Goal: Task Accomplishment & Management: Manage account settings

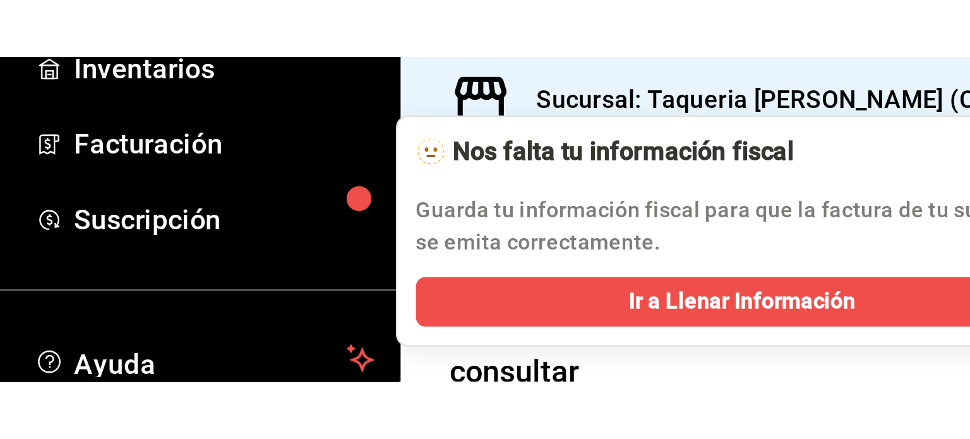
scroll to position [37, 0]
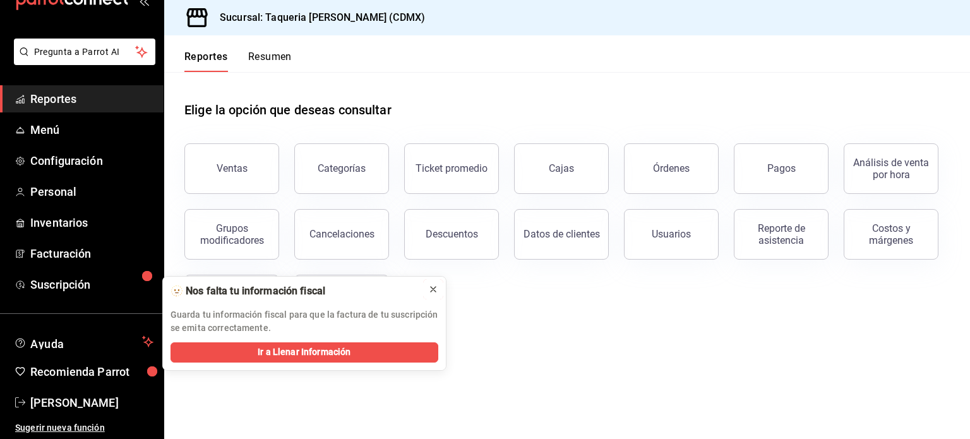
click at [431, 287] on icon at bounding box center [433, 289] width 5 height 5
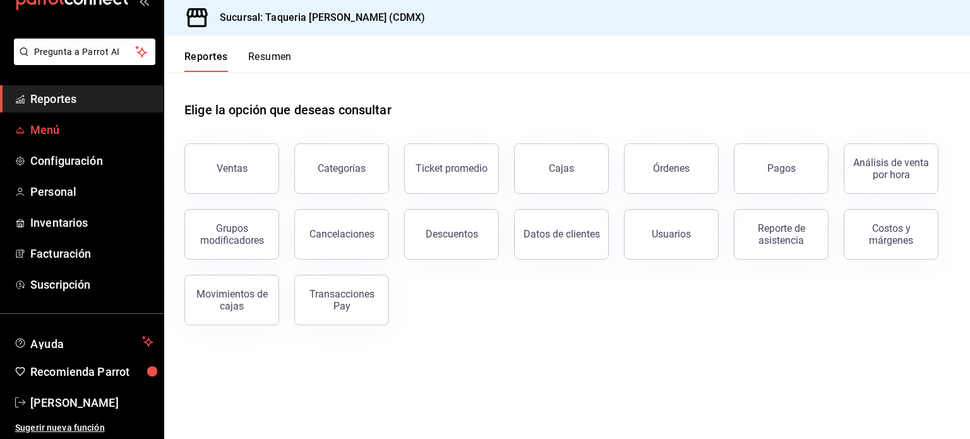
click at [81, 129] on span "Menú" at bounding box center [91, 129] width 123 height 17
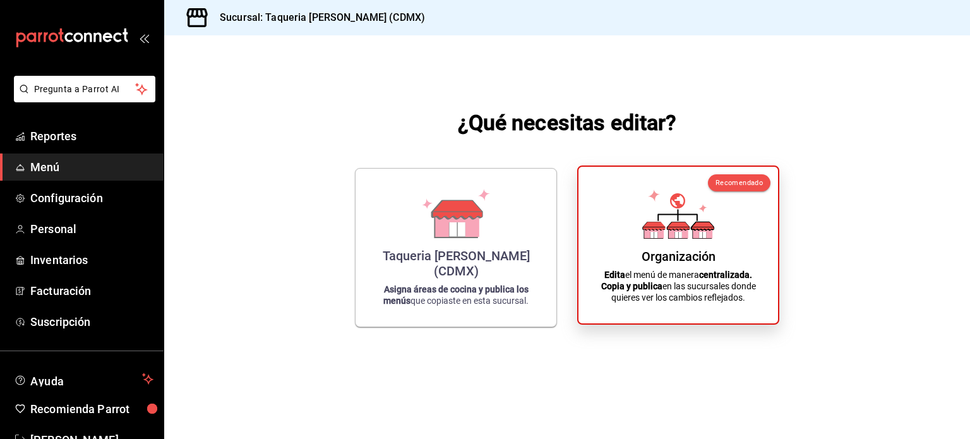
click at [743, 267] on div "Organización Edita el menú de manera centralizada. Copia y publica en las sucur…" at bounding box center [678, 245] width 169 height 136
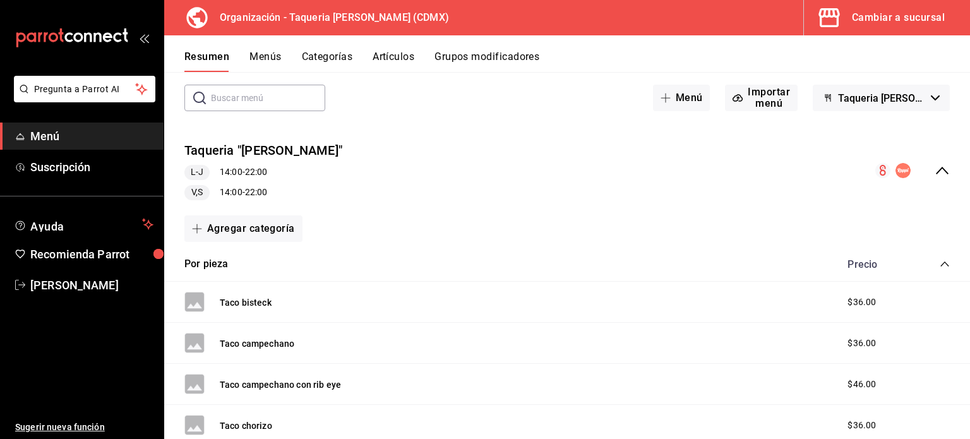
scroll to position [84, 0]
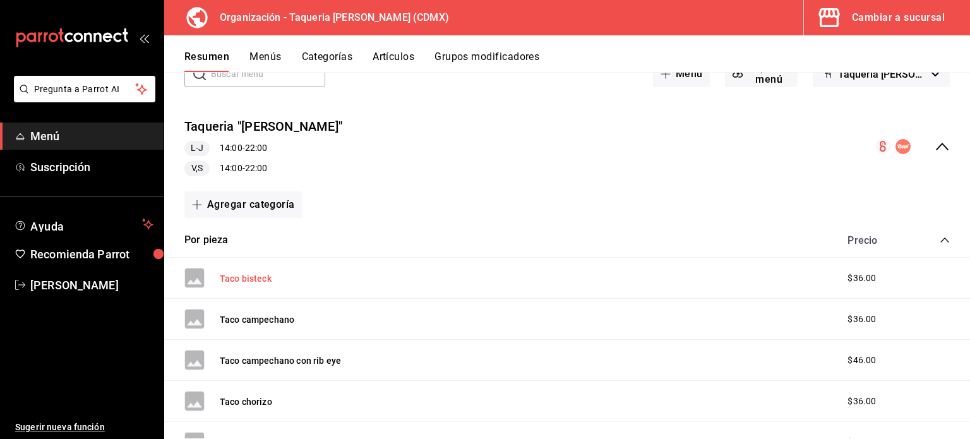
click at [244, 278] on button "Taco bisteck" at bounding box center [246, 278] width 52 height 13
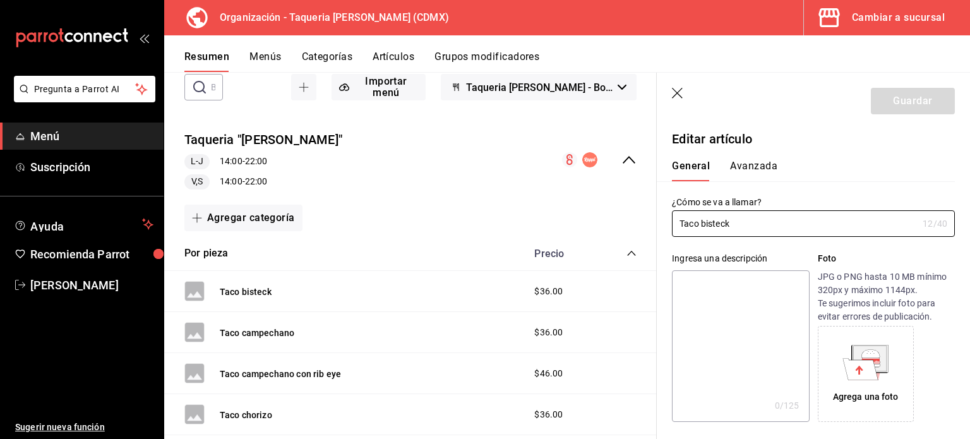
type input "$36.00"
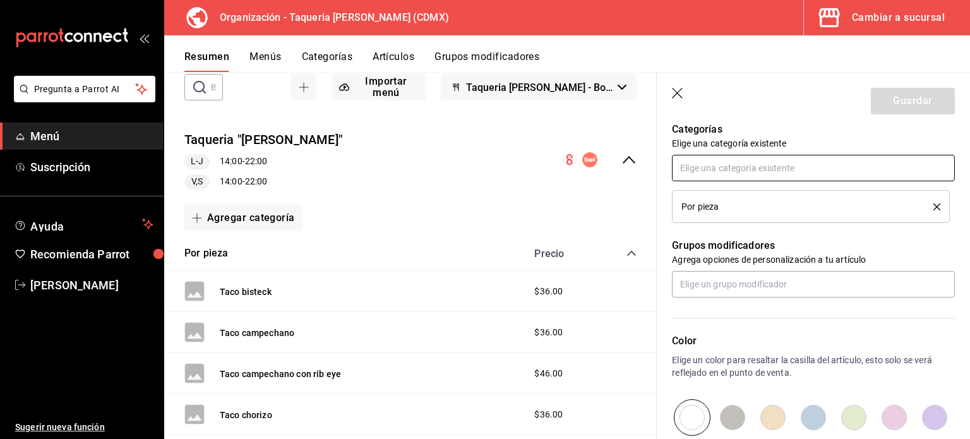
scroll to position [421, 0]
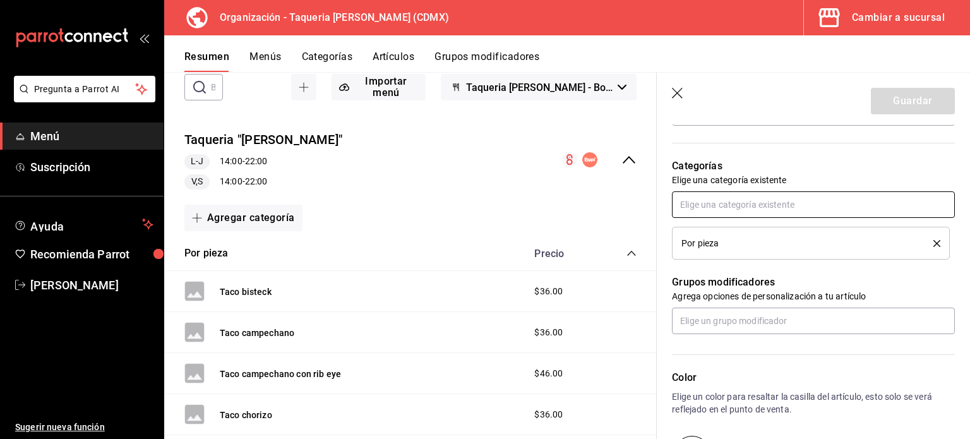
click at [771, 207] on input "text" at bounding box center [813, 204] width 283 height 27
click at [769, 242] on div "Por pieza" at bounding box center [797, 243] width 233 height 9
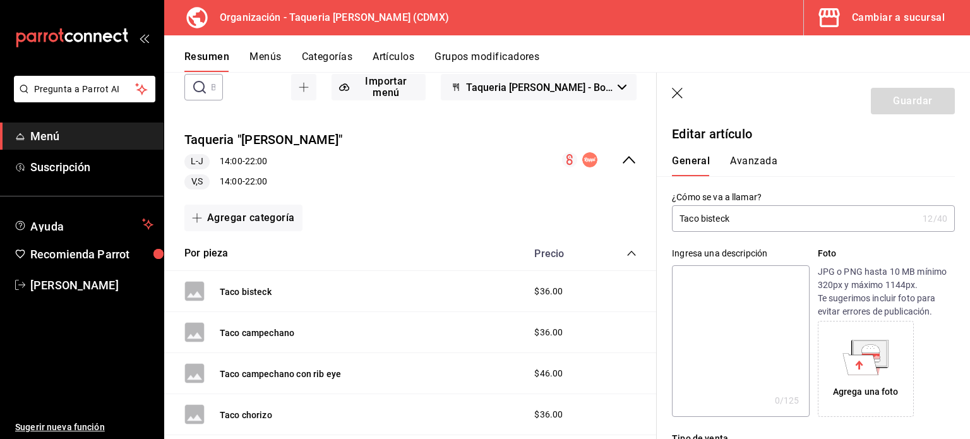
scroll to position [0, 0]
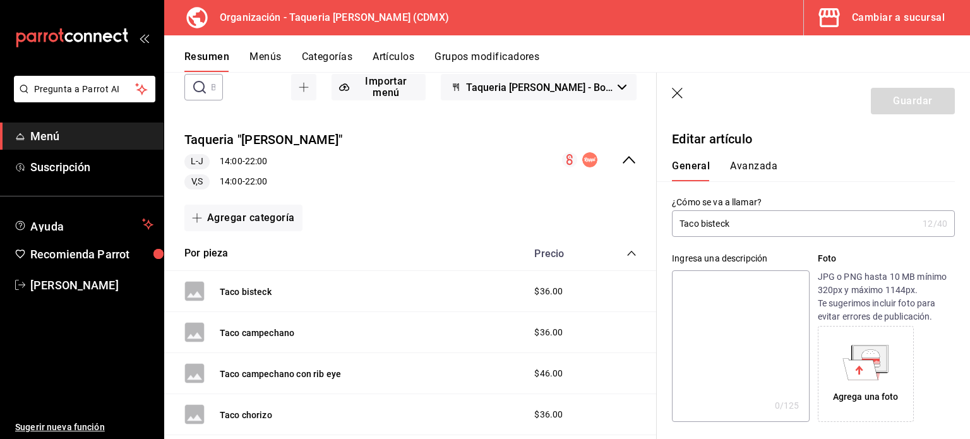
click at [745, 165] on button "Avanzada" at bounding box center [753, 170] width 47 height 21
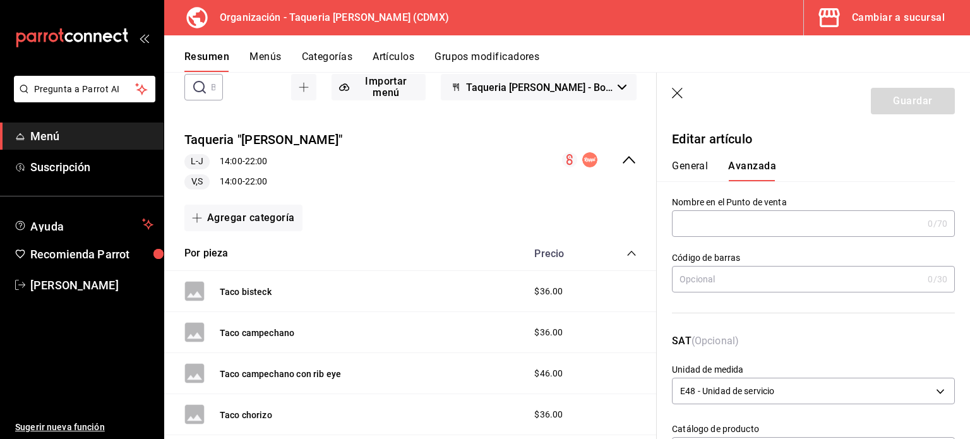
click at [260, 56] on button "Menús" at bounding box center [265, 61] width 32 height 21
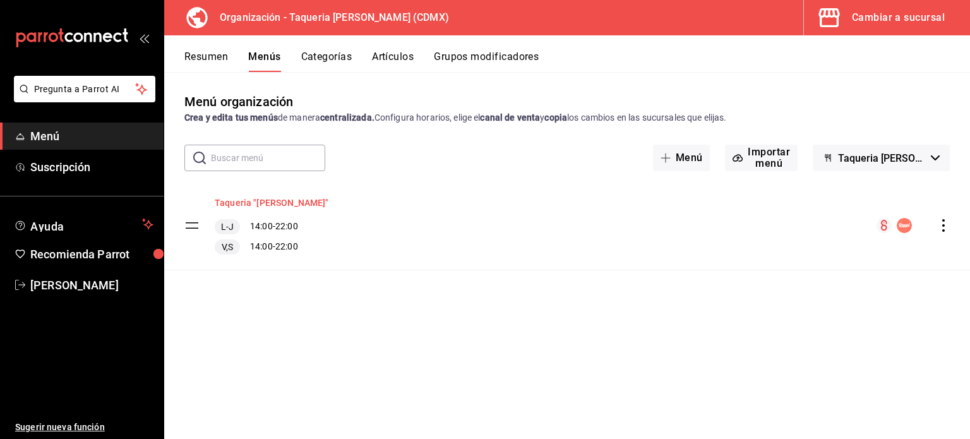
click at [265, 201] on button "Taqueria "[PERSON_NAME]"" at bounding box center [272, 202] width 114 height 13
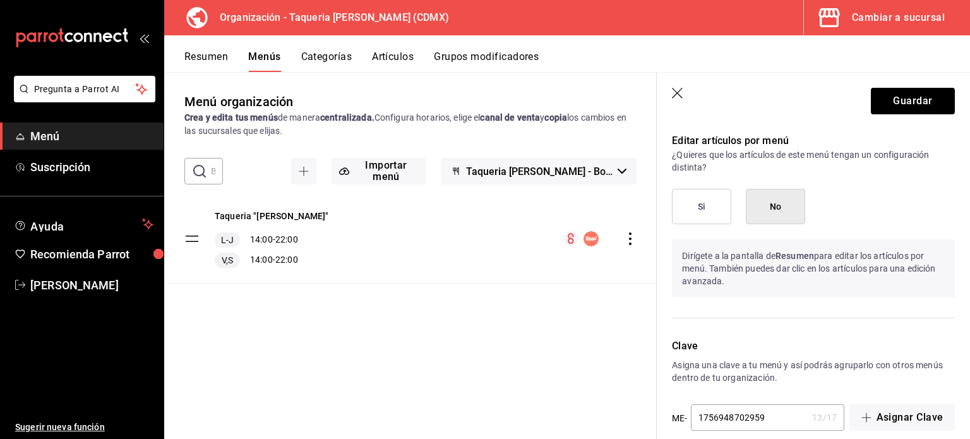
scroll to position [1137, 0]
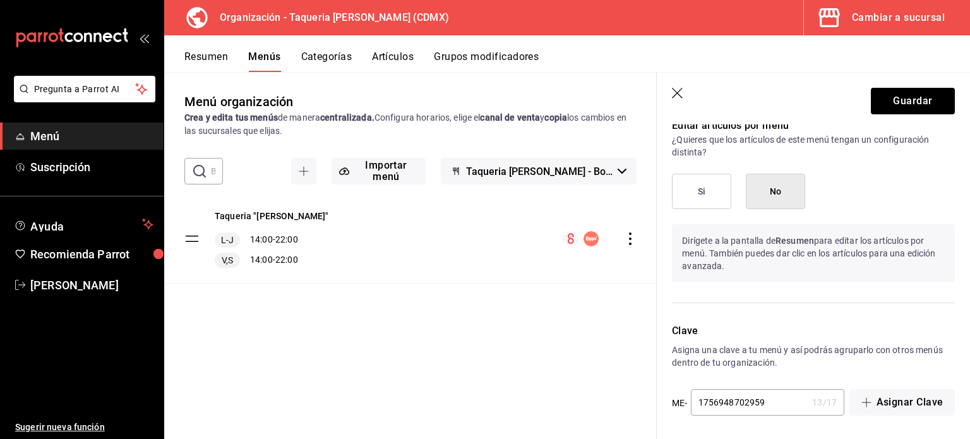
click at [320, 60] on button "Categorías" at bounding box center [326, 61] width 51 height 21
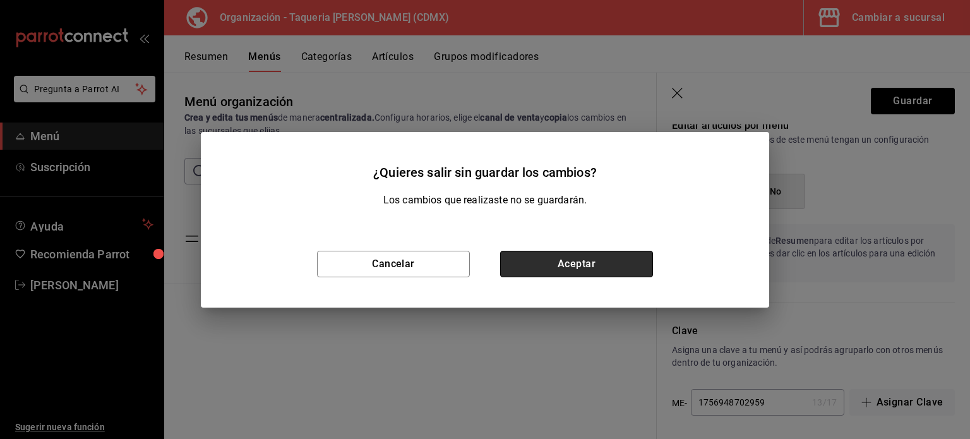
click at [586, 251] on button "Aceptar" at bounding box center [576, 264] width 153 height 27
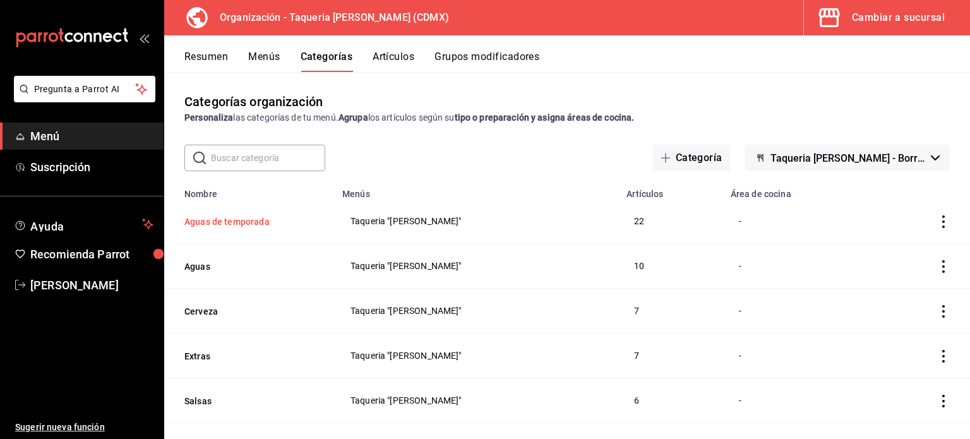
click at [253, 219] on button "Aguas de temporada" at bounding box center [247, 221] width 126 height 13
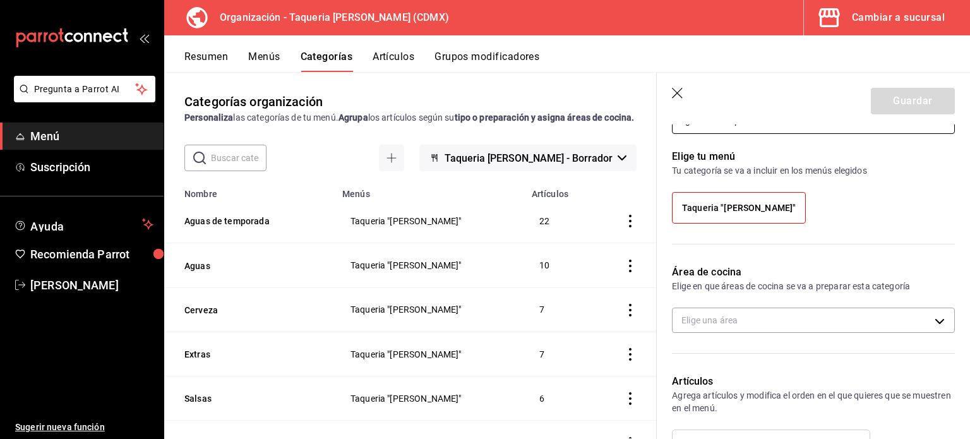
scroll to position [84, 0]
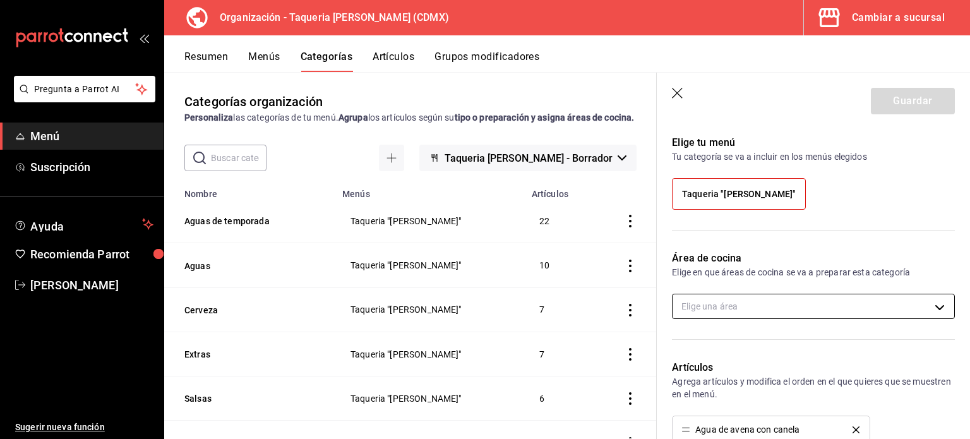
click at [757, 300] on body "Pregunta a Parrot AI Menú Suscripción Ayuda Recomienda Parrot Kevin Ocaña Suger…" at bounding box center [485, 219] width 970 height 439
click at [281, 240] on div at bounding box center [485, 219] width 970 height 439
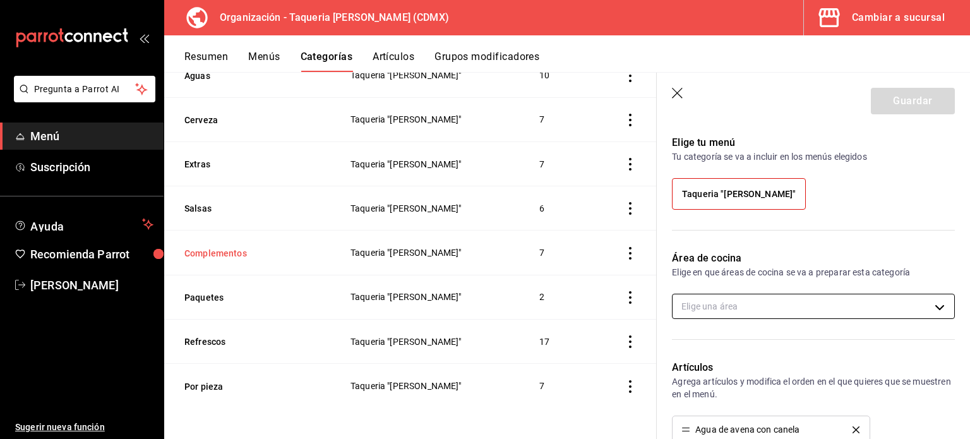
scroll to position [203, 0]
click at [205, 166] on button "Extras" at bounding box center [247, 164] width 126 height 13
click at [774, 309] on body "Pregunta a Parrot AI Menú Suscripción Ayuda Recomienda Parrot Kevin Ocaña Suger…" at bounding box center [485, 219] width 970 height 439
click at [725, 348] on span "Cocina" at bounding box center [819, 346] width 231 height 13
type input "c832dc72-a4fc-4acd-8fa8-eebe098d1a39"
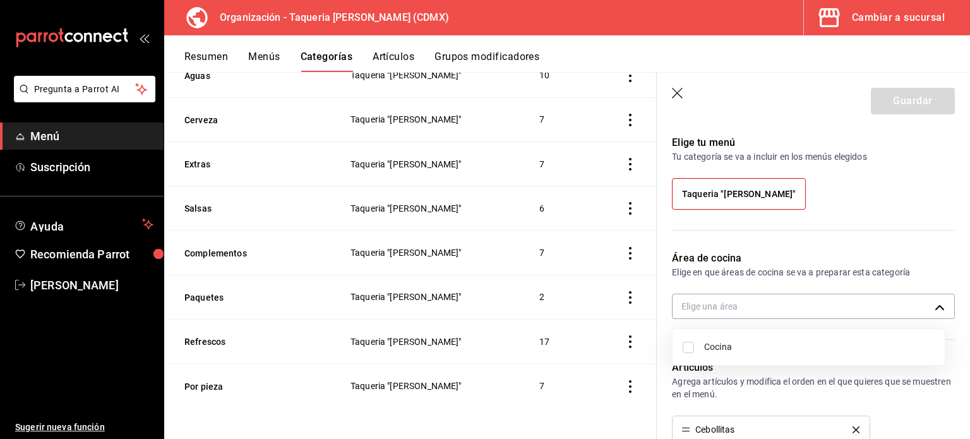
checkbox input "true"
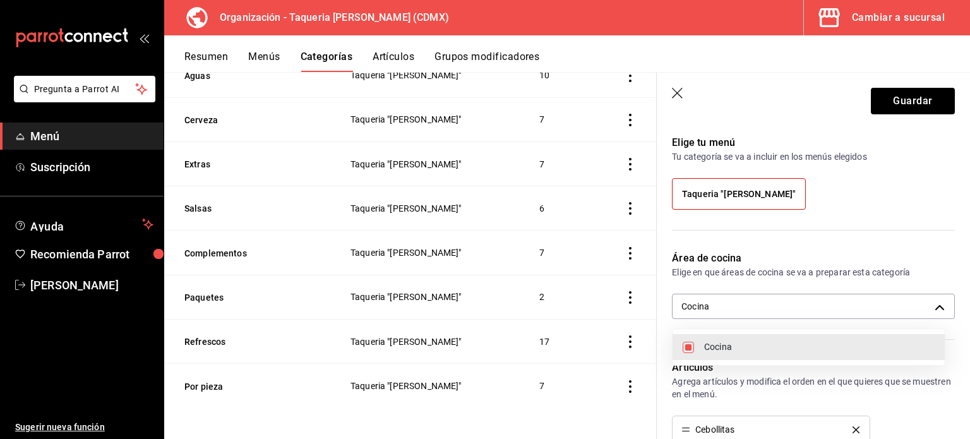
click at [922, 102] on div at bounding box center [485, 219] width 970 height 439
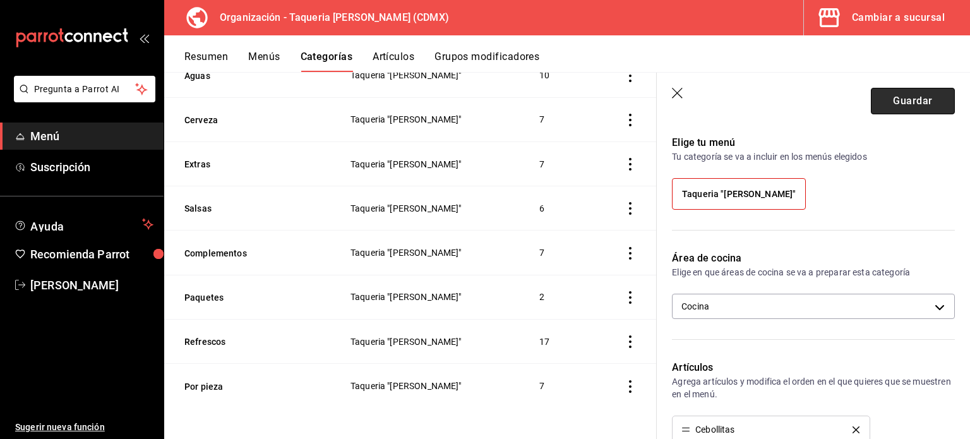
click at [901, 100] on button "Guardar" at bounding box center [913, 101] width 84 height 27
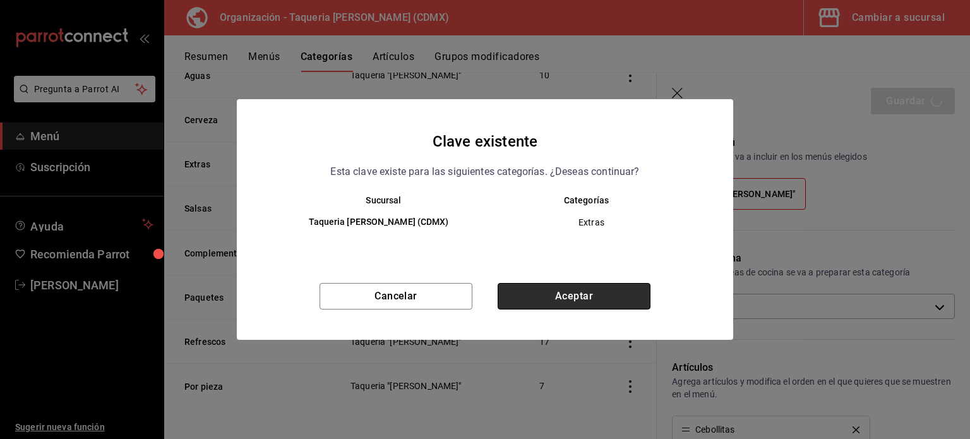
click at [599, 292] on button "Aceptar" at bounding box center [574, 296] width 153 height 27
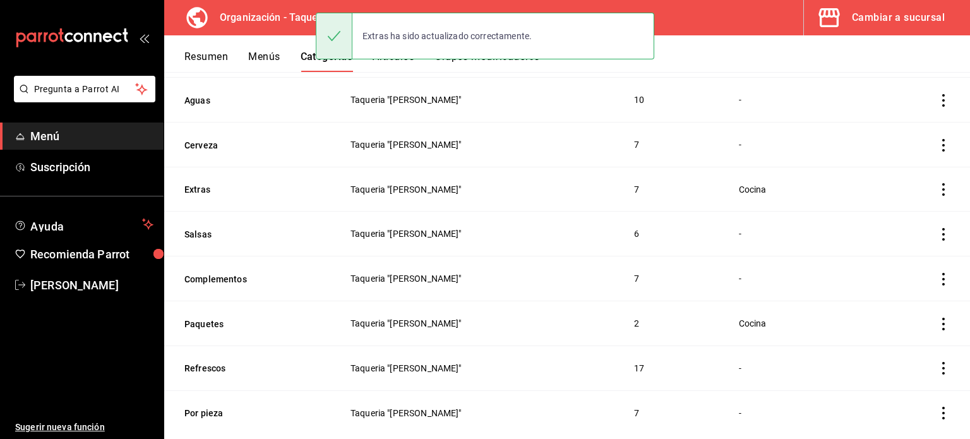
scroll to position [168, 0]
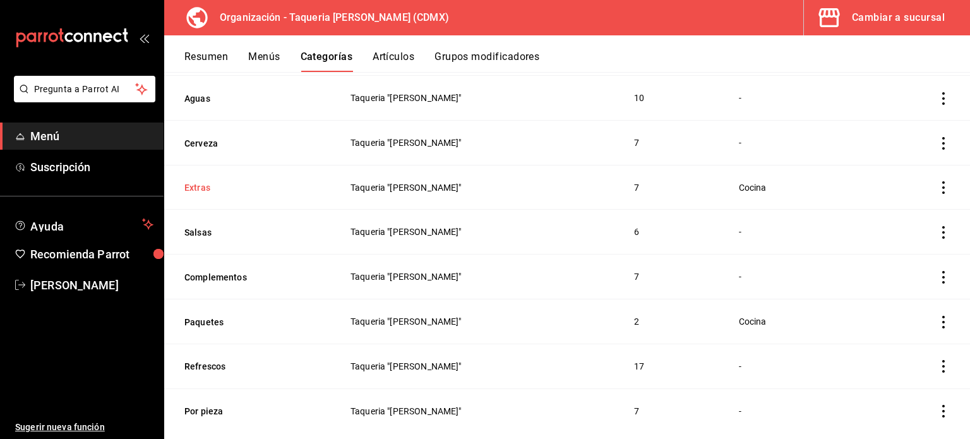
click at [198, 184] on button "Extras" at bounding box center [247, 187] width 126 height 13
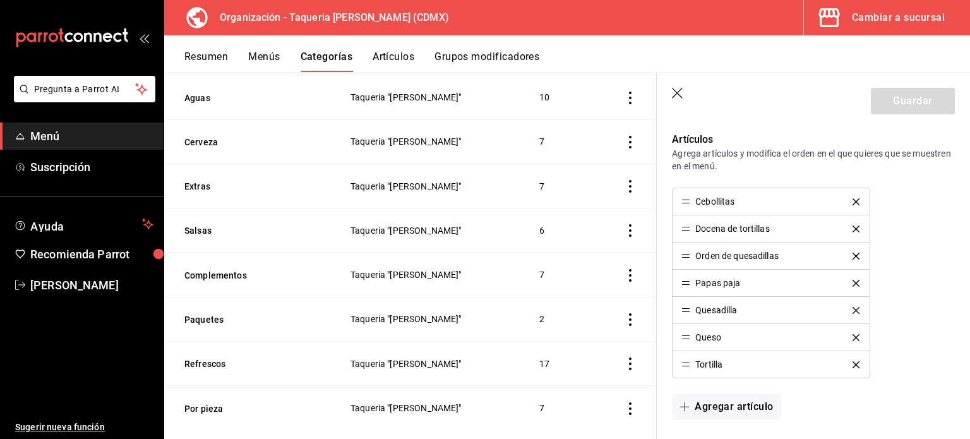
scroll to position [337, 0]
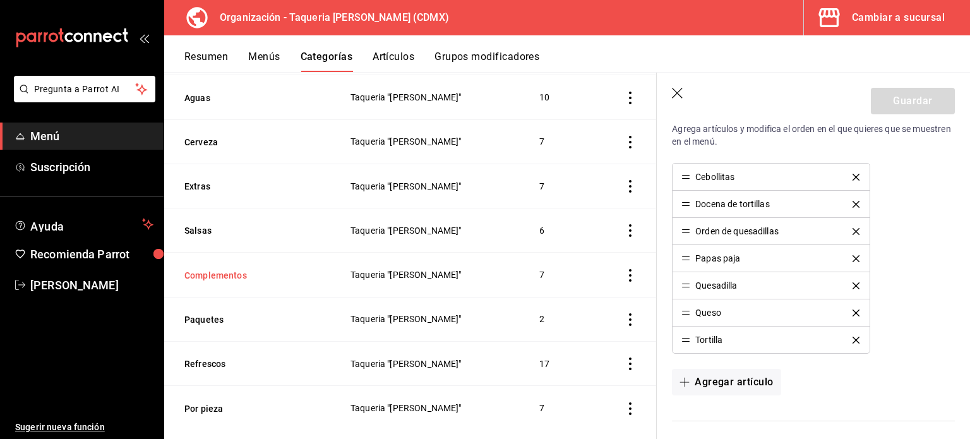
click at [224, 282] on button "Complementos" at bounding box center [247, 275] width 126 height 13
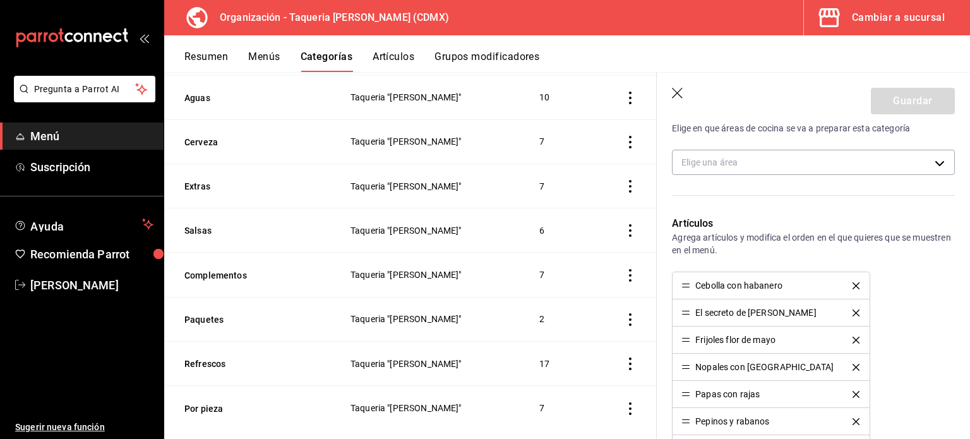
scroll to position [336, 0]
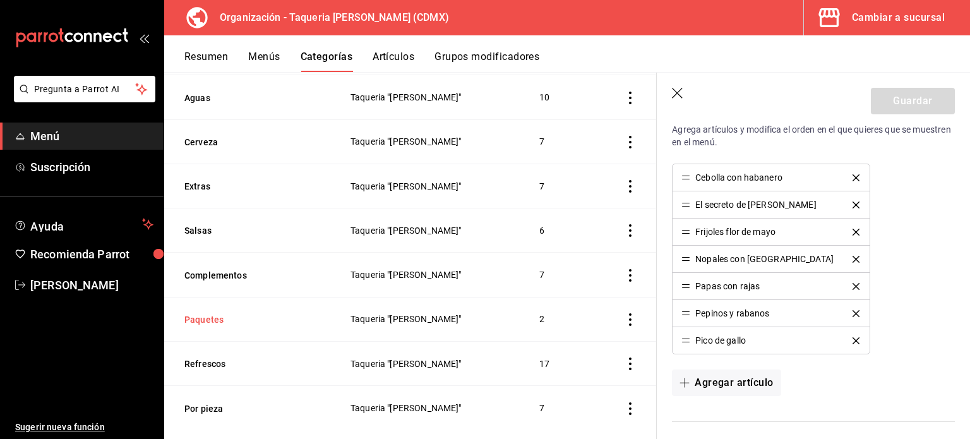
click at [207, 326] on button "Paquetes" at bounding box center [247, 319] width 126 height 13
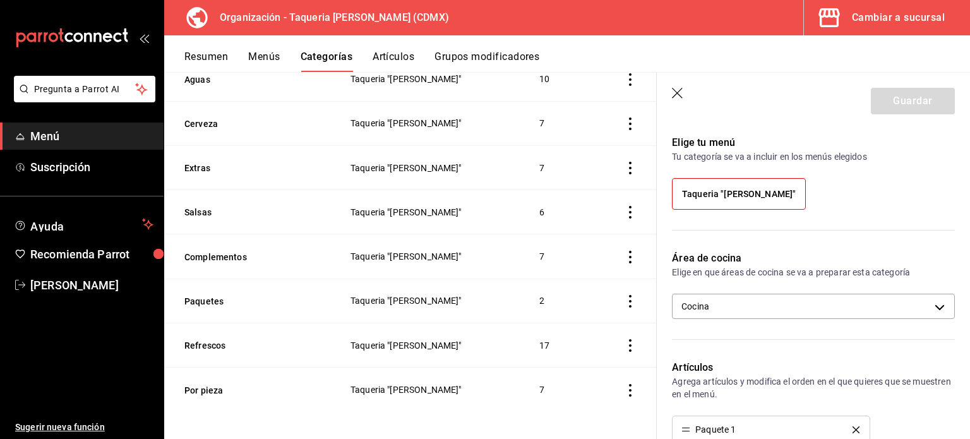
scroll to position [203, 0]
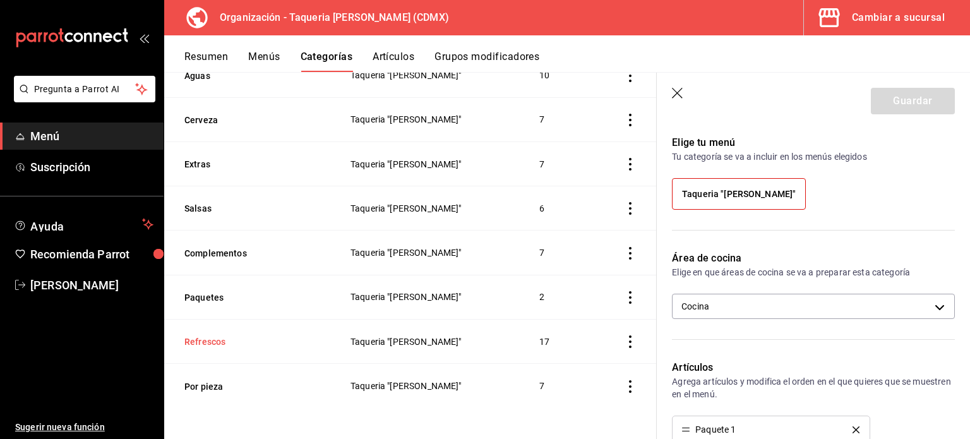
click at [210, 344] on button "Refrescos" at bounding box center [247, 341] width 126 height 13
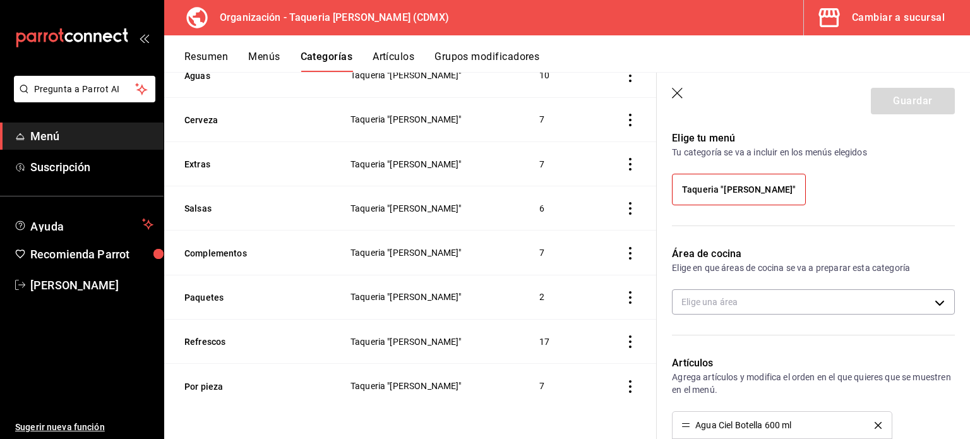
scroll to position [84, 0]
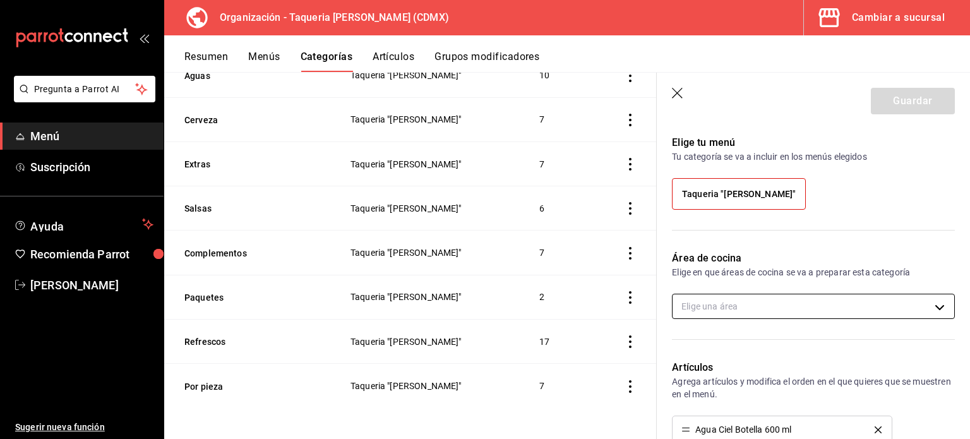
click at [755, 300] on body "Pregunta a Parrot AI Menú Suscripción Ayuda Recomienda Parrot Kevin Ocaña Suger…" at bounding box center [485, 219] width 970 height 439
click at [692, 347] on input "checkbox" at bounding box center [688, 347] width 11 height 11
checkbox input "true"
type input "c832dc72-a4fc-4acd-8fa8-eebe098d1a39"
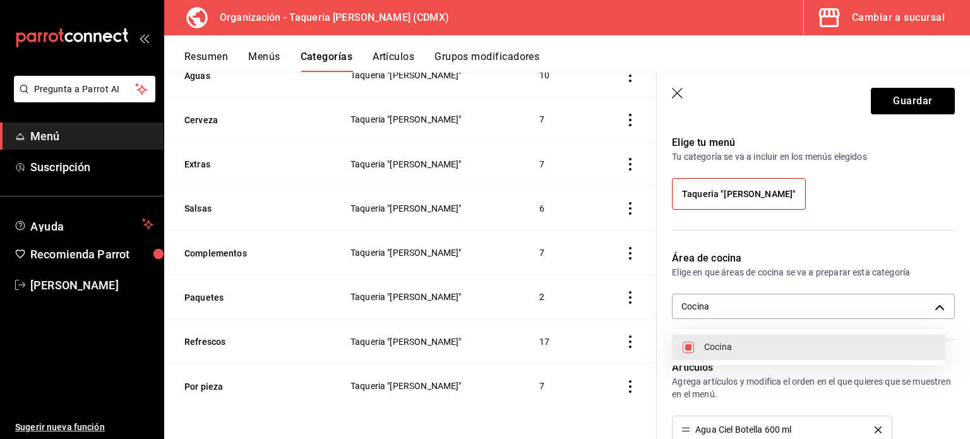
click at [929, 102] on div at bounding box center [485, 219] width 970 height 439
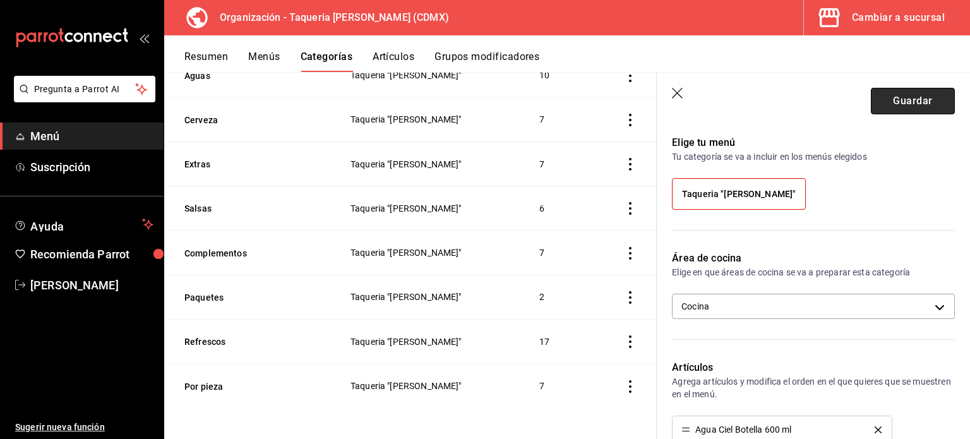
click at [915, 102] on button "Guardar" at bounding box center [913, 101] width 84 height 27
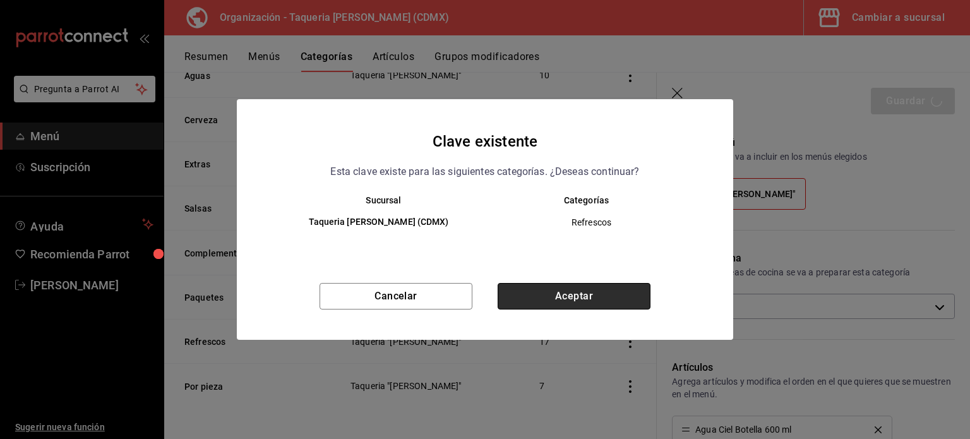
click at [573, 295] on button "Aceptar" at bounding box center [574, 296] width 153 height 27
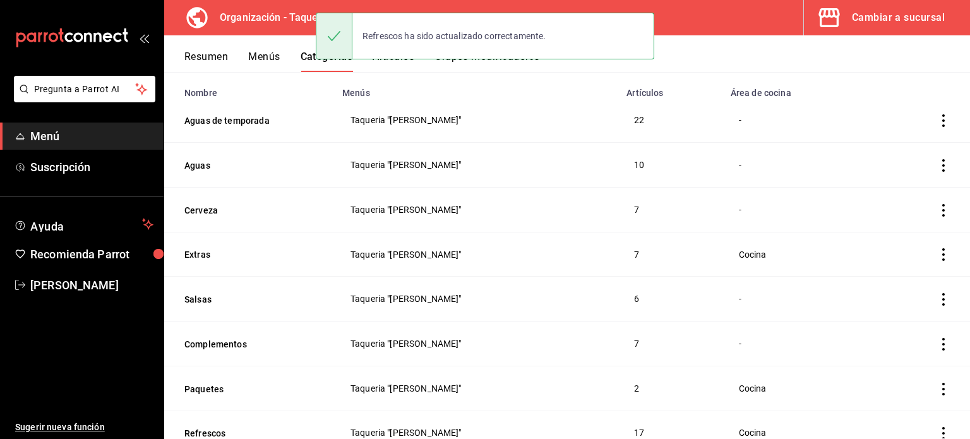
scroll to position [192, 0]
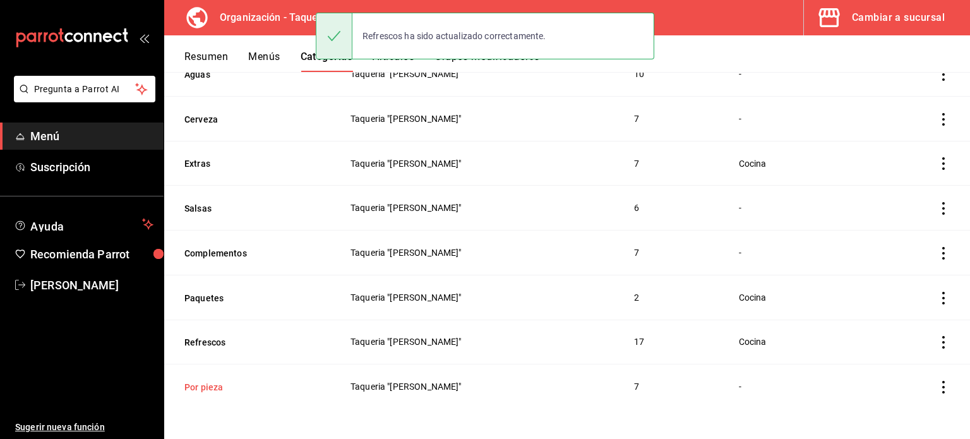
click at [202, 386] on button "Por pieza" at bounding box center [247, 387] width 126 height 13
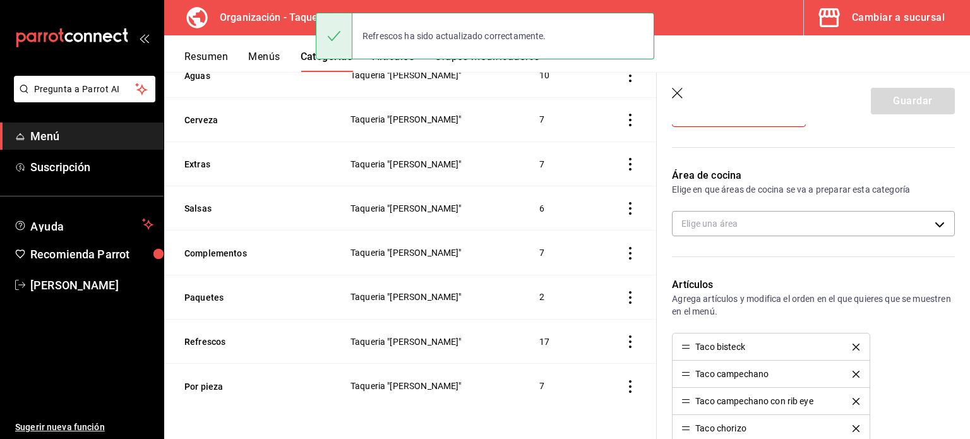
scroll to position [168, 0]
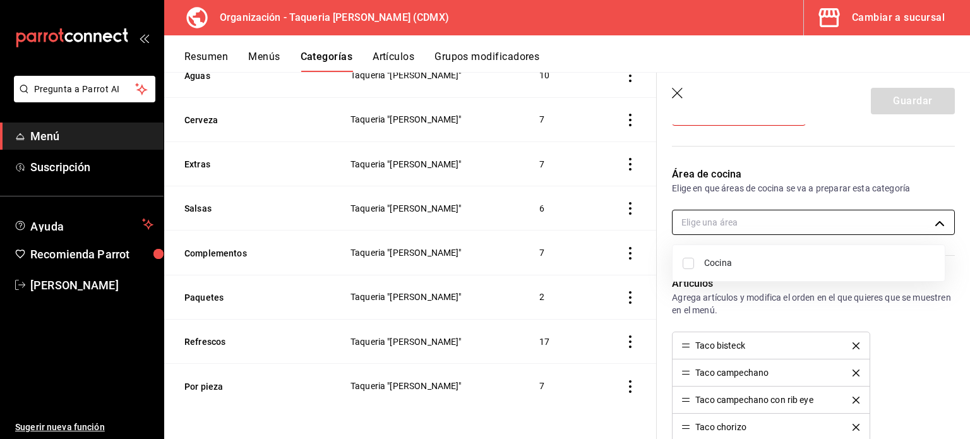
click at [796, 225] on body "Pregunta a Parrot AI Menú Suscripción Ayuda Recomienda Parrot Kevin Ocaña Suger…" at bounding box center [485, 219] width 970 height 439
click at [687, 265] on input "checkbox" at bounding box center [688, 263] width 11 height 11
checkbox input "true"
type input "c832dc72-a4fc-4acd-8fa8-eebe098d1a39"
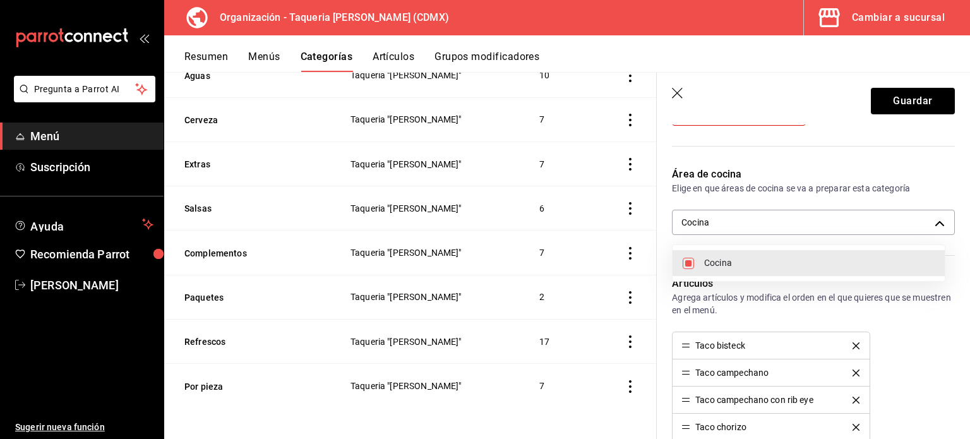
click at [887, 108] on div at bounding box center [485, 219] width 970 height 439
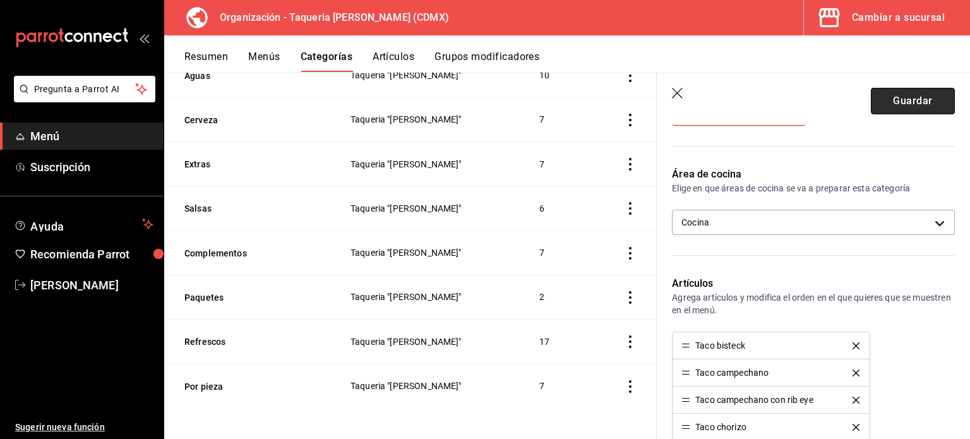
click at [899, 102] on button "Guardar" at bounding box center [913, 101] width 84 height 27
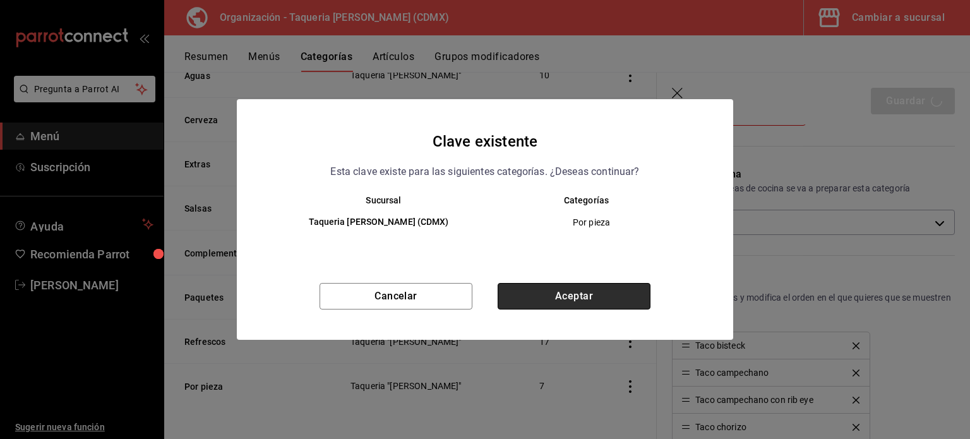
click at [594, 297] on button "Aceptar" at bounding box center [574, 296] width 153 height 27
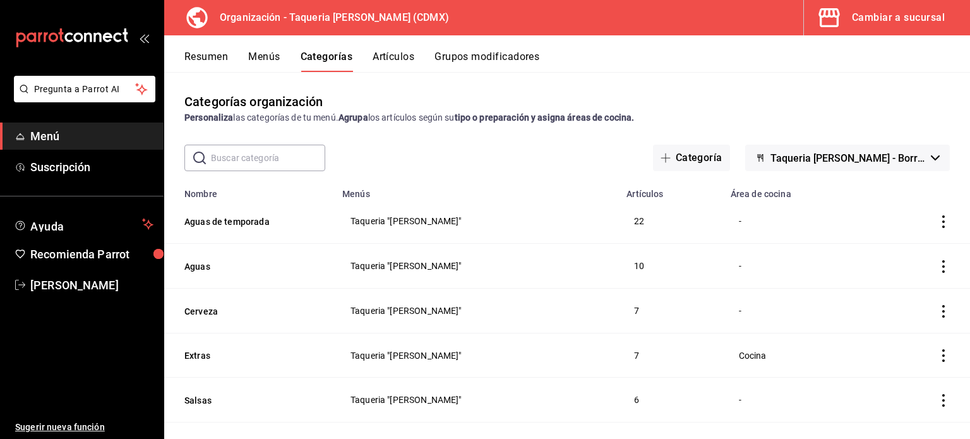
click at [387, 53] on button "Artículos" at bounding box center [394, 61] width 42 height 21
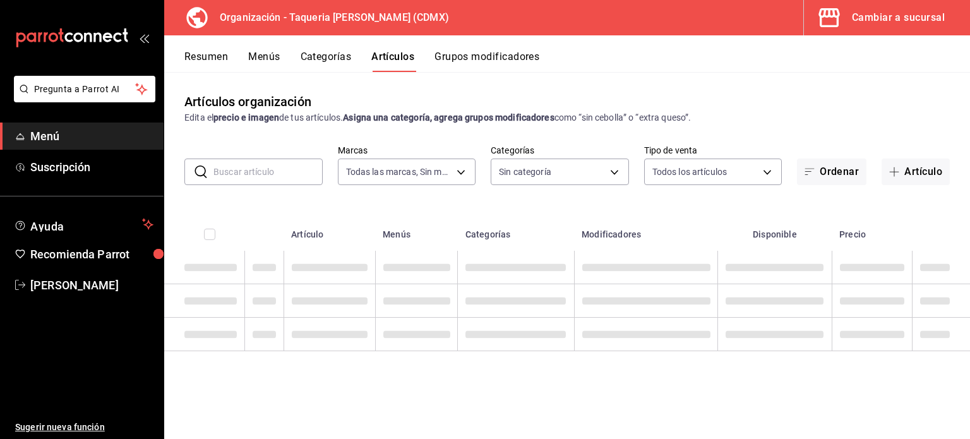
type input "ce101241-e291-4bf4-bb44-606d110127b7"
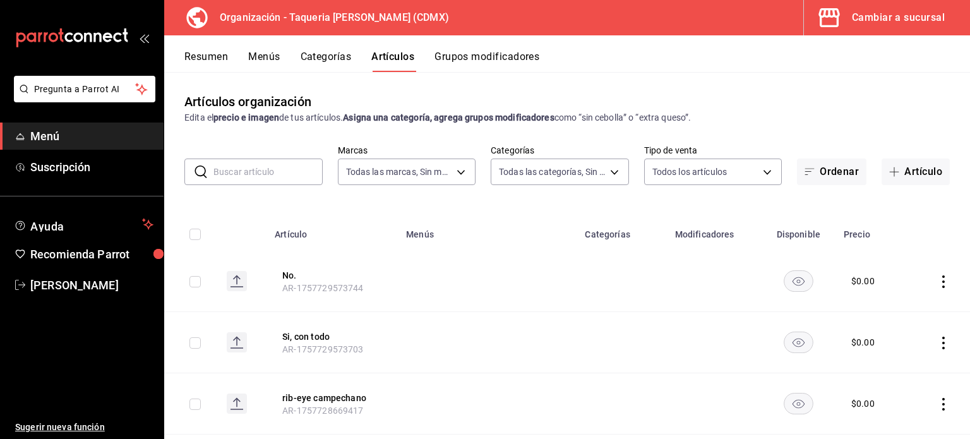
type input "7de7a4dd-acdb-4824-bf6d-5963acec2b1f,c4bf706a-ddd3-4fac-b740-788052cdb08e,95d0e…"
click at [520, 62] on button "Grupos modificadores" at bounding box center [487, 61] width 105 height 21
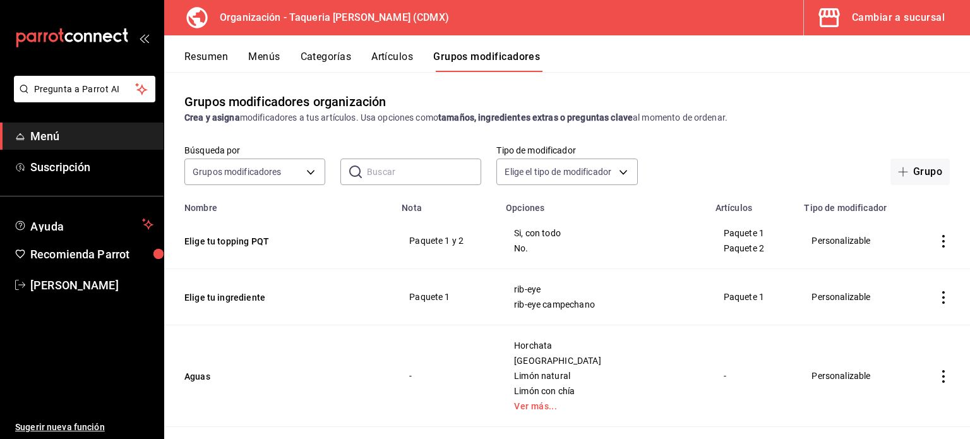
click at [381, 46] on div "Resumen Menús Categorías Artículos Grupos modificadores" at bounding box center [567, 53] width 806 height 37
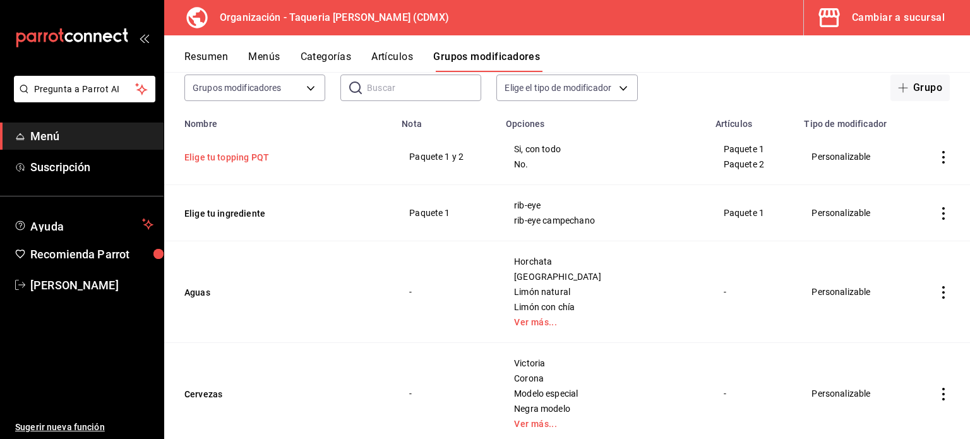
click at [210, 159] on button "Elige tu topping PQT" at bounding box center [260, 157] width 152 height 13
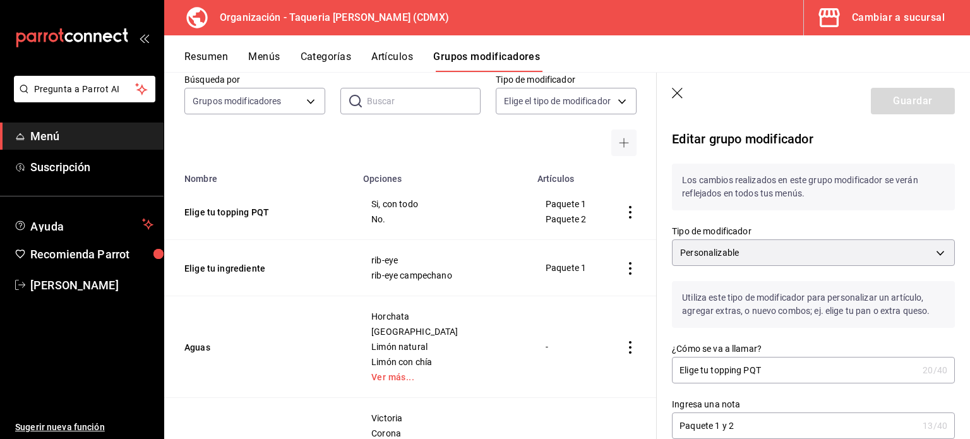
click at [781, 373] on input "Elige tu topping PQT" at bounding box center [795, 369] width 246 height 25
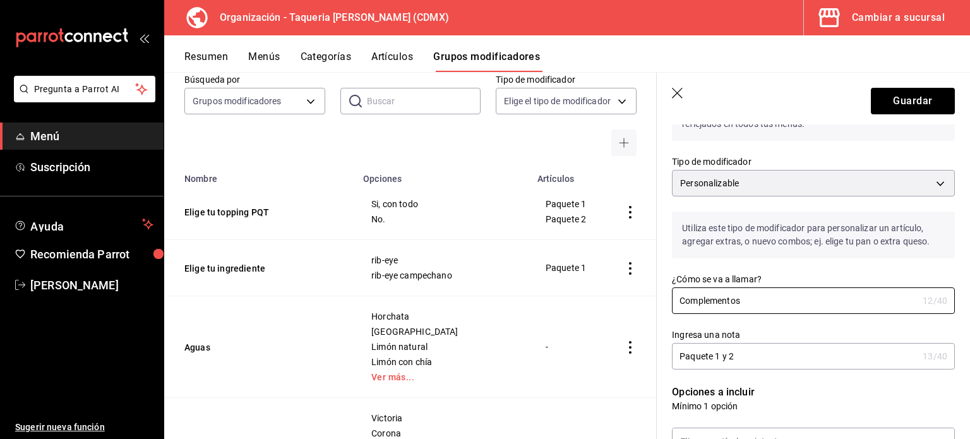
scroll to position [64, 0]
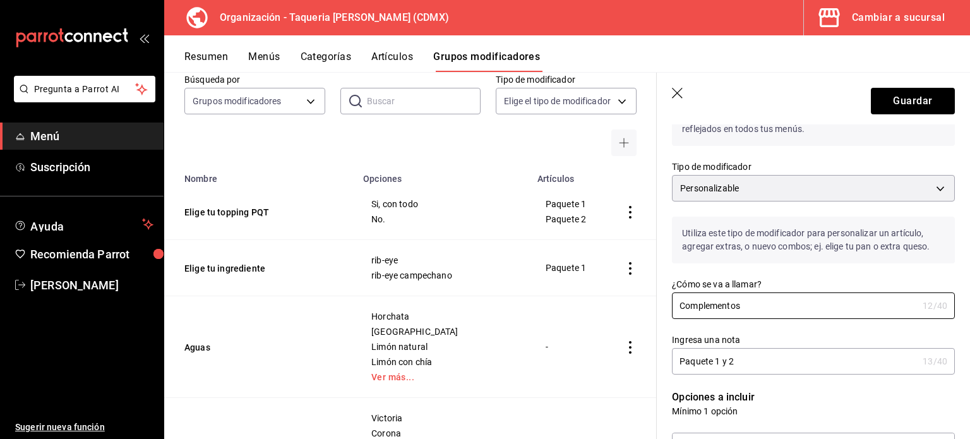
type input "Complementos"
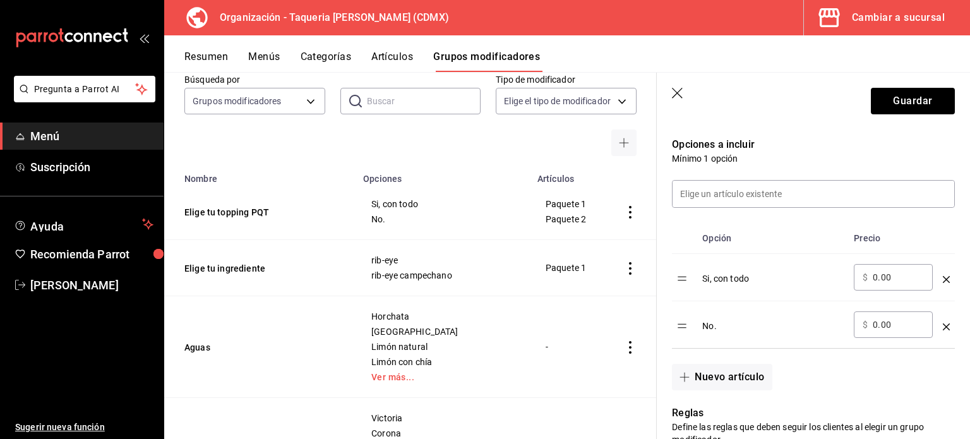
scroll to position [402, 0]
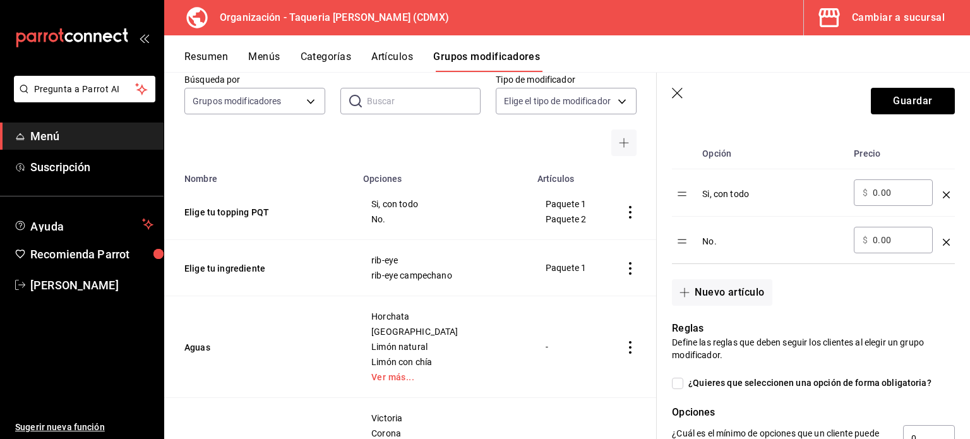
click at [798, 195] on div "Si, con todo" at bounding box center [772, 189] width 141 height 21
click at [943, 197] on icon "optionsTable" at bounding box center [946, 194] width 7 height 7
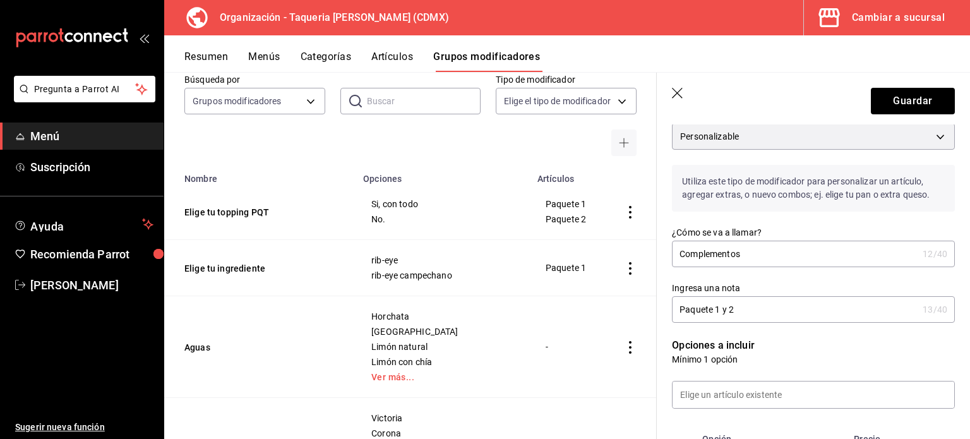
scroll to position [149, 0]
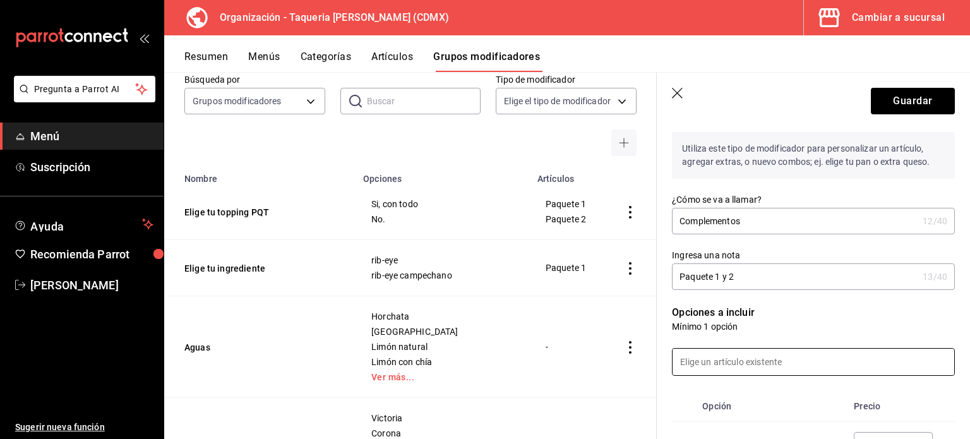
click at [758, 366] on input at bounding box center [814, 362] width 282 height 27
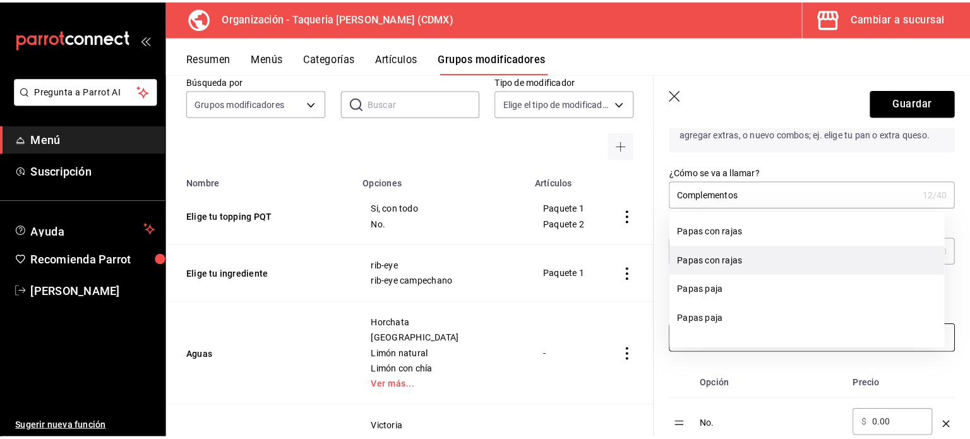
scroll to position [253, 0]
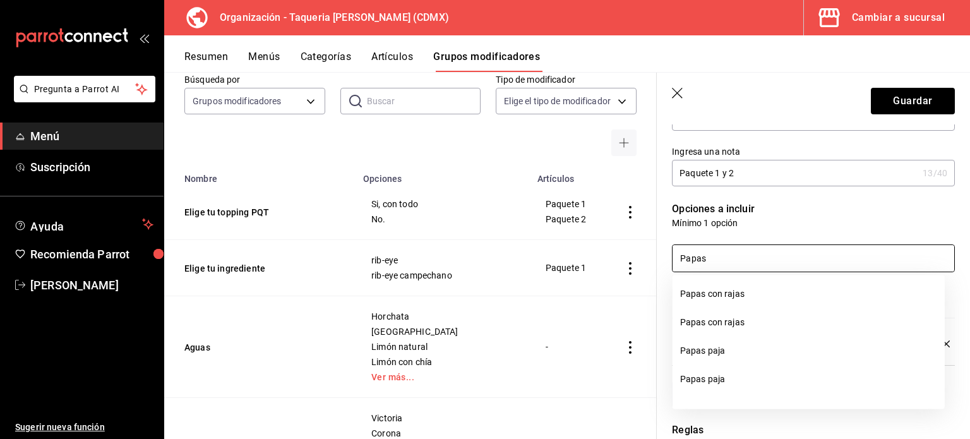
type input "Papas"
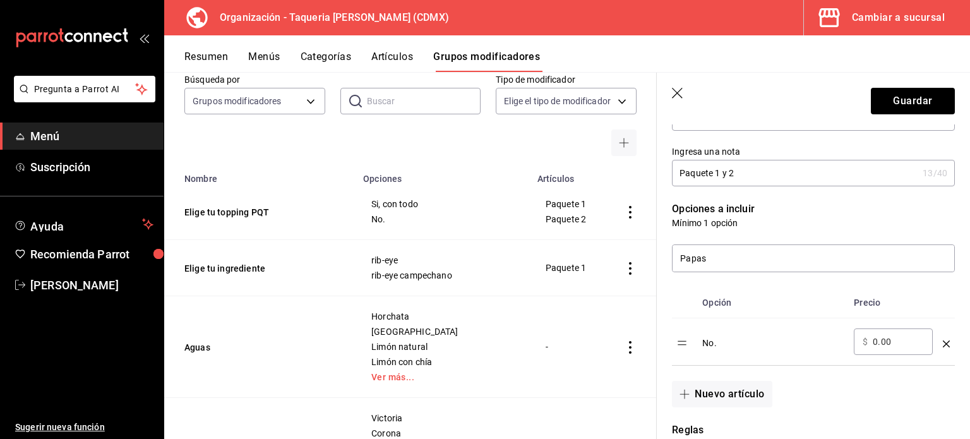
click at [673, 94] on icon "button" at bounding box center [678, 94] width 13 height 13
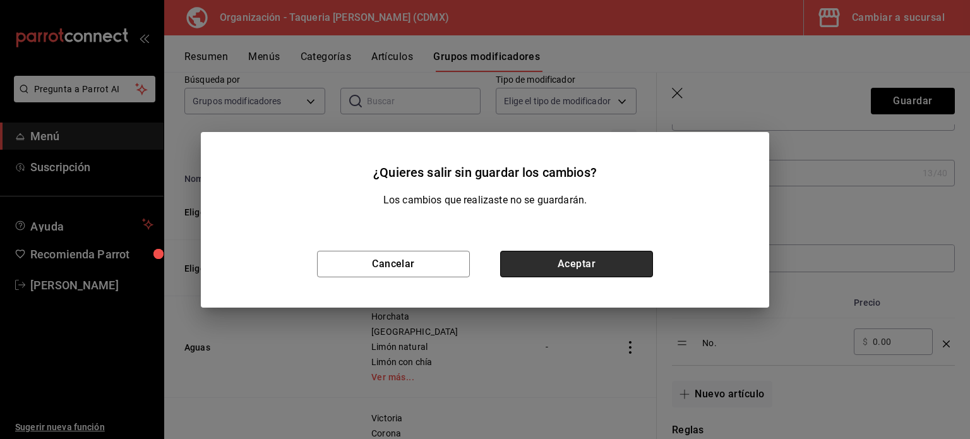
drag, startPoint x: 592, startPoint y: 250, endPoint x: 599, endPoint y: 224, distance: 26.7
click at [594, 247] on div "Cancelar Aceptar" at bounding box center [485, 263] width 568 height 87
click at [581, 252] on button "Aceptar" at bounding box center [576, 264] width 153 height 27
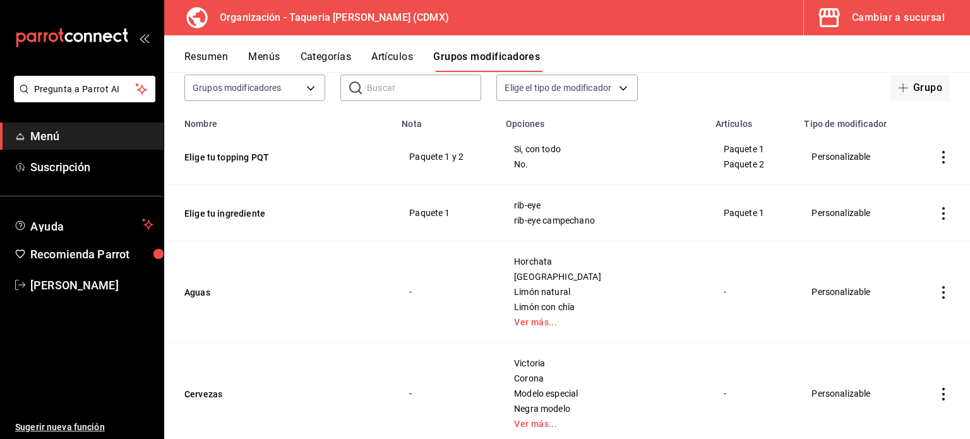
click at [409, 48] on div "Resumen Menús Categorías Artículos Grupos modificadores" at bounding box center [567, 53] width 806 height 37
click at [399, 57] on button "Artículos" at bounding box center [392, 61] width 42 height 21
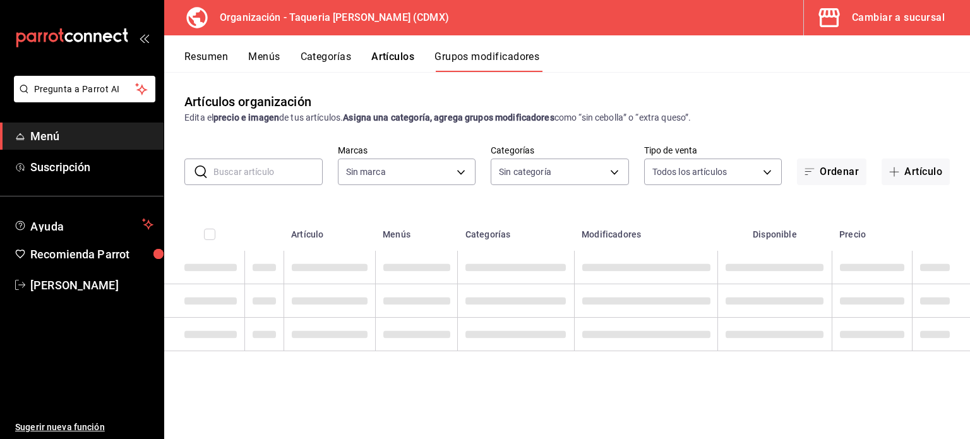
type input "ce101241-e291-4bf4-bb44-606d110127b7"
type input "7de7a4dd-acdb-4824-bf6d-5963acec2b1f,c4bf706a-ddd3-4fac-b740-788052cdb08e,95d0e…"
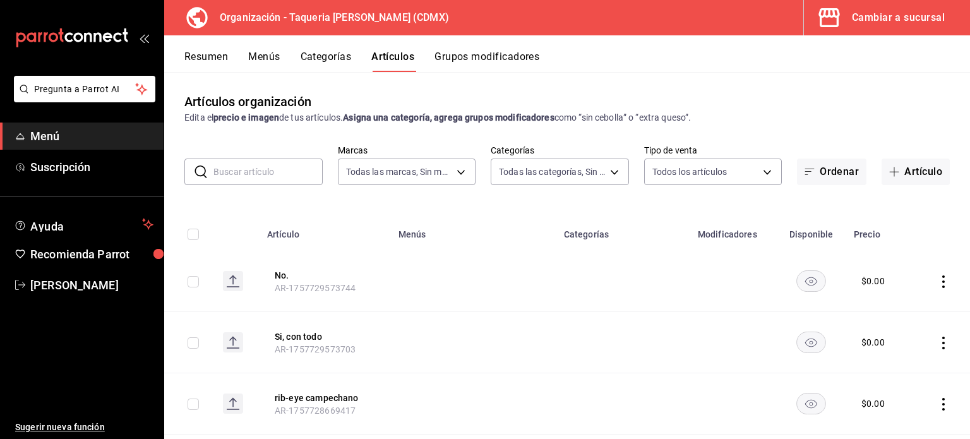
click at [234, 168] on input "text" at bounding box center [267, 171] width 109 height 25
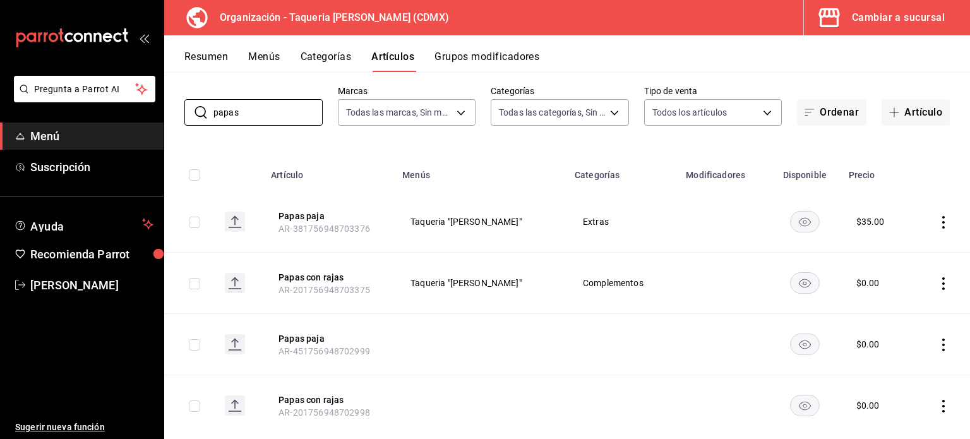
scroll to position [84, 0]
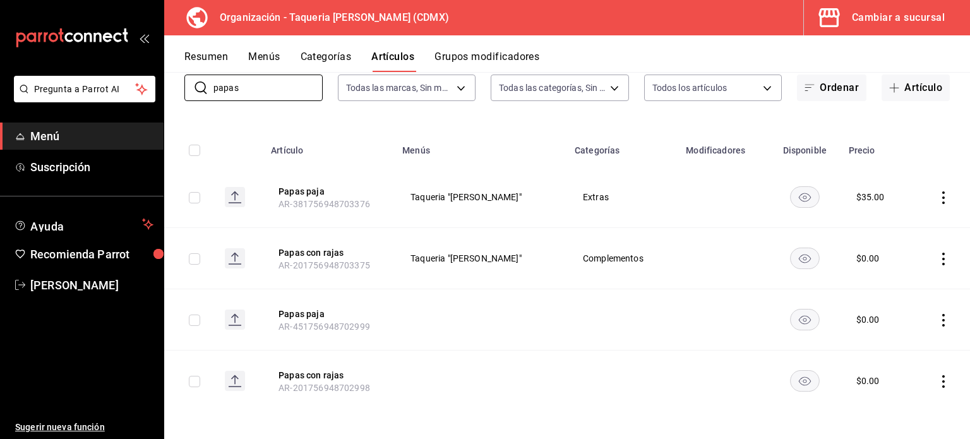
type input "papas"
click at [942, 320] on icon "actions" at bounding box center [943, 320] width 3 height 13
click at [894, 405] on span "Eliminar" at bounding box center [896, 400] width 32 height 10
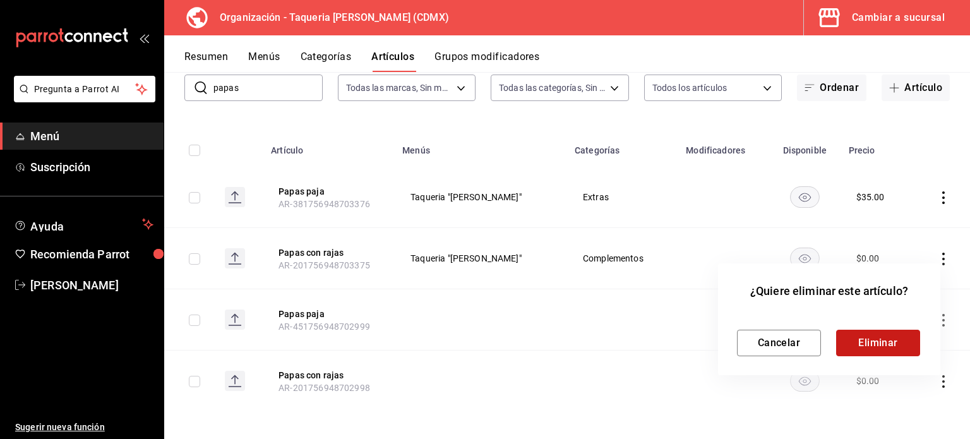
click at [892, 345] on button "Eliminar" at bounding box center [878, 343] width 84 height 27
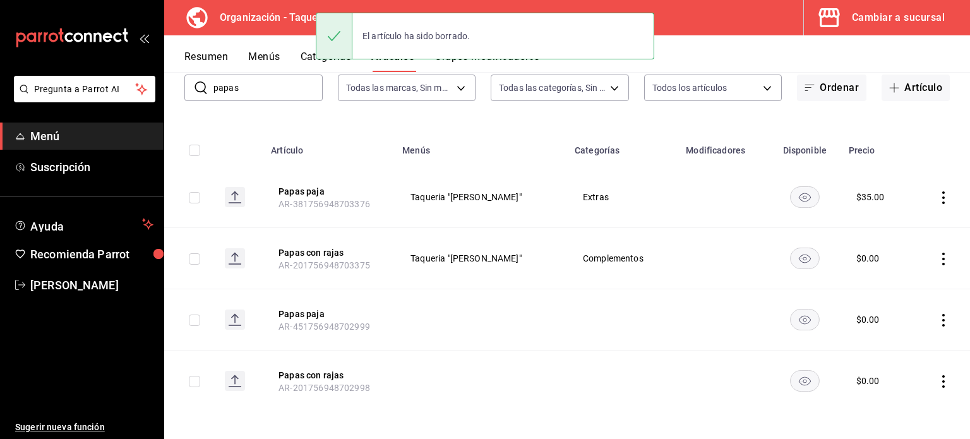
scroll to position [25, 0]
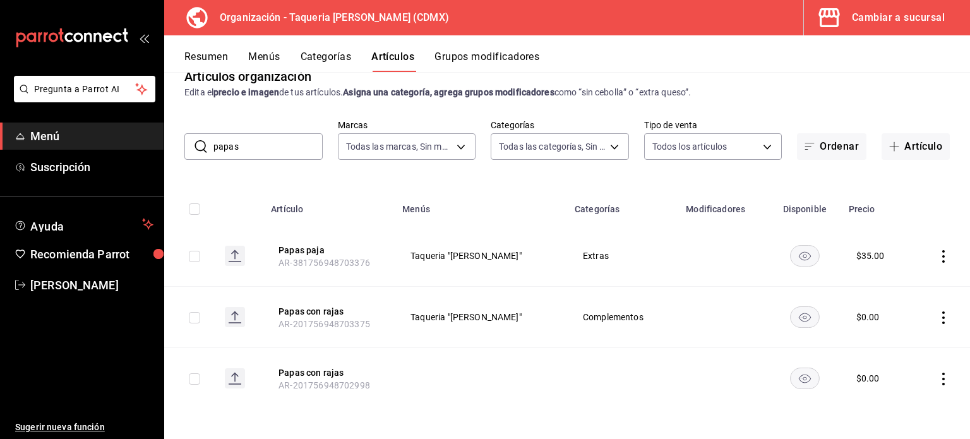
click at [937, 376] on icon "actions" at bounding box center [943, 379] width 13 height 13
click at [884, 406] on span "Eliminar" at bounding box center [896, 405] width 32 height 10
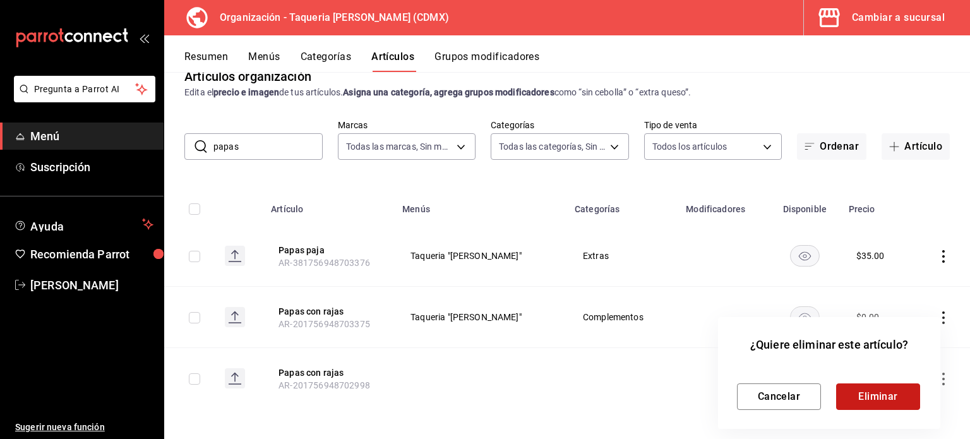
click at [885, 397] on button "Eliminar" at bounding box center [878, 396] width 84 height 27
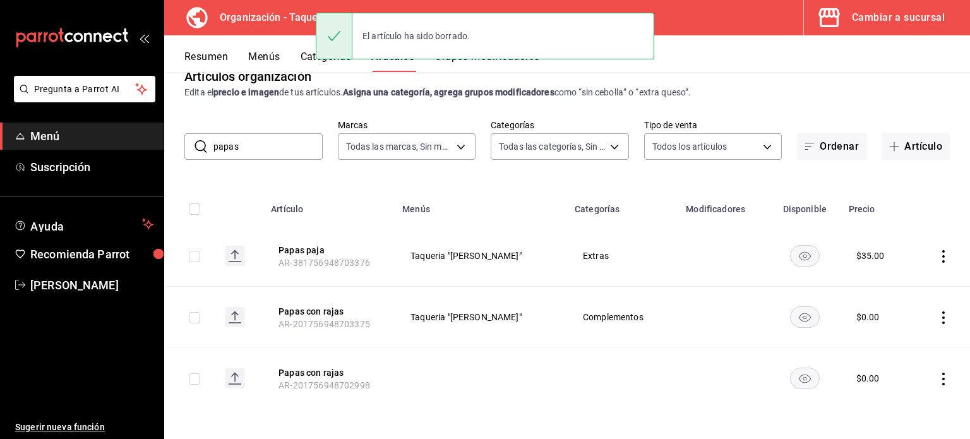
scroll to position [0, 0]
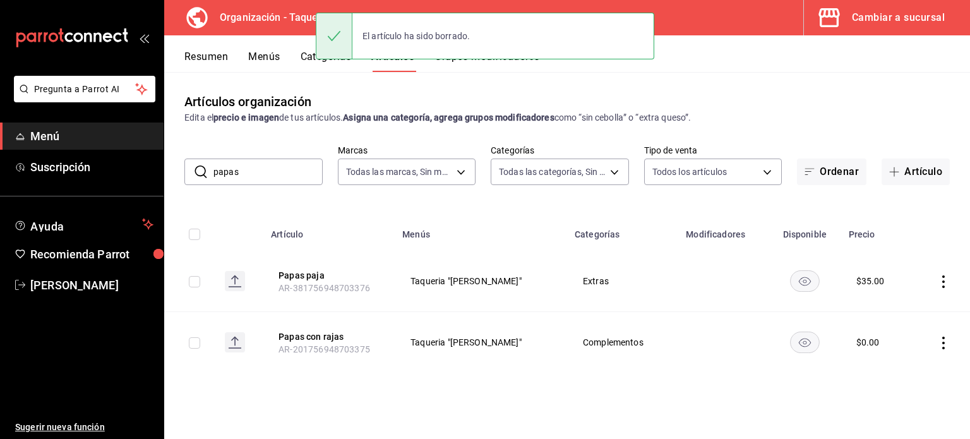
click at [291, 165] on input "papas" at bounding box center [267, 171] width 109 height 25
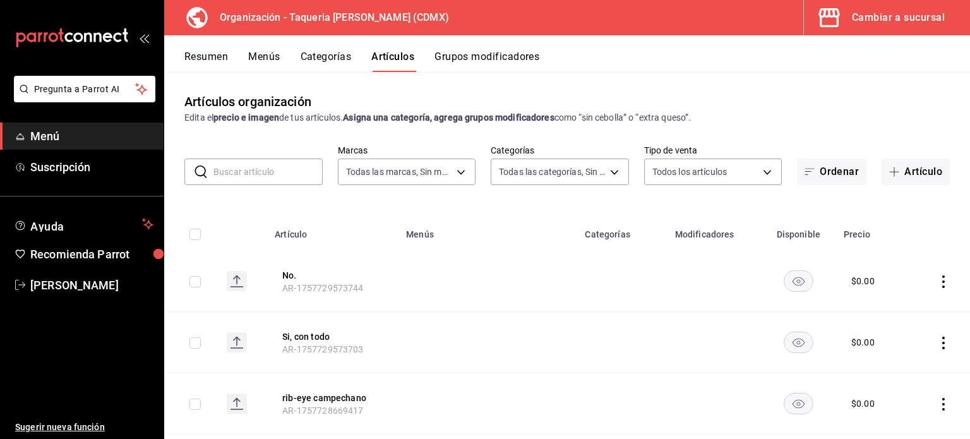
click at [254, 176] on input "text" at bounding box center [267, 171] width 109 height 25
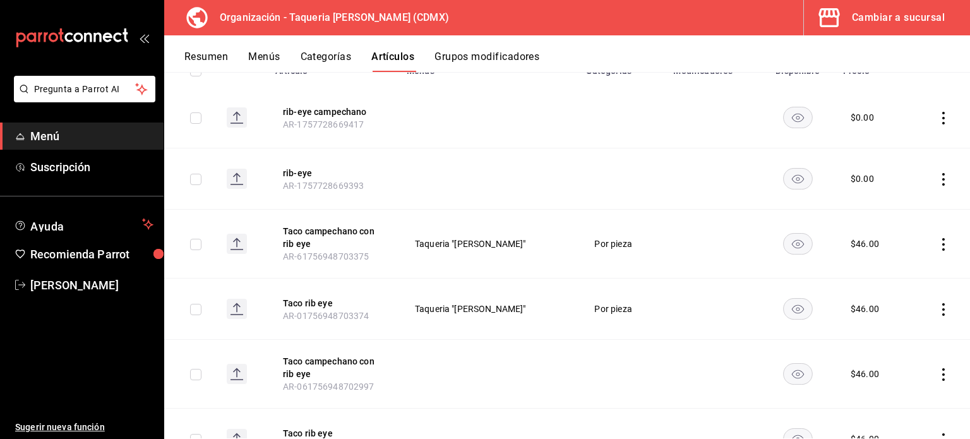
scroll to position [139, 0]
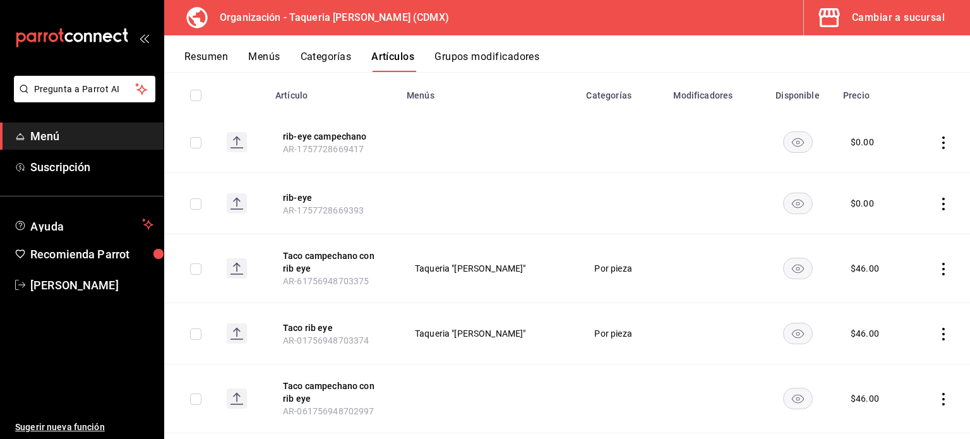
click at [937, 141] on icon "actions" at bounding box center [943, 142] width 13 height 13
click at [911, 227] on span "Eliminar" at bounding box center [896, 223] width 32 height 10
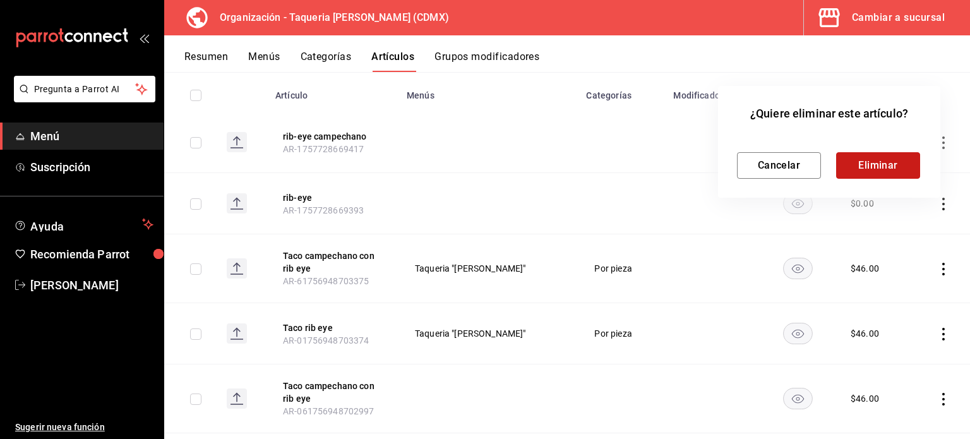
click at [900, 167] on button "Eliminar" at bounding box center [878, 165] width 84 height 27
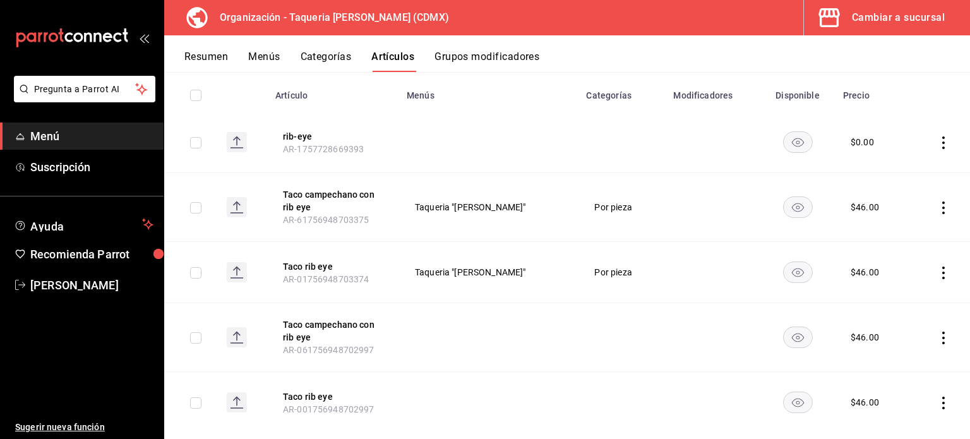
click at [942, 136] on icon "actions" at bounding box center [943, 142] width 3 height 13
click at [894, 229] on span "Eliminar" at bounding box center [896, 223] width 33 height 13
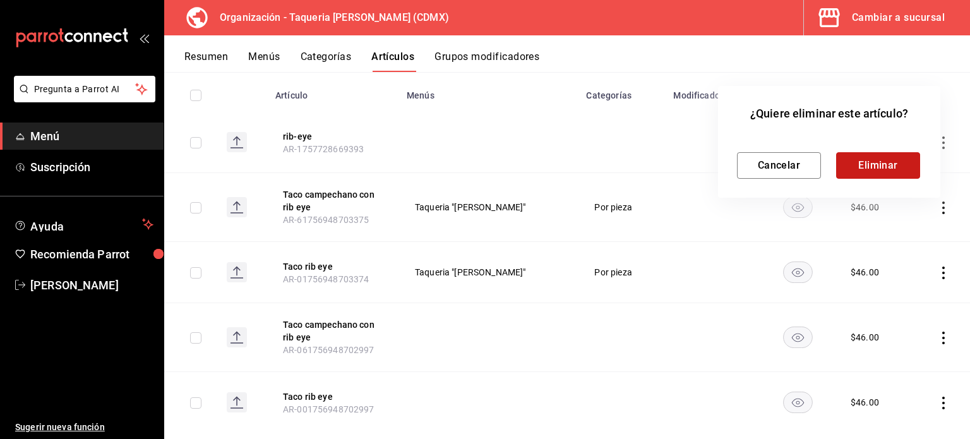
click at [901, 169] on button "Eliminar" at bounding box center [878, 165] width 84 height 27
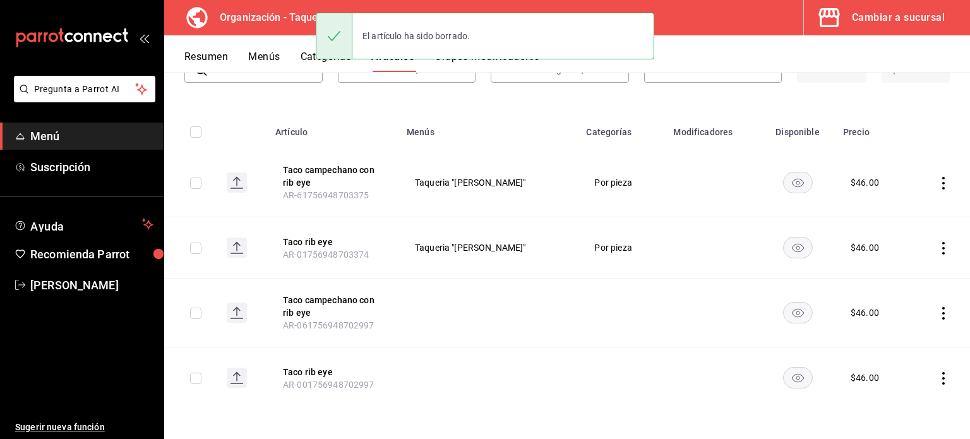
scroll to position [102, 0]
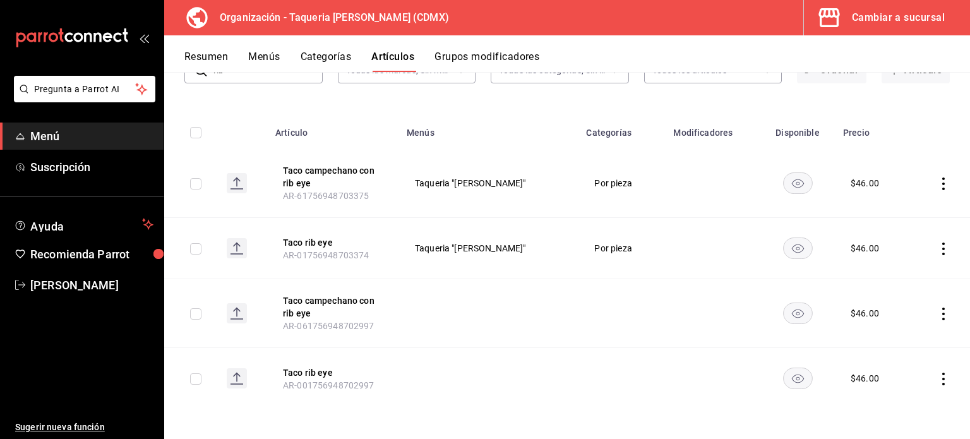
click at [939, 311] on icon "actions" at bounding box center [943, 314] width 13 height 13
click at [906, 388] on span "Eliminar" at bounding box center [896, 394] width 33 height 13
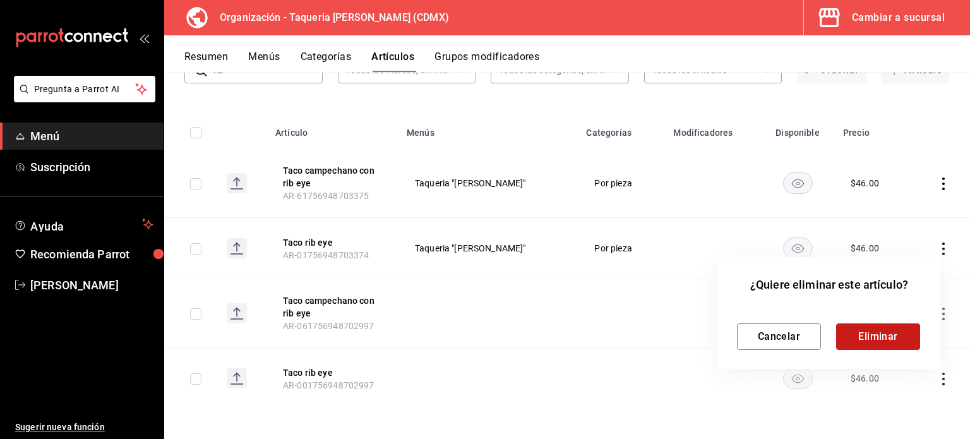
click at [885, 334] on button "Eliminar" at bounding box center [878, 336] width 84 height 27
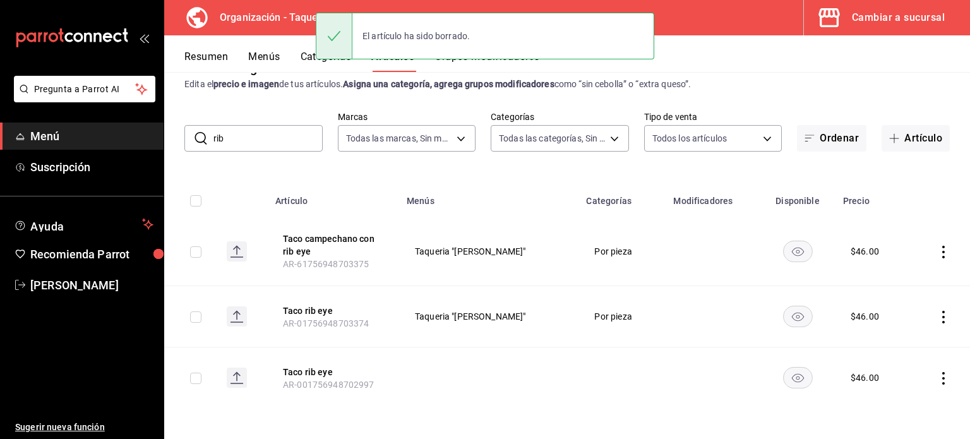
scroll to position [33, 0]
click at [937, 375] on icon "actions" at bounding box center [943, 379] width 13 height 13
click at [901, 405] on span "Eliminar" at bounding box center [896, 405] width 32 height 10
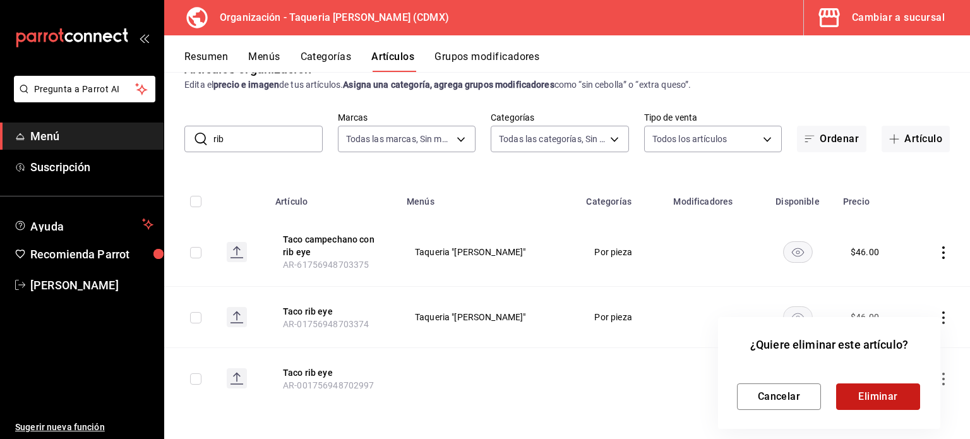
click at [885, 391] on button "Eliminar" at bounding box center [878, 396] width 84 height 27
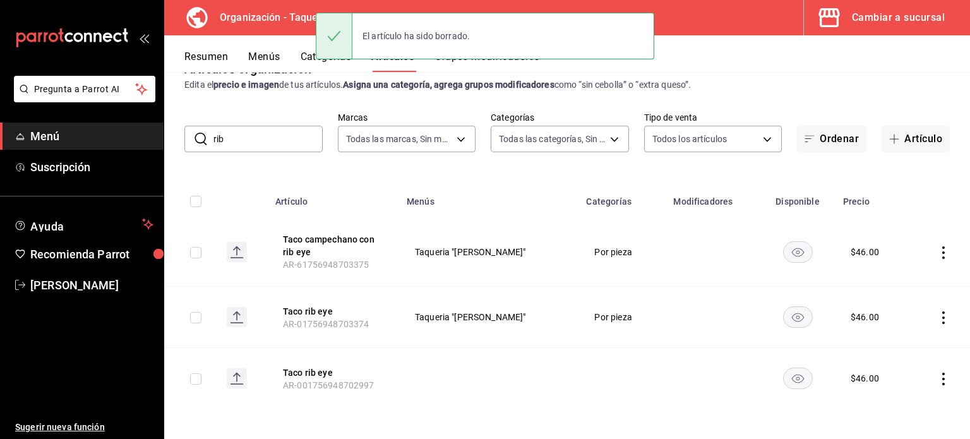
scroll to position [0, 0]
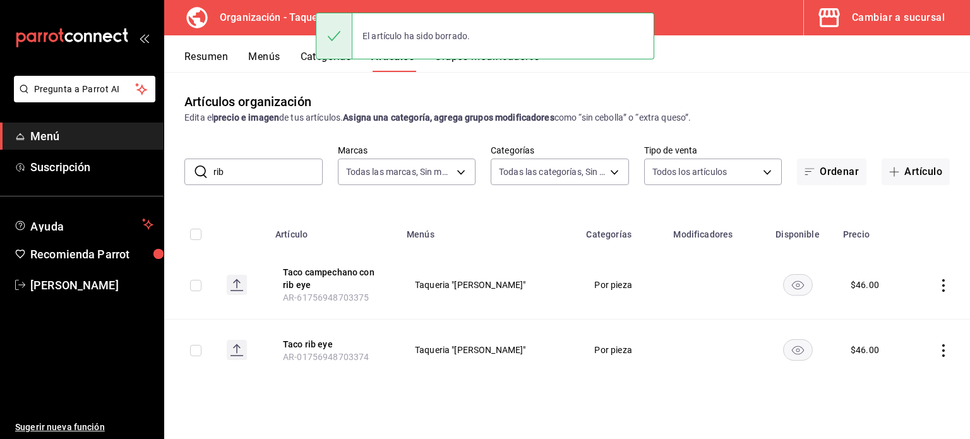
click at [256, 169] on input "rib" at bounding box center [267, 171] width 109 height 25
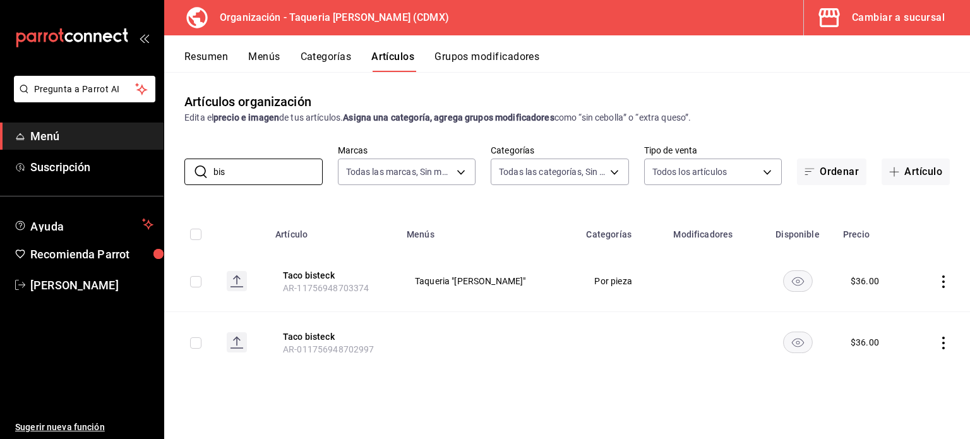
click at [946, 343] on icon "actions" at bounding box center [943, 343] width 13 height 13
click at [902, 408] on span "Eliminar" at bounding box center [905, 405] width 32 height 10
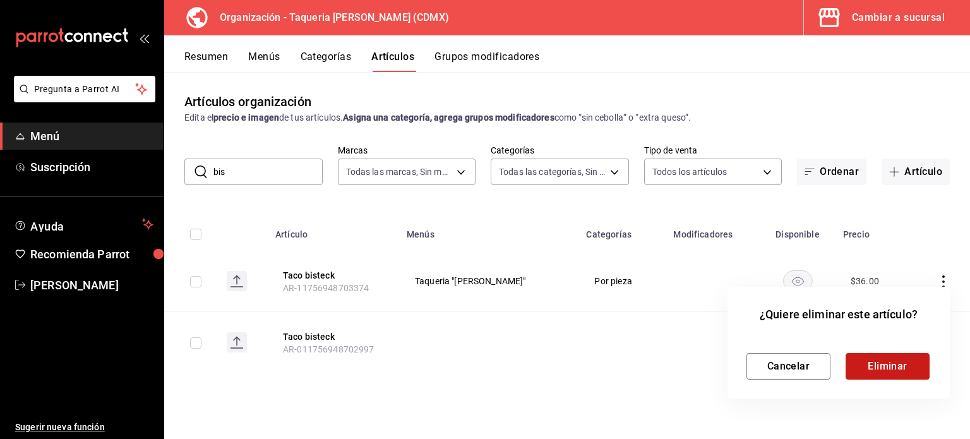
click at [906, 368] on button "Eliminar" at bounding box center [888, 366] width 84 height 27
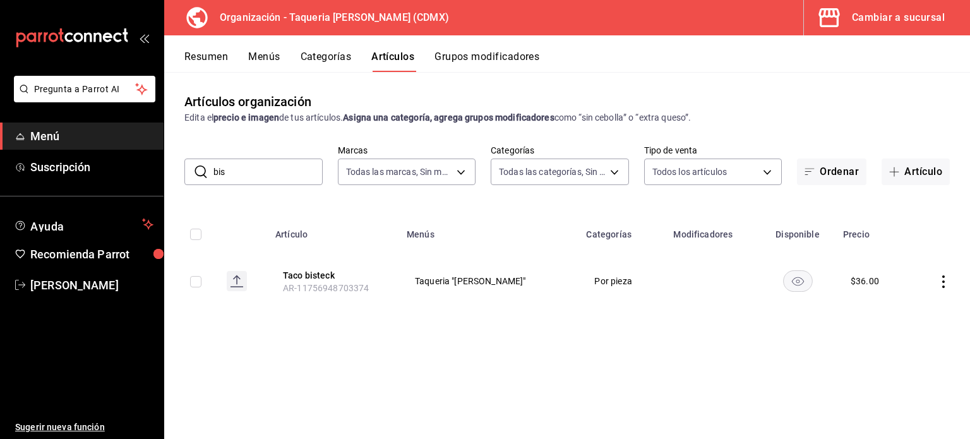
click at [458, 363] on div "Artículos organización Edita el precio e imagen de tus artículos. Asigna una ca…" at bounding box center [567, 255] width 806 height 366
click at [241, 165] on input "bis" at bounding box center [267, 171] width 109 height 25
drag, startPoint x: 241, startPoint y: 165, endPoint x: 241, endPoint y: 159, distance: 6.9
click at [241, 160] on input "bis" at bounding box center [267, 171] width 109 height 25
click at [945, 339] on icon "actions" at bounding box center [943, 343] width 13 height 13
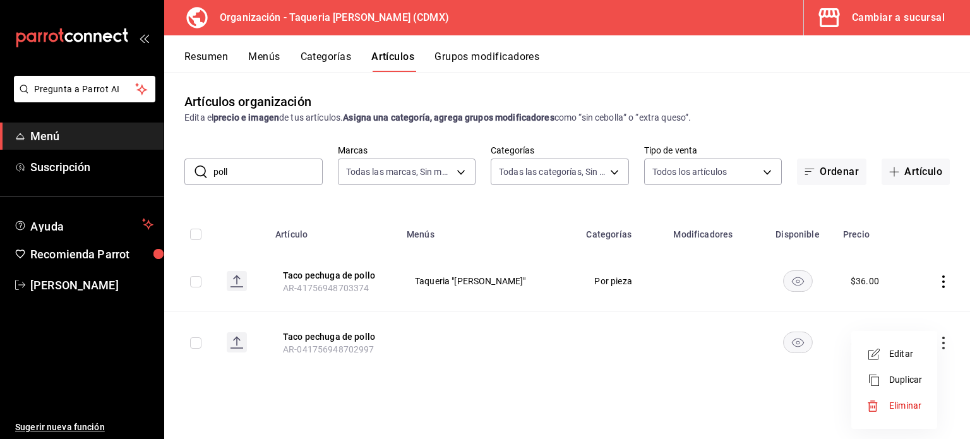
click at [891, 411] on span "Eliminar" at bounding box center [905, 405] width 33 height 13
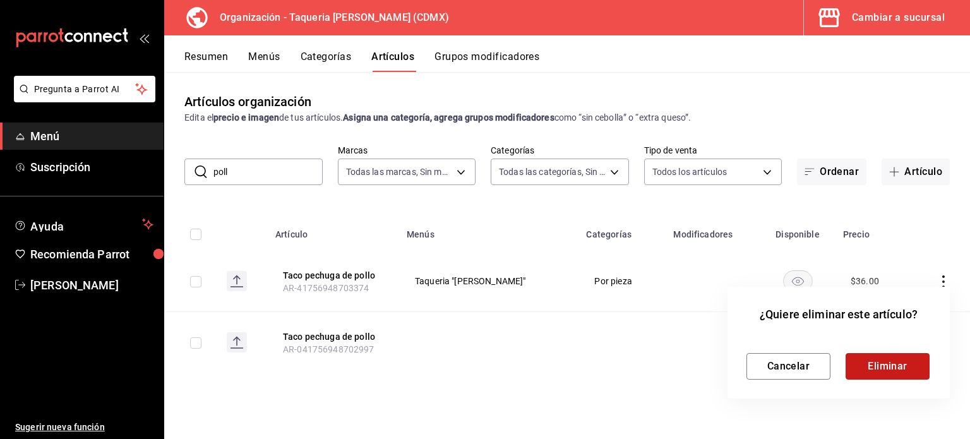
click at [895, 371] on button "Eliminar" at bounding box center [888, 366] width 84 height 27
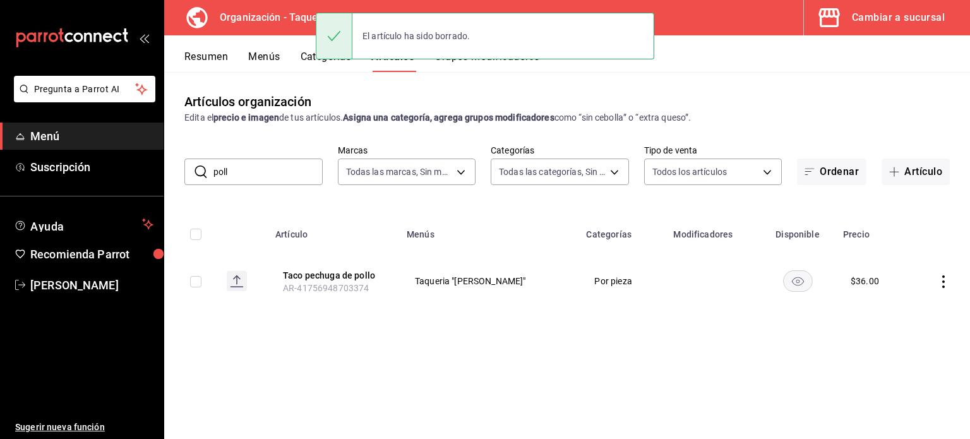
click at [255, 169] on input "poll" at bounding box center [267, 171] width 109 height 25
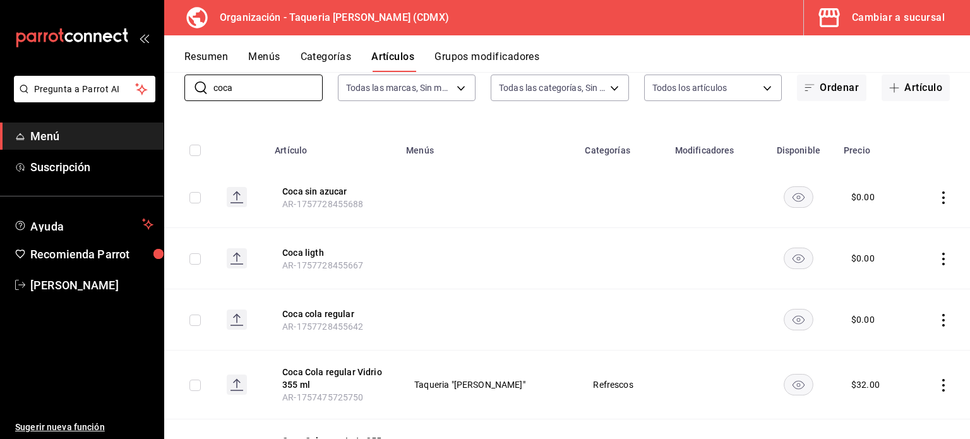
scroll to position [168, 0]
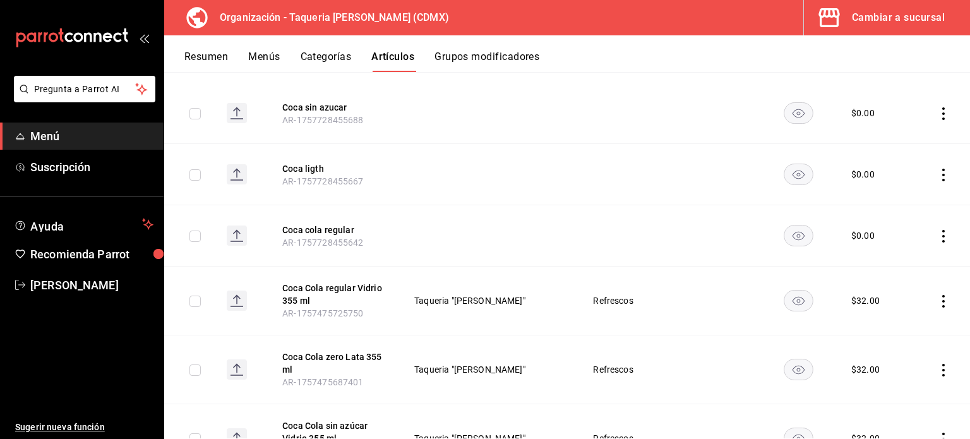
click at [937, 234] on icon "actions" at bounding box center [943, 236] width 13 height 13
click at [904, 317] on span "Eliminar" at bounding box center [896, 316] width 32 height 10
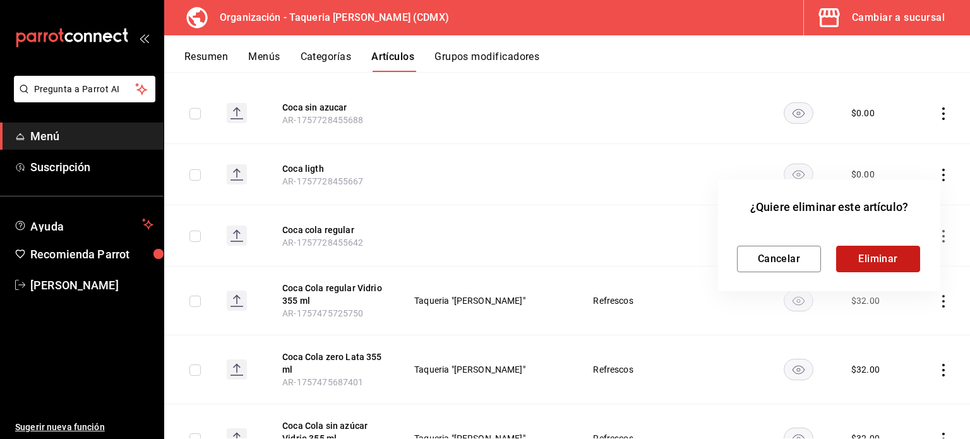
click at [910, 261] on button "Eliminar" at bounding box center [878, 259] width 84 height 27
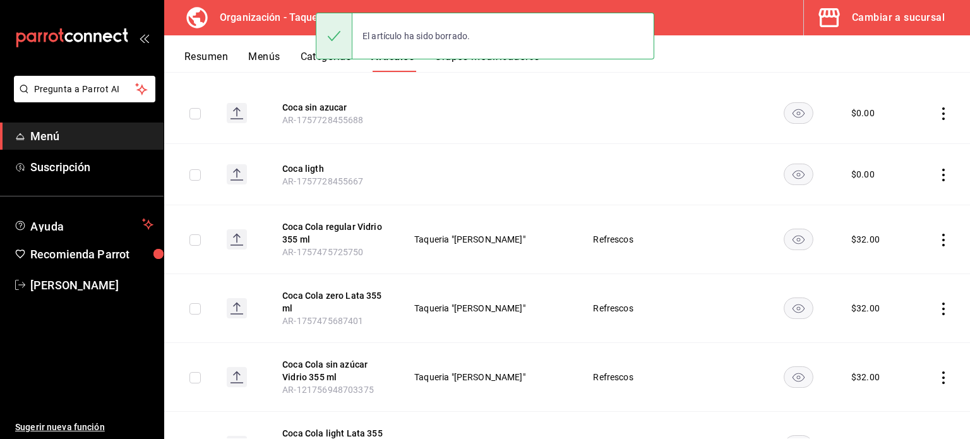
click at [937, 174] on icon "actions" at bounding box center [943, 175] width 13 height 13
click at [872, 253] on div at bounding box center [868, 255] width 23 height 13
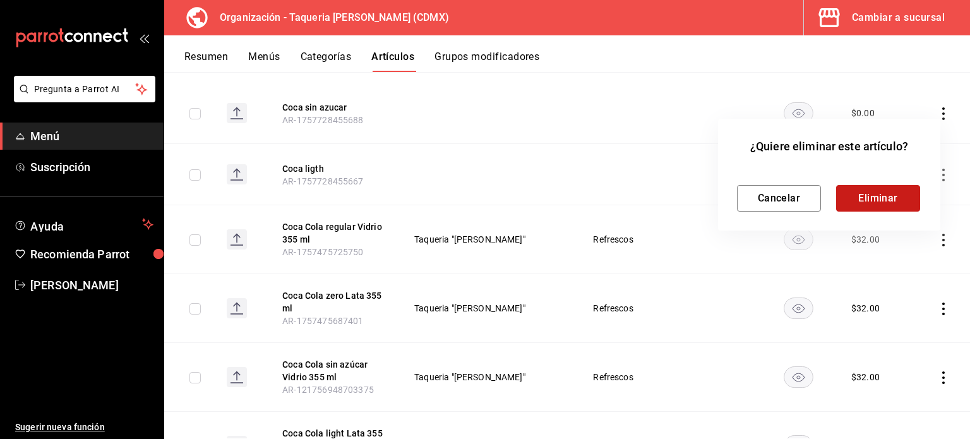
click at [874, 200] on button "Eliminar" at bounding box center [878, 198] width 84 height 27
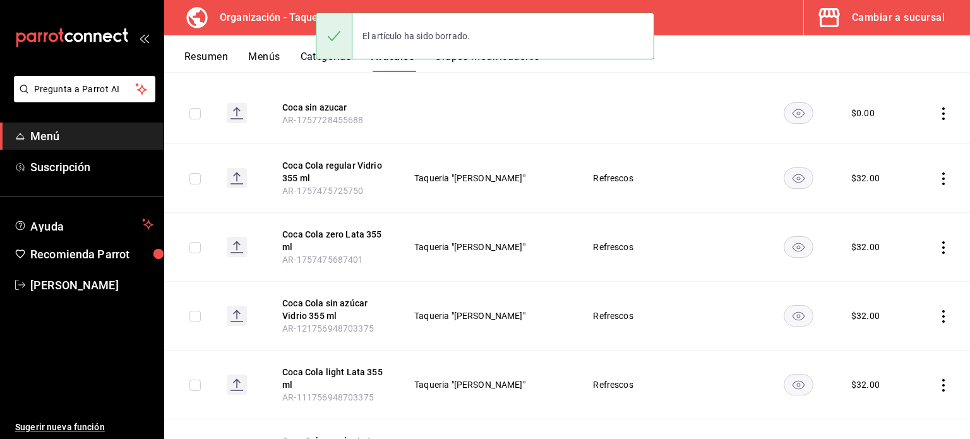
scroll to position [84, 0]
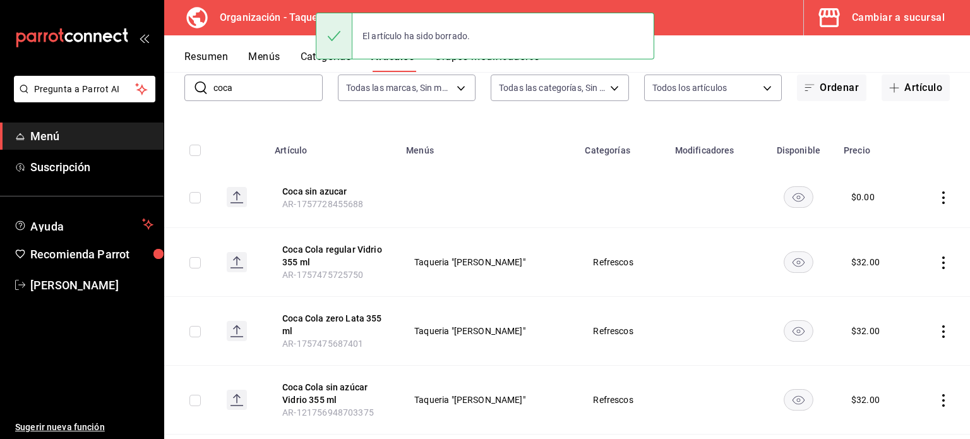
drag, startPoint x: 935, startPoint y: 195, endPoint x: 929, endPoint y: 200, distance: 7.6
click at [937, 195] on icon "actions" at bounding box center [943, 197] width 13 height 13
click at [891, 277] on span "Eliminar" at bounding box center [896, 278] width 32 height 10
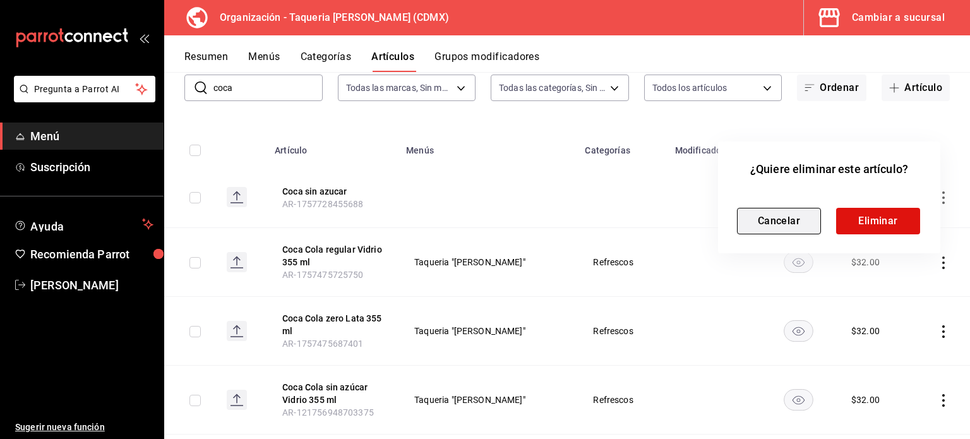
click at [793, 222] on button "Cancelar" at bounding box center [779, 221] width 84 height 27
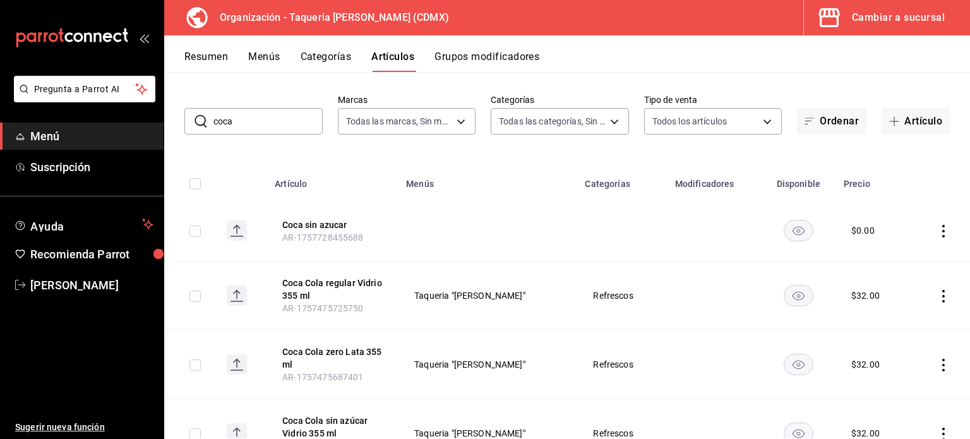
scroll to position [0, 0]
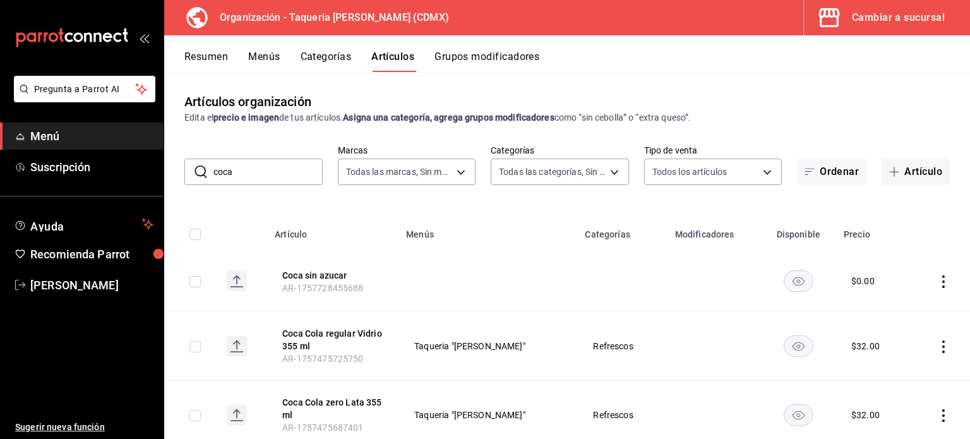
click at [937, 279] on icon "actions" at bounding box center [943, 281] width 13 height 13
click at [877, 363] on div at bounding box center [868, 363] width 23 height 13
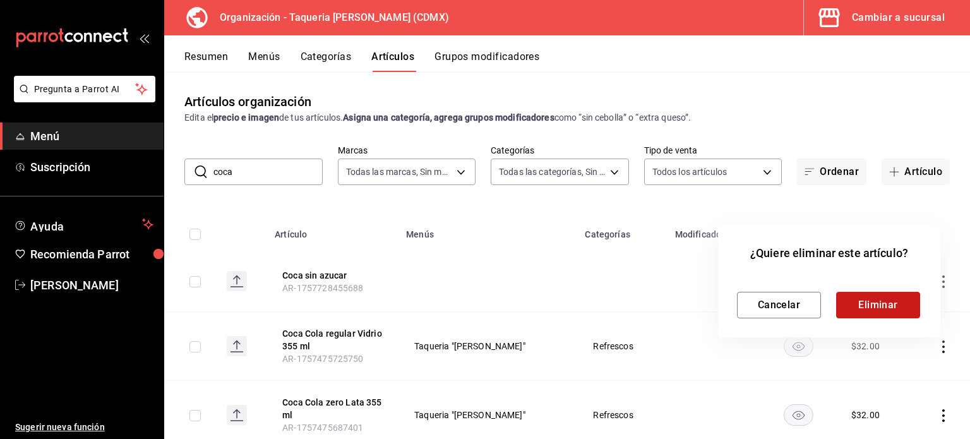
click at [875, 304] on button "Eliminar" at bounding box center [878, 305] width 84 height 27
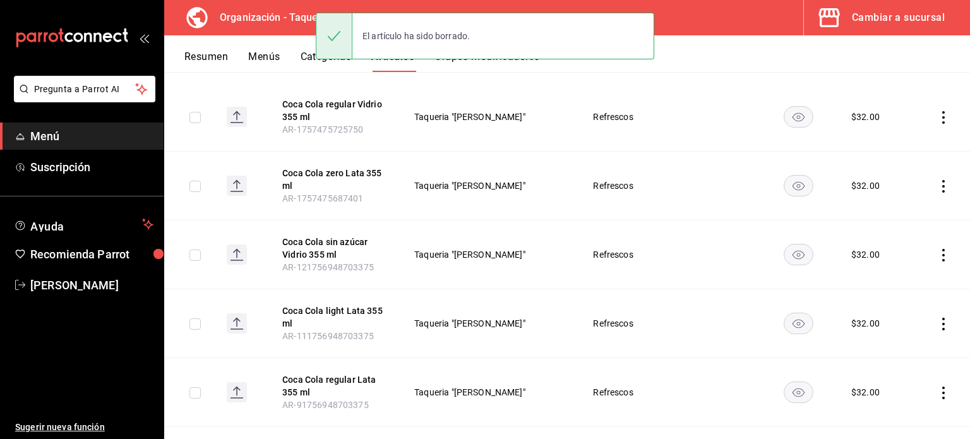
scroll to position [253, 0]
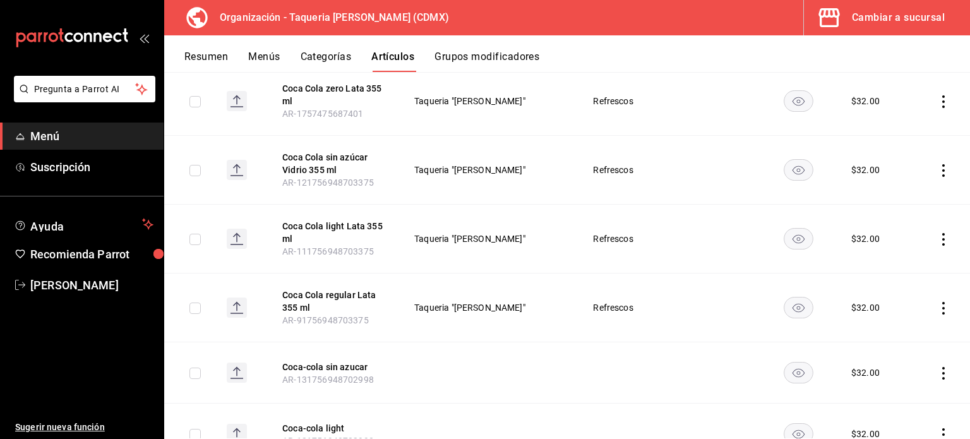
click at [942, 372] on icon "actions" at bounding box center [943, 373] width 3 height 13
click at [879, 407] on div at bounding box center [868, 406] width 23 height 13
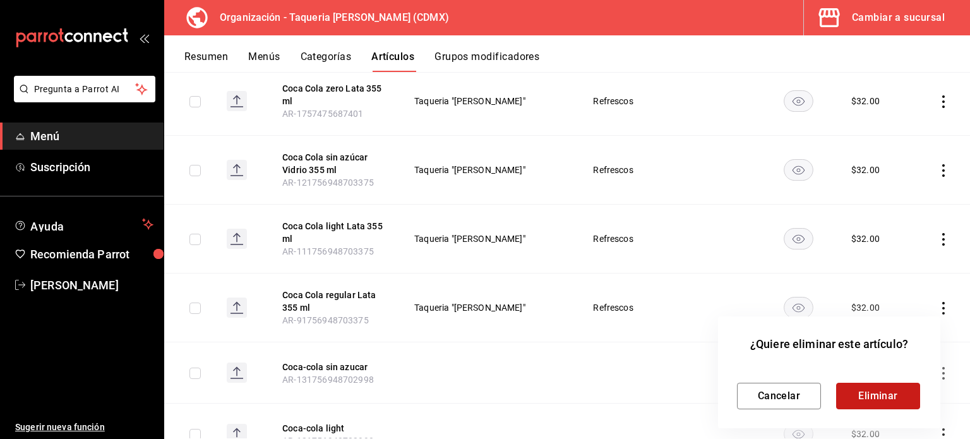
click at [882, 393] on button "Eliminar" at bounding box center [878, 396] width 84 height 27
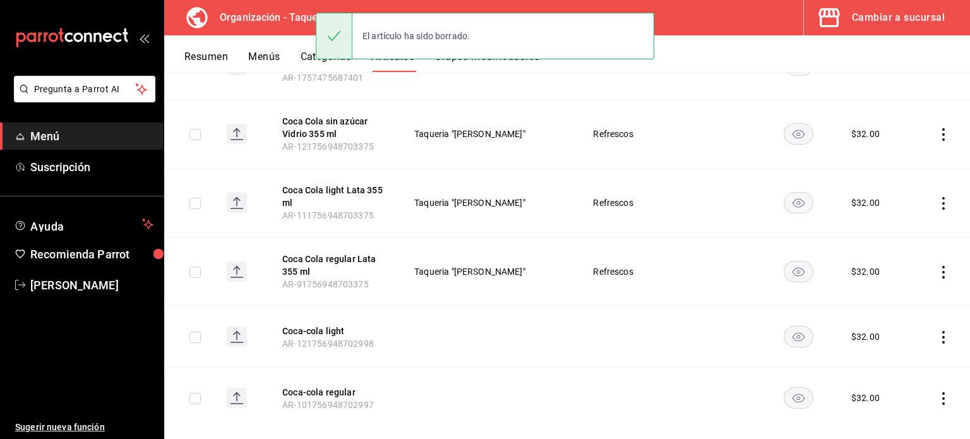
scroll to position [308, 0]
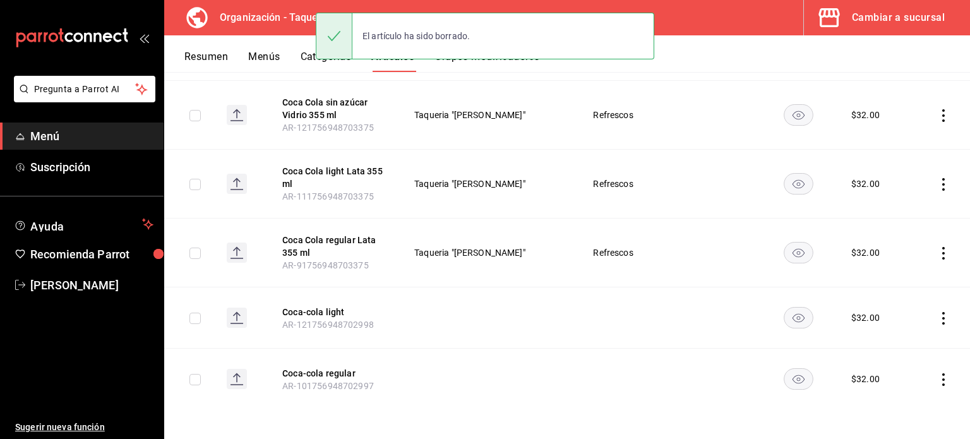
click at [937, 318] on icon "actions" at bounding box center [943, 318] width 13 height 13
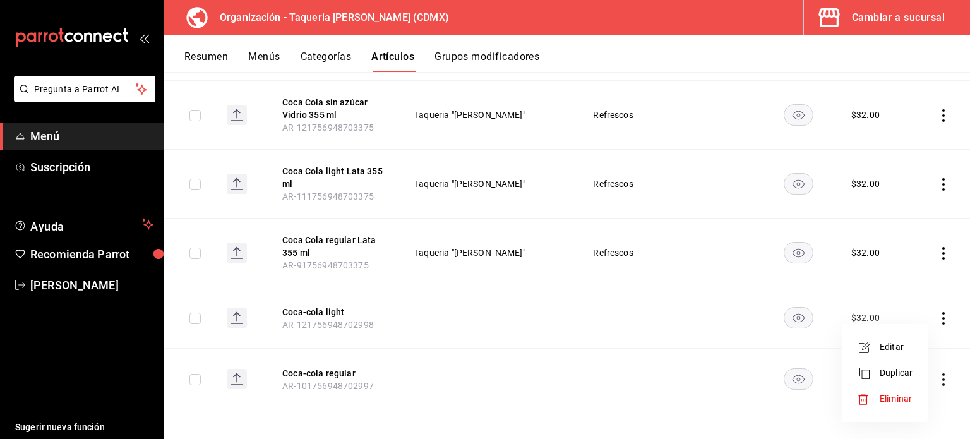
click at [899, 395] on span "Eliminar" at bounding box center [896, 398] width 32 height 10
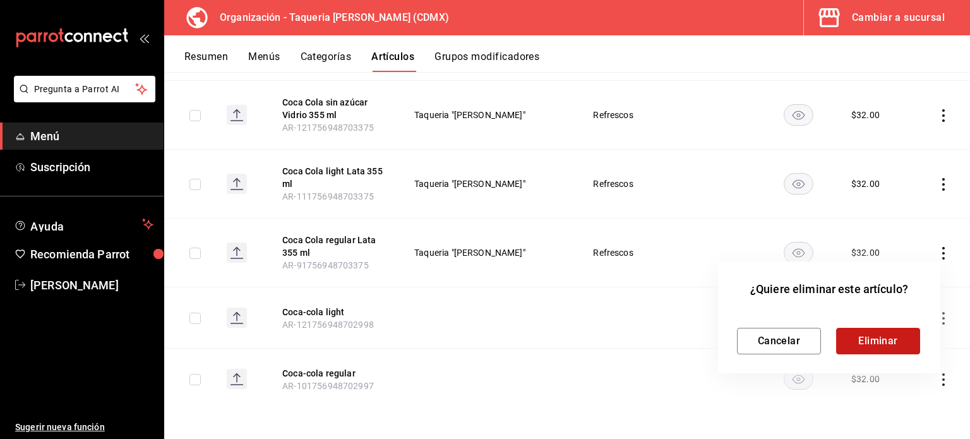
click at [894, 342] on button "Eliminar" at bounding box center [878, 341] width 84 height 27
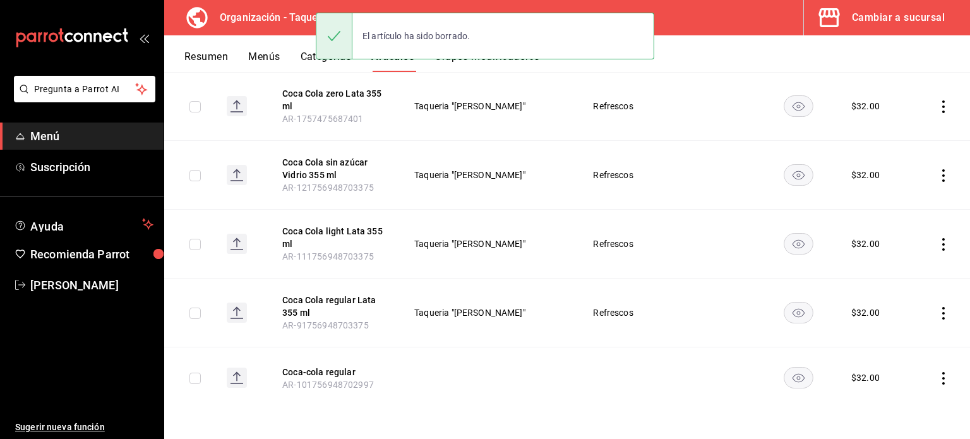
scroll to position [247, 0]
click at [937, 376] on icon "actions" at bounding box center [943, 379] width 13 height 13
click at [876, 404] on div at bounding box center [868, 406] width 23 height 13
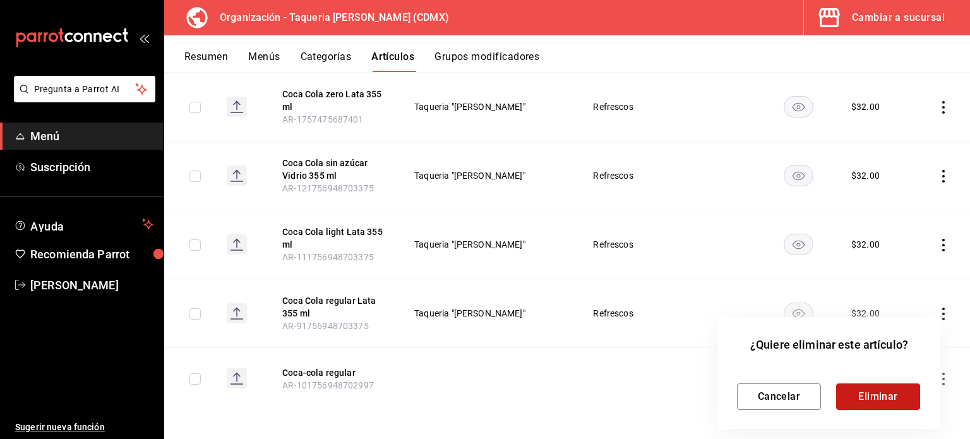
click at [902, 403] on button "Eliminar" at bounding box center [878, 396] width 84 height 27
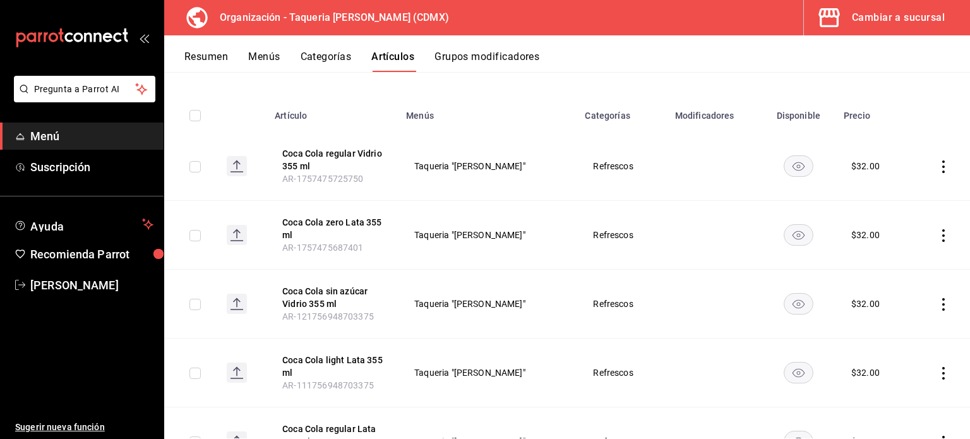
scroll to position [0, 0]
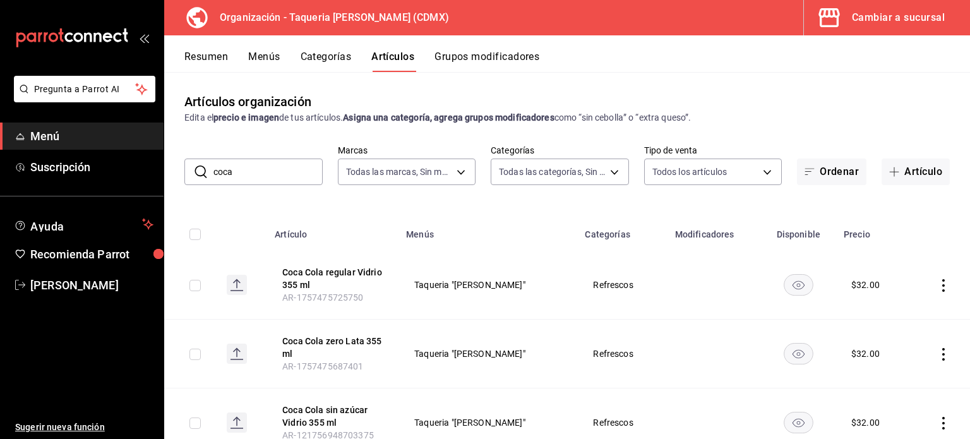
click at [265, 176] on input "coca" at bounding box center [267, 171] width 109 height 25
click at [266, 176] on input "coca" at bounding box center [267, 171] width 109 height 25
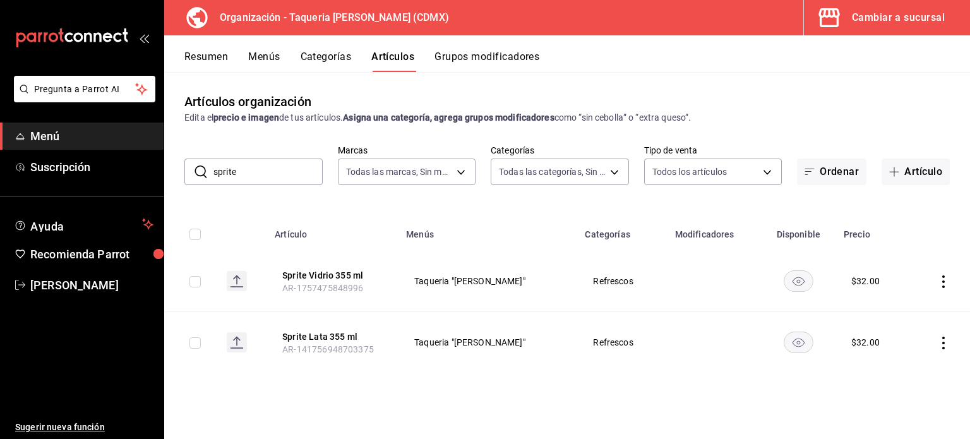
click at [283, 171] on input "sprite" at bounding box center [267, 171] width 109 height 25
type input "del"
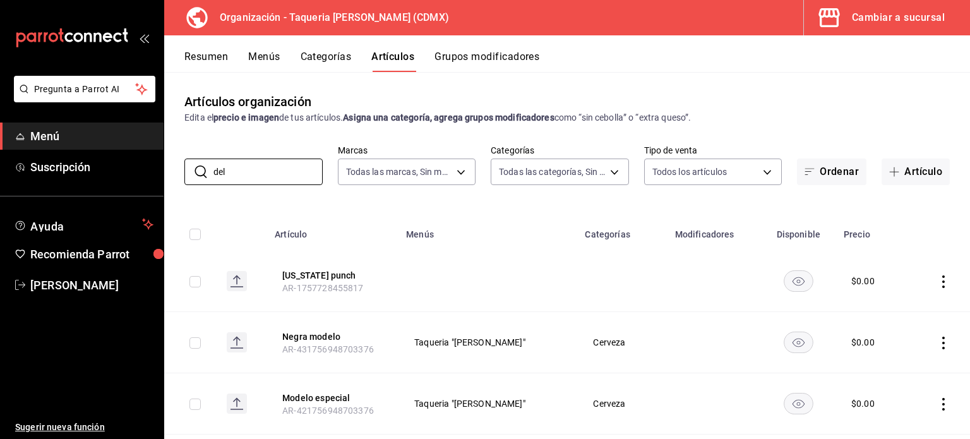
scroll to position [84, 0]
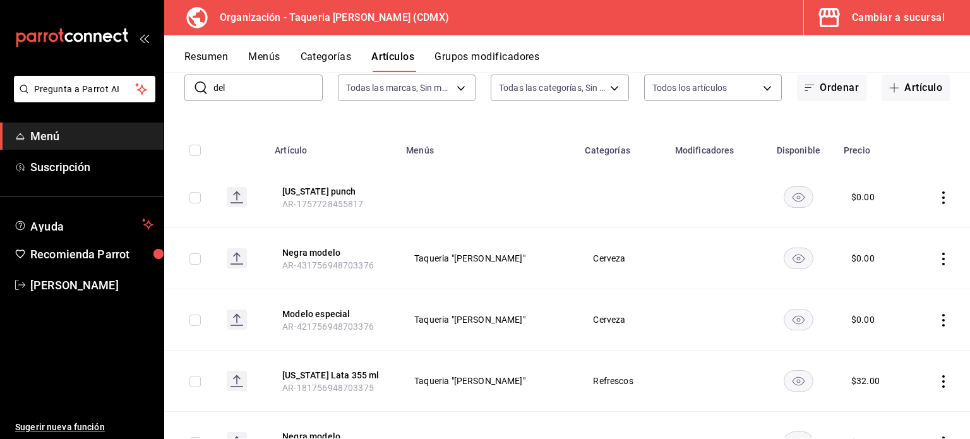
click at [289, 88] on input "del" at bounding box center [267, 87] width 109 height 25
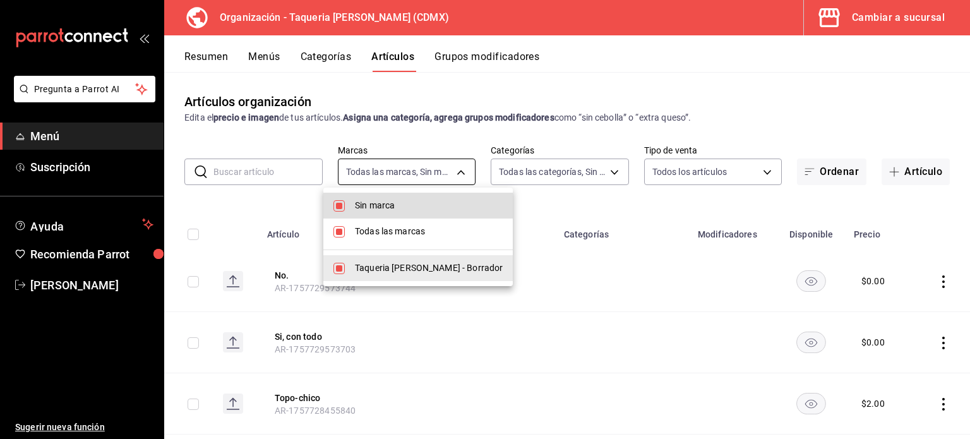
click at [455, 164] on body "Pregunta a Parrot AI Menú Suscripción Ayuda Recomienda Parrot Kevin Ocaña Suger…" at bounding box center [485, 219] width 970 height 439
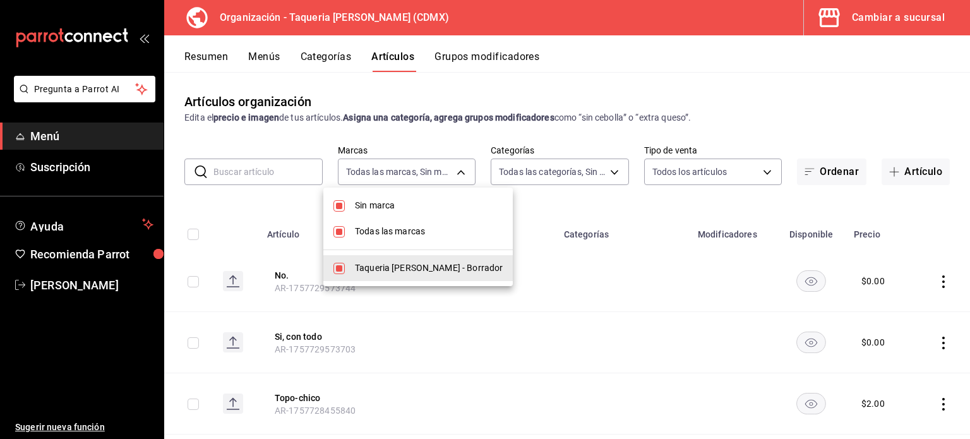
click at [455, 164] on div at bounding box center [485, 219] width 970 height 439
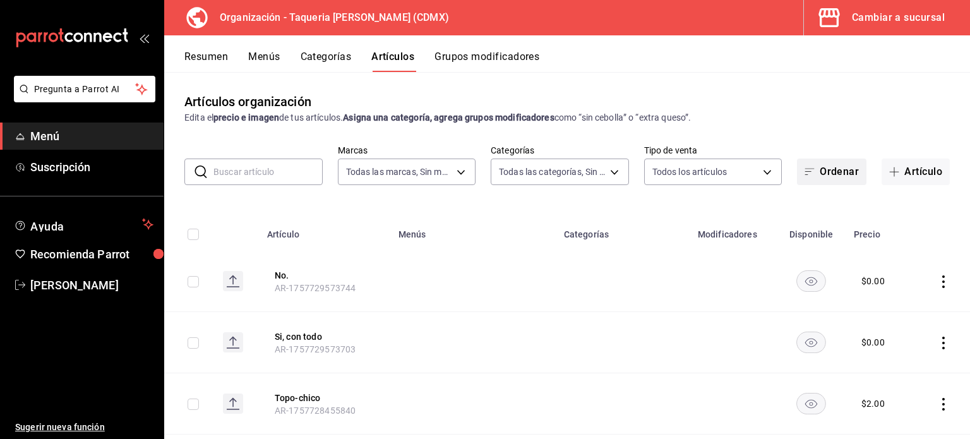
click at [814, 169] on button "Ordenar" at bounding box center [831, 172] width 69 height 27
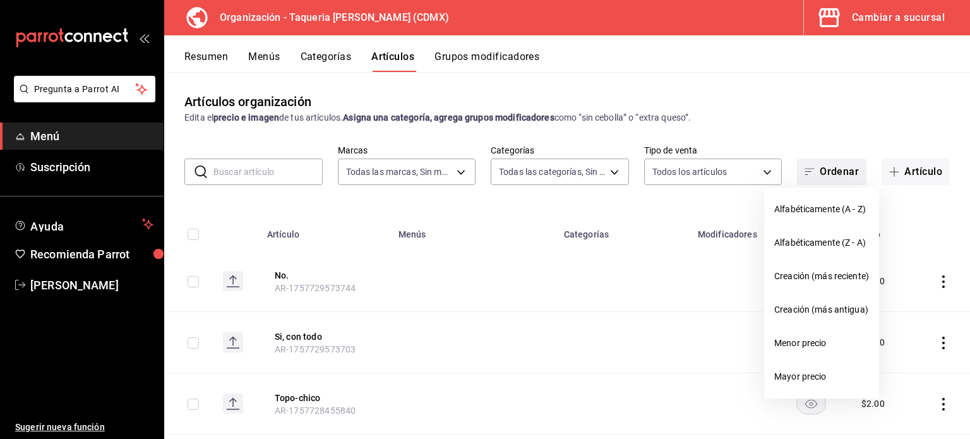
click at [814, 169] on div at bounding box center [485, 219] width 970 height 439
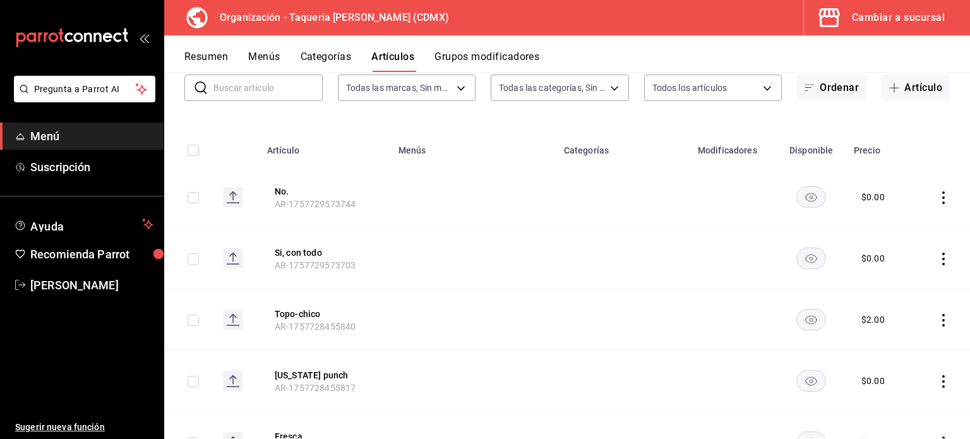
scroll to position [168, 0]
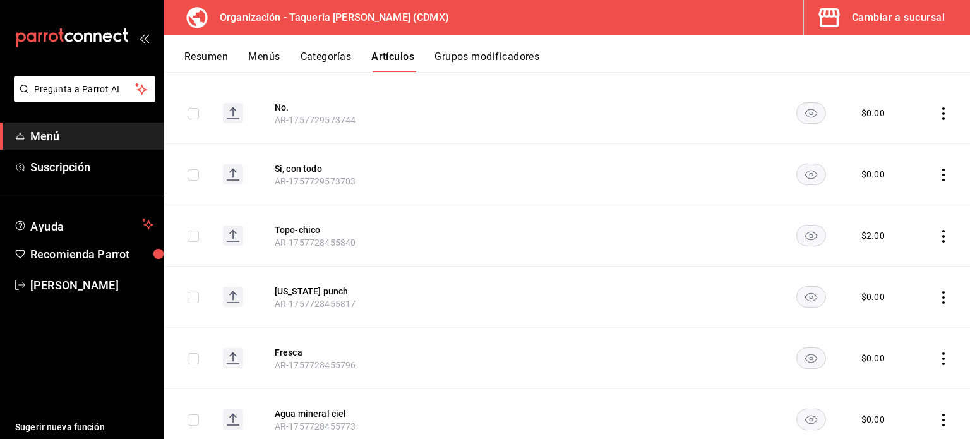
click at [189, 114] on input "checkbox" at bounding box center [193, 113] width 11 height 11
checkbox input "true"
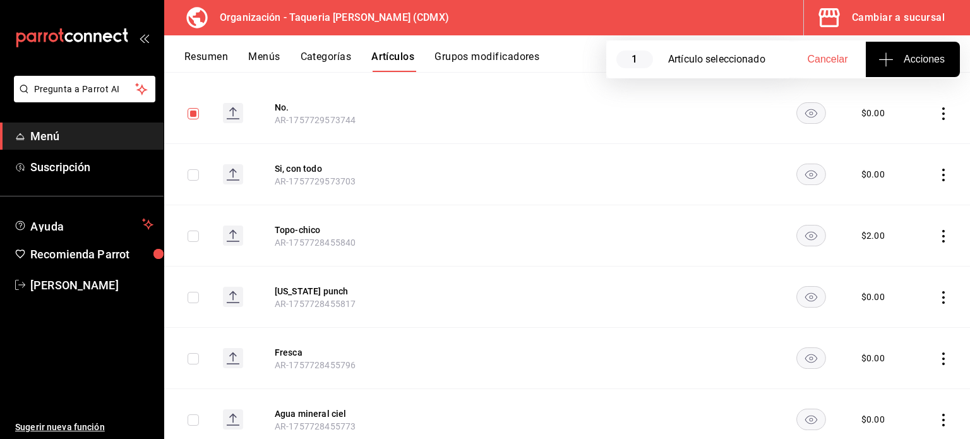
click at [196, 174] on input "checkbox" at bounding box center [193, 174] width 11 height 11
checkbox input "true"
click at [195, 234] on input "checkbox" at bounding box center [193, 236] width 11 height 11
checkbox input "true"
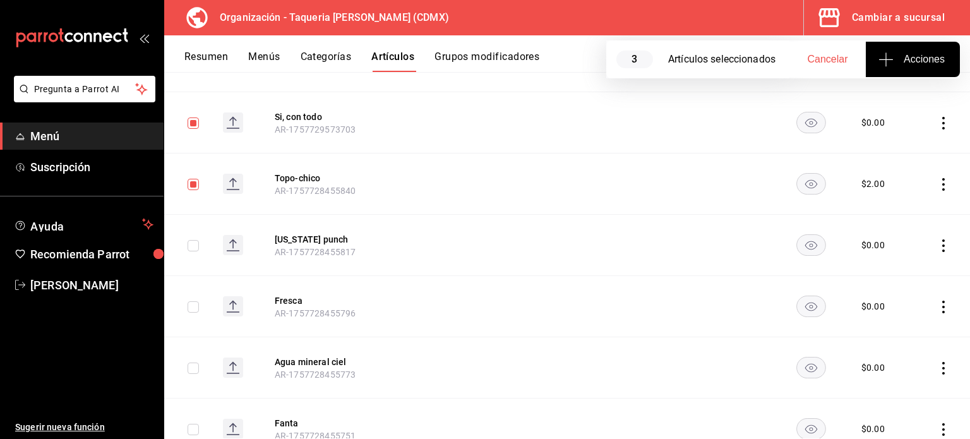
scroll to position [253, 0]
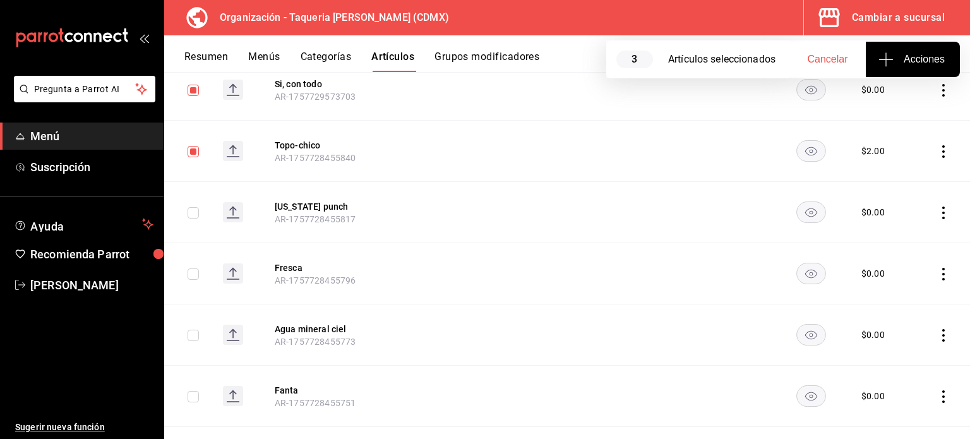
drag, startPoint x: 191, startPoint y: 212, endPoint x: 192, endPoint y: 260, distance: 48.0
click at [191, 212] on input "checkbox" at bounding box center [193, 212] width 11 height 11
checkbox input "true"
click at [192, 273] on input "checkbox" at bounding box center [193, 273] width 11 height 11
checkbox input "true"
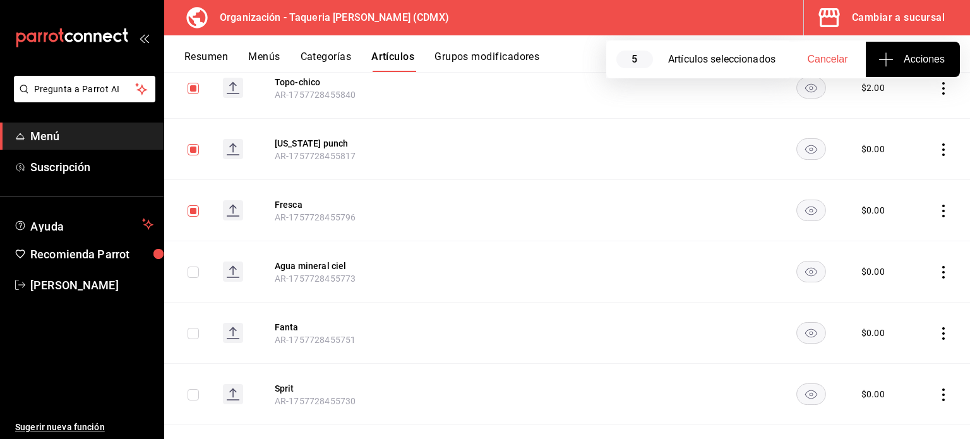
scroll to position [337, 0]
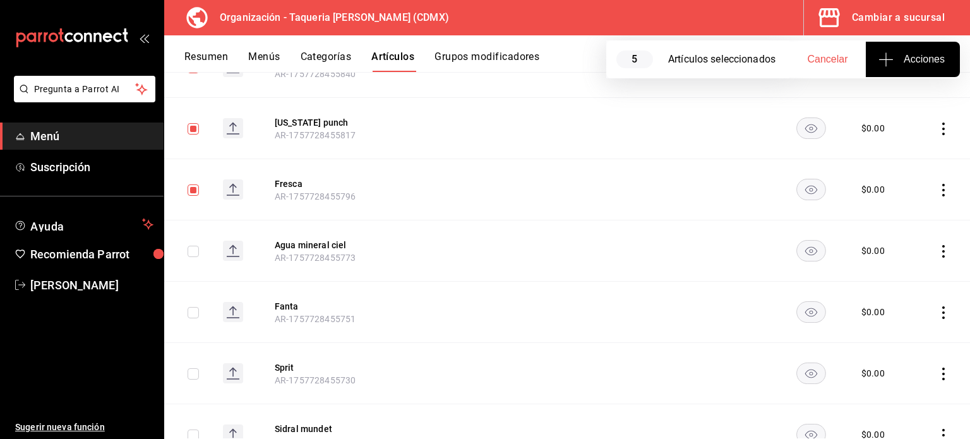
click at [197, 254] on input "checkbox" at bounding box center [193, 251] width 11 height 11
checkbox input "true"
drag, startPoint x: 192, startPoint y: 323, endPoint x: 193, endPoint y: 315, distance: 8.3
click at [192, 318] on td at bounding box center [188, 312] width 49 height 61
drag, startPoint x: 195, startPoint y: 311, endPoint x: 195, endPoint y: 329, distance: 18.3
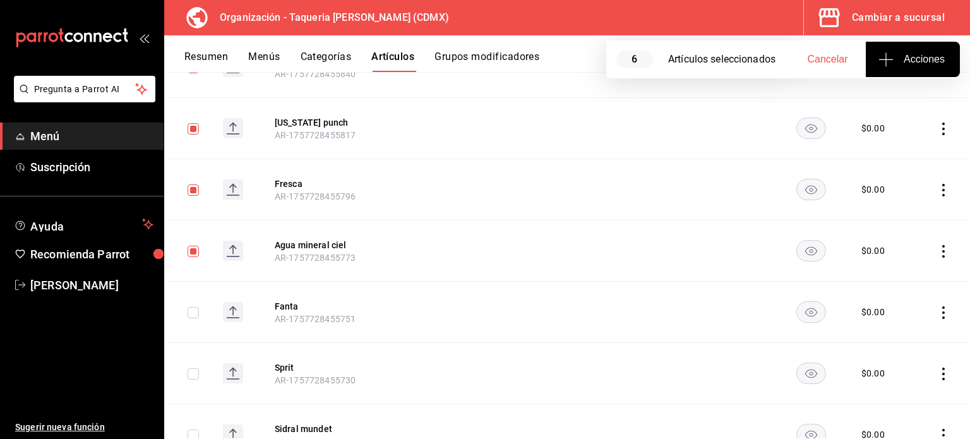
click at [195, 315] on input "checkbox" at bounding box center [193, 312] width 11 height 11
checkbox input "true"
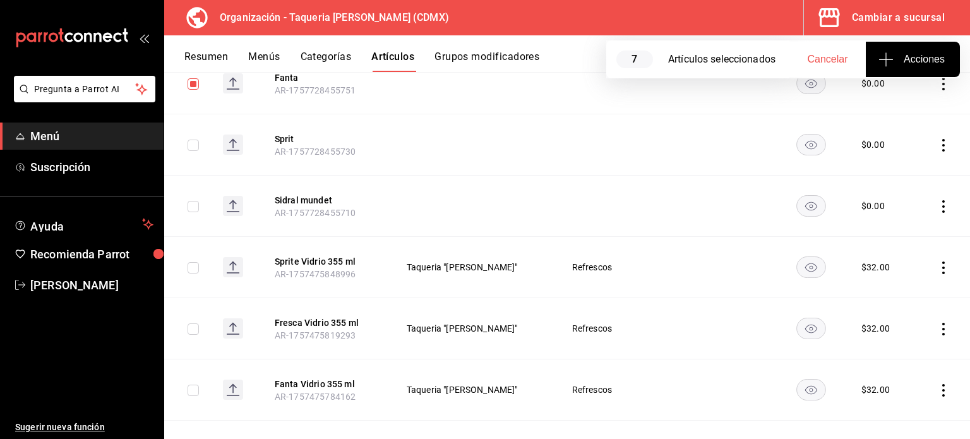
scroll to position [589, 0]
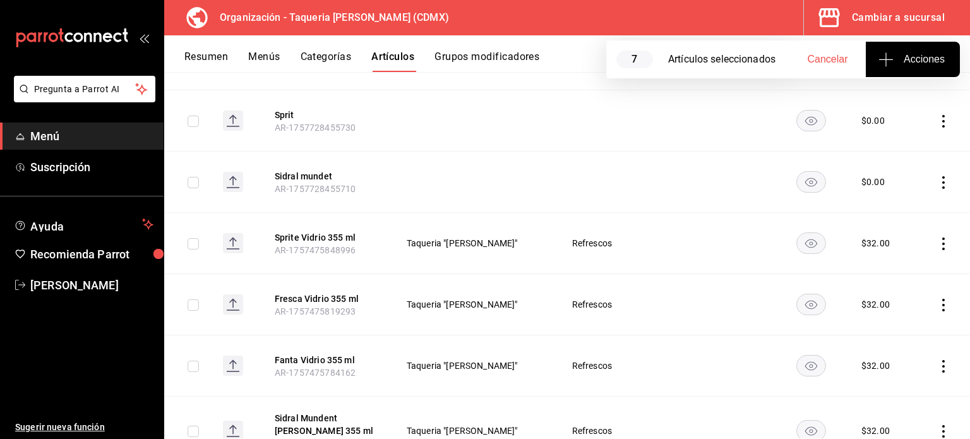
click at [191, 117] on input "checkbox" at bounding box center [193, 121] width 11 height 11
checkbox input "true"
click at [195, 183] on input "checkbox" at bounding box center [193, 182] width 11 height 11
checkbox input "true"
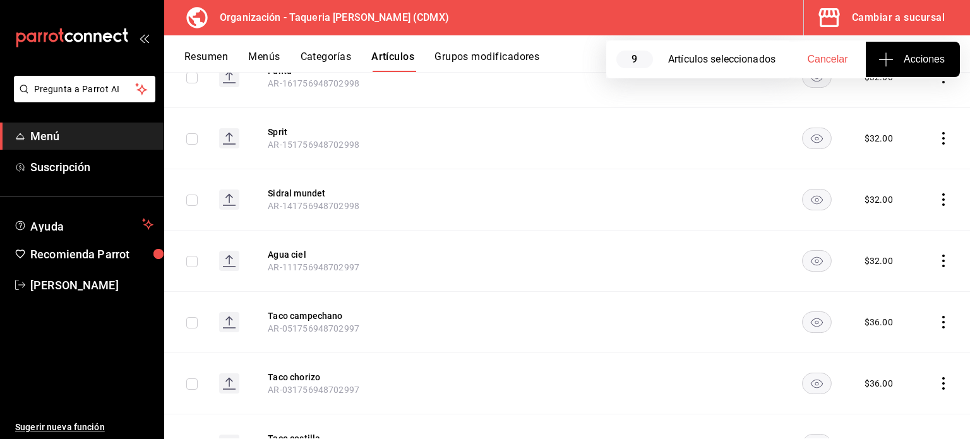
scroll to position [9832, 0]
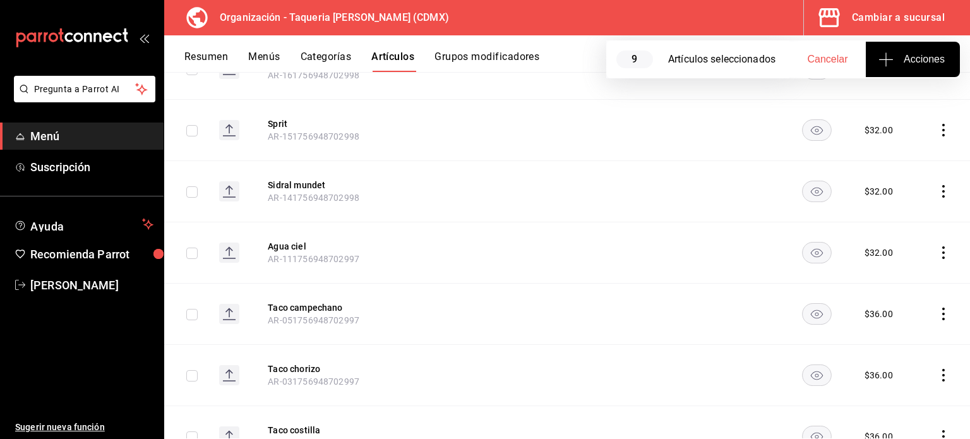
click at [189, 431] on input "checkbox" at bounding box center [191, 436] width 11 height 11
checkbox input "true"
drag, startPoint x: 195, startPoint y: 315, endPoint x: 194, endPoint y: 263, distance: 51.8
click at [195, 370] on input "checkbox" at bounding box center [191, 375] width 11 height 11
checkbox input "true"
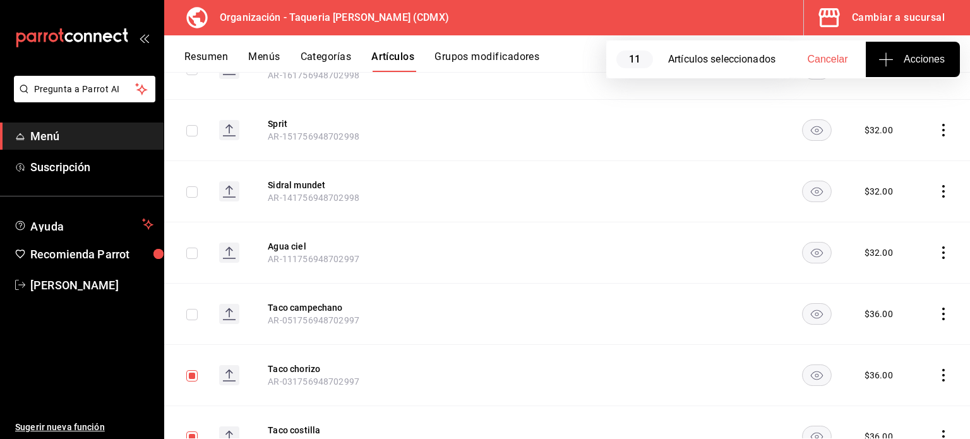
click at [194, 309] on input "checkbox" at bounding box center [191, 314] width 11 height 11
checkbox input "true"
click at [195, 248] on input "checkbox" at bounding box center [191, 253] width 11 height 11
checkbox input "true"
click at [192, 186] on input "checkbox" at bounding box center [191, 191] width 11 height 11
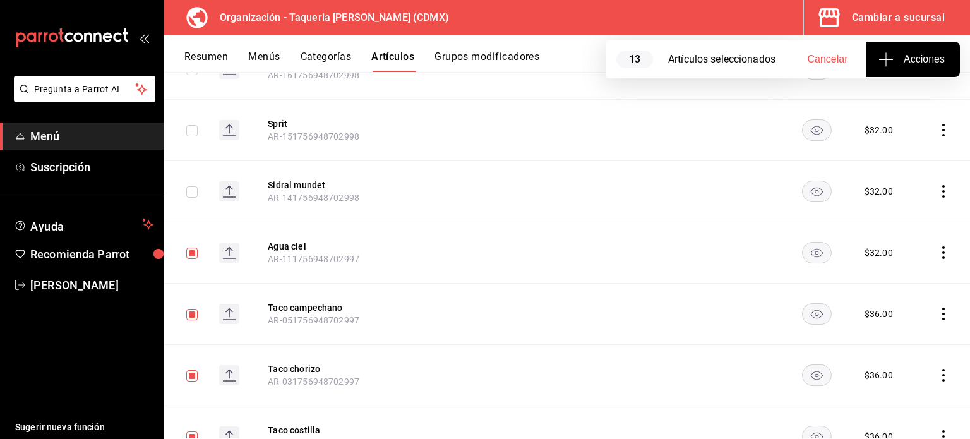
checkbox input "true"
click at [196, 71] on button "Resumen" at bounding box center [206, 61] width 44 height 21
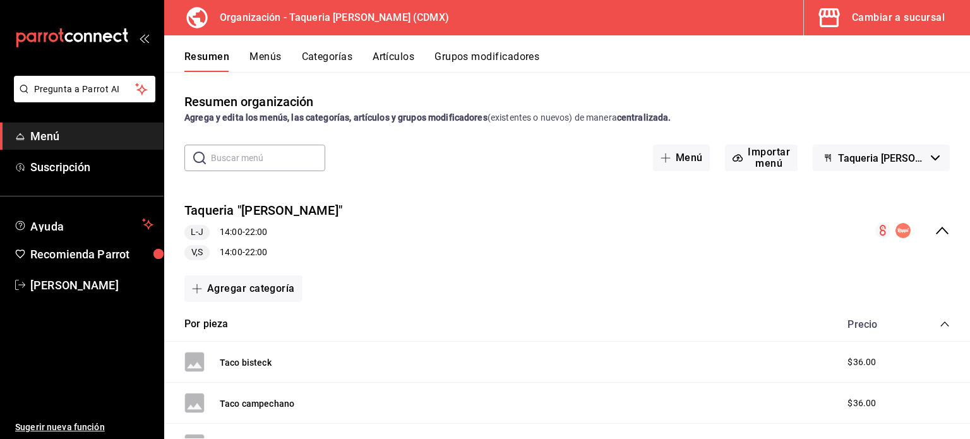
click at [411, 61] on button "Artículos" at bounding box center [394, 61] width 42 height 21
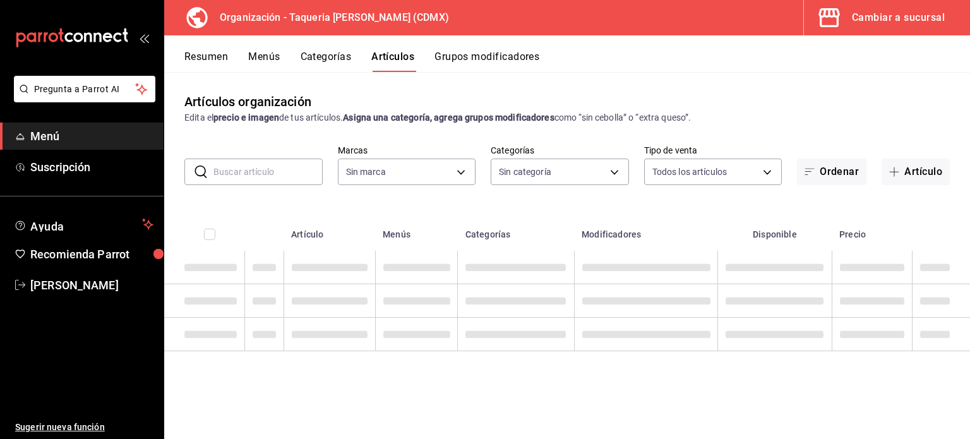
type input "ce101241-e291-4bf4-bb44-606d110127b7"
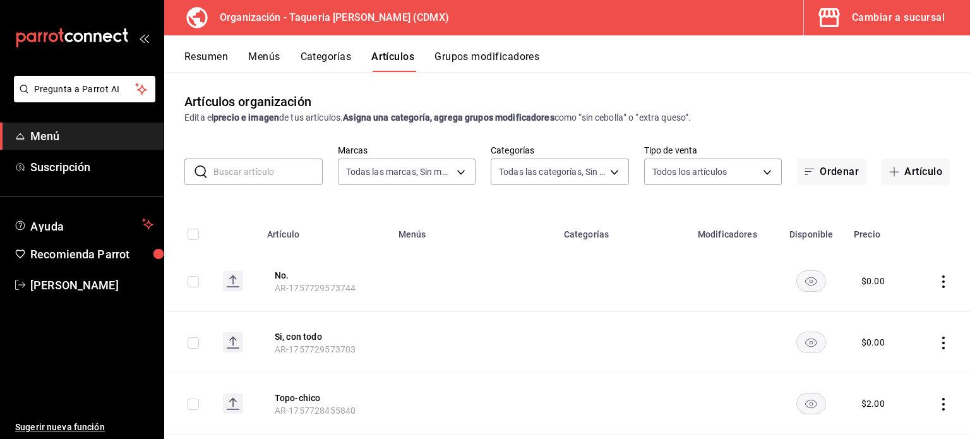
type input "7de7a4dd-acdb-4824-bf6d-5963acec2b1f,c4bf706a-ddd3-4fac-b740-788052cdb08e,95d0e…"
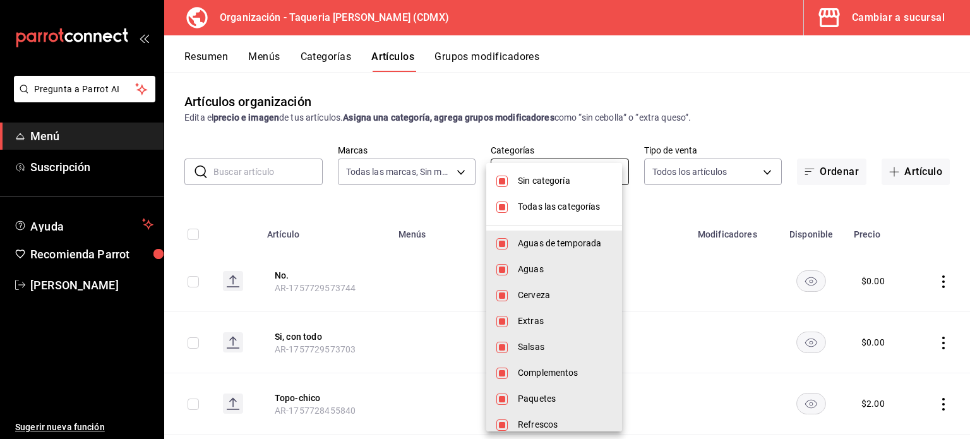
click at [591, 170] on body "Pregunta a Parrot AI Menú Suscripción Ayuda Recomienda Parrot Kevin Ocaña Suger…" at bounding box center [485, 219] width 970 height 439
click at [441, 160] on div at bounding box center [485, 219] width 970 height 439
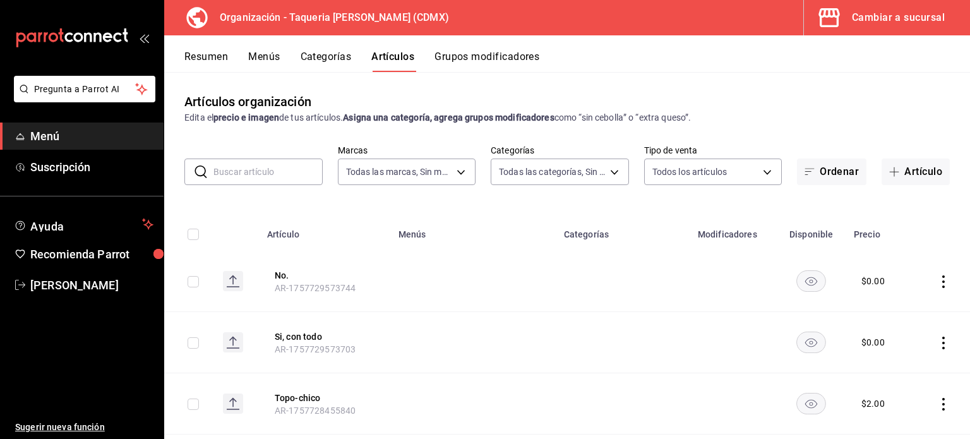
click at [441, 167] on body "Pregunta a Parrot AI Menú Suscripción Ayuda Recomienda Parrot Kevin Ocaña Suger…" at bounding box center [485, 219] width 970 height 439
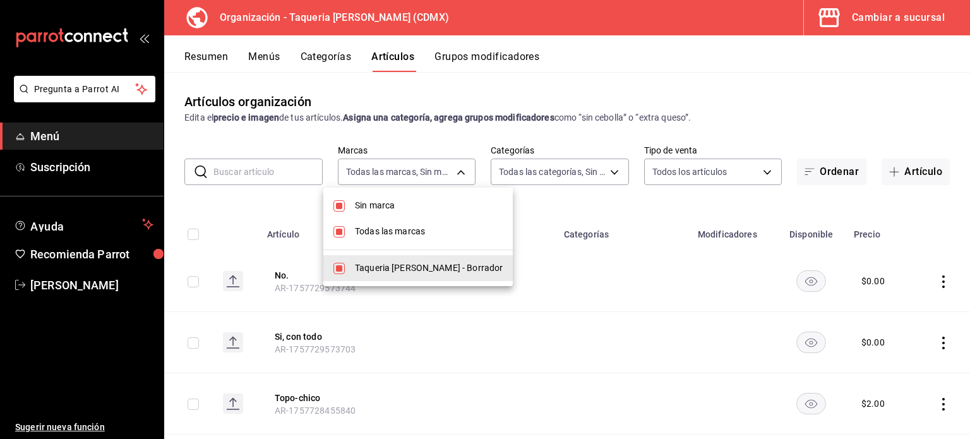
click at [342, 270] on input "checkbox" at bounding box center [338, 268] width 11 height 11
checkbox input "false"
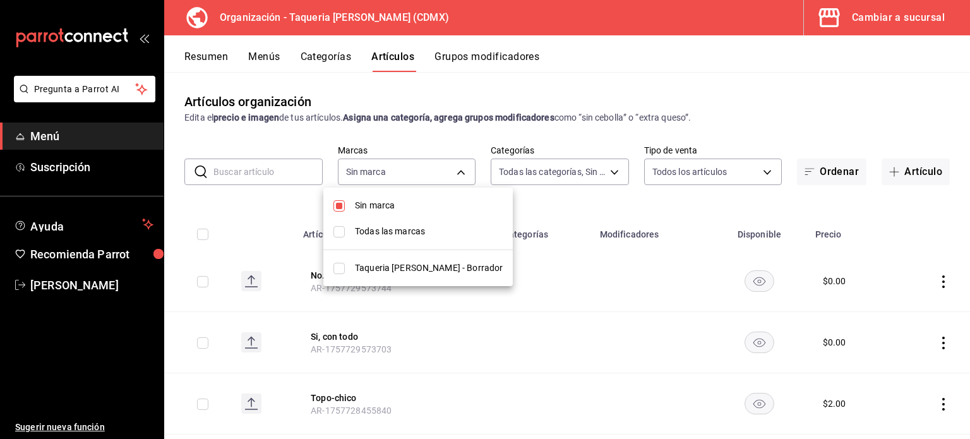
click at [571, 212] on div at bounding box center [485, 219] width 970 height 439
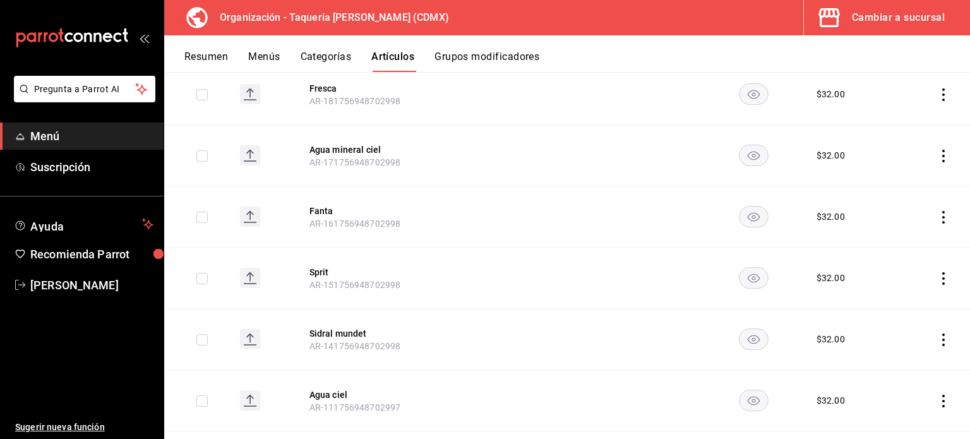
scroll to position [4557, 0]
drag, startPoint x: 200, startPoint y: 381, endPoint x: 208, endPoint y: 335, distance: 46.2
click at [200, 398] on input "checkbox" at bounding box center [201, 403] width 11 height 11
checkbox input "true"
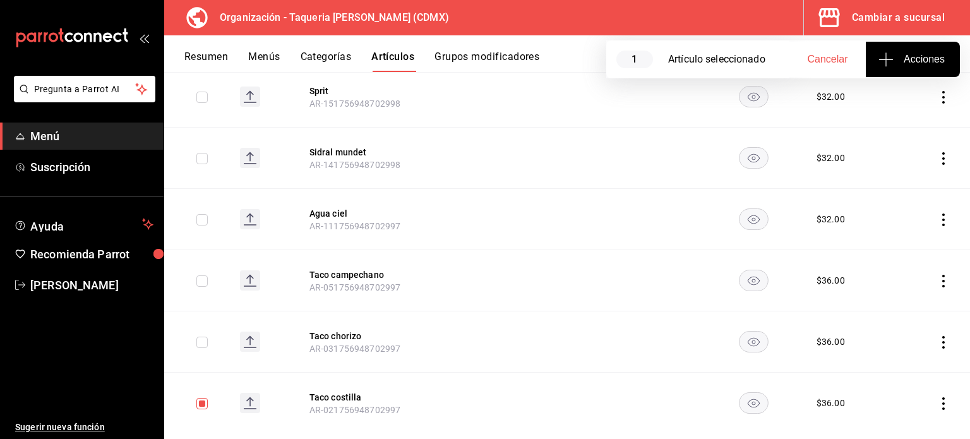
click at [204, 337] on input "checkbox" at bounding box center [201, 342] width 11 height 11
checkbox input "true"
click at [207, 275] on input "checkbox" at bounding box center [201, 280] width 11 height 11
checkbox input "true"
click at [202, 214] on input "checkbox" at bounding box center [201, 219] width 11 height 11
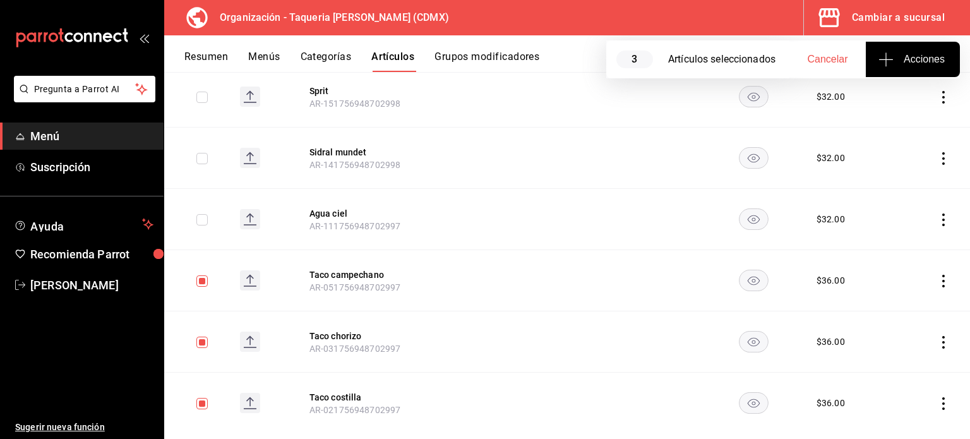
checkbox input "true"
click at [207, 153] on input "checkbox" at bounding box center [201, 158] width 11 height 11
checkbox input "true"
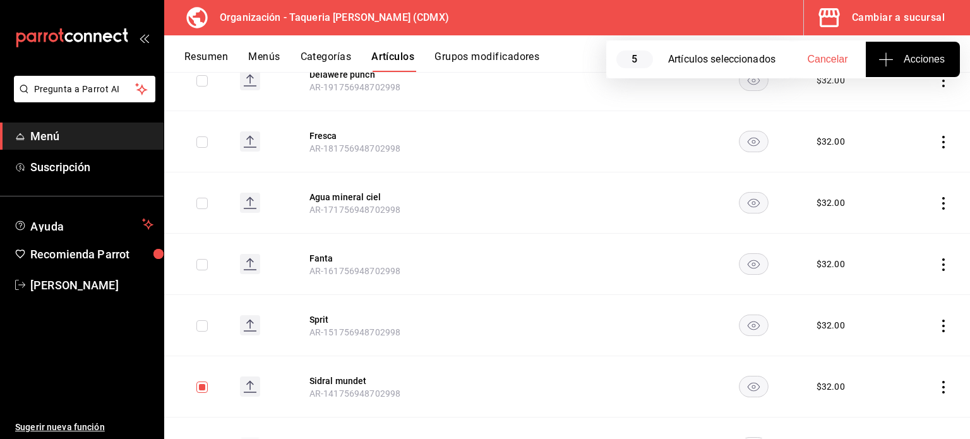
scroll to position [4304, 0]
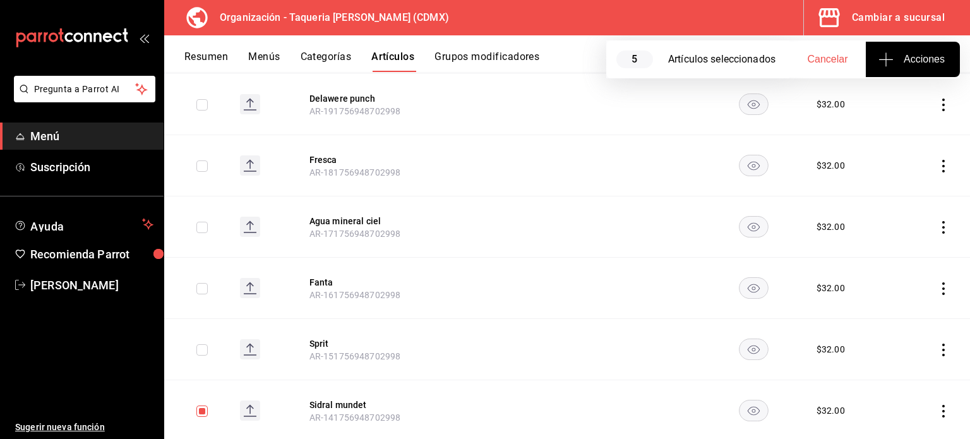
drag, startPoint x: 203, startPoint y: 321, endPoint x: 208, endPoint y: 278, distance: 43.9
click at [203, 319] on td at bounding box center [197, 349] width 66 height 61
click at [203, 283] on input "checkbox" at bounding box center [201, 288] width 11 height 11
checkbox input "true"
click at [202, 222] on input "checkbox" at bounding box center [201, 227] width 11 height 11
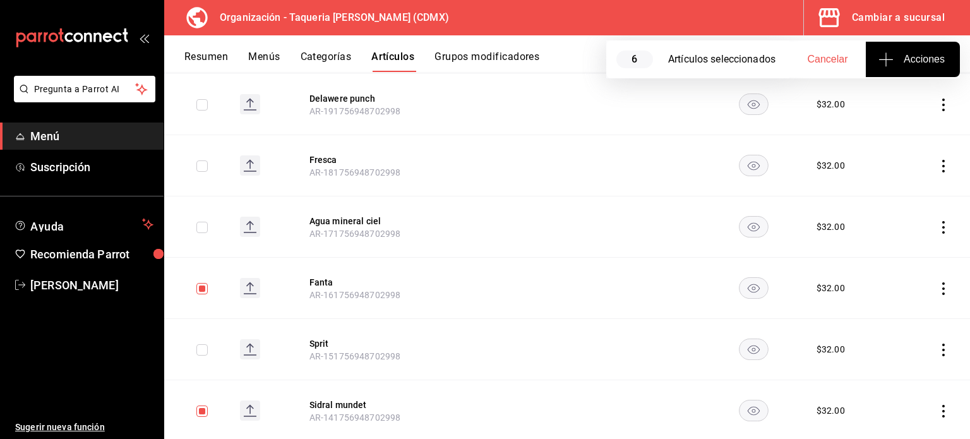
checkbox input "true"
click at [202, 160] on input "checkbox" at bounding box center [201, 165] width 11 height 11
checkbox input "true"
click at [202, 99] on input "checkbox" at bounding box center [201, 104] width 11 height 11
checkbox input "true"
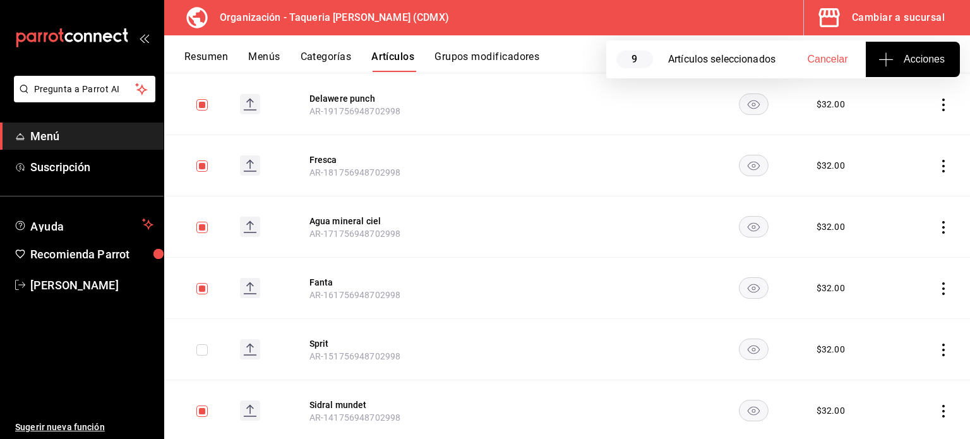
click at [205, 344] on input "checkbox" at bounding box center [201, 349] width 11 height 11
checkbox input "true"
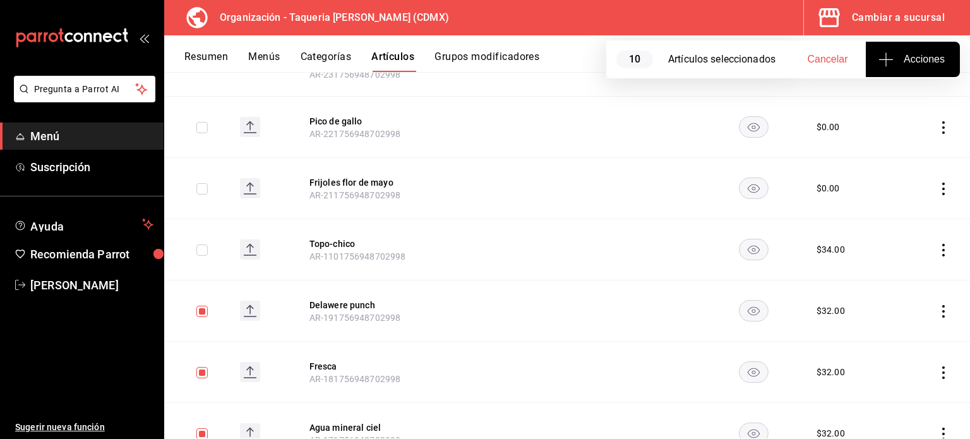
scroll to position [4052, 0]
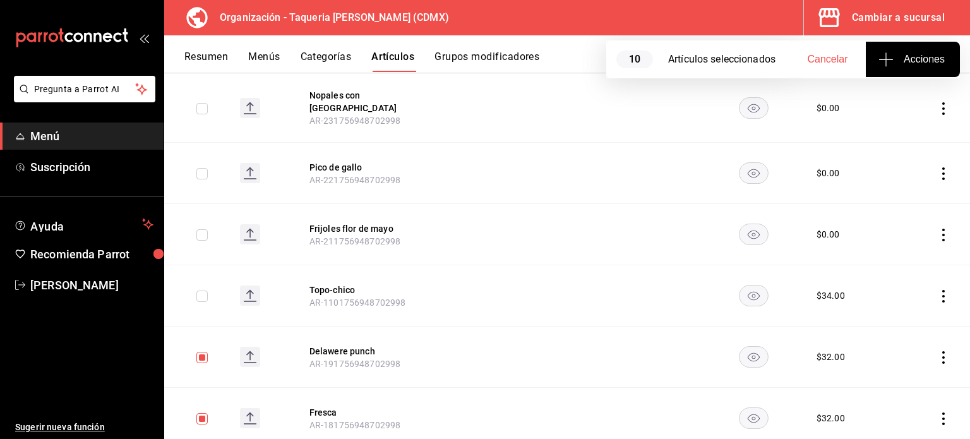
click at [207, 291] on input "checkbox" at bounding box center [201, 296] width 11 height 11
checkbox input "true"
click at [200, 229] on input "checkbox" at bounding box center [201, 234] width 11 height 11
checkbox input "true"
click at [203, 168] on input "checkbox" at bounding box center [201, 173] width 11 height 11
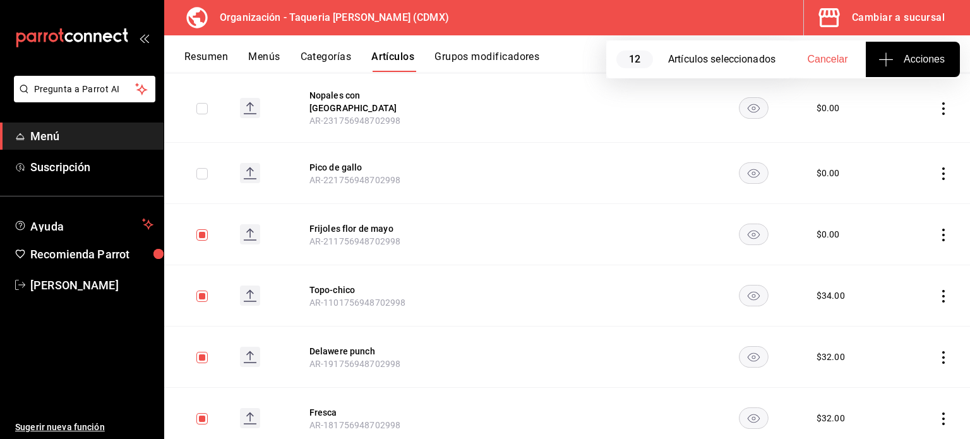
checkbox input "true"
click at [205, 103] on input "checkbox" at bounding box center [201, 108] width 11 height 11
checkbox input "true"
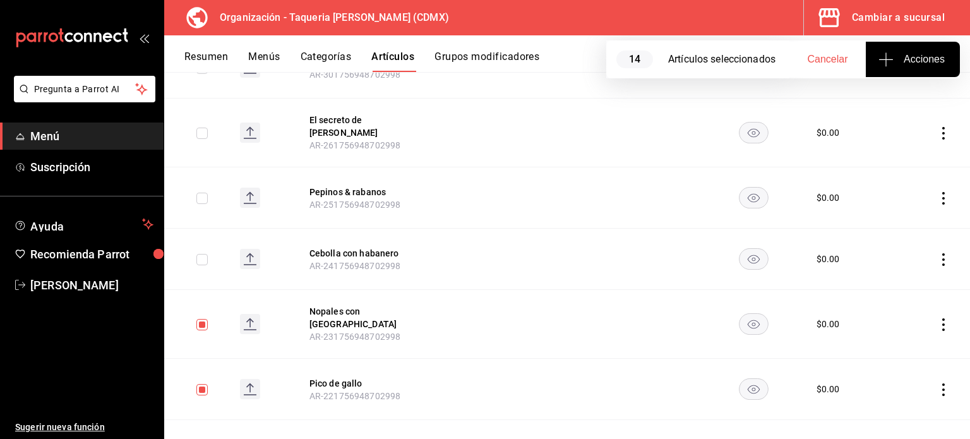
scroll to position [3799, 0]
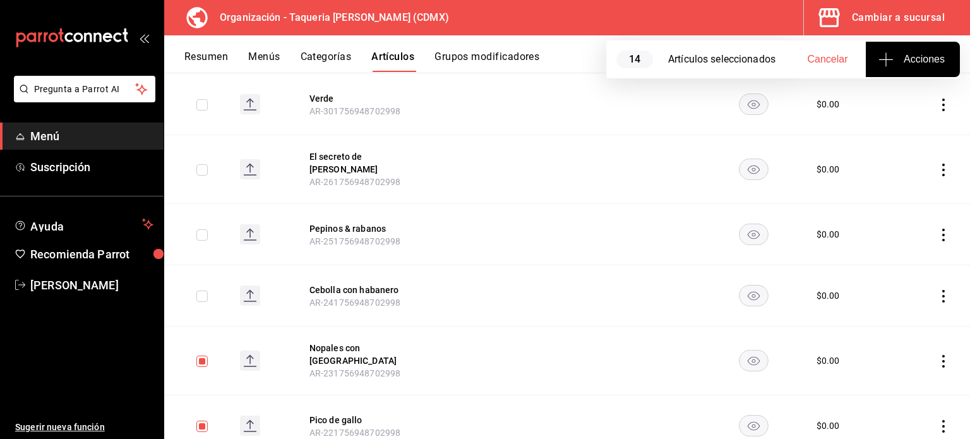
drag, startPoint x: 203, startPoint y: 283, endPoint x: 201, endPoint y: 265, distance: 17.7
click at [202, 291] on input "checkbox" at bounding box center [201, 296] width 11 height 11
checkbox input "true"
drag, startPoint x: 204, startPoint y: 222, endPoint x: 202, endPoint y: 189, distance: 32.9
click at [204, 229] on input "checkbox" at bounding box center [201, 234] width 11 height 11
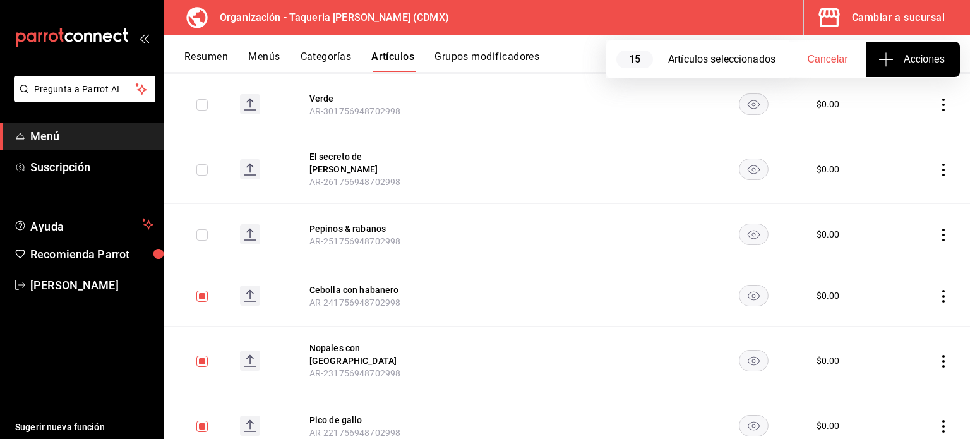
checkbox input "true"
click at [200, 164] on input "checkbox" at bounding box center [201, 169] width 11 height 11
checkbox input "true"
click at [199, 99] on input "checkbox" at bounding box center [201, 104] width 11 height 11
checkbox input "true"
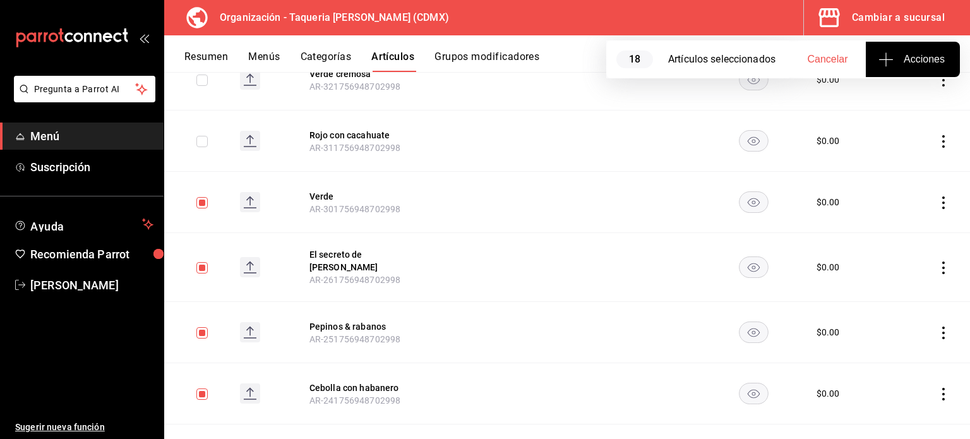
scroll to position [3630, 0]
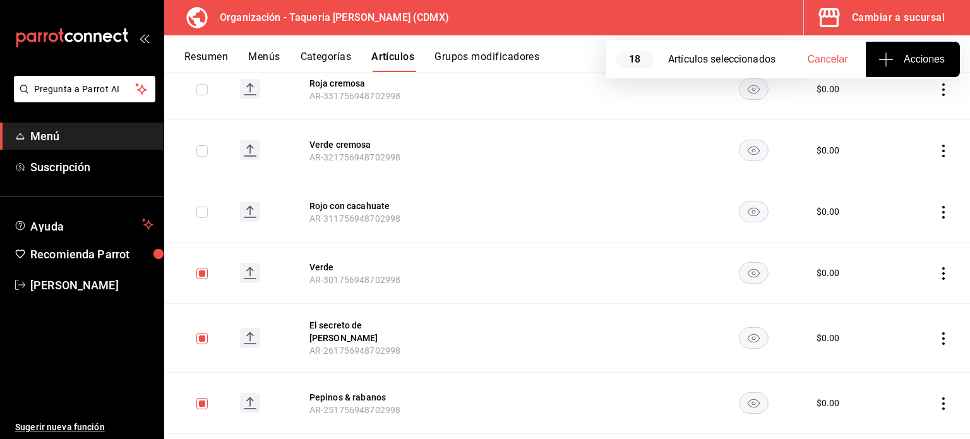
click at [201, 207] on input "checkbox" at bounding box center [201, 212] width 11 height 11
checkbox input "true"
click at [196, 145] on input "checkbox" at bounding box center [201, 150] width 11 height 11
checkbox input "true"
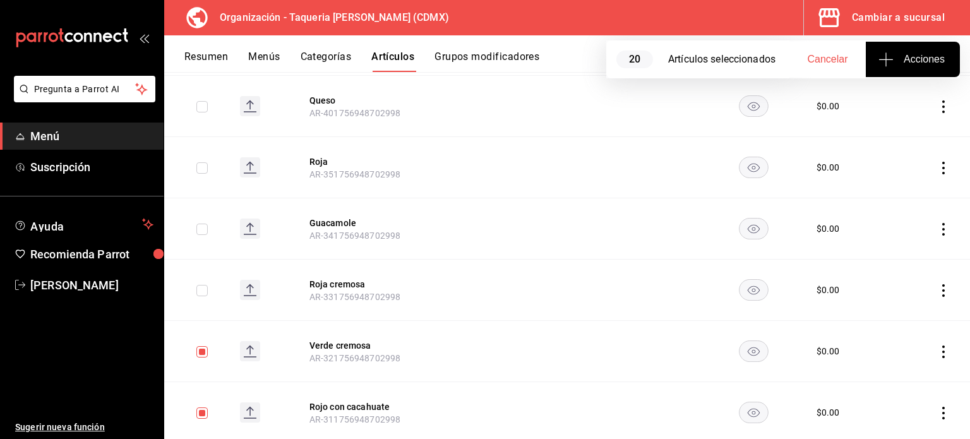
scroll to position [3378, 0]
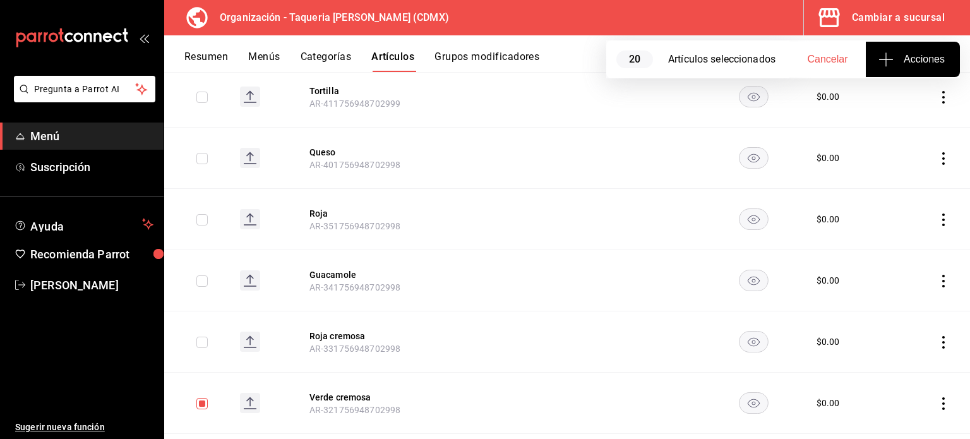
click at [207, 337] on input "checkbox" at bounding box center [201, 342] width 11 height 11
checkbox input "true"
click at [201, 275] on input "checkbox" at bounding box center [201, 280] width 11 height 11
checkbox input "true"
drag, startPoint x: 207, startPoint y: 213, endPoint x: 200, endPoint y: 179, distance: 34.8
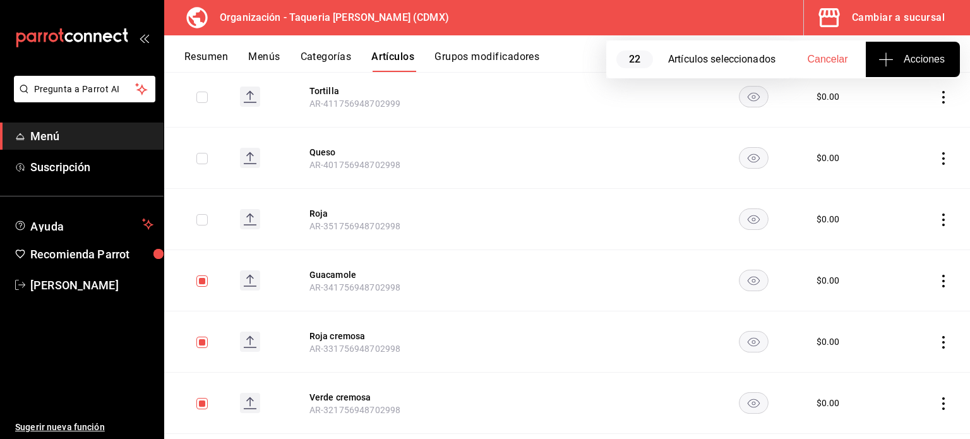
click at [205, 214] on input "checkbox" at bounding box center [201, 219] width 11 height 11
checkbox input "true"
click at [202, 153] on input "checkbox" at bounding box center [201, 158] width 11 height 11
checkbox input "true"
click at [199, 92] on input "checkbox" at bounding box center [201, 97] width 11 height 11
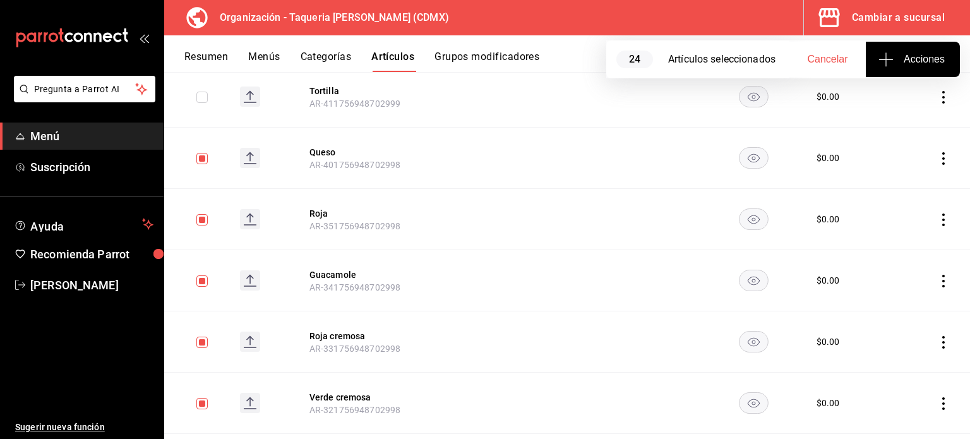
checkbox input "true"
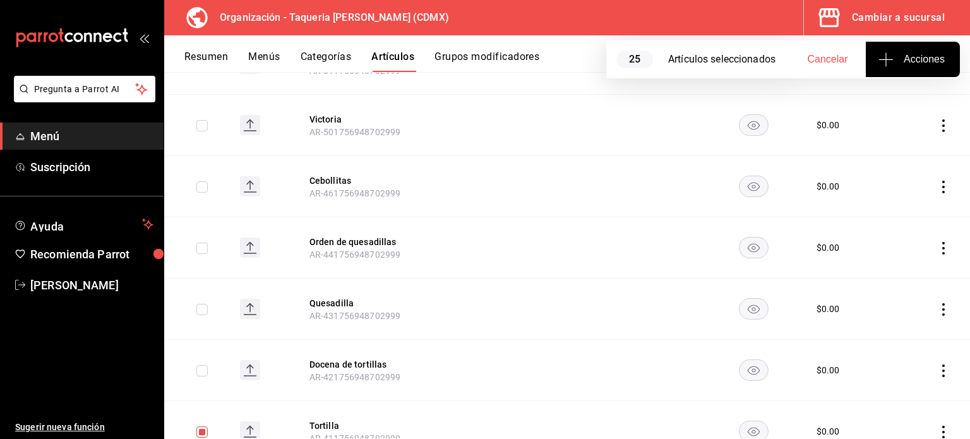
scroll to position [3041, 0]
click at [198, 367] on input "checkbox" at bounding box center [201, 372] width 11 height 11
checkbox input "true"
click at [200, 306] on input "checkbox" at bounding box center [201, 311] width 11 height 11
checkbox input "true"
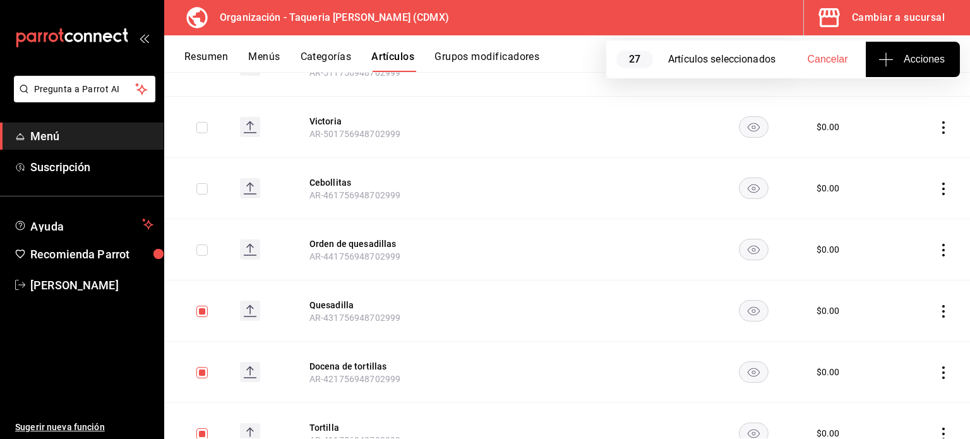
click at [205, 244] on input "checkbox" at bounding box center [201, 249] width 11 height 11
checkbox input "true"
drag, startPoint x: 203, startPoint y: 181, endPoint x: 207, endPoint y: 147, distance: 33.7
click at [202, 183] on input "checkbox" at bounding box center [201, 188] width 11 height 11
checkbox input "true"
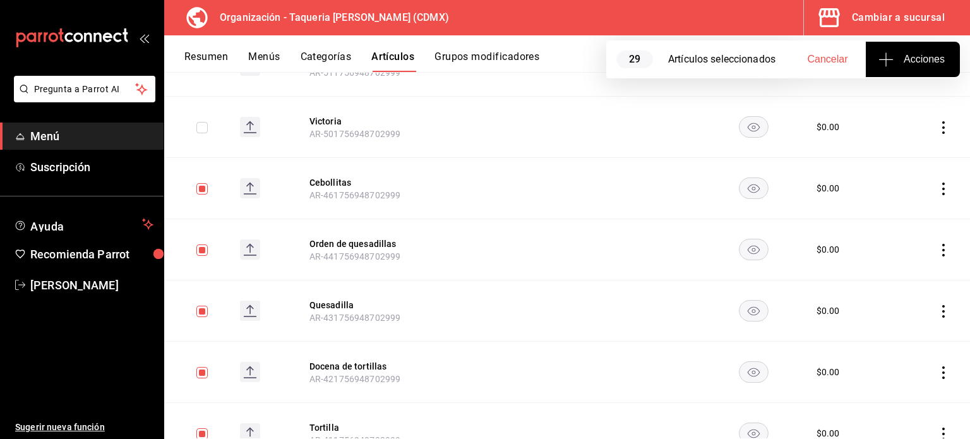
drag, startPoint x: 203, startPoint y: 123, endPoint x: 201, endPoint y: 131, distance: 7.8
click at [202, 124] on input "checkbox" at bounding box center [201, 127] width 11 height 11
checkbox input "true"
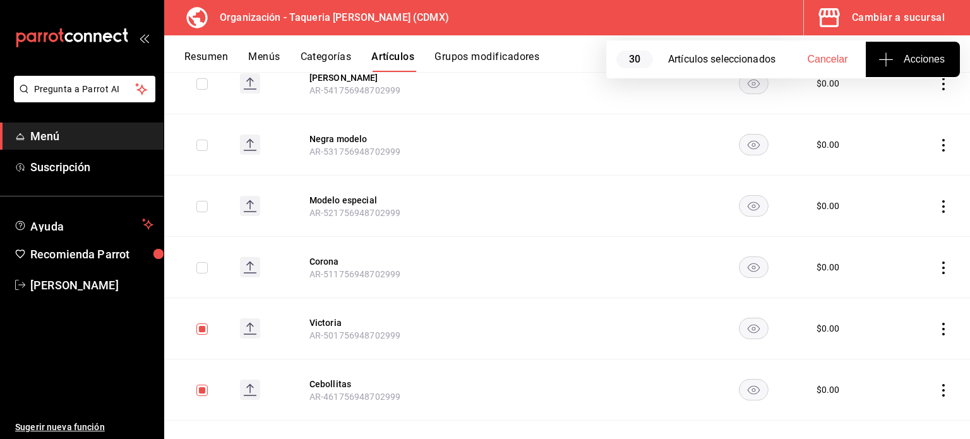
scroll to position [2788, 0]
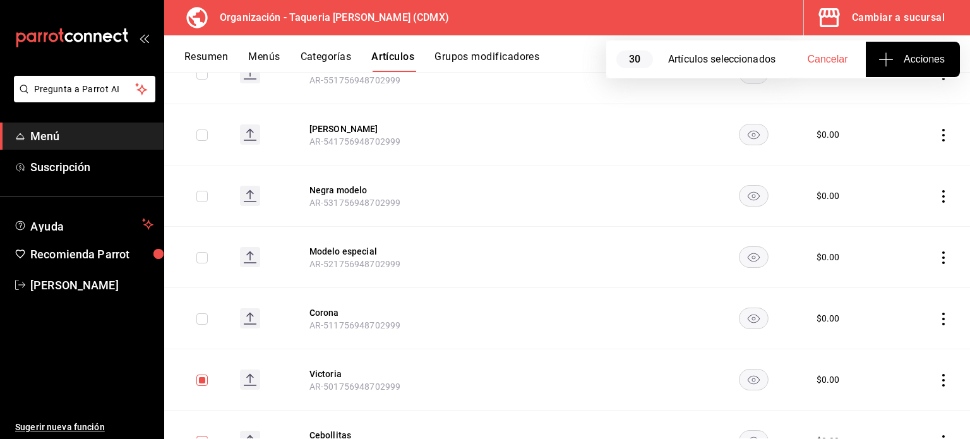
click at [200, 313] on input "checkbox" at bounding box center [201, 318] width 11 height 11
checkbox input "true"
click at [205, 252] on input "checkbox" at bounding box center [201, 257] width 11 height 11
checkbox input "true"
click at [205, 191] on input "checkbox" at bounding box center [201, 196] width 11 height 11
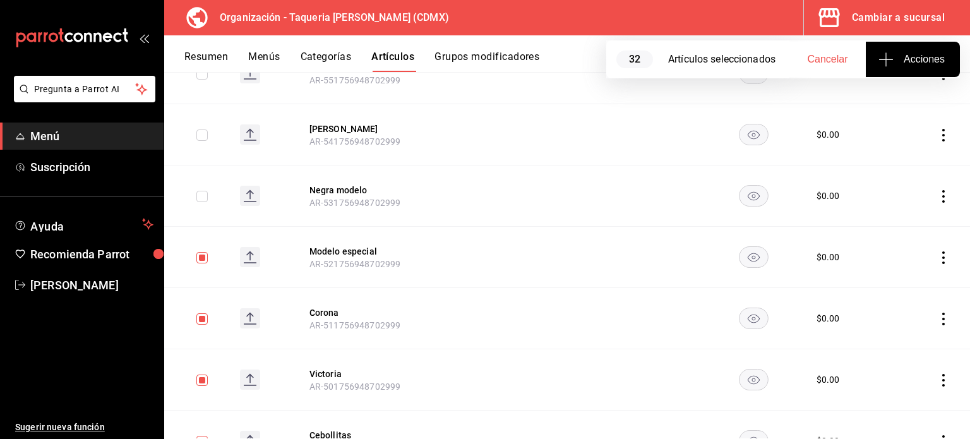
checkbox input "true"
drag, startPoint x: 204, startPoint y: 128, endPoint x: 200, endPoint y: 145, distance: 17.5
click at [204, 129] on input "checkbox" at bounding box center [201, 134] width 11 height 11
checkbox input "true"
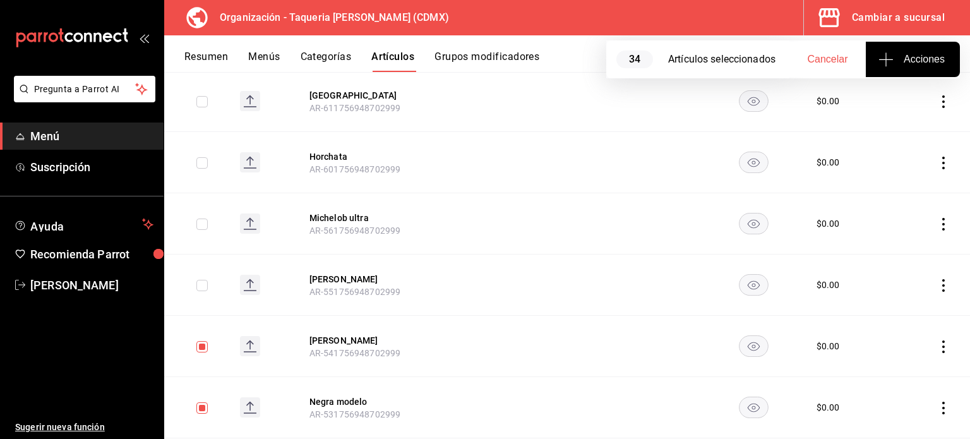
scroll to position [2536, 0]
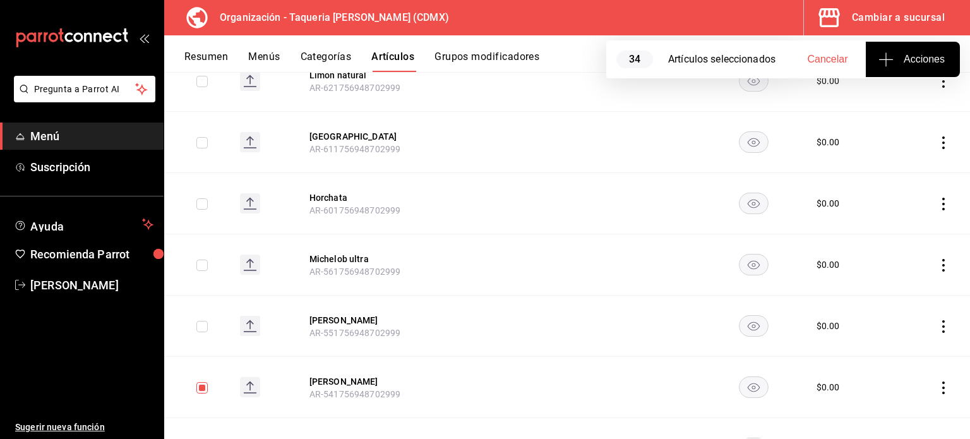
click at [201, 321] on input "checkbox" at bounding box center [201, 326] width 11 height 11
checkbox input "true"
click at [203, 263] on input "checkbox" at bounding box center [201, 265] width 11 height 11
checkbox input "true"
click at [201, 200] on input "checkbox" at bounding box center [201, 203] width 11 height 11
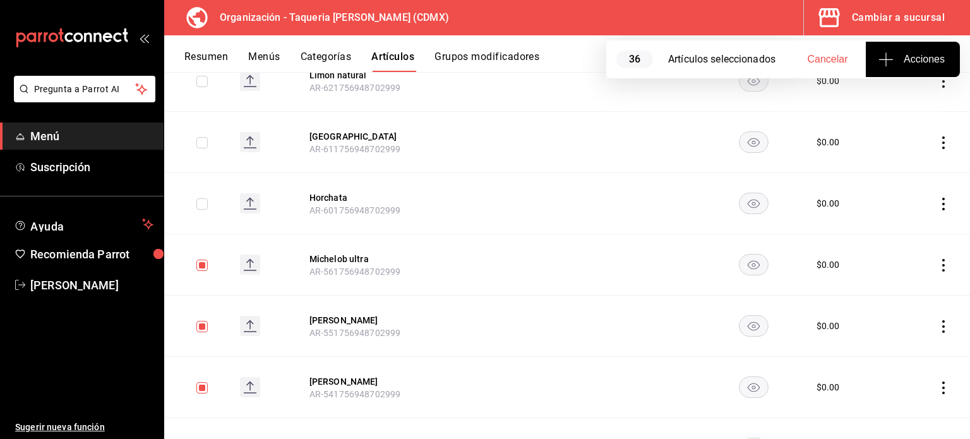
checkbox input "true"
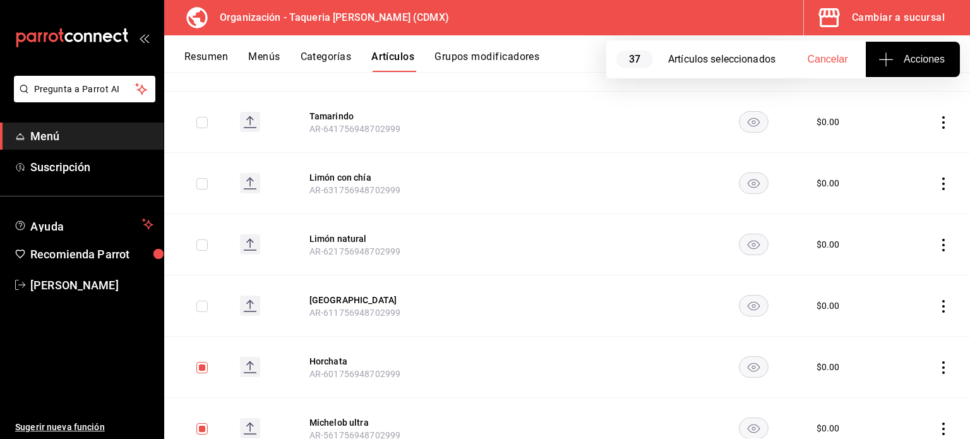
scroll to position [2367, 0]
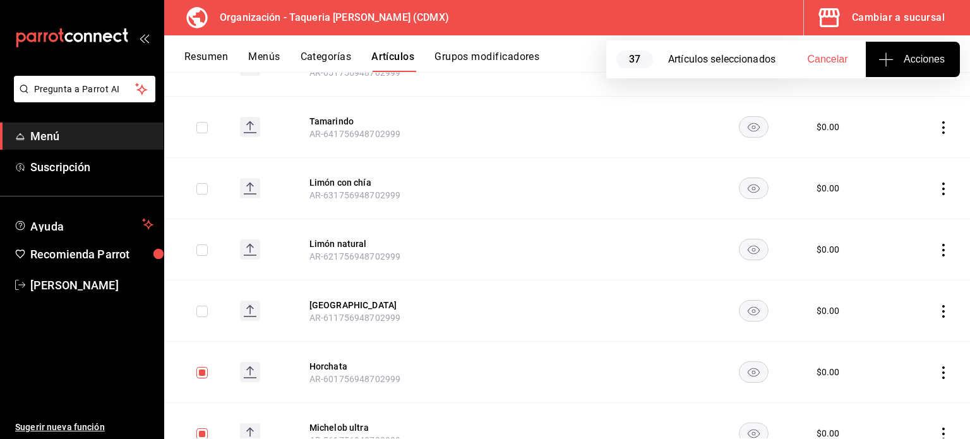
click at [199, 312] on td at bounding box center [197, 310] width 66 height 61
drag, startPoint x: 202, startPoint y: 306, endPoint x: 204, endPoint y: 294, distance: 12.1
click at [202, 307] on input "checkbox" at bounding box center [201, 311] width 11 height 11
checkbox input "true"
click at [203, 244] on input "checkbox" at bounding box center [201, 249] width 11 height 11
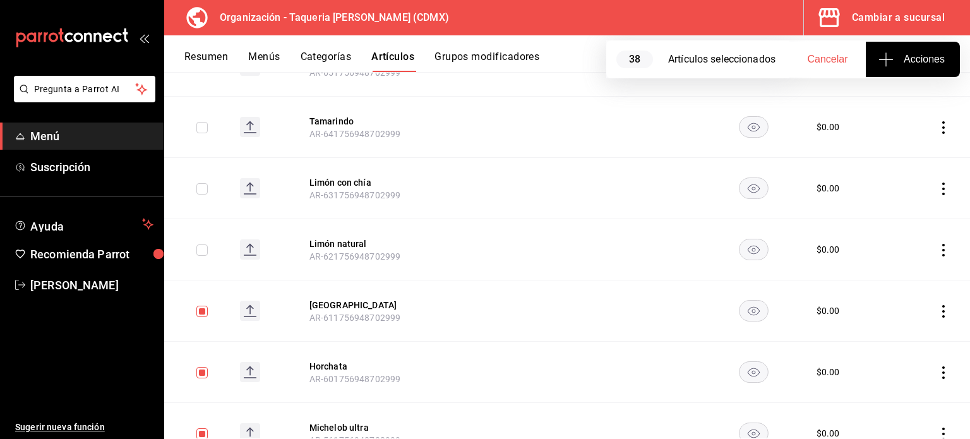
checkbox input "true"
click at [200, 183] on input "checkbox" at bounding box center [201, 188] width 11 height 11
checkbox input "true"
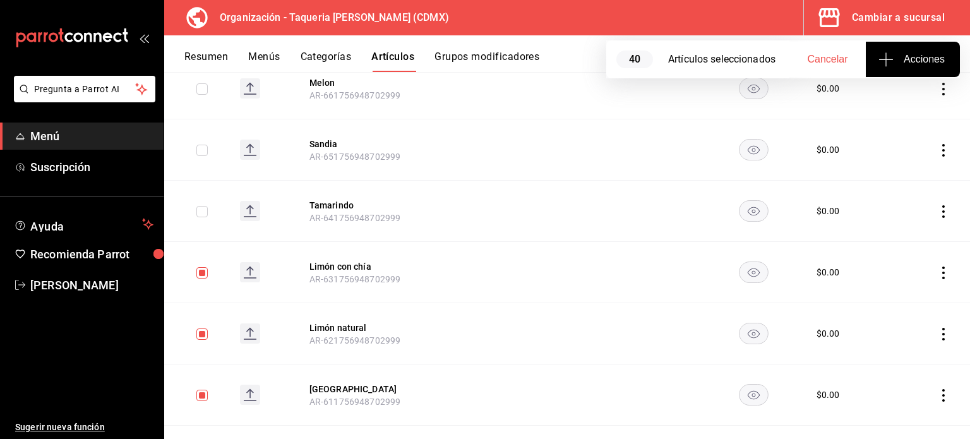
scroll to position [2115, 0]
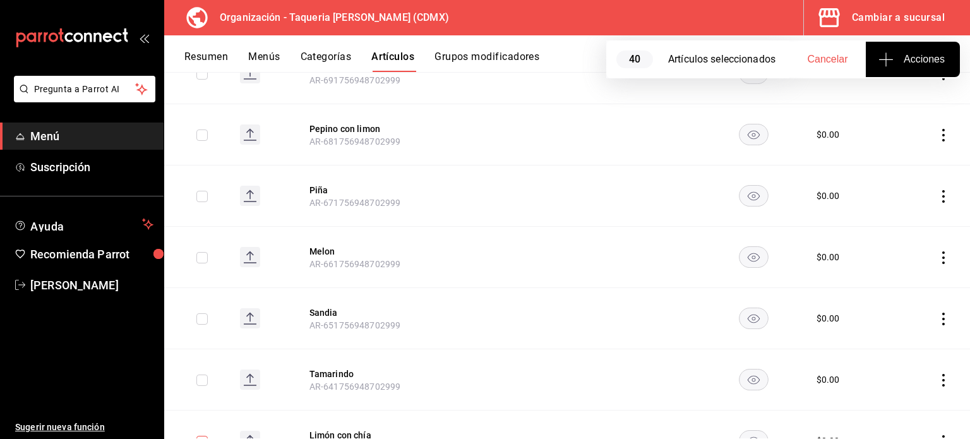
click at [202, 378] on input "checkbox" at bounding box center [201, 380] width 11 height 11
checkbox input "true"
click at [205, 313] on input "checkbox" at bounding box center [201, 318] width 11 height 11
checkbox input "true"
click at [207, 252] on input "checkbox" at bounding box center [201, 257] width 11 height 11
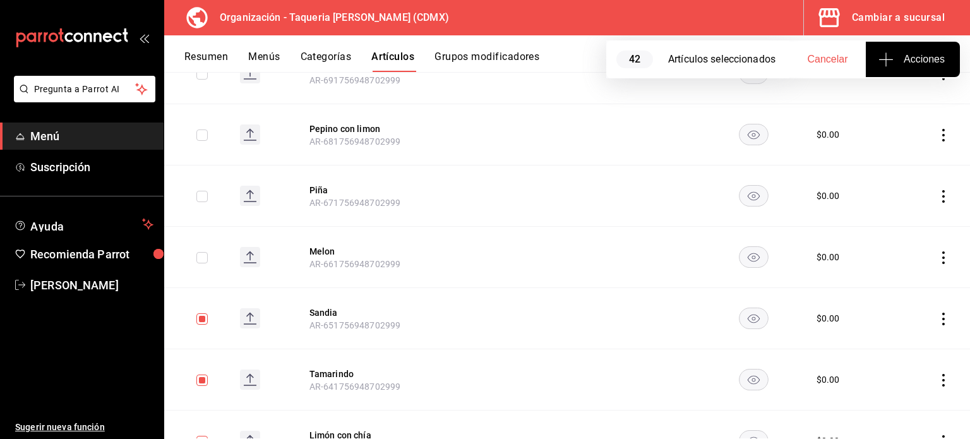
checkbox input "true"
click at [201, 193] on input "checkbox" at bounding box center [201, 196] width 11 height 11
checkbox input "true"
click at [200, 138] on td at bounding box center [197, 134] width 66 height 61
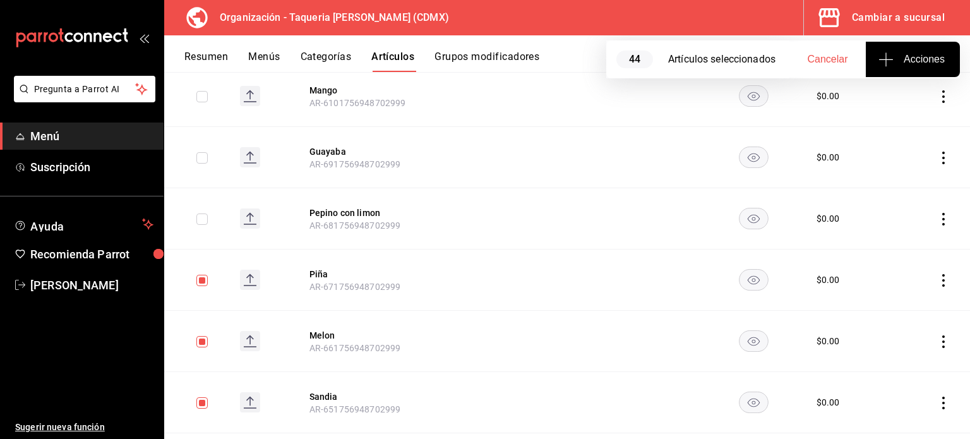
click at [205, 214] on input "checkbox" at bounding box center [201, 218] width 11 height 11
checkbox input "true"
click at [207, 153] on input "checkbox" at bounding box center [201, 157] width 11 height 11
checkbox input "true"
click at [198, 95] on input "checkbox" at bounding box center [201, 96] width 11 height 11
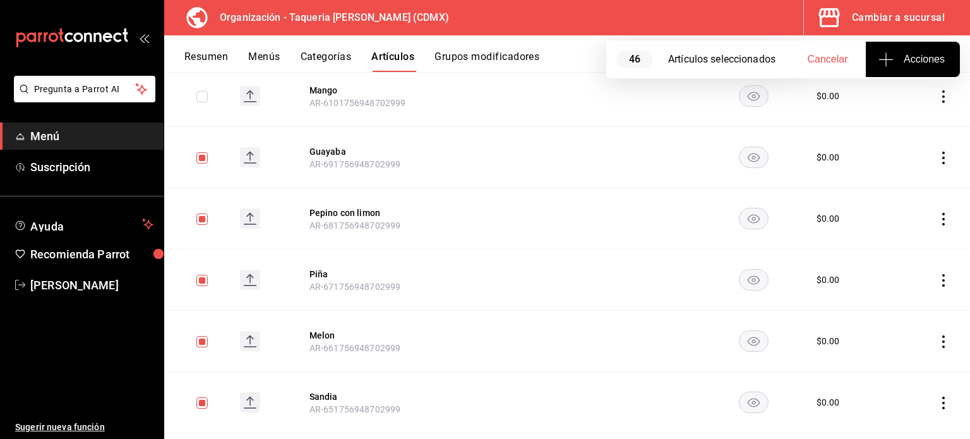
checkbox input "true"
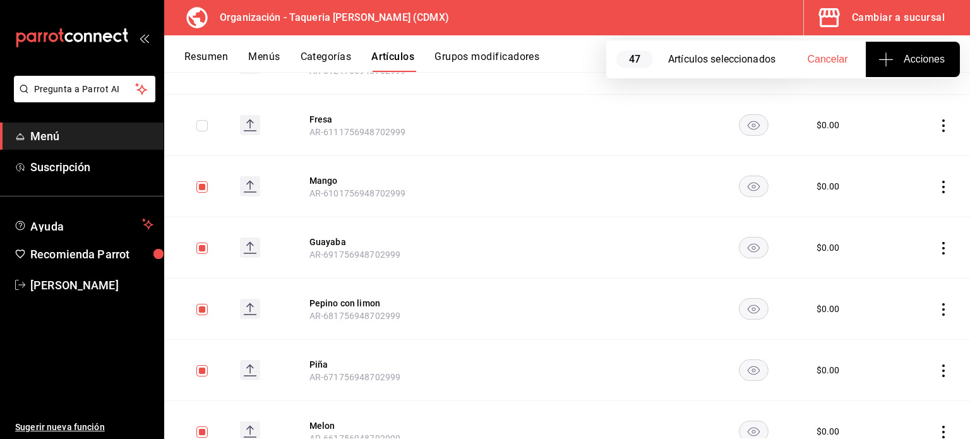
scroll to position [1862, 0]
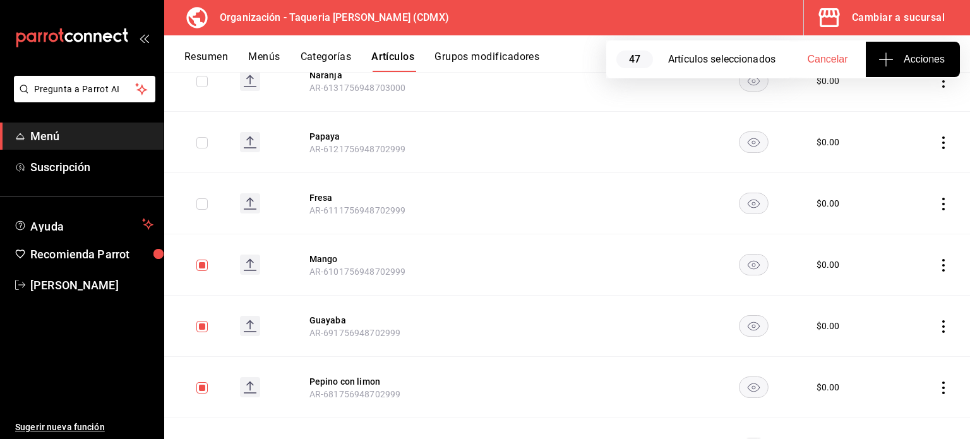
click at [199, 200] on input "checkbox" at bounding box center [201, 203] width 11 height 11
checkbox input "true"
click at [205, 138] on input "checkbox" at bounding box center [201, 142] width 11 height 11
checkbox input "true"
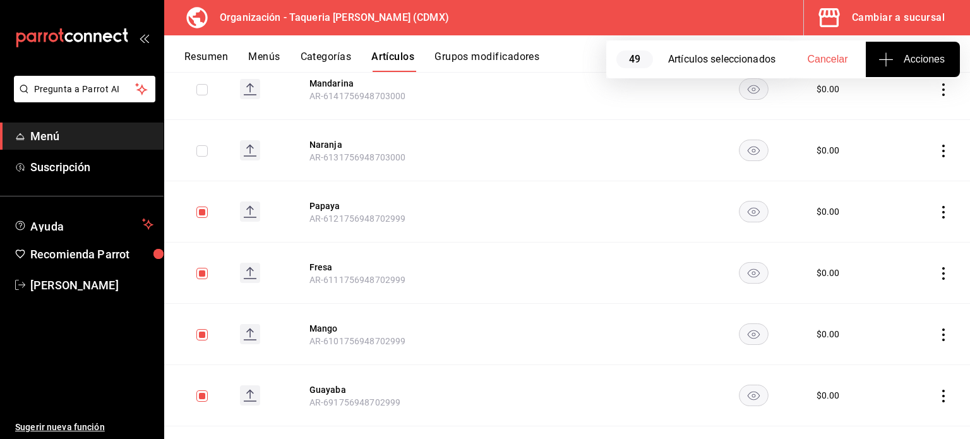
scroll to position [1693, 0]
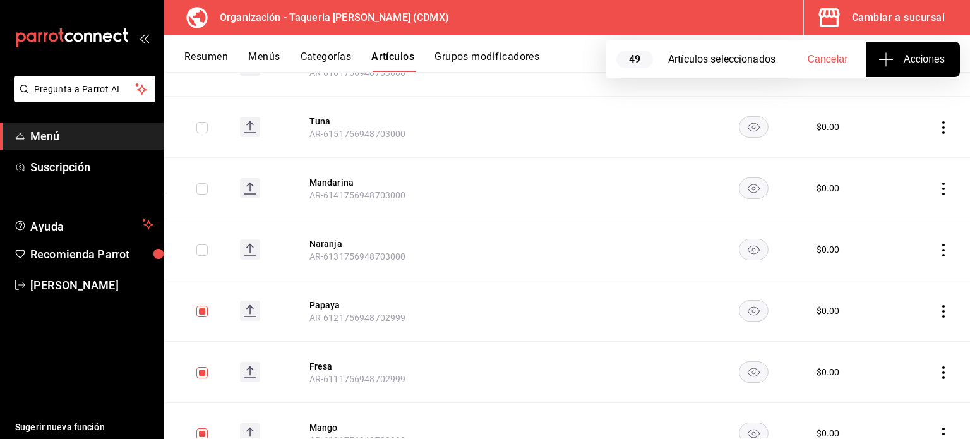
click at [201, 251] on input "checkbox" at bounding box center [201, 249] width 11 height 11
checkbox input "true"
click at [204, 188] on input "checkbox" at bounding box center [201, 188] width 11 height 11
checkbox input "true"
click at [199, 122] on input "checkbox" at bounding box center [201, 127] width 11 height 11
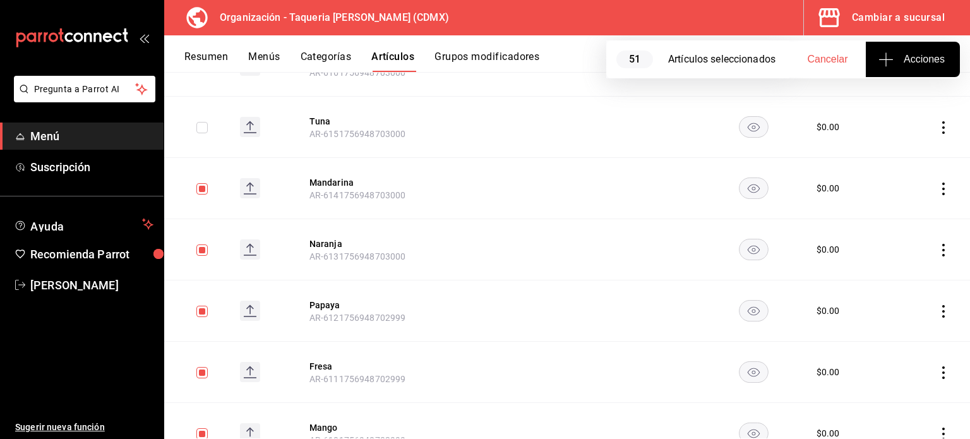
checkbox input "true"
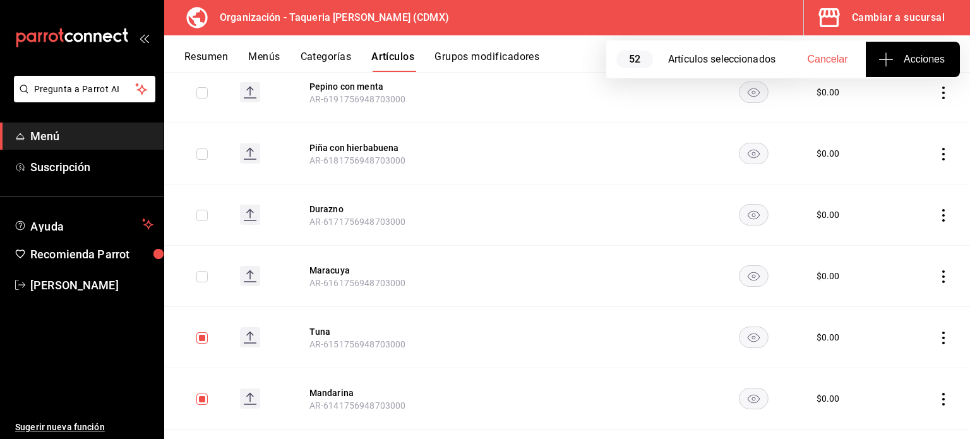
scroll to position [1441, 0]
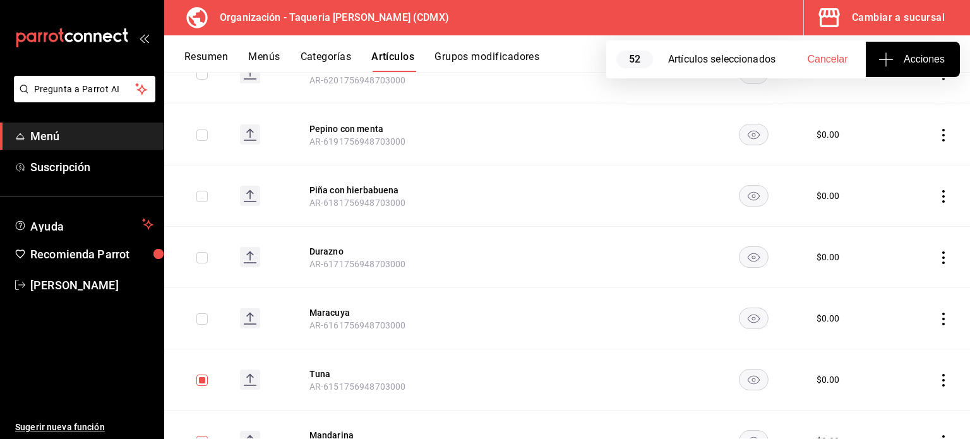
drag, startPoint x: 202, startPoint y: 317, endPoint x: 203, endPoint y: 302, distance: 15.2
click at [201, 316] on input "checkbox" at bounding box center [201, 318] width 11 height 11
checkbox input "true"
click at [201, 260] on input "checkbox" at bounding box center [201, 257] width 11 height 11
checkbox input "true"
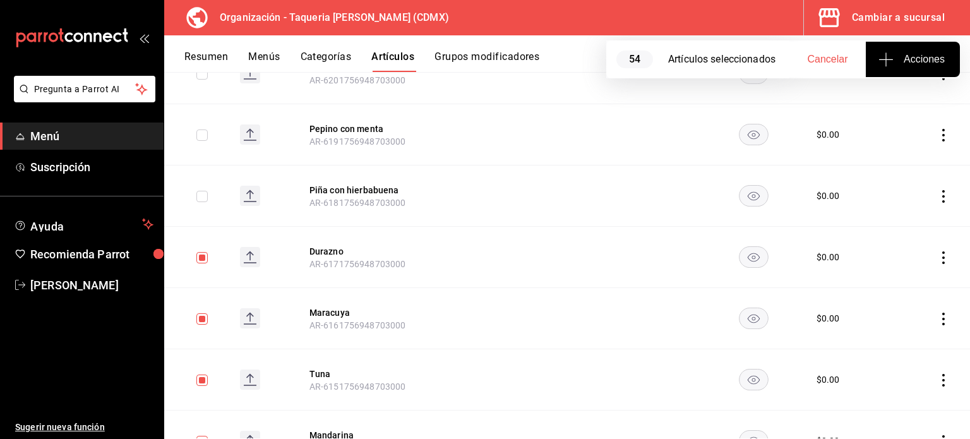
click at [200, 196] on input "checkbox" at bounding box center [201, 196] width 11 height 11
checkbox input "true"
click at [202, 129] on input "checkbox" at bounding box center [201, 134] width 11 height 11
checkbox input "true"
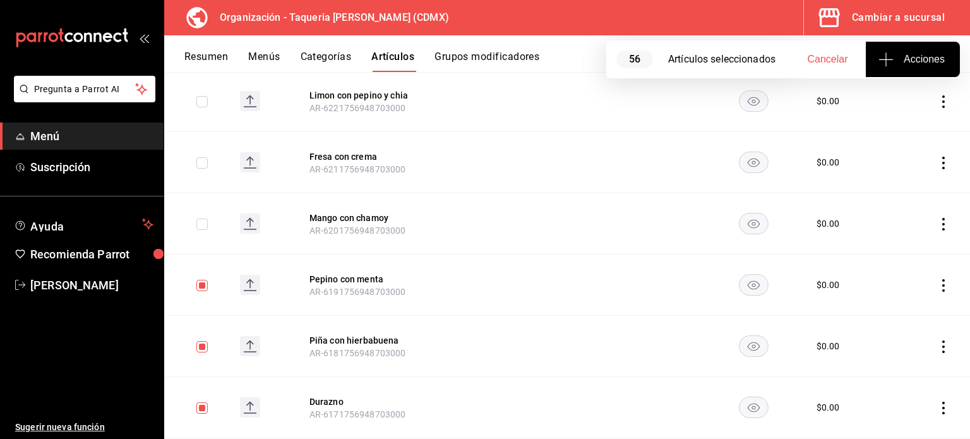
scroll to position [1273, 0]
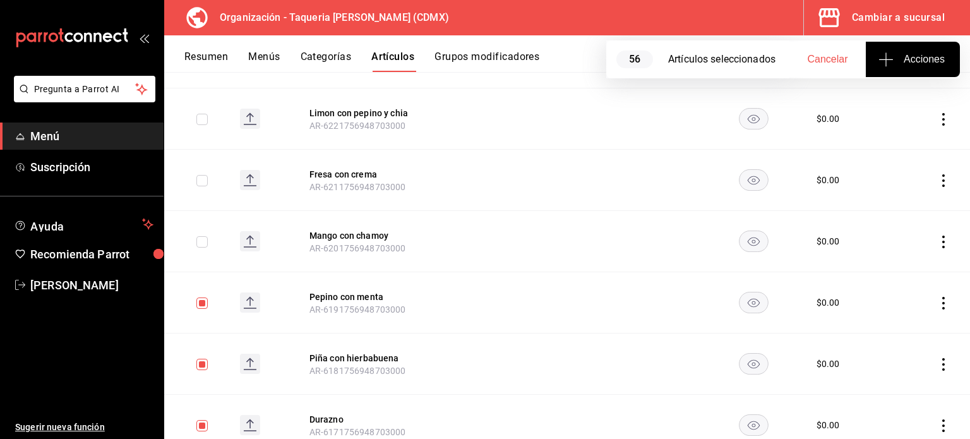
click at [203, 244] on input "checkbox" at bounding box center [201, 241] width 11 height 11
checkbox input "true"
click at [204, 175] on input "checkbox" at bounding box center [201, 180] width 11 height 11
checkbox input "true"
click at [200, 121] on input "checkbox" at bounding box center [201, 119] width 11 height 11
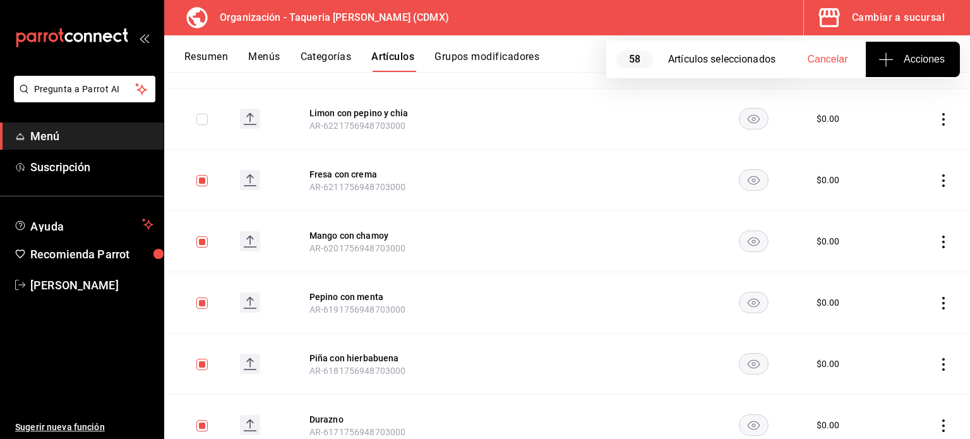
checkbox input "true"
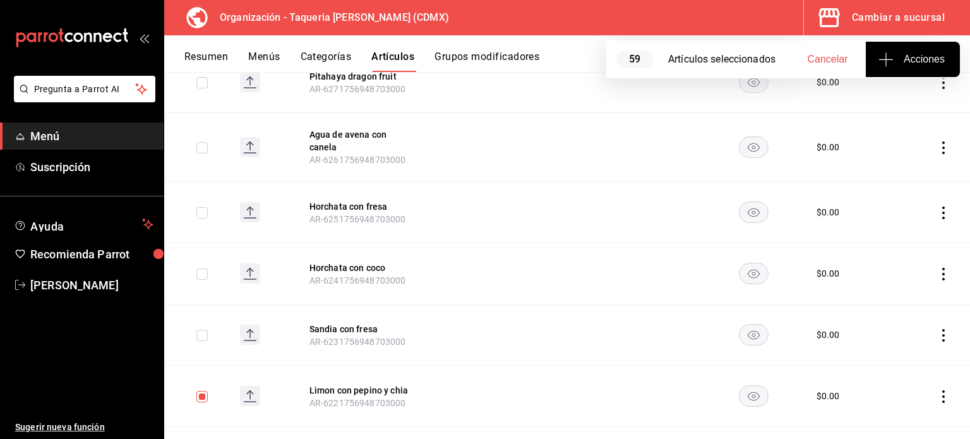
scroll to position [1020, 0]
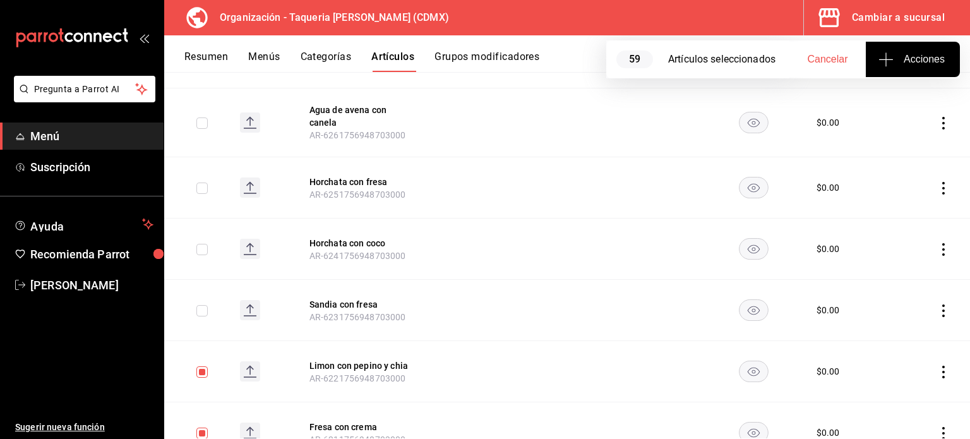
click at [201, 308] on input "checkbox" at bounding box center [201, 310] width 11 height 11
checkbox input "true"
click at [200, 248] on input "checkbox" at bounding box center [201, 249] width 11 height 11
checkbox input "true"
click at [203, 184] on input "checkbox" at bounding box center [201, 188] width 11 height 11
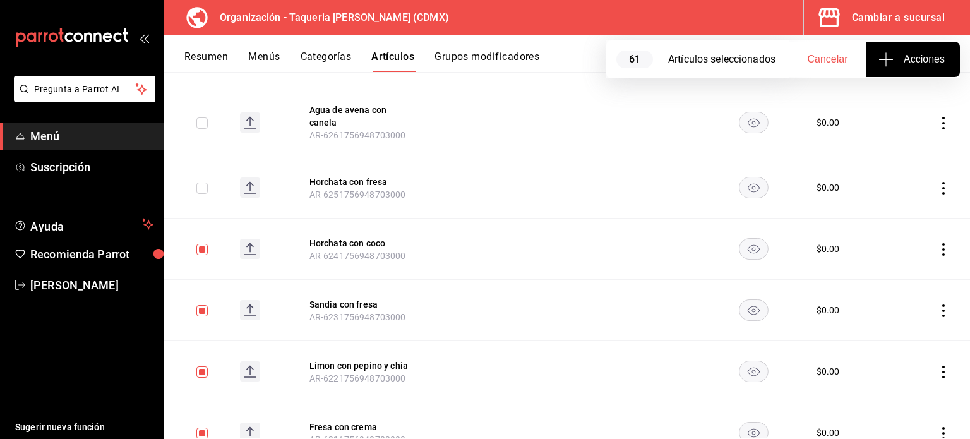
checkbox input "true"
click at [201, 121] on input "checkbox" at bounding box center [201, 122] width 11 height 11
checkbox input "true"
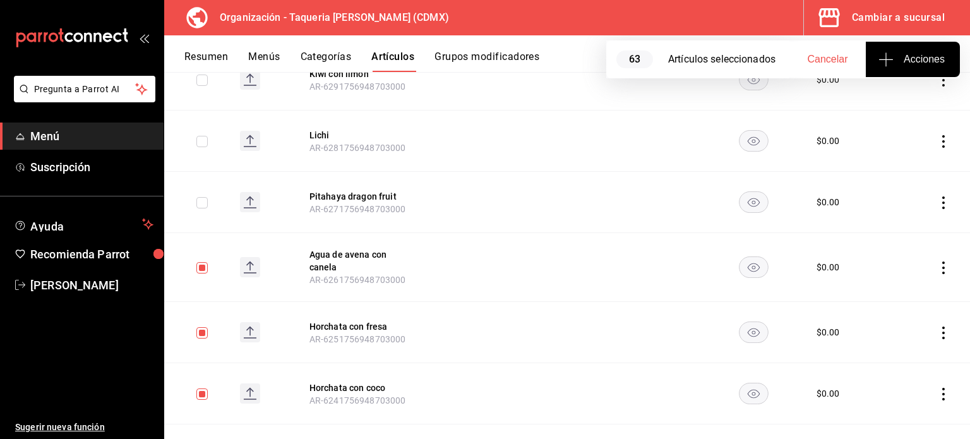
scroll to position [851, 0]
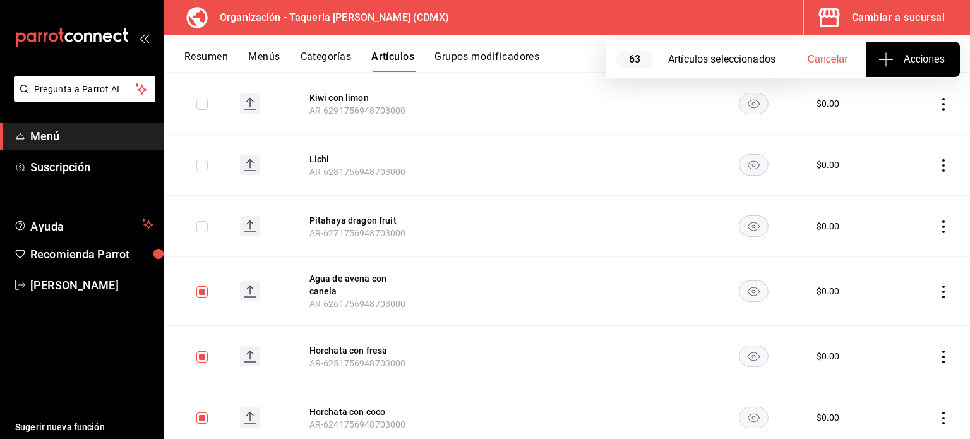
click at [200, 232] on td at bounding box center [197, 226] width 66 height 61
click at [203, 222] on input "checkbox" at bounding box center [201, 226] width 11 height 11
checkbox input "true"
click at [207, 165] on input "checkbox" at bounding box center [201, 165] width 11 height 11
checkbox input "true"
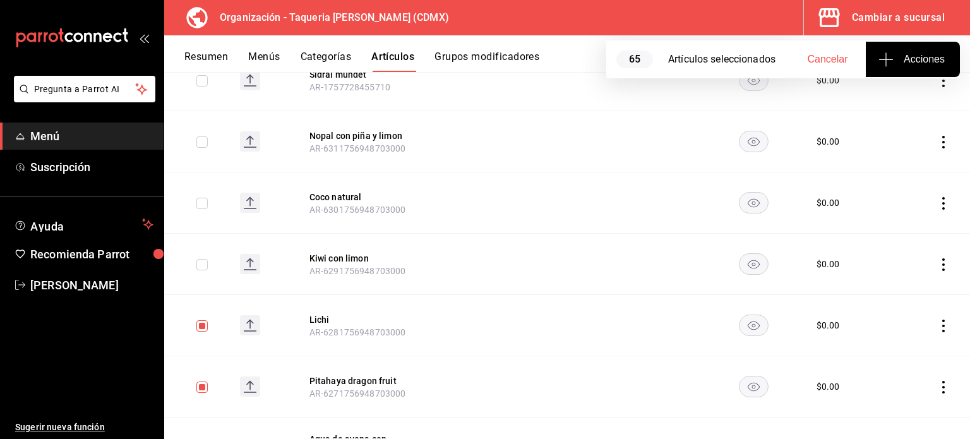
scroll to position [683, 0]
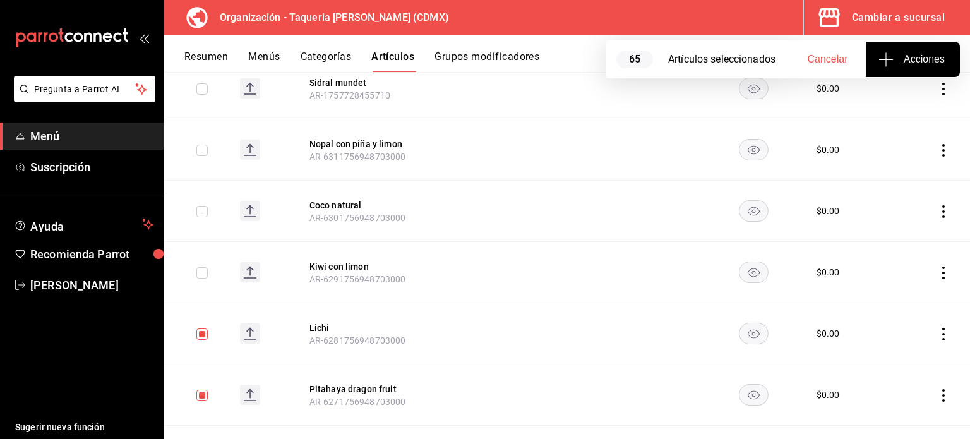
click at [203, 275] on input "checkbox" at bounding box center [201, 272] width 11 height 11
checkbox input "true"
click at [201, 212] on input "checkbox" at bounding box center [201, 211] width 11 height 11
checkbox input "true"
click at [198, 147] on input "checkbox" at bounding box center [201, 150] width 11 height 11
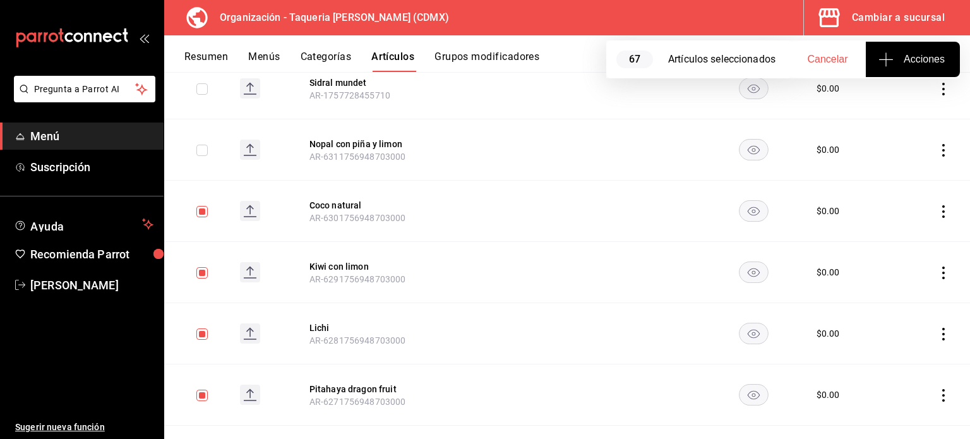
checkbox input "true"
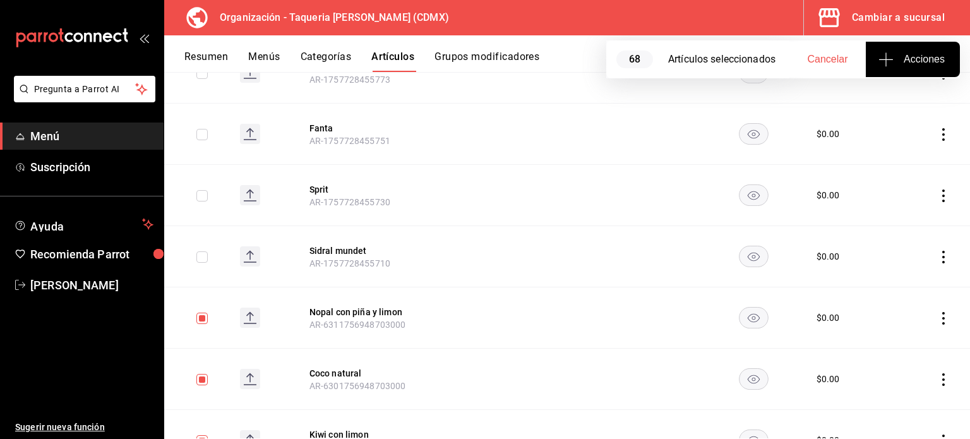
click at [205, 255] on input "checkbox" at bounding box center [201, 256] width 11 height 11
checkbox input "true"
click at [203, 199] on input "checkbox" at bounding box center [201, 195] width 11 height 11
checkbox input "true"
click at [202, 135] on input "checkbox" at bounding box center [201, 134] width 11 height 11
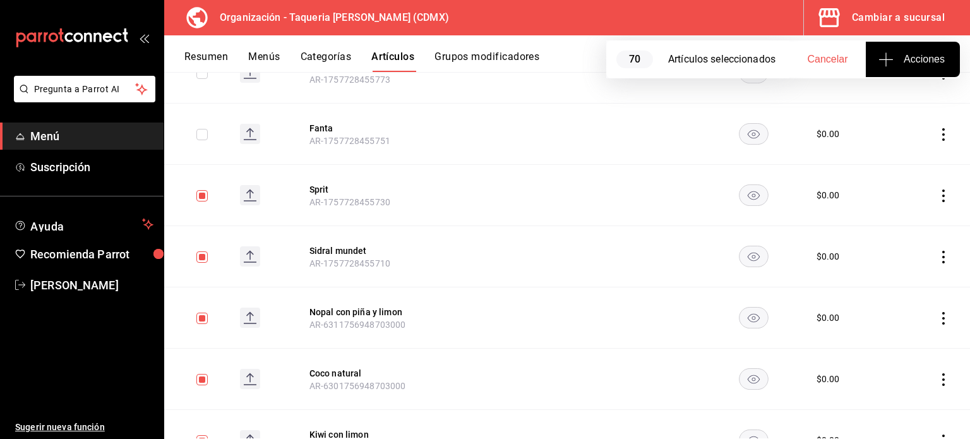
checkbox input "true"
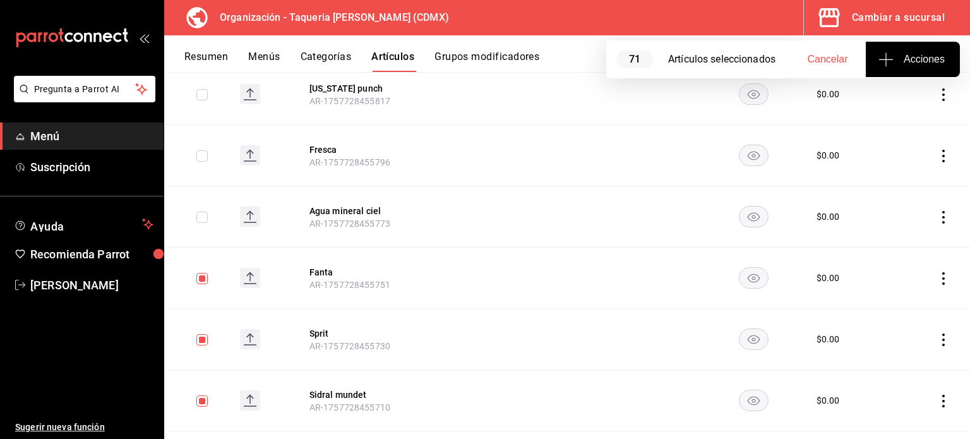
scroll to position [346, 0]
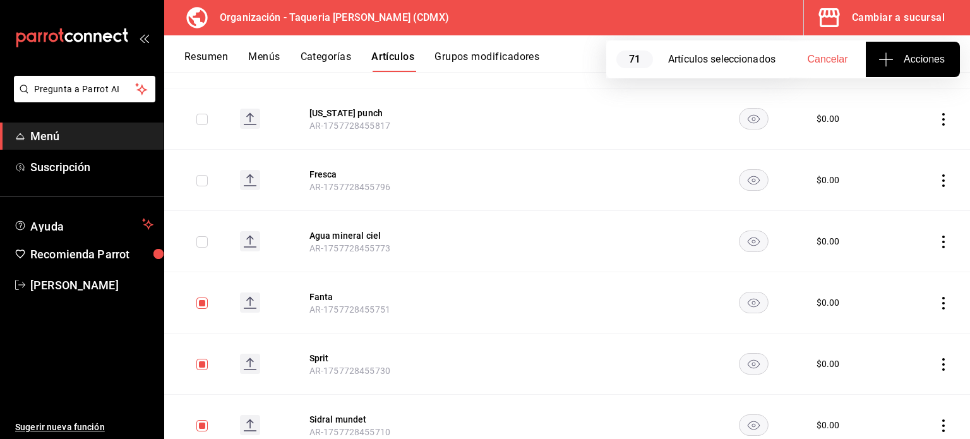
click at [210, 239] on td at bounding box center [197, 241] width 66 height 61
click at [202, 242] on input "checkbox" at bounding box center [201, 241] width 11 height 11
checkbox input "true"
click at [205, 173] on td at bounding box center [197, 180] width 66 height 61
click at [202, 183] on input "checkbox" at bounding box center [201, 180] width 11 height 11
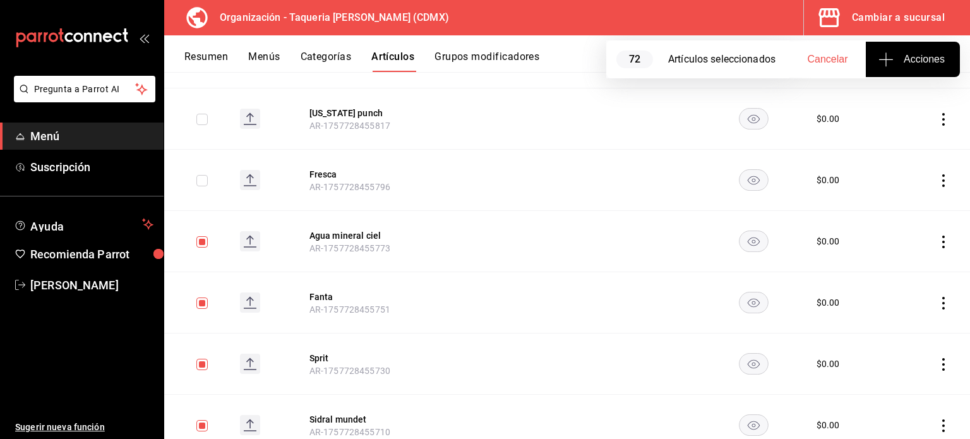
checkbox input "true"
click at [200, 117] on input "checkbox" at bounding box center [201, 119] width 11 height 11
checkbox input "true"
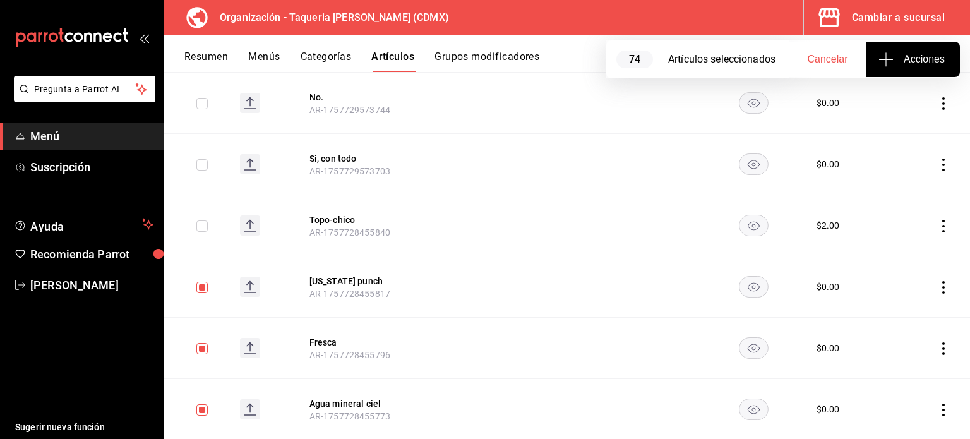
scroll to position [177, 0]
drag, startPoint x: 202, startPoint y: 227, endPoint x: 202, endPoint y: 219, distance: 8.2
click at [202, 229] on input "checkbox" at bounding box center [201, 226] width 11 height 11
checkbox input "true"
click at [197, 162] on input "checkbox" at bounding box center [201, 165] width 11 height 11
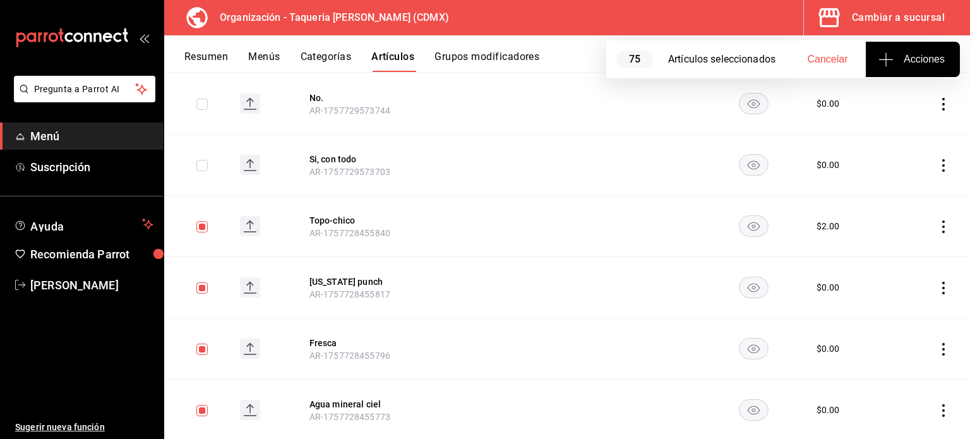
checkbox input "true"
click at [198, 100] on input "checkbox" at bounding box center [201, 104] width 11 height 11
checkbox input "true"
click at [202, 104] on input "checkbox" at bounding box center [201, 104] width 11 height 11
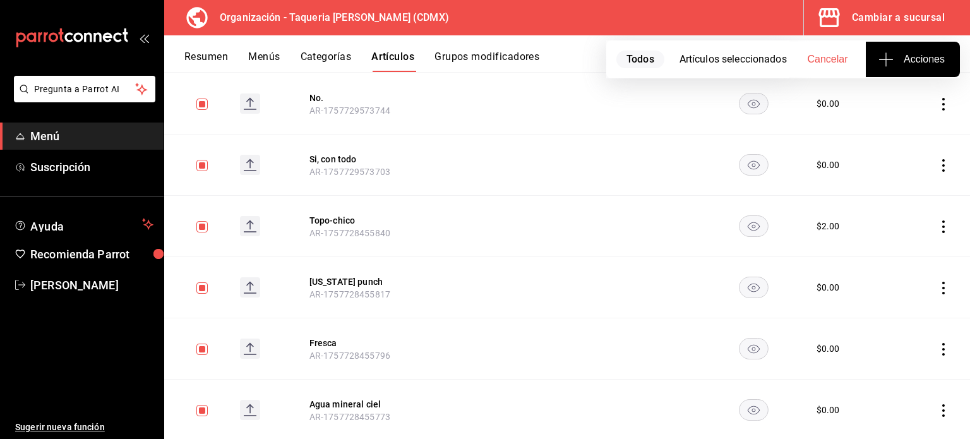
checkbox input "false"
click at [205, 164] on input "checkbox" at bounding box center [201, 165] width 11 height 11
checkbox input "false"
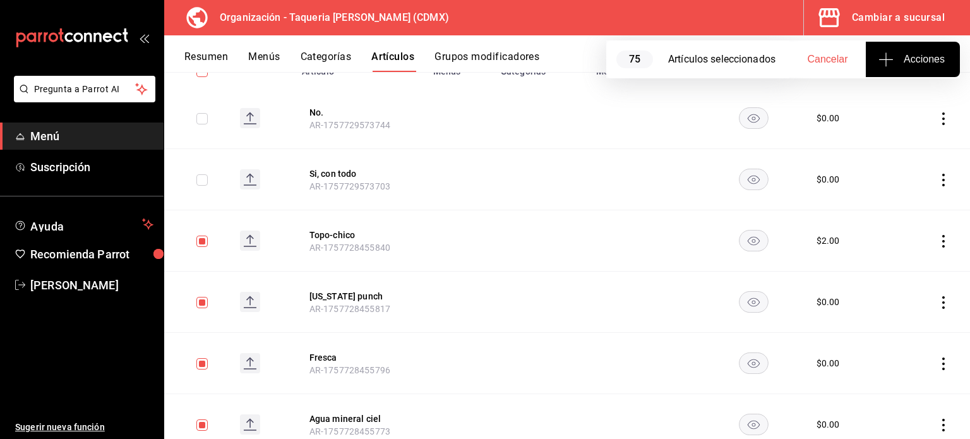
scroll to position [168, 0]
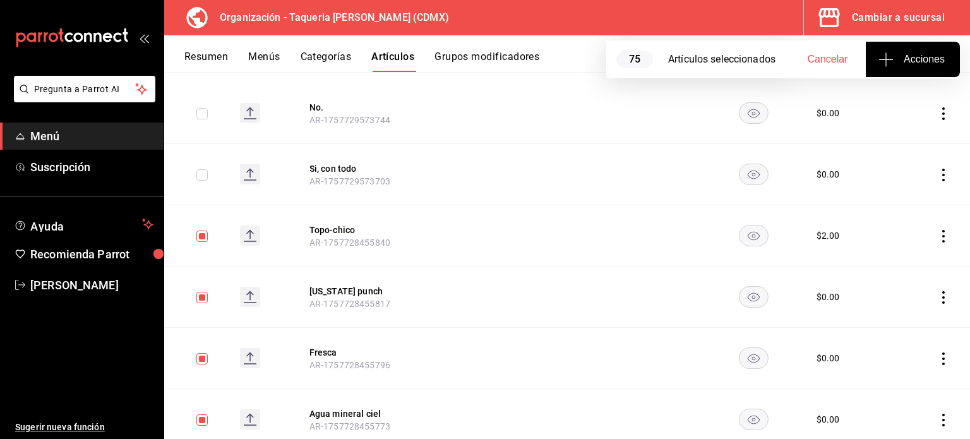
click at [207, 234] on input "checkbox" at bounding box center [201, 236] width 11 height 11
checkbox input "false"
click at [937, 301] on icon "actions" at bounding box center [943, 297] width 13 height 13
click at [904, 381] on span "Eliminar" at bounding box center [896, 378] width 32 height 10
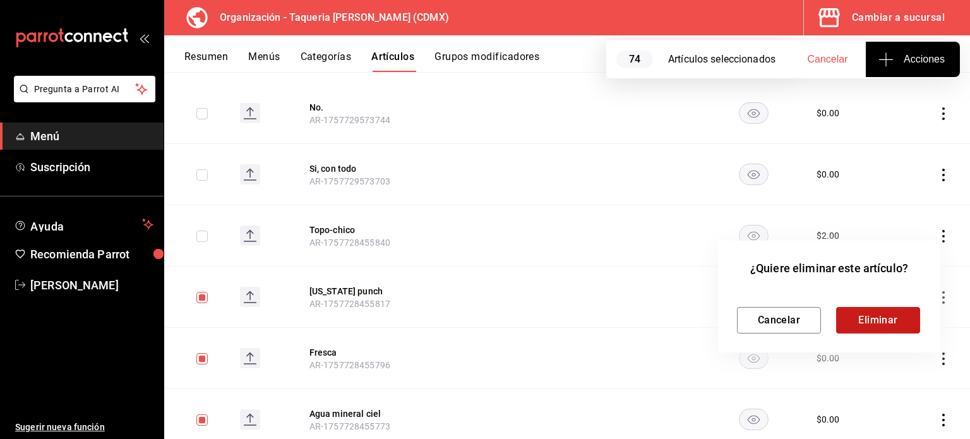
click at [865, 320] on button "Eliminar" at bounding box center [878, 320] width 84 height 27
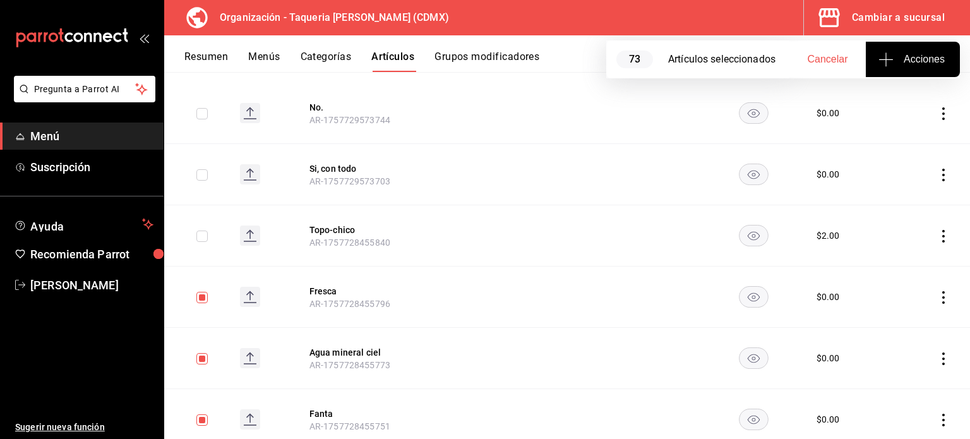
click at [899, 64] on span "Acciones" at bounding box center [913, 59] width 64 height 15
click at [877, 60] on div at bounding box center [485, 219] width 970 height 439
drag, startPoint x: 712, startPoint y: 58, endPoint x: 765, endPoint y: 57, distance: 53.1
click at [714, 57] on div "Artículos seleccionados" at bounding box center [728, 59] width 121 height 15
drag, startPoint x: 214, startPoint y: 289, endPoint x: 200, endPoint y: 287, distance: 14.0
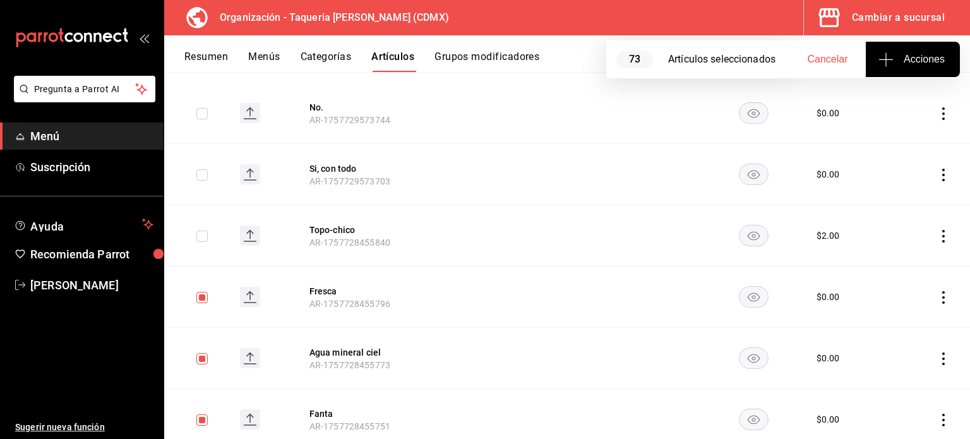
drag, startPoint x: 200, startPoint y: 287, endPoint x: 651, endPoint y: 295, distance: 451.0
click at [202, 295] on input "checkbox" at bounding box center [201, 297] width 11 height 11
checkbox input "false"
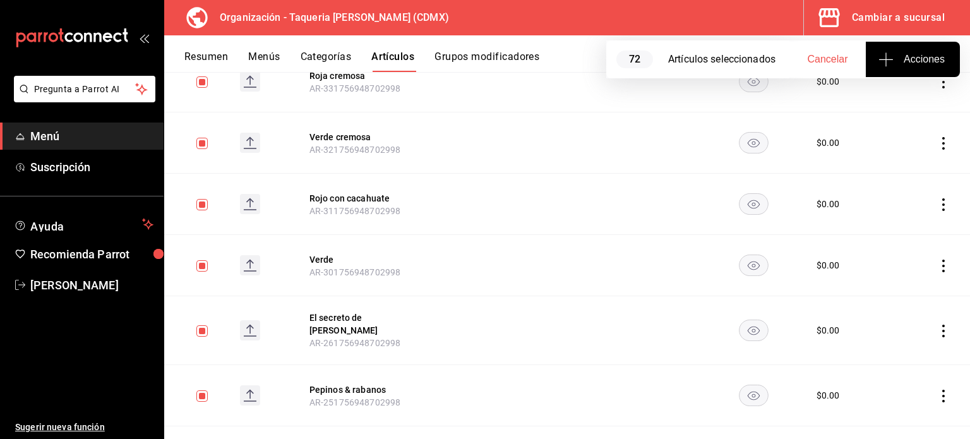
scroll to position [3570, 0]
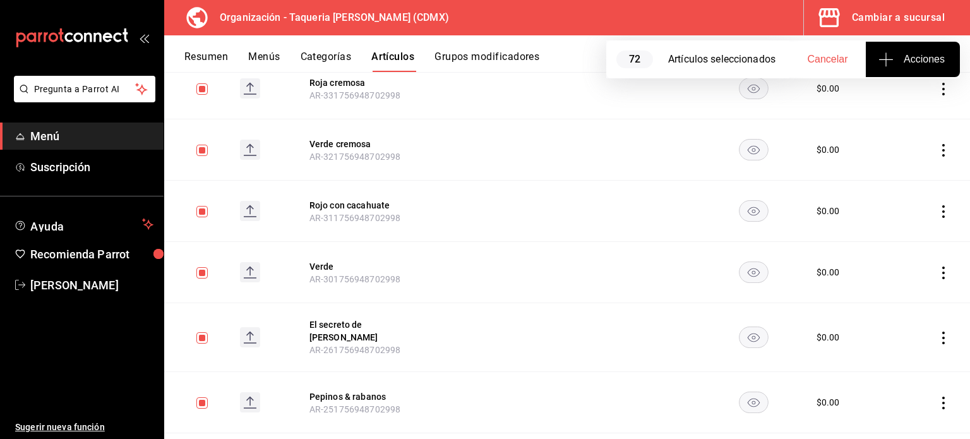
click at [561, 181] on td at bounding box center [540, 211] width 95 height 61
drag, startPoint x: 196, startPoint y: 85, endPoint x: 212, endPoint y: 80, distance: 15.8
click at [196, 85] on input "checkbox" at bounding box center [201, 88] width 11 height 11
click at [207, 83] on input "checkbox" at bounding box center [201, 88] width 11 height 11
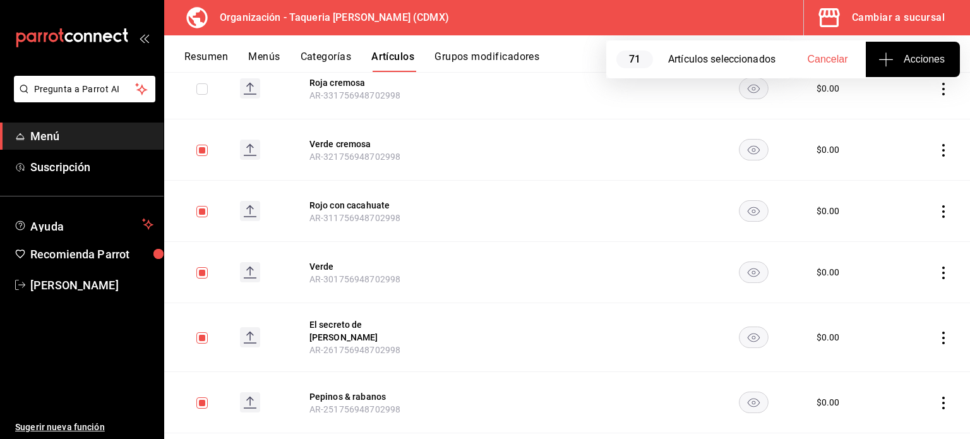
click at [207, 83] on input "checkbox" at bounding box center [201, 88] width 11 height 11
checkbox input "true"
click at [824, 56] on span "Cancelar" at bounding box center [828, 59] width 40 height 11
checkbox input "false"
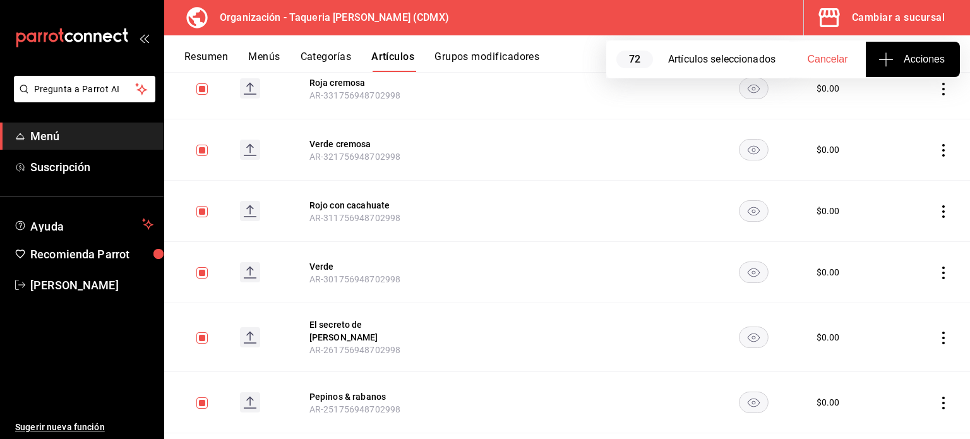
checkbox input "false"
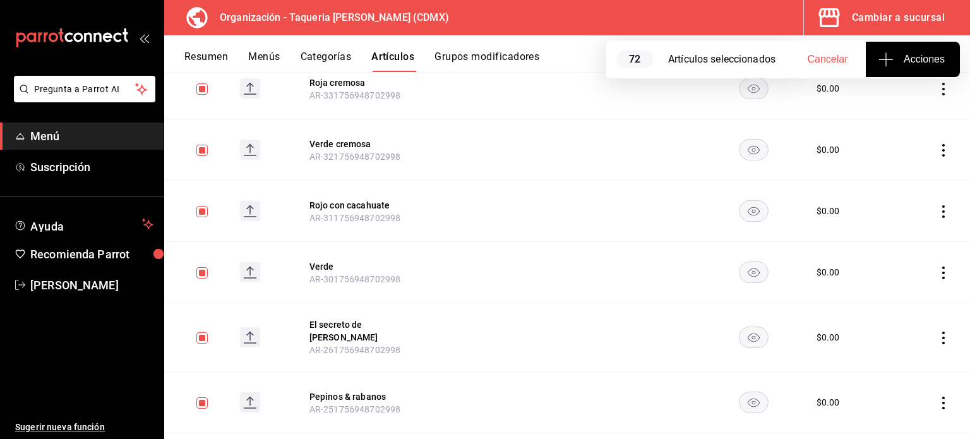
checkbox input "false"
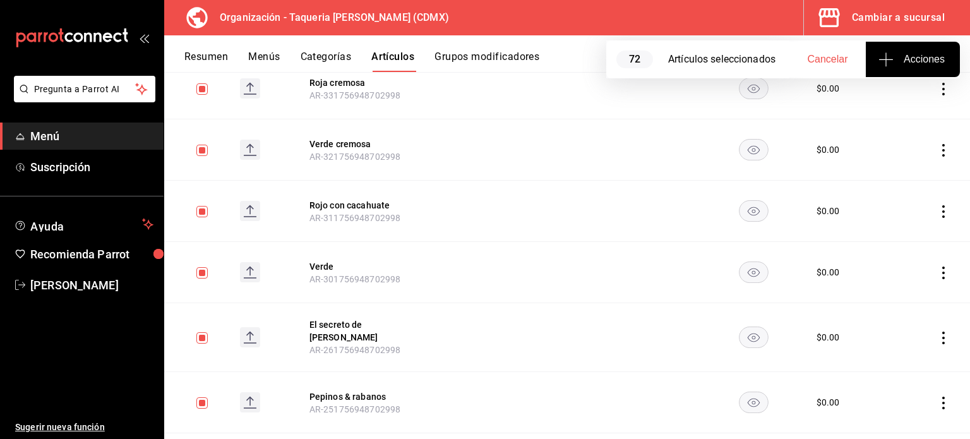
checkbox input "false"
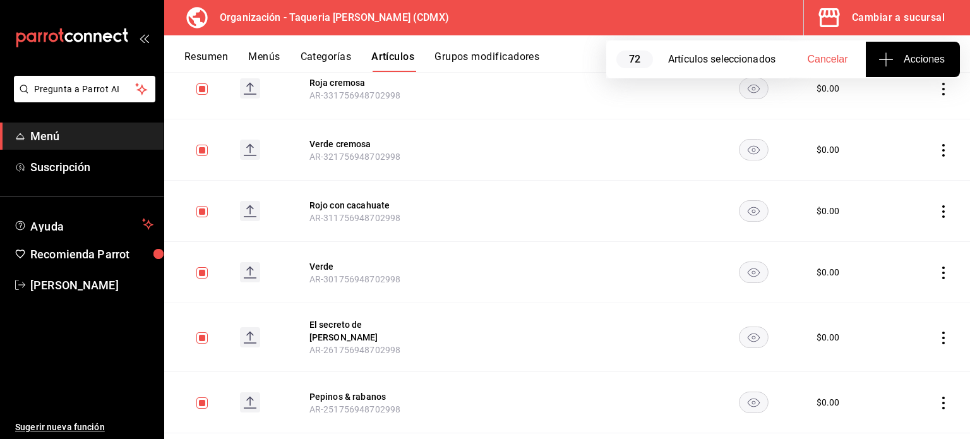
checkbox input "false"
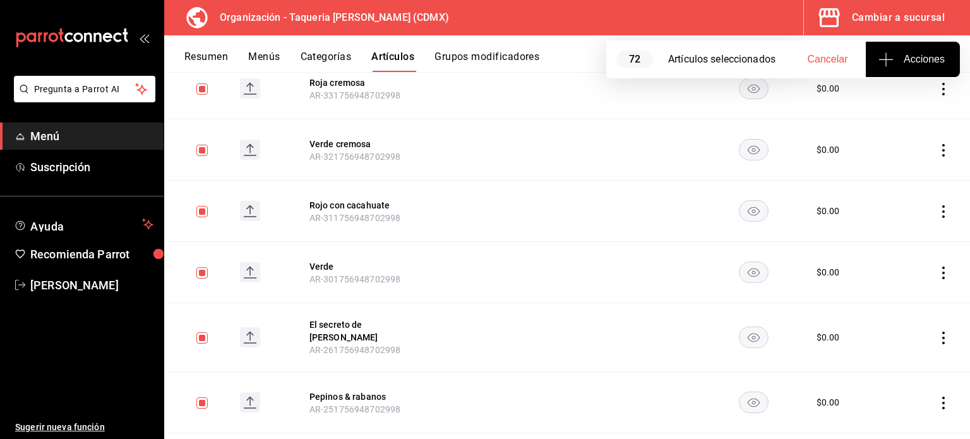
checkbox input "false"
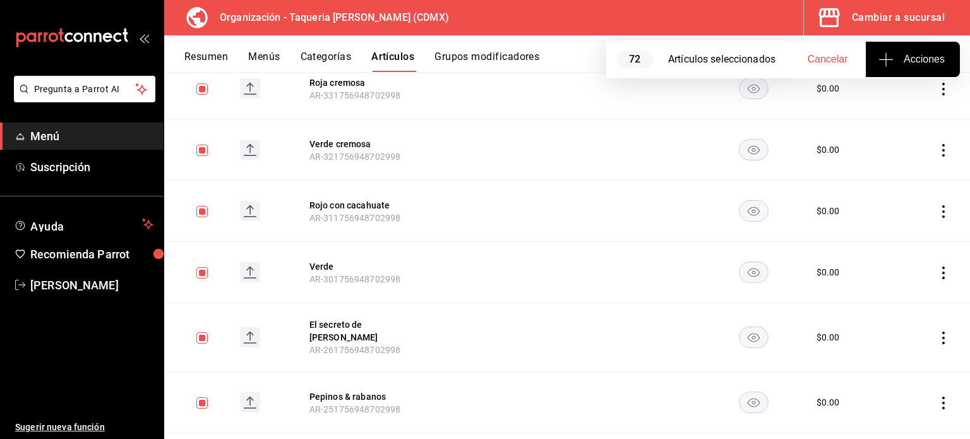
checkbox input "false"
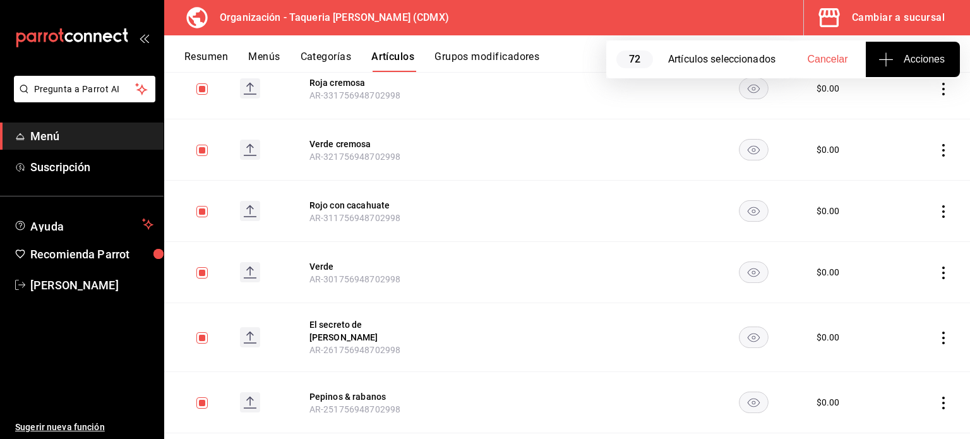
checkbox input "false"
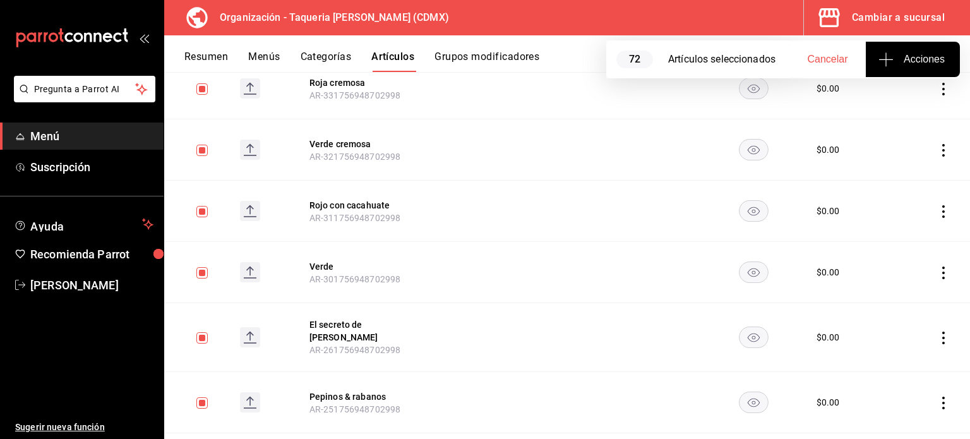
checkbox input "false"
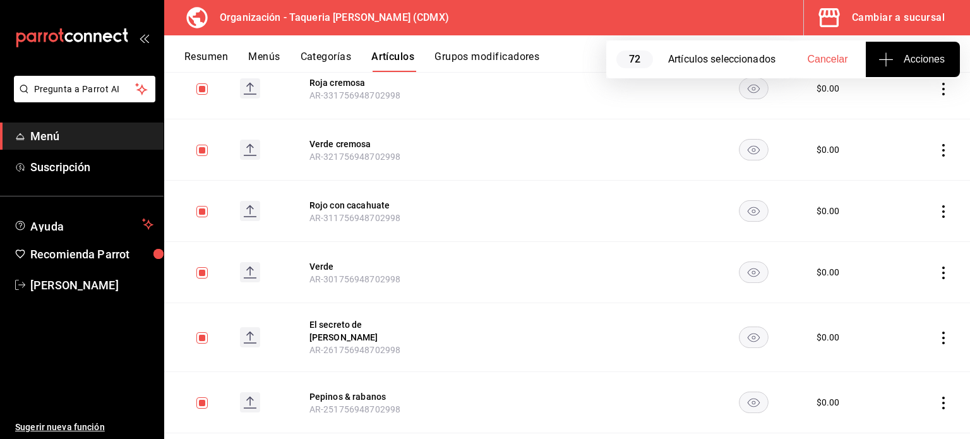
checkbox input "false"
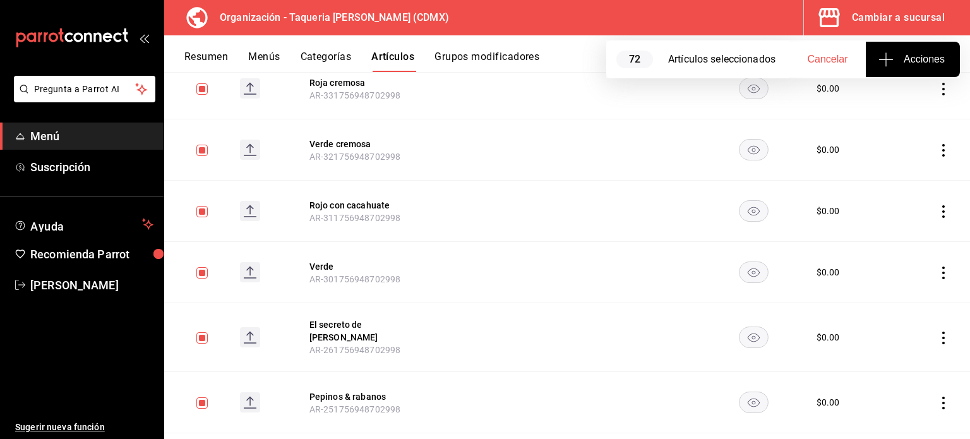
checkbox input "false"
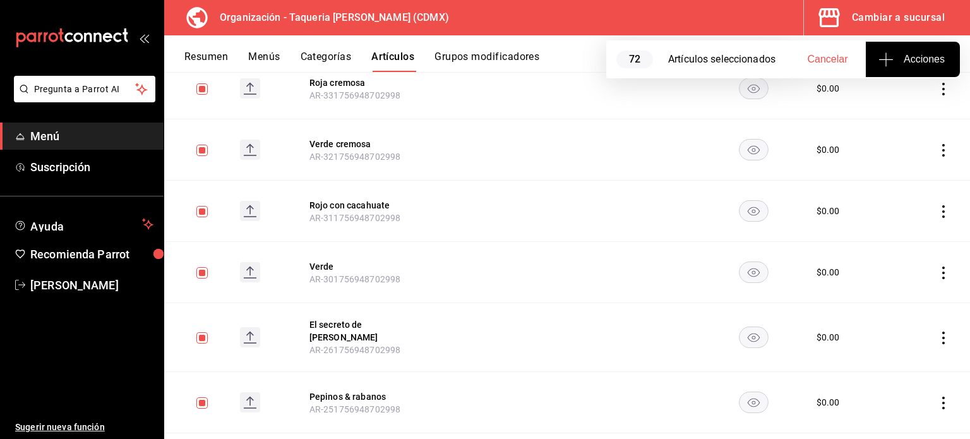
checkbox input "false"
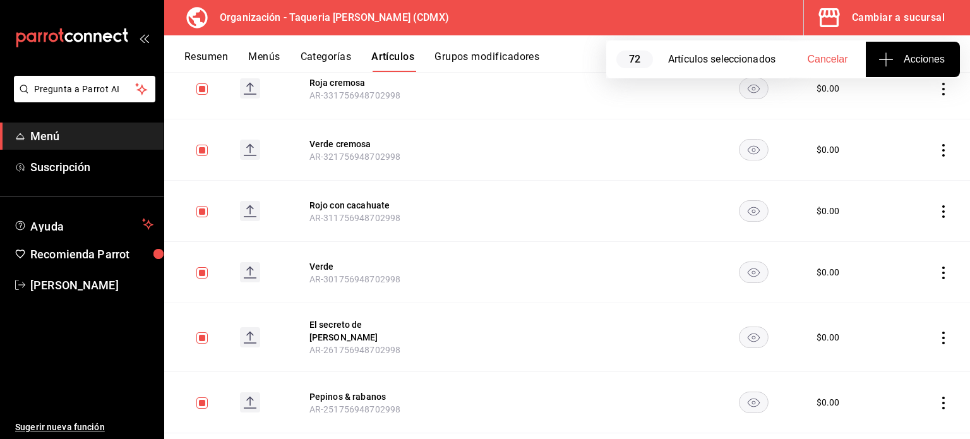
checkbox input "false"
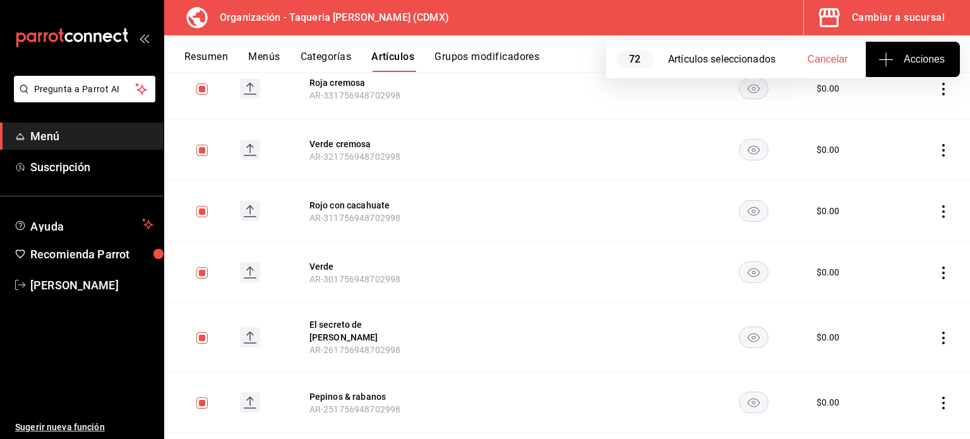
checkbox input "false"
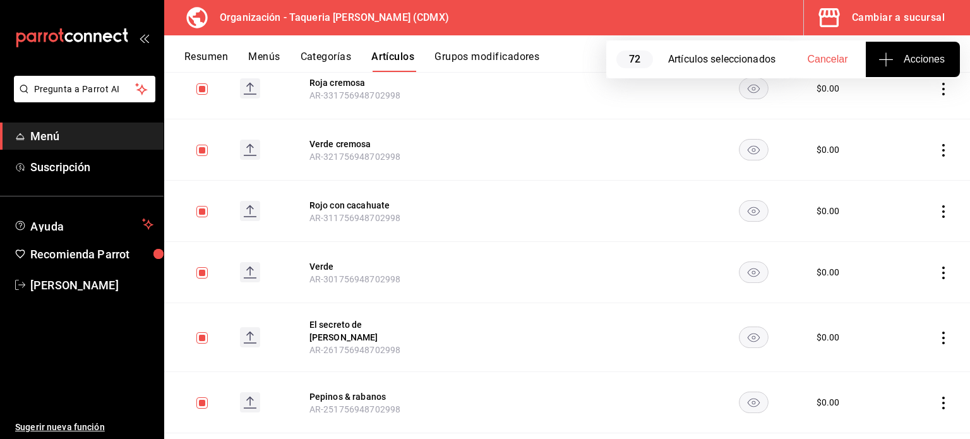
checkbox input "false"
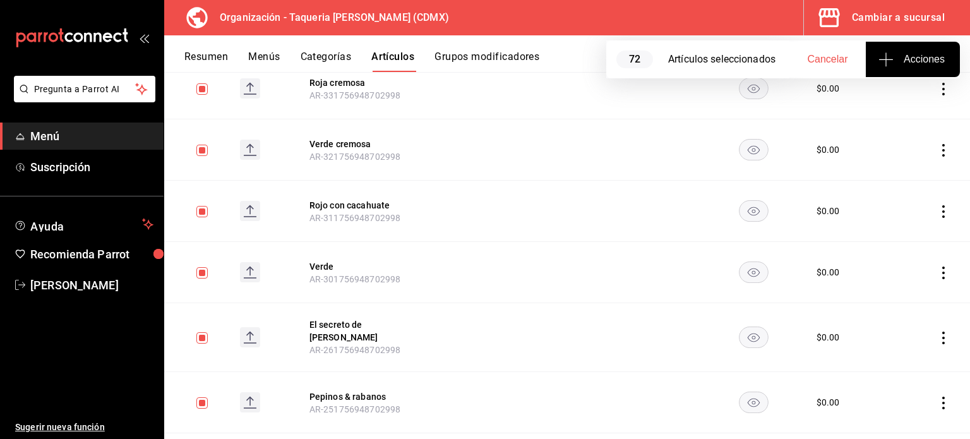
checkbox input "false"
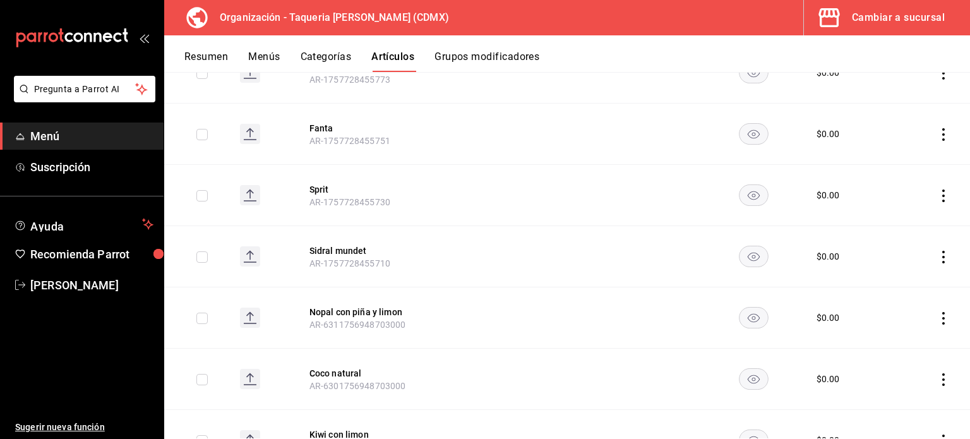
scroll to position [0, 0]
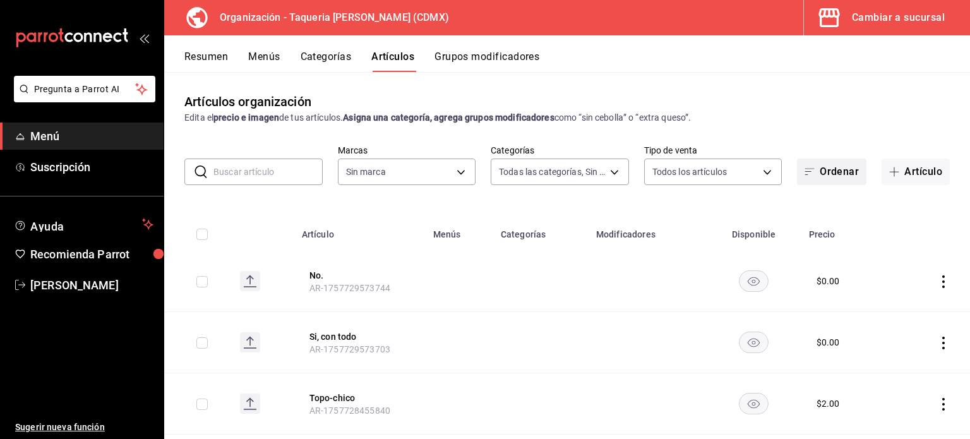
click at [812, 174] on button "Ordenar" at bounding box center [831, 172] width 69 height 27
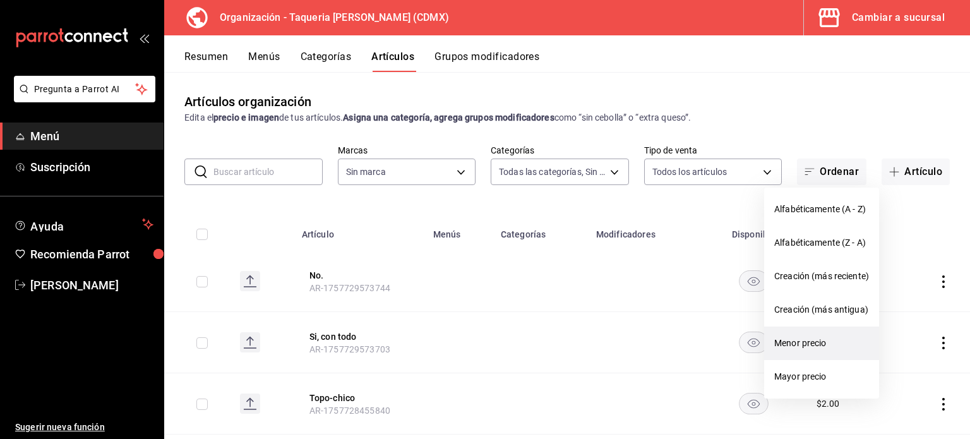
click at [822, 346] on span "Menor precio" at bounding box center [821, 343] width 95 height 13
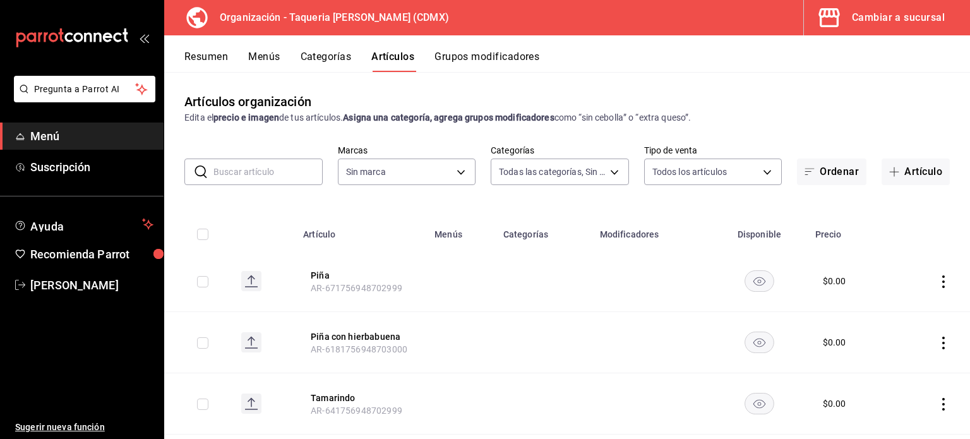
click at [937, 280] on icon "actions" at bounding box center [943, 281] width 13 height 13
click at [904, 364] on span "Eliminar" at bounding box center [896, 362] width 32 height 10
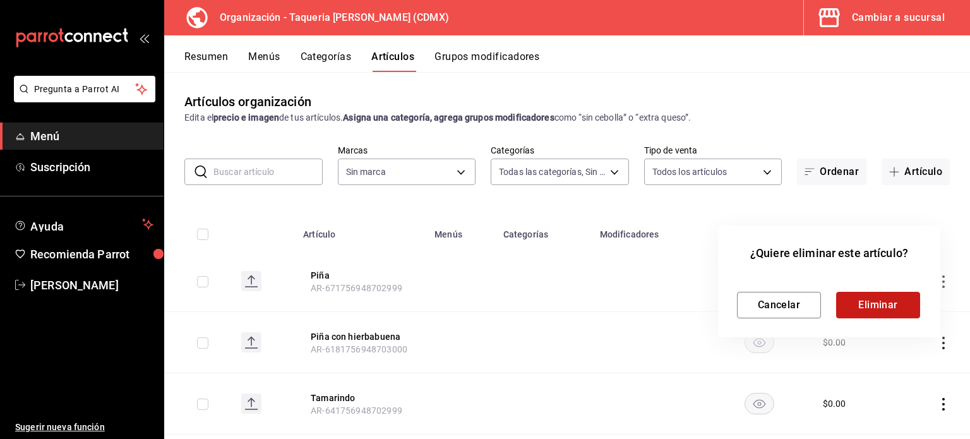
click at [887, 305] on button "Eliminar" at bounding box center [878, 305] width 84 height 27
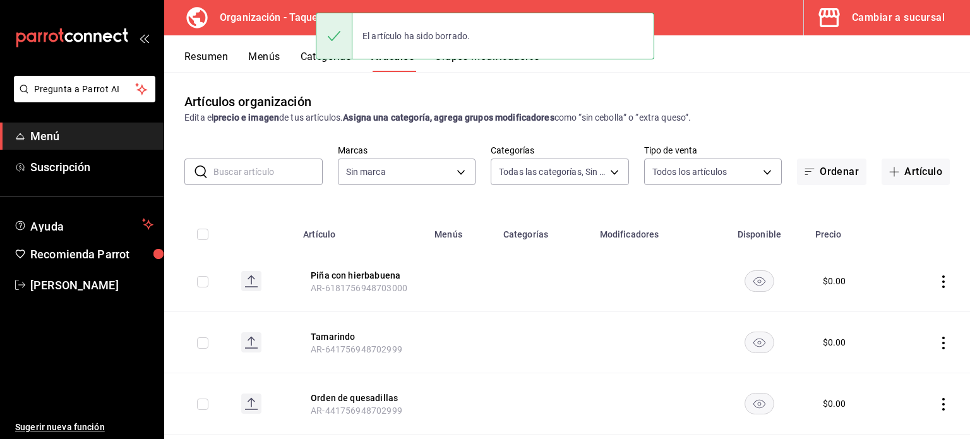
click at [937, 284] on icon "actions" at bounding box center [943, 281] width 13 height 13
click at [897, 368] on span "Eliminar" at bounding box center [896, 362] width 32 height 10
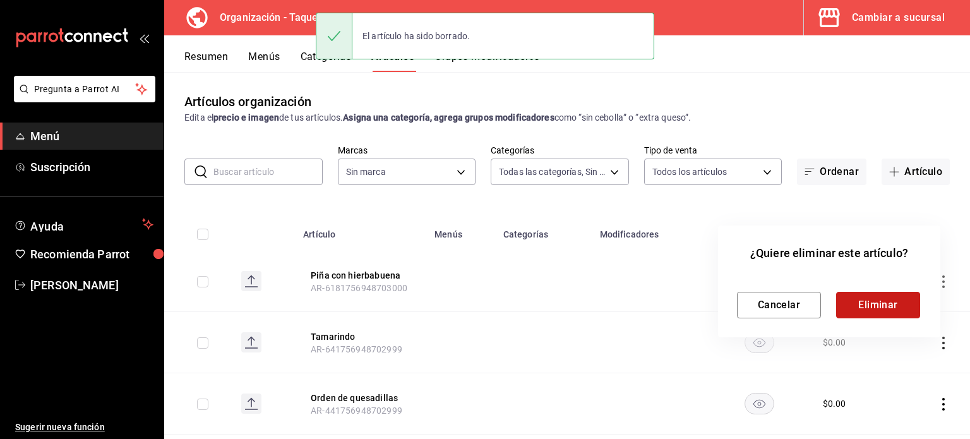
click at [880, 305] on button "Eliminar" at bounding box center [878, 305] width 84 height 27
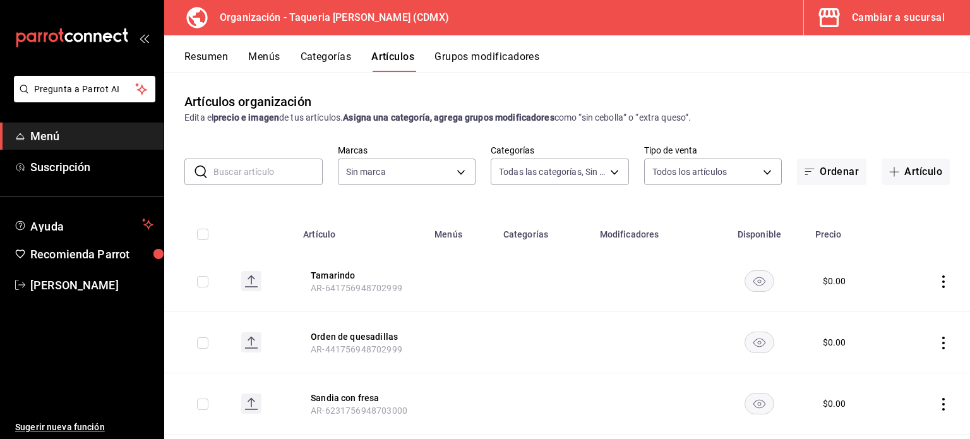
click at [942, 281] on icon "actions" at bounding box center [943, 281] width 3 height 13
click at [912, 361] on span "Eliminar" at bounding box center [896, 362] width 33 height 13
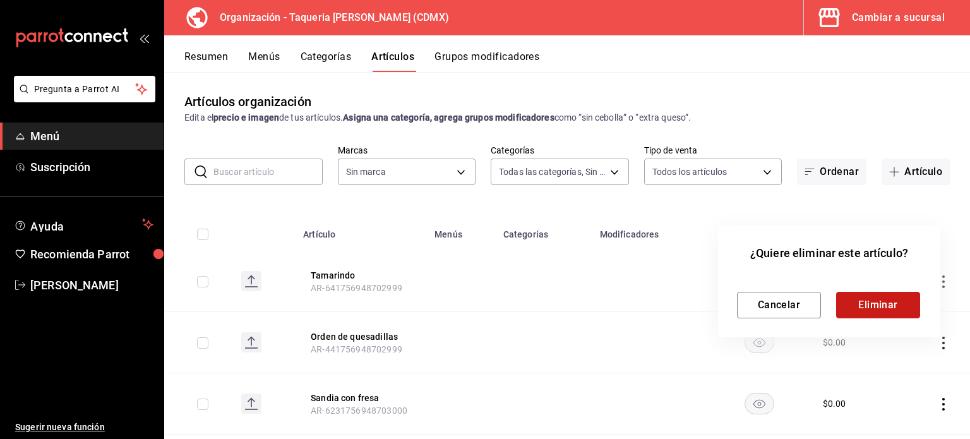
click at [887, 301] on button "Eliminar" at bounding box center [878, 305] width 84 height 27
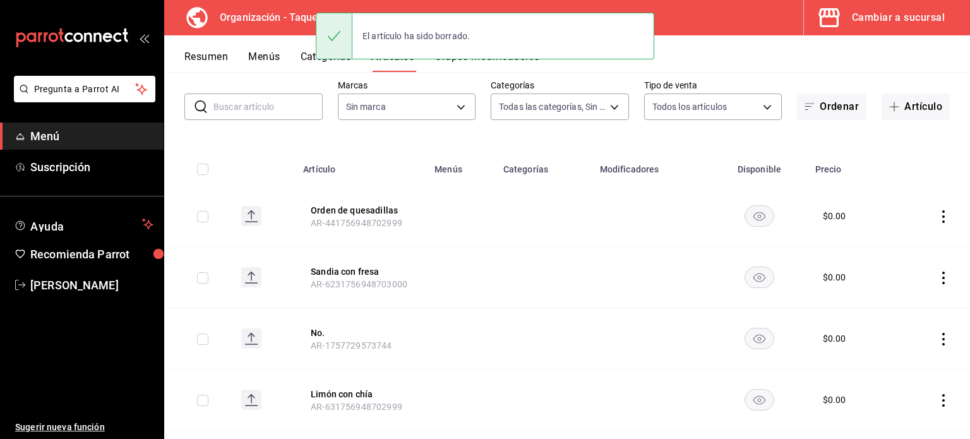
scroll to position [84, 0]
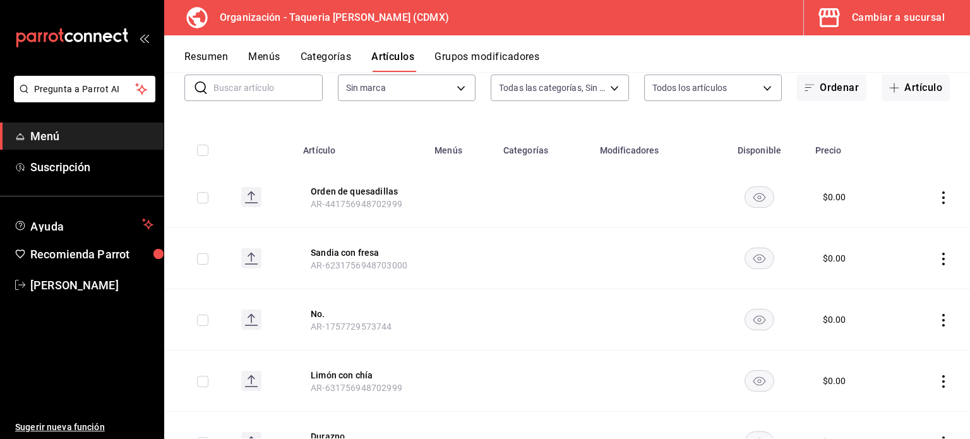
click at [942, 263] on icon "actions" at bounding box center [943, 259] width 3 height 13
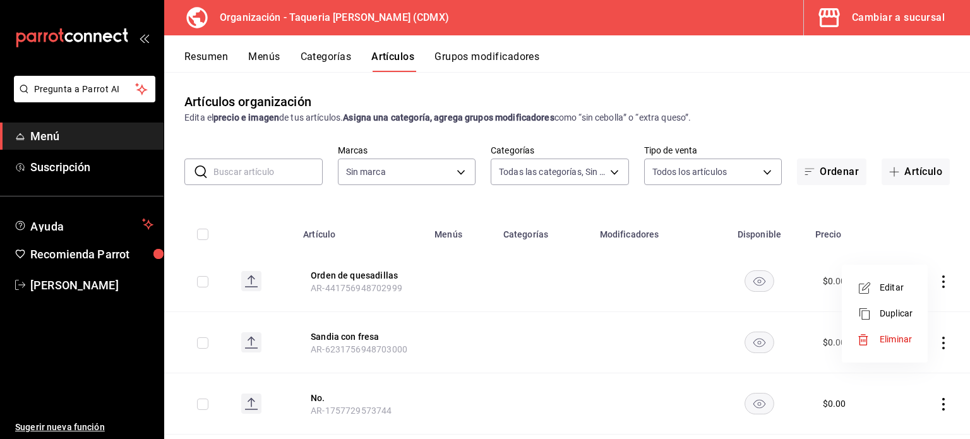
scroll to position [84, 0]
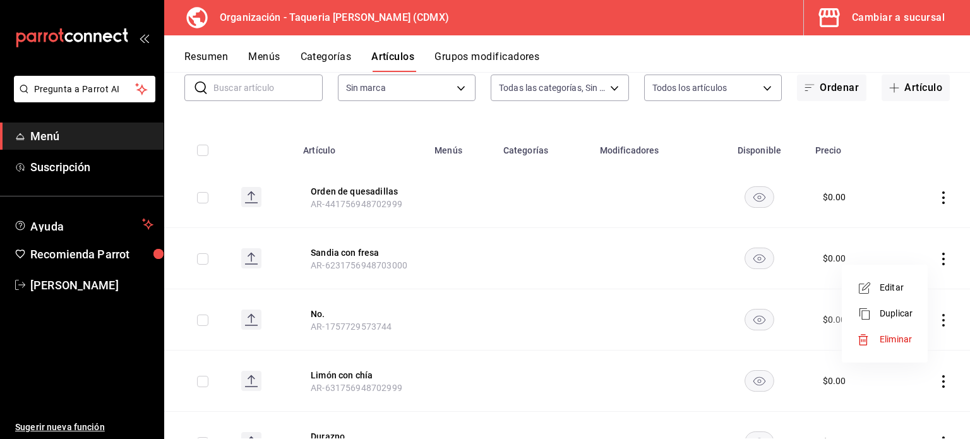
click at [880, 340] on span "Eliminar" at bounding box center [896, 339] width 32 height 10
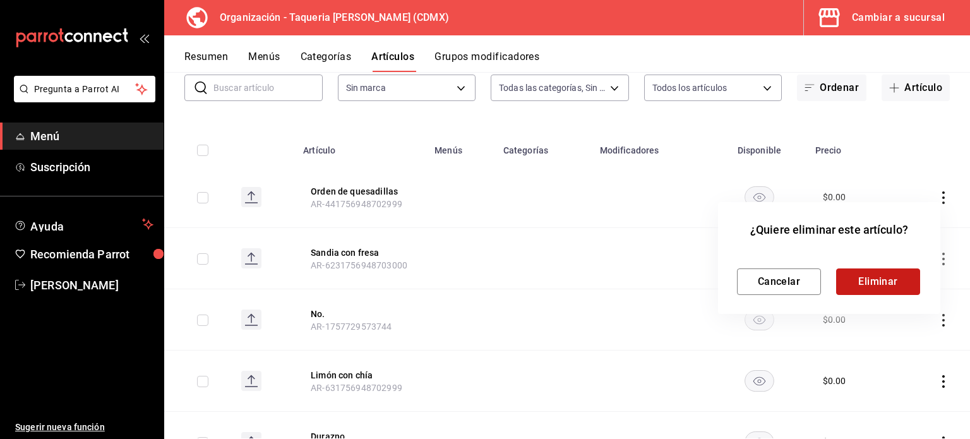
click at [903, 280] on button "Eliminar" at bounding box center [878, 281] width 84 height 27
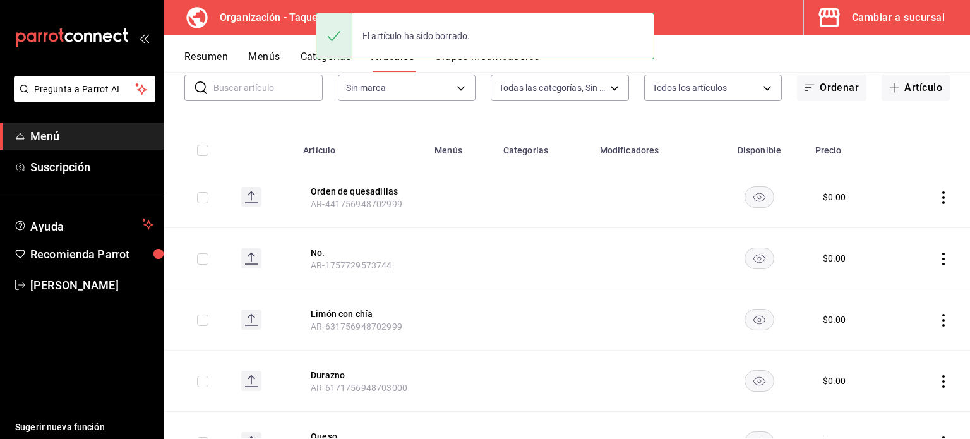
scroll to position [168, 0]
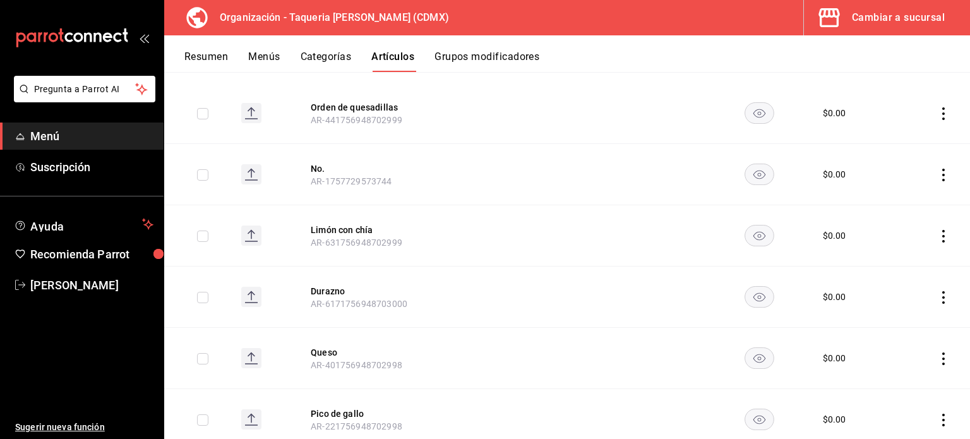
click at [937, 236] on icon "actions" at bounding box center [943, 236] width 13 height 13
click at [907, 317] on span "Eliminar" at bounding box center [896, 316] width 32 height 10
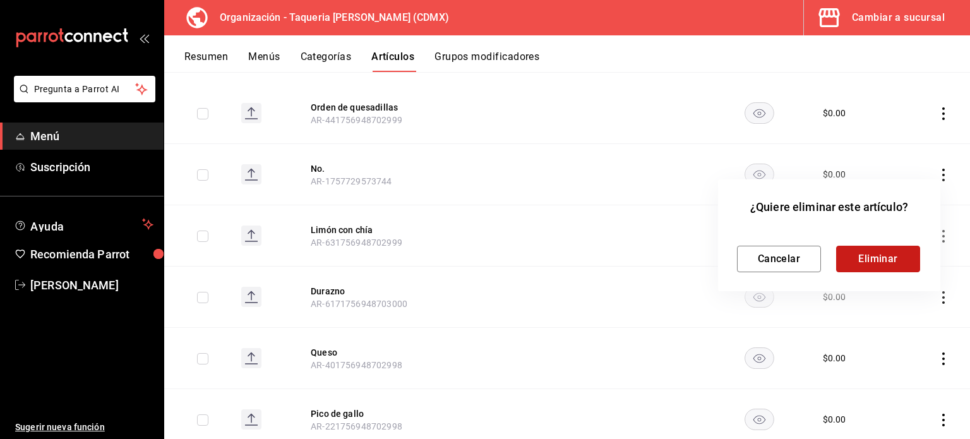
click at [865, 251] on button "Eliminar" at bounding box center [878, 259] width 84 height 27
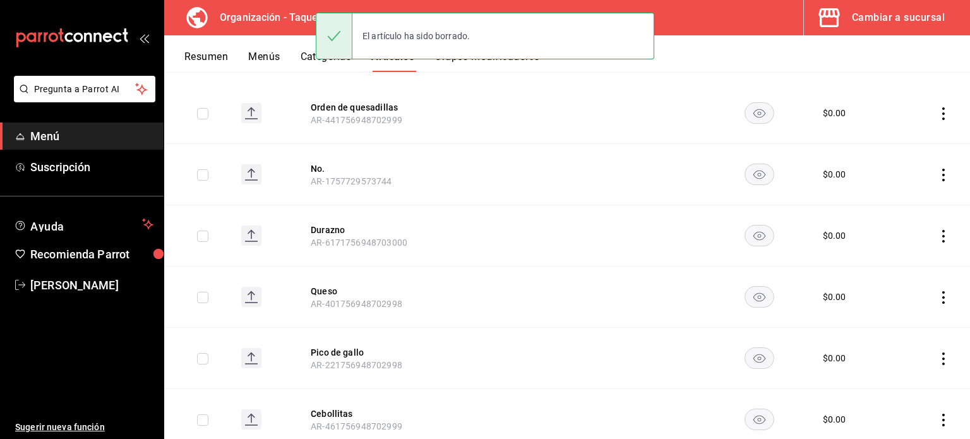
click at [937, 231] on icon "actions" at bounding box center [943, 236] width 13 height 13
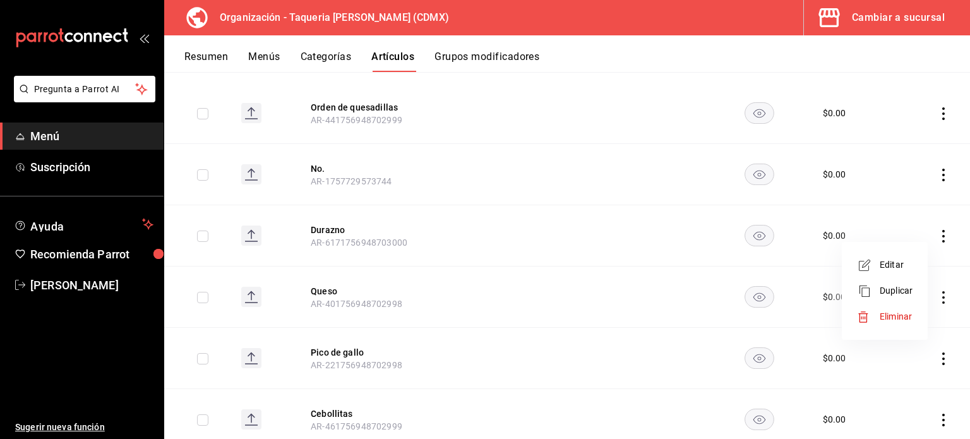
click at [901, 315] on span "Eliminar" at bounding box center [896, 316] width 32 height 10
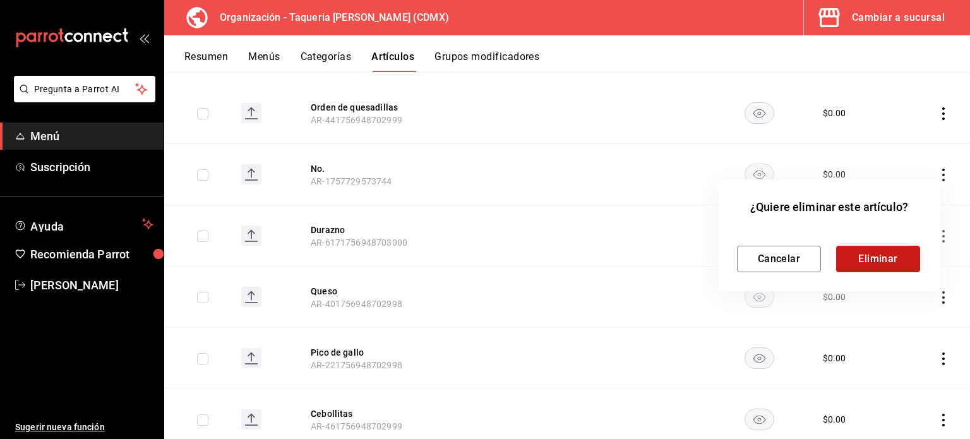
click at [895, 257] on button "Eliminar" at bounding box center [878, 259] width 84 height 27
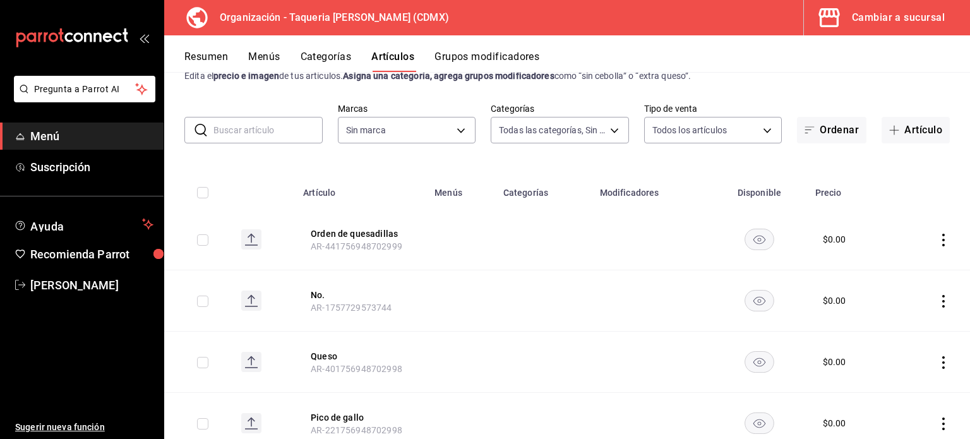
scroll to position [0, 0]
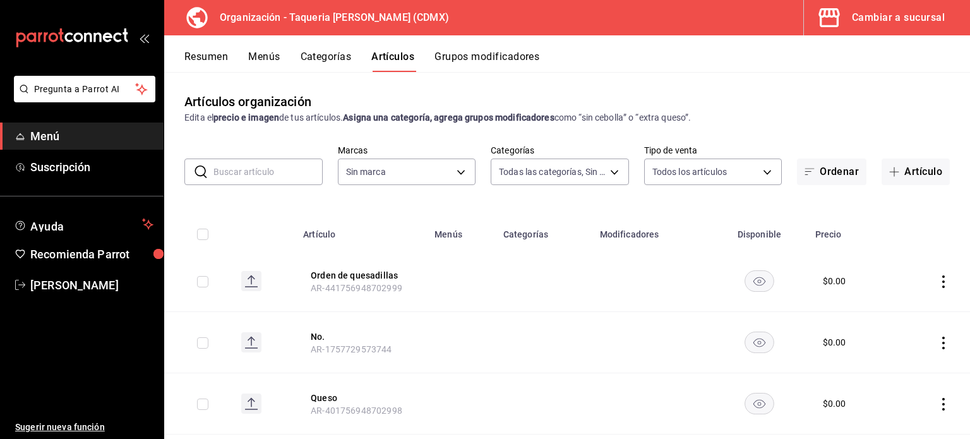
click at [271, 172] on input "text" at bounding box center [267, 171] width 109 height 25
type input "queso"
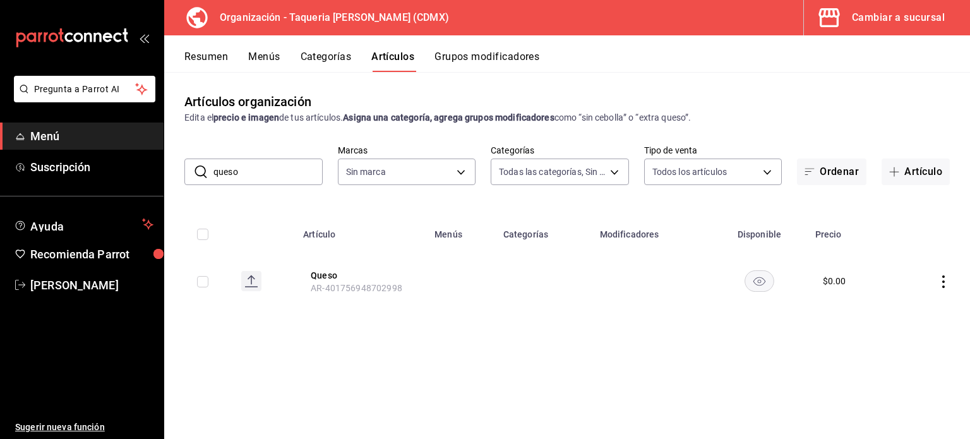
click at [267, 169] on input "queso" at bounding box center [267, 171] width 109 height 25
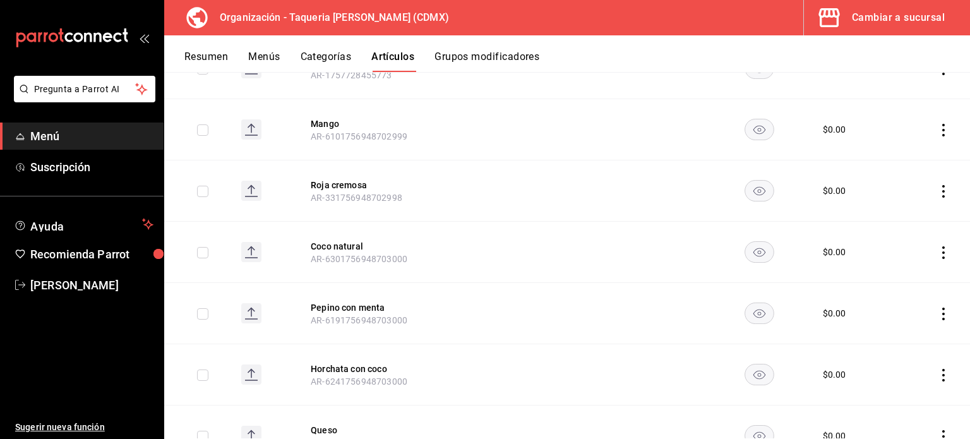
scroll to position [253, 0]
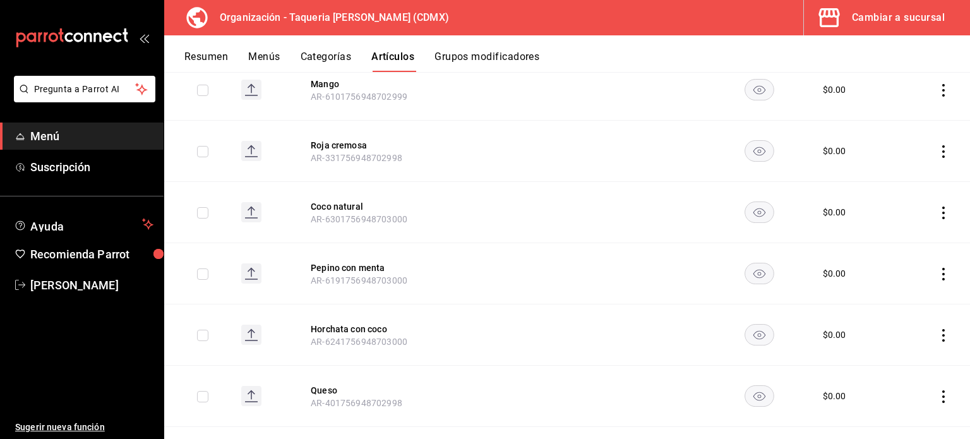
click at [937, 93] on icon "actions" at bounding box center [943, 90] width 13 height 13
click at [627, 172] on div at bounding box center [485, 219] width 970 height 439
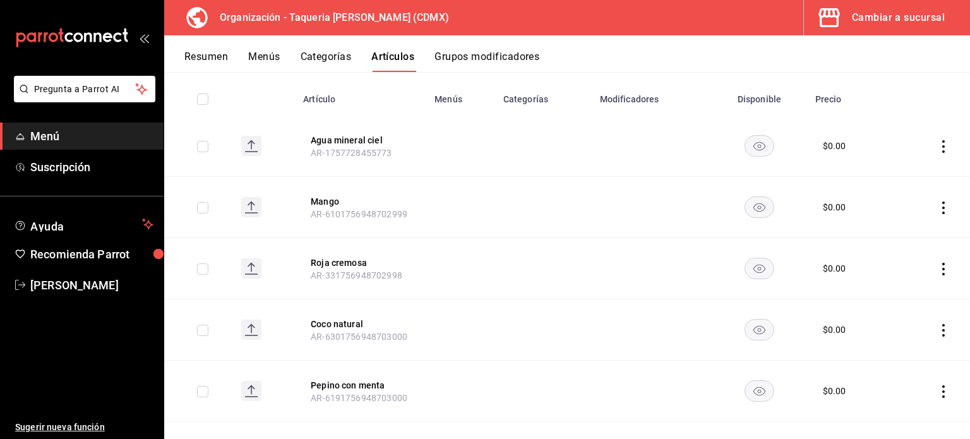
scroll to position [84, 0]
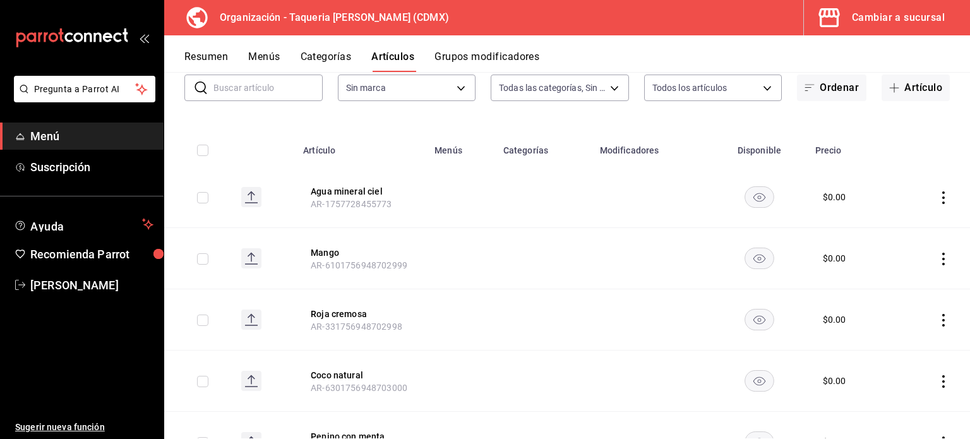
click at [937, 198] on icon "actions" at bounding box center [943, 197] width 13 height 13
click at [904, 273] on span "Eliminar" at bounding box center [896, 278] width 32 height 10
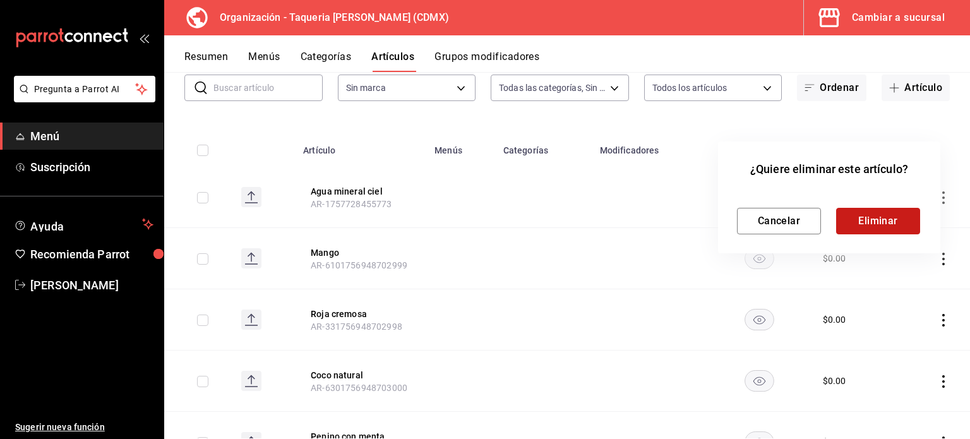
click at [873, 227] on button "Eliminar" at bounding box center [878, 221] width 84 height 27
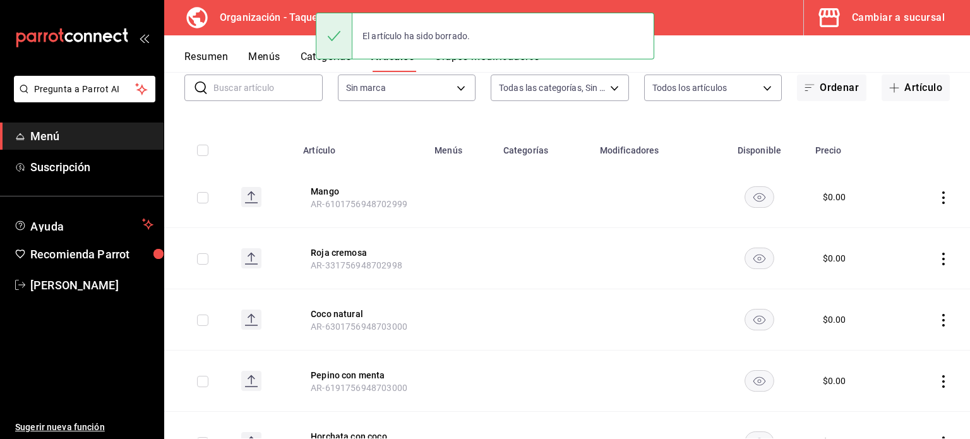
click at [937, 194] on icon "actions" at bounding box center [943, 197] width 13 height 13
click at [906, 277] on span "Eliminar" at bounding box center [896, 278] width 32 height 10
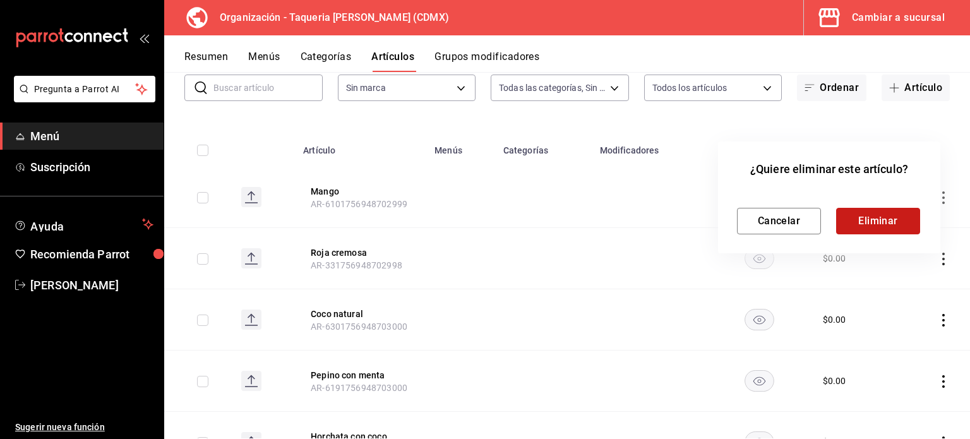
click at [897, 220] on button "Eliminar" at bounding box center [878, 221] width 84 height 27
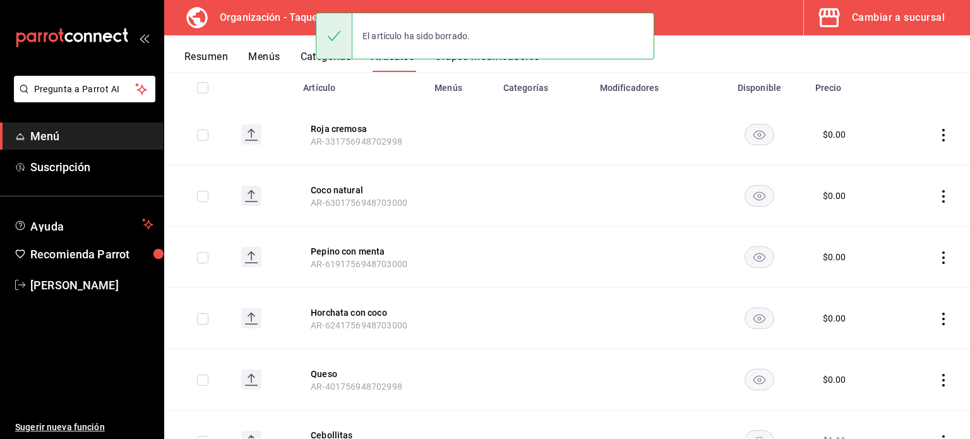
scroll to position [168, 0]
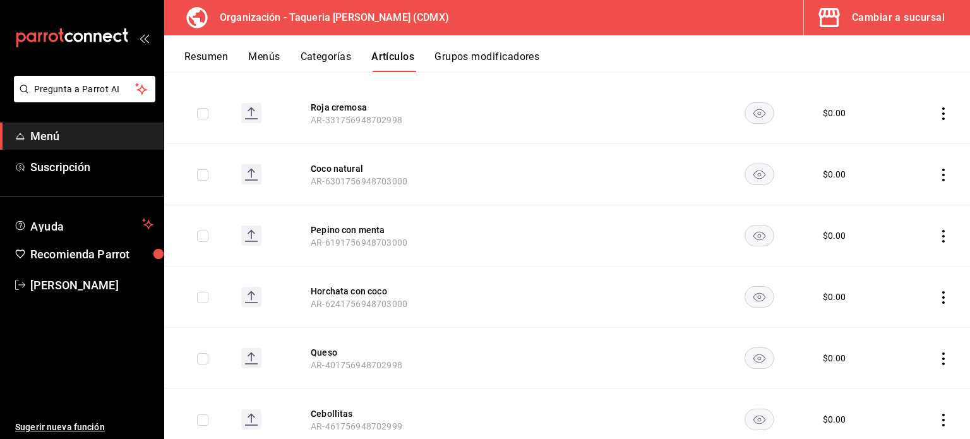
click at [937, 171] on icon "actions" at bounding box center [943, 175] width 13 height 13
click at [877, 249] on div at bounding box center [868, 255] width 23 height 13
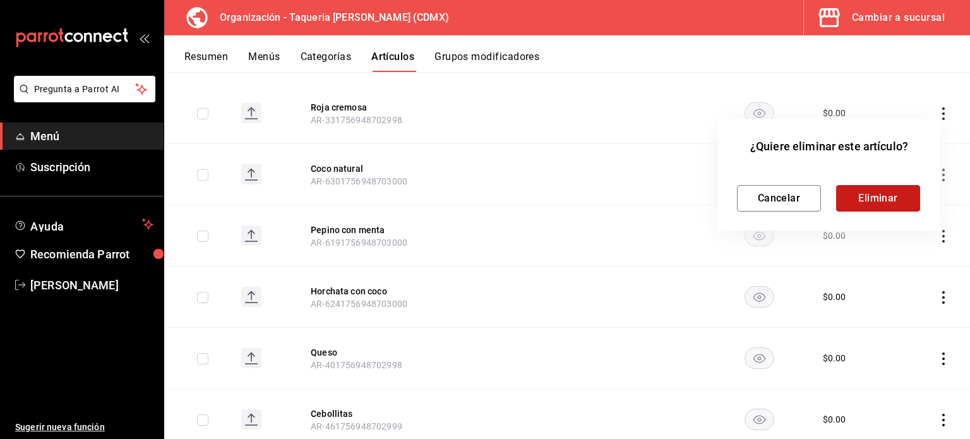
click at [877, 188] on button "Eliminar" at bounding box center [878, 198] width 84 height 27
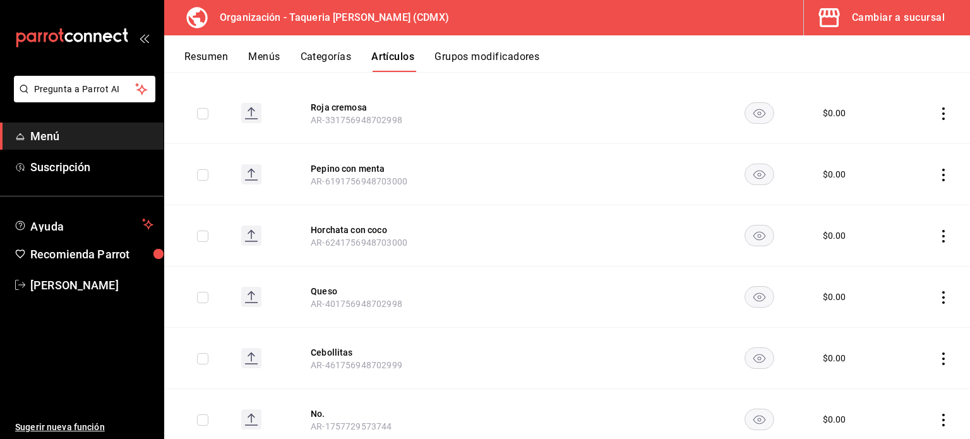
click at [937, 173] on icon "actions" at bounding box center [943, 175] width 13 height 13
click at [881, 259] on span "Eliminar" at bounding box center [896, 255] width 32 height 10
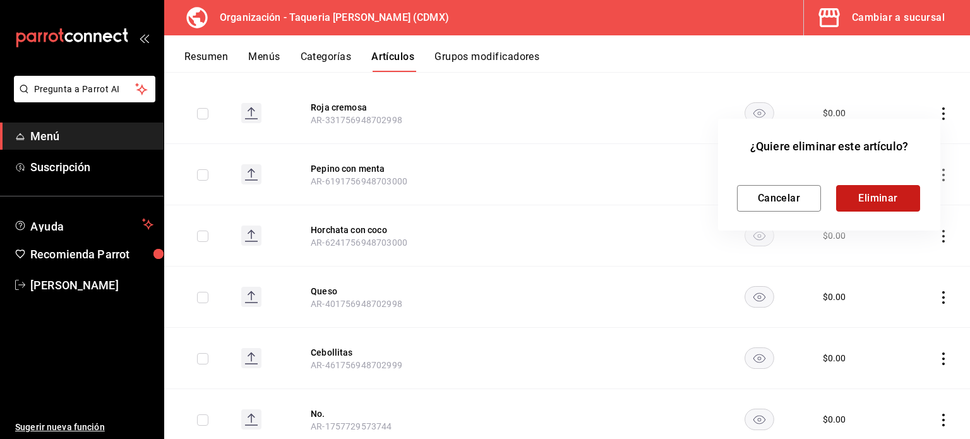
click at [881, 195] on button "Eliminar" at bounding box center [878, 198] width 84 height 27
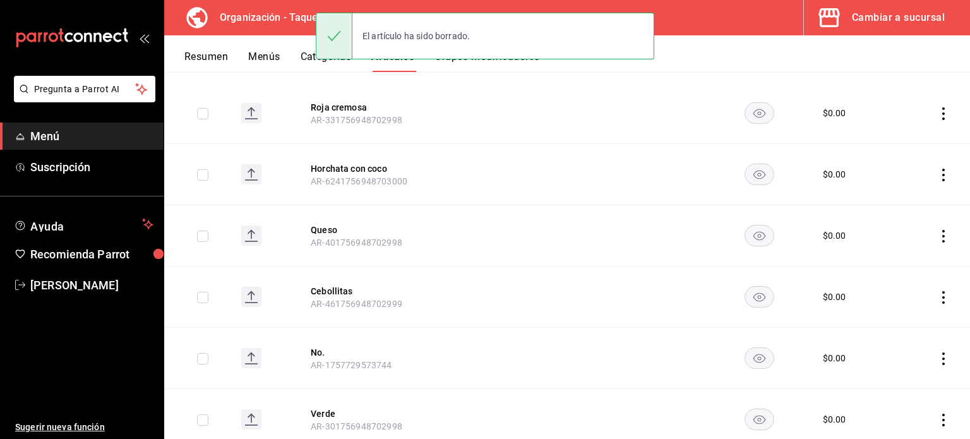
click at [937, 170] on icon "actions" at bounding box center [943, 175] width 13 height 13
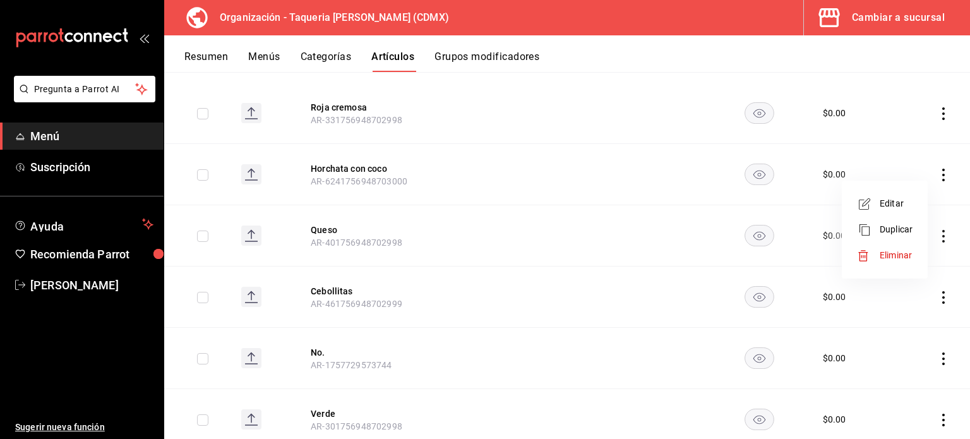
click at [896, 254] on span "Eliminar" at bounding box center [896, 255] width 32 height 10
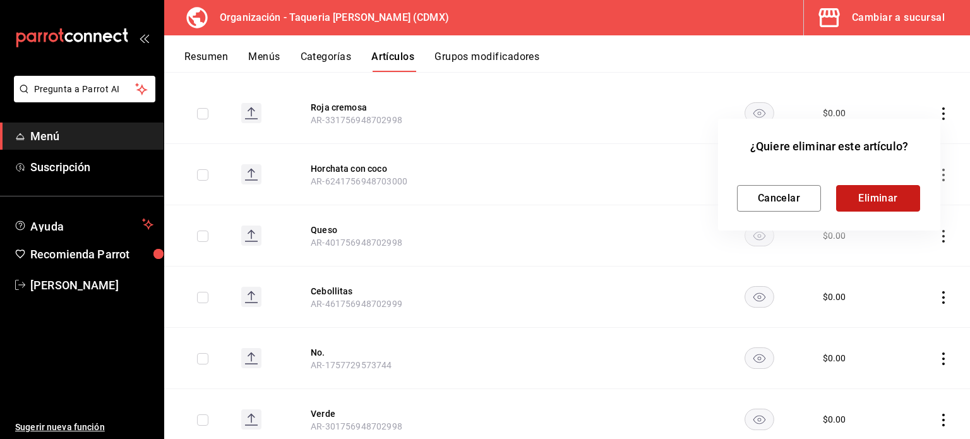
click at [885, 198] on button "Eliminar" at bounding box center [878, 198] width 84 height 27
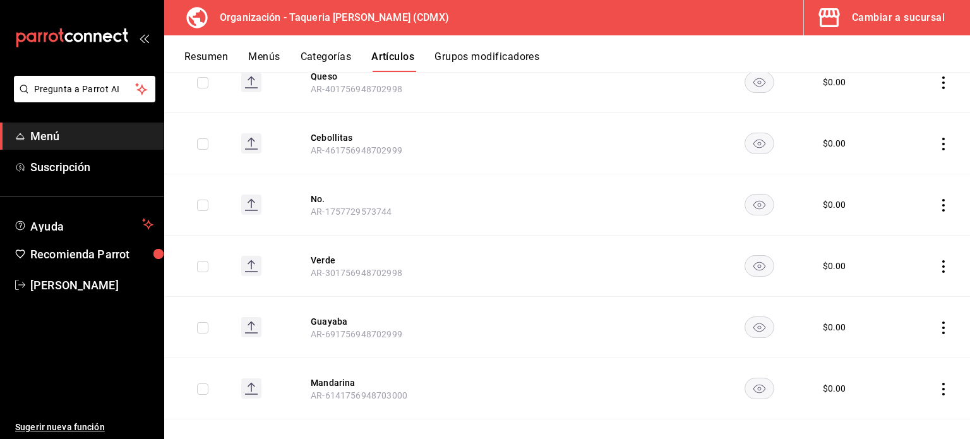
scroll to position [337, 0]
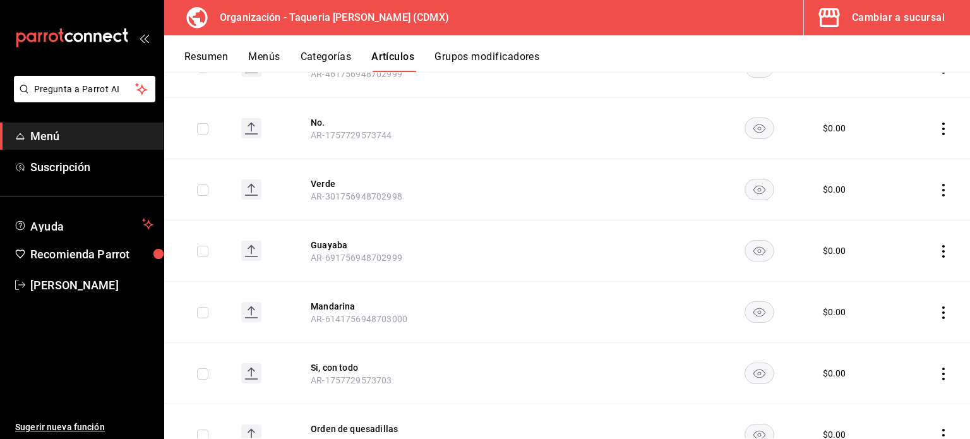
click at [937, 245] on icon "actions" at bounding box center [943, 251] width 13 height 13
click at [911, 320] on li "Eliminar" at bounding box center [885, 331] width 76 height 26
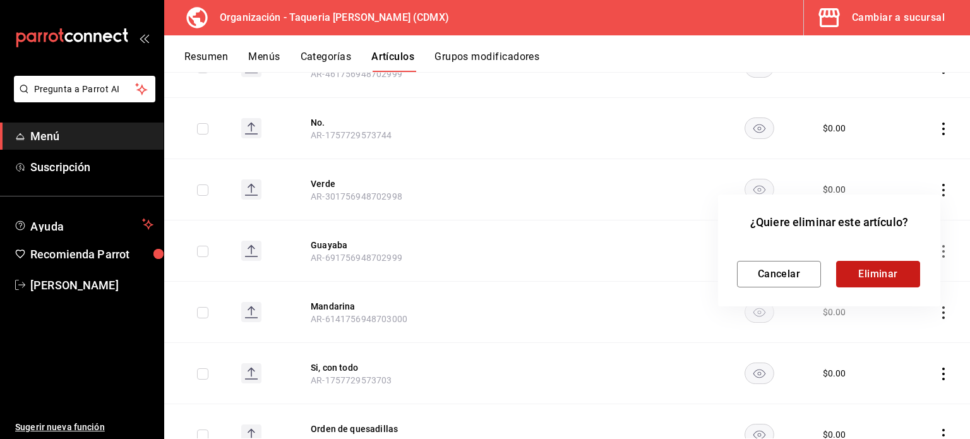
click at [868, 273] on button "Eliminar" at bounding box center [878, 274] width 84 height 27
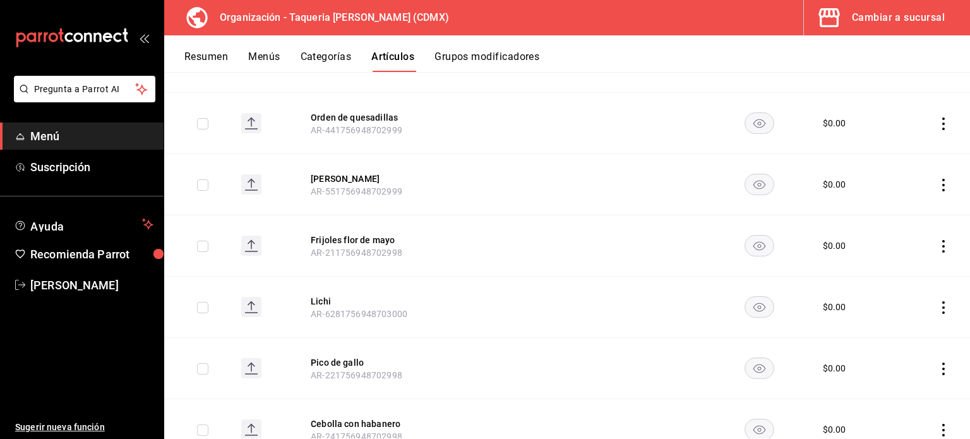
scroll to position [589, 0]
click at [937, 300] on icon "actions" at bounding box center [943, 305] width 13 height 13
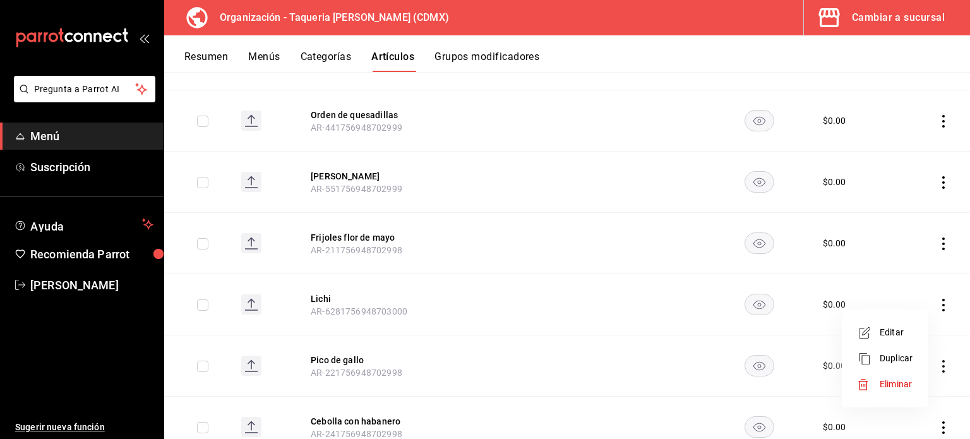
click at [891, 382] on span "Eliminar" at bounding box center [896, 384] width 32 height 10
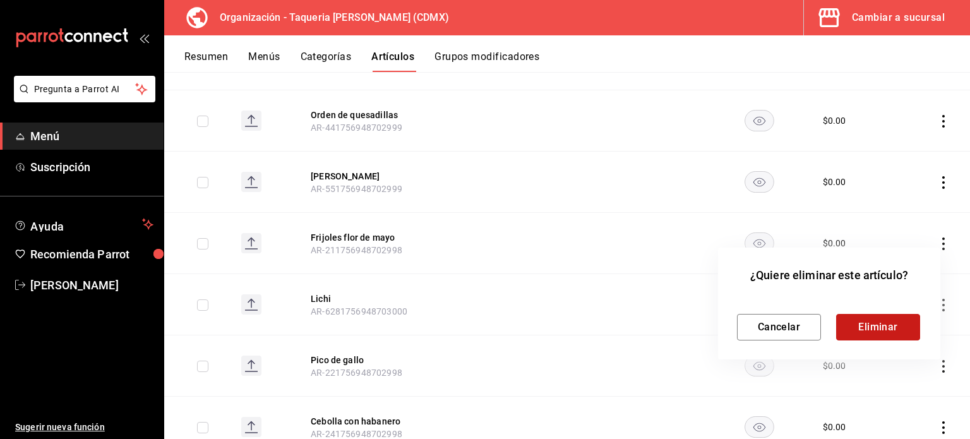
click at [863, 323] on button "Eliminar" at bounding box center [878, 327] width 84 height 27
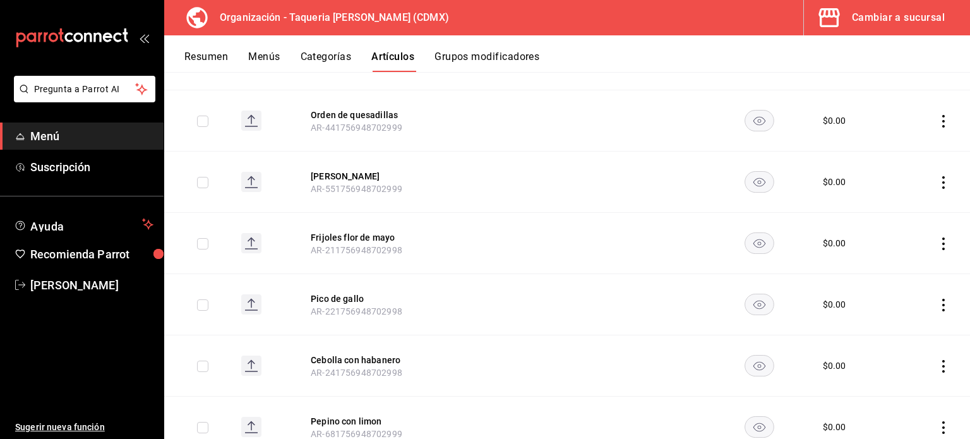
click at [937, 302] on icon "actions" at bounding box center [943, 305] width 13 height 13
click at [897, 391] on li "Eliminar" at bounding box center [885, 384] width 76 height 26
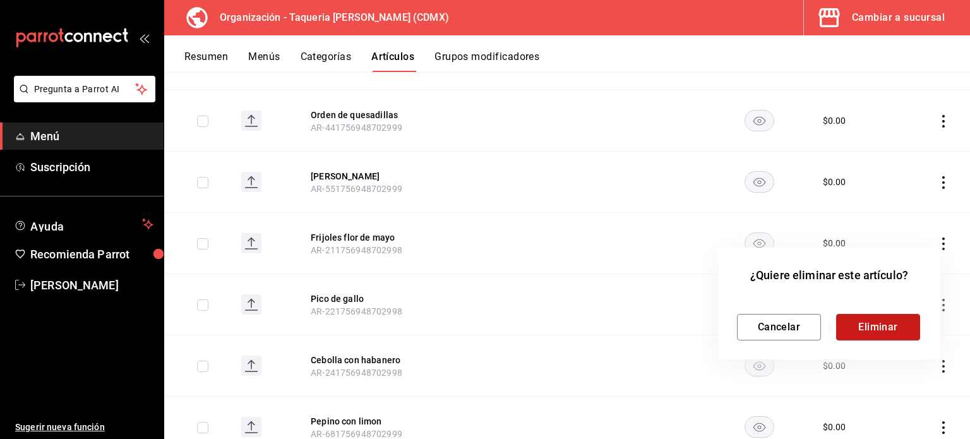
click at [889, 333] on button "Eliminar" at bounding box center [878, 327] width 84 height 27
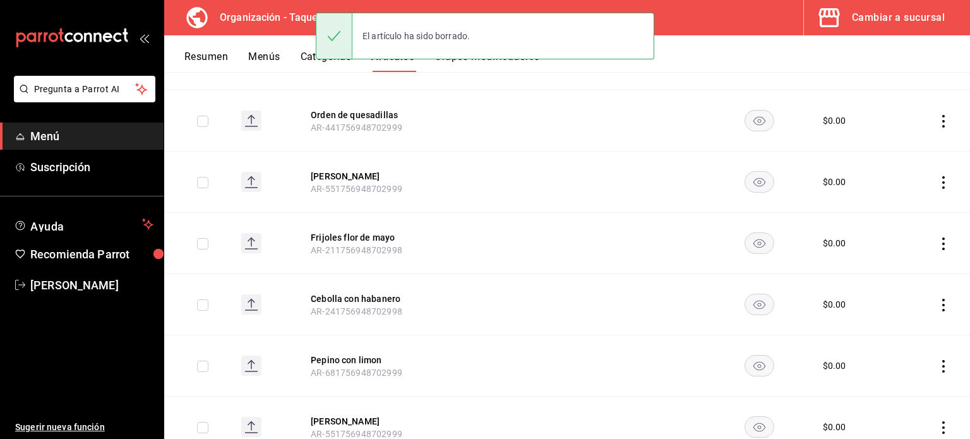
scroll to position [673, 0]
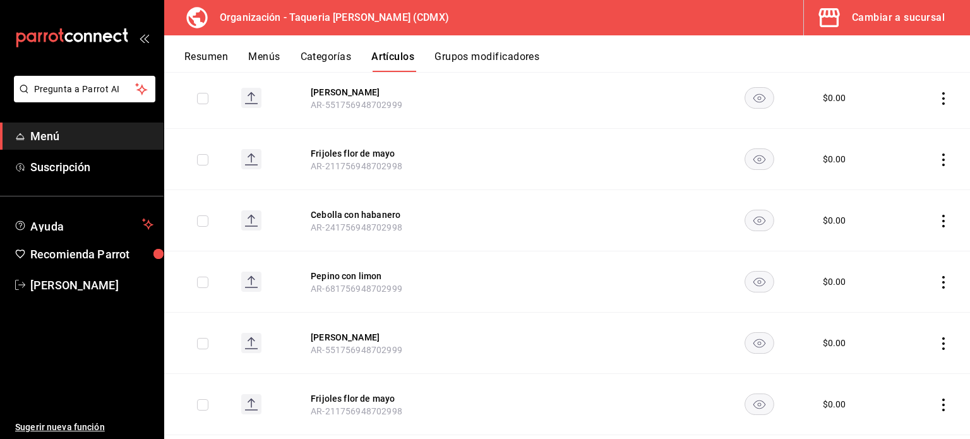
click at [937, 284] on icon "actions" at bounding box center [943, 282] width 13 height 13
click at [891, 364] on span "Eliminar" at bounding box center [896, 361] width 32 height 10
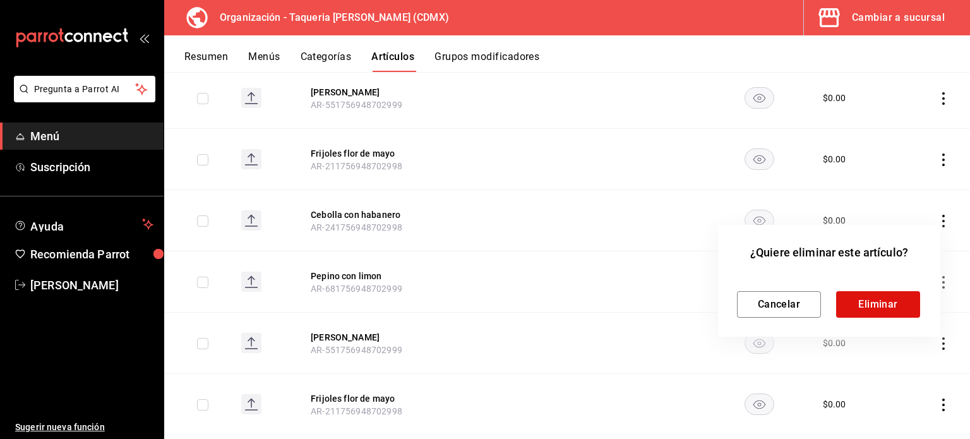
click at [896, 321] on div "¿Quiere eliminar este artículo? Cancelar Eliminar" at bounding box center [829, 281] width 222 height 112
click at [899, 300] on button "Eliminar" at bounding box center [878, 304] width 84 height 27
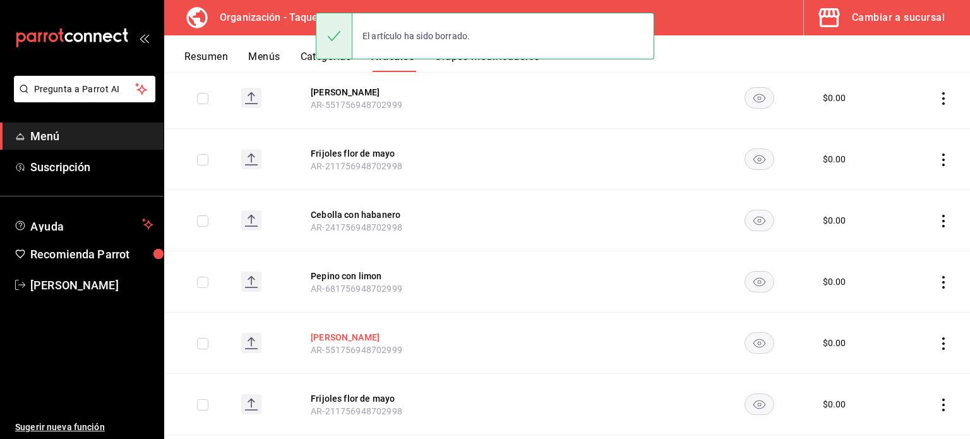
scroll to position [758, 0]
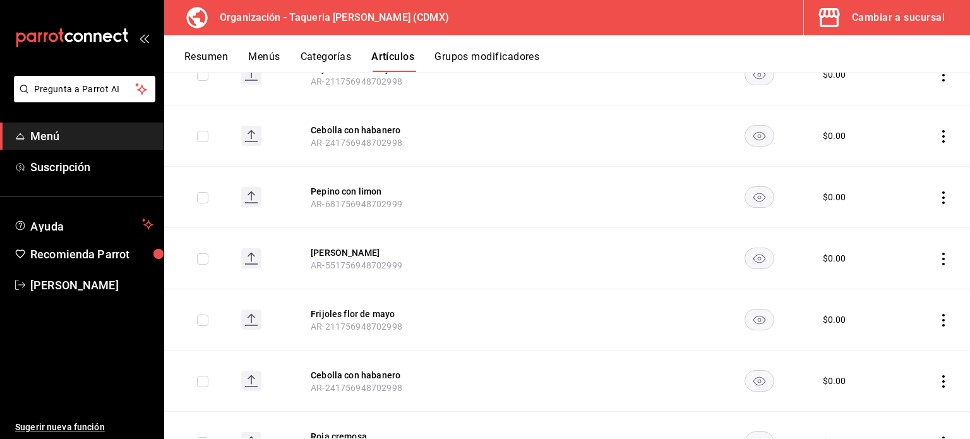
click at [937, 254] on icon "actions" at bounding box center [943, 259] width 13 height 13
click at [889, 345] on li "Eliminar" at bounding box center [885, 338] width 76 height 26
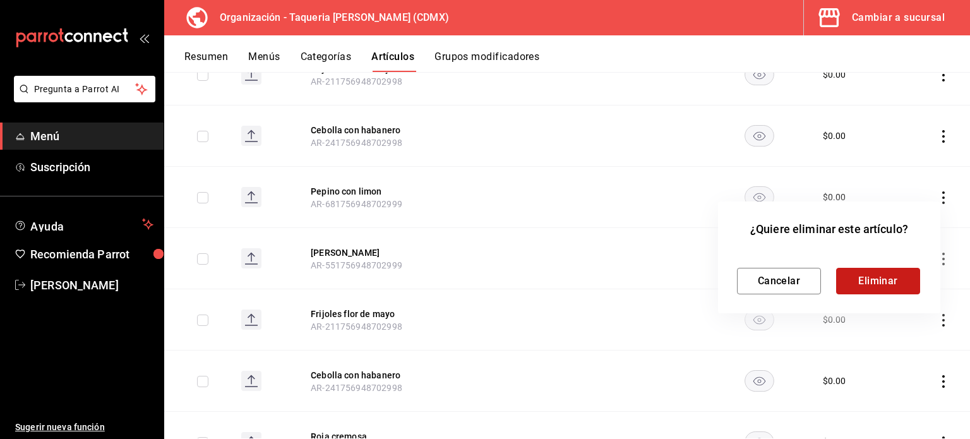
click at [875, 282] on button "Eliminar" at bounding box center [878, 281] width 84 height 27
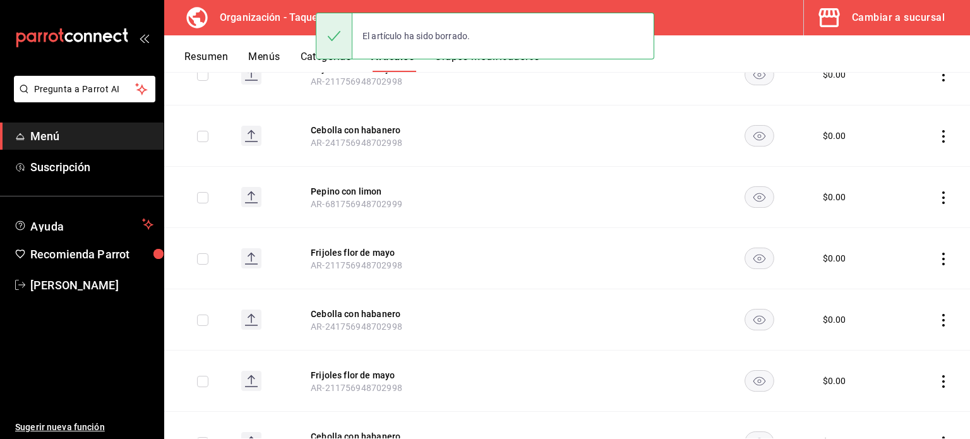
click at [942, 261] on icon "actions" at bounding box center [943, 259] width 3 height 13
click at [904, 336] on span "Eliminar" at bounding box center [896, 338] width 32 height 10
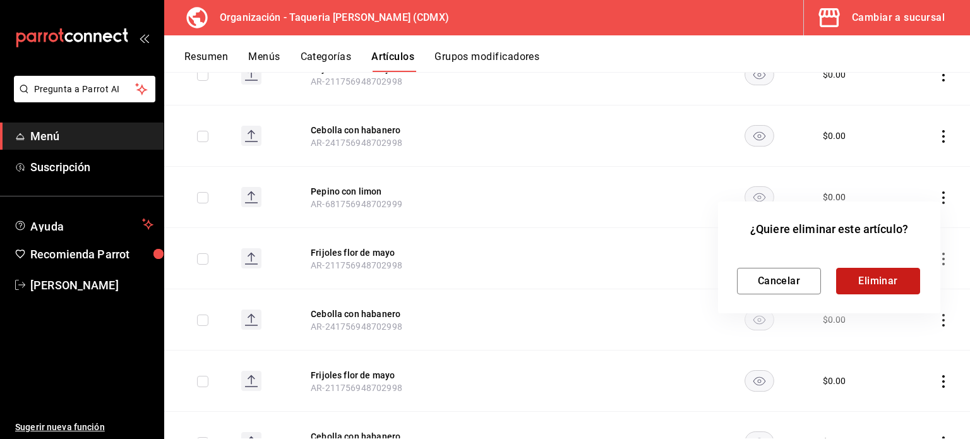
click at [897, 281] on button "Eliminar" at bounding box center [878, 281] width 84 height 27
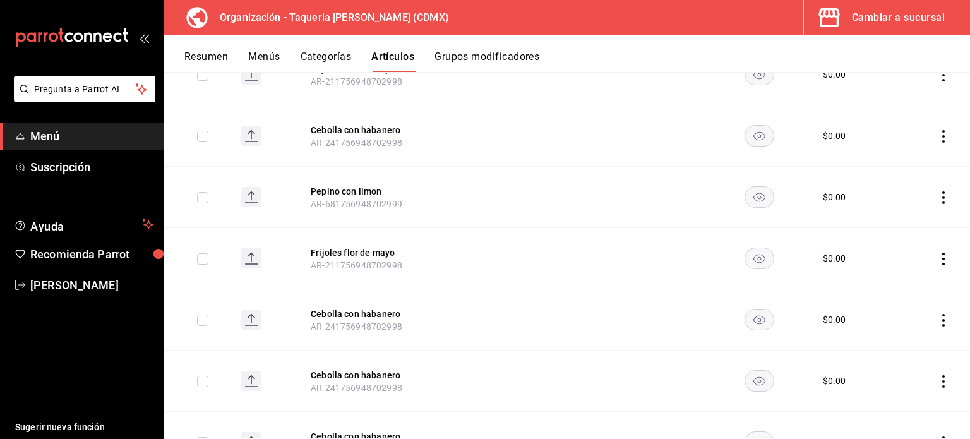
click at [937, 257] on icon "actions" at bounding box center [943, 259] width 13 height 13
click at [889, 333] on span "Eliminar" at bounding box center [896, 338] width 32 height 10
click at [888, 337] on span "Eliminar" at bounding box center [896, 338] width 32 height 10
click at [902, 335] on span "Eliminar" at bounding box center [896, 338] width 32 height 10
click at [915, 342] on li "Eliminar" at bounding box center [885, 338] width 76 height 26
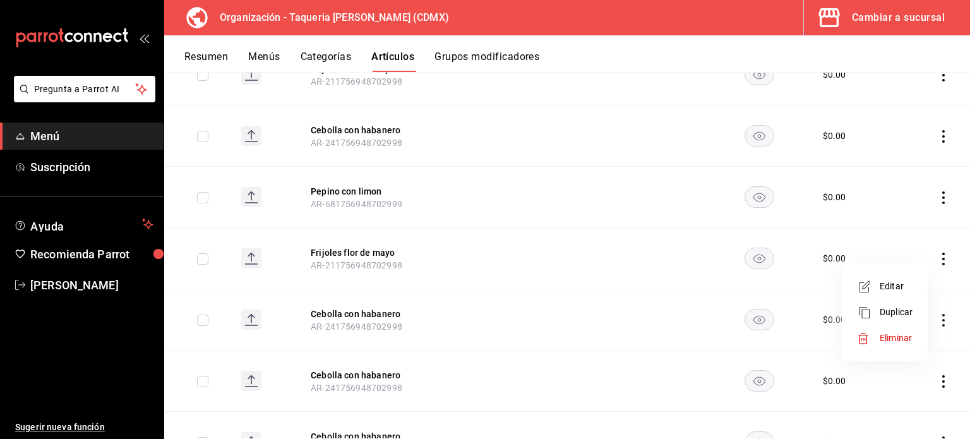
click at [892, 340] on span "Eliminar" at bounding box center [896, 338] width 32 height 10
click at [628, 303] on div at bounding box center [485, 219] width 970 height 439
click at [945, 320] on td at bounding box center [931, 319] width 77 height 61
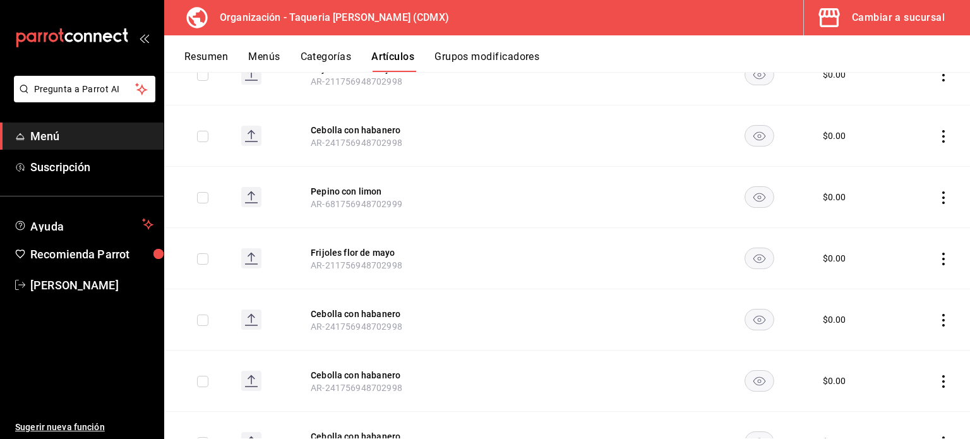
click at [937, 321] on icon "actions" at bounding box center [943, 320] width 13 height 13
click at [912, 393] on span "Eliminar" at bounding box center [896, 399] width 33 height 13
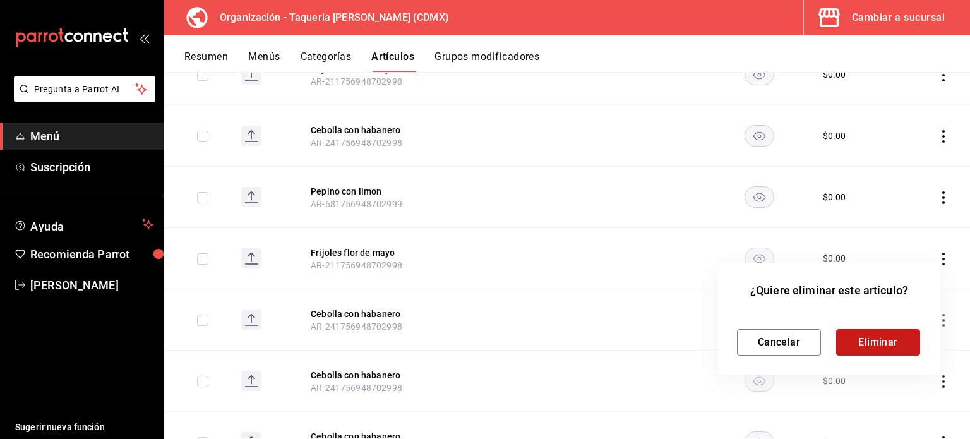
click at [899, 339] on button "Eliminar" at bounding box center [878, 342] width 84 height 27
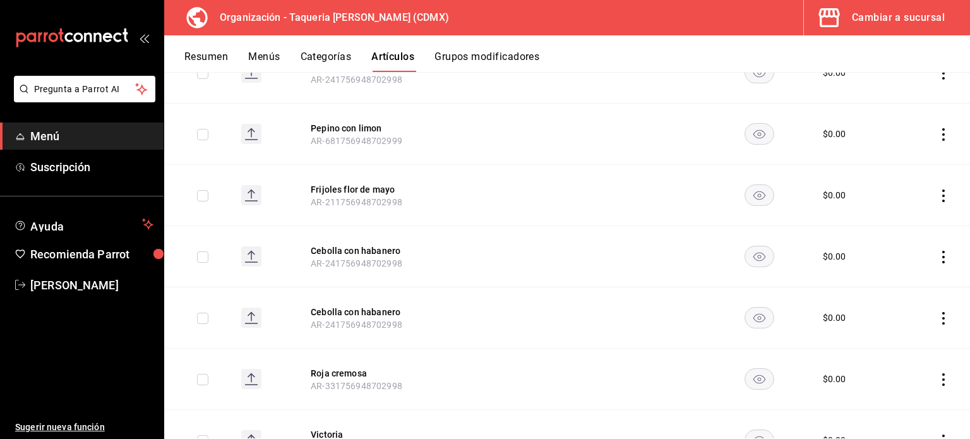
scroll to position [842, 0]
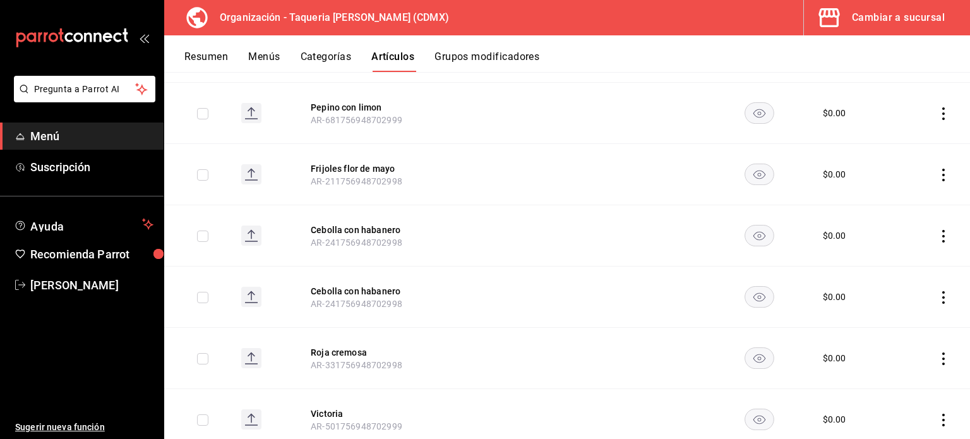
click at [937, 231] on icon "actions" at bounding box center [943, 236] width 13 height 13
click at [911, 313] on span "Eliminar" at bounding box center [896, 315] width 32 height 10
click at [889, 314] on span "Eliminar" at bounding box center [896, 315] width 32 height 10
click at [894, 316] on span "Eliminar" at bounding box center [896, 315] width 32 height 10
click at [956, 308] on div at bounding box center [485, 219] width 970 height 439
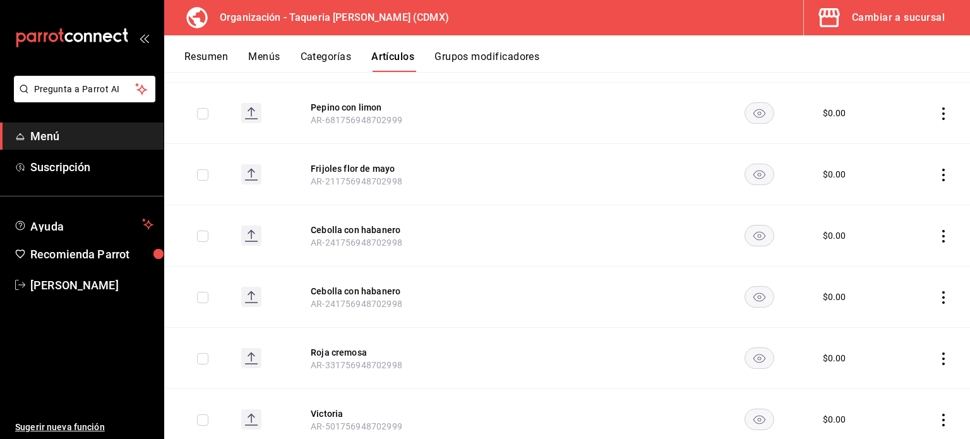
click at [937, 295] on icon "actions" at bounding box center [943, 297] width 13 height 13
click at [884, 379] on span "Eliminar" at bounding box center [896, 376] width 32 height 10
click at [872, 368] on li "Eliminar" at bounding box center [885, 376] width 76 height 26
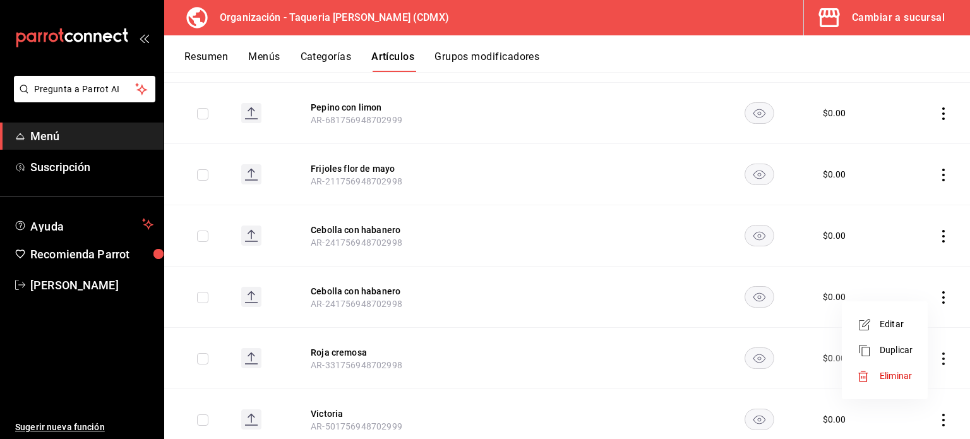
drag, startPoint x: 482, startPoint y: 285, endPoint x: 488, endPoint y: 280, distance: 8.5
click at [488, 280] on div at bounding box center [485, 219] width 970 height 439
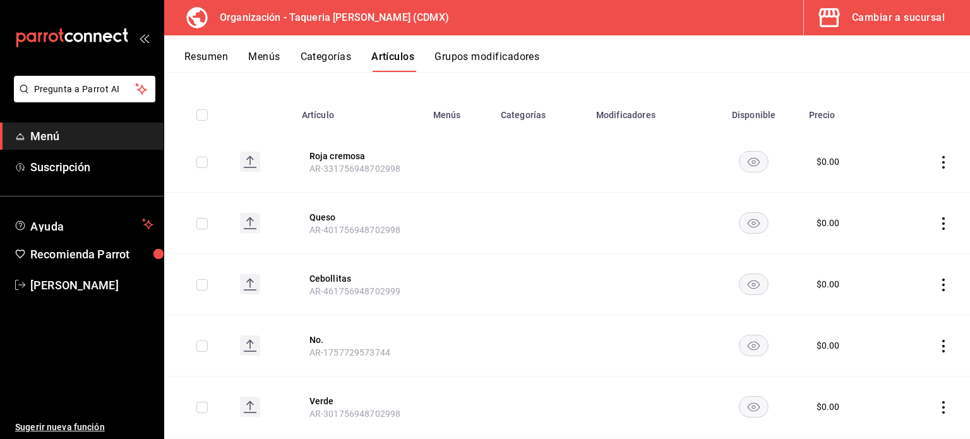
scroll to position [0, 0]
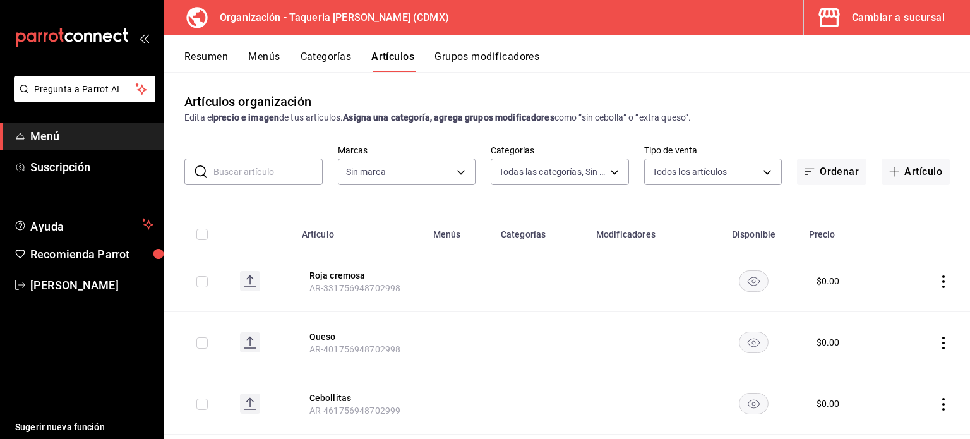
click at [940, 280] on td at bounding box center [932, 281] width 76 height 61
click at [937, 280] on icon "actions" at bounding box center [943, 281] width 13 height 13
click at [903, 367] on span "Eliminar" at bounding box center [896, 362] width 32 height 10
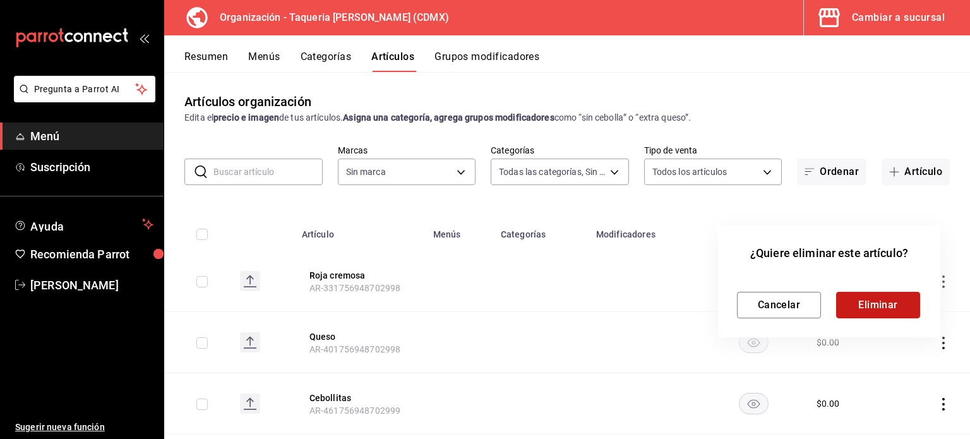
click at [877, 301] on button "Eliminar" at bounding box center [878, 305] width 84 height 27
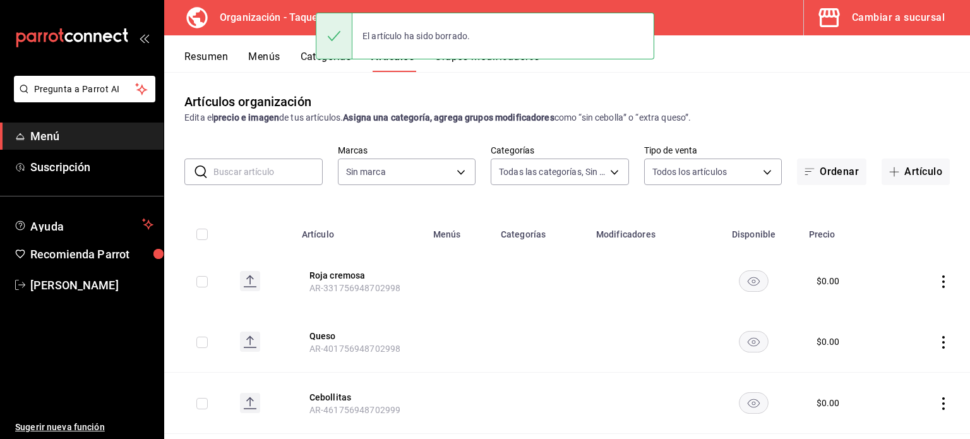
click at [937, 280] on icon "actions" at bounding box center [943, 281] width 13 height 13
click at [887, 358] on span "Eliminar" at bounding box center [896, 362] width 32 height 10
click at [909, 361] on span "Eliminar" at bounding box center [896, 362] width 32 height 10
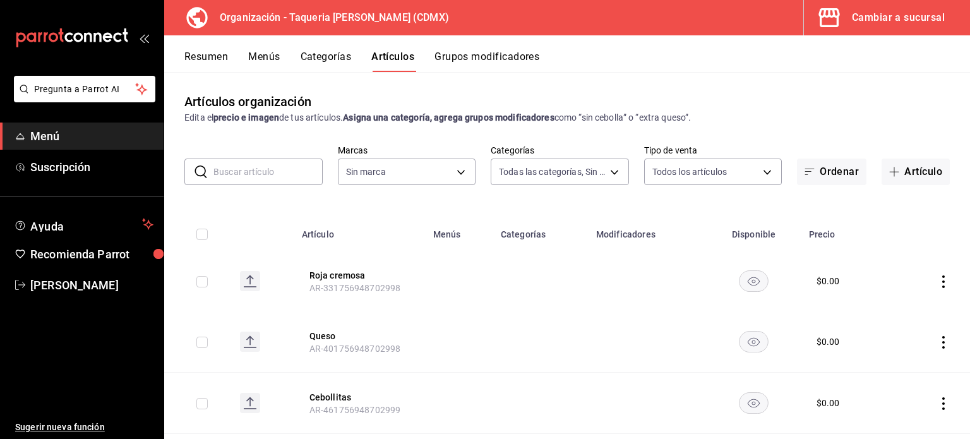
click at [937, 343] on icon "actions" at bounding box center [943, 342] width 13 height 13
click at [903, 415] on li "Eliminar" at bounding box center [885, 406] width 76 height 26
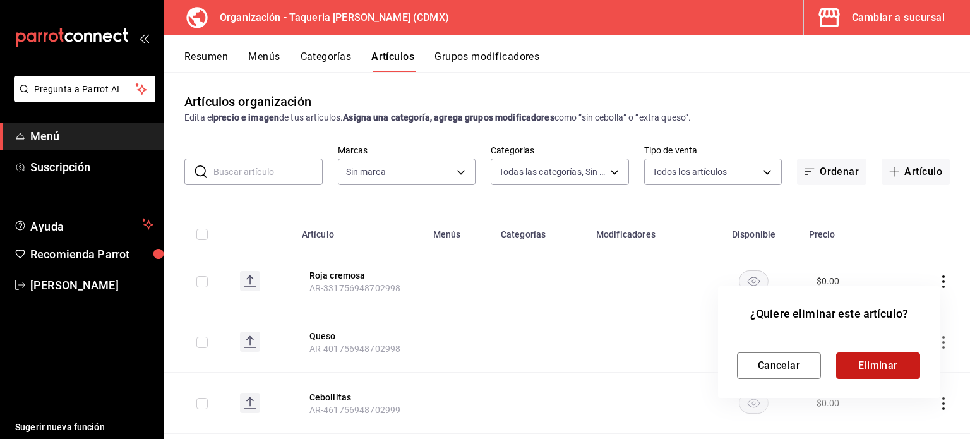
click at [884, 363] on button "Eliminar" at bounding box center [878, 365] width 84 height 27
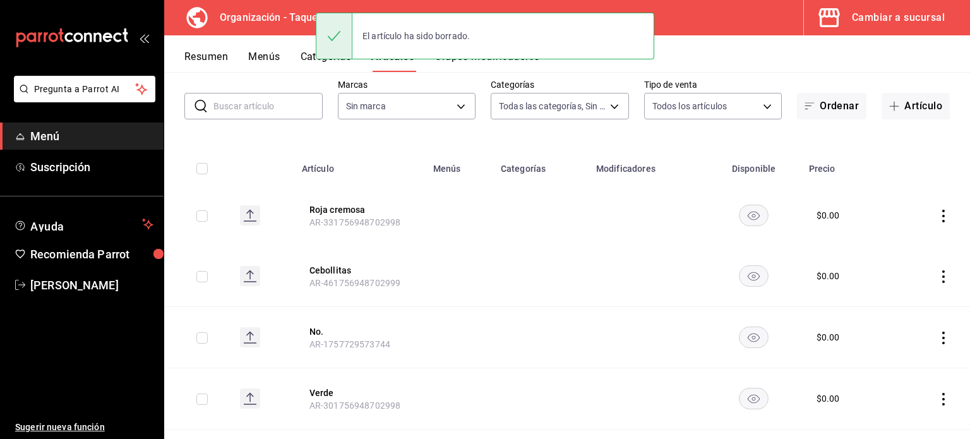
scroll to position [84, 0]
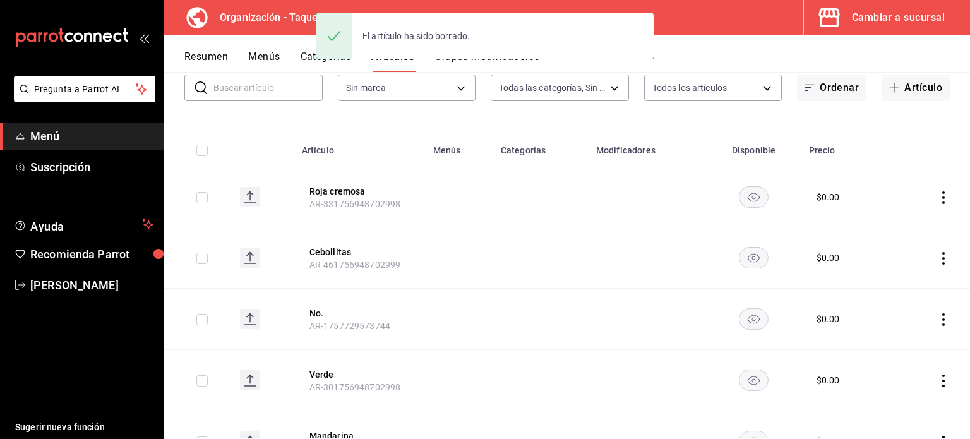
click at [938, 253] on icon "actions" at bounding box center [943, 258] width 13 height 13
click at [899, 335] on span "Eliminar" at bounding box center [896, 338] width 32 height 10
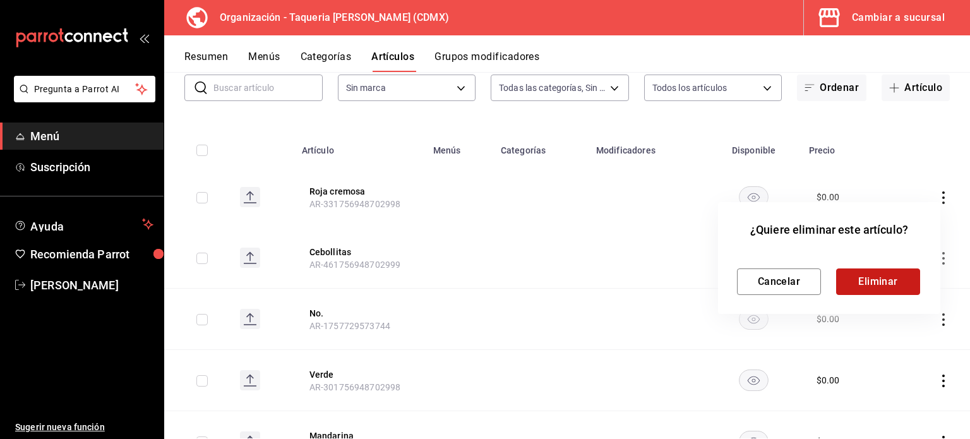
click at [868, 282] on button "Eliminar" at bounding box center [878, 281] width 84 height 27
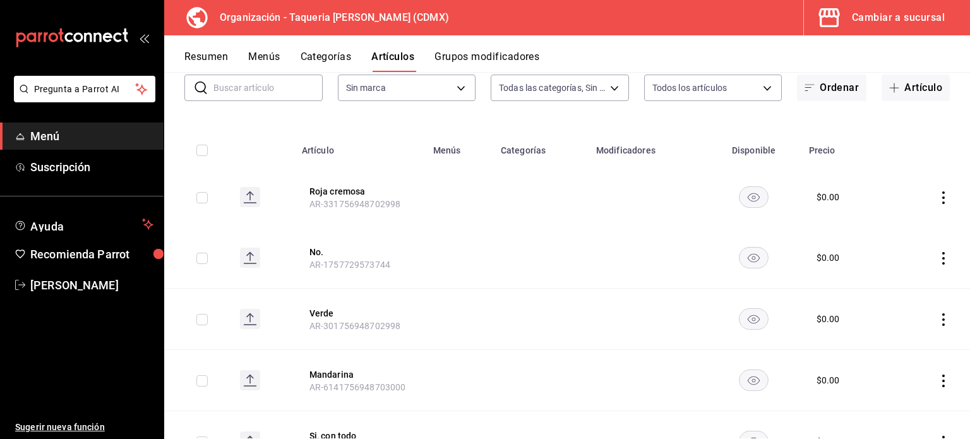
click at [941, 323] on td at bounding box center [932, 319] width 76 height 61
click at [942, 320] on icon "actions" at bounding box center [943, 319] width 3 height 13
click at [894, 399] on span "Eliminar" at bounding box center [896, 400] width 32 height 10
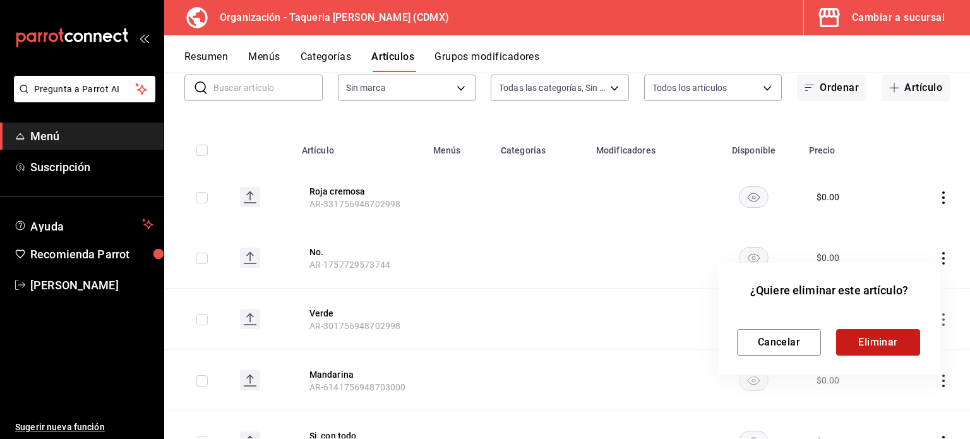
click at [872, 345] on button "Eliminar" at bounding box center [878, 342] width 84 height 27
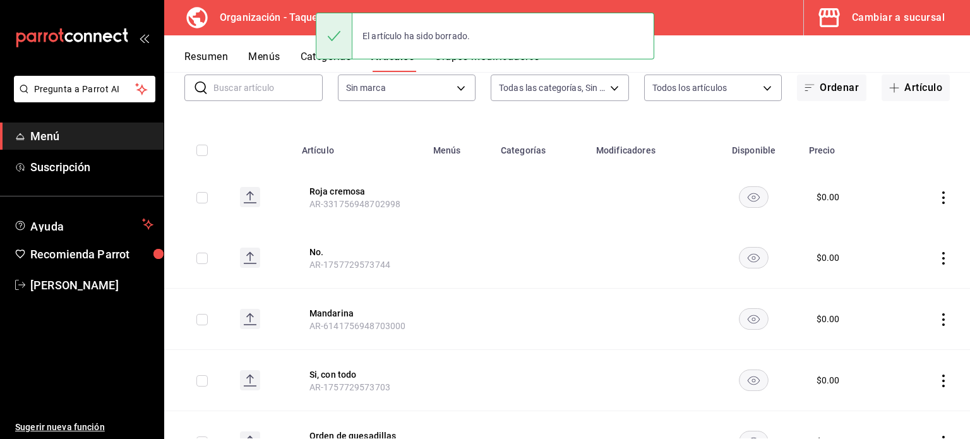
click at [937, 322] on icon "actions" at bounding box center [943, 319] width 13 height 13
click at [897, 397] on span "Eliminar" at bounding box center [896, 400] width 32 height 10
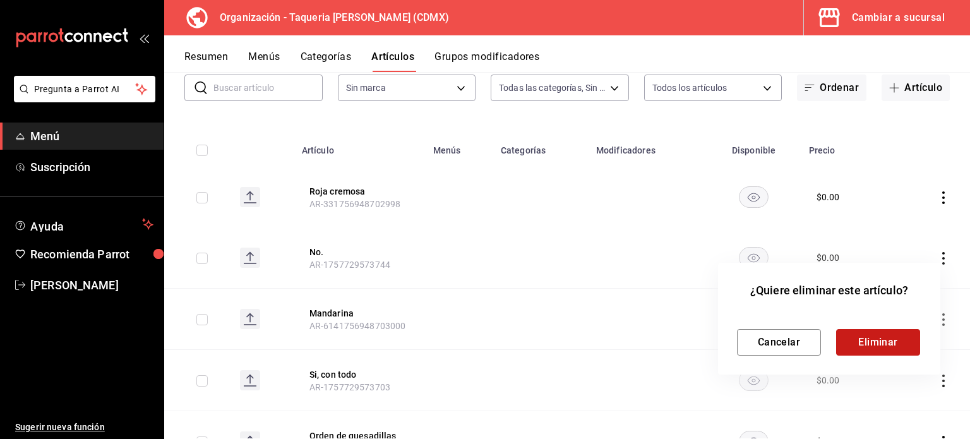
click at [889, 345] on button "Eliminar" at bounding box center [878, 342] width 84 height 27
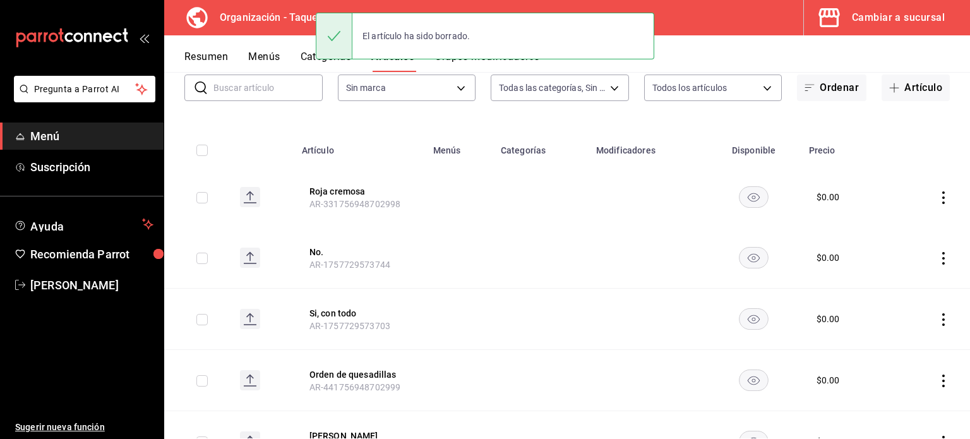
scroll to position [168, 0]
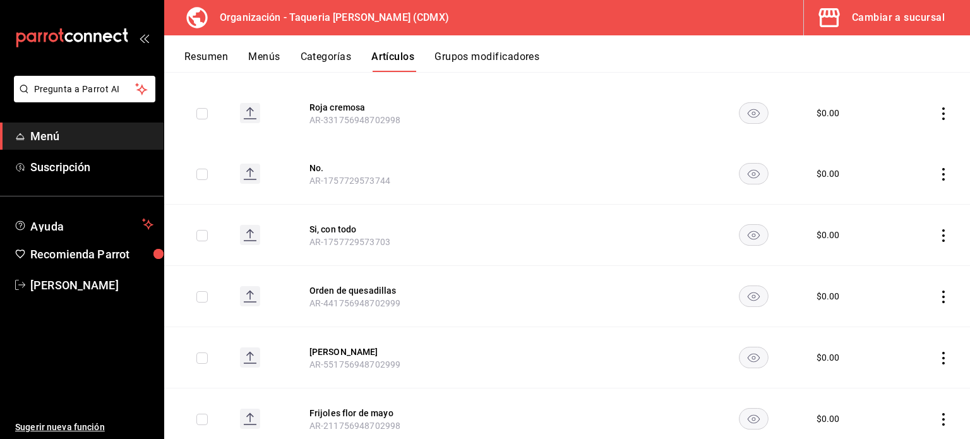
click at [937, 296] on icon "actions" at bounding box center [943, 297] width 13 height 13
click at [903, 368] on li "Eliminar" at bounding box center [885, 377] width 76 height 26
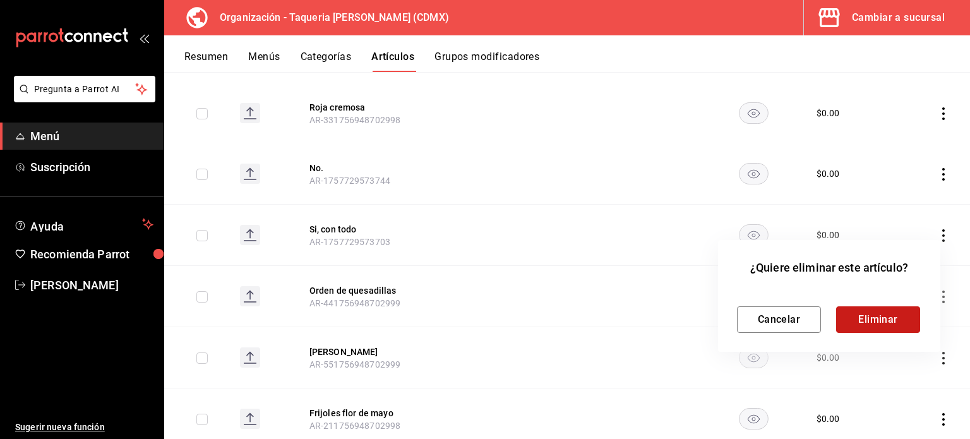
click at [883, 321] on button "Eliminar" at bounding box center [878, 319] width 84 height 27
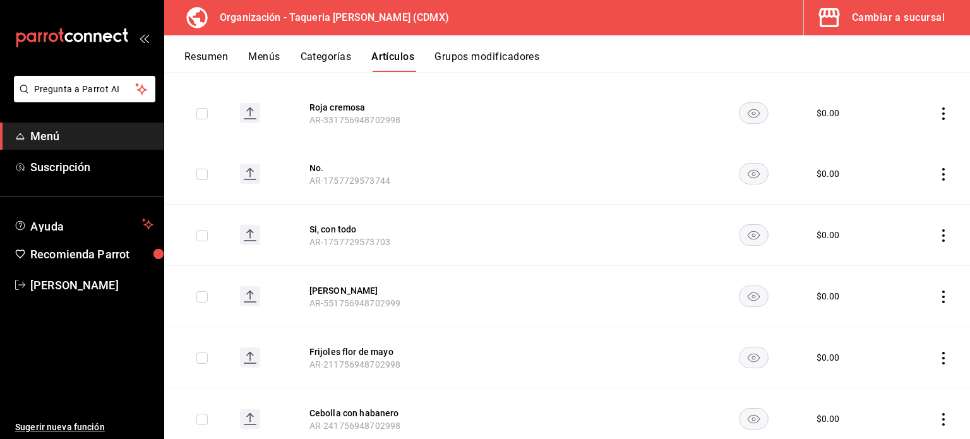
click at [937, 291] on icon "actions" at bounding box center [943, 297] width 13 height 13
click at [874, 375] on div at bounding box center [868, 377] width 23 height 13
click at [891, 381] on span "Eliminar" at bounding box center [896, 377] width 32 height 10
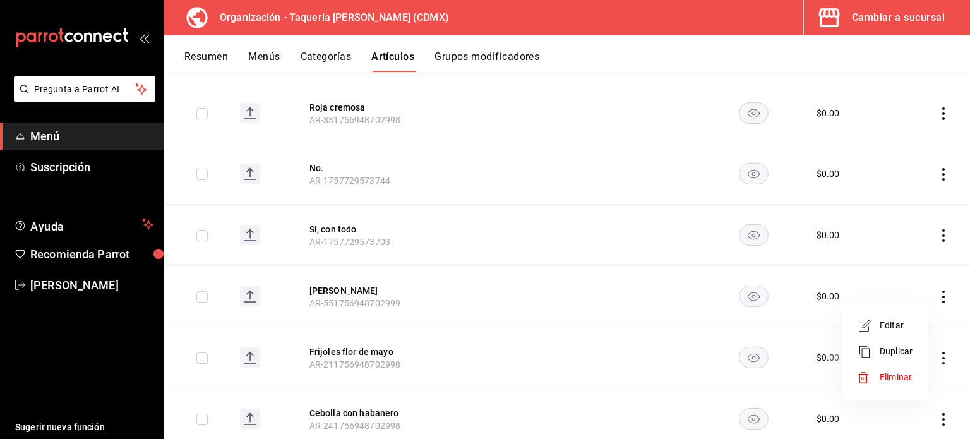
click at [573, 329] on div at bounding box center [485, 219] width 970 height 439
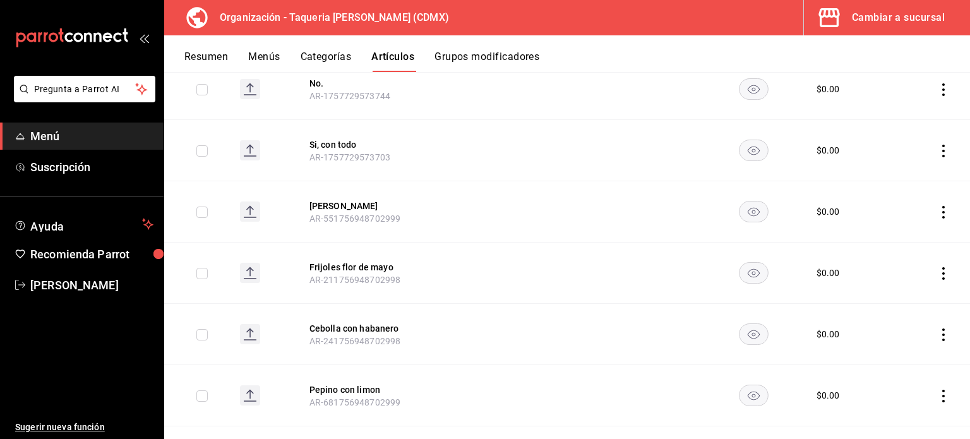
click at [937, 270] on icon "actions" at bounding box center [943, 273] width 13 height 13
click at [913, 352] on li "Eliminar" at bounding box center [885, 354] width 76 height 26
click at [930, 333] on div at bounding box center [485, 219] width 970 height 439
click at [942, 333] on td at bounding box center [932, 334] width 76 height 61
click at [937, 335] on icon "actions" at bounding box center [943, 334] width 13 height 13
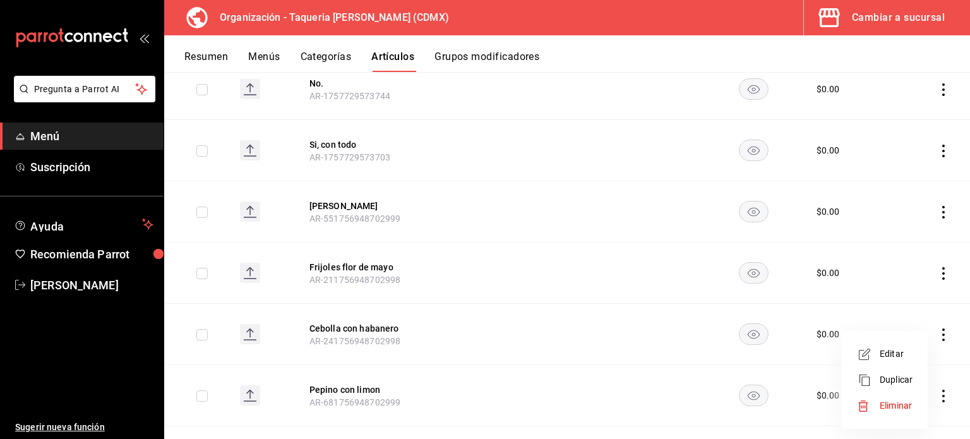
click at [891, 409] on span "Eliminar" at bounding box center [896, 405] width 32 height 10
click at [868, 395] on li "Eliminar" at bounding box center [885, 406] width 76 height 26
click at [644, 369] on div at bounding box center [485, 219] width 970 height 439
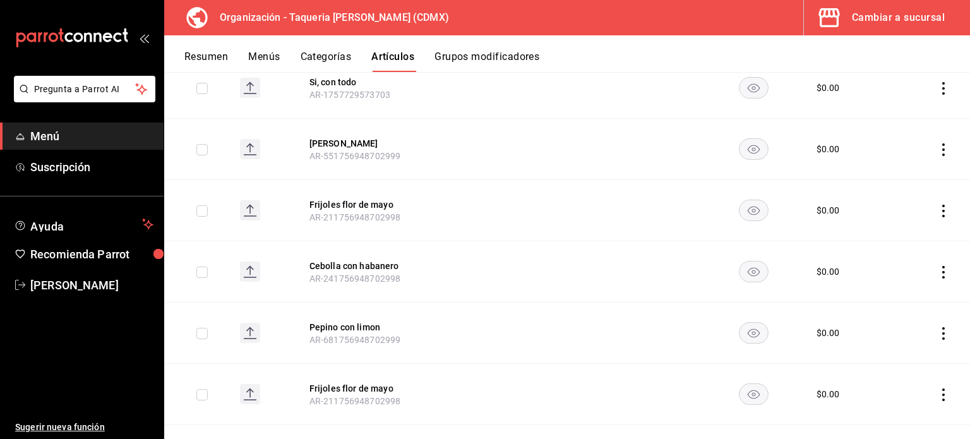
scroll to position [337, 0]
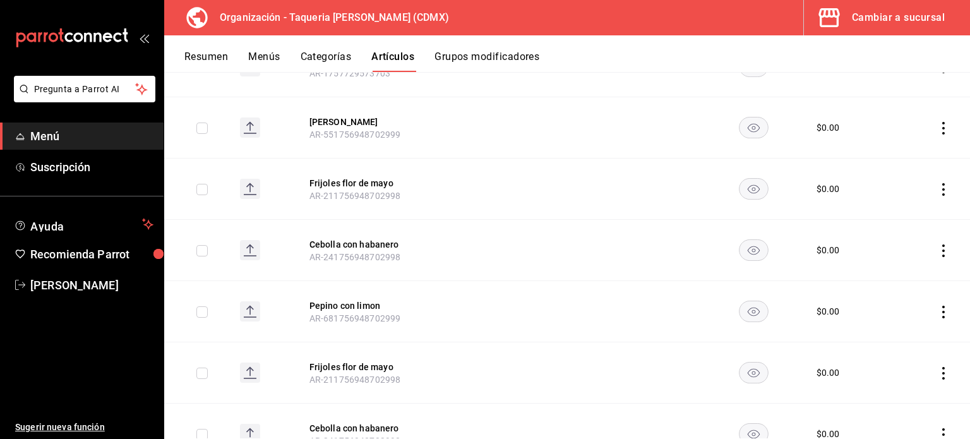
click at [259, 51] on button "Menús" at bounding box center [264, 61] width 32 height 21
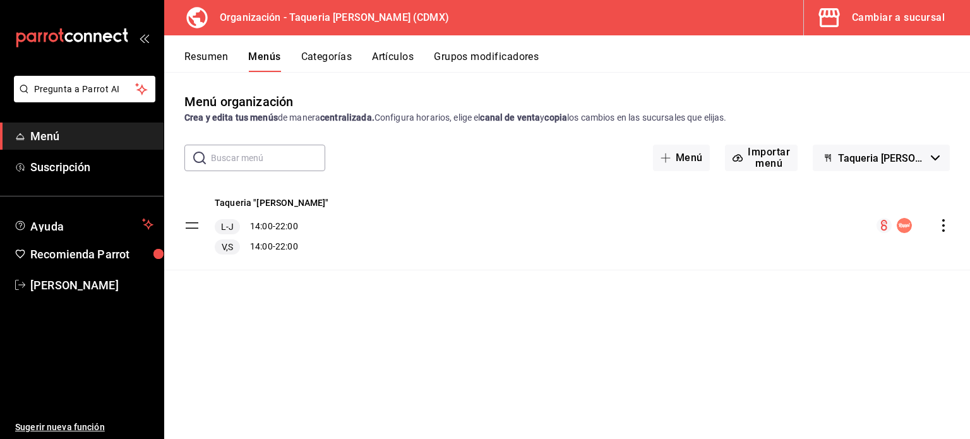
click at [337, 66] on button "Categorías" at bounding box center [326, 61] width 51 height 21
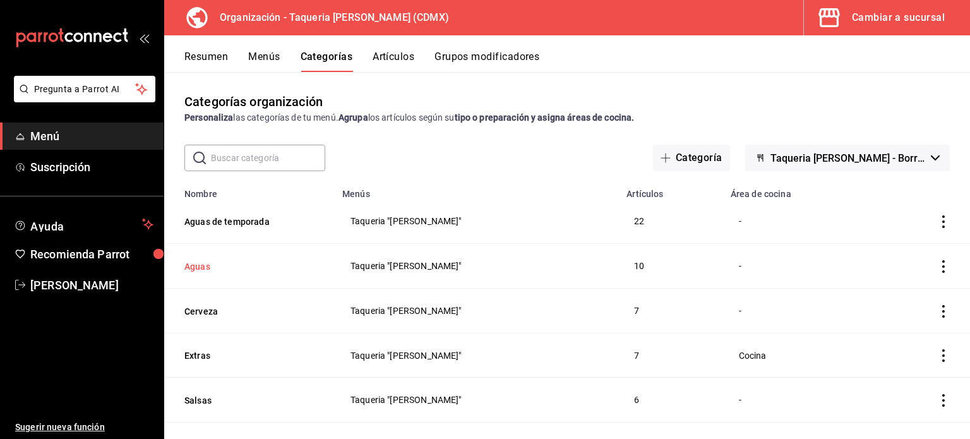
click at [205, 265] on button "Aguas" at bounding box center [247, 266] width 126 height 13
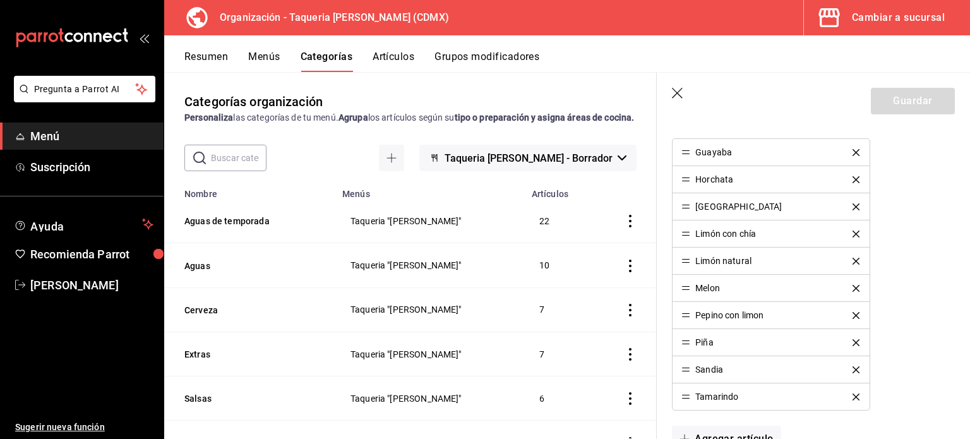
scroll to position [337, 0]
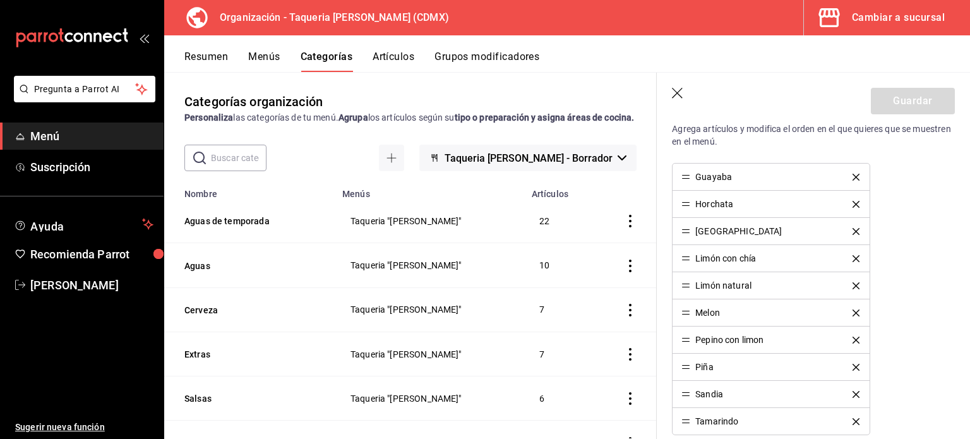
click at [624, 227] on icon "actions" at bounding box center [630, 221] width 13 height 13
click at [584, 318] on span "Eliminar" at bounding box center [583, 316] width 32 height 10
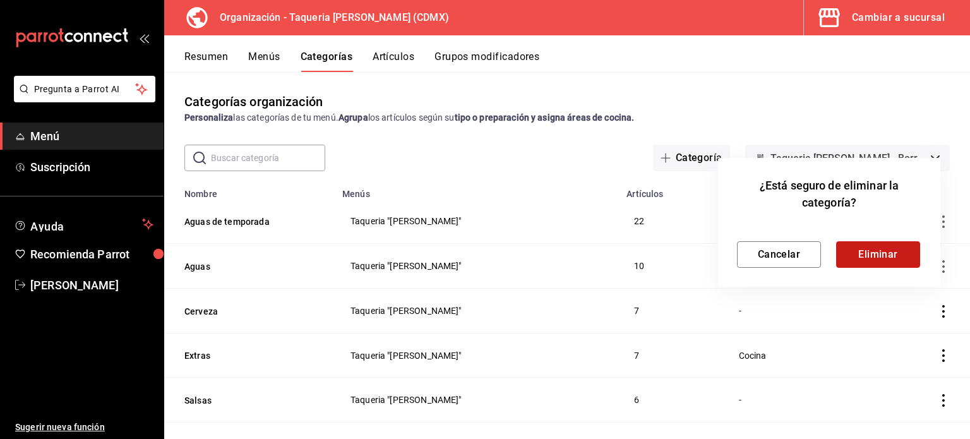
click at [872, 252] on button "Eliminar" at bounding box center [878, 254] width 84 height 27
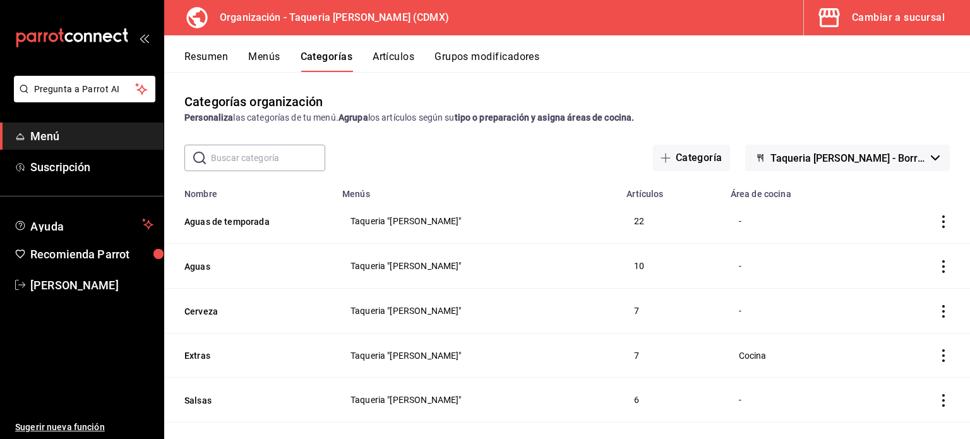
click at [937, 220] on icon "actions" at bounding box center [943, 221] width 13 height 13
click at [886, 309] on span "Eliminar" at bounding box center [896, 303] width 33 height 13
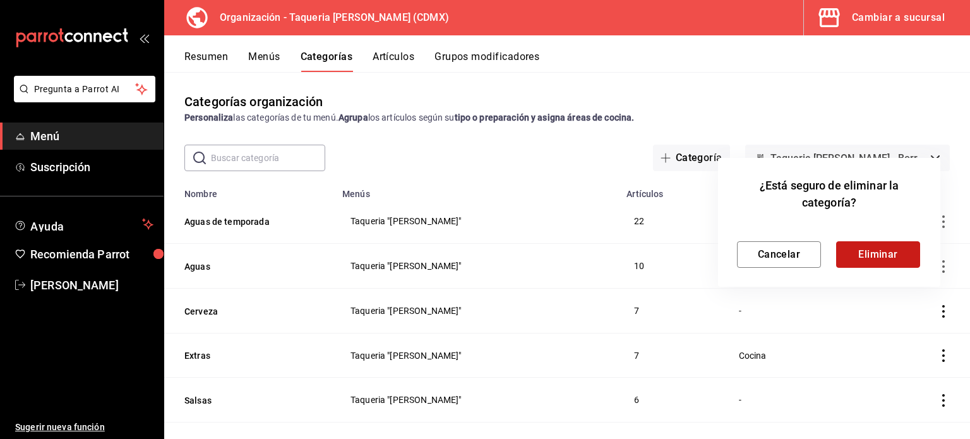
click at [899, 255] on button "Eliminar" at bounding box center [878, 254] width 84 height 27
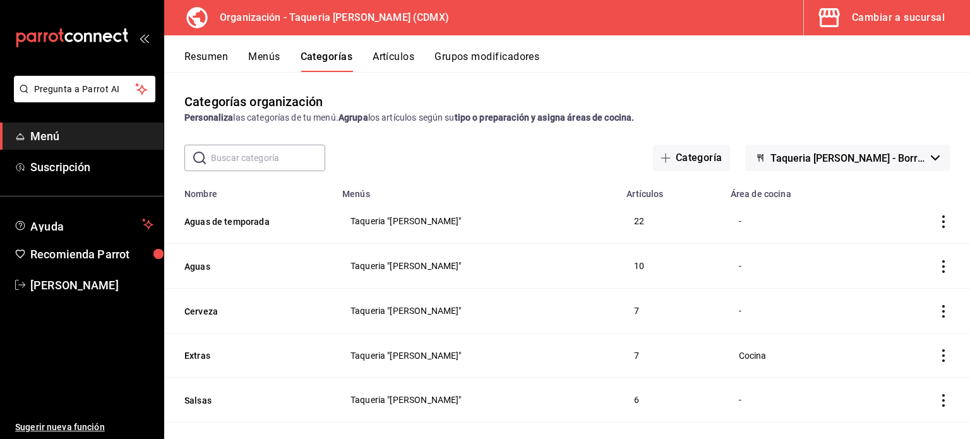
click at [393, 63] on button "Artículos" at bounding box center [394, 61] width 42 height 21
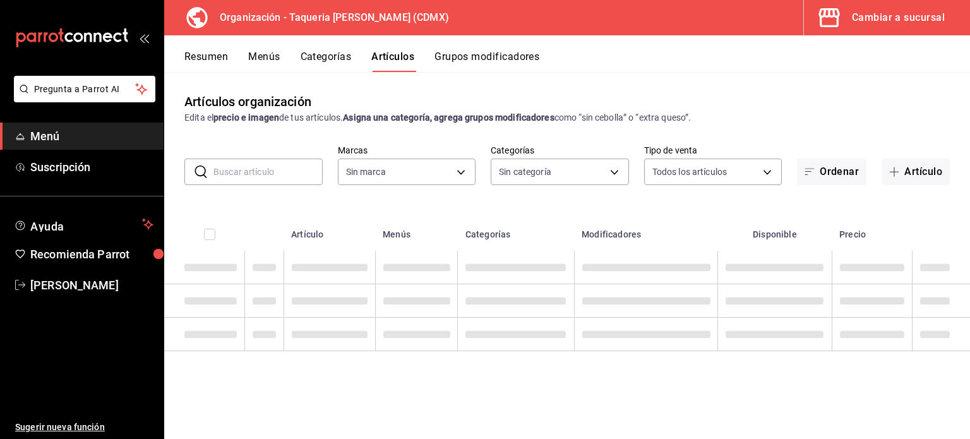
type input "7de7a4dd-acdb-4824-bf6d-5963acec2b1f,c4bf706a-ddd3-4fac-b740-788052cdb08e,95d0e…"
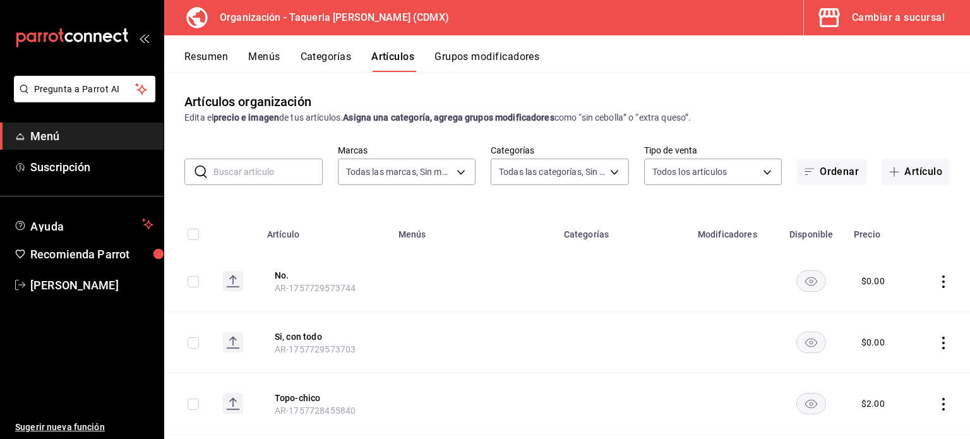
type input "ce101241-e291-4bf4-bb44-606d110127b7"
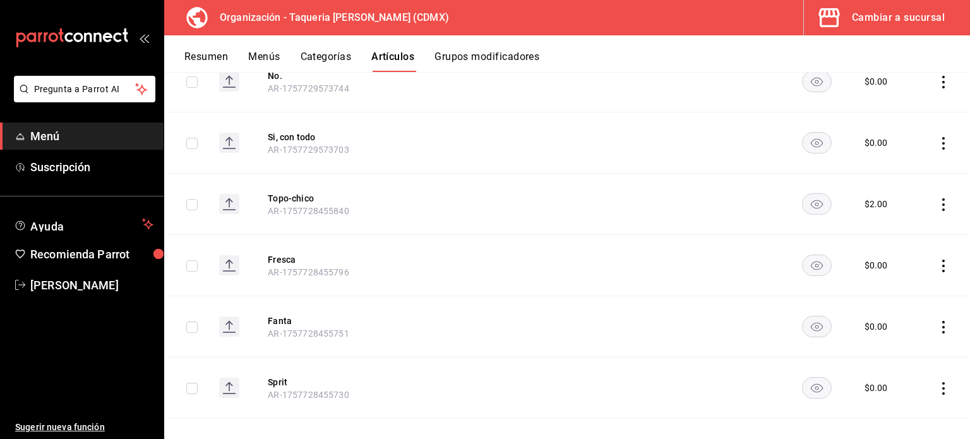
scroll to position [253, 0]
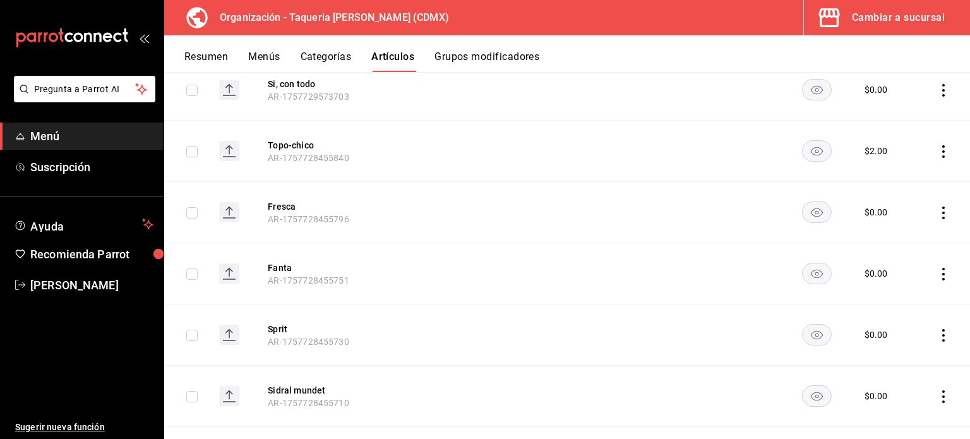
click at [937, 151] on icon "actions" at bounding box center [943, 151] width 13 height 13
click at [896, 184] on span "Editar" at bounding box center [896, 180] width 33 height 13
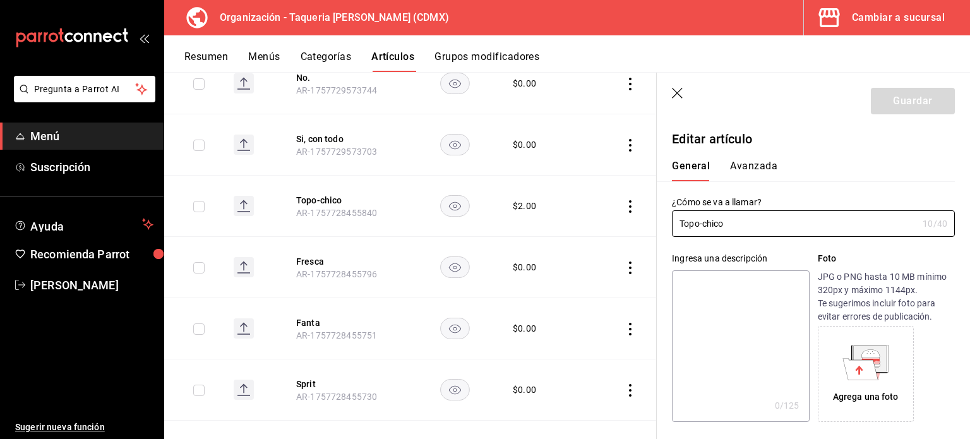
type input "$2.00"
click at [783, 218] on input "Topo-chico" at bounding box center [795, 223] width 246 height 25
click at [783, 220] on input "Topo-chico" at bounding box center [795, 223] width 246 height 25
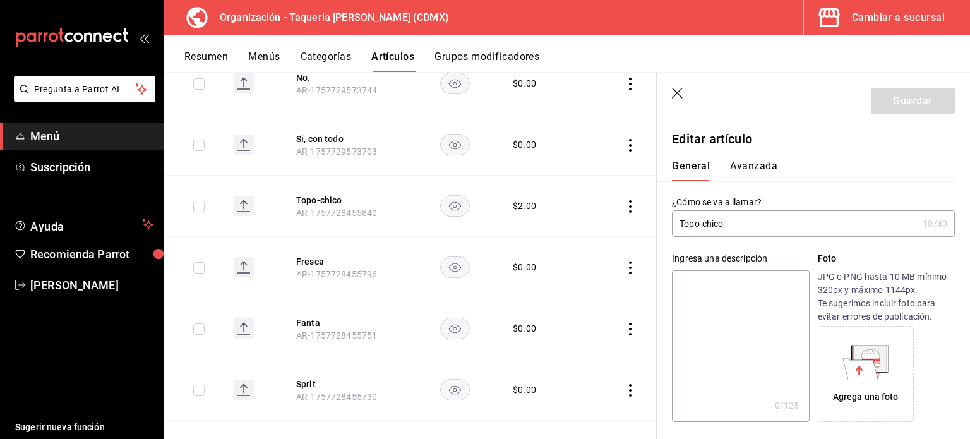
click at [783, 220] on input "Topo-chico" at bounding box center [795, 223] width 246 height 25
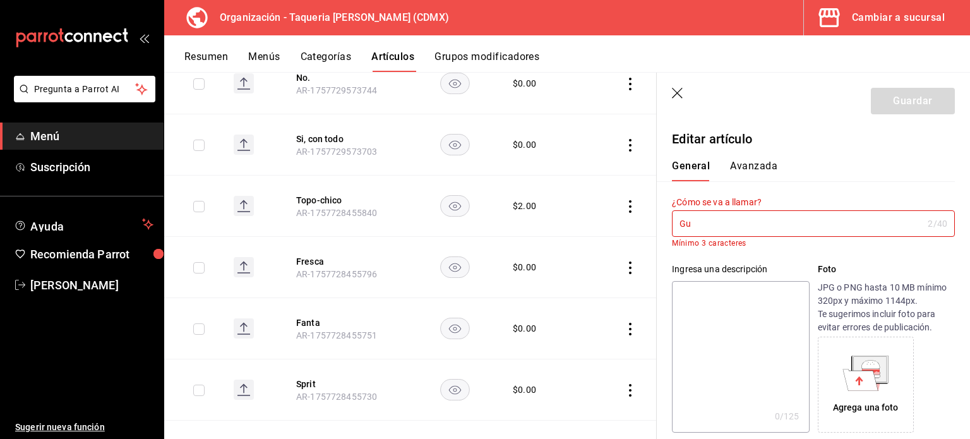
type input "G"
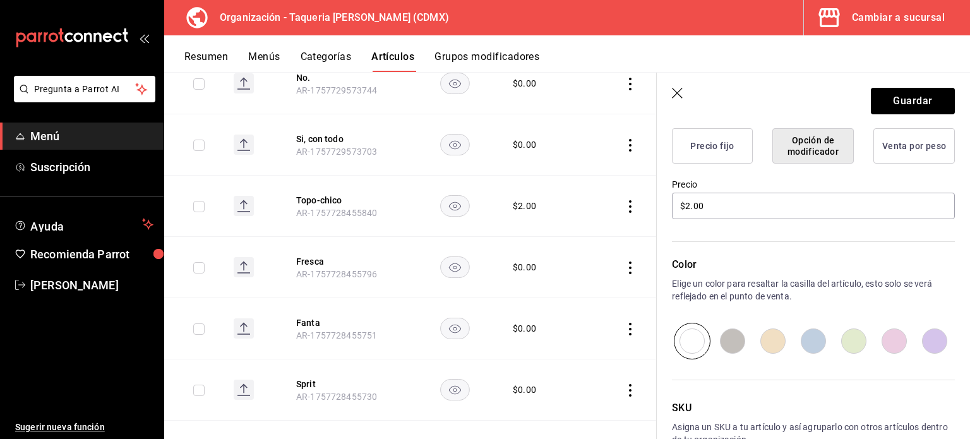
scroll to position [405, 0]
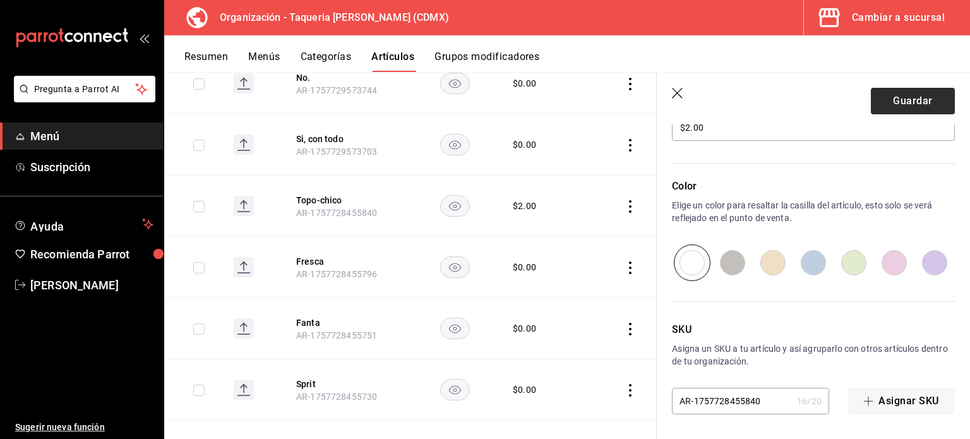
type input "Agregar Topo Chico"
click at [902, 90] on button "Guardar" at bounding box center [913, 101] width 84 height 27
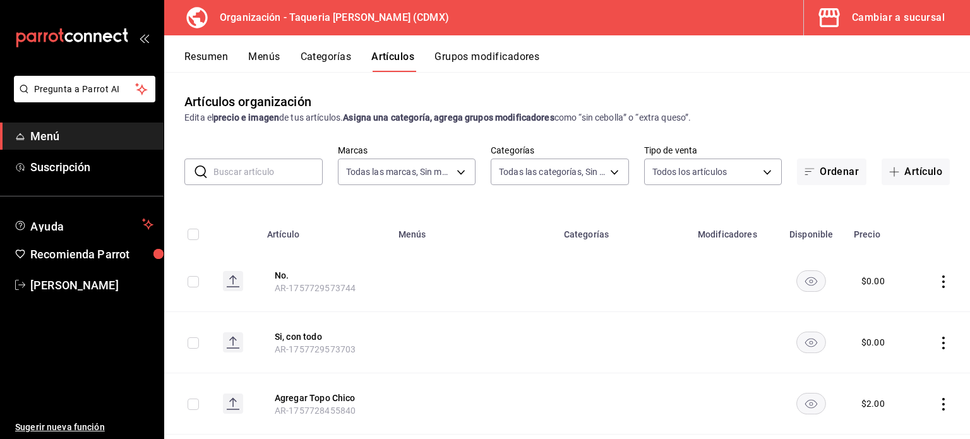
click at [942, 342] on icon "actions" at bounding box center [943, 343] width 3 height 13
click at [878, 354] on div at bounding box center [868, 354] width 23 height 15
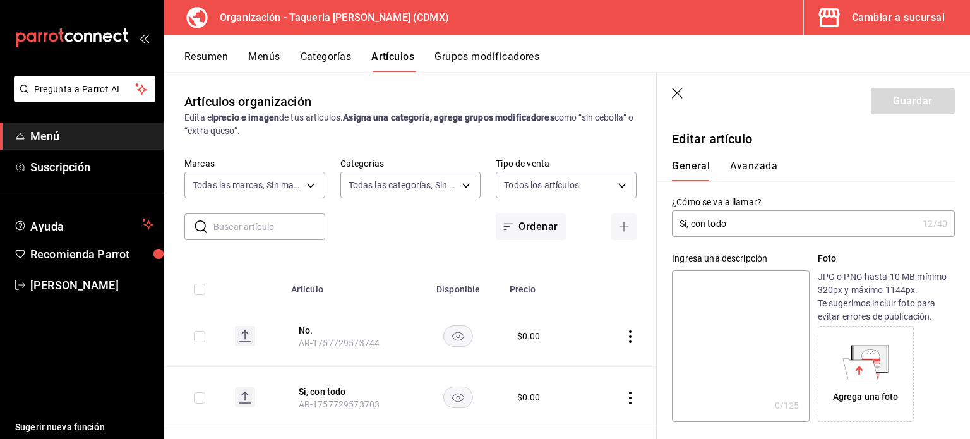
click at [764, 227] on input "Si, con todo" at bounding box center [795, 223] width 246 height 25
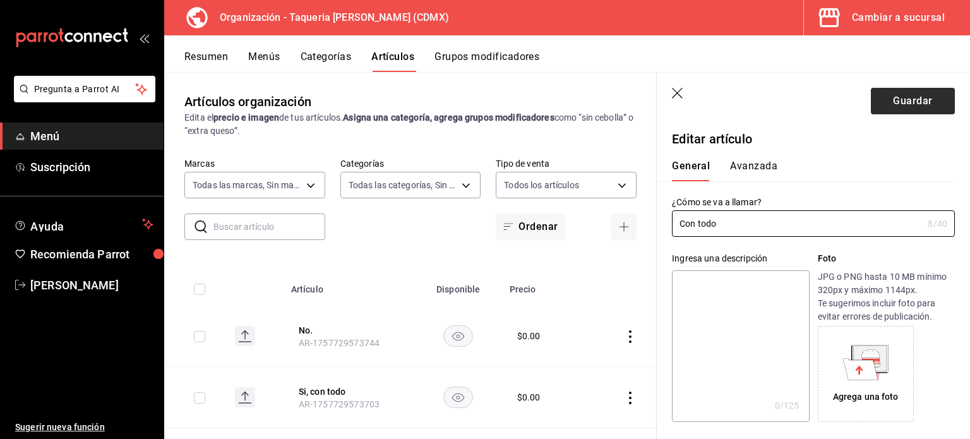
type input "Con todo"
click at [925, 101] on button "Guardar" at bounding box center [913, 101] width 84 height 27
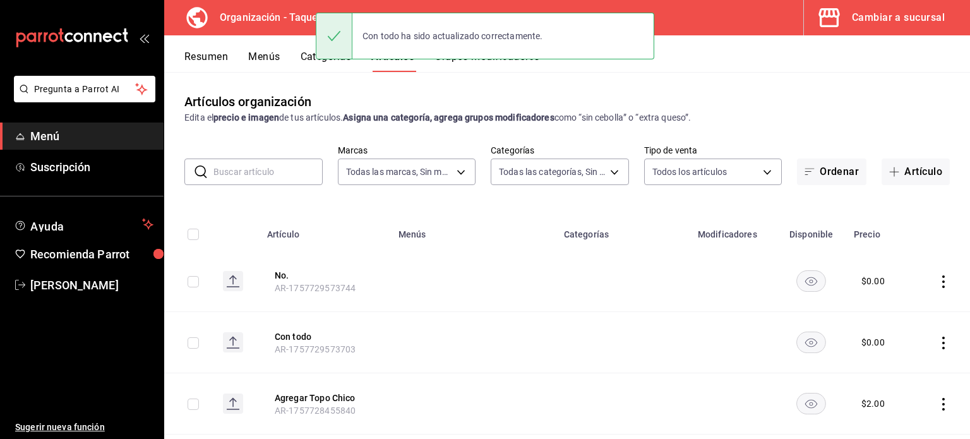
scroll to position [84, 0]
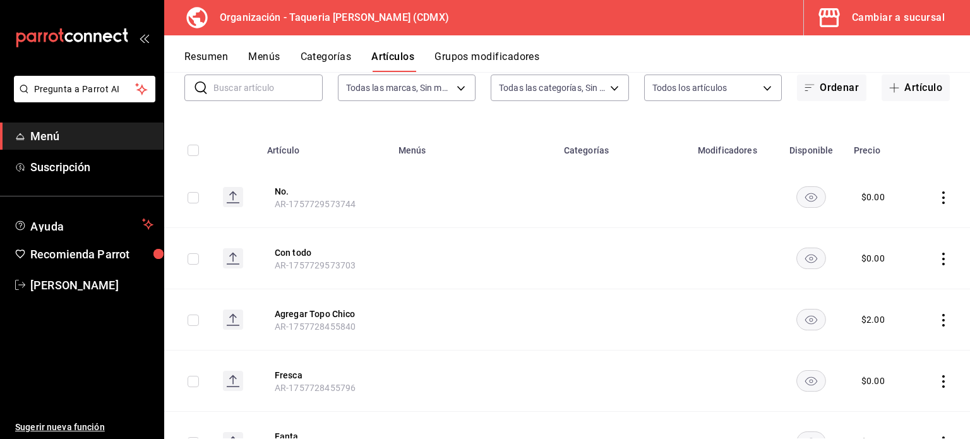
click at [942, 192] on icon "actions" at bounding box center [943, 197] width 3 height 13
click at [900, 223] on span "Editar" at bounding box center [896, 226] width 33 height 13
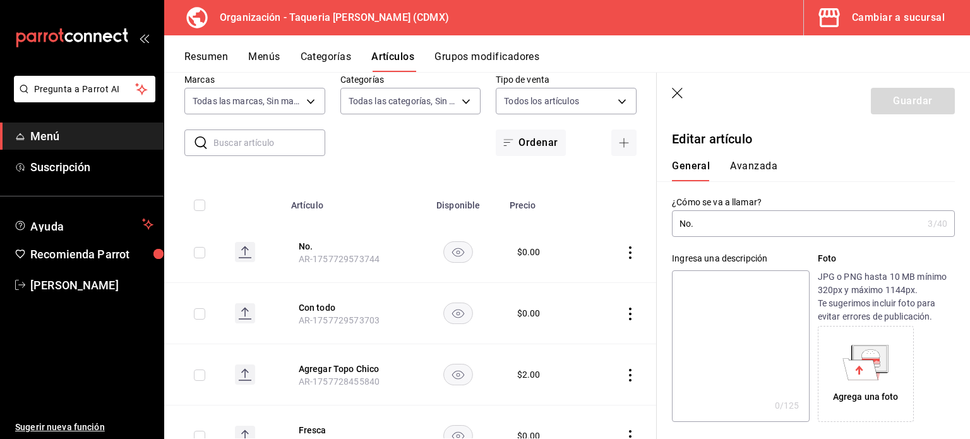
click at [729, 223] on input "No." at bounding box center [797, 223] width 251 height 25
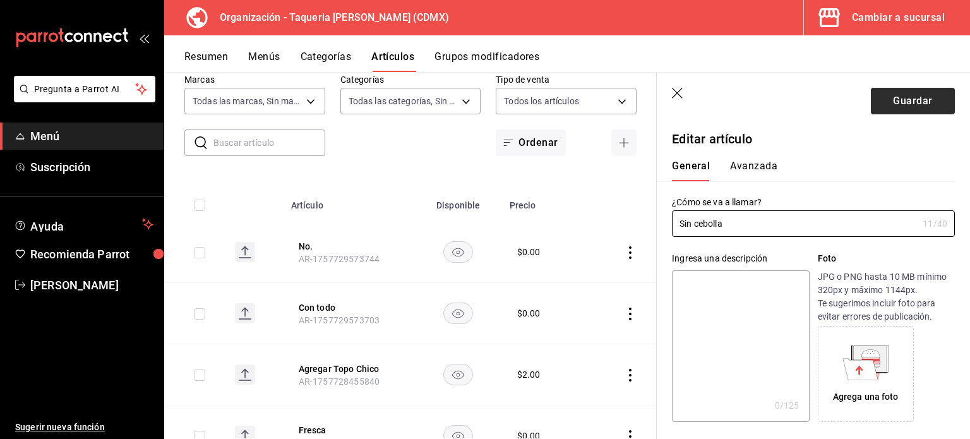
type input "Sin cebolla"
click at [898, 105] on button "Guardar" at bounding box center [913, 101] width 84 height 27
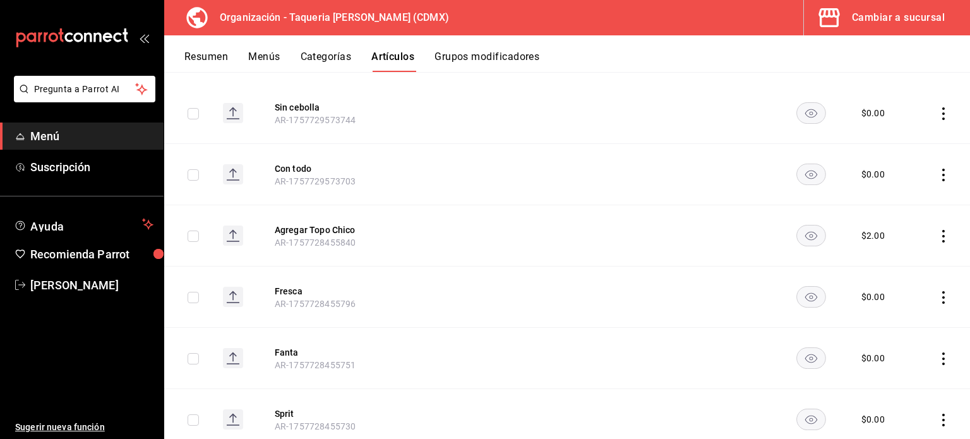
scroll to position [84, 0]
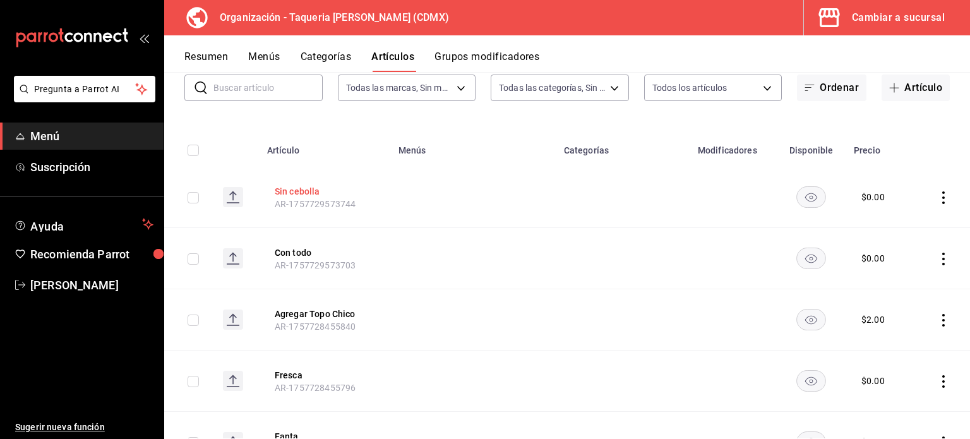
click at [315, 190] on button "Sin cebolla" at bounding box center [325, 191] width 101 height 13
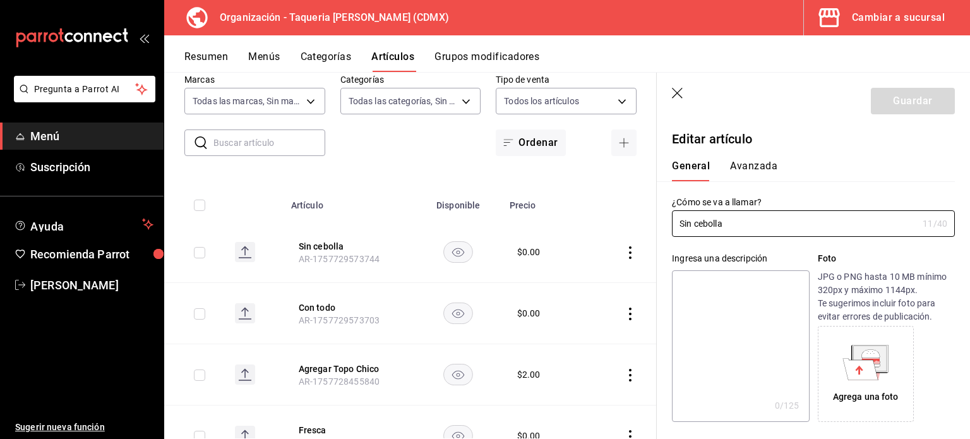
click at [587, 191] on th at bounding box center [621, 201] width 69 height 40
click at [624, 252] on icon "actions" at bounding box center [630, 252] width 13 height 13
click at [594, 308] on span "Duplicar" at bounding box center [583, 307] width 33 height 13
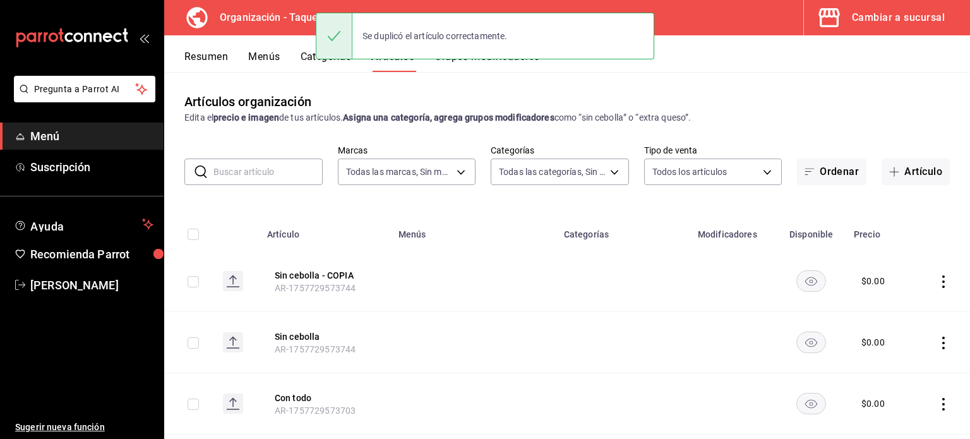
click at [942, 276] on icon "actions" at bounding box center [943, 281] width 3 height 13
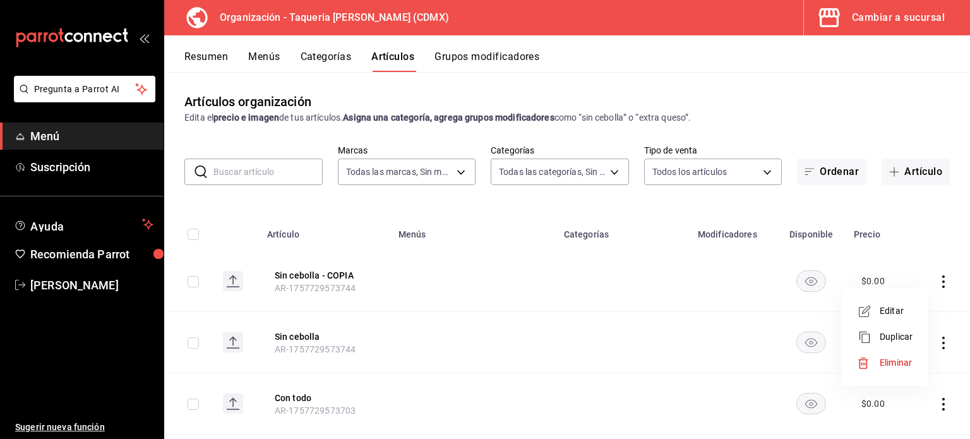
click at [897, 312] on span "Editar" at bounding box center [896, 310] width 33 height 13
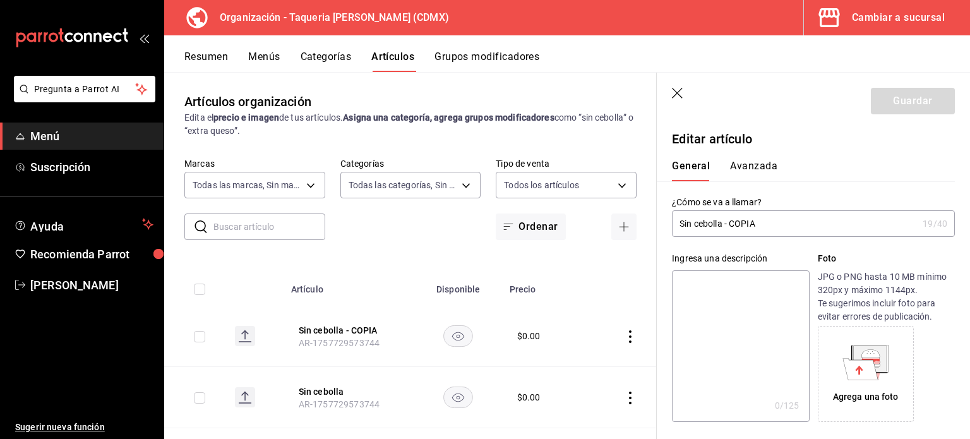
click at [777, 224] on input "Sin cebolla - COPIA" at bounding box center [795, 223] width 246 height 25
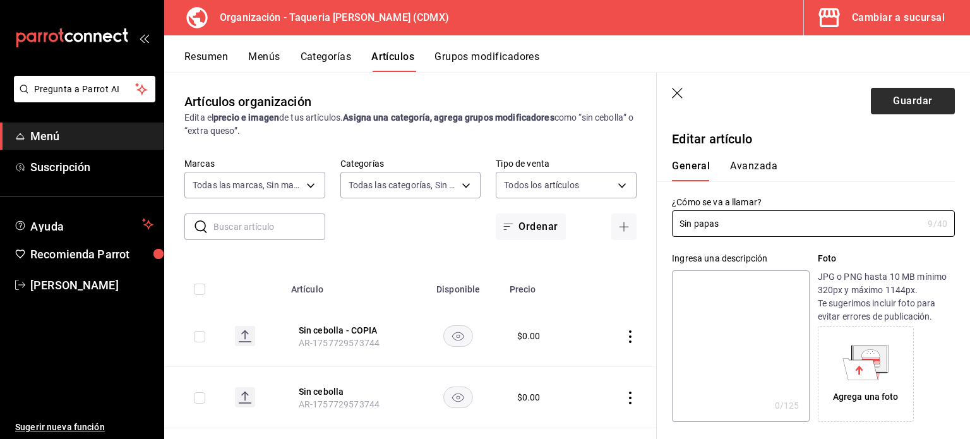
type input "Sin papas"
click at [914, 92] on button "Guardar" at bounding box center [913, 101] width 84 height 27
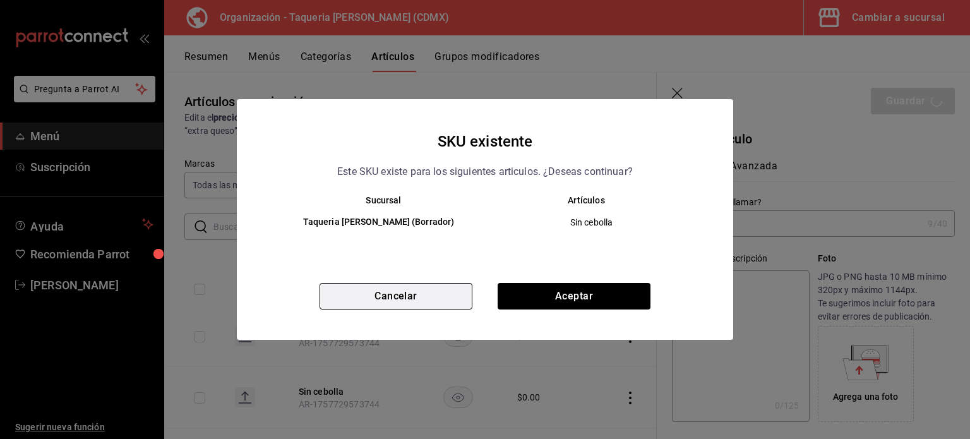
click at [399, 297] on button "Cancelar" at bounding box center [396, 296] width 153 height 27
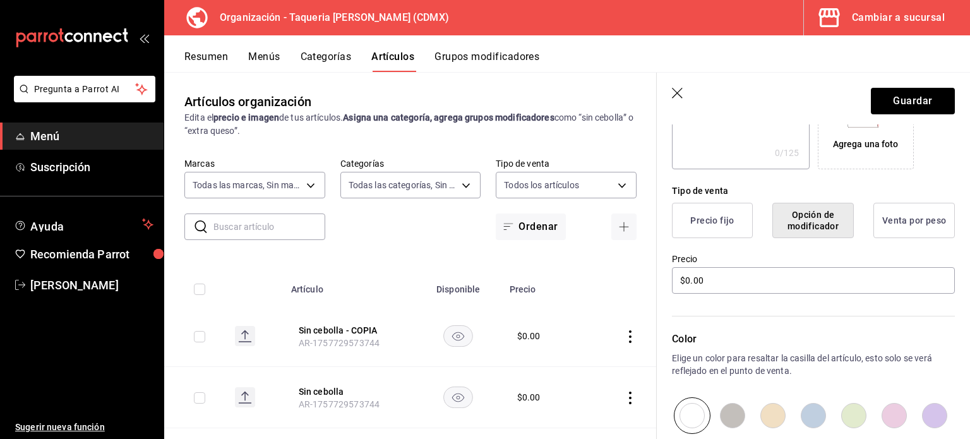
scroll to position [405, 0]
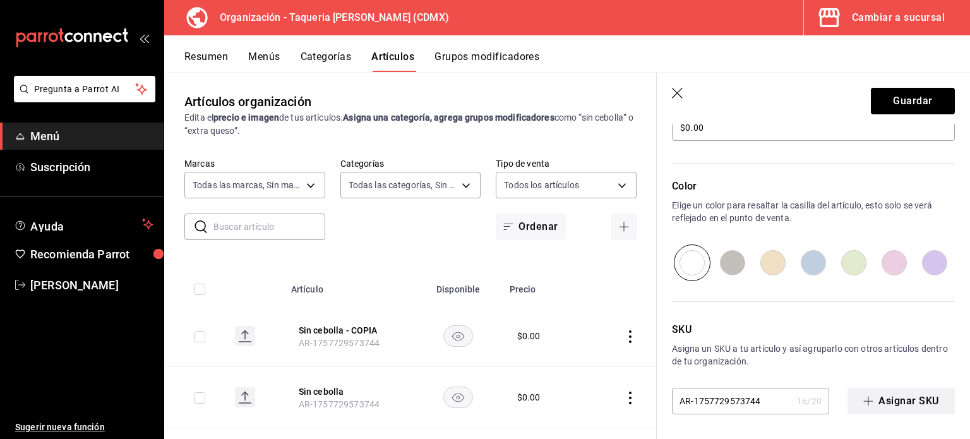
click at [871, 399] on button "Asignar SKU" at bounding box center [901, 401] width 107 height 27
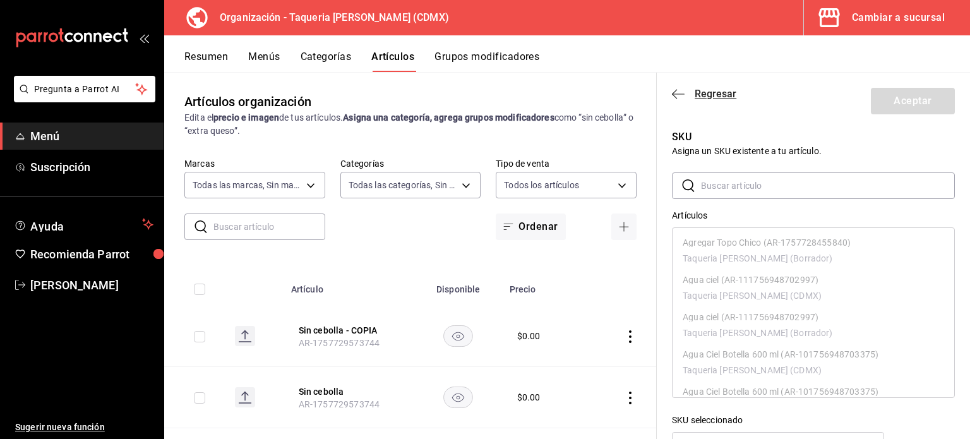
click at [683, 97] on icon "button" at bounding box center [678, 93] width 13 height 11
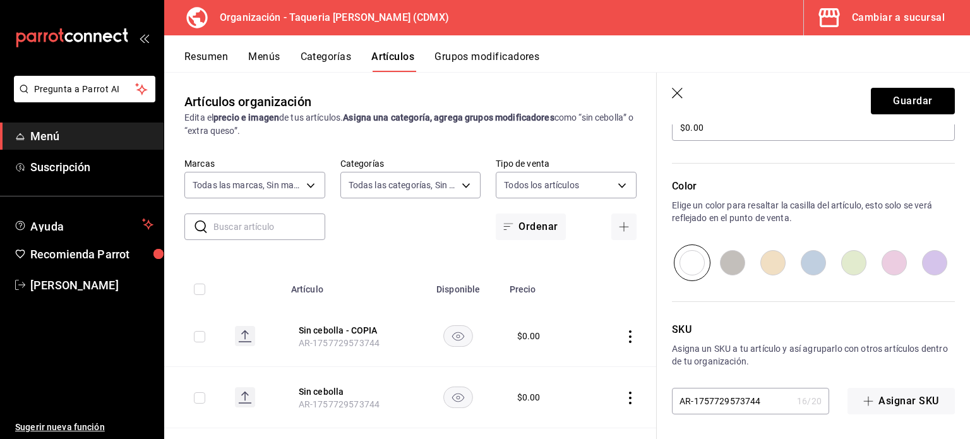
click at [675, 97] on icon "button" at bounding box center [678, 94] width 13 height 13
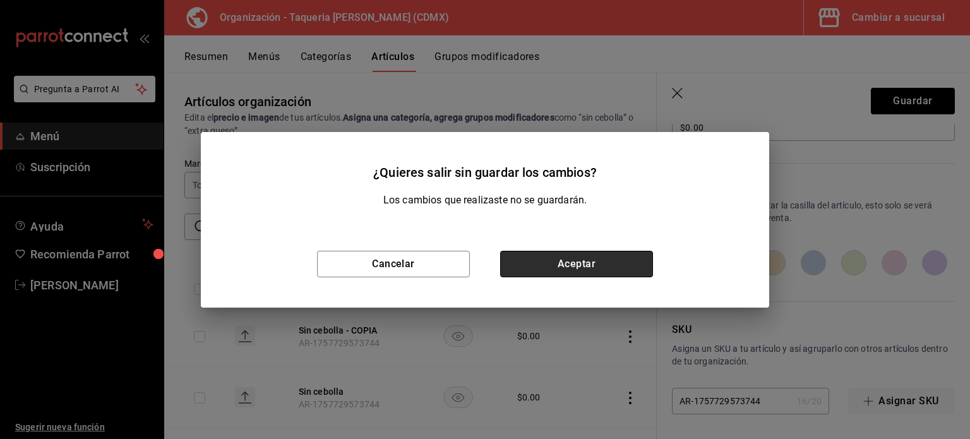
click at [564, 262] on button "Aceptar" at bounding box center [576, 264] width 153 height 27
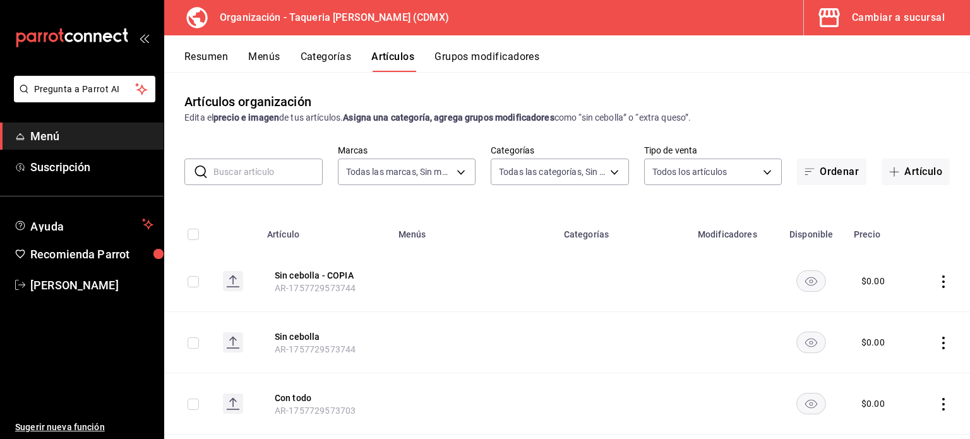
click at [937, 282] on icon "actions" at bounding box center [943, 281] width 13 height 13
click at [887, 357] on span "Eliminar" at bounding box center [896, 362] width 32 height 10
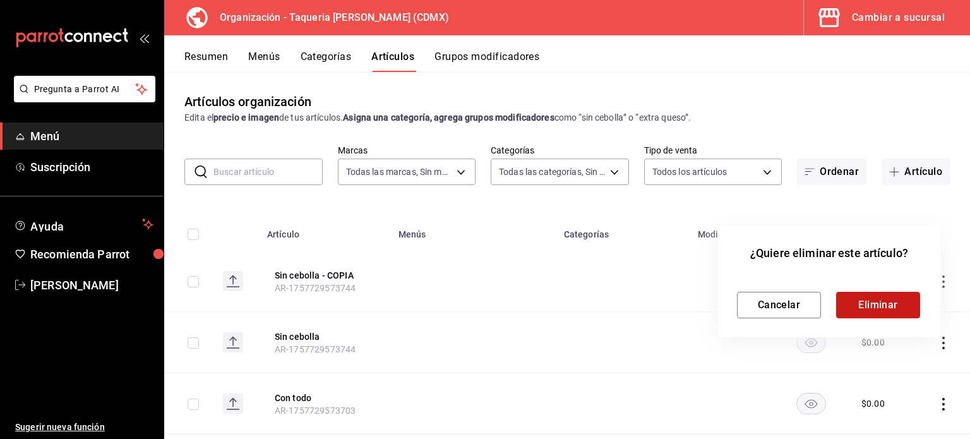
click at [902, 305] on button "Eliminar" at bounding box center [878, 305] width 84 height 27
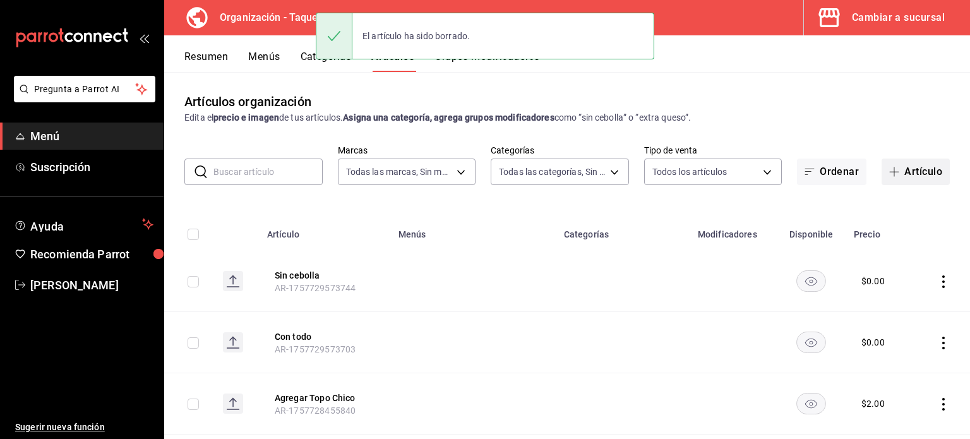
click at [907, 172] on button "Artículo" at bounding box center [916, 172] width 68 height 27
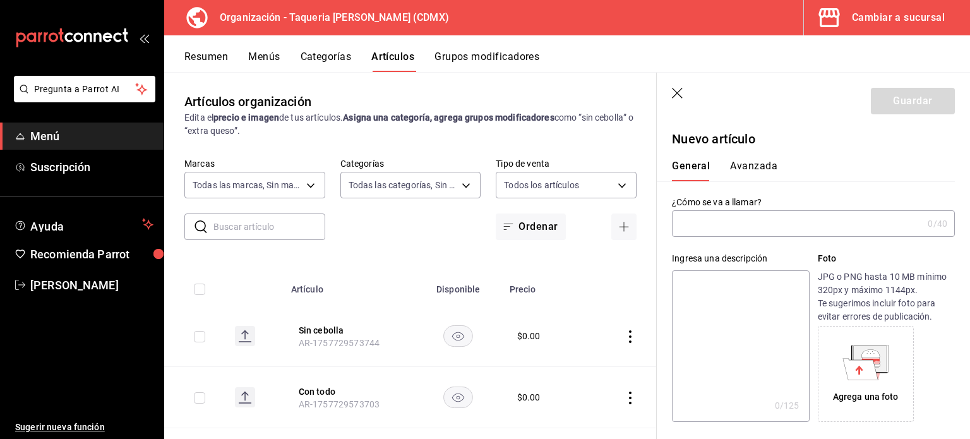
click at [777, 229] on input "text" at bounding box center [797, 223] width 251 height 25
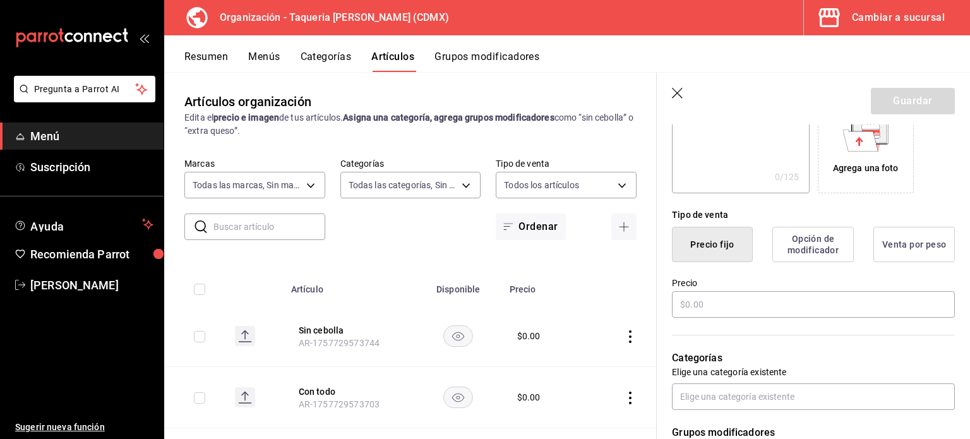
scroll to position [253, 0]
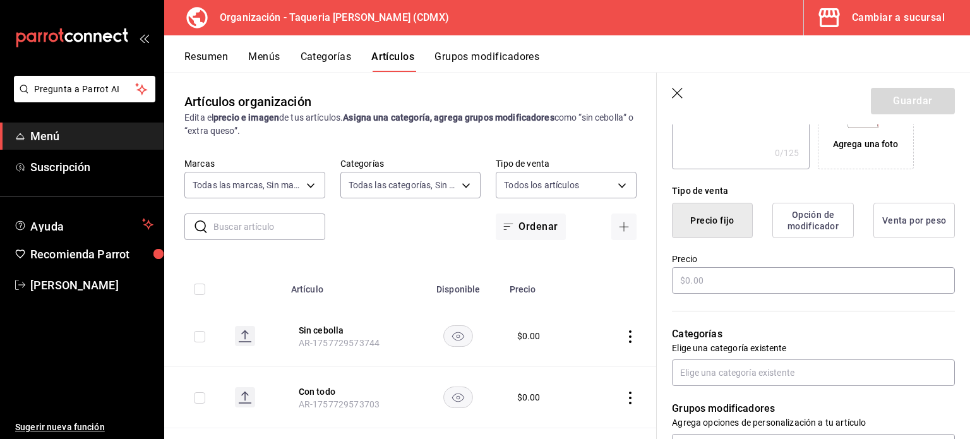
type input "Sin papas"
click at [812, 224] on button "Opción de modificador" at bounding box center [812, 220] width 81 height 35
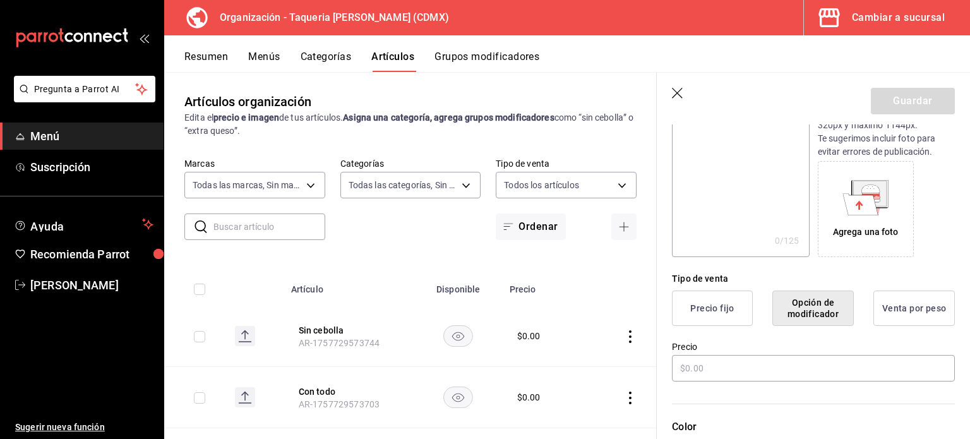
scroll to position [168, 0]
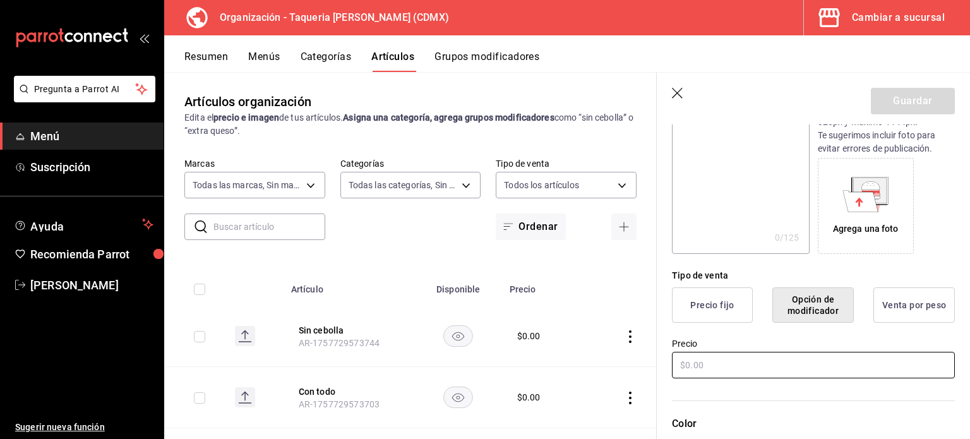
drag, startPoint x: 782, startPoint y: 360, endPoint x: 772, endPoint y: 330, distance: 32.0
click at [781, 359] on input "text" at bounding box center [813, 365] width 283 height 27
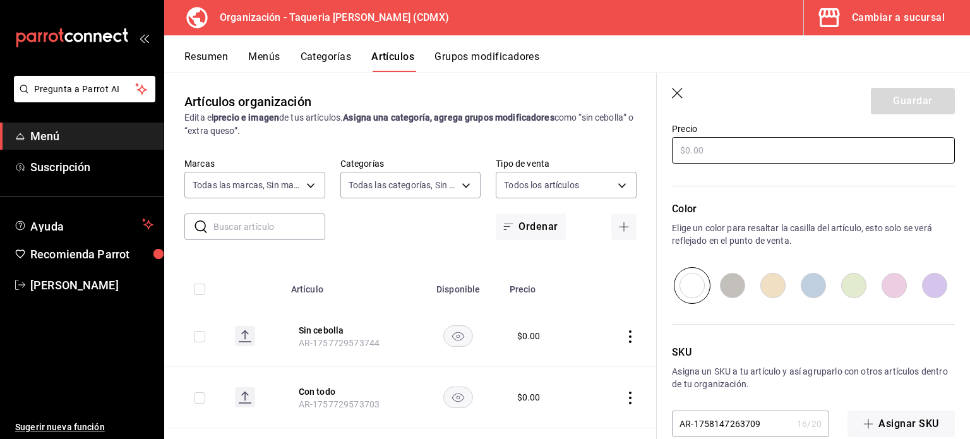
scroll to position [405, 0]
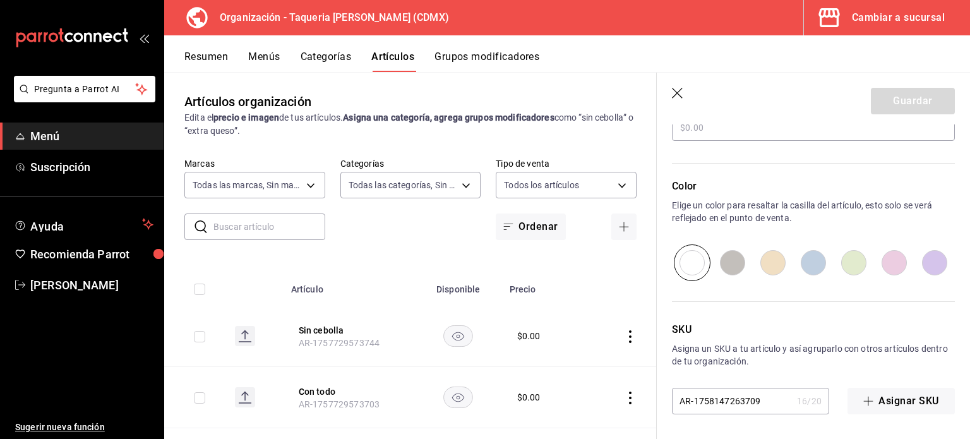
click at [753, 405] on input "AR-1758147263709" at bounding box center [732, 400] width 120 height 25
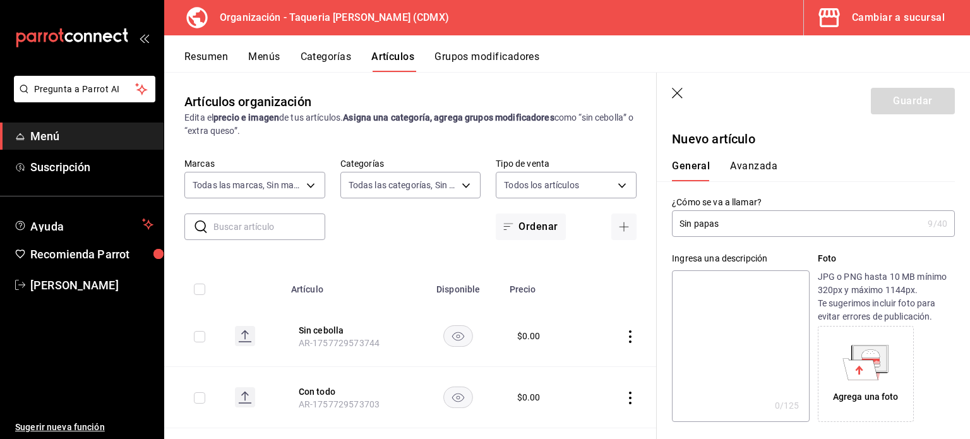
scroll to position [0, 0]
drag, startPoint x: 885, startPoint y: 168, endPoint x: 758, endPoint y: 136, distance: 131.6
click at [884, 165] on div "General Avanzada" at bounding box center [806, 170] width 268 height 21
click at [878, 224] on input "Sin papas" at bounding box center [797, 223] width 251 height 25
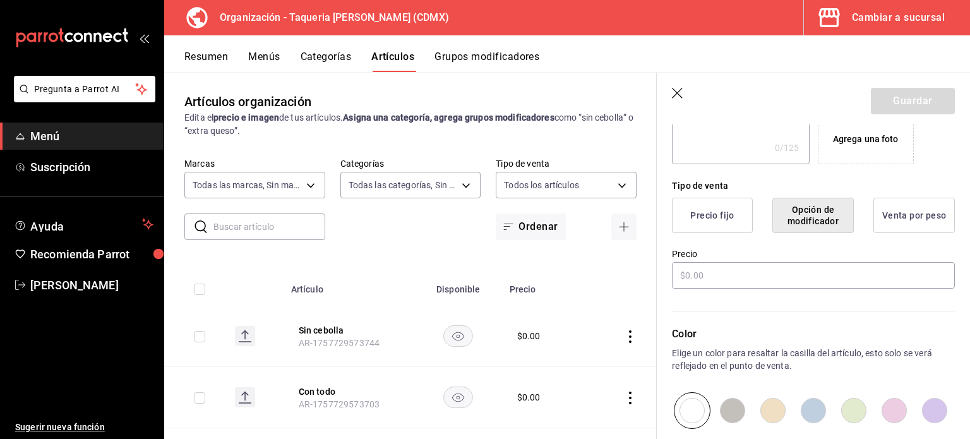
scroll to position [405, 0]
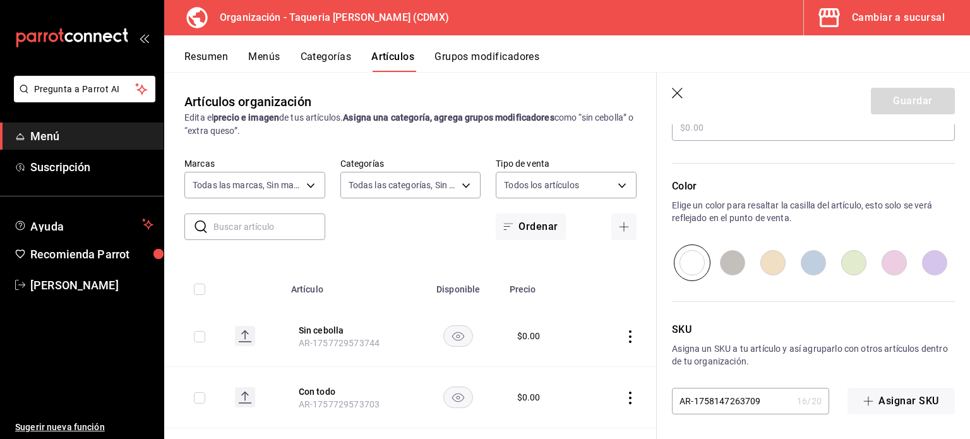
click at [729, 259] on input "radio" at bounding box center [732, 262] width 40 height 37
radio input "true"
click at [702, 263] on input "radio" at bounding box center [692, 262] width 40 height 37
radio input "true"
click at [778, 396] on input "AR-1758147263709" at bounding box center [732, 400] width 120 height 25
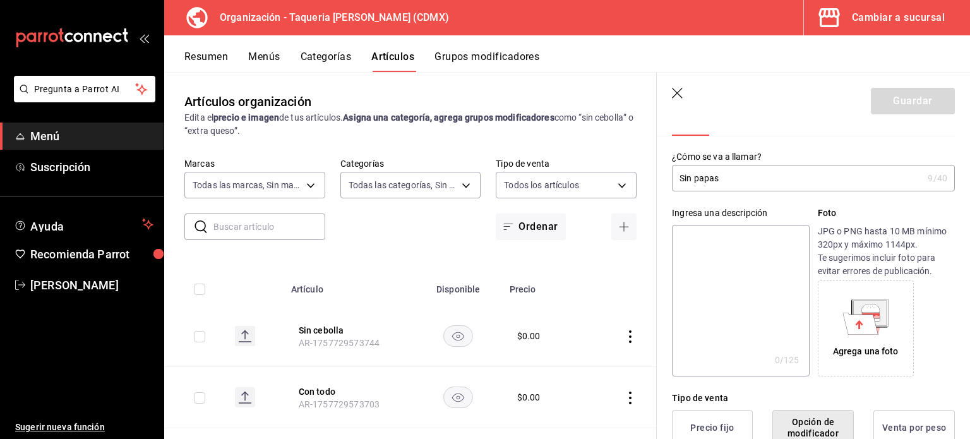
scroll to position [0, 0]
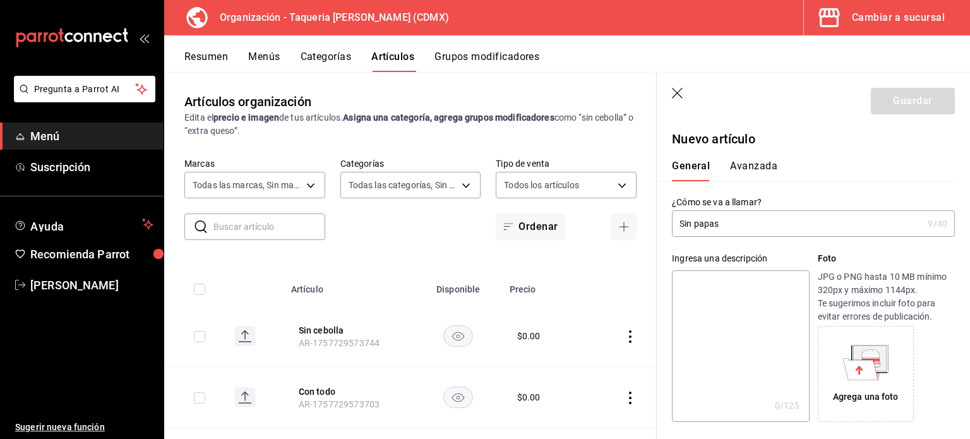
click at [753, 212] on input "Sin papas" at bounding box center [797, 223] width 251 height 25
click at [752, 165] on button "Avanzada" at bounding box center [753, 170] width 47 height 21
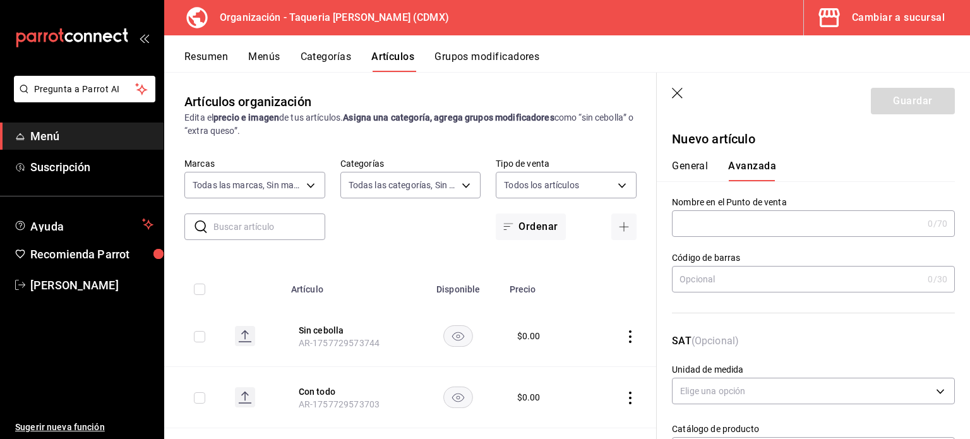
click at [736, 230] on input "text" at bounding box center [797, 223] width 251 height 25
click at [685, 152] on div "General Avanzada" at bounding box center [806, 164] width 298 height 33
click at [692, 166] on button "General" at bounding box center [690, 170] width 36 height 21
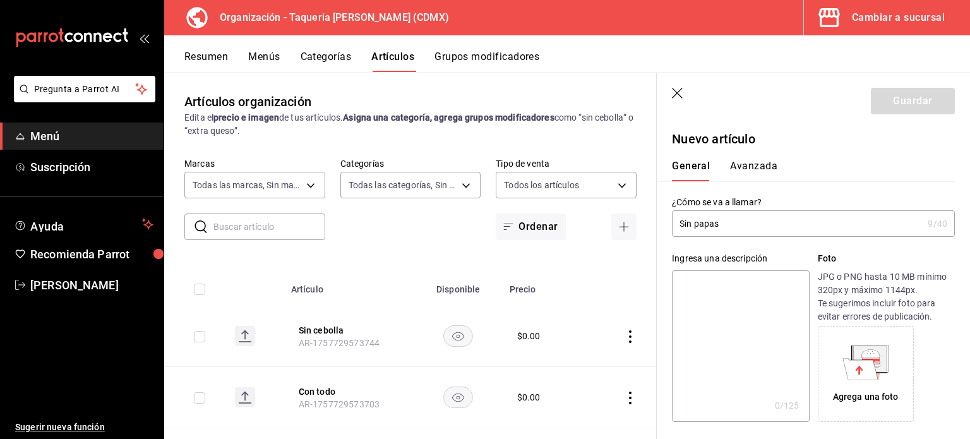
click at [741, 166] on button "Avanzada" at bounding box center [753, 170] width 47 height 21
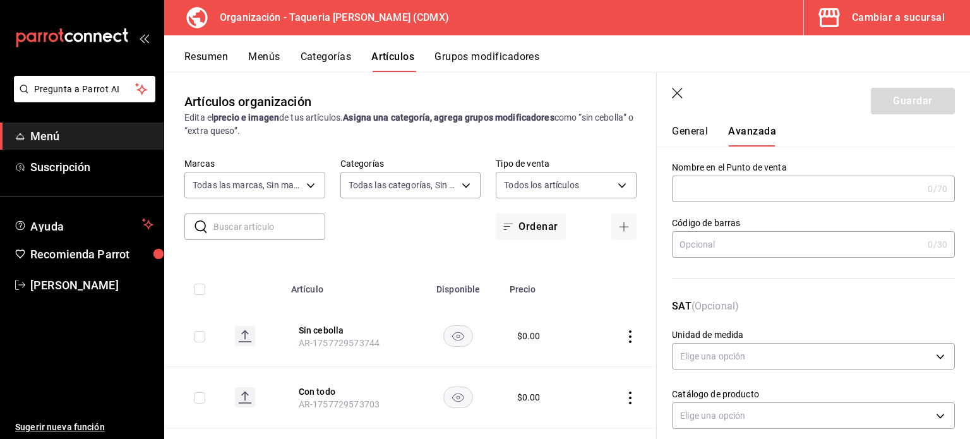
scroll to position [53, 0]
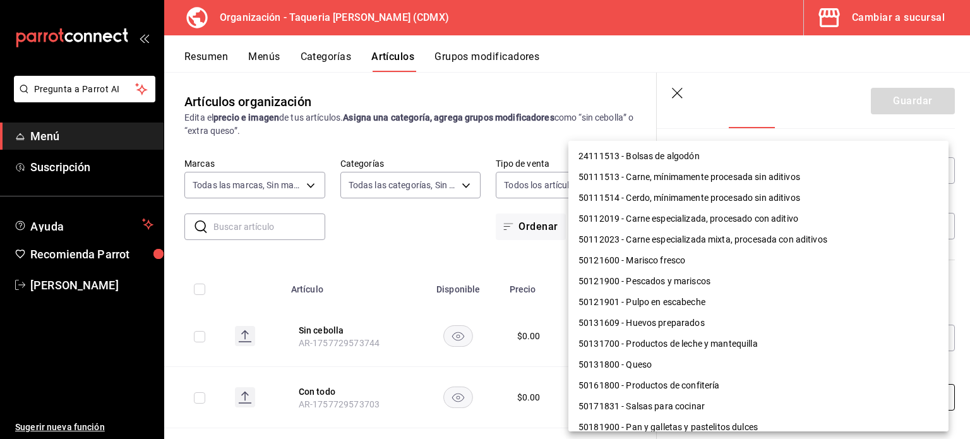
click at [793, 397] on body "Pregunta a Parrot AI Menú Suscripción Ayuda Recomienda Parrot Kevin Ocaña Suger…" at bounding box center [485, 219] width 970 height 439
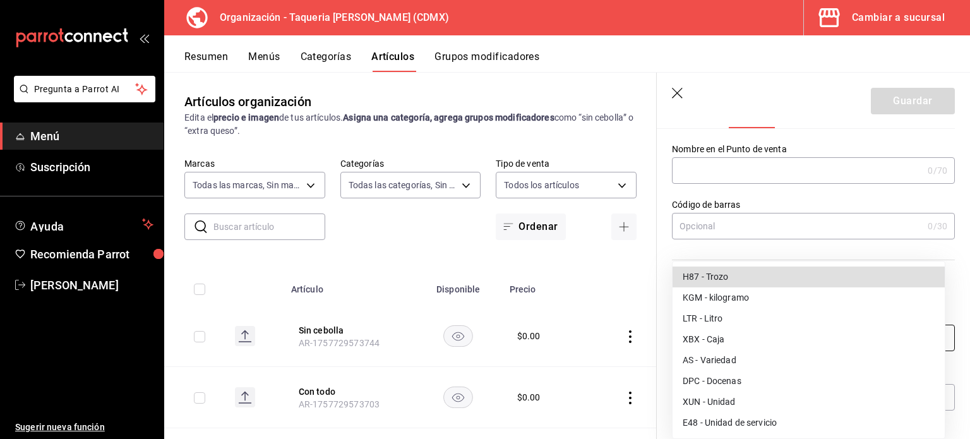
click at [781, 338] on body "Pregunta a Parrot AI Menú Suscripción Ayuda Recomienda Parrot Kevin Ocaña Suger…" at bounding box center [485, 219] width 970 height 439
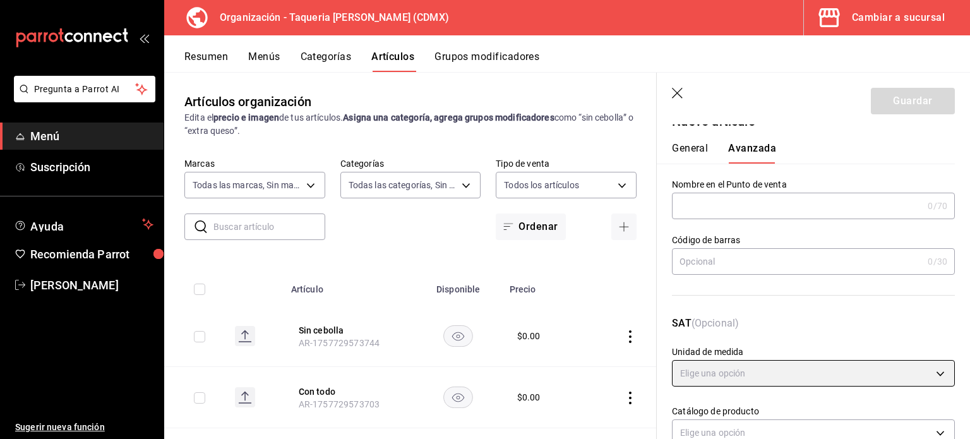
scroll to position [0, 0]
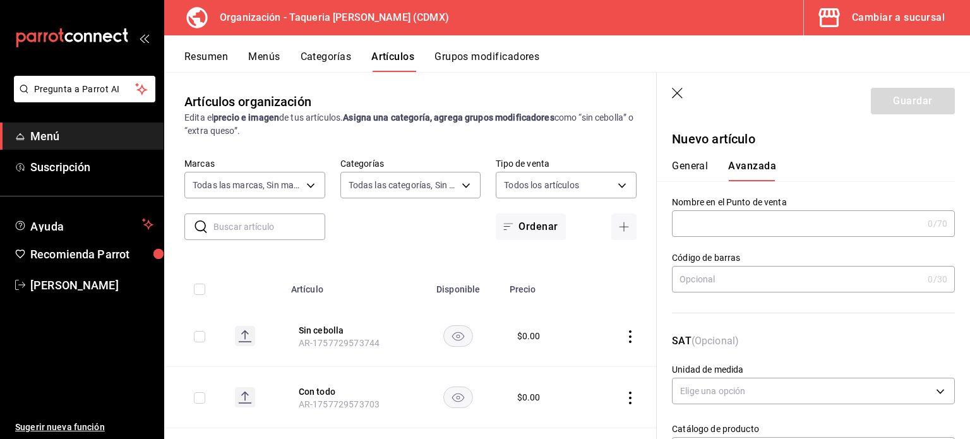
click at [706, 160] on button "General" at bounding box center [690, 170] width 36 height 21
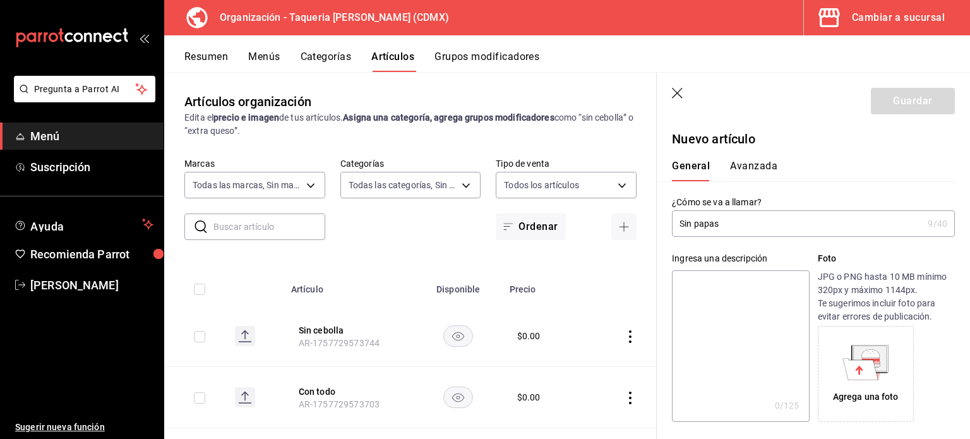
click at [717, 222] on input "Sin papas" at bounding box center [797, 223] width 251 height 25
click at [747, 222] on input "Sin papas" at bounding box center [797, 223] width 251 height 25
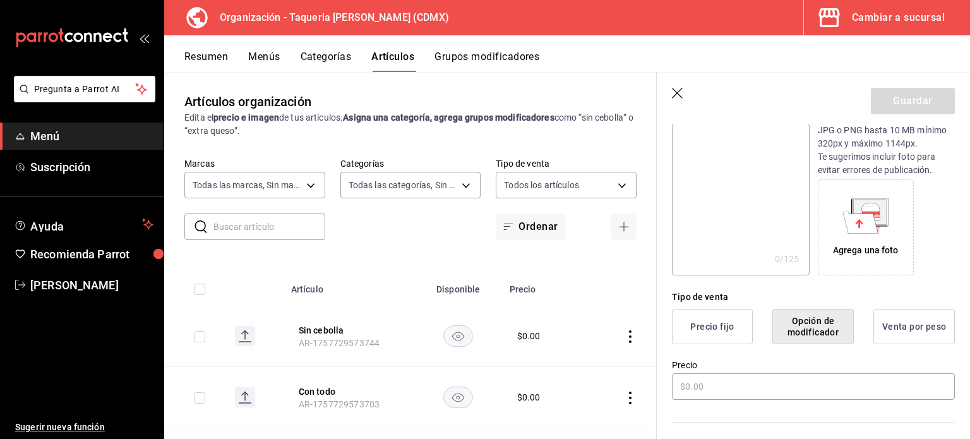
scroll to position [168, 0]
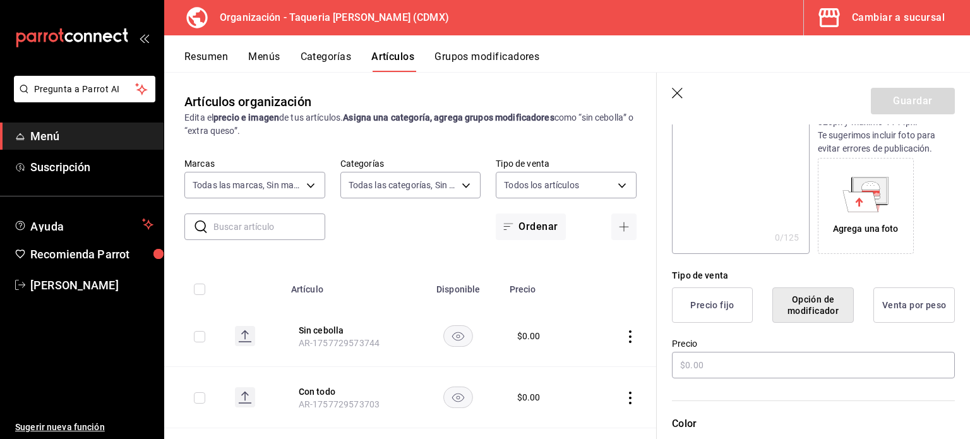
click at [711, 305] on button "Precio fijo" at bounding box center [712, 304] width 81 height 35
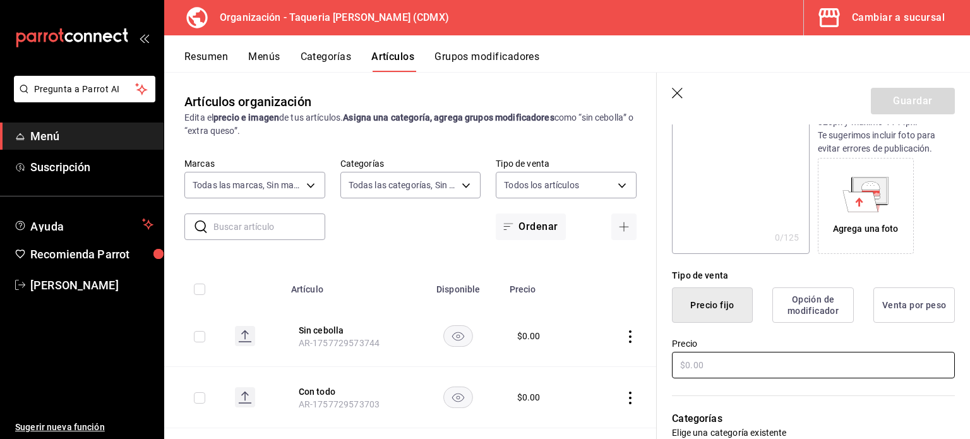
click at [729, 365] on input "text" at bounding box center [813, 365] width 283 height 27
type input "$0.00"
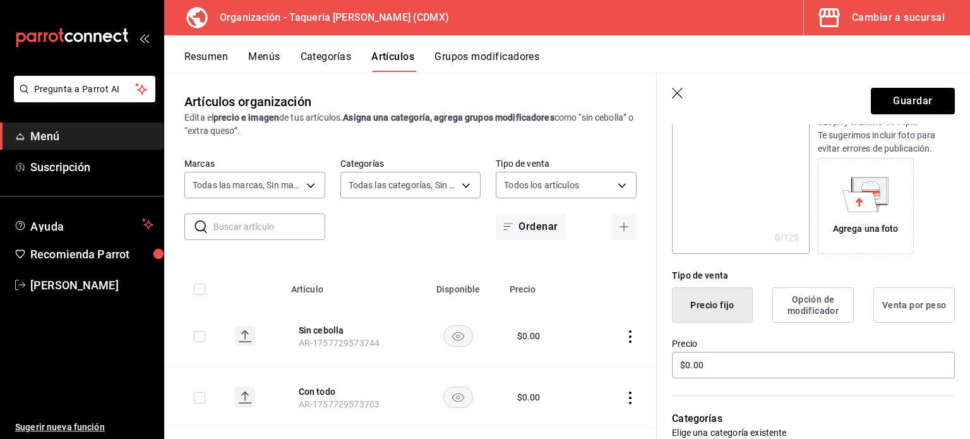
click at [805, 290] on button "Opción de modificador" at bounding box center [812, 304] width 81 height 35
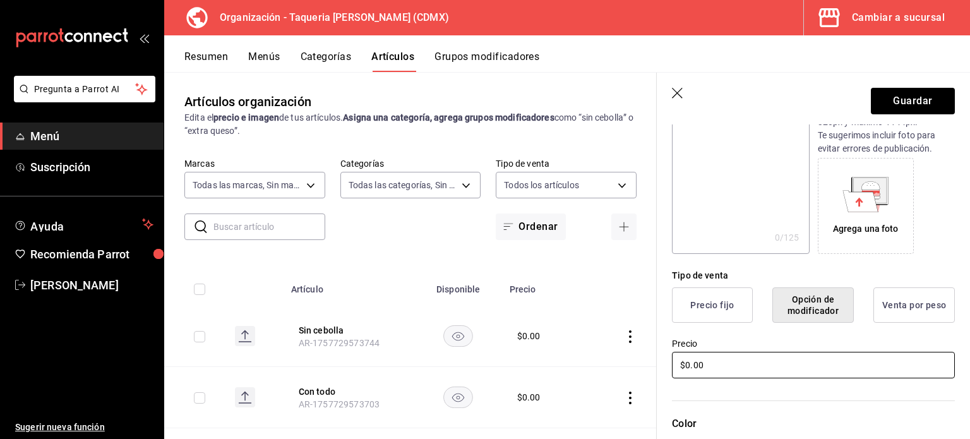
click at [759, 363] on input "$0.00" at bounding box center [813, 365] width 283 height 27
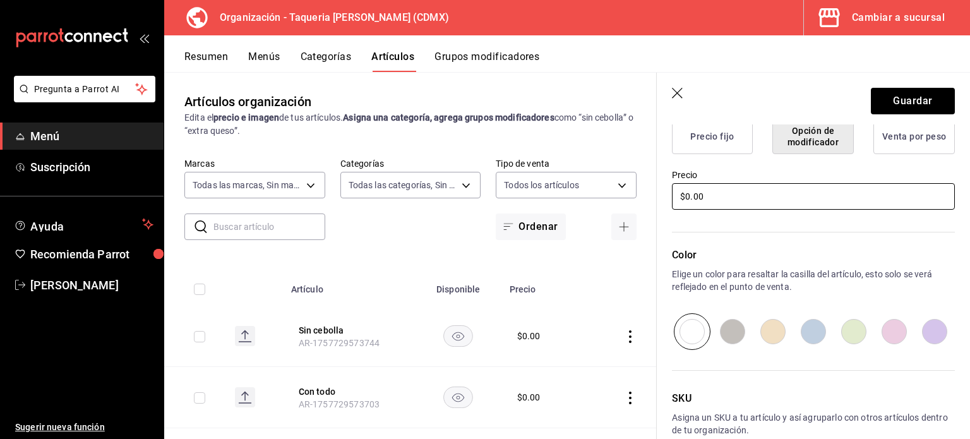
scroll to position [0, 0]
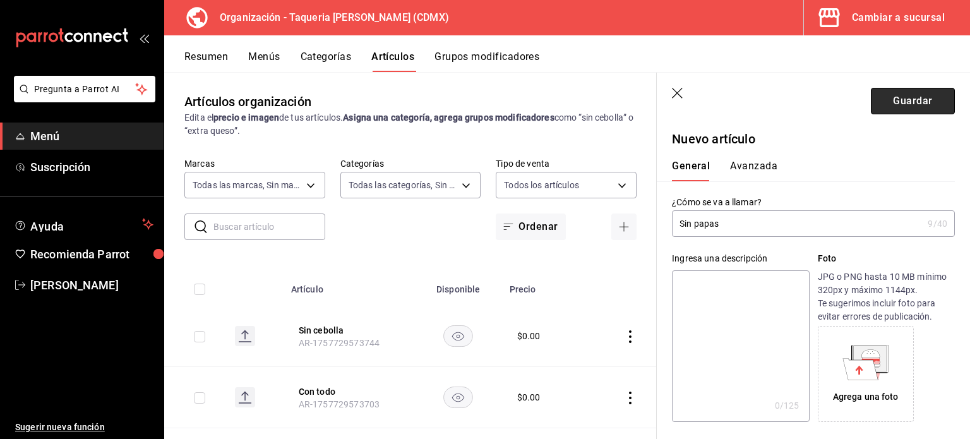
click at [907, 104] on button "Guardar" at bounding box center [913, 101] width 84 height 27
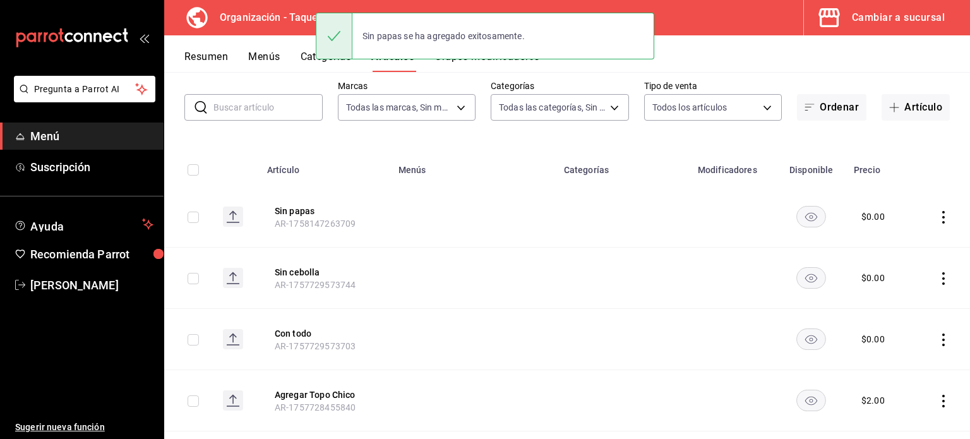
scroll to position [84, 0]
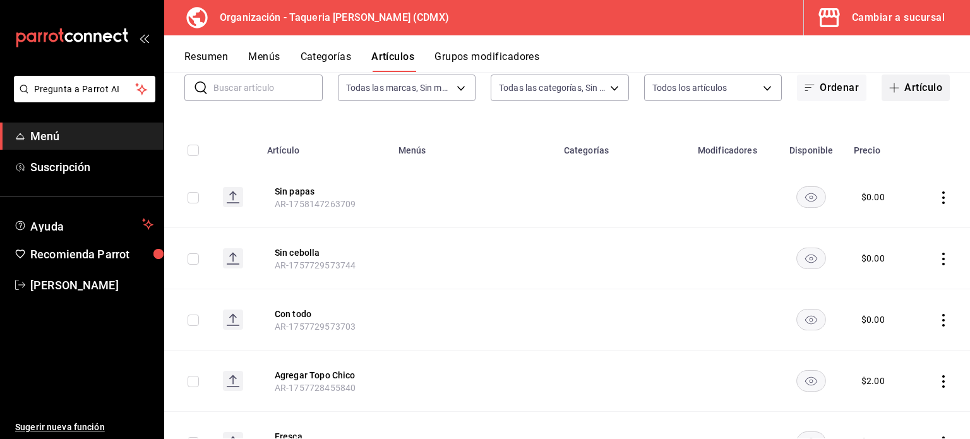
click at [904, 92] on button "Artículo" at bounding box center [916, 88] width 68 height 27
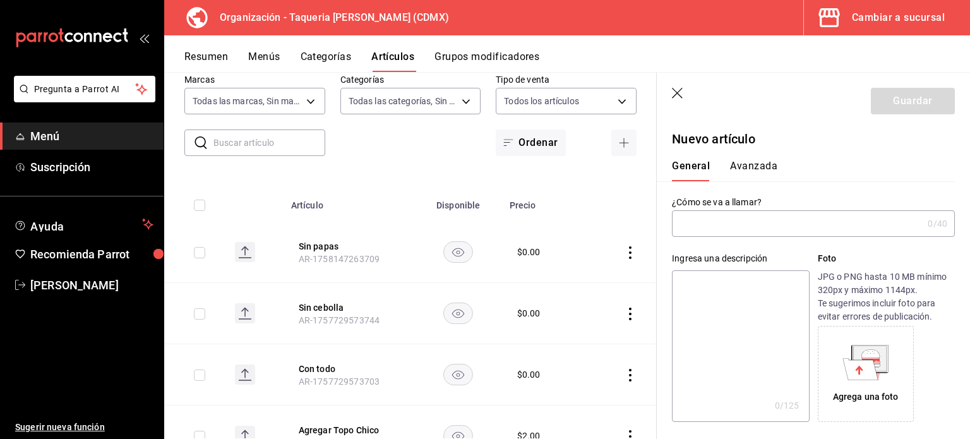
click at [702, 217] on input "text" at bounding box center [797, 223] width 251 height 25
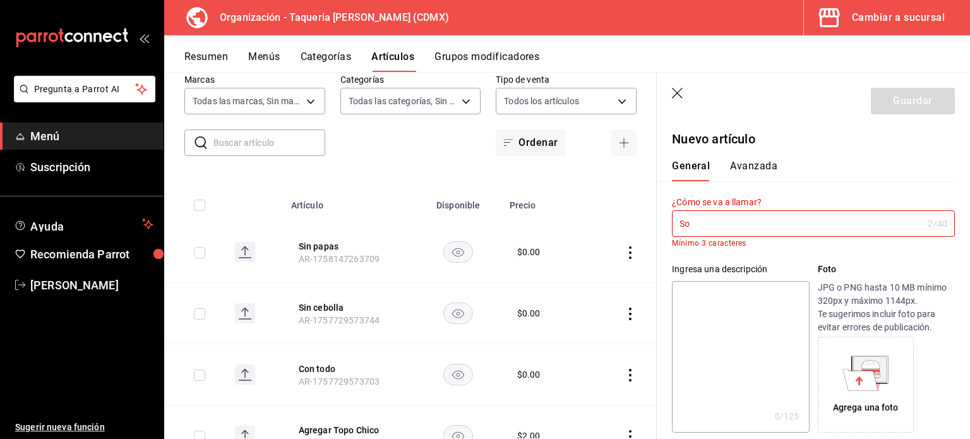
type input "S"
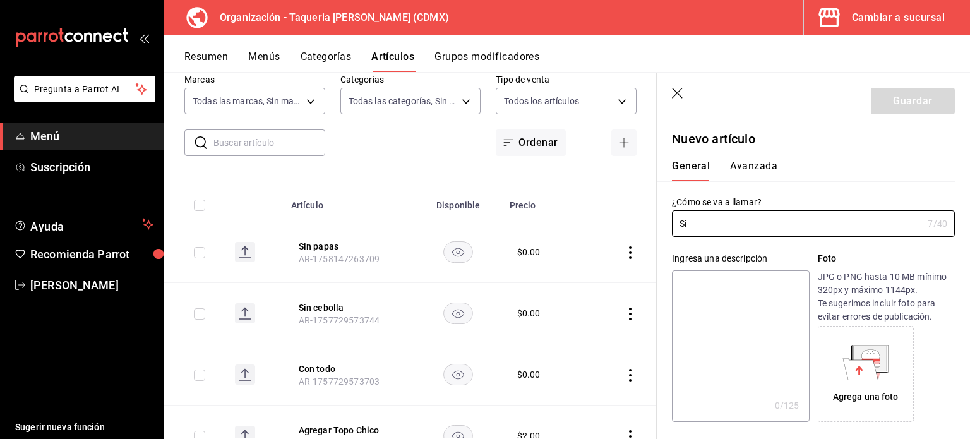
type input "S"
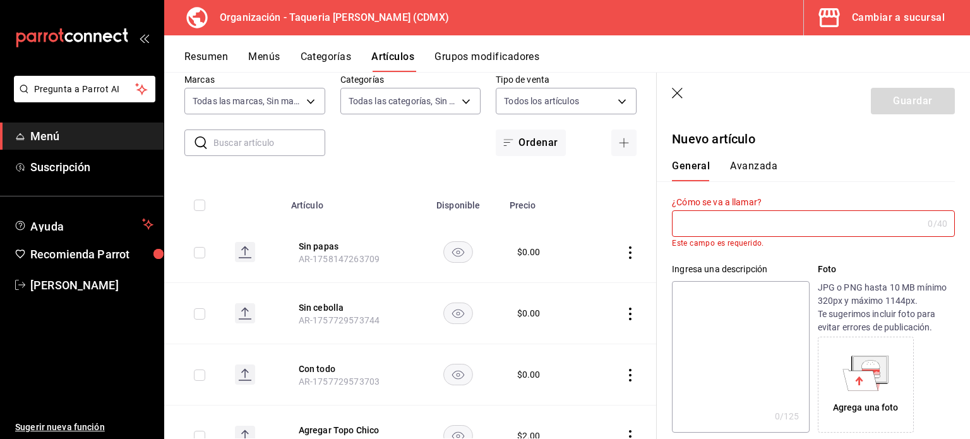
type input "S"
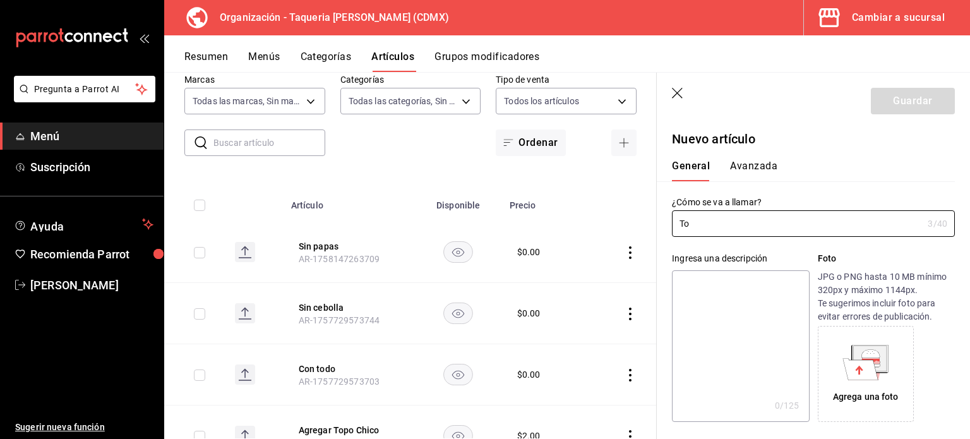
type input "T"
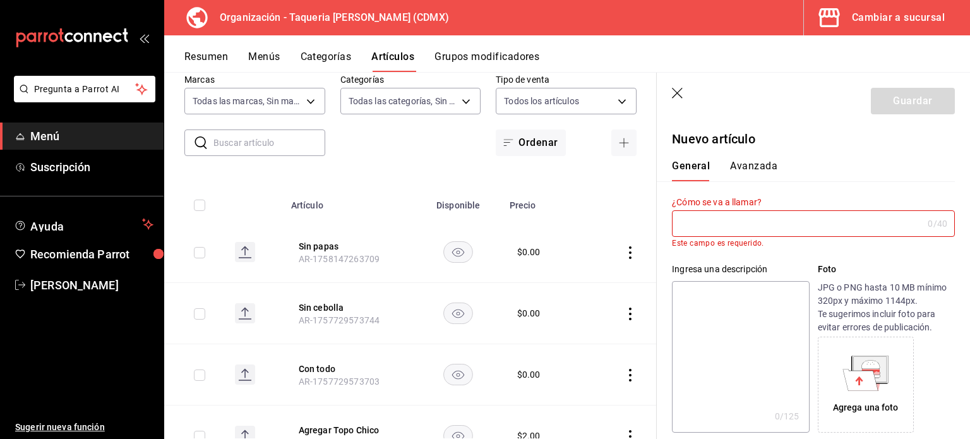
drag, startPoint x: 678, startPoint y: 95, endPoint x: 662, endPoint y: 98, distance: 16.0
click at [678, 95] on icon "button" at bounding box center [678, 94] width 13 height 13
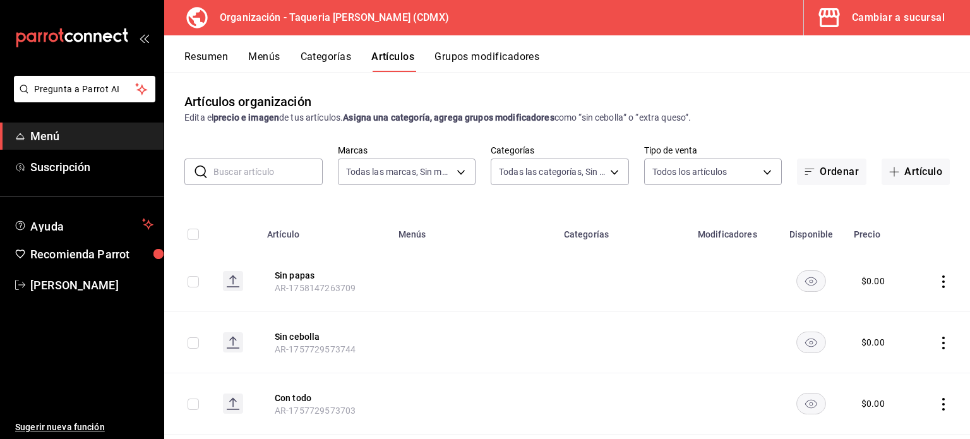
click at [278, 168] on input "text" at bounding box center [267, 171] width 109 height 25
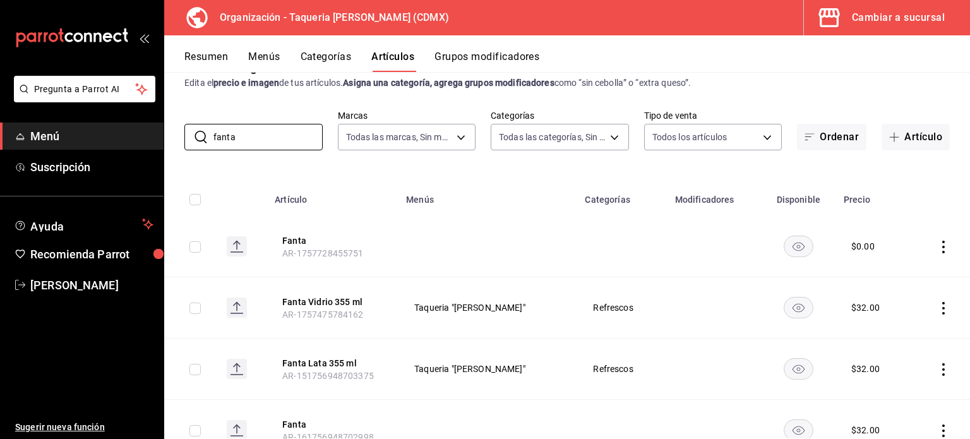
scroll to position [84, 0]
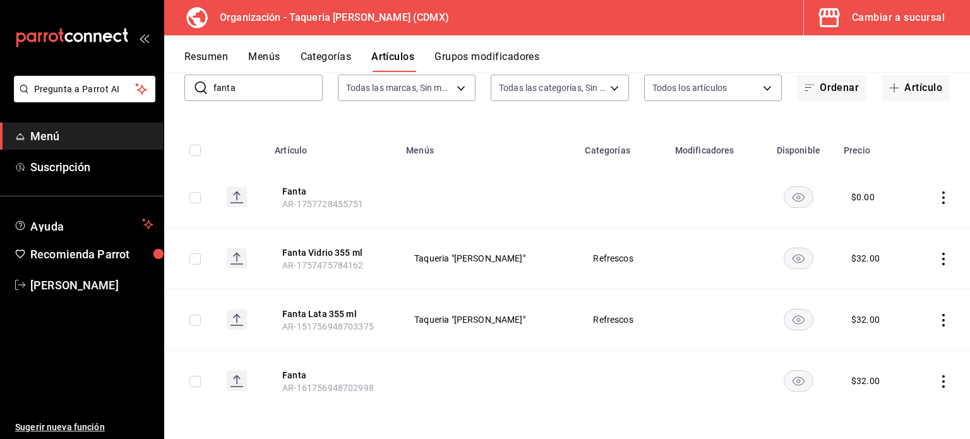
click at [937, 195] on icon "actions" at bounding box center [943, 197] width 13 height 13
click at [886, 280] on span "Eliminar" at bounding box center [896, 278] width 32 height 10
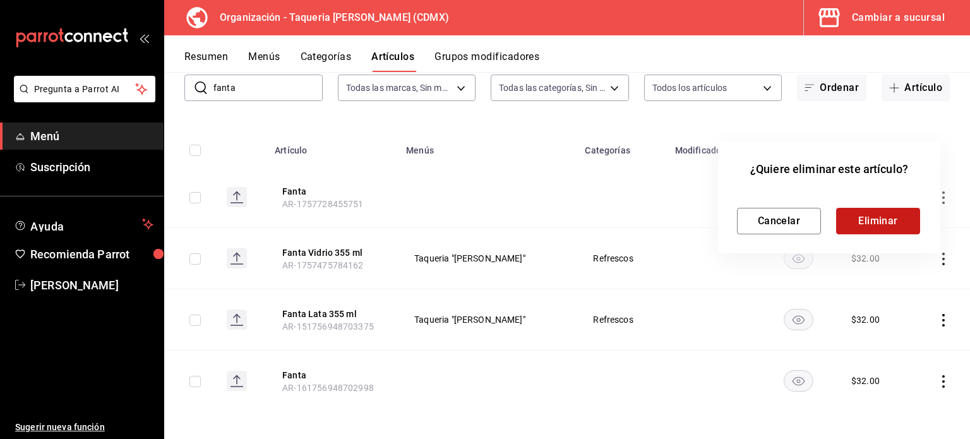
click at [891, 219] on button "Eliminar" at bounding box center [878, 221] width 84 height 27
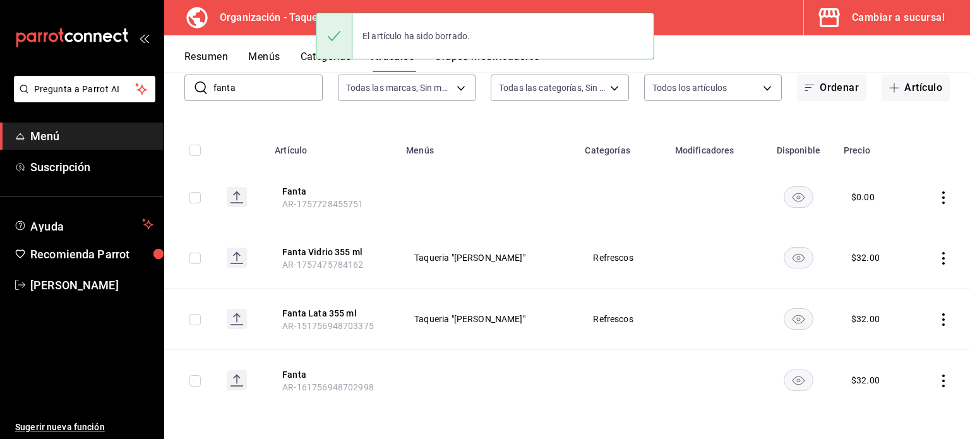
scroll to position [25, 0]
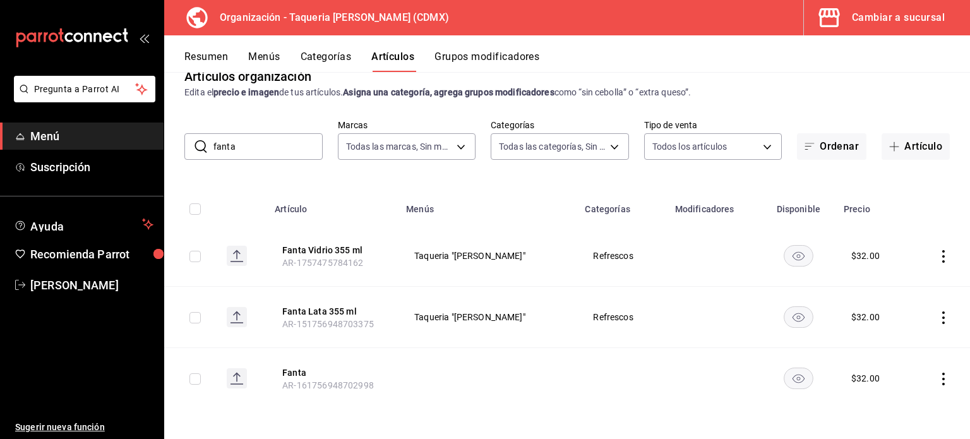
click at [937, 374] on icon "actions" at bounding box center [943, 379] width 13 height 13
drag, startPoint x: 886, startPoint y: 419, endPoint x: 885, endPoint y: 409, distance: 10.1
click at [885, 413] on ul "Editar Duplicar Eliminar" at bounding box center [885, 380] width 76 height 88
click at [886, 407] on span "Eliminar" at bounding box center [896, 405] width 32 height 10
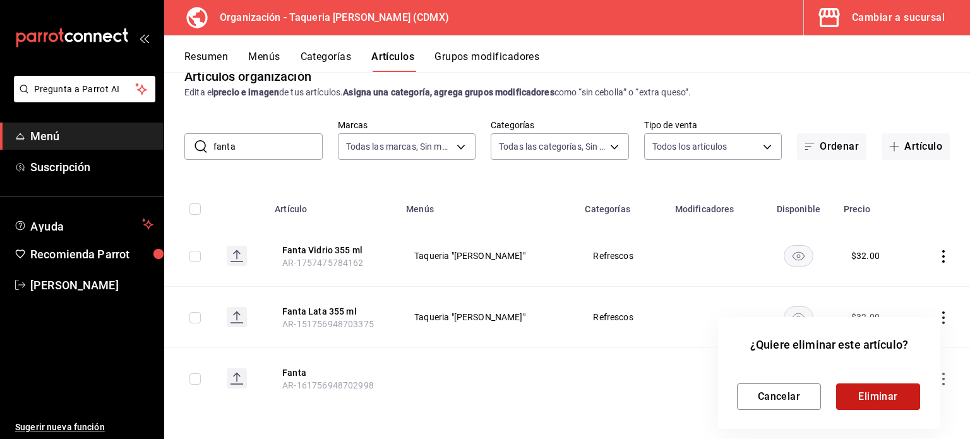
click at [883, 398] on button "Eliminar" at bounding box center [878, 396] width 84 height 27
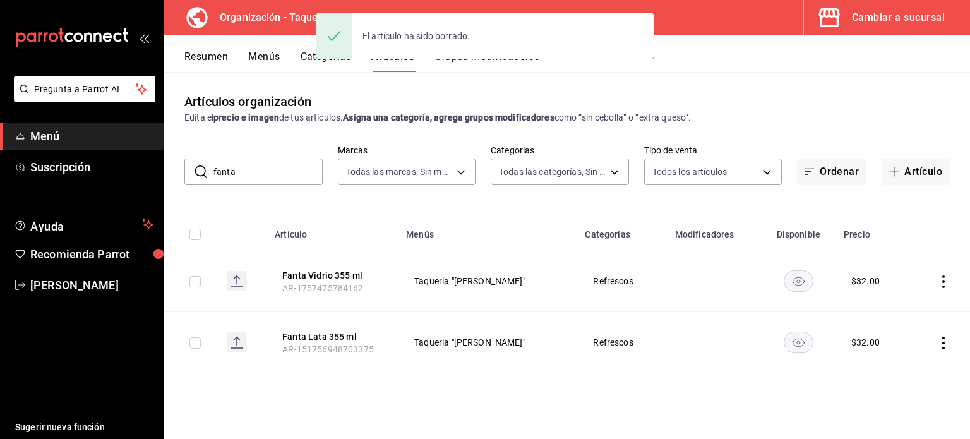
scroll to position [0, 0]
click at [256, 166] on input "fanta" at bounding box center [267, 171] width 109 height 25
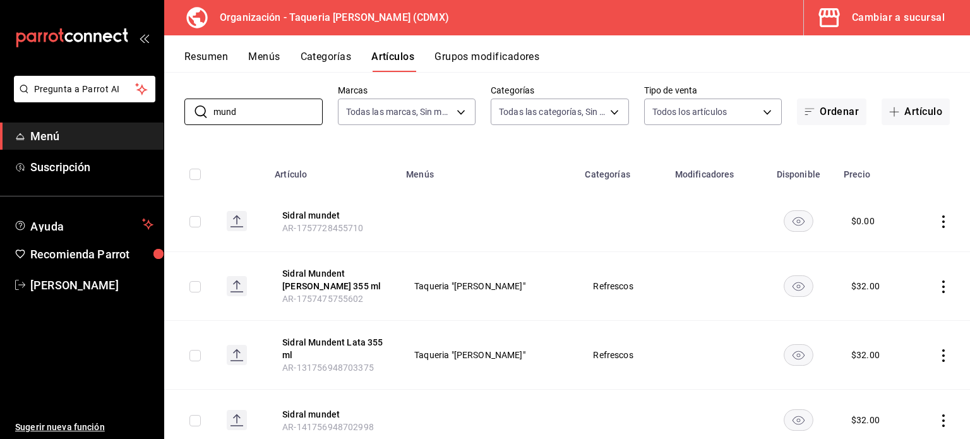
scroll to position [101, 0]
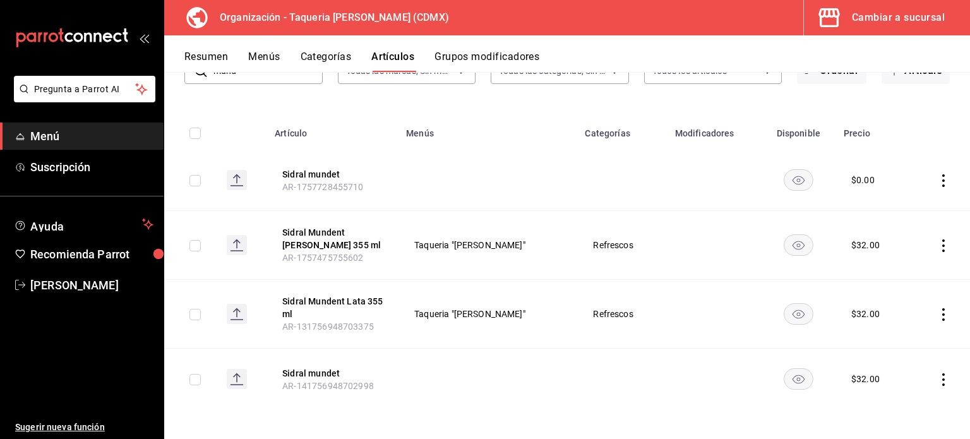
click at [942, 383] on icon "actions" at bounding box center [943, 379] width 3 height 13
click at [892, 405] on span "Eliminar" at bounding box center [896, 405] width 32 height 10
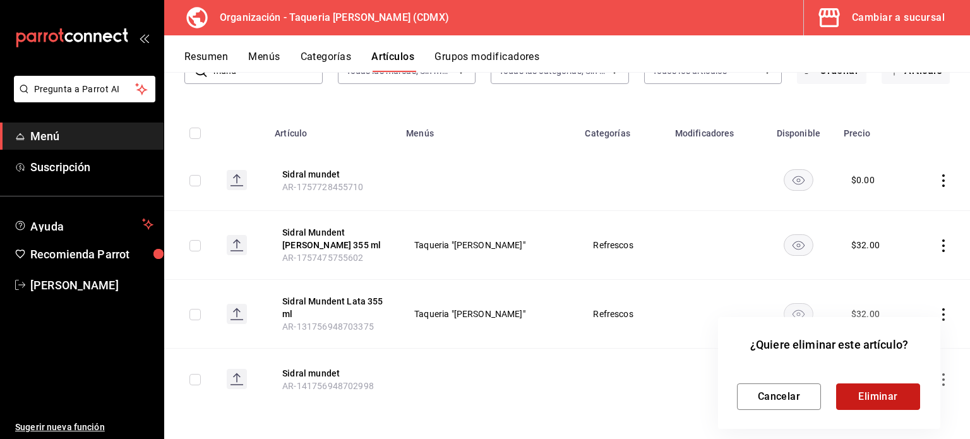
click at [882, 388] on button "Eliminar" at bounding box center [878, 396] width 84 height 27
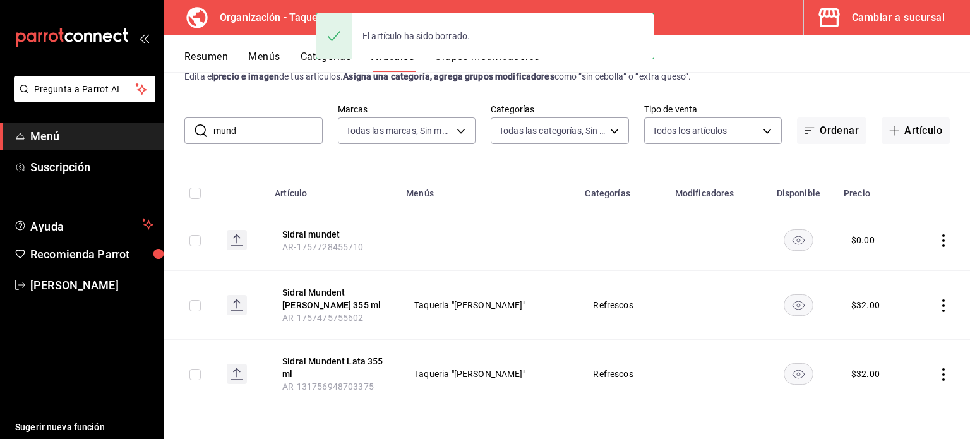
scroll to position [40, 0]
click at [937, 240] on icon "actions" at bounding box center [943, 241] width 13 height 13
click at [891, 324] on span "Eliminar" at bounding box center [896, 321] width 32 height 10
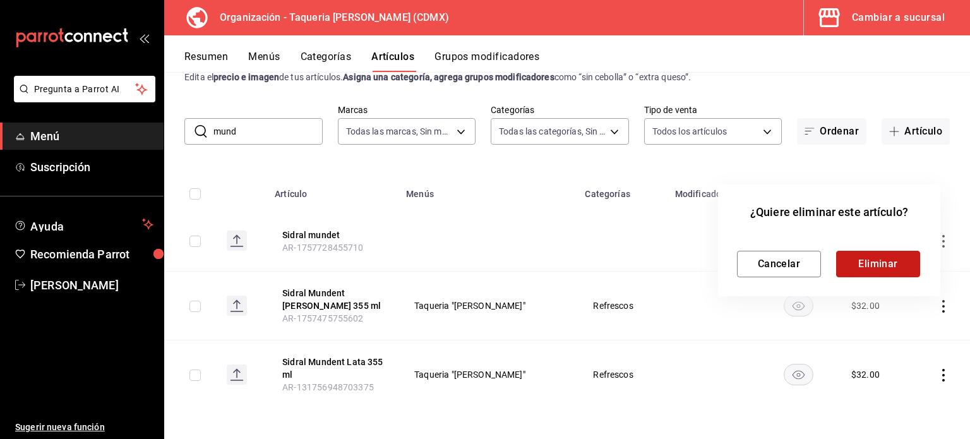
click at [887, 260] on button "Eliminar" at bounding box center [878, 264] width 84 height 27
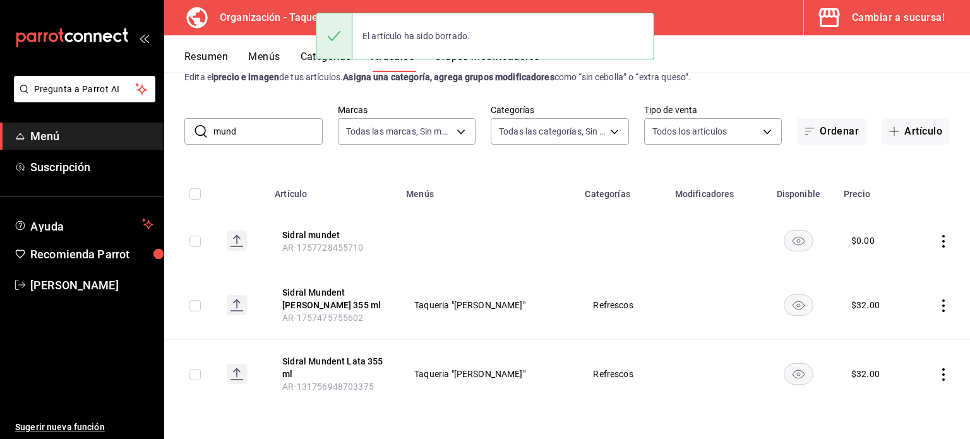
scroll to position [0, 0]
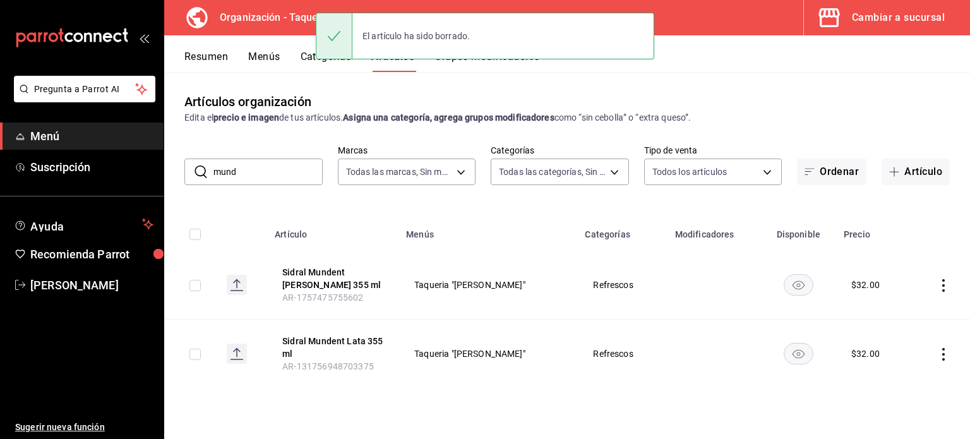
click at [259, 170] on input "mund" at bounding box center [267, 171] width 109 height 25
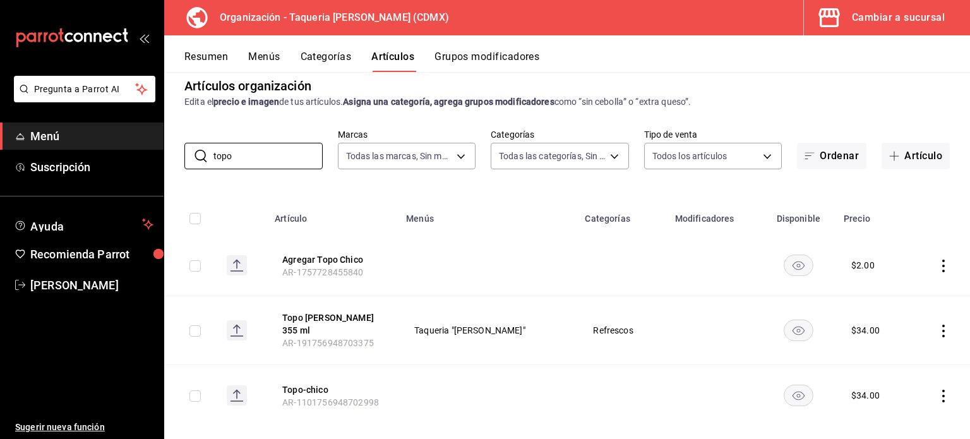
scroll to position [25, 0]
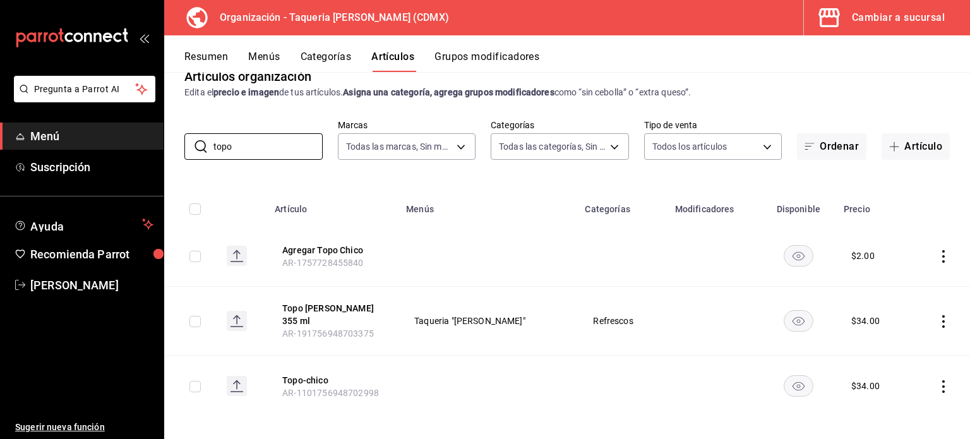
type input "topo"
click at [942, 380] on icon "actions" at bounding box center [943, 386] width 3 height 13
click at [904, 354] on span "Editar" at bounding box center [896, 353] width 33 height 13
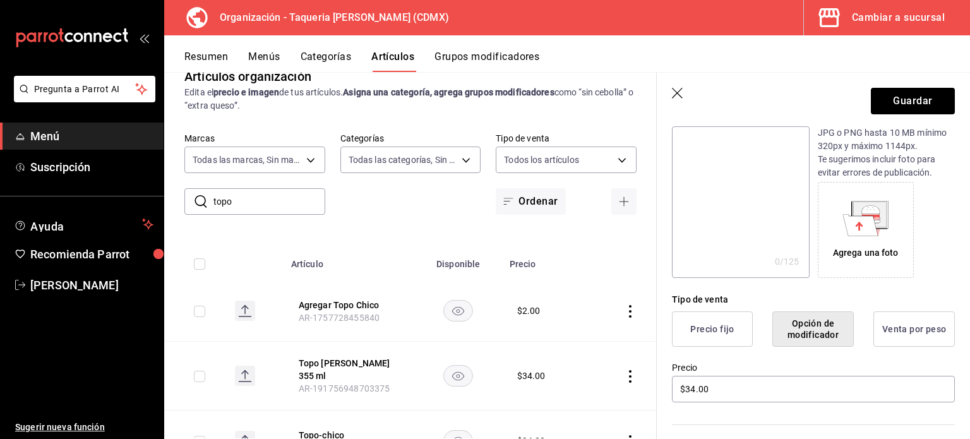
scroll to position [168, 0]
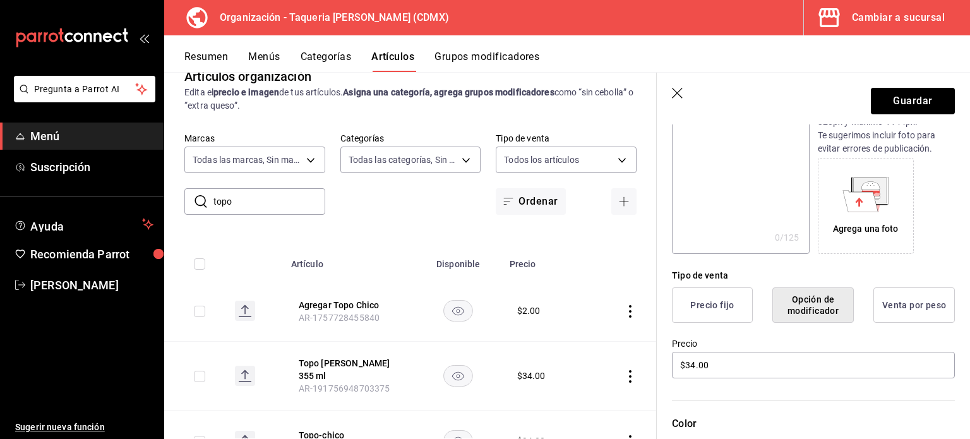
type input "Topo-chico Pet 600 ml"
click at [722, 299] on button "Precio fijo" at bounding box center [712, 304] width 81 height 35
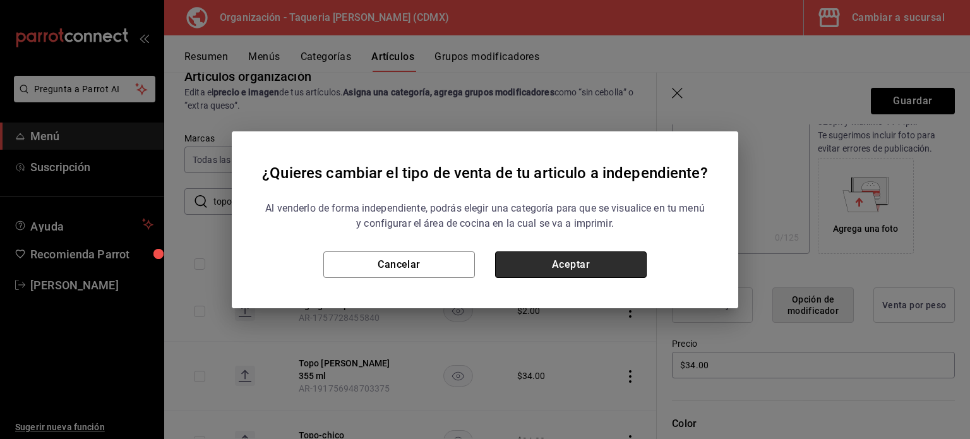
click at [599, 265] on button "Aceptar" at bounding box center [571, 264] width 152 height 27
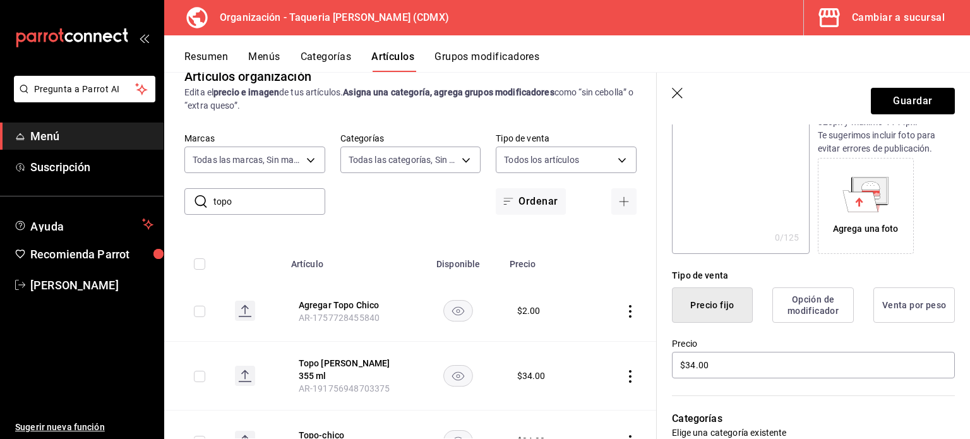
click at [824, 302] on button "Opción de modificador" at bounding box center [812, 304] width 81 height 35
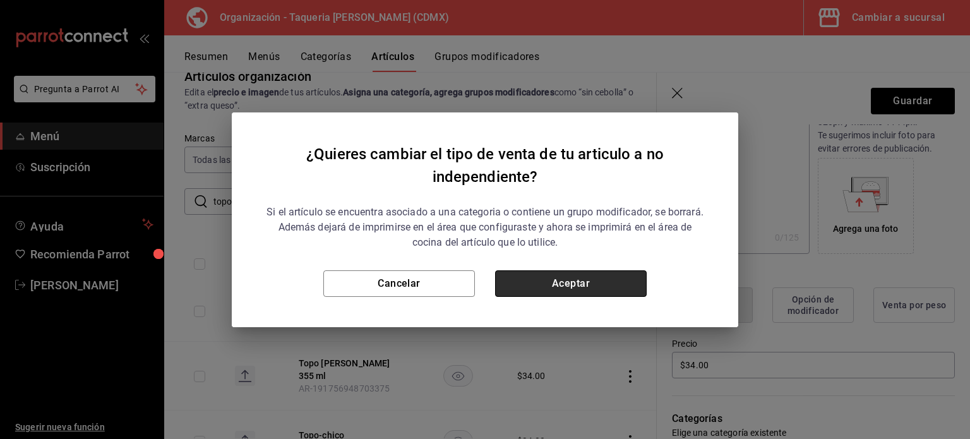
click at [566, 291] on button "Aceptar" at bounding box center [571, 283] width 152 height 27
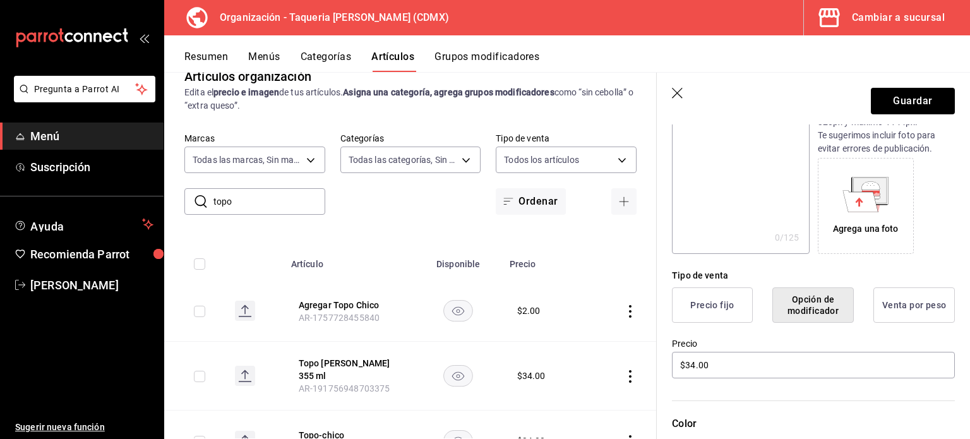
click at [715, 313] on button "Precio fijo" at bounding box center [712, 304] width 81 height 35
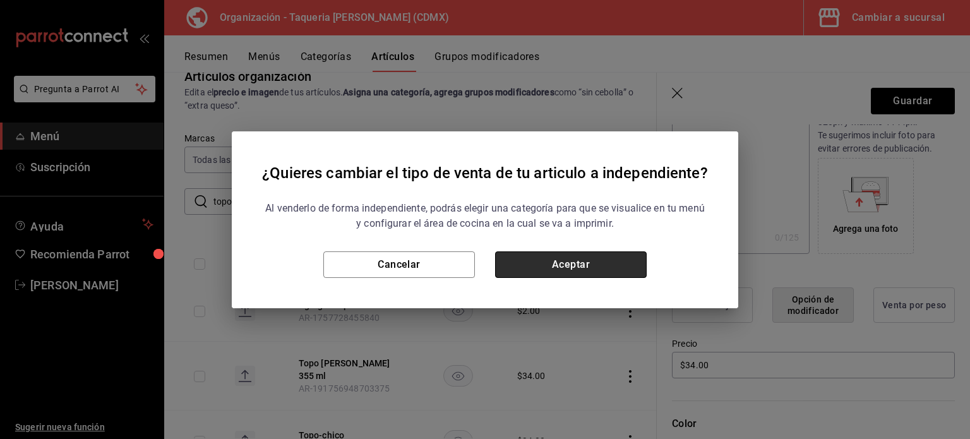
click at [627, 270] on button "Aceptar" at bounding box center [571, 264] width 152 height 27
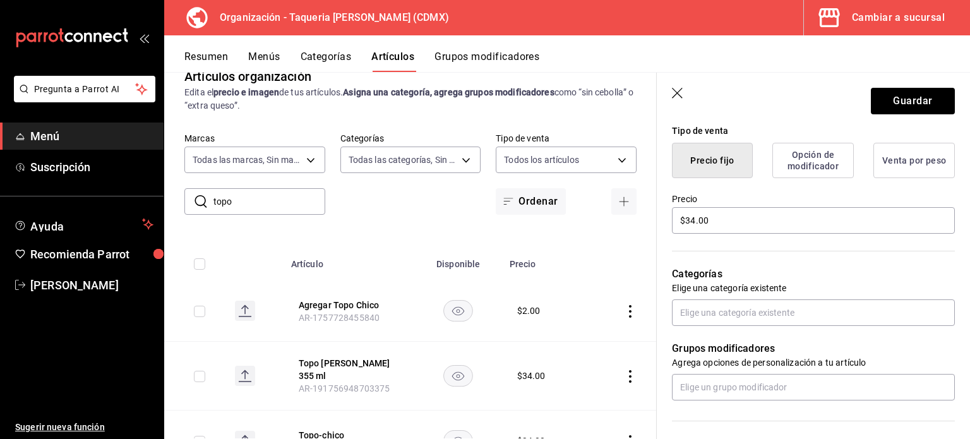
scroll to position [337, 0]
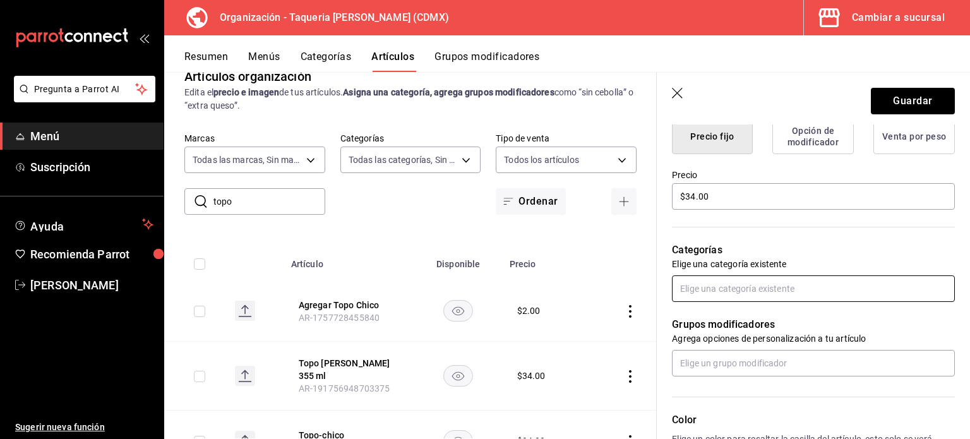
click at [766, 290] on input "text" at bounding box center [813, 288] width 283 height 27
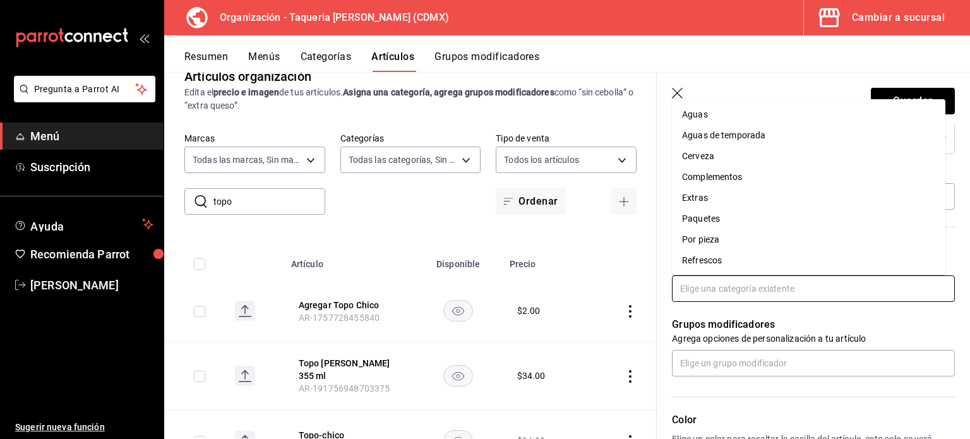
click at [733, 259] on li "Refrescos" at bounding box center [808, 260] width 273 height 21
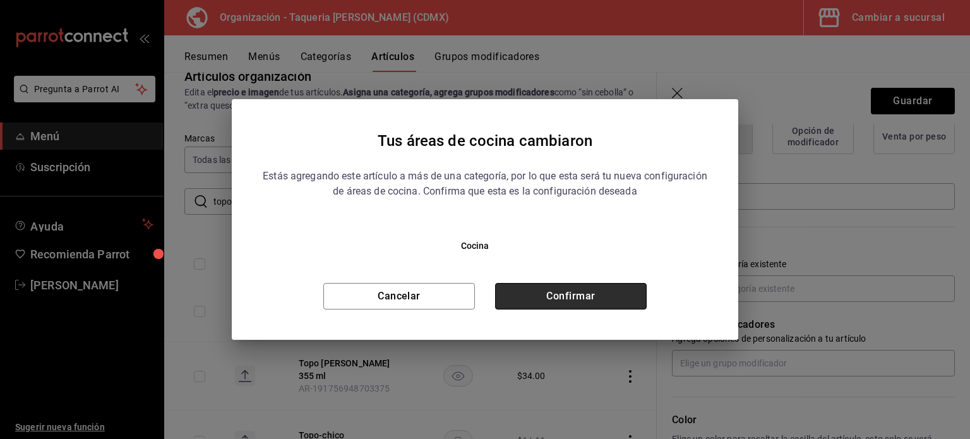
click at [587, 300] on button "Confirmar" at bounding box center [571, 296] width 152 height 27
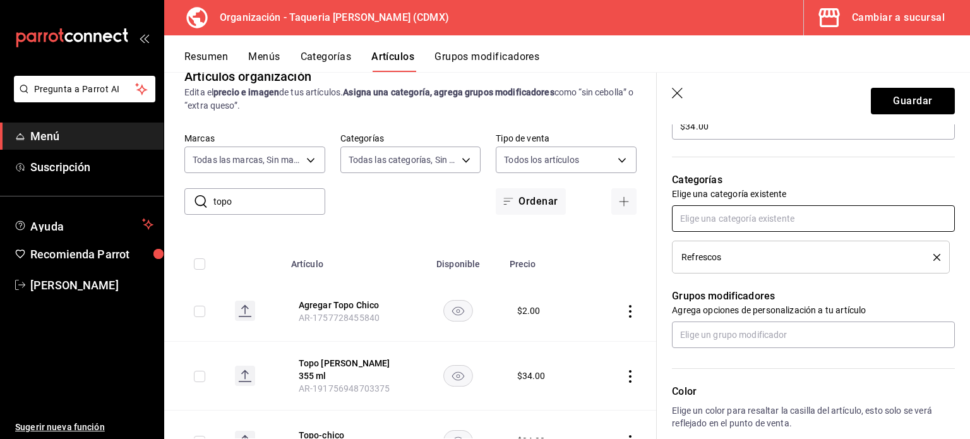
scroll to position [421, 0]
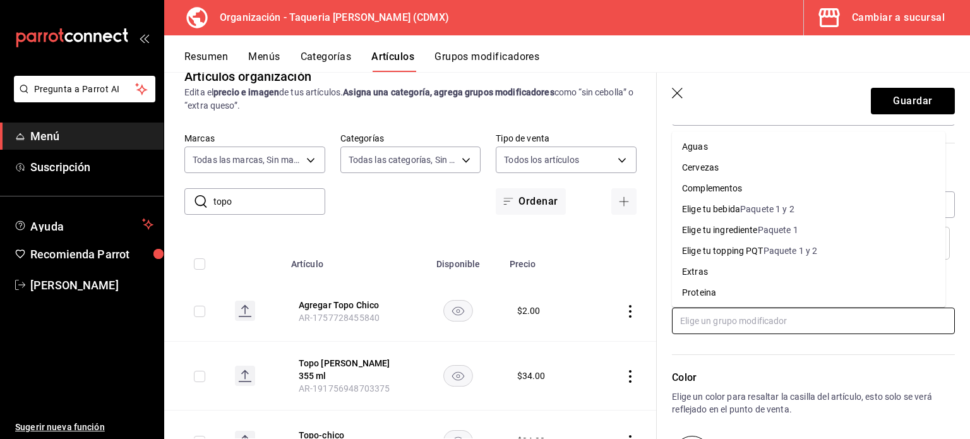
click at [796, 326] on input "text" at bounding box center [813, 321] width 283 height 27
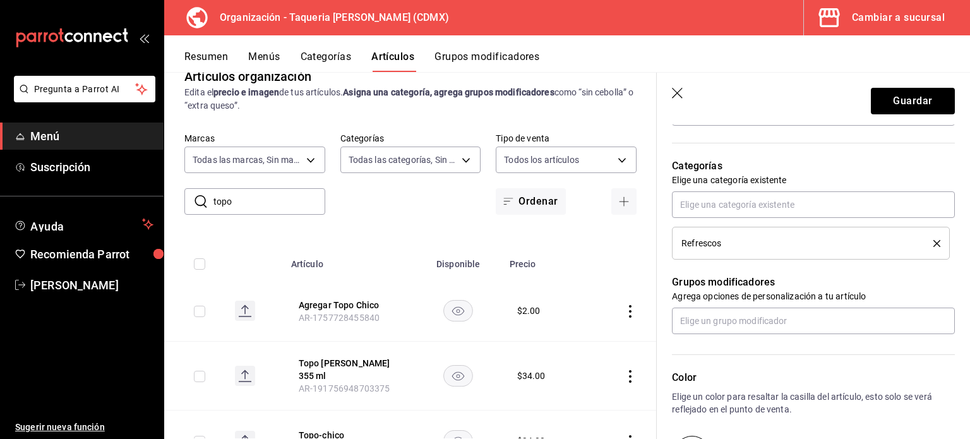
click at [796, 352] on div "Color Elige un color para resaltar la casilla del artículo, esto solo se verá r…" at bounding box center [806, 403] width 298 height 138
click at [922, 102] on button "Guardar" at bounding box center [913, 101] width 84 height 27
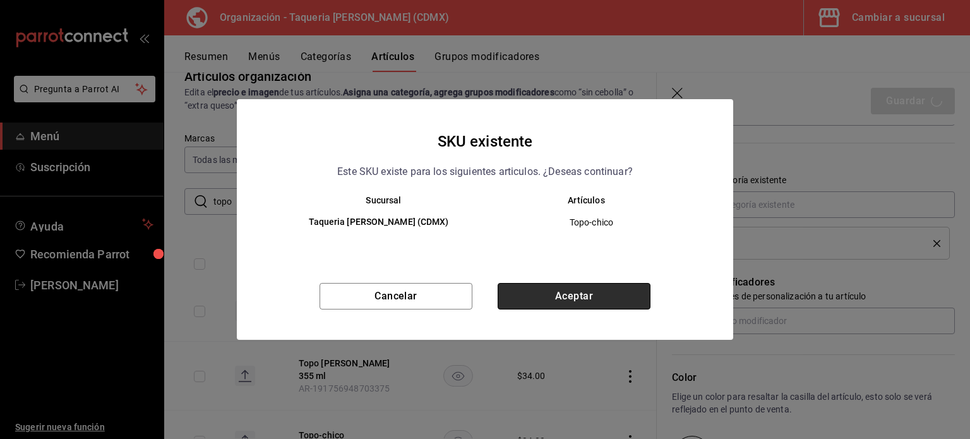
click at [591, 291] on button "Aceptar" at bounding box center [574, 296] width 153 height 27
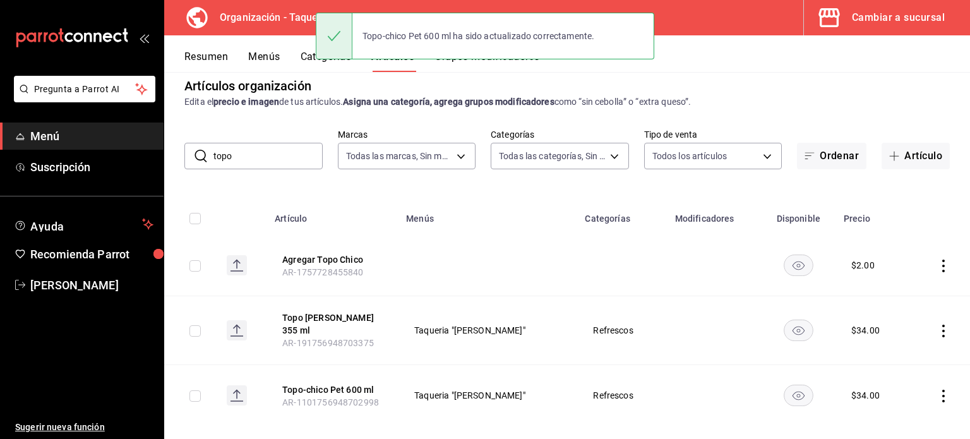
scroll to position [25, 0]
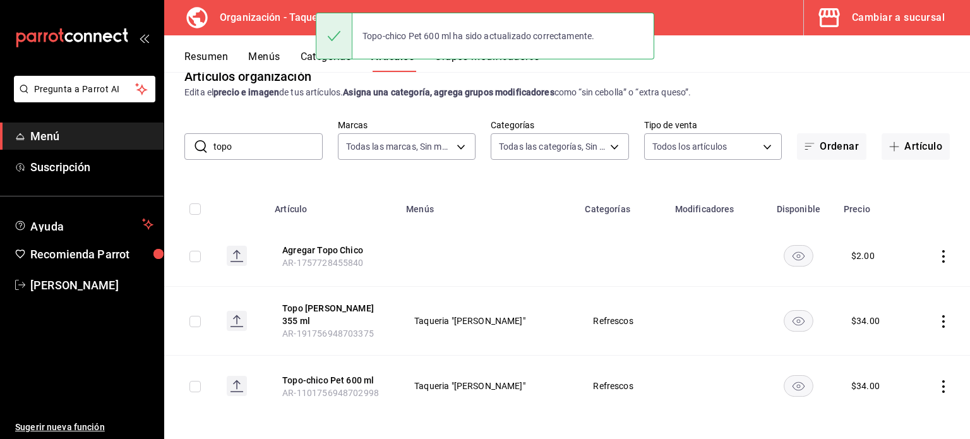
click at [577, 248] on td at bounding box center [622, 255] width 90 height 61
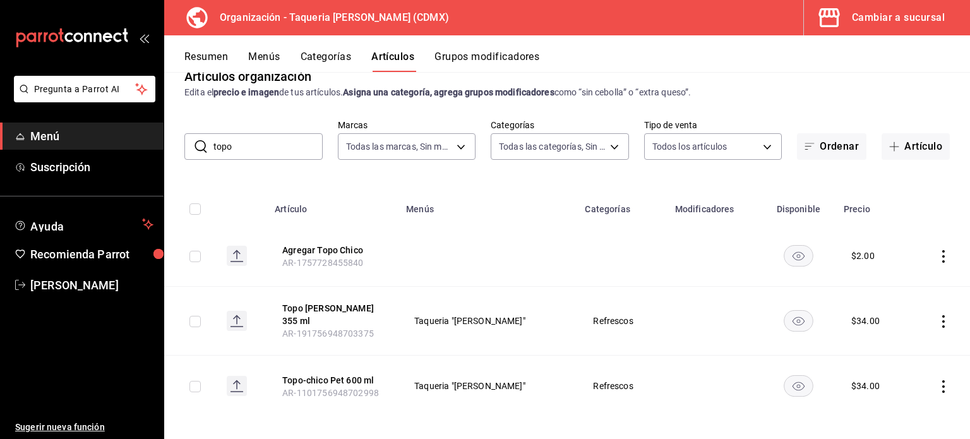
click at [937, 255] on icon "actions" at bounding box center [943, 256] width 13 height 13
click at [606, 275] on div at bounding box center [485, 219] width 970 height 439
click at [284, 142] on input "topo" at bounding box center [267, 146] width 109 height 25
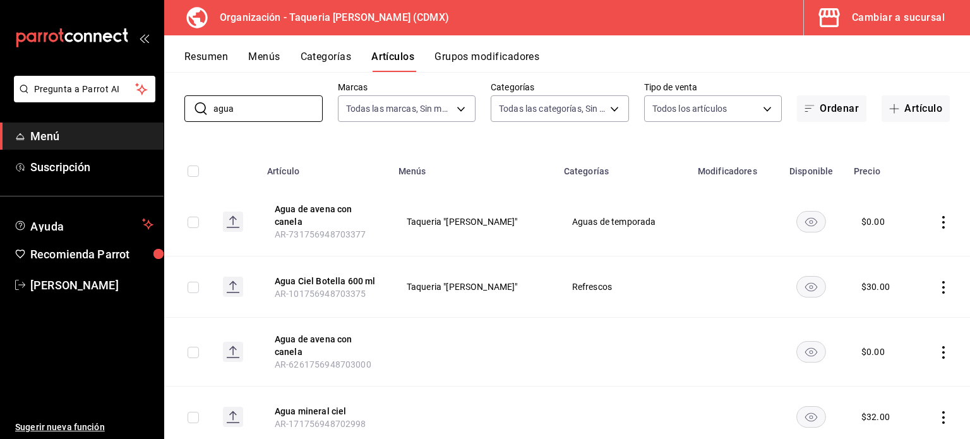
scroll to position [162, 0]
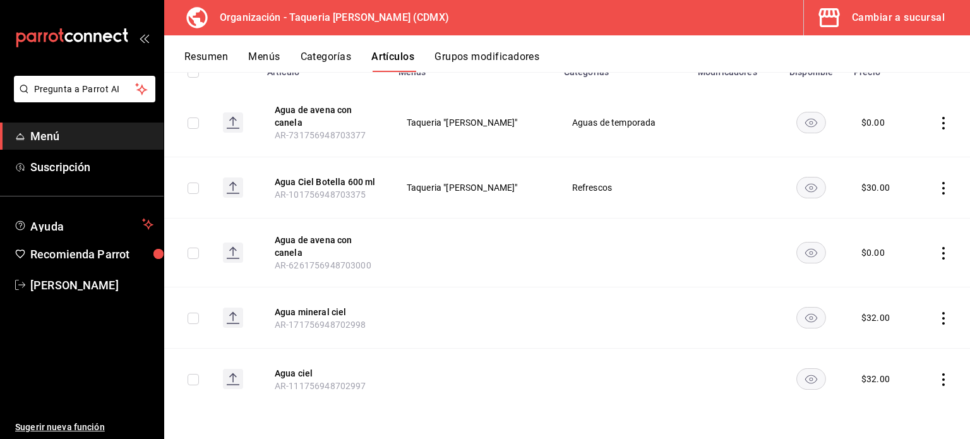
click at [937, 123] on icon "actions" at bounding box center [943, 123] width 13 height 13
click at [894, 204] on span "Eliminar" at bounding box center [896, 203] width 32 height 10
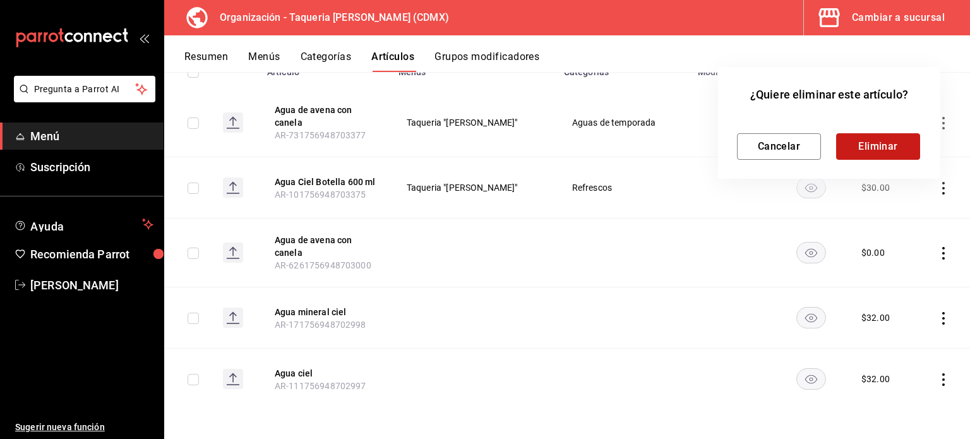
click at [873, 141] on button "Eliminar" at bounding box center [878, 146] width 84 height 27
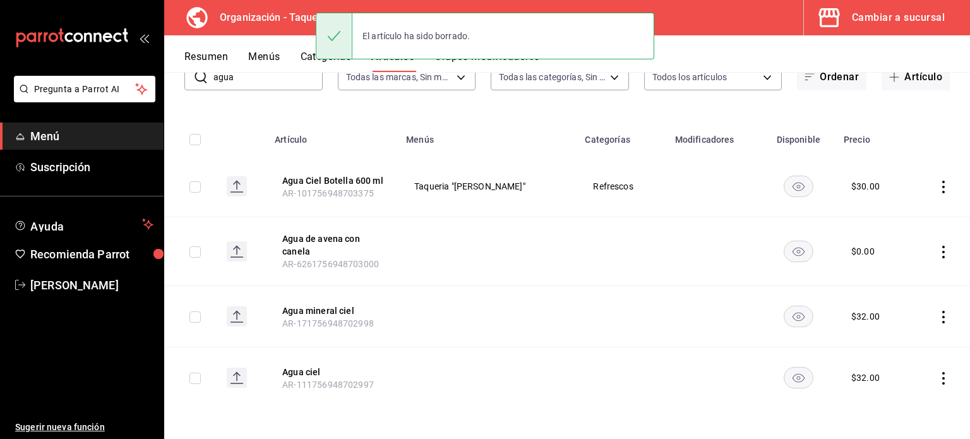
scroll to position [94, 0]
click at [937, 249] on icon "actions" at bounding box center [943, 252] width 13 height 13
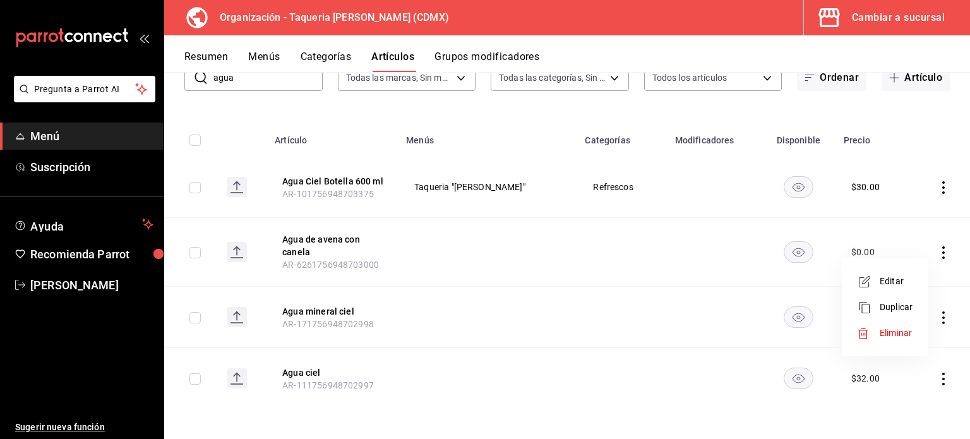
click at [892, 332] on span "Eliminar" at bounding box center [896, 333] width 32 height 10
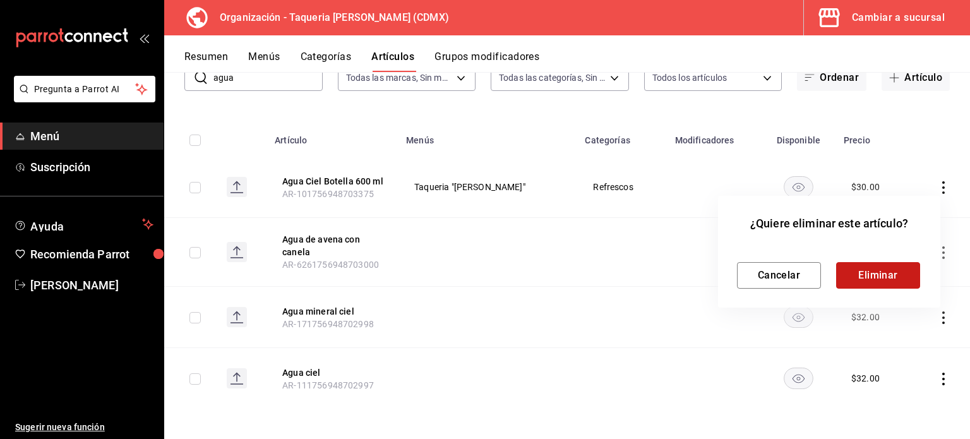
click at [896, 269] on button "Eliminar" at bounding box center [878, 275] width 84 height 27
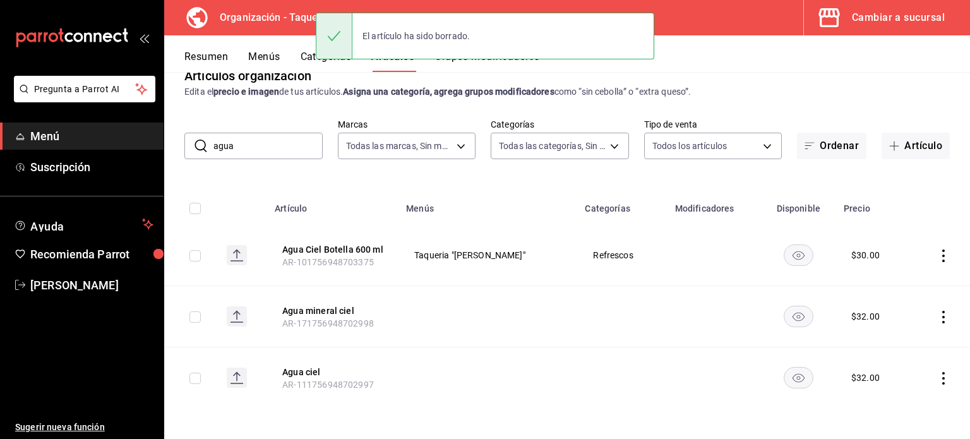
scroll to position [25, 0]
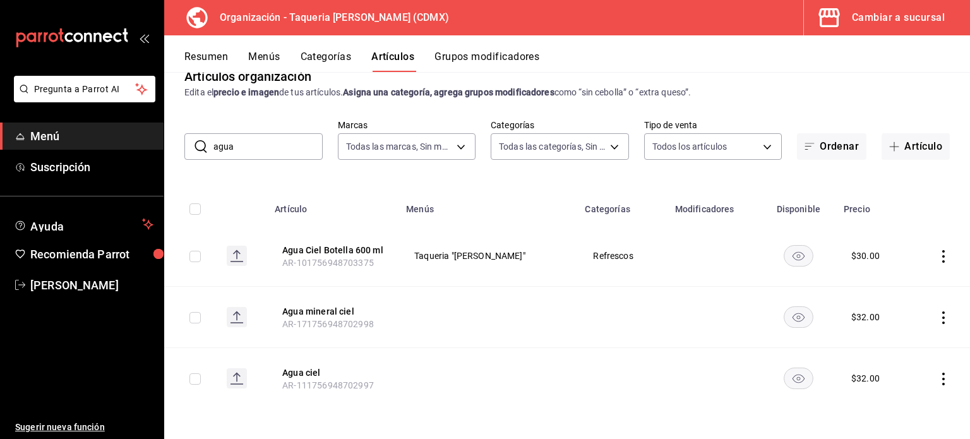
click at [937, 377] on icon "actions" at bounding box center [943, 379] width 13 height 13
click at [907, 406] on span "Eliminar" at bounding box center [896, 405] width 32 height 10
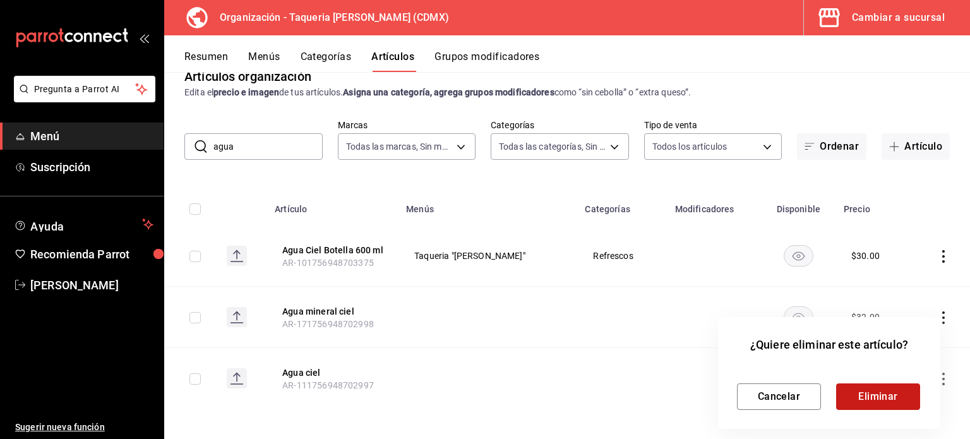
click at [896, 390] on button "Eliminar" at bounding box center [878, 396] width 84 height 27
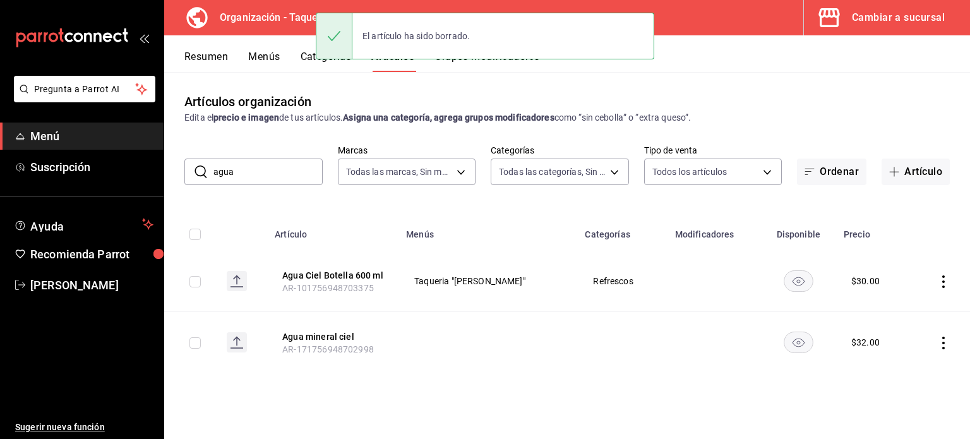
scroll to position [0, 0]
click at [248, 174] on input "agua" at bounding box center [267, 171] width 109 height 25
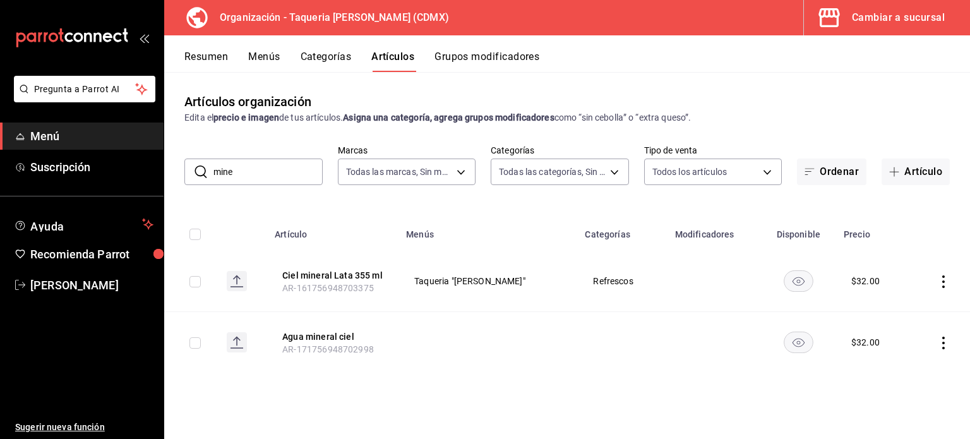
click at [947, 344] on icon "actions" at bounding box center [943, 343] width 13 height 13
click at [894, 409] on span "Eliminar" at bounding box center [905, 405] width 32 height 10
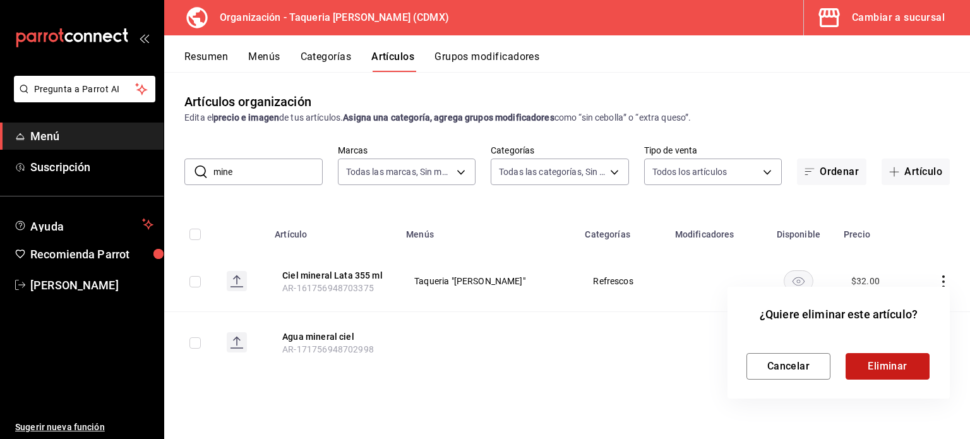
click at [882, 368] on button "Eliminar" at bounding box center [888, 366] width 84 height 27
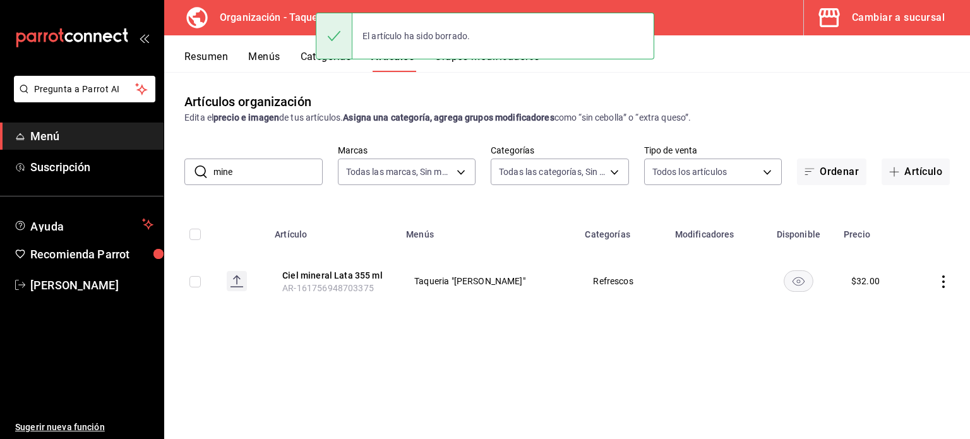
click at [261, 169] on input "mine" at bounding box center [267, 171] width 109 height 25
type input "ciel"
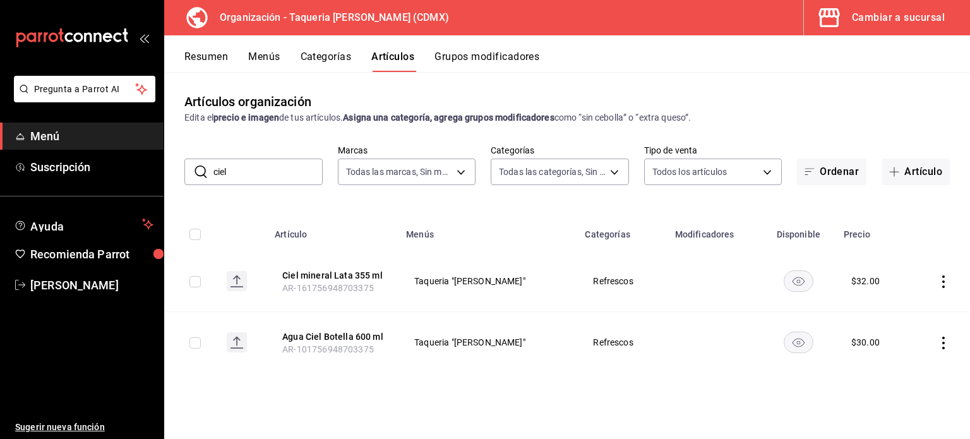
click at [258, 163] on input "ciel" at bounding box center [267, 171] width 109 height 25
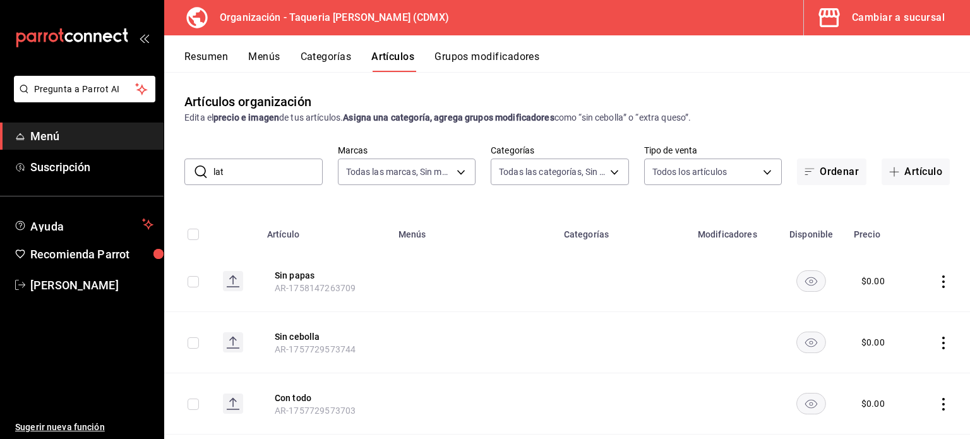
type input "lata"
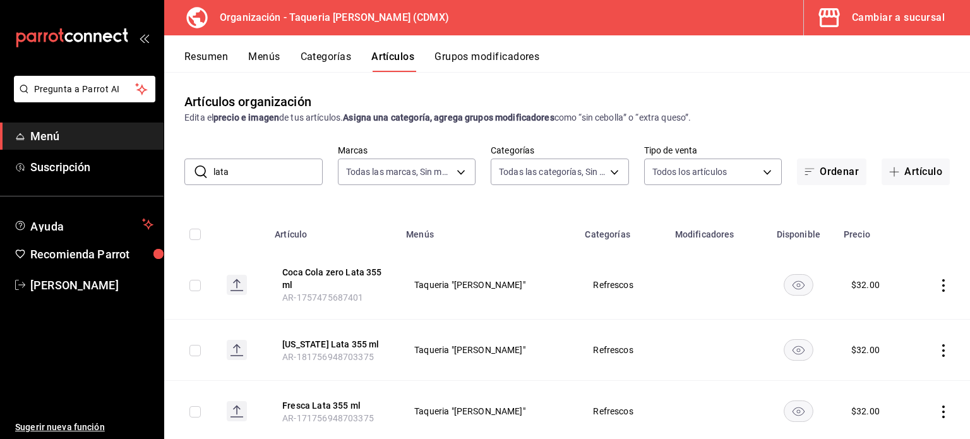
click at [258, 176] on input "lata" at bounding box center [267, 171] width 109 height 25
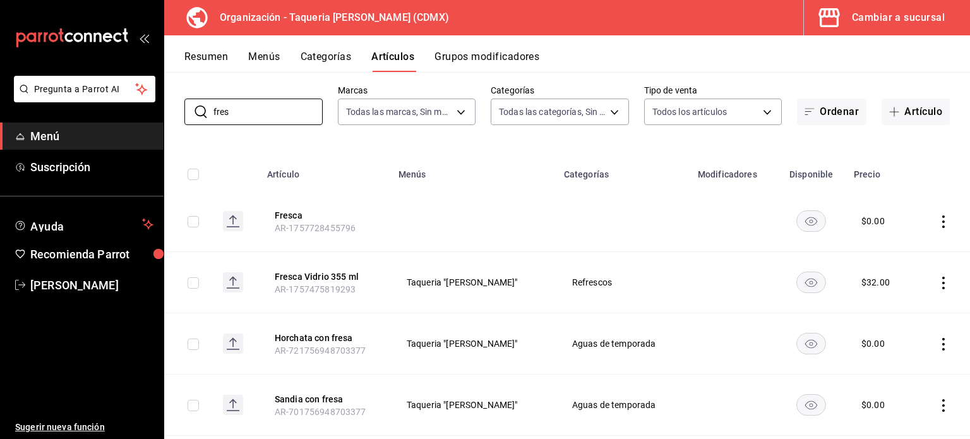
scroll to position [84, 0]
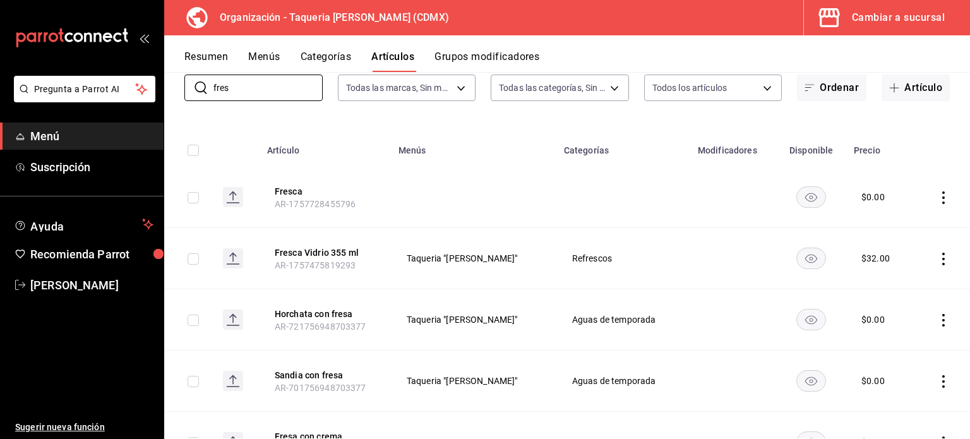
type input "fres"
click at [937, 193] on icon "actions" at bounding box center [943, 197] width 13 height 13
click at [905, 280] on span "Eliminar" at bounding box center [896, 278] width 32 height 10
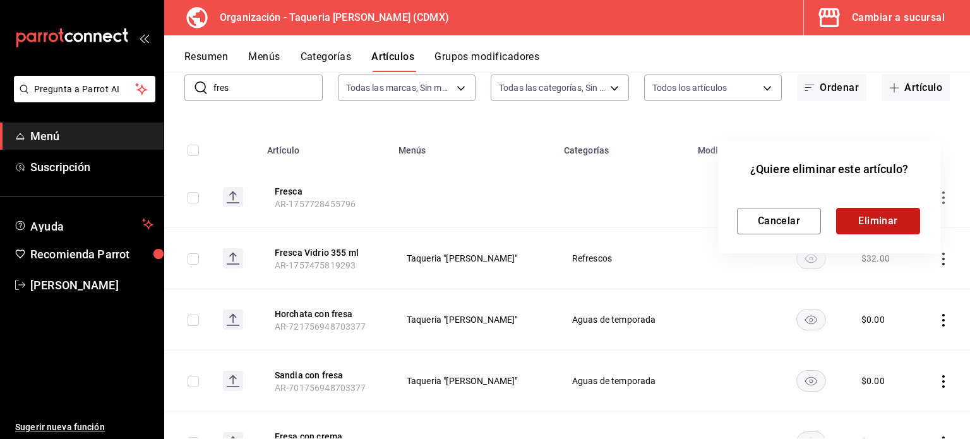
click at [901, 219] on button "Eliminar" at bounding box center [878, 221] width 84 height 27
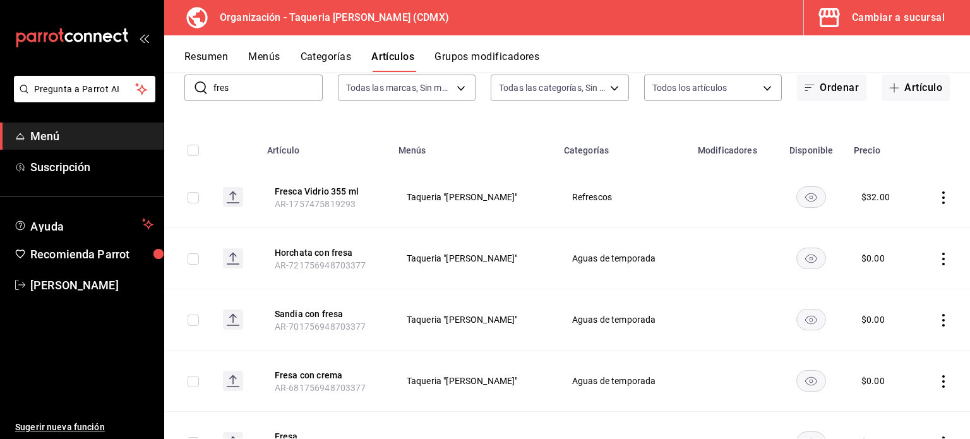
drag, startPoint x: 926, startPoint y: 257, endPoint x: 933, endPoint y: 255, distance: 8.0
click at [927, 256] on td at bounding box center [943, 258] width 56 height 61
click at [937, 255] on icon "actions" at bounding box center [943, 259] width 13 height 13
click at [889, 337] on span "Eliminar" at bounding box center [896, 339] width 32 height 10
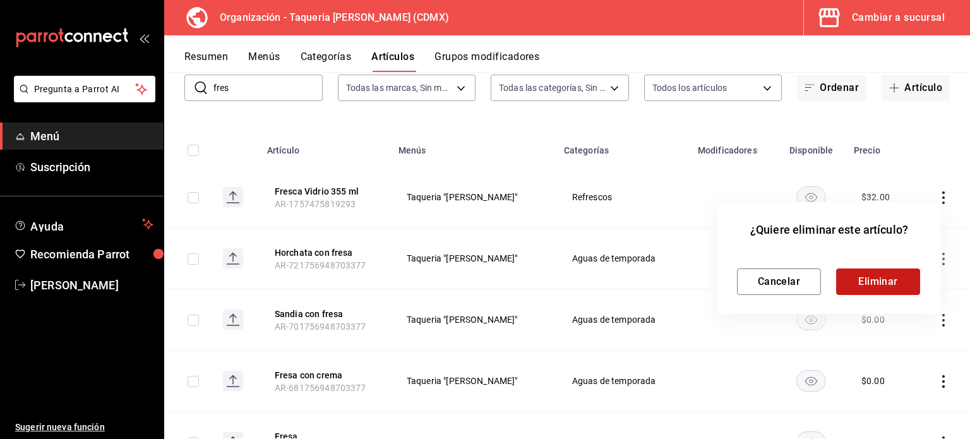
click at [892, 291] on button "Eliminar" at bounding box center [878, 281] width 84 height 27
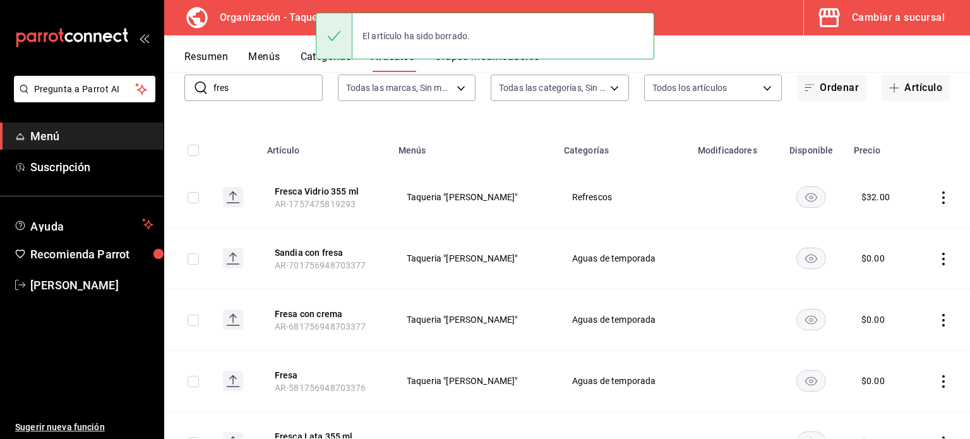
click at [937, 258] on icon "actions" at bounding box center [943, 259] width 13 height 13
click at [906, 342] on span "Eliminar" at bounding box center [896, 339] width 32 height 10
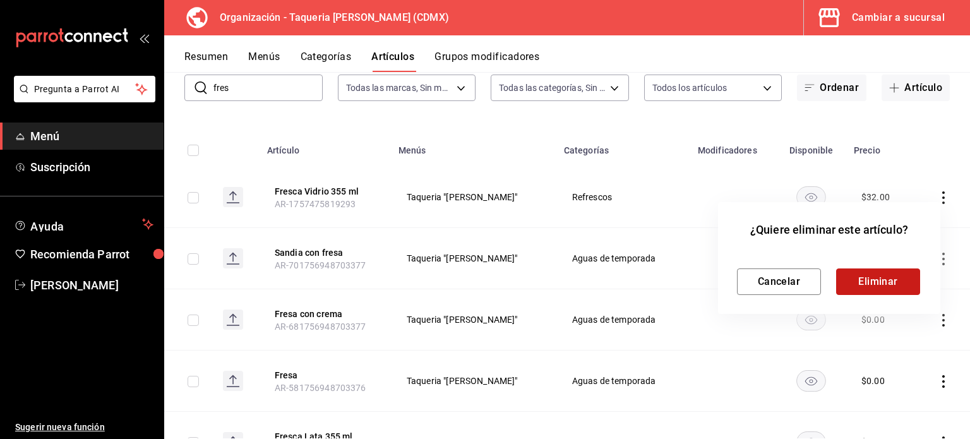
click at [901, 291] on button "Eliminar" at bounding box center [878, 281] width 84 height 27
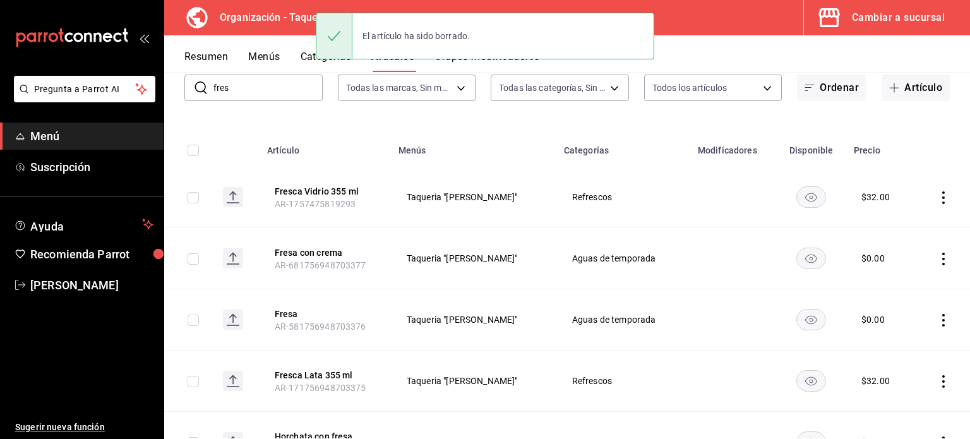
click at [937, 255] on icon "actions" at bounding box center [943, 259] width 13 height 13
click at [880, 335] on span "Eliminar" at bounding box center [896, 339] width 32 height 10
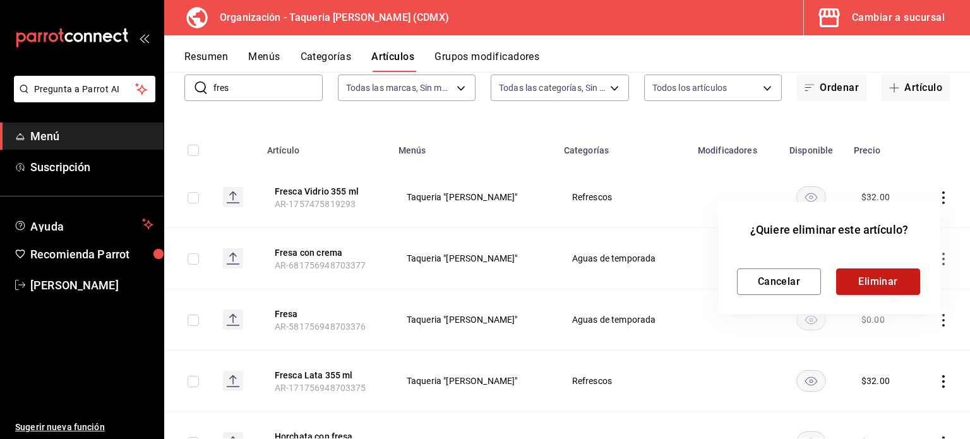
click at [902, 277] on button "Eliminar" at bounding box center [878, 281] width 84 height 27
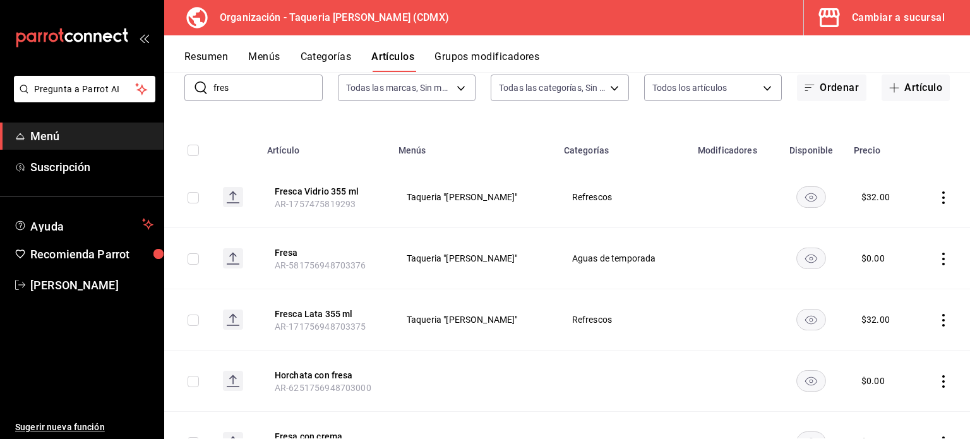
click at [937, 256] on icon "actions" at bounding box center [943, 259] width 13 height 13
click at [880, 335] on span "Eliminar" at bounding box center [896, 339] width 32 height 10
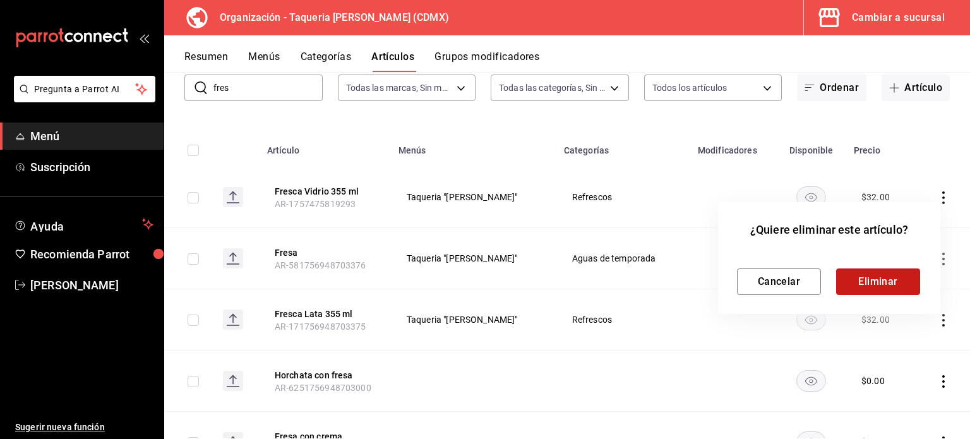
click at [886, 279] on button "Eliminar" at bounding box center [878, 281] width 84 height 27
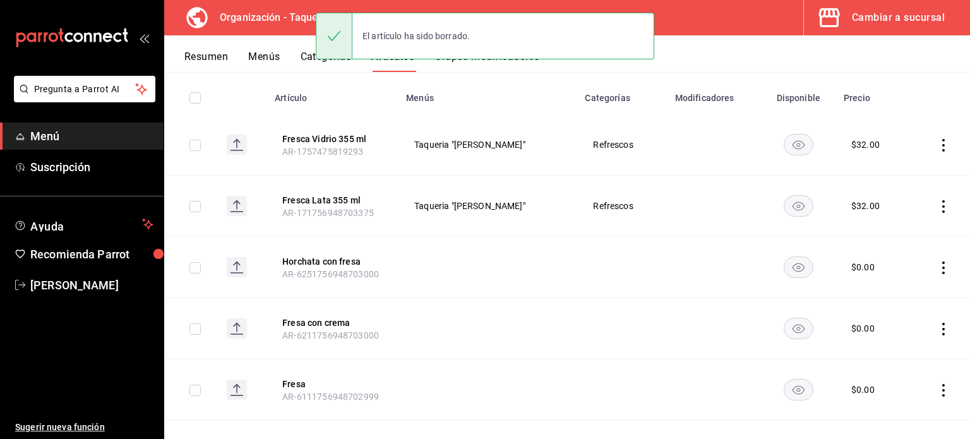
scroll to position [168, 0]
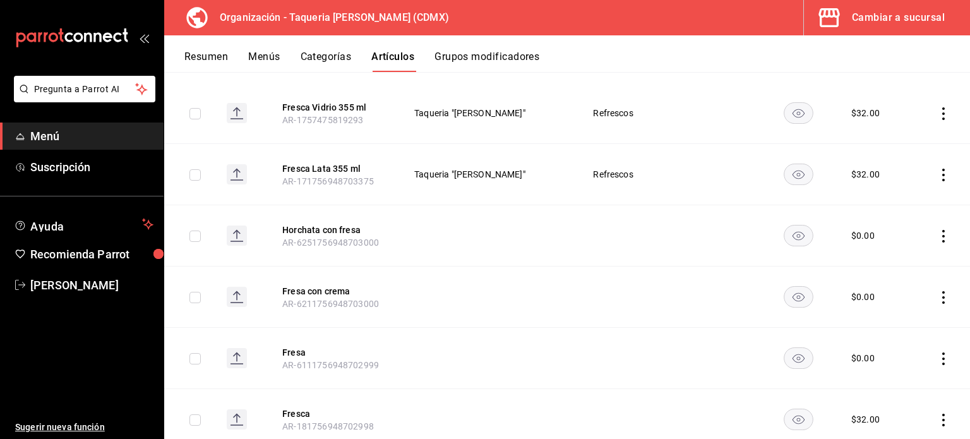
click at [937, 234] on icon "actions" at bounding box center [943, 236] width 13 height 13
click at [905, 312] on span "Eliminar" at bounding box center [896, 316] width 32 height 10
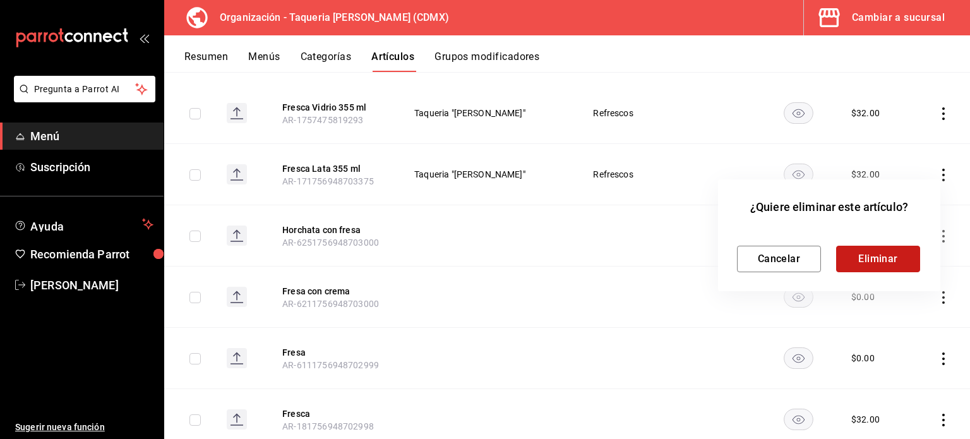
click at [884, 257] on button "Eliminar" at bounding box center [878, 259] width 84 height 27
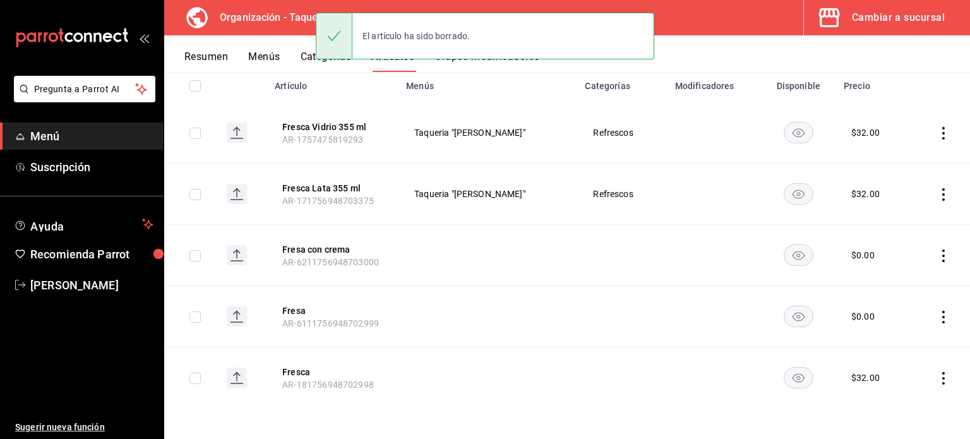
scroll to position [148, 0]
click at [940, 256] on td at bounding box center [940, 255] width 60 height 61
click at [937, 254] on icon "actions" at bounding box center [943, 256] width 13 height 13
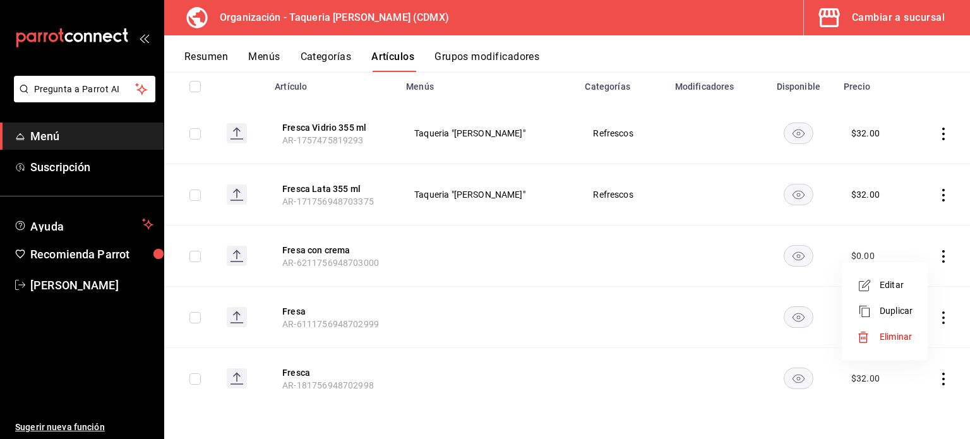
click at [887, 336] on span "Eliminar" at bounding box center [896, 337] width 32 height 10
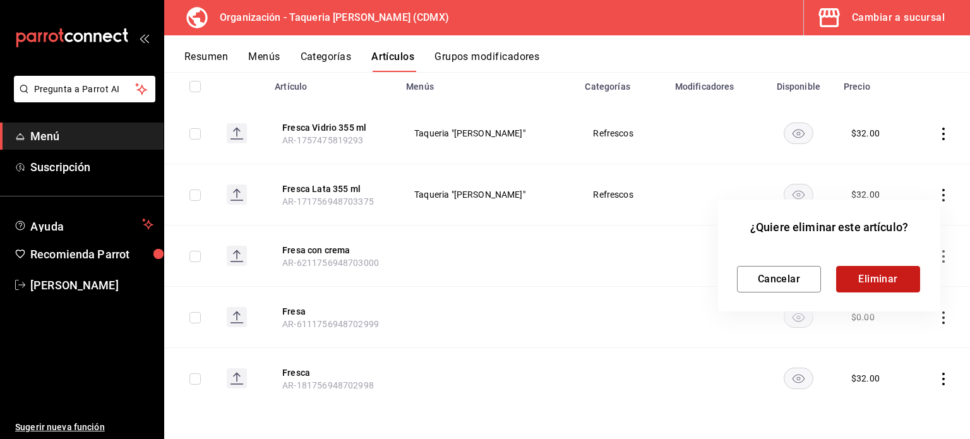
click at [896, 287] on button "Eliminar" at bounding box center [878, 279] width 84 height 27
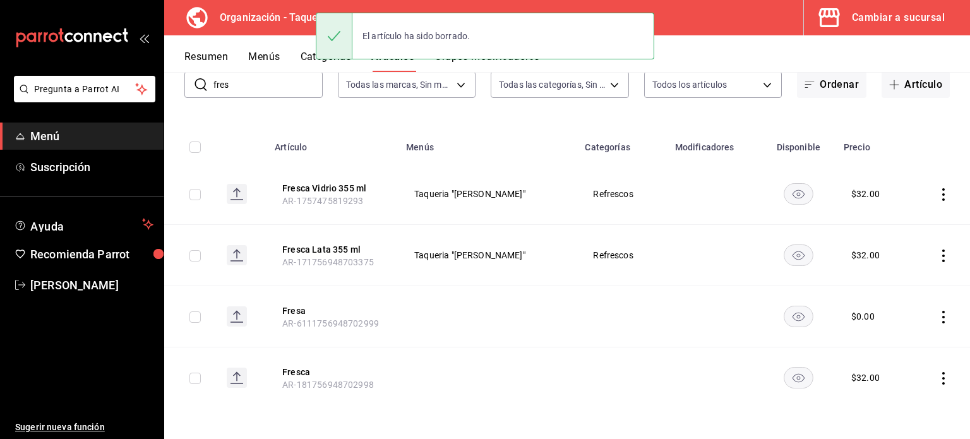
scroll to position [87, 0]
click at [937, 316] on icon "actions" at bounding box center [943, 317] width 13 height 13
click at [887, 393] on span "Eliminar" at bounding box center [896, 398] width 32 height 10
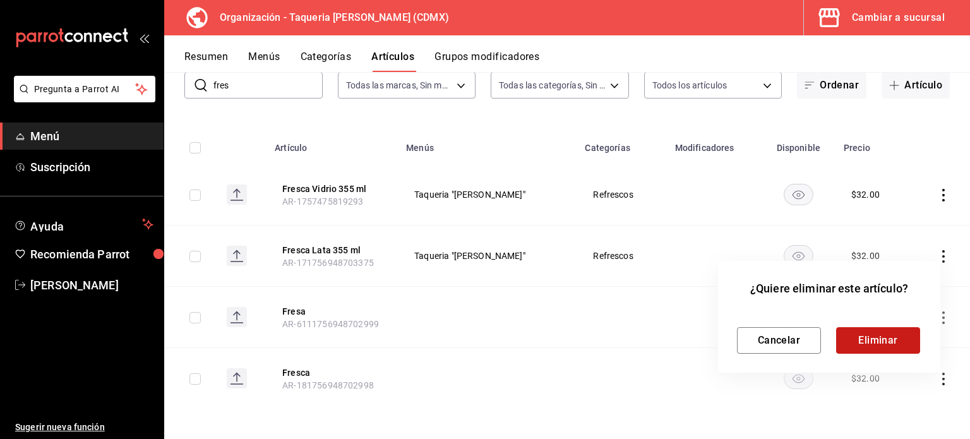
click at [899, 343] on button "Eliminar" at bounding box center [878, 340] width 84 height 27
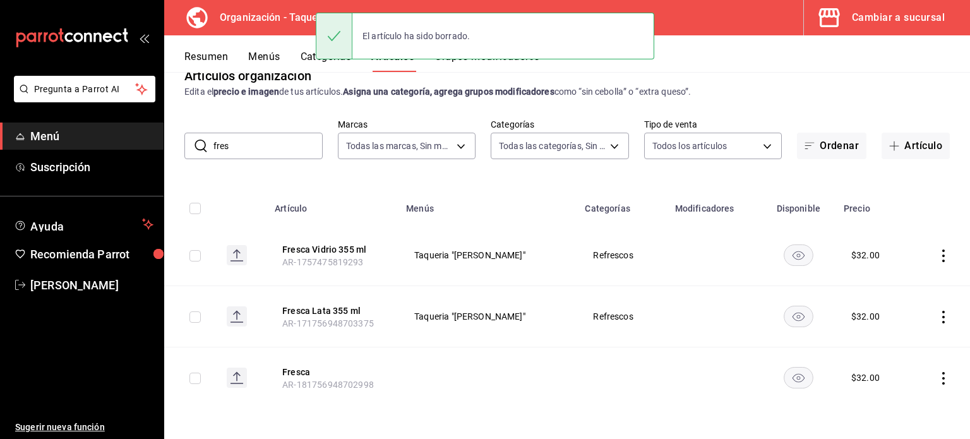
scroll to position [25, 0]
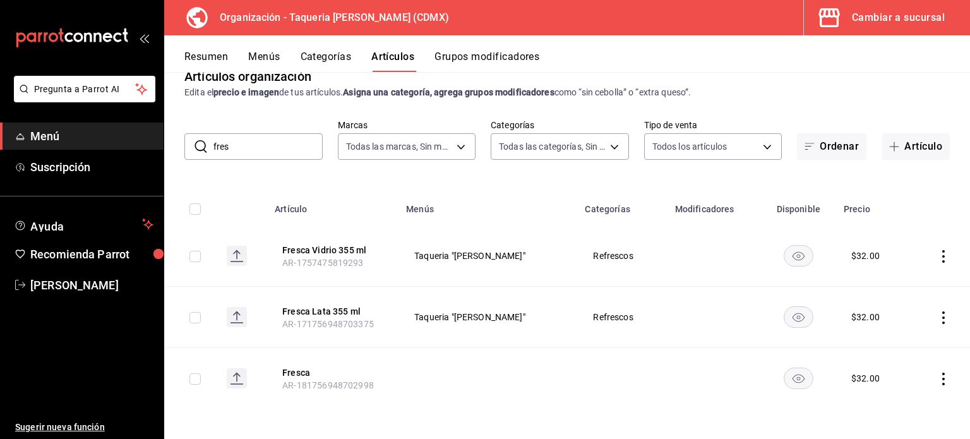
click at [937, 375] on icon "actions" at bounding box center [943, 379] width 13 height 13
click at [885, 401] on span "Eliminar" at bounding box center [896, 405] width 32 height 10
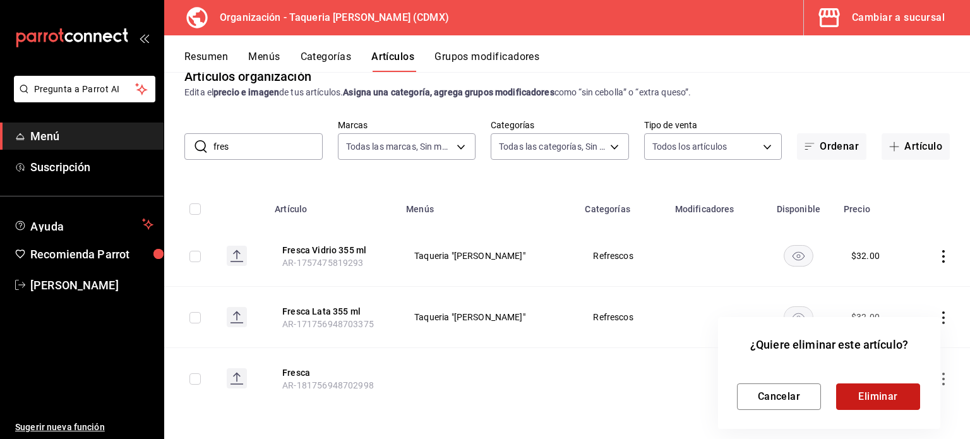
click at [888, 400] on button "Eliminar" at bounding box center [878, 396] width 84 height 27
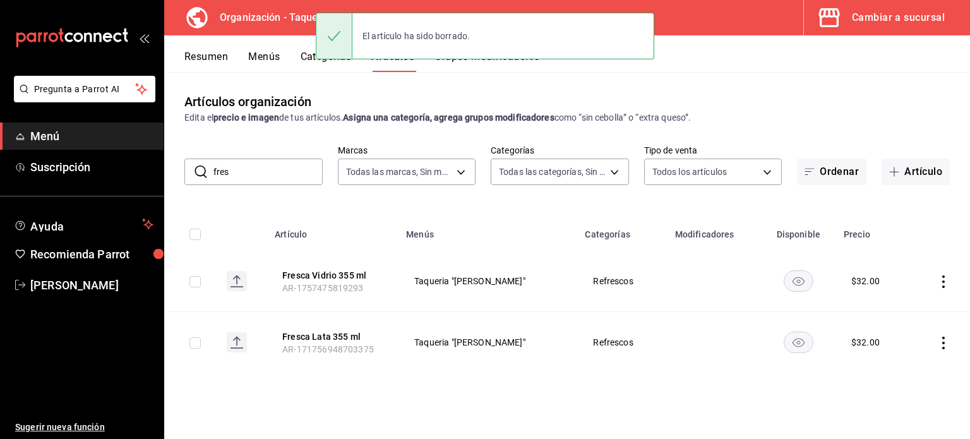
scroll to position [0, 0]
click at [291, 176] on input "fres" at bounding box center [267, 171] width 109 height 25
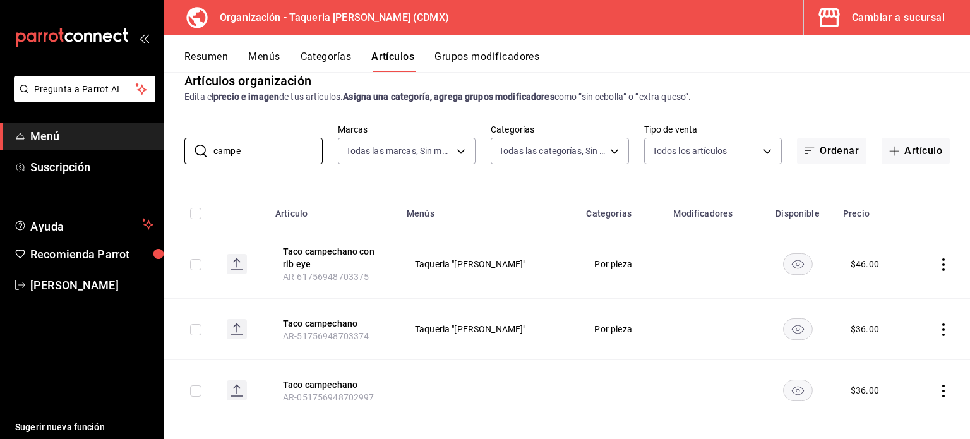
scroll to position [33, 0]
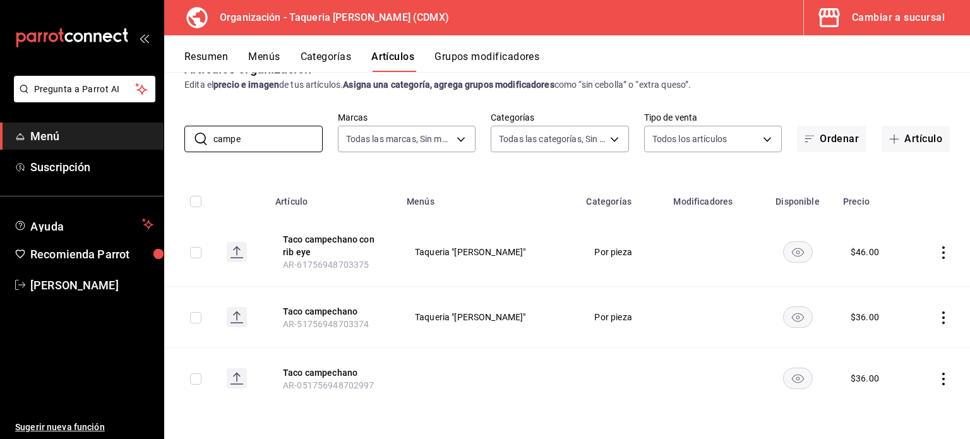
click at [942, 378] on icon "actions" at bounding box center [943, 379] width 3 height 13
click at [897, 409] on span "Eliminar" at bounding box center [896, 405] width 32 height 10
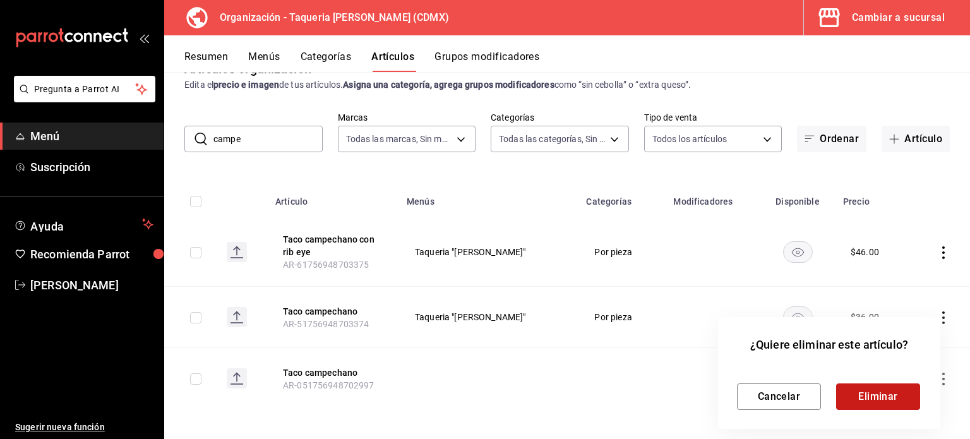
click at [889, 396] on button "Eliminar" at bounding box center [878, 396] width 84 height 27
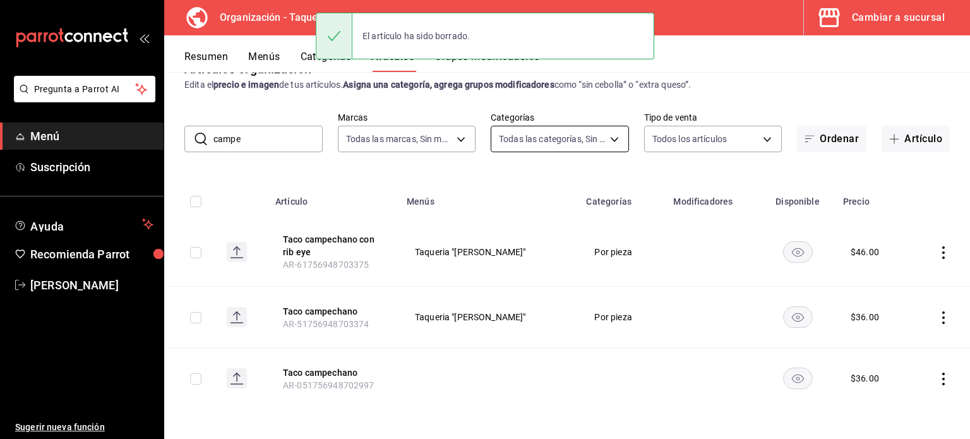
scroll to position [0, 0]
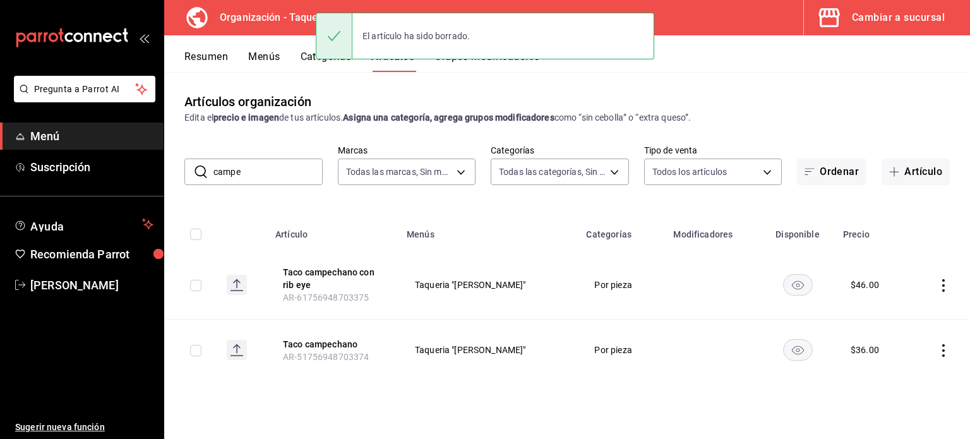
click at [254, 170] on input "campe" at bounding box center [267, 171] width 109 height 25
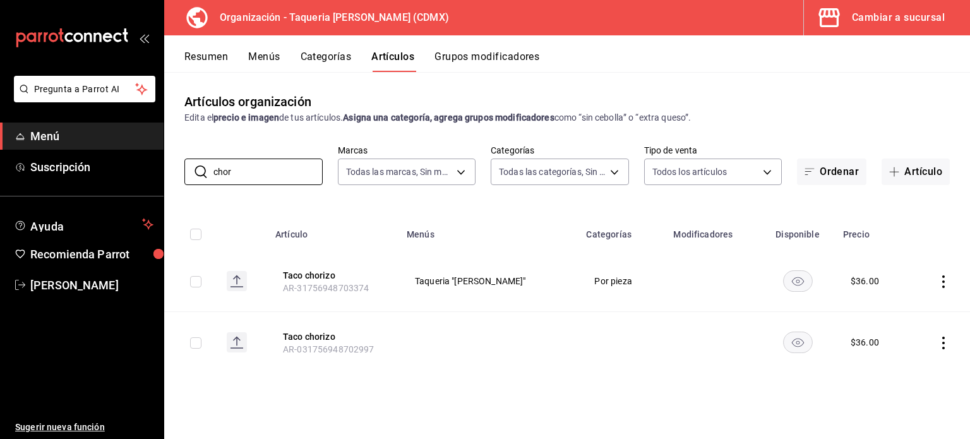
type input "chor"
click at [944, 338] on icon "actions" at bounding box center [943, 343] width 3 height 13
click at [885, 405] on div at bounding box center [878, 406] width 23 height 13
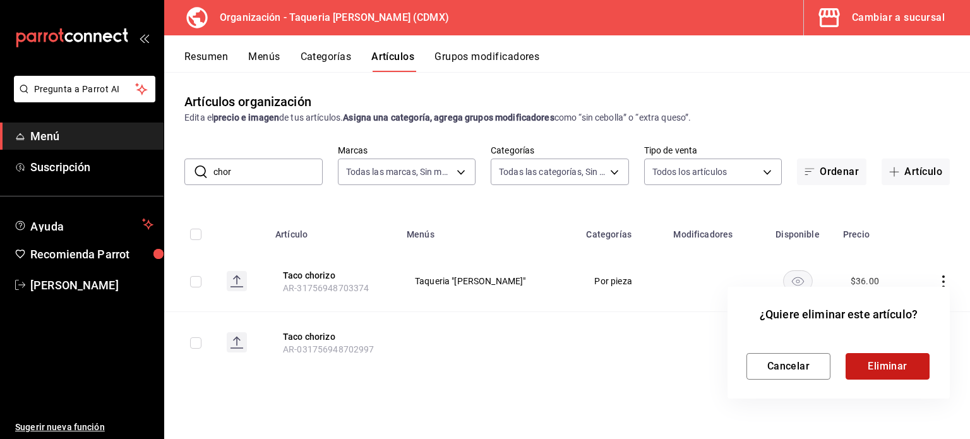
click at [898, 364] on button "Eliminar" at bounding box center [888, 366] width 84 height 27
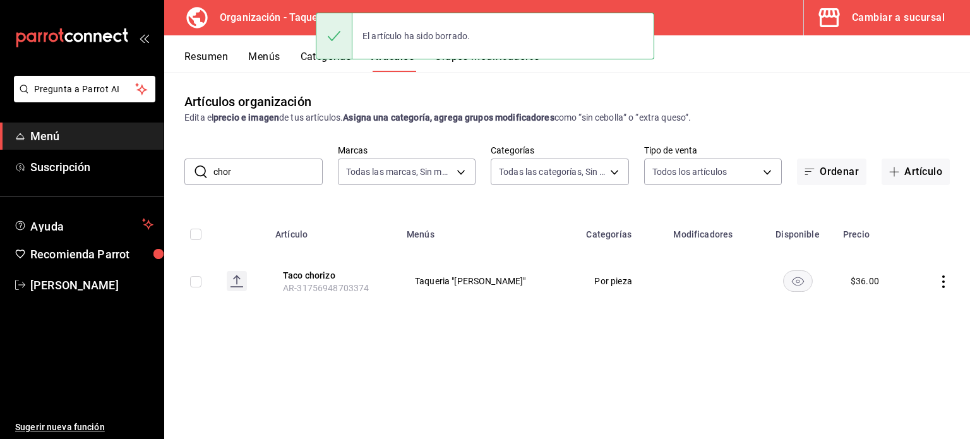
click at [280, 174] on input "chor" at bounding box center [267, 171] width 109 height 25
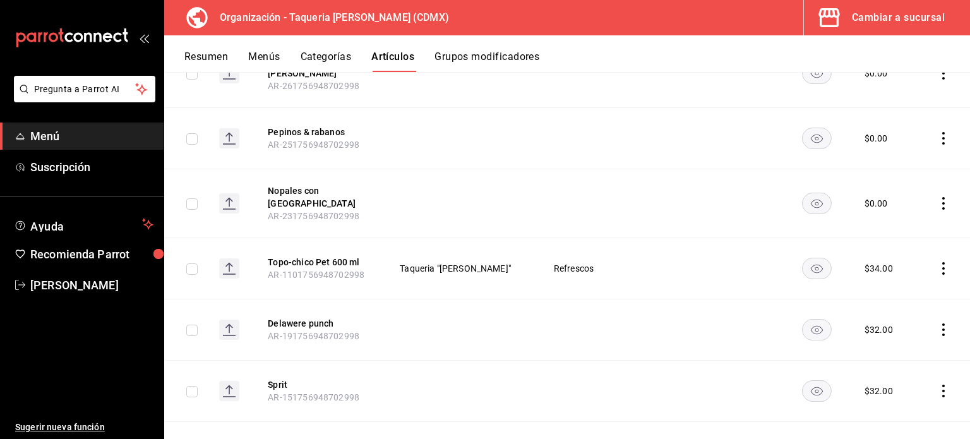
scroll to position [7188, 0]
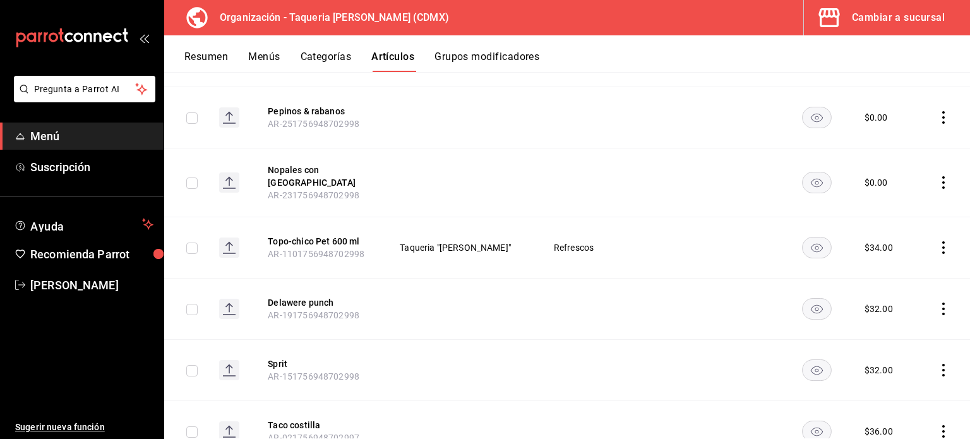
click at [937, 364] on icon "actions" at bounding box center [943, 370] width 13 height 13
click at [890, 394] on span "Eliminar" at bounding box center [896, 398] width 32 height 10
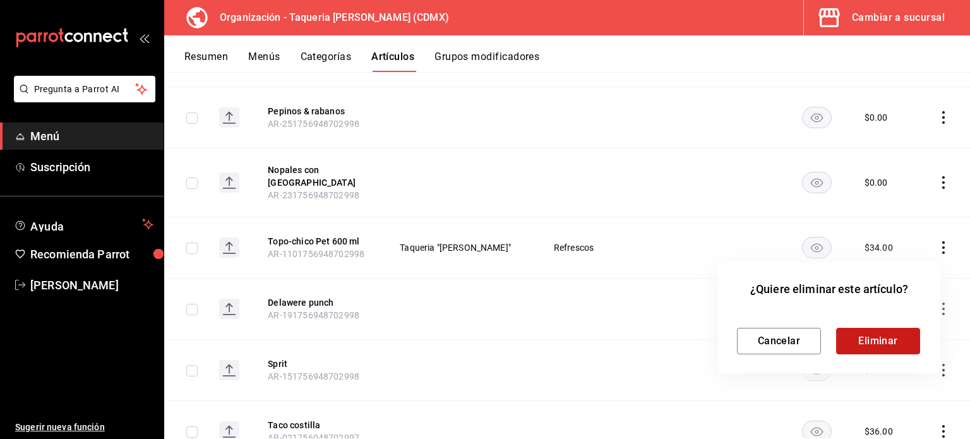
click at [887, 348] on button "Eliminar" at bounding box center [878, 341] width 84 height 27
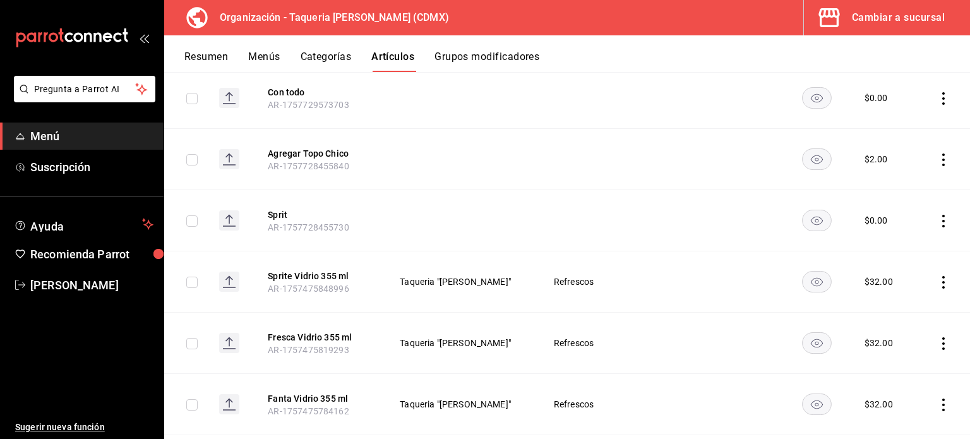
scroll to position [0, 0]
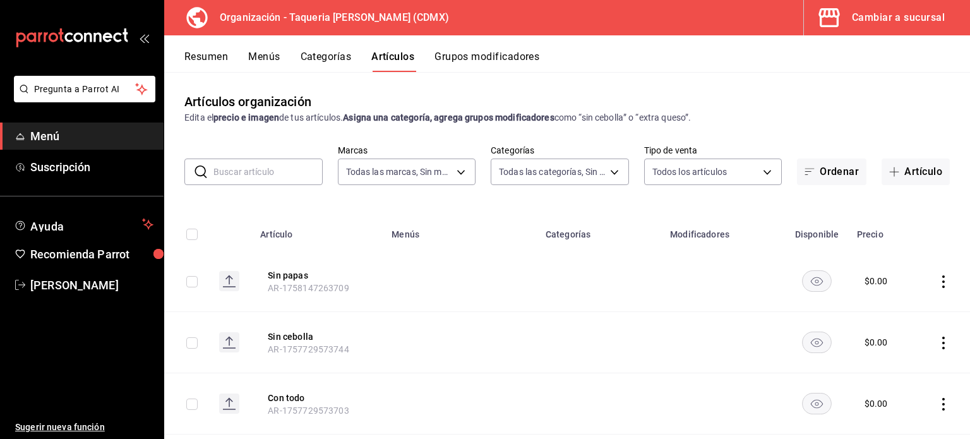
click at [271, 167] on input "text" at bounding box center [267, 171] width 109 height 25
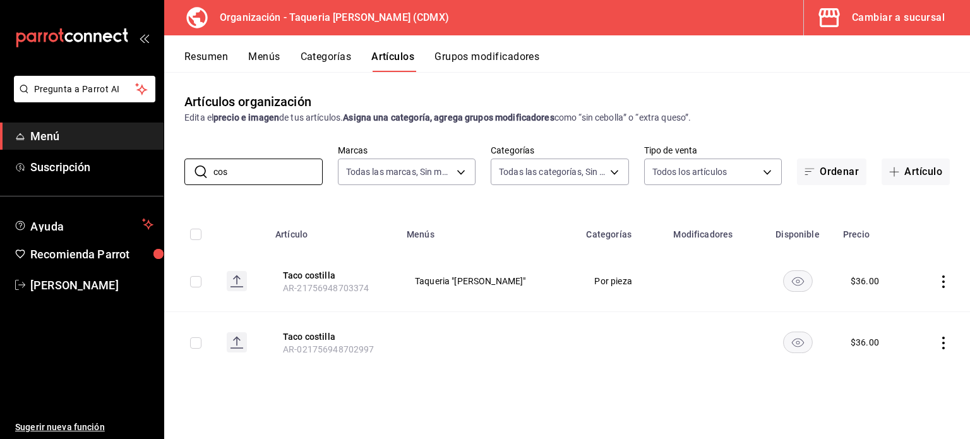
type input "cos"
click at [943, 339] on icon "actions" at bounding box center [943, 343] width 13 height 13
click at [894, 400] on span "Eliminar" at bounding box center [905, 405] width 32 height 10
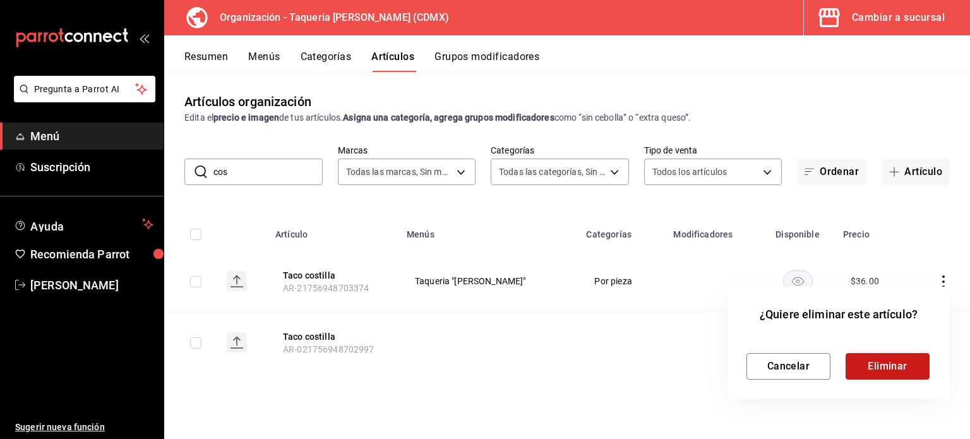
click at [896, 370] on button "Eliminar" at bounding box center [888, 366] width 84 height 27
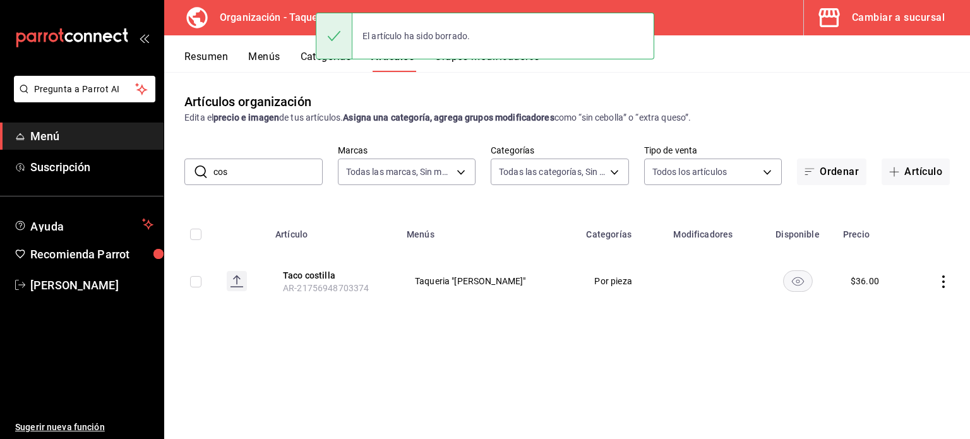
click at [255, 169] on input "cos" at bounding box center [267, 171] width 109 height 25
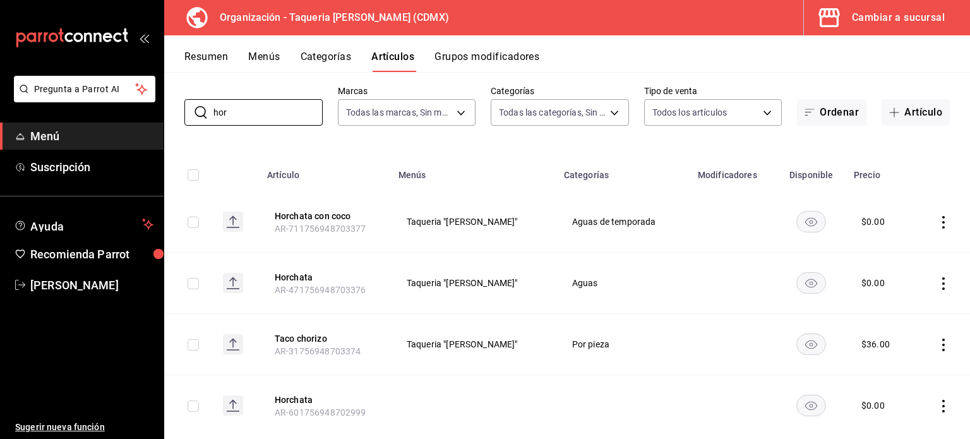
scroll to position [84, 0]
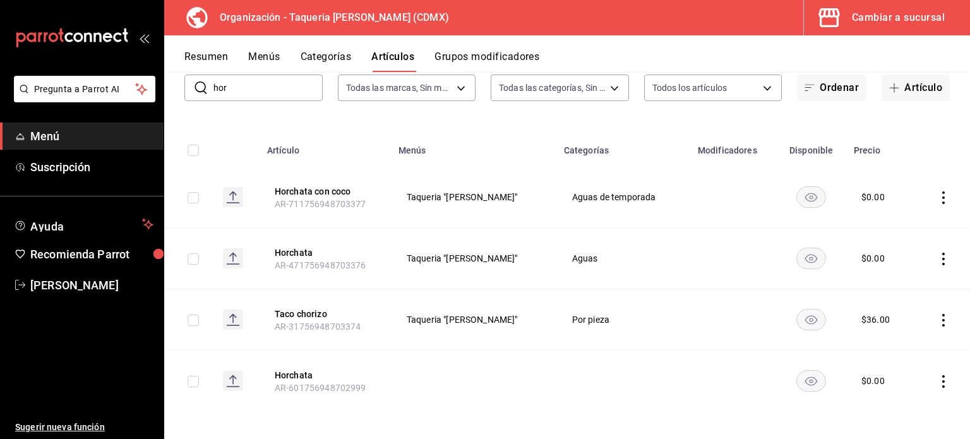
click at [937, 191] on icon "actions" at bounding box center [943, 197] width 13 height 13
click at [899, 277] on span "Eliminar" at bounding box center [896, 278] width 32 height 10
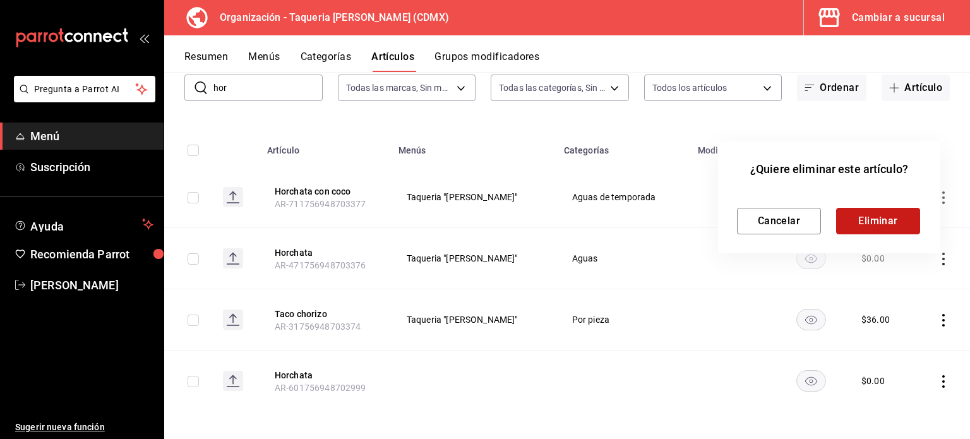
click at [889, 224] on button "Eliminar" at bounding box center [878, 221] width 84 height 27
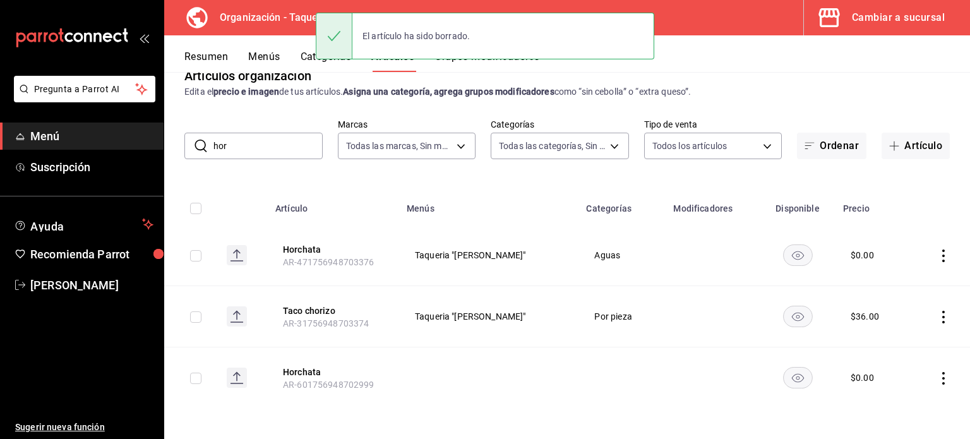
scroll to position [25, 0]
click at [937, 252] on icon "actions" at bounding box center [943, 256] width 13 height 13
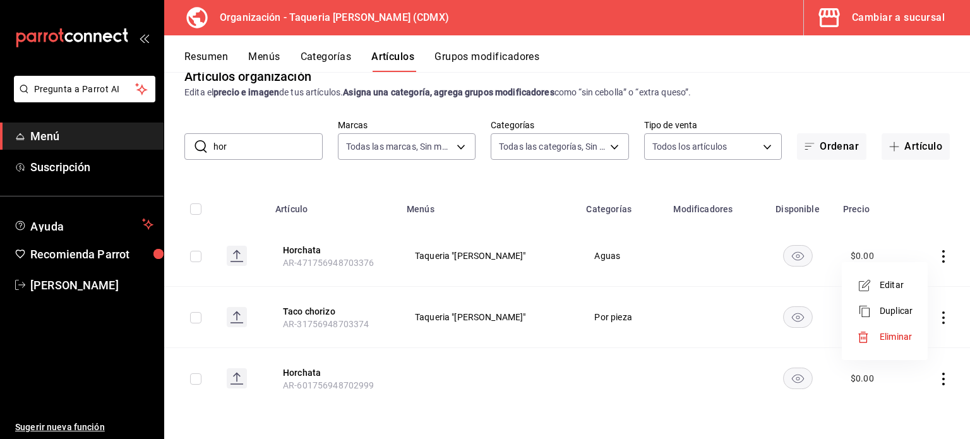
click at [889, 338] on span "Eliminar" at bounding box center [896, 337] width 32 height 10
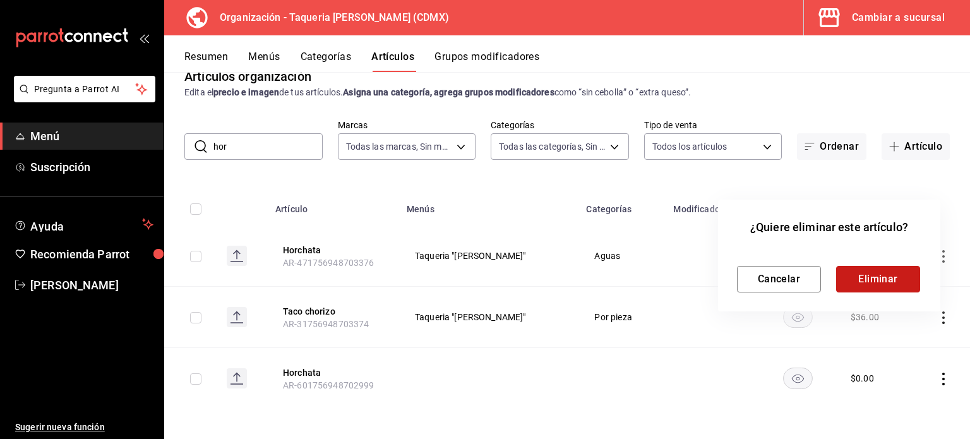
click at [889, 272] on button "Eliminar" at bounding box center [878, 279] width 84 height 27
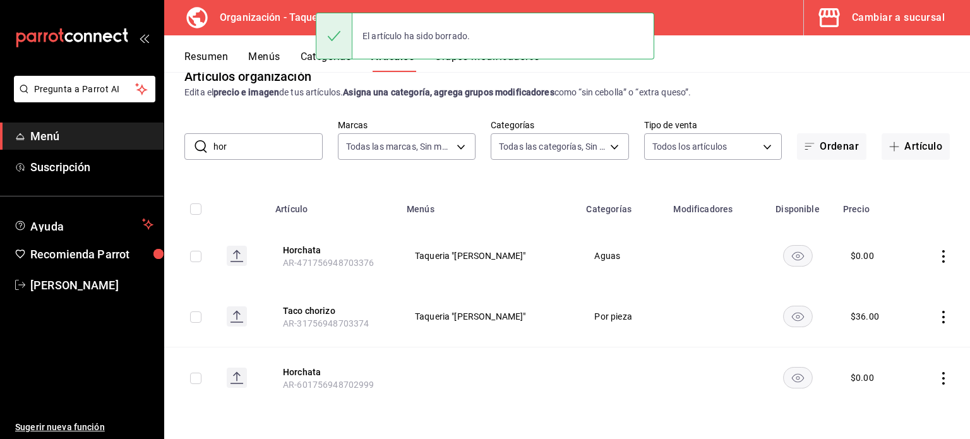
scroll to position [0, 0]
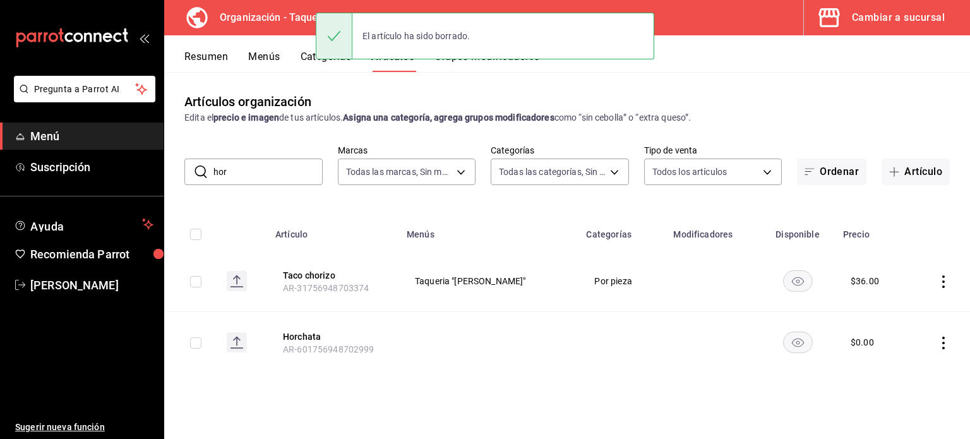
click at [945, 339] on icon "actions" at bounding box center [943, 343] width 13 height 13
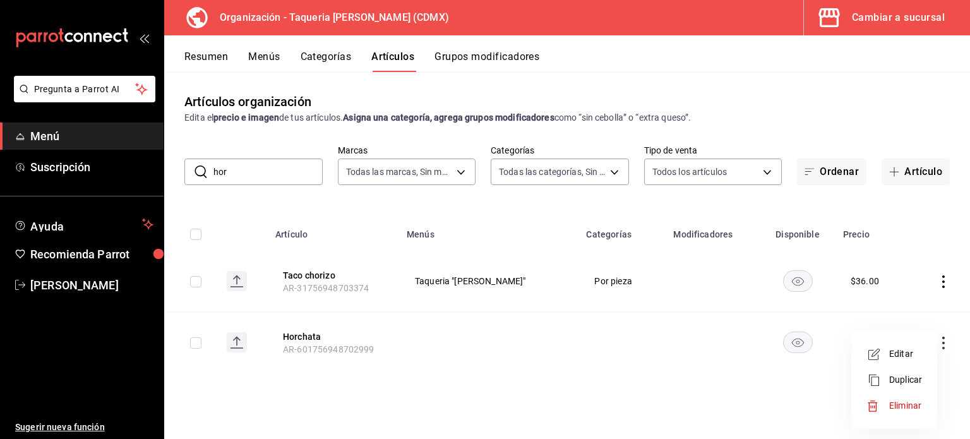
click at [927, 406] on li "Eliminar" at bounding box center [894, 406] width 76 height 26
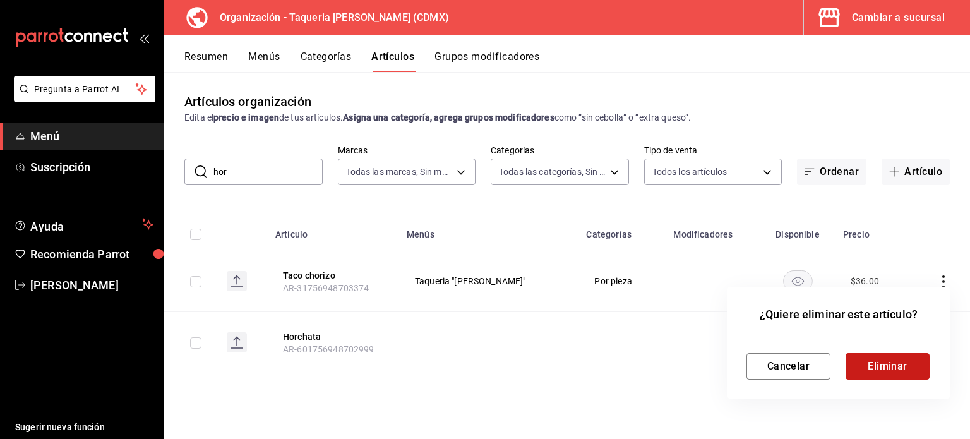
click at [870, 369] on button "Eliminar" at bounding box center [888, 366] width 84 height 27
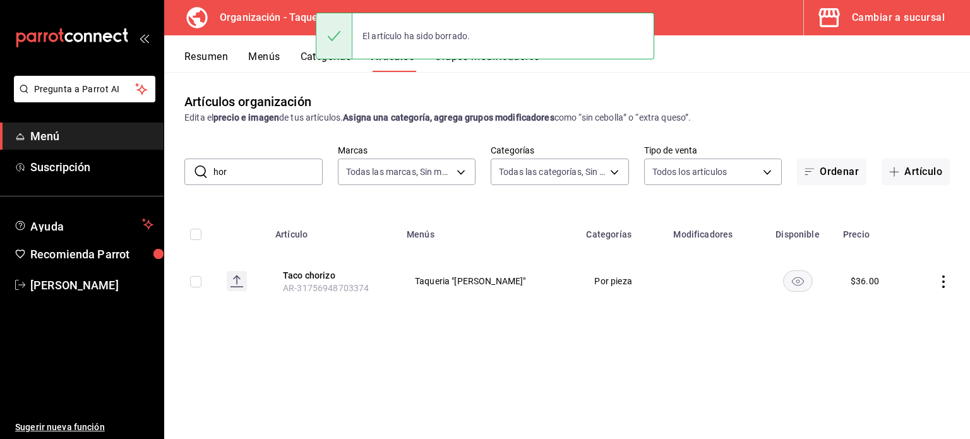
click at [271, 159] on input "hor" at bounding box center [267, 171] width 109 height 25
type input "h"
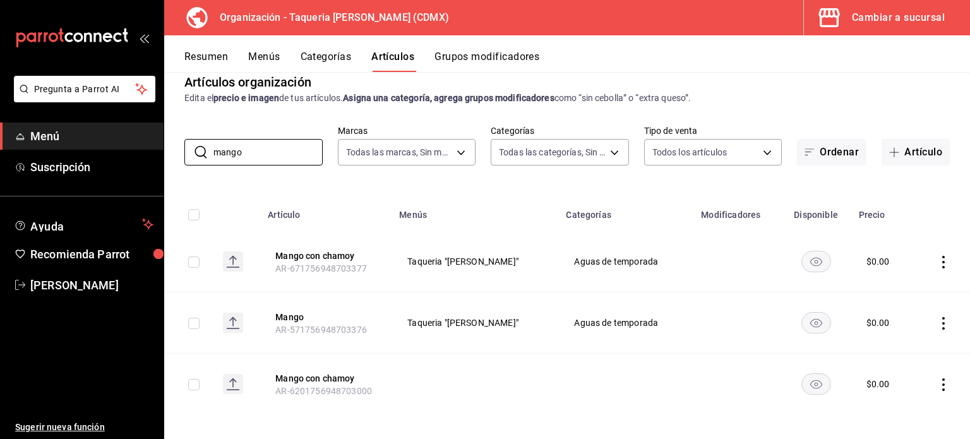
scroll to position [25, 0]
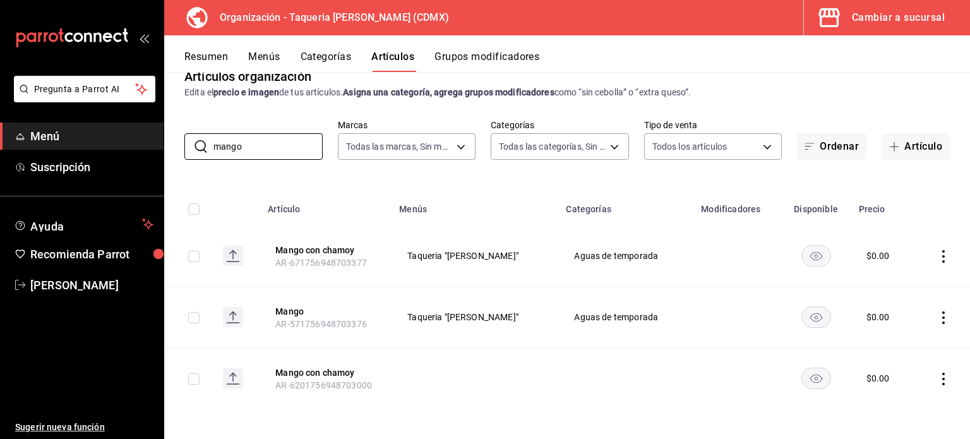
type input "mango"
click at [937, 381] on icon "actions" at bounding box center [943, 379] width 13 height 13
click at [885, 403] on span "Eliminar" at bounding box center [896, 405] width 32 height 10
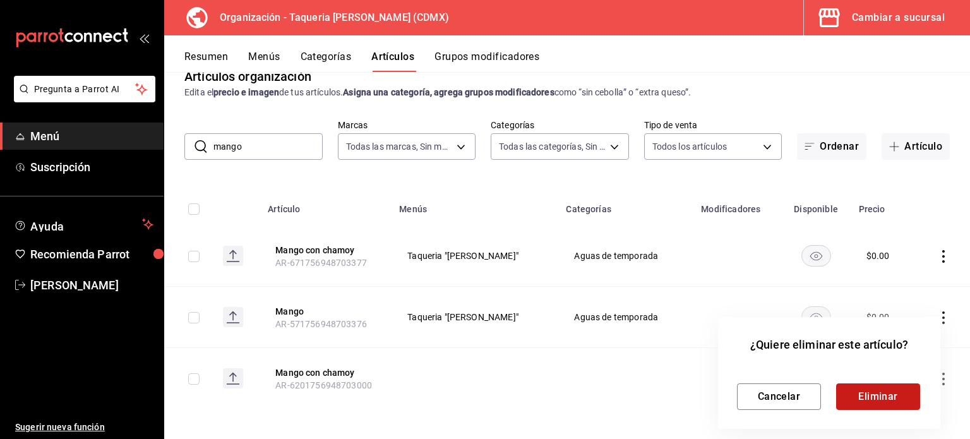
click at [879, 393] on button "Eliminar" at bounding box center [878, 396] width 84 height 27
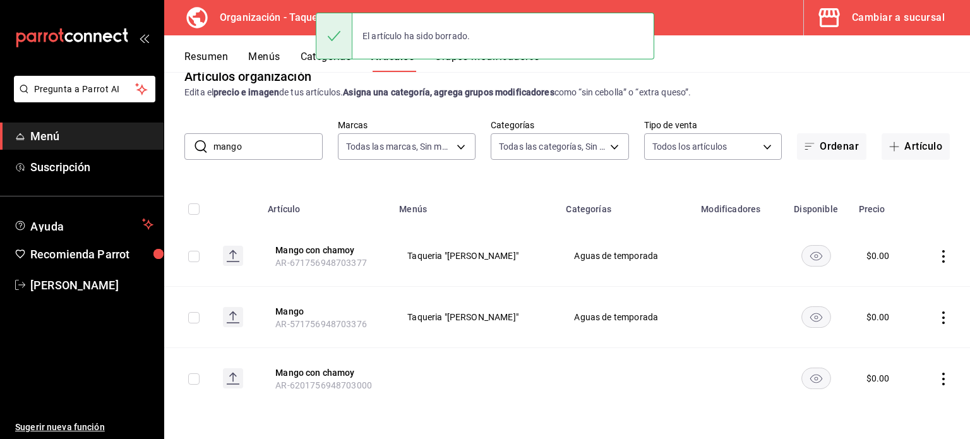
scroll to position [0, 0]
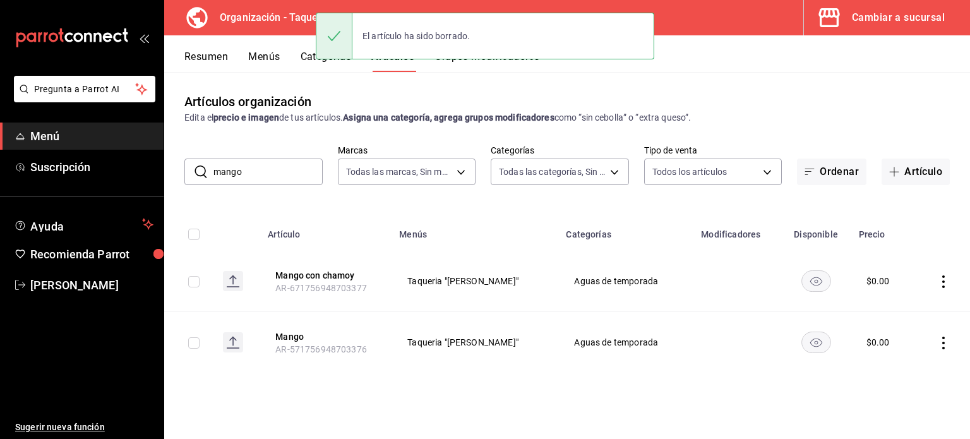
click at [945, 341] on icon "actions" at bounding box center [943, 343] width 13 height 13
click at [904, 412] on span "Eliminar" at bounding box center [905, 405] width 33 height 13
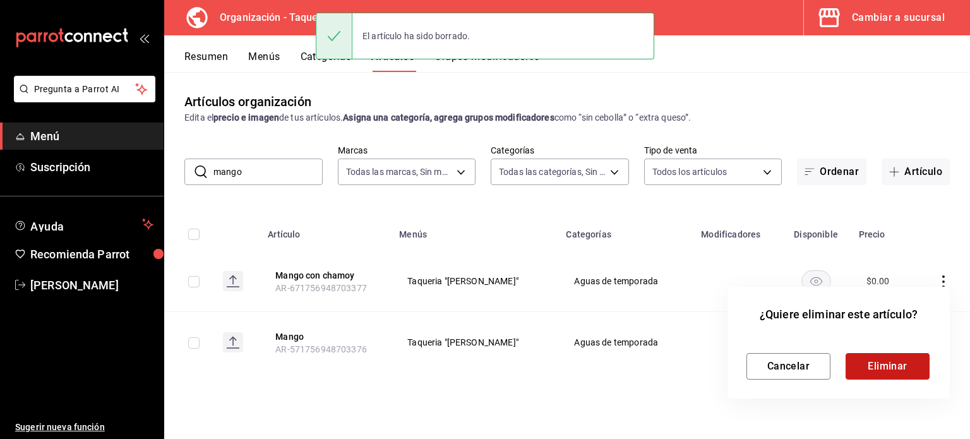
click at [904, 362] on button "Eliminar" at bounding box center [888, 366] width 84 height 27
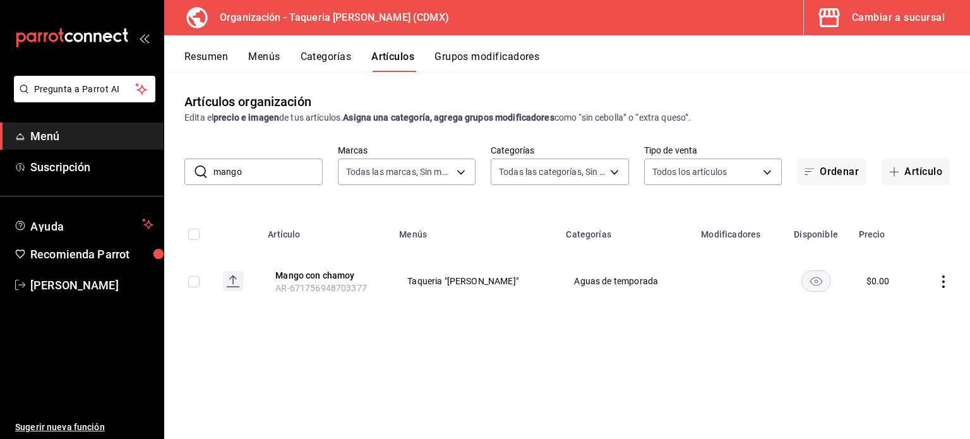
click at [945, 284] on icon "actions" at bounding box center [943, 281] width 13 height 13
click at [909, 359] on span "Eliminar" at bounding box center [905, 362] width 32 height 10
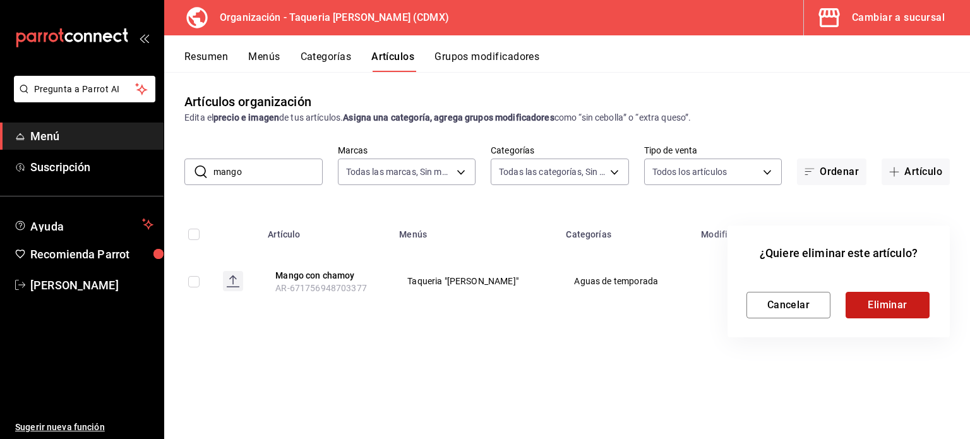
click at [879, 312] on button "Eliminar" at bounding box center [888, 305] width 84 height 27
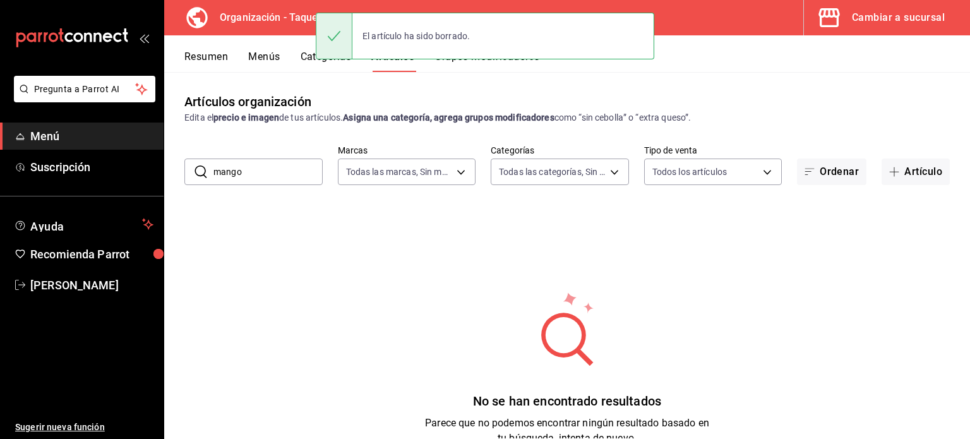
click at [267, 172] on input "mango" at bounding box center [267, 171] width 109 height 25
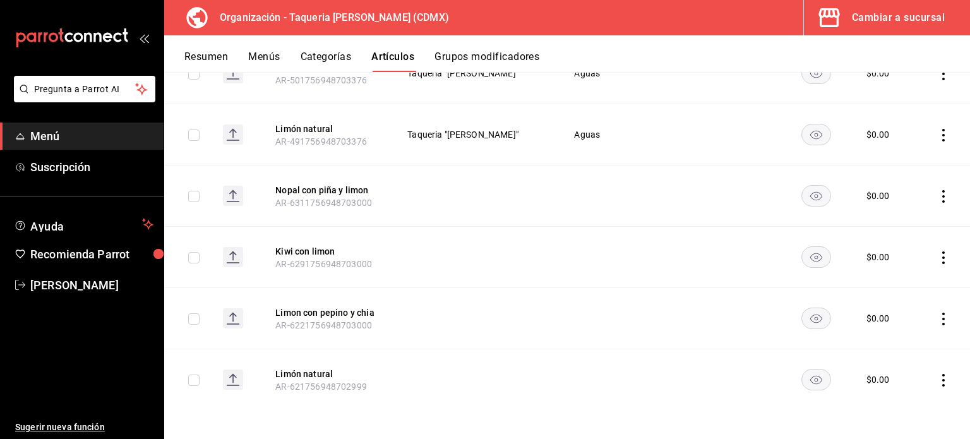
scroll to position [32, 0]
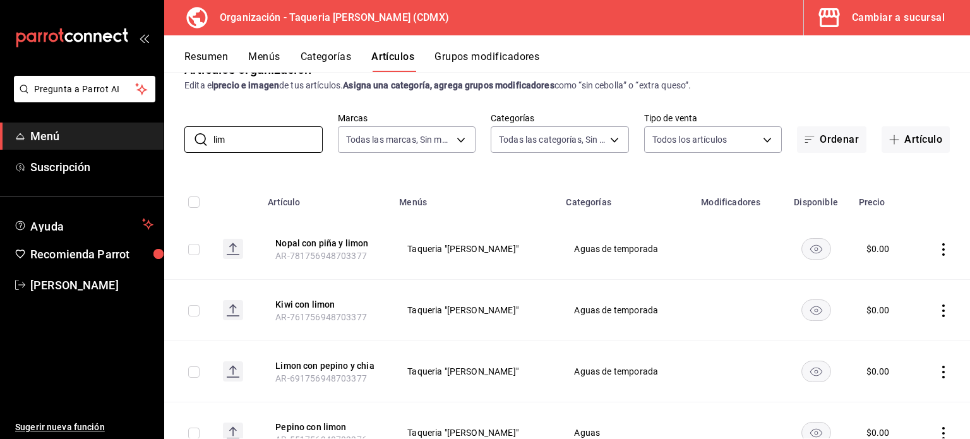
type input "lim"
click at [937, 251] on icon "actions" at bounding box center [943, 249] width 13 height 13
click at [884, 324] on span "Eliminar" at bounding box center [896, 330] width 33 height 13
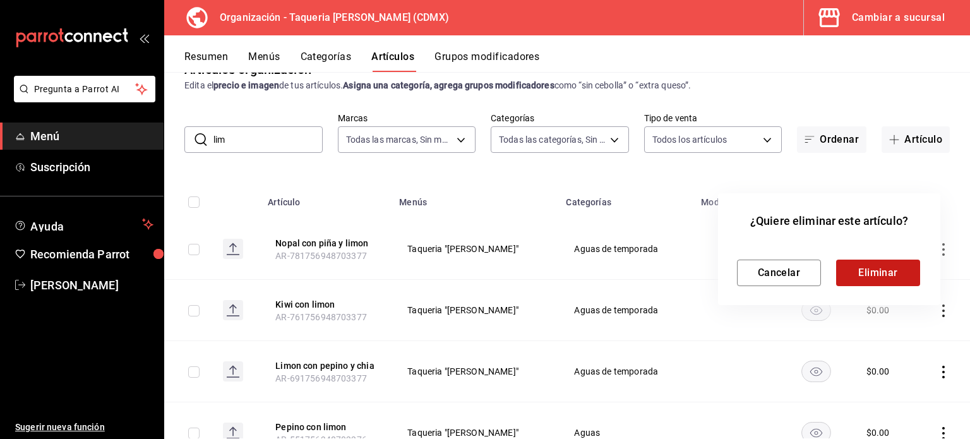
drag, startPoint x: 885, startPoint y: 248, endPoint x: 884, endPoint y: 275, distance: 26.6
click at [886, 252] on div "Cancelar Eliminar" at bounding box center [829, 262] width 184 height 47
click at [884, 275] on button "Eliminar" at bounding box center [878, 273] width 84 height 27
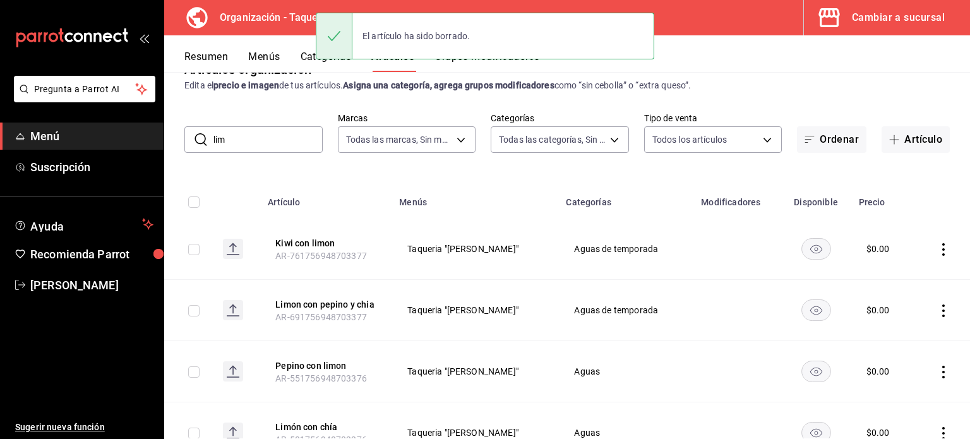
click at [937, 247] on icon "actions" at bounding box center [943, 249] width 13 height 13
click at [898, 325] on span "Eliminar" at bounding box center [896, 330] width 32 height 10
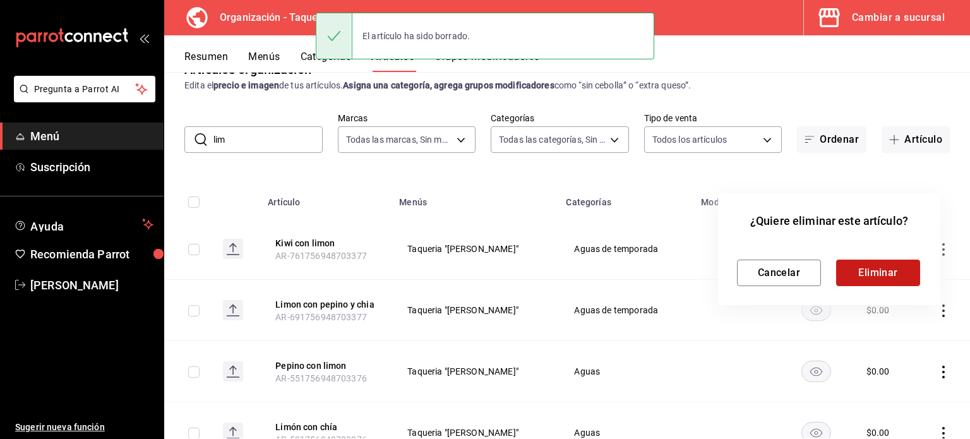
click at [897, 274] on button "Eliminar" at bounding box center [878, 273] width 84 height 27
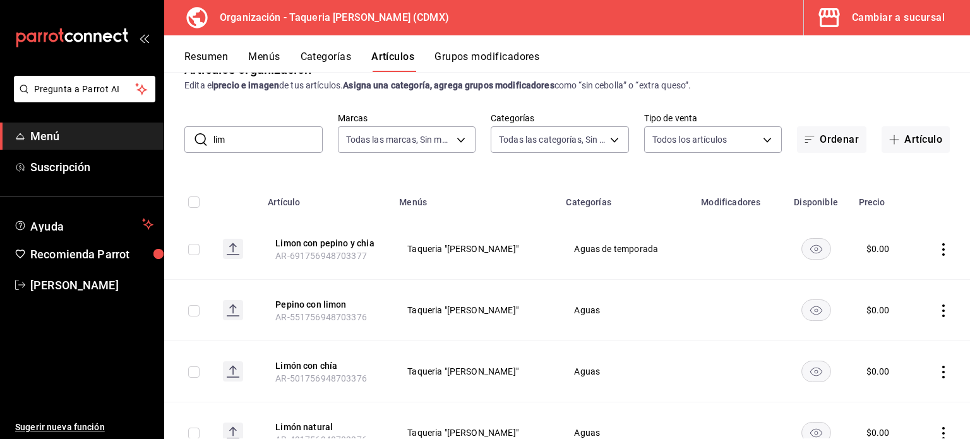
click at [942, 254] on icon "actions" at bounding box center [943, 249] width 3 height 13
click at [901, 325] on span "Eliminar" at bounding box center [896, 330] width 32 height 10
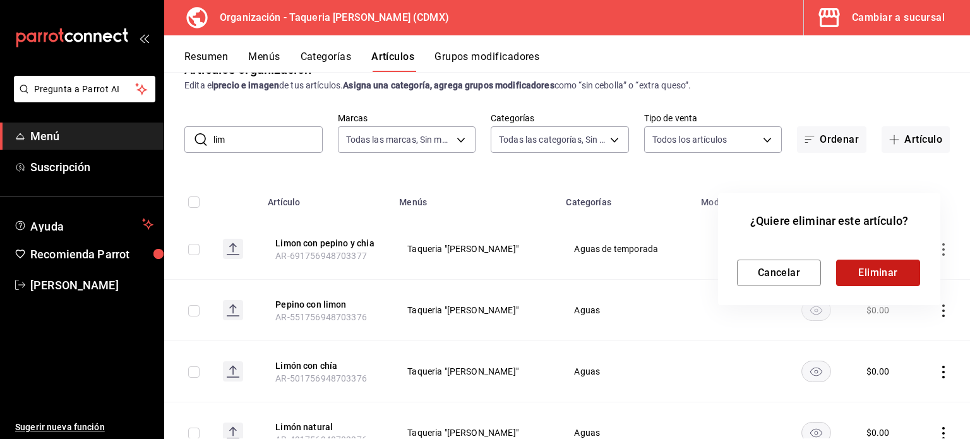
click at [891, 270] on button "Eliminar" at bounding box center [878, 273] width 84 height 27
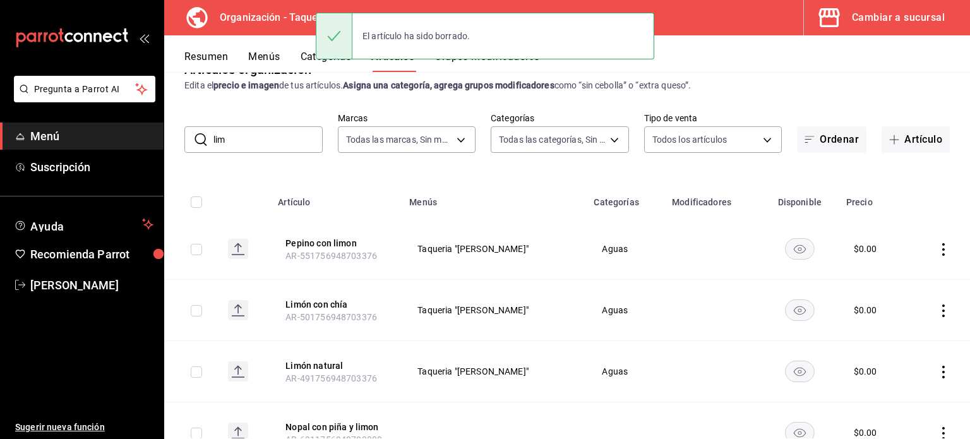
click at [937, 252] on icon "actions" at bounding box center [943, 249] width 13 height 13
click at [906, 337] on li "Eliminar" at bounding box center [885, 331] width 76 height 26
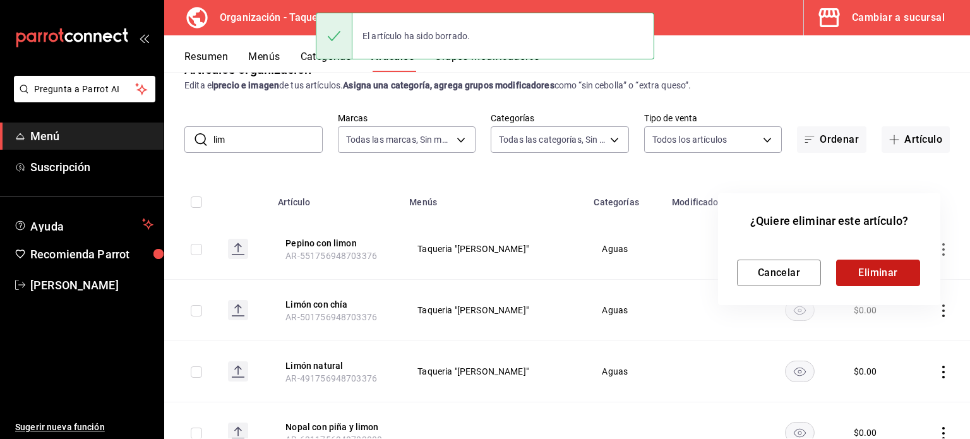
click at [901, 276] on button "Eliminar" at bounding box center [878, 273] width 84 height 27
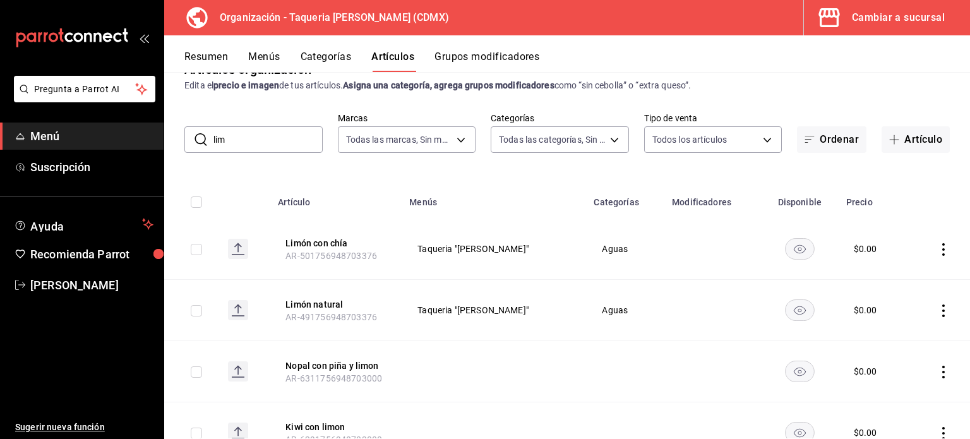
click at [942, 248] on icon "actions" at bounding box center [943, 249] width 3 height 13
click at [911, 333] on span "Eliminar" at bounding box center [896, 330] width 32 height 10
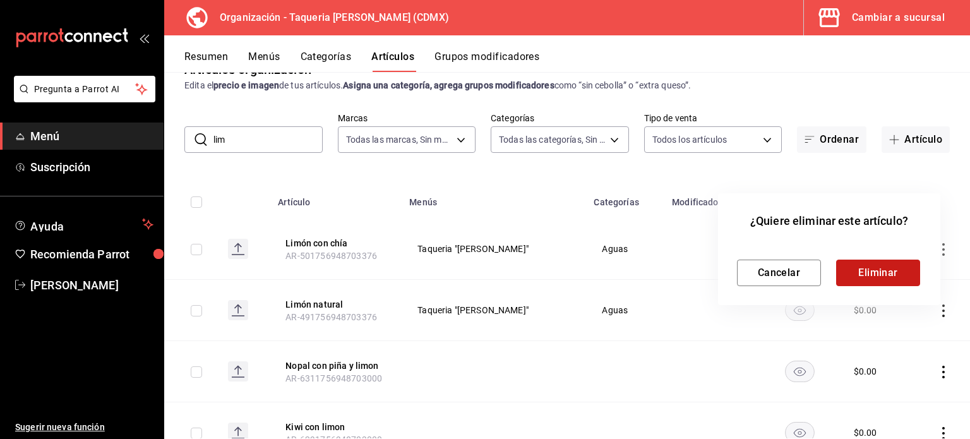
click at [879, 275] on button "Eliminar" at bounding box center [878, 273] width 84 height 27
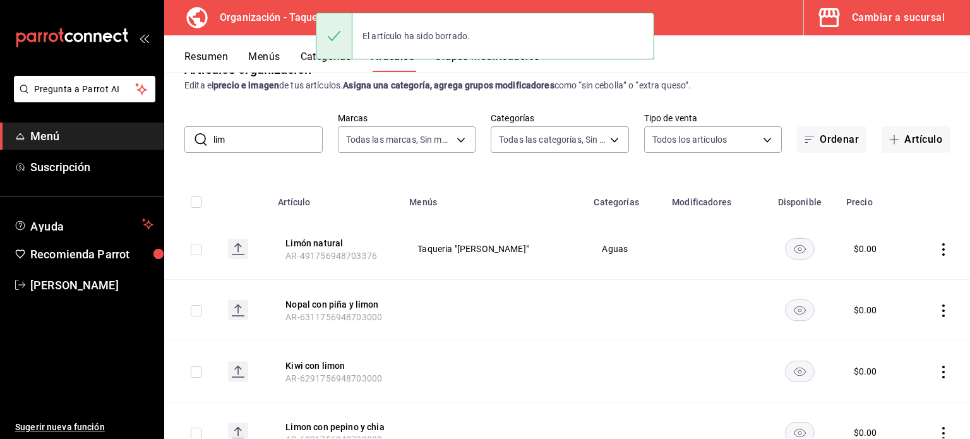
click at [937, 252] on icon "actions" at bounding box center [943, 249] width 13 height 13
click at [904, 328] on span "Eliminar" at bounding box center [896, 330] width 32 height 10
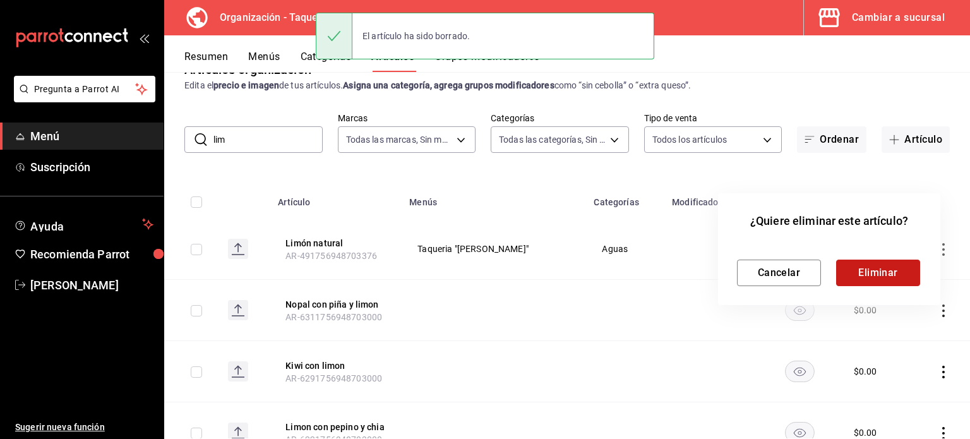
click at [894, 268] on button "Eliminar" at bounding box center [878, 273] width 84 height 27
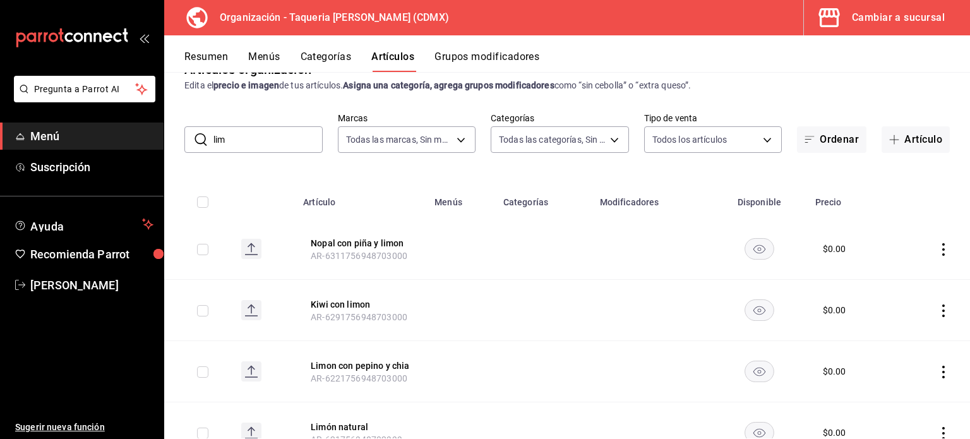
click at [942, 249] on icon "actions" at bounding box center [943, 249] width 3 height 13
click at [889, 327] on span "Eliminar" at bounding box center [896, 330] width 32 height 10
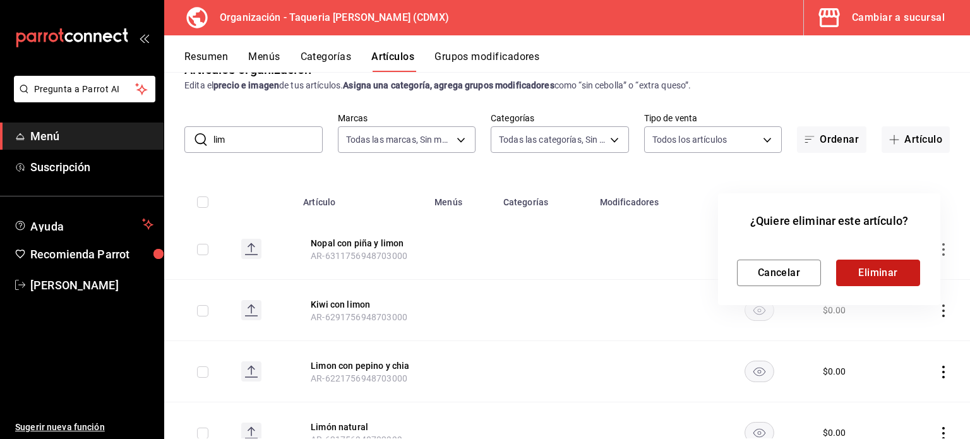
click at [887, 276] on button "Eliminar" at bounding box center [878, 273] width 84 height 27
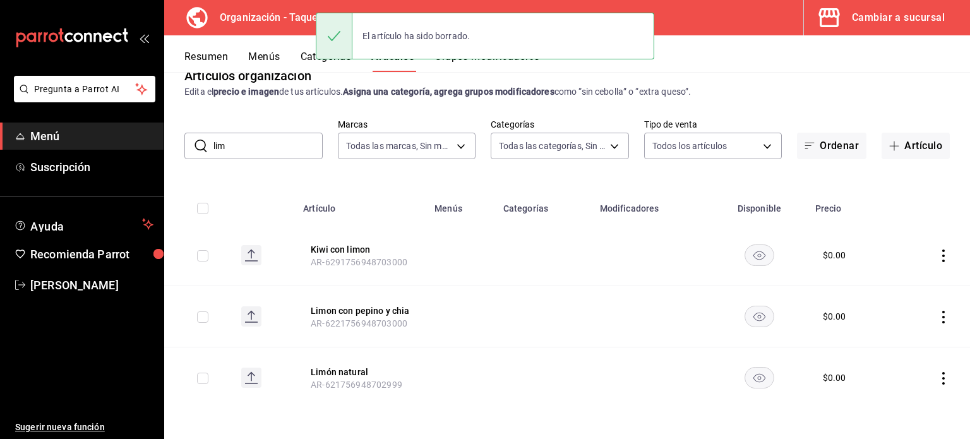
scroll to position [25, 0]
click at [942, 250] on icon "actions" at bounding box center [943, 256] width 3 height 13
click at [902, 333] on span "Eliminar" at bounding box center [896, 337] width 32 height 10
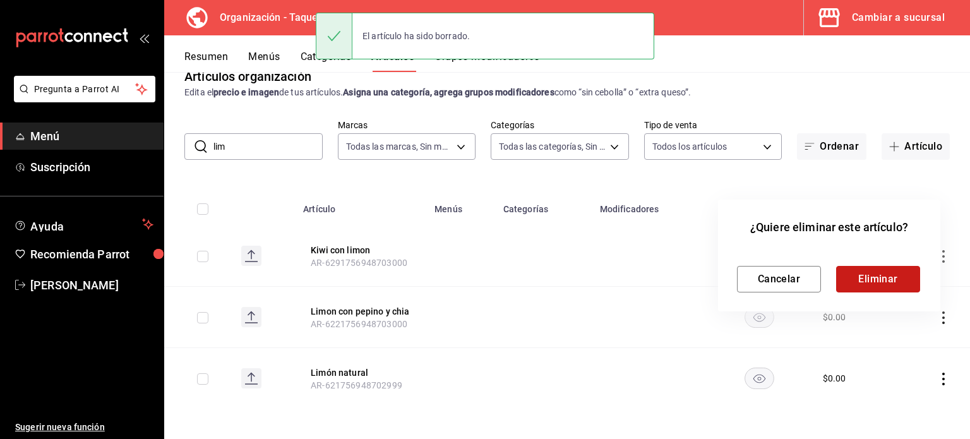
click at [909, 282] on button "Eliminar" at bounding box center [878, 279] width 84 height 27
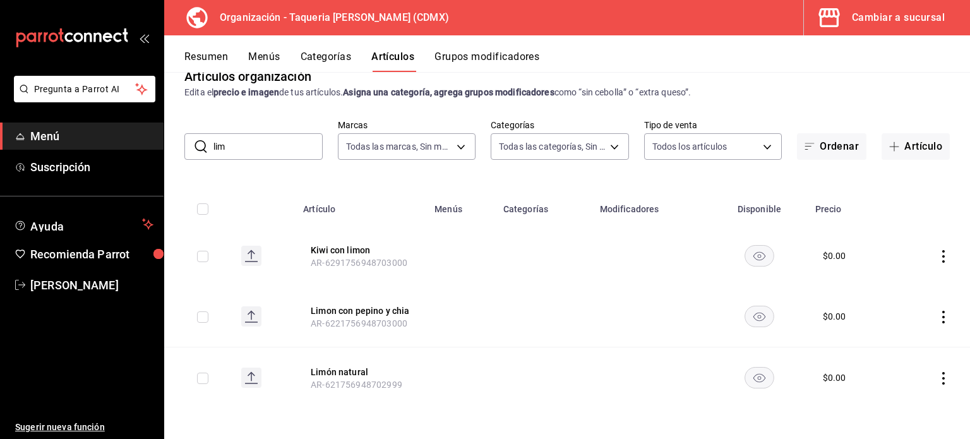
scroll to position [0, 0]
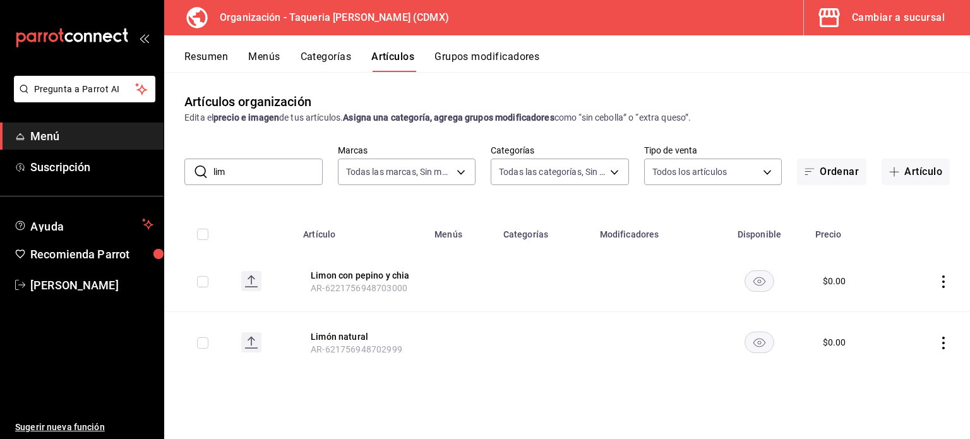
click at [943, 277] on icon "actions" at bounding box center [943, 281] width 3 height 13
click at [897, 363] on span "Eliminar" at bounding box center [905, 362] width 32 height 10
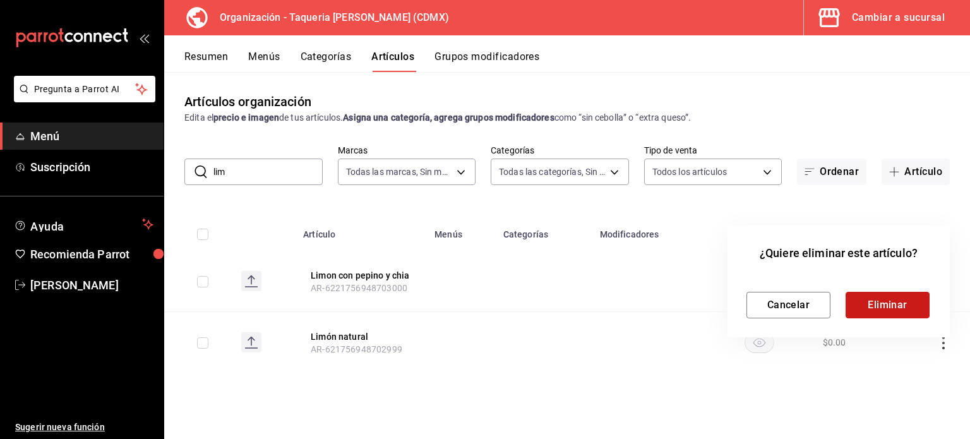
click at [894, 299] on button "Eliminar" at bounding box center [888, 305] width 84 height 27
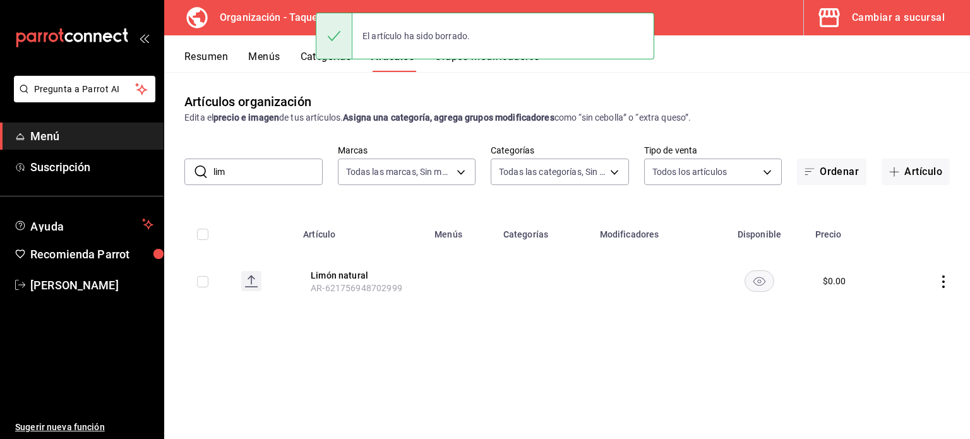
click at [940, 285] on icon "actions" at bounding box center [943, 281] width 13 height 13
click at [917, 357] on span "Eliminar" at bounding box center [905, 362] width 32 height 10
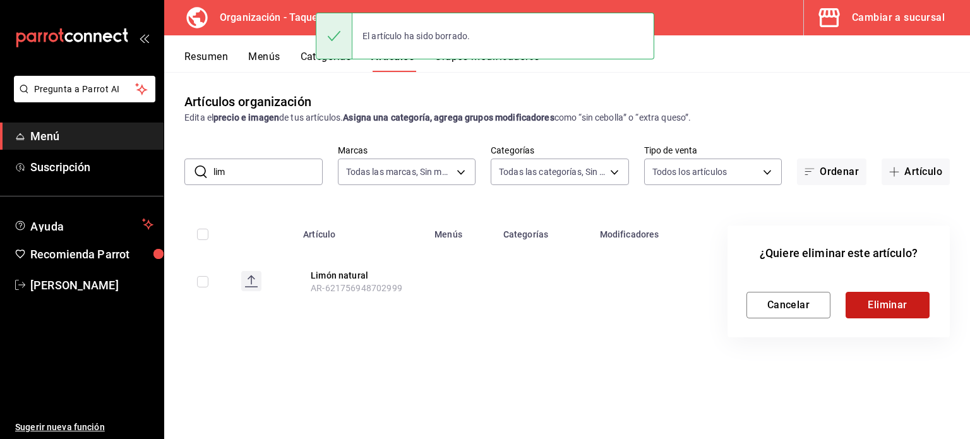
click at [889, 306] on button "Eliminar" at bounding box center [888, 305] width 84 height 27
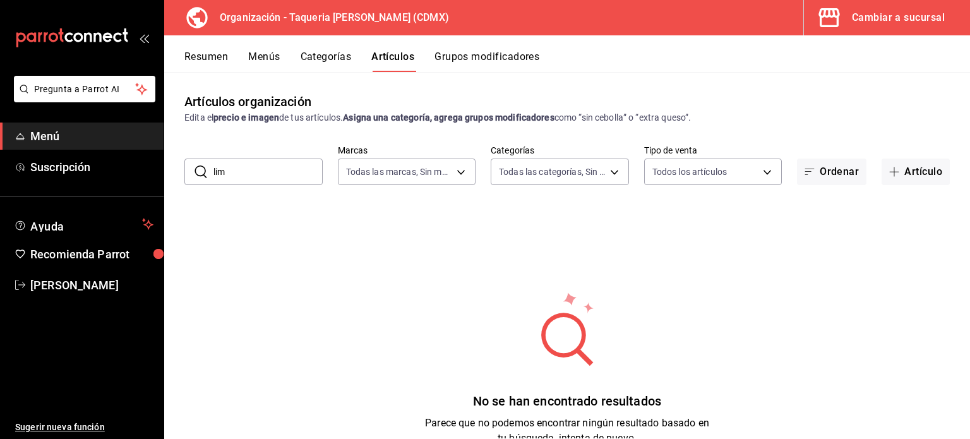
click at [247, 169] on input "lim" at bounding box center [267, 171] width 109 height 25
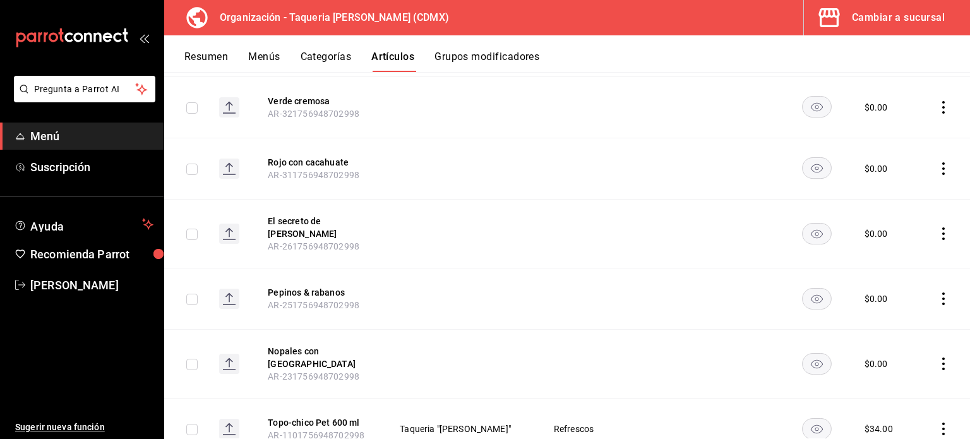
scroll to position [6088, 0]
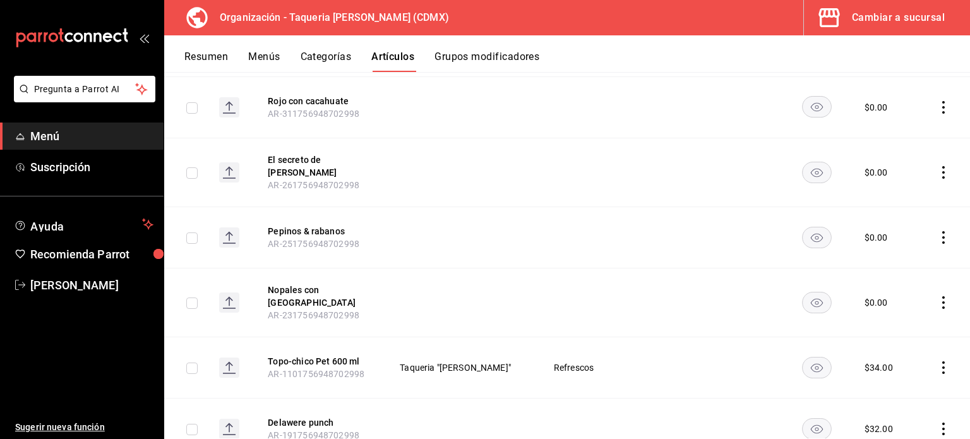
drag, startPoint x: 714, startPoint y: 392, endPoint x: 848, endPoint y: 412, distance: 135.5
click at [848, 412] on div "Artículos organización Edita el precio e imagen de tus artículos. Asigna una ca…" at bounding box center [567, 255] width 806 height 366
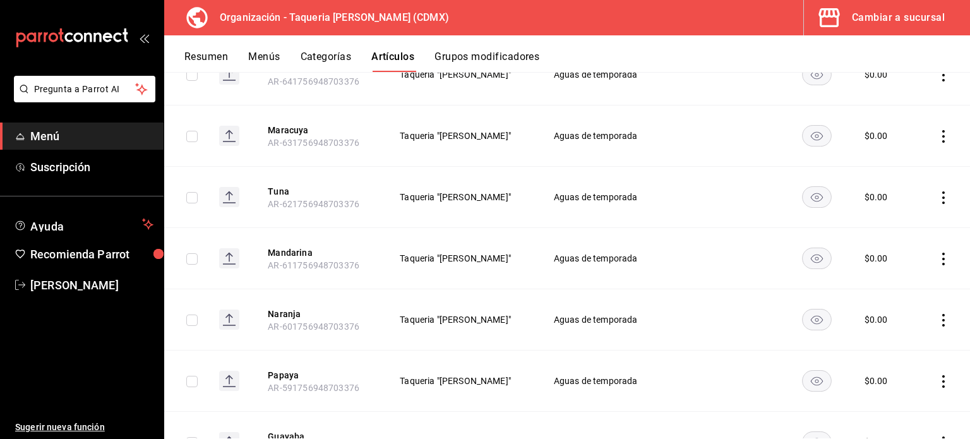
scroll to position [1372, 0]
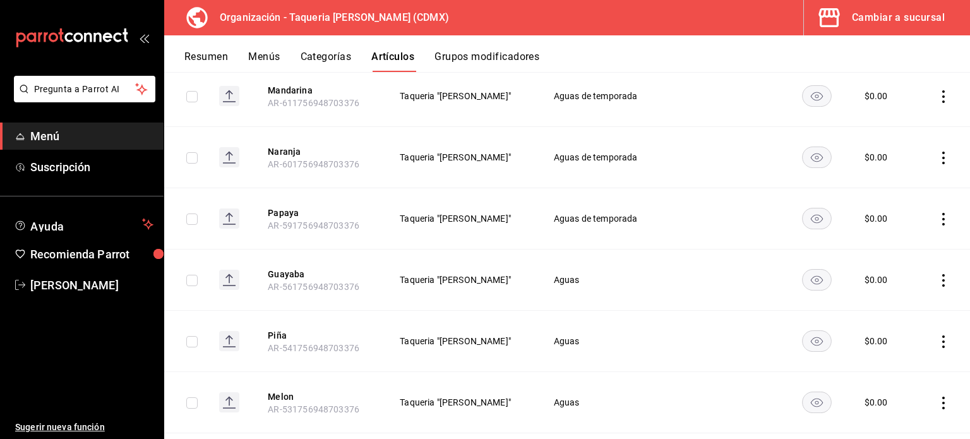
drag, startPoint x: 932, startPoint y: 213, endPoint x: 928, endPoint y: 270, distance: 56.3
click at [937, 213] on icon "actions" at bounding box center [943, 219] width 13 height 13
click at [896, 292] on span "Eliminar" at bounding box center [896, 297] width 32 height 10
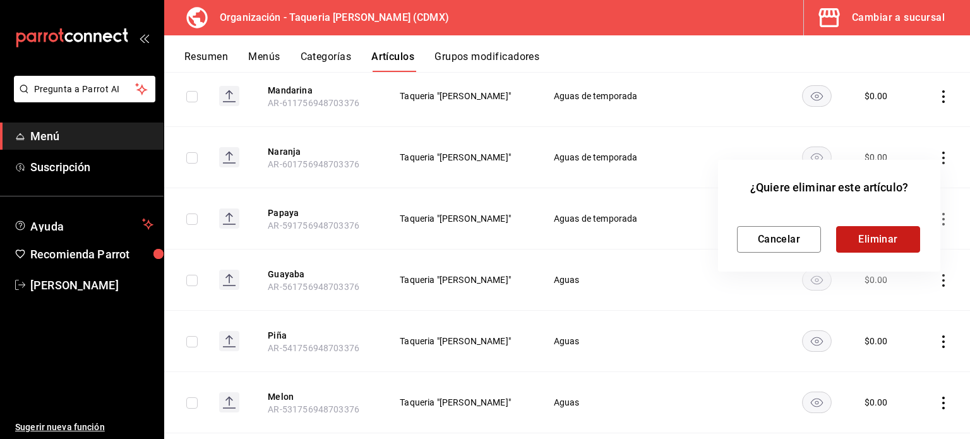
click at [893, 243] on button "Eliminar" at bounding box center [878, 239] width 84 height 27
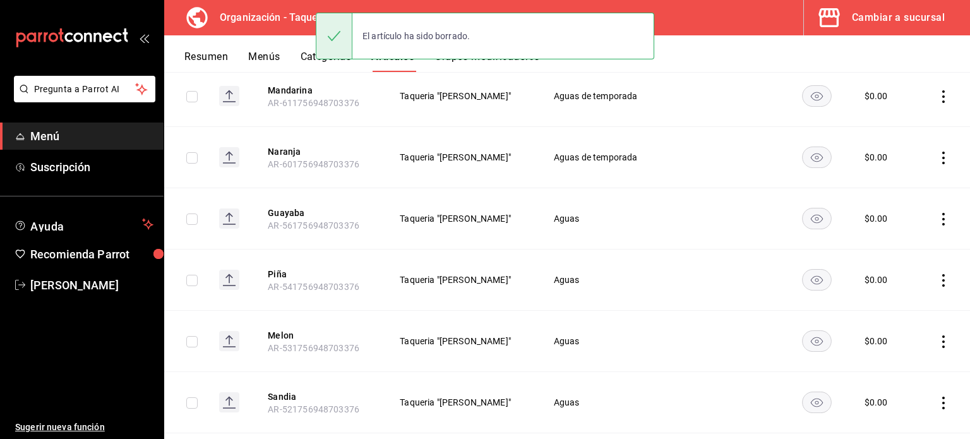
click at [939, 219] on icon "actions" at bounding box center [943, 219] width 13 height 13
click at [901, 298] on span "Eliminar" at bounding box center [896, 297] width 32 height 10
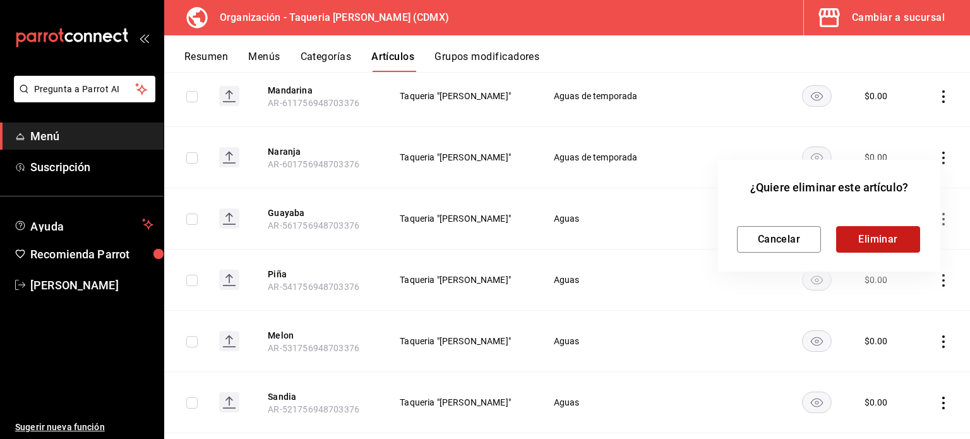
click at [891, 239] on button "Eliminar" at bounding box center [878, 239] width 84 height 27
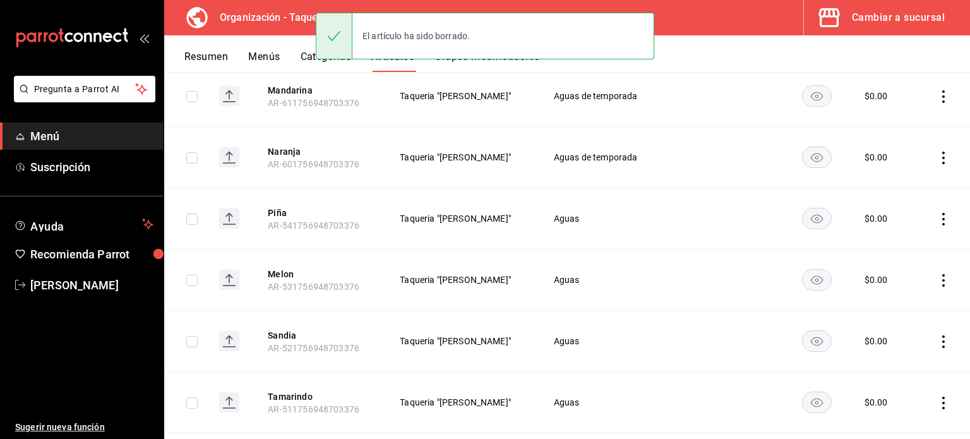
click at [937, 213] on icon "actions" at bounding box center [943, 219] width 13 height 13
click at [894, 292] on span "Eliminar" at bounding box center [896, 297] width 32 height 10
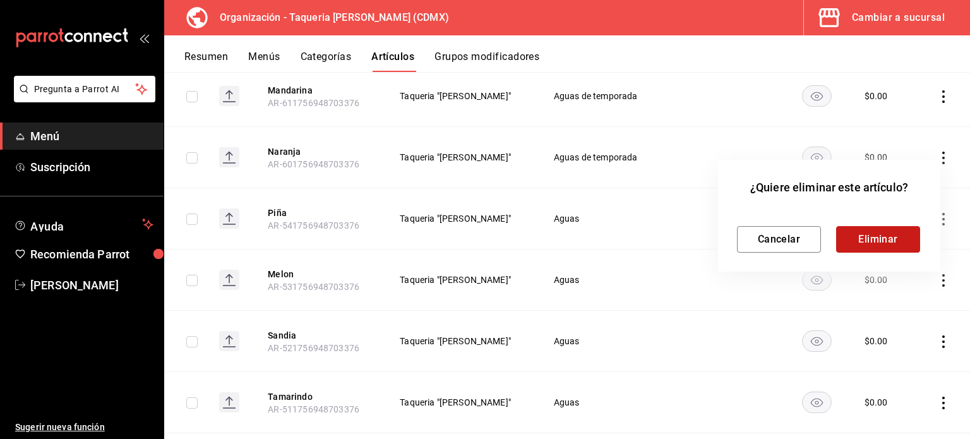
click at [892, 233] on button "Eliminar" at bounding box center [878, 239] width 84 height 27
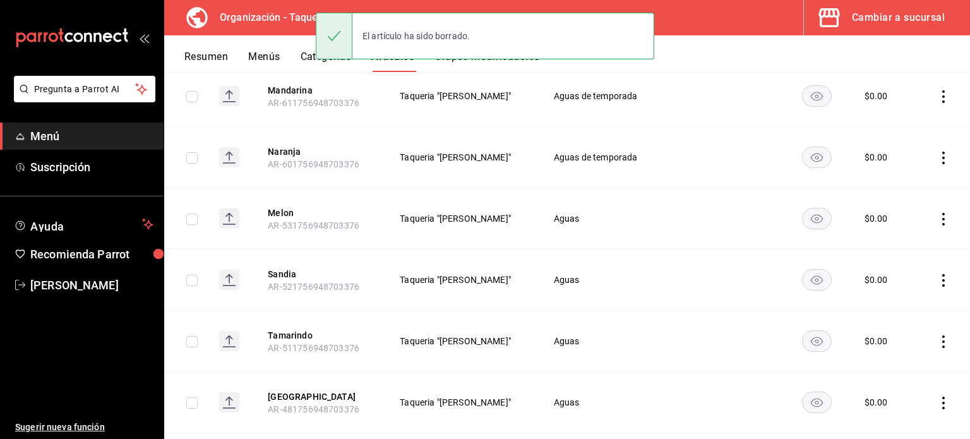
click at [933, 209] on td at bounding box center [944, 218] width 52 height 61
click at [937, 217] on icon "actions" at bounding box center [943, 219] width 13 height 13
click at [901, 294] on span "Eliminar" at bounding box center [896, 297] width 32 height 10
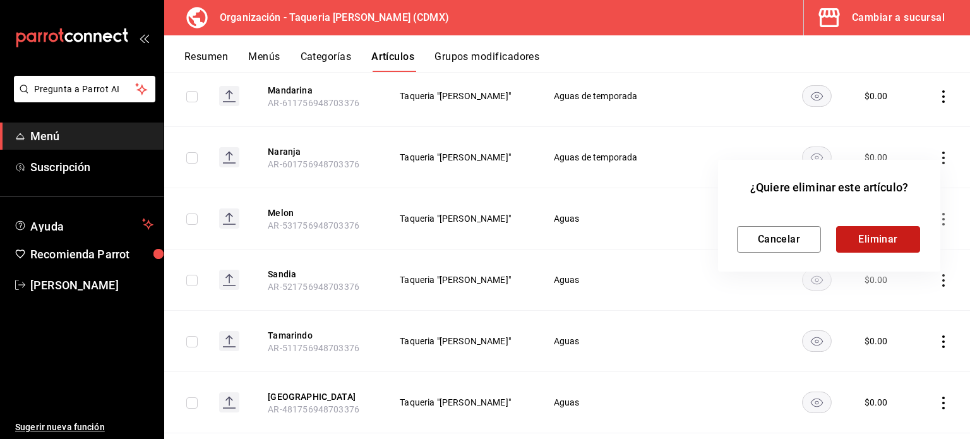
click at [886, 237] on button "Eliminar" at bounding box center [878, 239] width 84 height 27
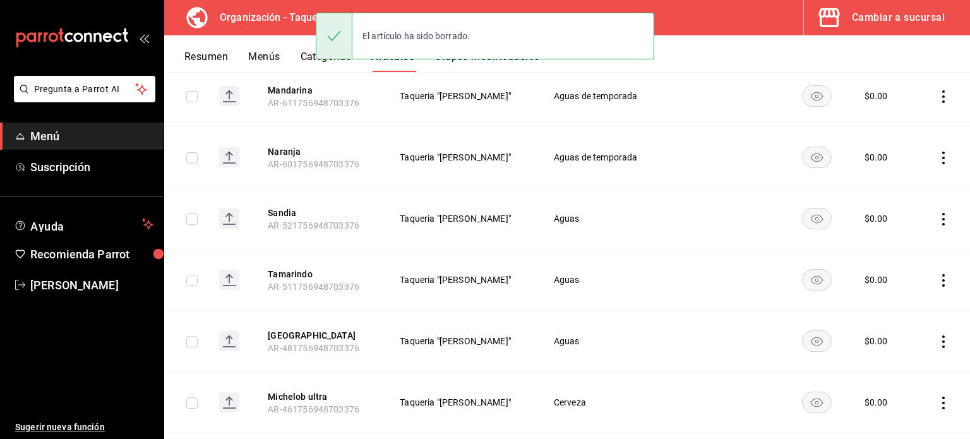
click at [937, 218] on icon "actions" at bounding box center [943, 219] width 13 height 13
click at [885, 293] on span "Eliminar" at bounding box center [896, 297] width 32 height 10
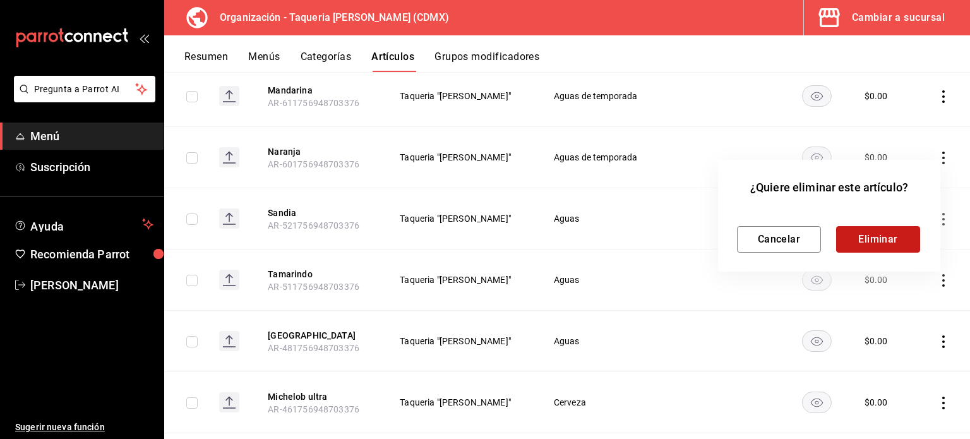
click at [887, 243] on button "Eliminar" at bounding box center [878, 239] width 84 height 27
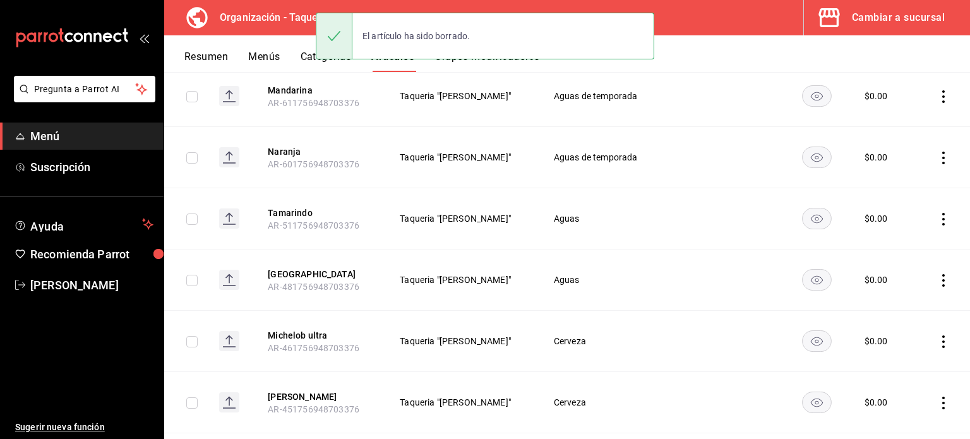
click at [937, 217] on icon "actions" at bounding box center [943, 219] width 13 height 13
click at [907, 292] on span "Eliminar" at bounding box center [896, 297] width 32 height 10
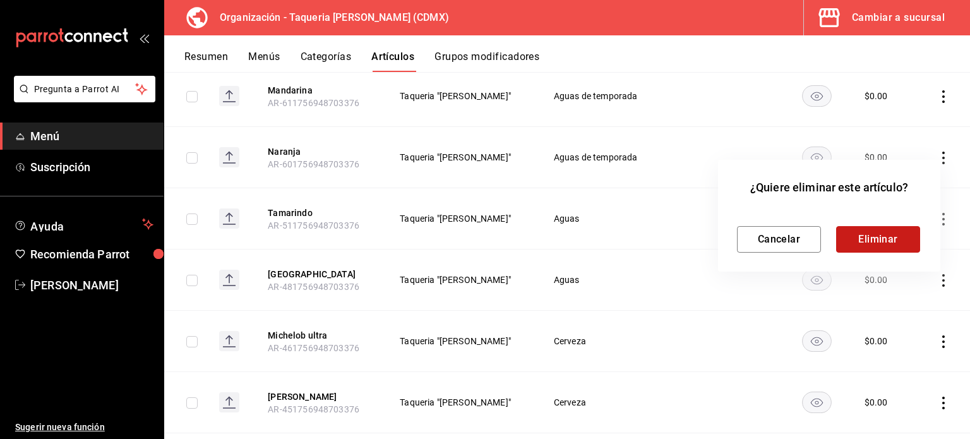
click at [889, 242] on button "Eliminar" at bounding box center [878, 239] width 84 height 27
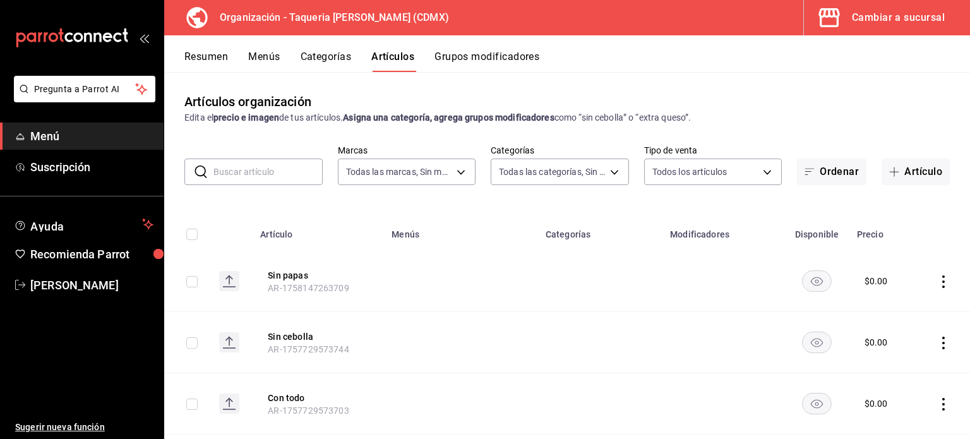
scroll to position [1372, 0]
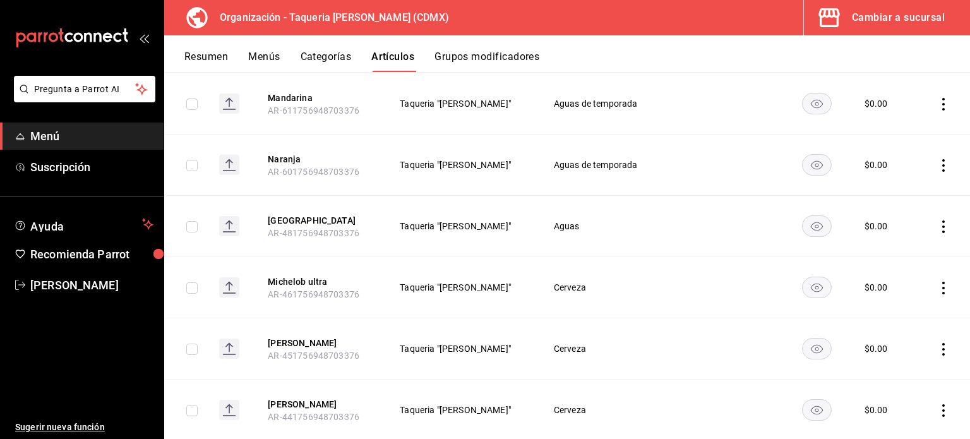
click at [939, 159] on icon "actions" at bounding box center [943, 165] width 13 height 13
drag, startPoint x: 525, startPoint y: 150, endPoint x: 532, endPoint y: 151, distance: 6.3
click at [527, 150] on div at bounding box center [485, 219] width 970 height 439
click at [942, 159] on icon "actions" at bounding box center [943, 165] width 3 height 13
click at [917, 237] on li "Eliminar" at bounding box center [885, 236] width 76 height 26
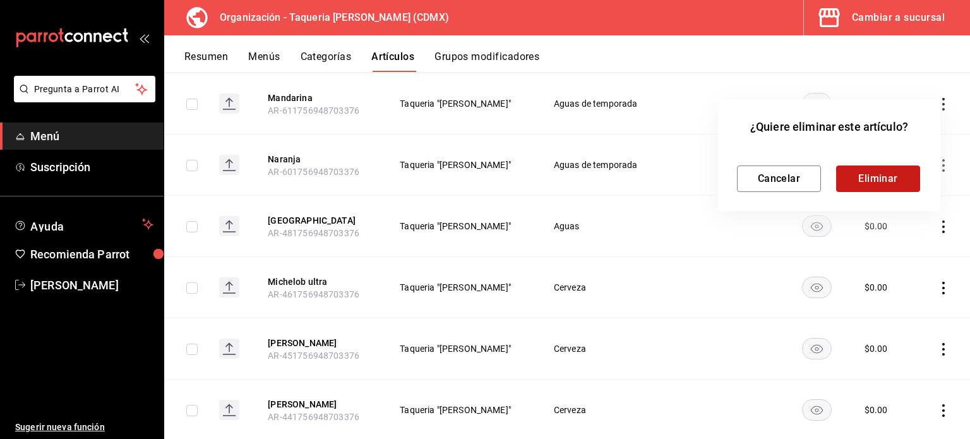
click at [891, 169] on button "Eliminar" at bounding box center [878, 178] width 84 height 27
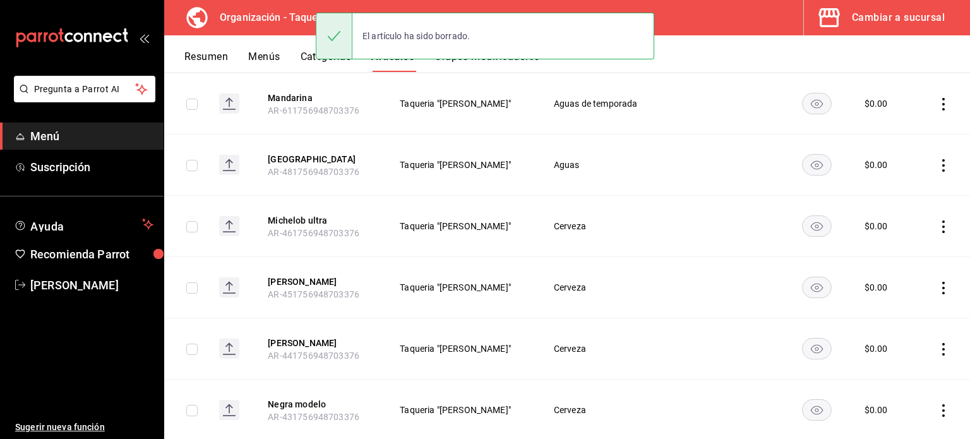
click at [942, 159] on icon "actions" at bounding box center [943, 165] width 3 height 13
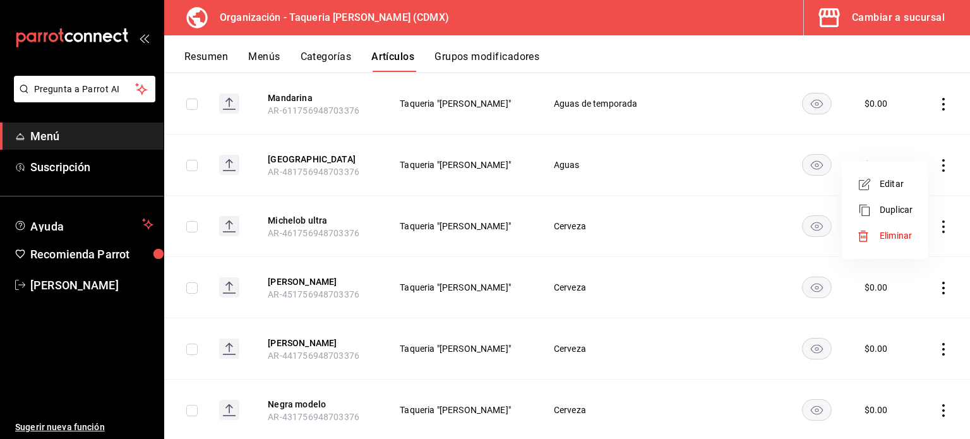
click at [889, 231] on span "Eliminar" at bounding box center [896, 236] width 32 height 10
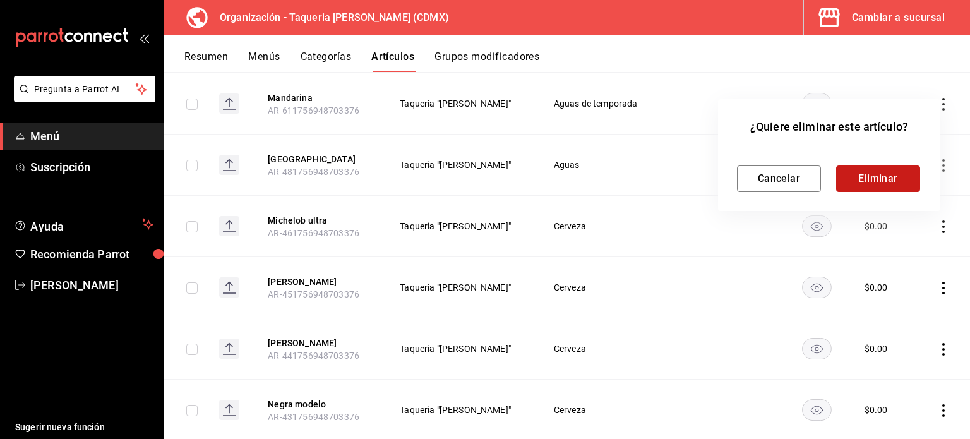
click at [895, 167] on button "Eliminar" at bounding box center [878, 178] width 84 height 27
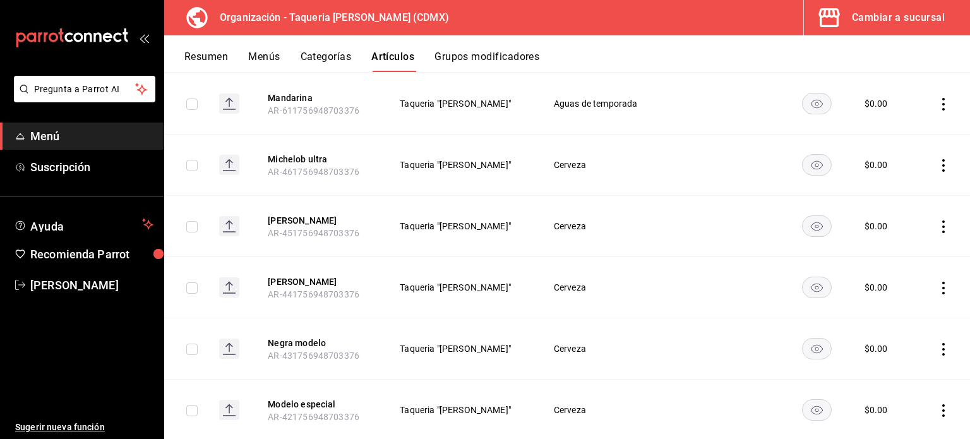
click at [937, 98] on icon "actions" at bounding box center [943, 104] width 13 height 13
click at [904, 171] on span "Eliminar" at bounding box center [896, 174] width 32 height 10
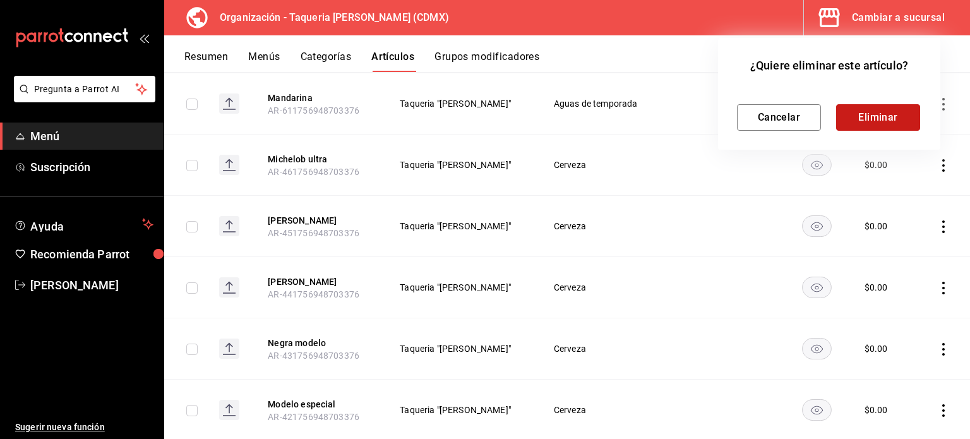
click at [855, 112] on button "Eliminar" at bounding box center [878, 117] width 84 height 27
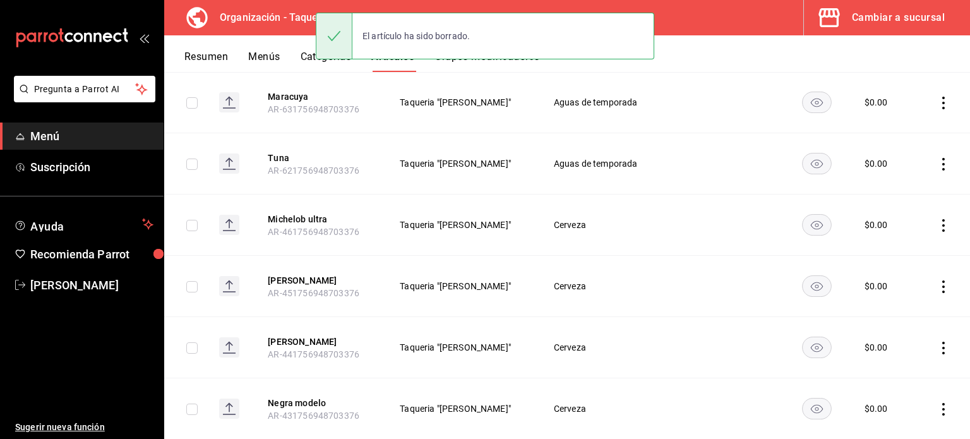
scroll to position [1227, 0]
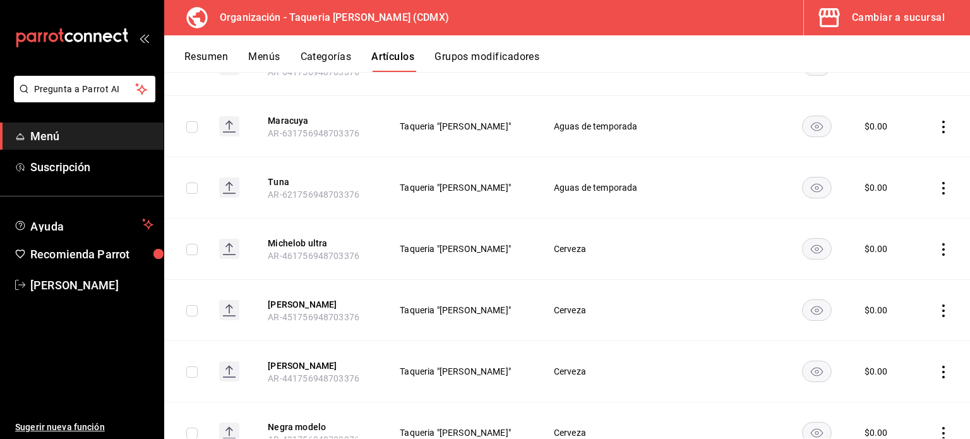
click at [939, 121] on icon "actions" at bounding box center [943, 127] width 13 height 13
click at [875, 199] on div at bounding box center [868, 198] width 23 height 13
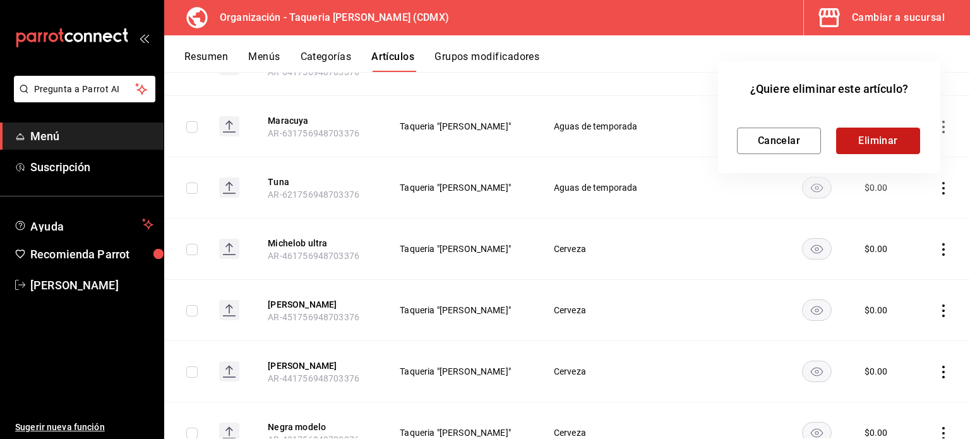
click at [870, 146] on button "Eliminar" at bounding box center [878, 141] width 84 height 27
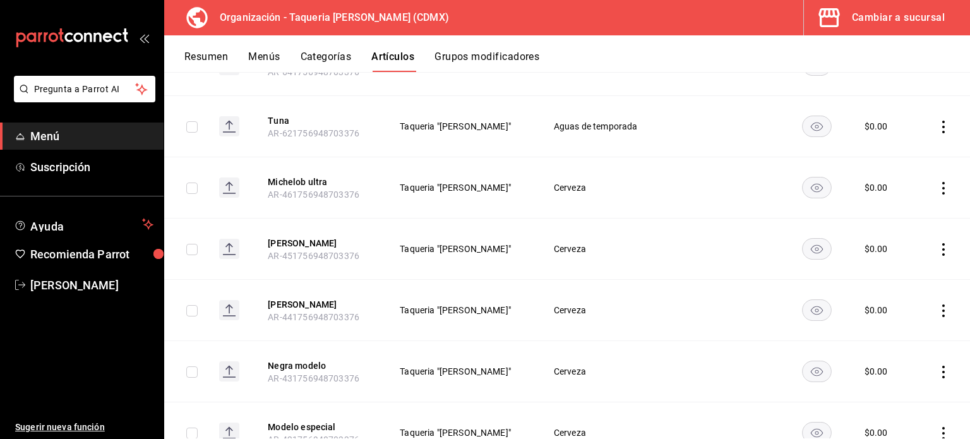
click at [942, 121] on icon "actions" at bounding box center [943, 127] width 3 height 13
click at [912, 200] on span "Eliminar" at bounding box center [896, 197] width 33 height 13
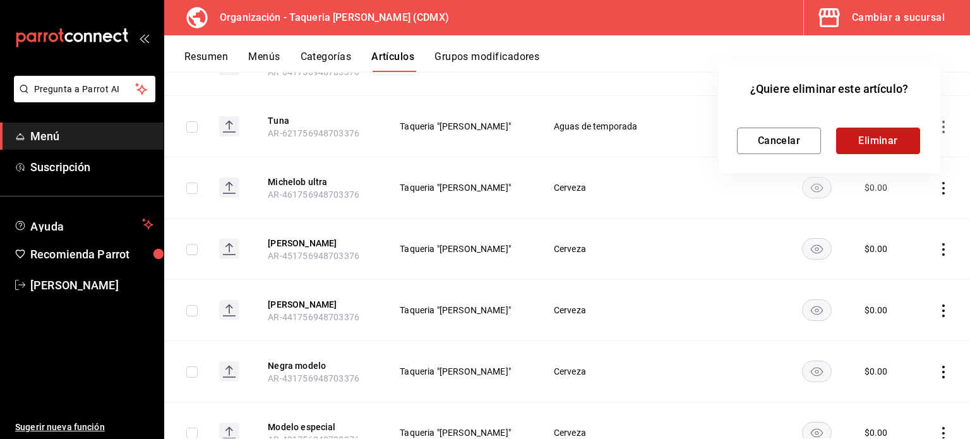
click at [889, 143] on button "Eliminar" at bounding box center [878, 141] width 84 height 27
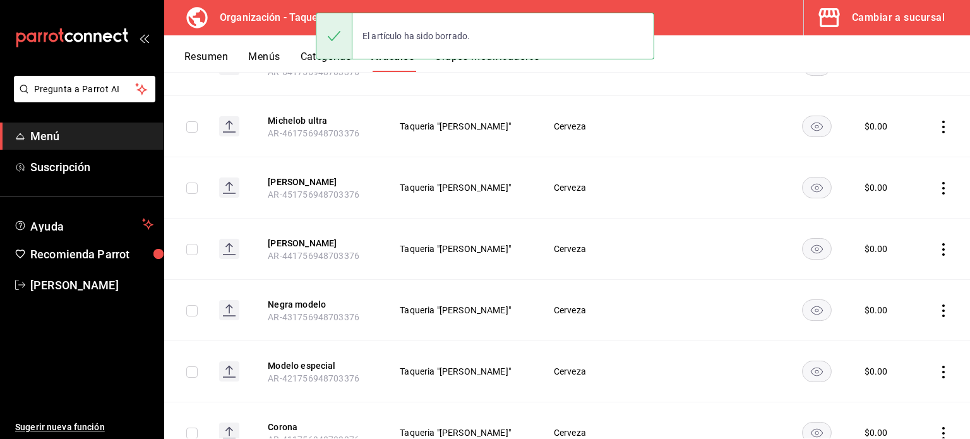
scroll to position [1059, 0]
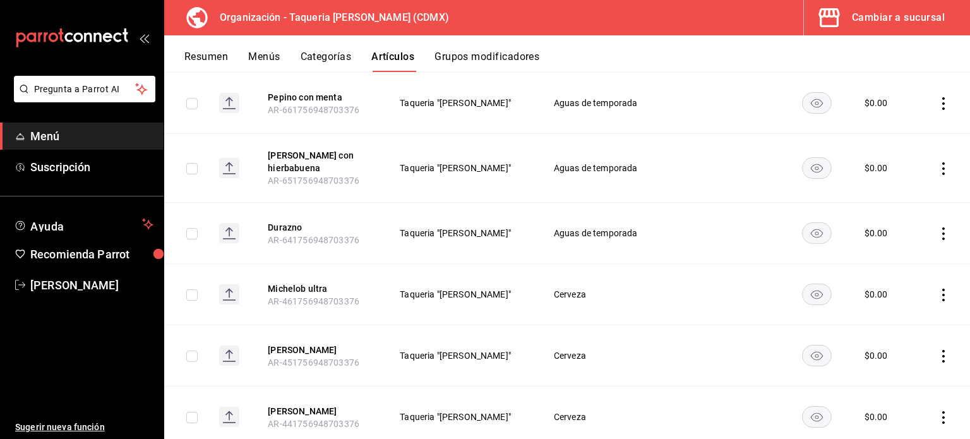
click at [937, 165] on icon "actions" at bounding box center [943, 168] width 13 height 13
click at [904, 240] on span "Eliminar" at bounding box center [896, 244] width 32 height 10
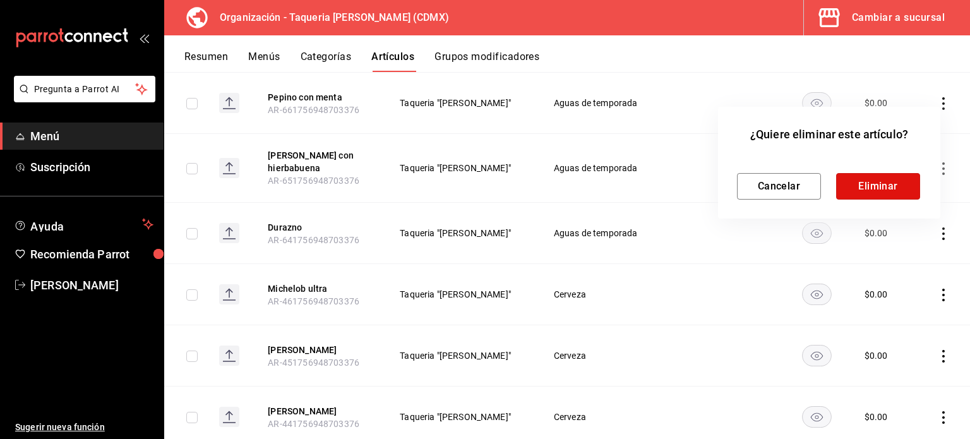
click at [895, 189] on button "Eliminar" at bounding box center [878, 186] width 84 height 27
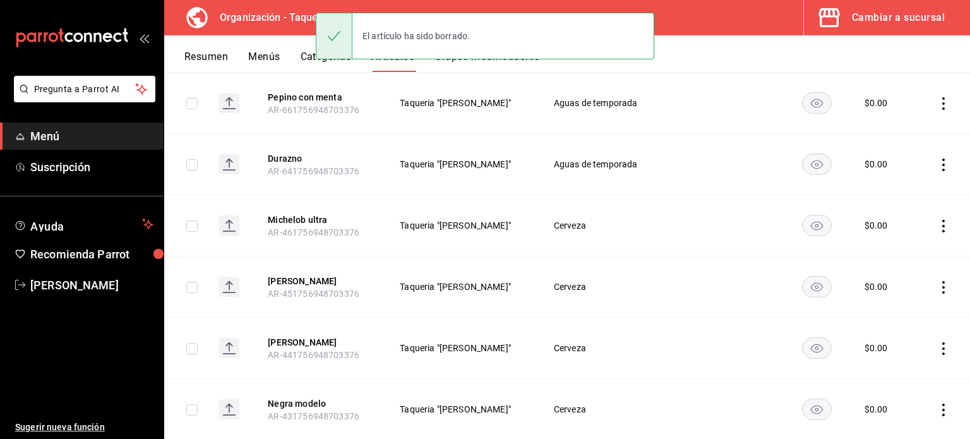
click at [937, 159] on icon "actions" at bounding box center [943, 165] width 13 height 13
click at [900, 237] on span "Eliminar" at bounding box center [896, 243] width 33 height 13
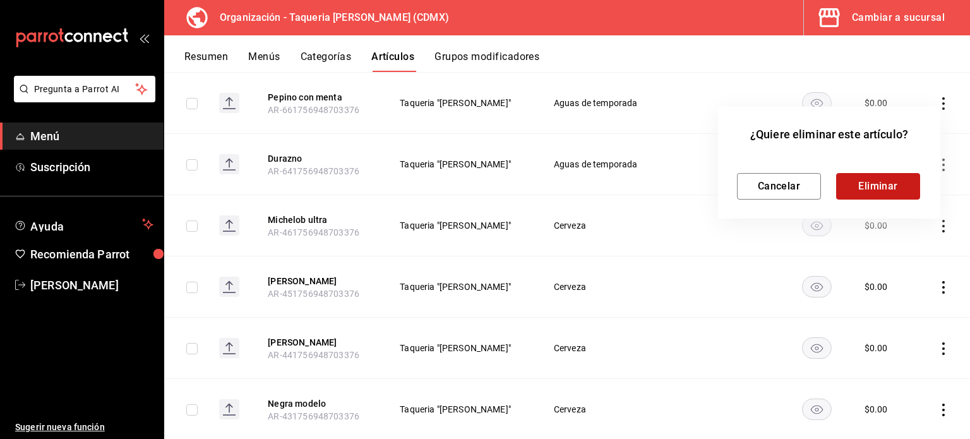
click at [881, 191] on button "Eliminar" at bounding box center [878, 186] width 84 height 27
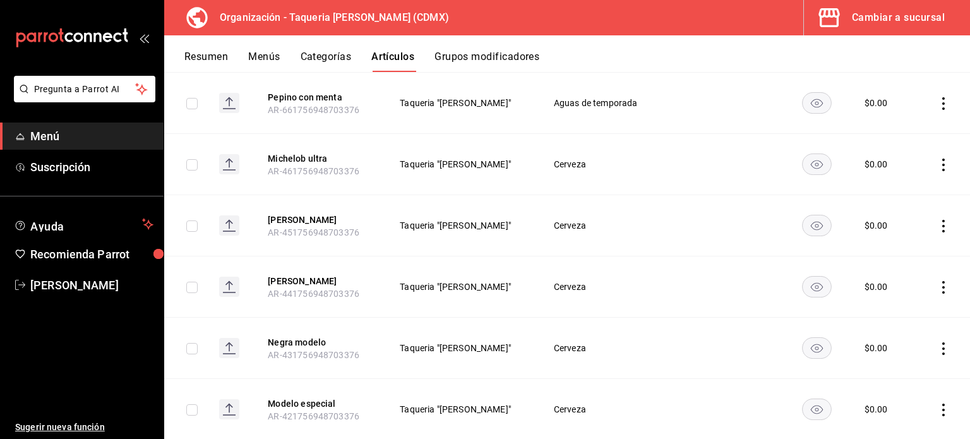
click at [937, 99] on icon "actions" at bounding box center [943, 103] width 13 height 13
click at [904, 182] on span "Eliminar" at bounding box center [896, 182] width 32 height 10
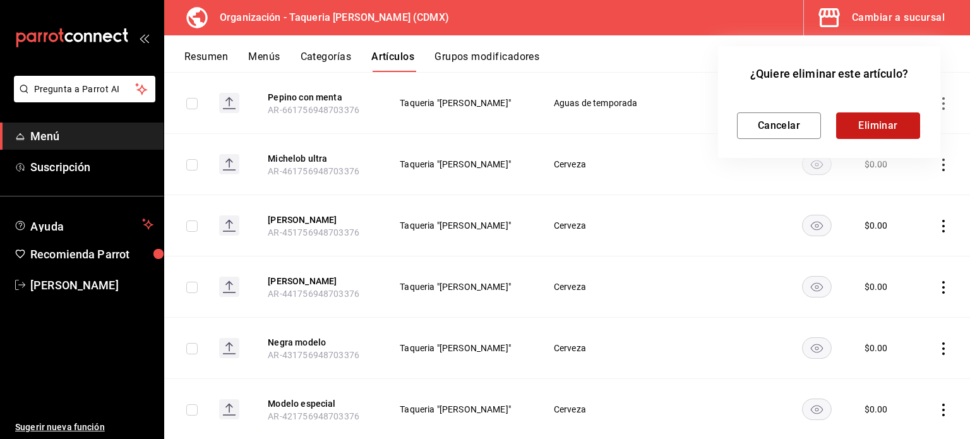
click at [869, 136] on button "Eliminar" at bounding box center [878, 125] width 84 height 27
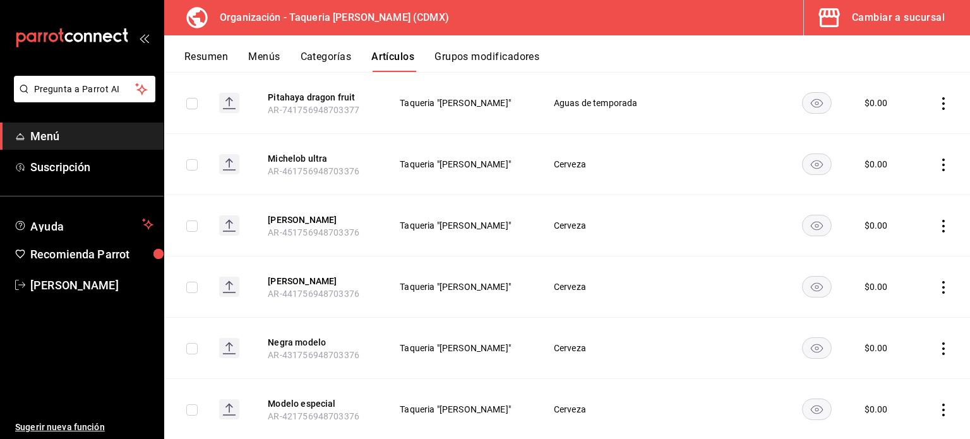
scroll to position [913, 0]
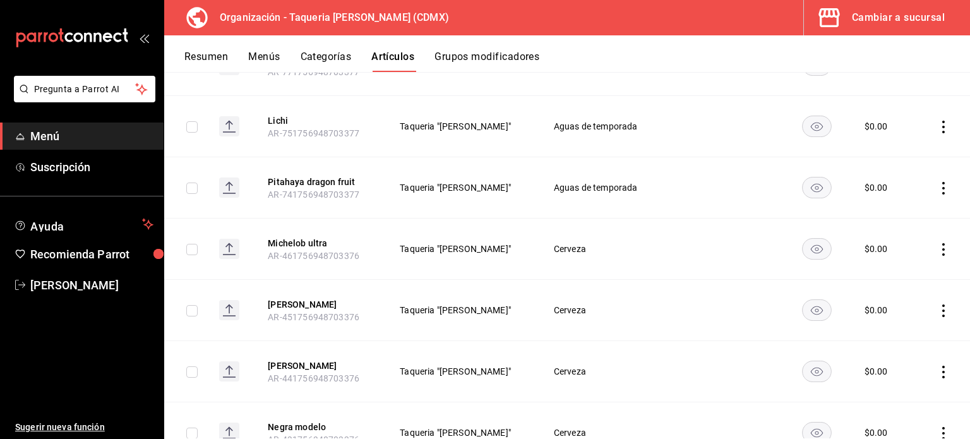
click at [937, 123] on icon "actions" at bounding box center [943, 127] width 13 height 13
click at [908, 201] on span "Eliminar" at bounding box center [896, 206] width 32 height 10
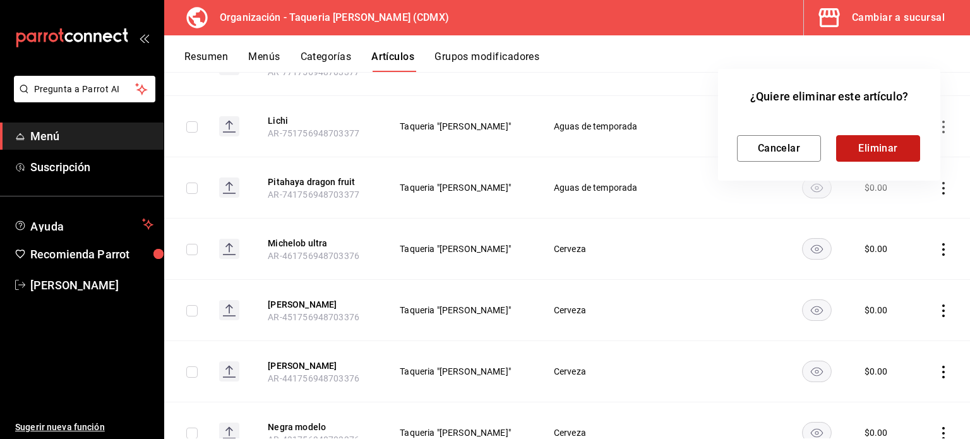
click at [885, 152] on button "Eliminar" at bounding box center [878, 148] width 84 height 27
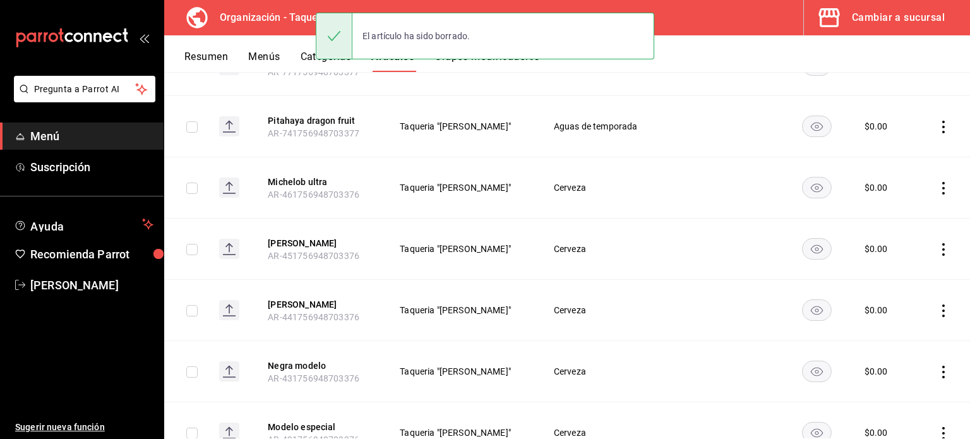
click at [937, 123] on icon "actions" at bounding box center [943, 127] width 13 height 13
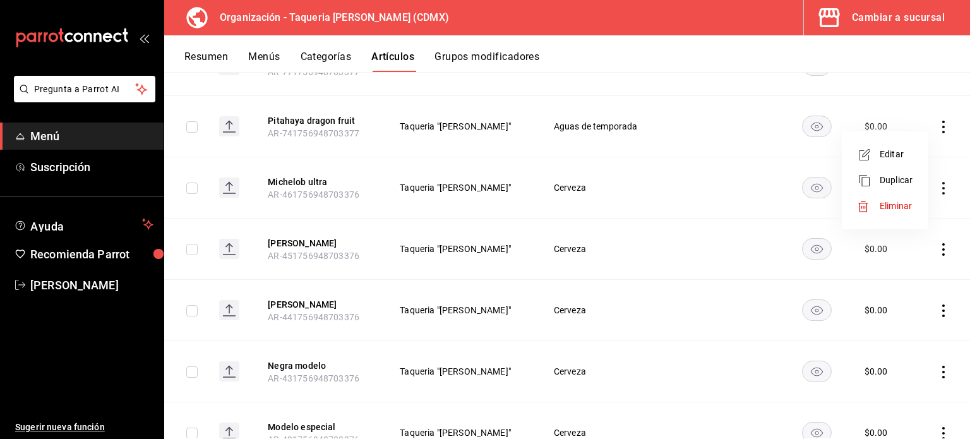
click at [880, 205] on span "Eliminar" at bounding box center [896, 206] width 32 height 10
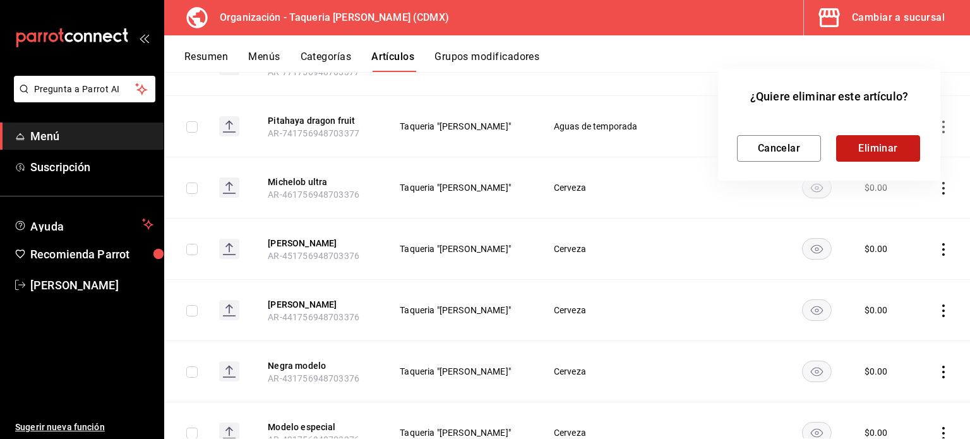
click at [882, 150] on button "Eliminar" at bounding box center [878, 148] width 84 height 27
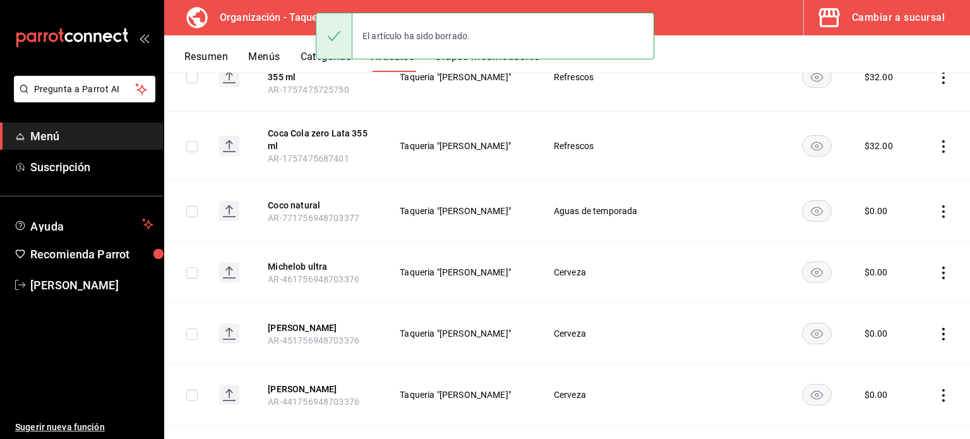
scroll to position [745, 0]
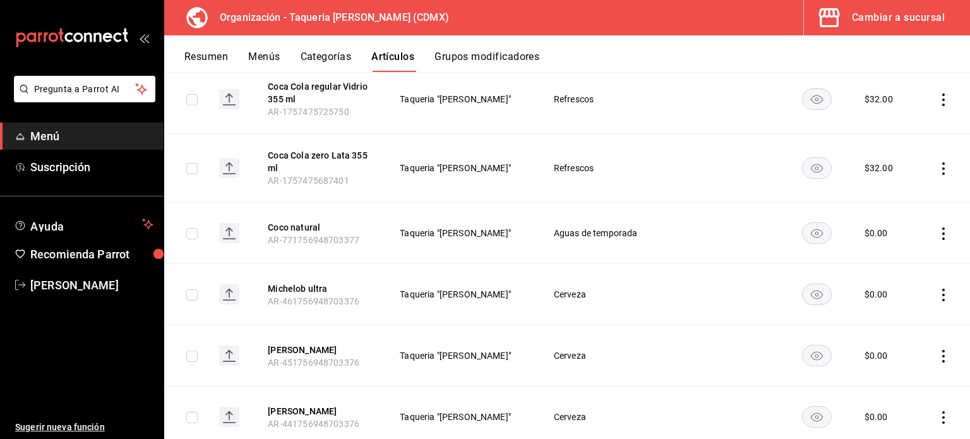
click at [942, 227] on icon "actions" at bounding box center [943, 233] width 3 height 13
click at [882, 325] on li "Eliminar" at bounding box center [885, 313] width 76 height 26
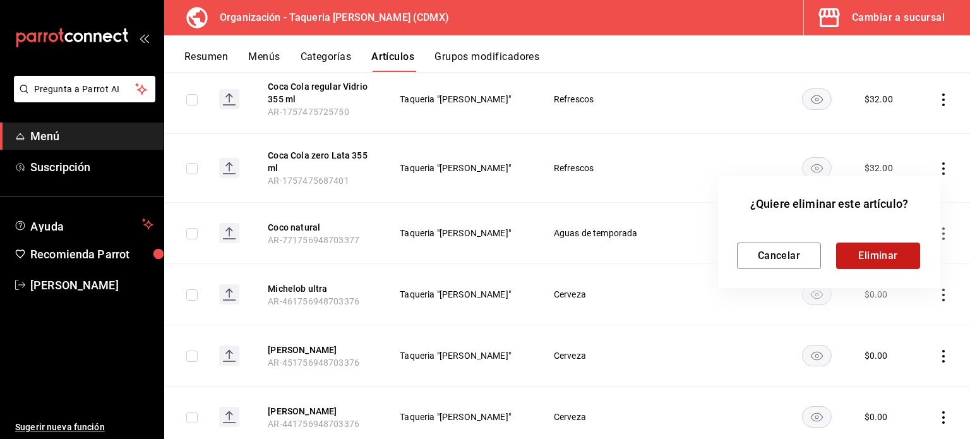
click at [870, 250] on button "Eliminar" at bounding box center [878, 256] width 84 height 27
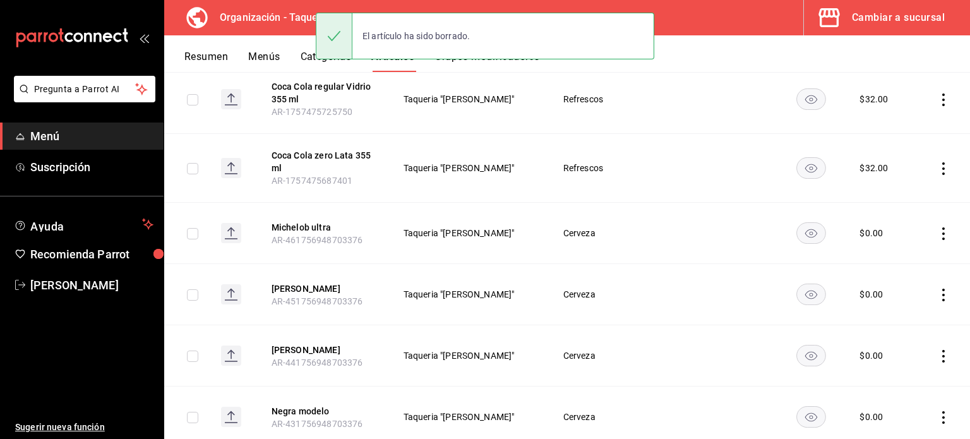
click at [937, 230] on icon "actions" at bounding box center [943, 233] width 13 height 13
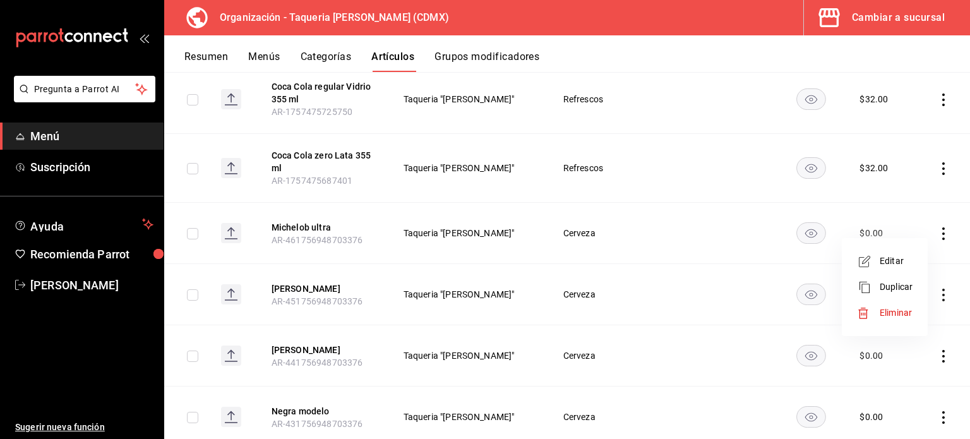
click at [893, 318] on span "Eliminar" at bounding box center [896, 313] width 32 height 10
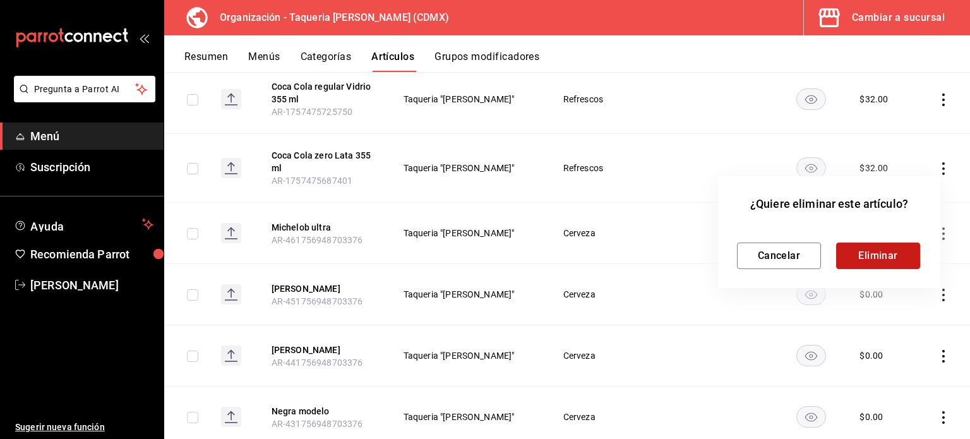
click at [905, 267] on button "Eliminar" at bounding box center [878, 256] width 84 height 27
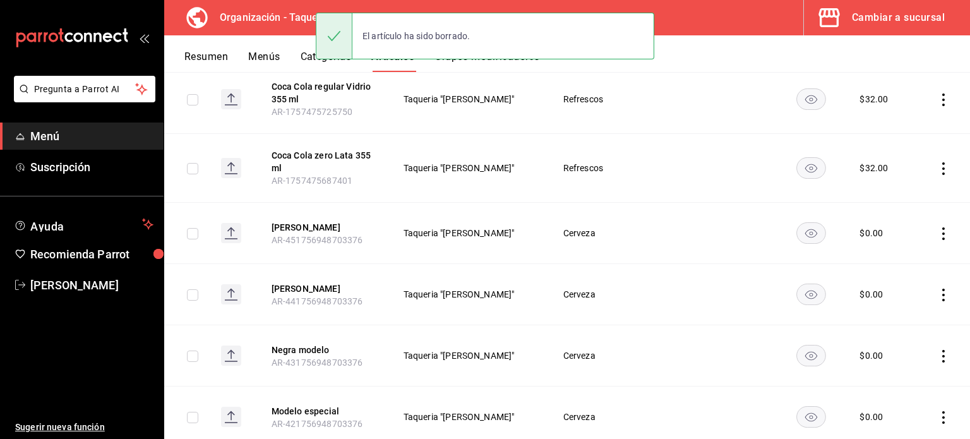
click at [937, 229] on icon "actions" at bounding box center [943, 233] width 13 height 13
click at [874, 311] on div at bounding box center [868, 313] width 23 height 13
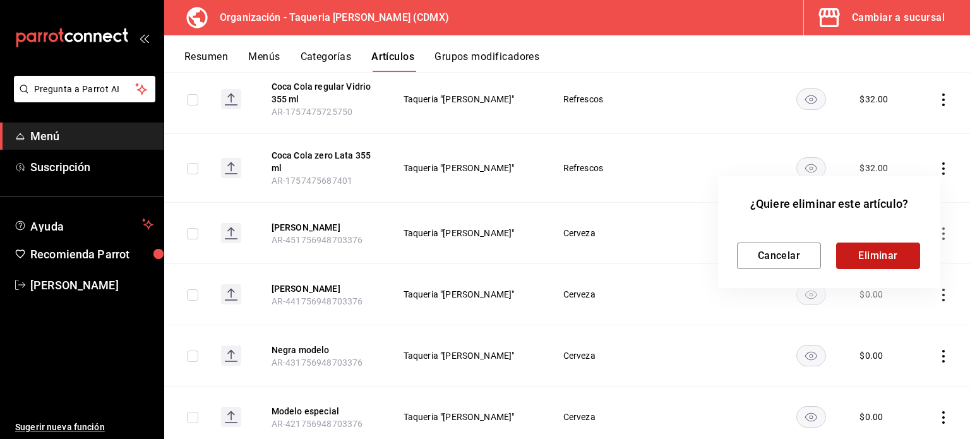
click at [891, 260] on button "Eliminar" at bounding box center [878, 256] width 84 height 27
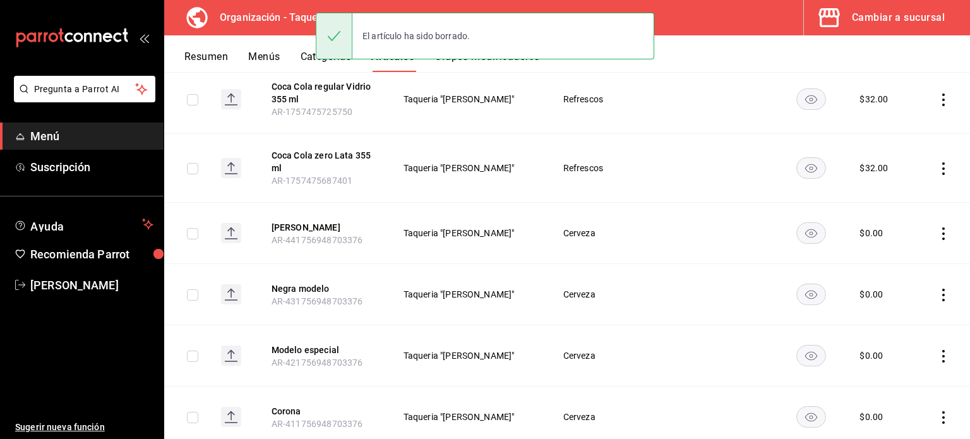
click at [937, 229] on icon "actions" at bounding box center [943, 233] width 13 height 13
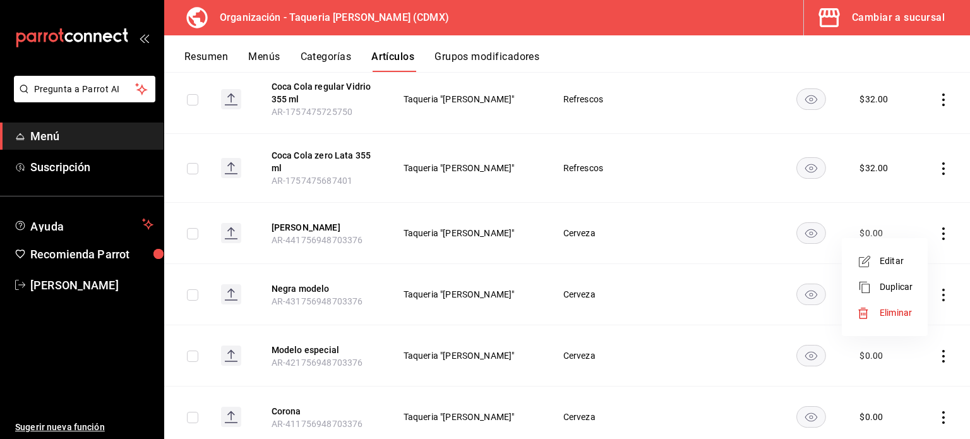
click at [897, 313] on span "Eliminar" at bounding box center [896, 313] width 32 height 10
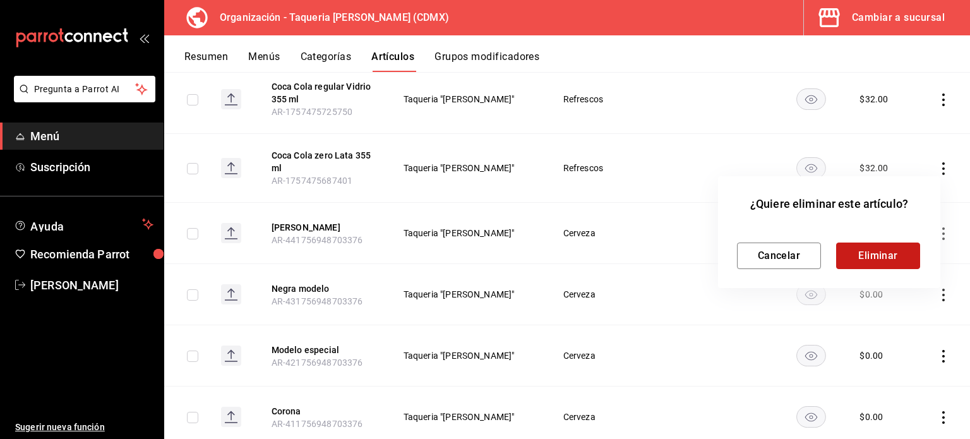
click at [856, 258] on button "Eliminar" at bounding box center [878, 256] width 84 height 27
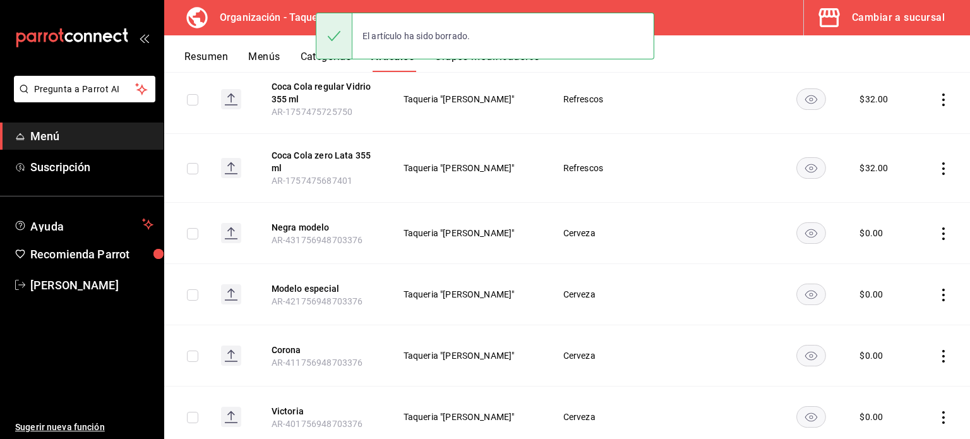
click at [937, 229] on icon "actions" at bounding box center [943, 233] width 13 height 13
click at [891, 313] on span "Eliminar" at bounding box center [896, 313] width 32 height 10
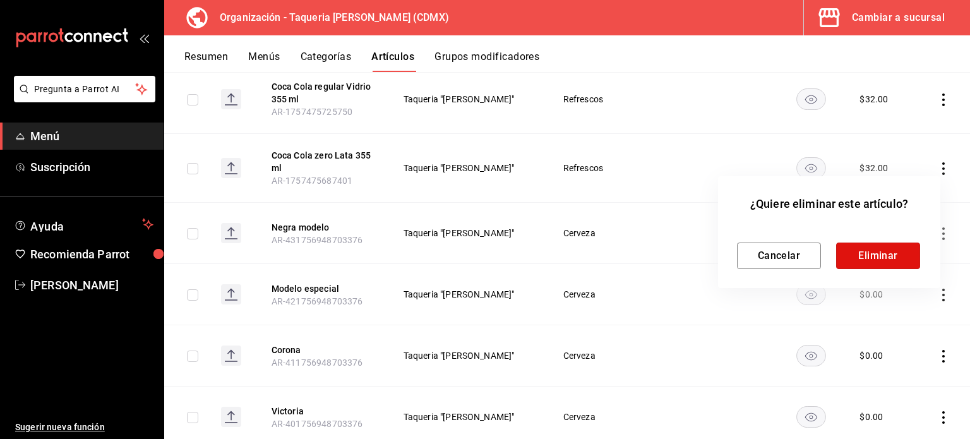
click at [880, 261] on button "Eliminar" at bounding box center [878, 256] width 84 height 27
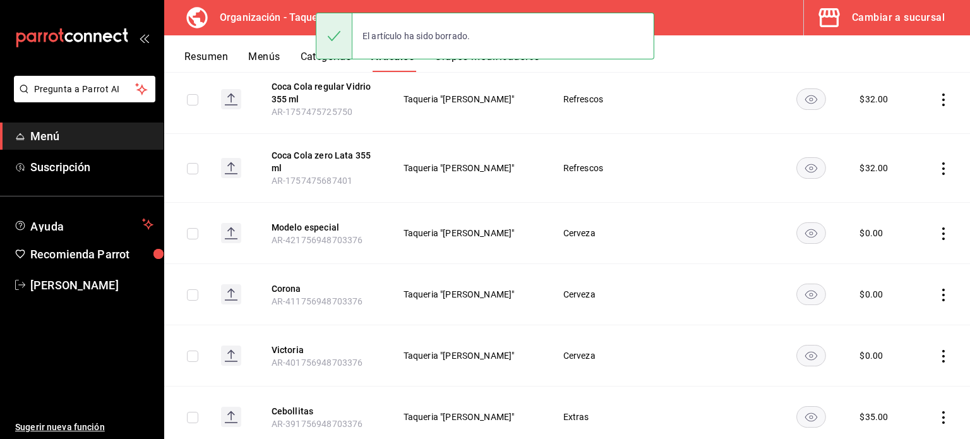
click at [942, 227] on icon "actions" at bounding box center [943, 233] width 3 height 13
click at [892, 313] on span "Eliminar" at bounding box center [896, 313] width 32 height 10
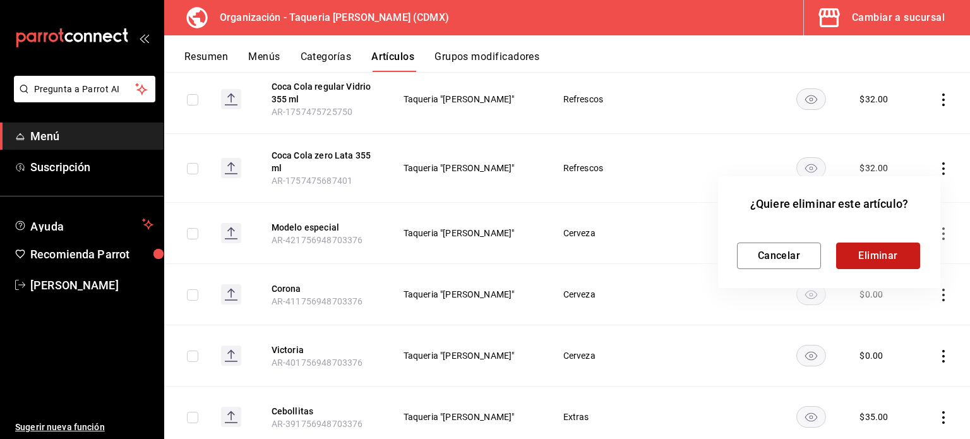
click at [875, 258] on button "Eliminar" at bounding box center [878, 256] width 84 height 27
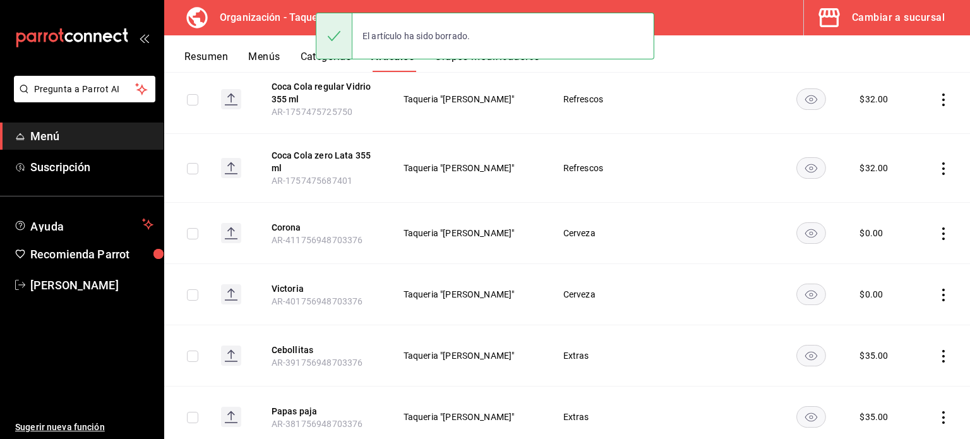
click at [937, 230] on icon "actions" at bounding box center [943, 233] width 13 height 13
click at [898, 320] on li "Eliminar" at bounding box center [885, 313] width 76 height 26
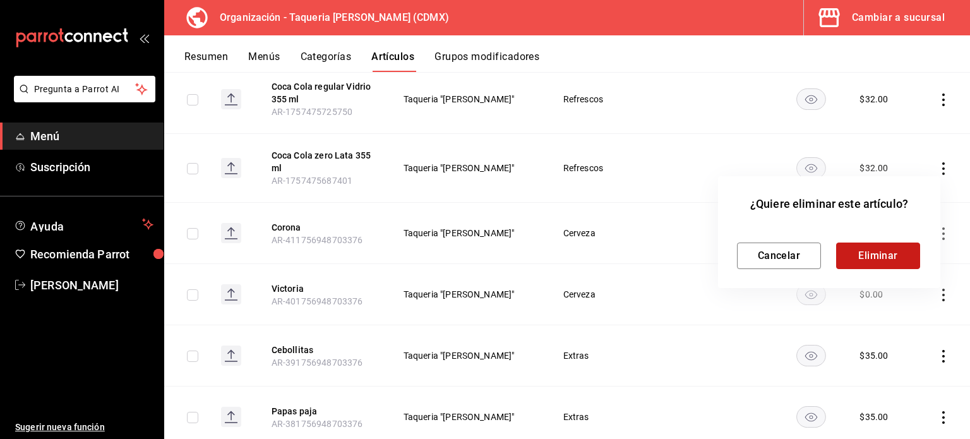
click at [897, 258] on button "Eliminar" at bounding box center [878, 256] width 84 height 27
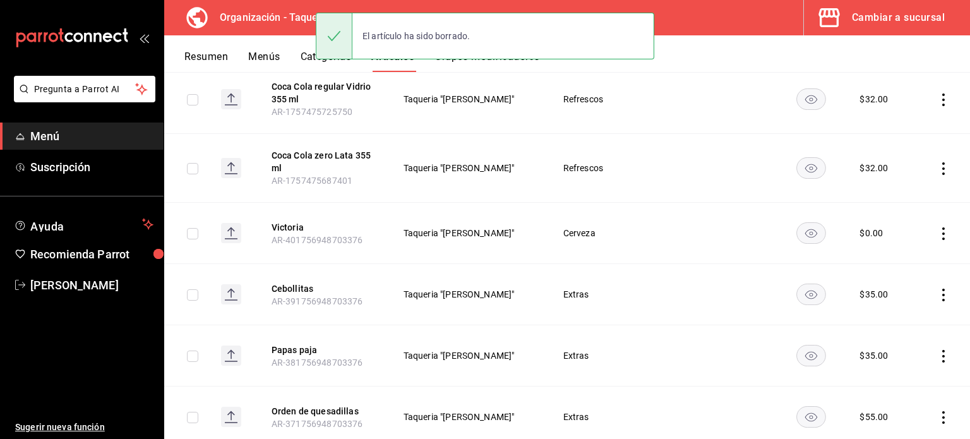
click at [937, 230] on icon "actions" at bounding box center [943, 233] width 13 height 13
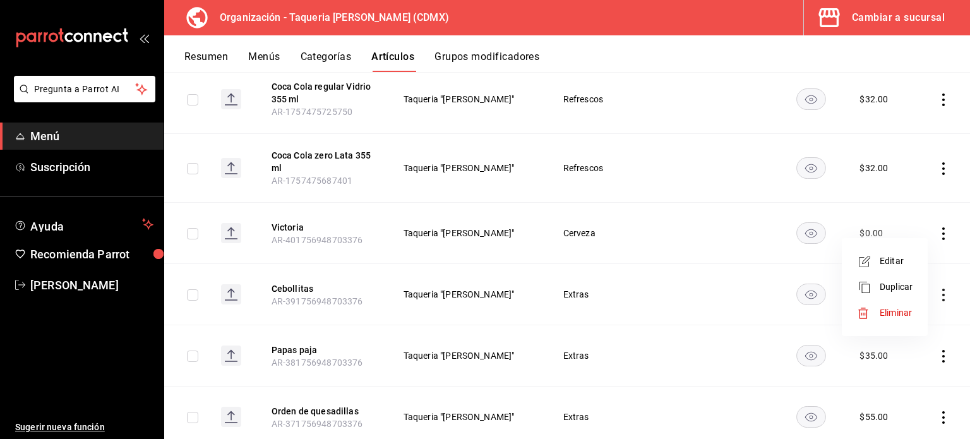
click at [886, 314] on span "Eliminar" at bounding box center [896, 313] width 32 height 10
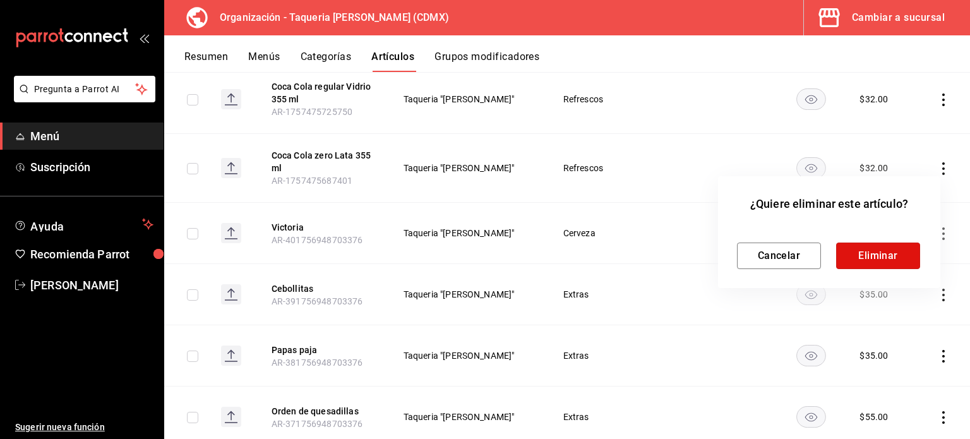
click at [876, 258] on button "Eliminar" at bounding box center [878, 256] width 84 height 27
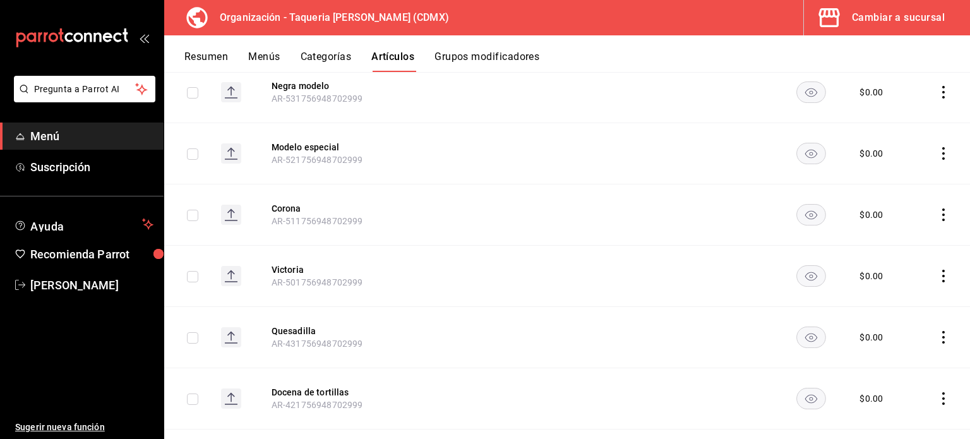
scroll to position [4029, 0]
click at [939, 268] on icon "actions" at bounding box center [943, 274] width 13 height 13
click at [910, 315] on span "Eliminar" at bounding box center [896, 317] width 32 height 10
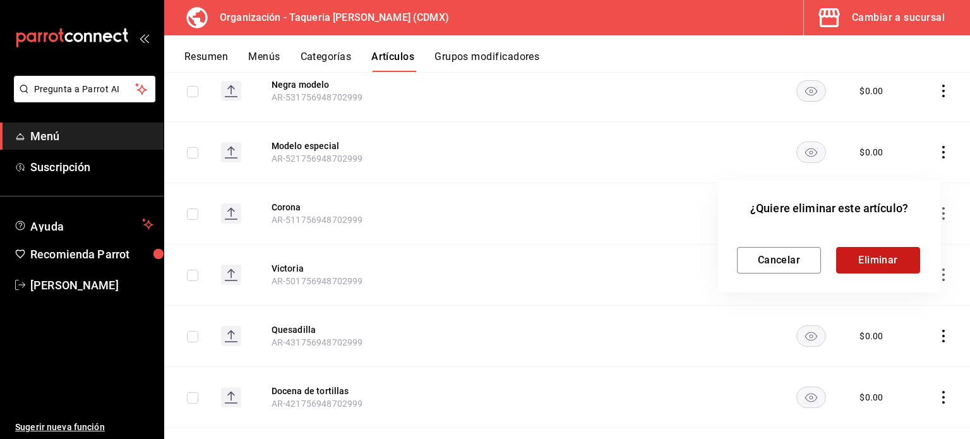
click at [897, 265] on button "Eliminar" at bounding box center [878, 260] width 84 height 27
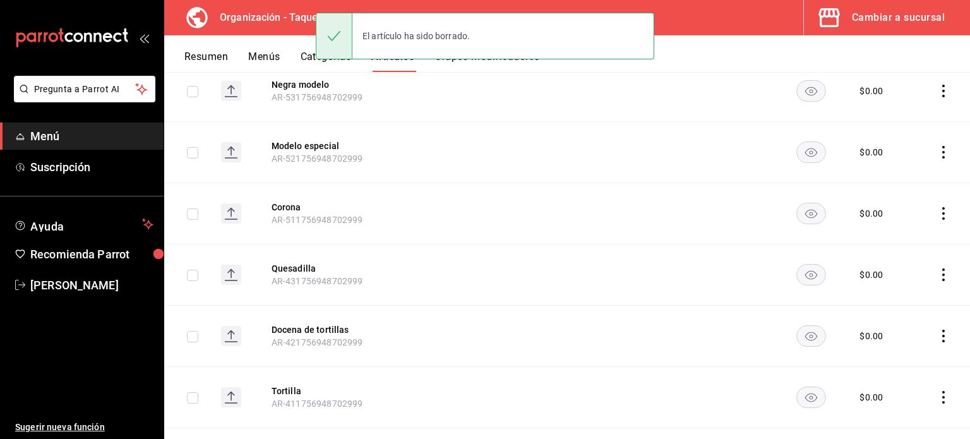
click at [939, 207] on icon "actions" at bounding box center [943, 213] width 13 height 13
click at [913, 252] on li "Eliminar" at bounding box center [885, 256] width 76 height 26
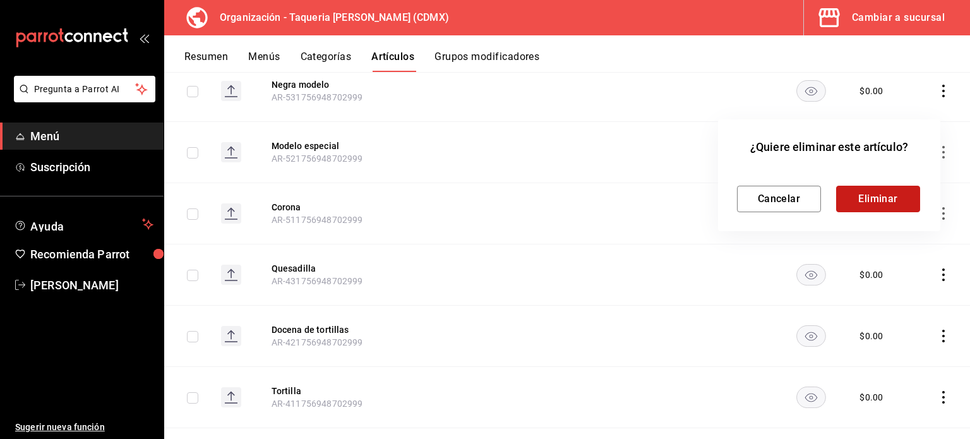
click at [861, 192] on button "Eliminar" at bounding box center [878, 199] width 84 height 27
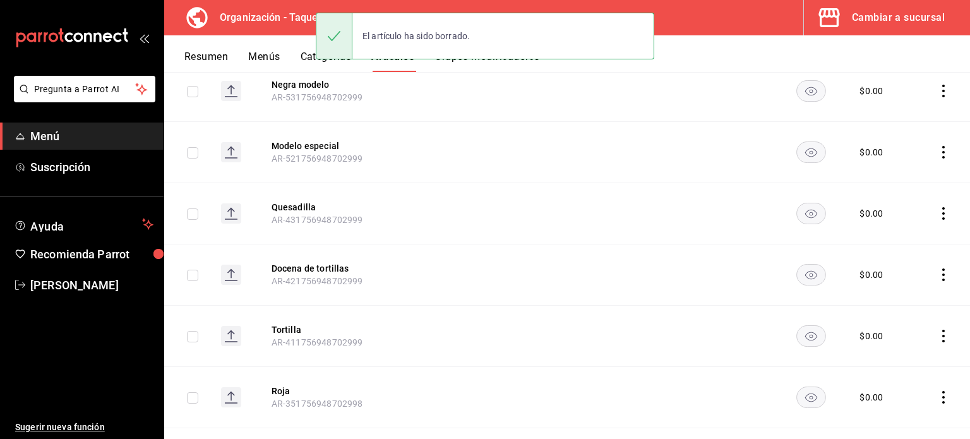
click at [937, 146] on icon "actions" at bounding box center [943, 152] width 13 height 13
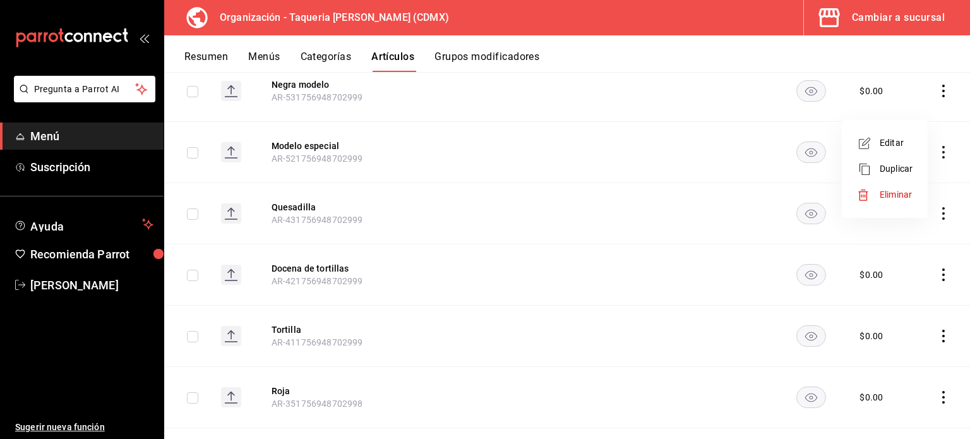
click at [887, 191] on span "Eliminar" at bounding box center [896, 194] width 32 height 10
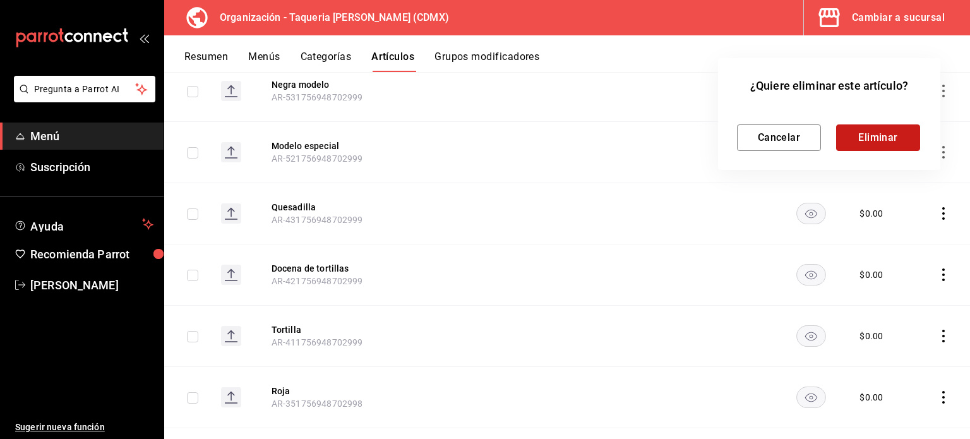
click at [878, 128] on button "Eliminar" at bounding box center [878, 137] width 84 height 27
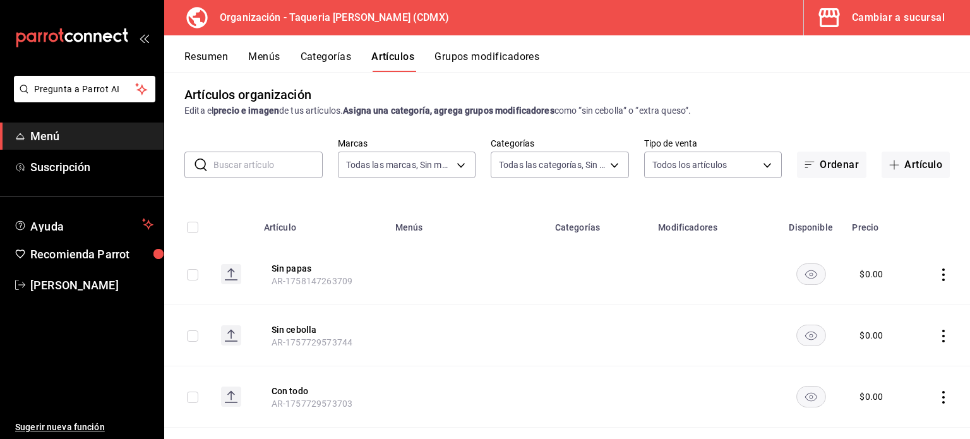
scroll to position [0, 0]
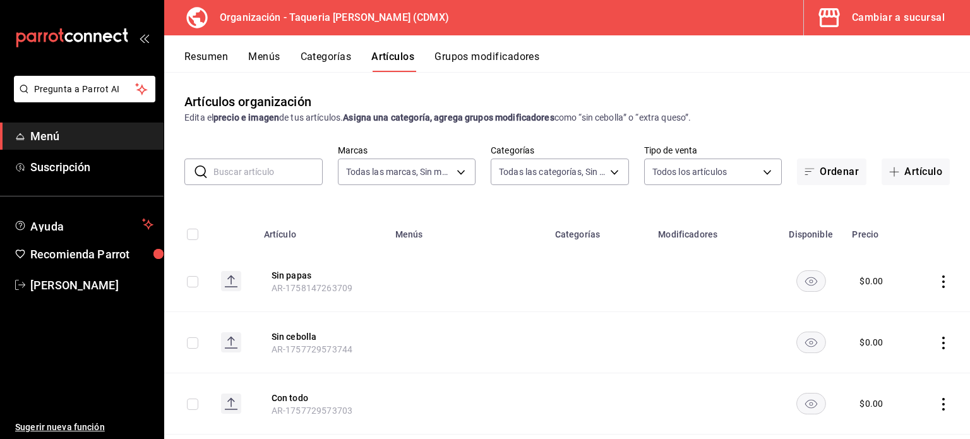
click at [245, 177] on input "text" at bounding box center [267, 171] width 109 height 25
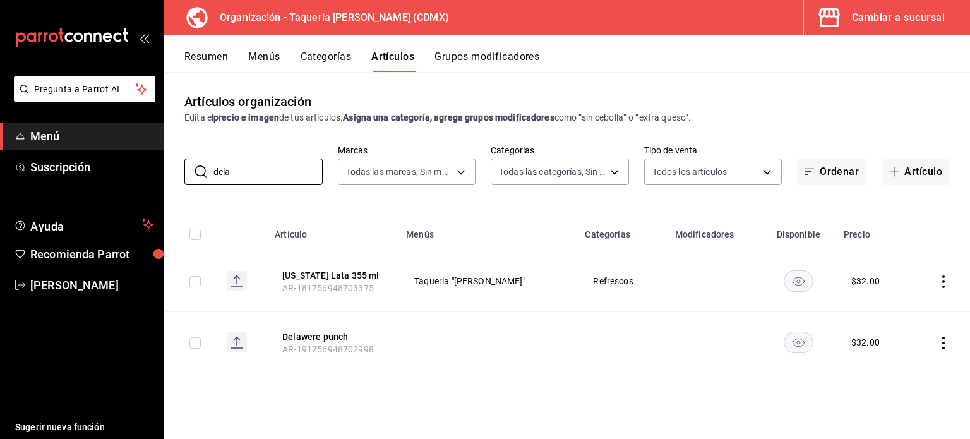
type input "dela"
click at [945, 341] on icon "actions" at bounding box center [943, 343] width 13 height 13
click at [909, 398] on li "Eliminar" at bounding box center [894, 406] width 76 height 26
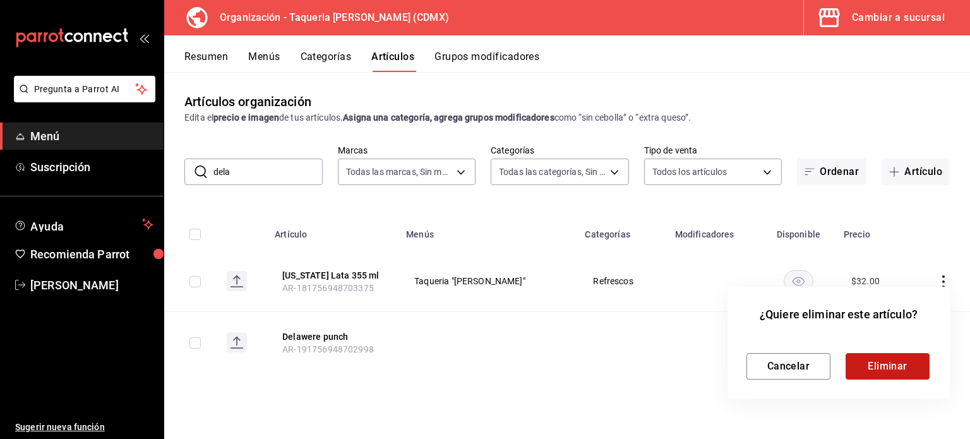
click at [899, 376] on button "Eliminar" at bounding box center [888, 366] width 84 height 27
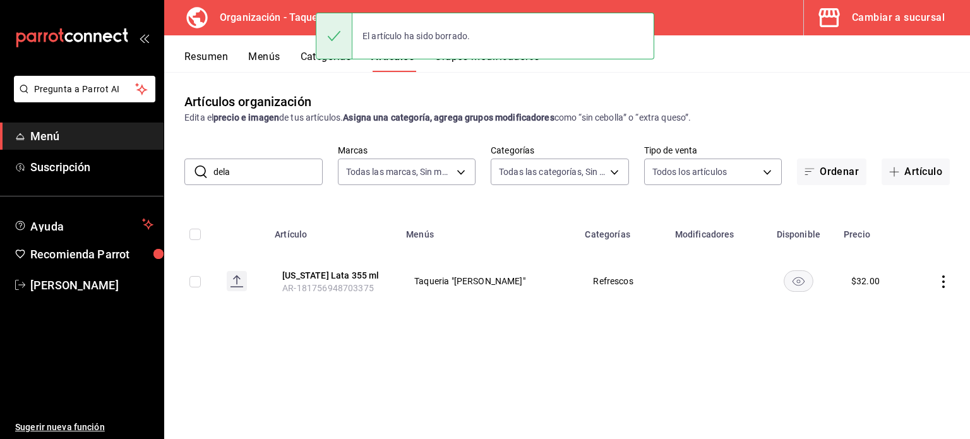
click at [253, 170] on input "dela" at bounding box center [267, 171] width 109 height 25
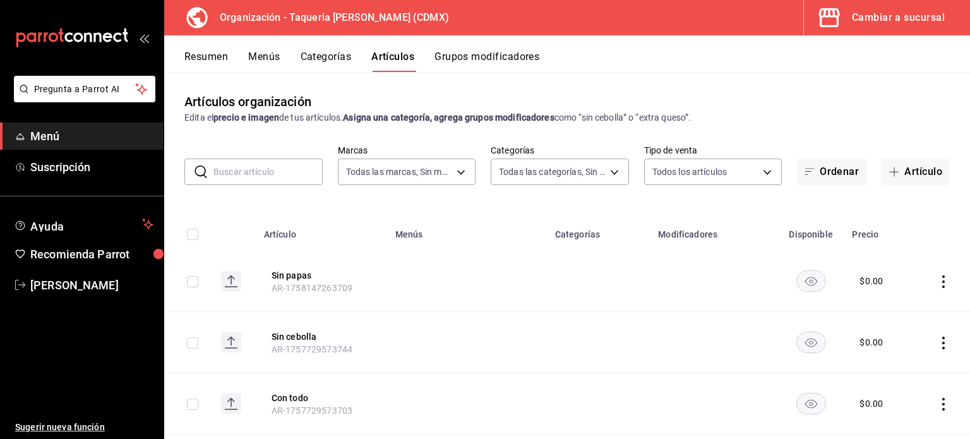
click at [219, 181] on input "text" at bounding box center [267, 171] width 109 height 25
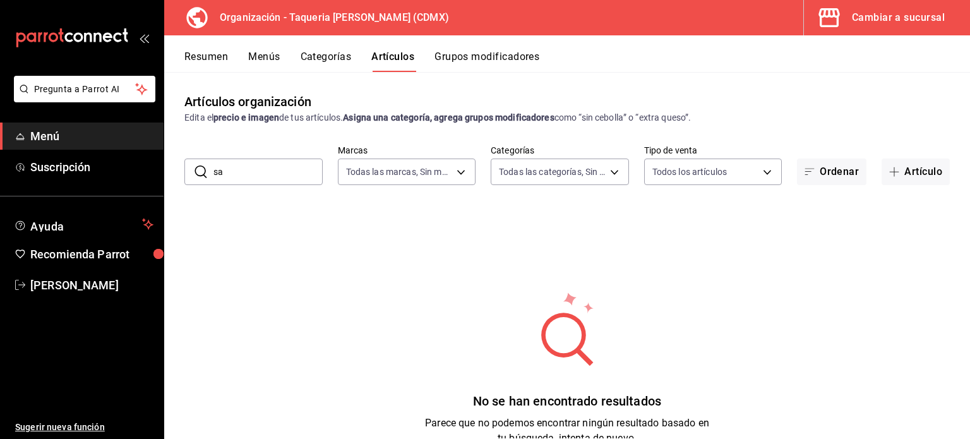
type input "s"
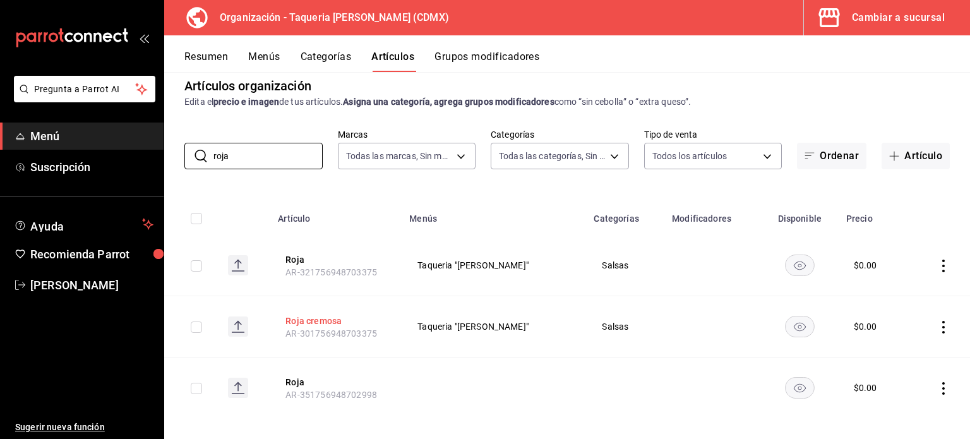
scroll to position [25, 0]
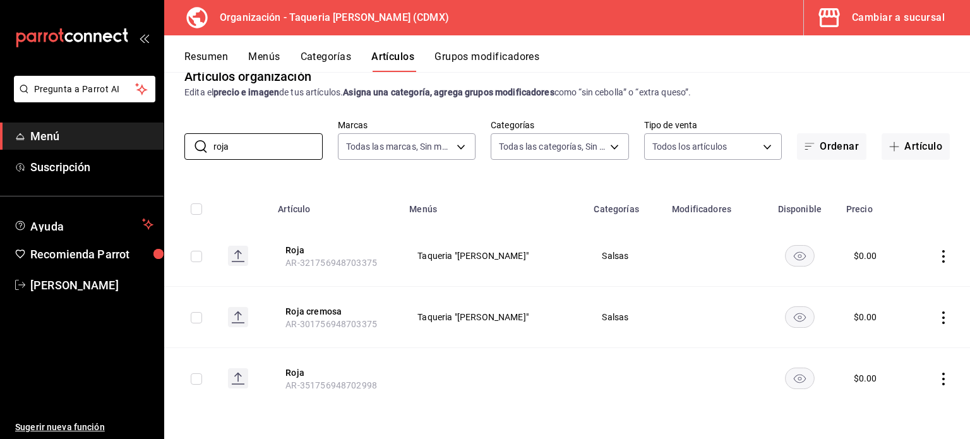
type input "roja"
click at [940, 257] on icon "actions" at bounding box center [943, 256] width 13 height 13
click at [897, 284] on span "Editar" at bounding box center [896, 285] width 33 height 13
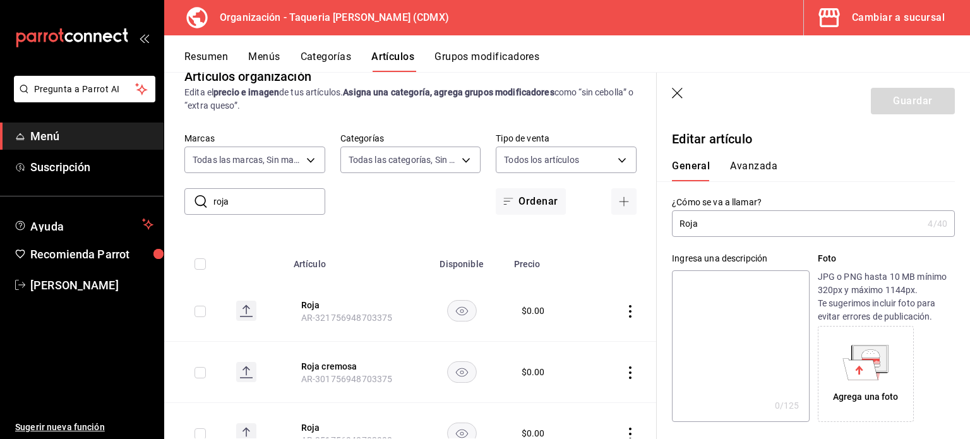
click at [678, 222] on input "Roja" at bounding box center [797, 223] width 251 height 25
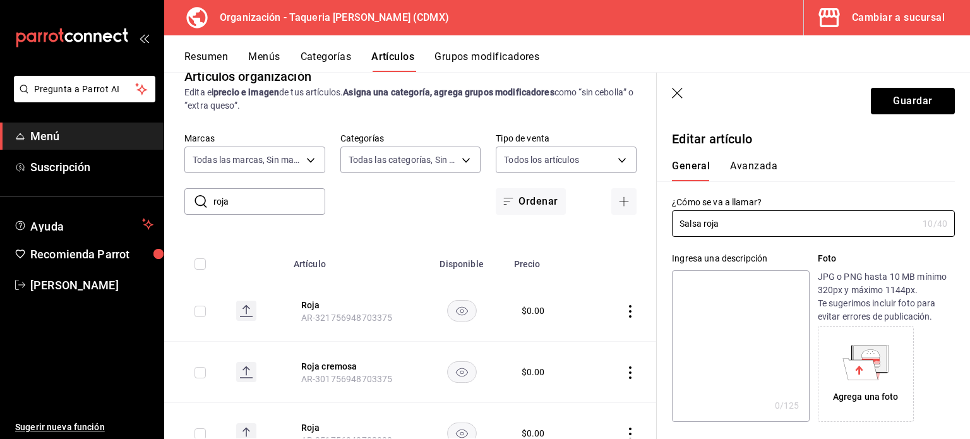
type input "Salsa roja"
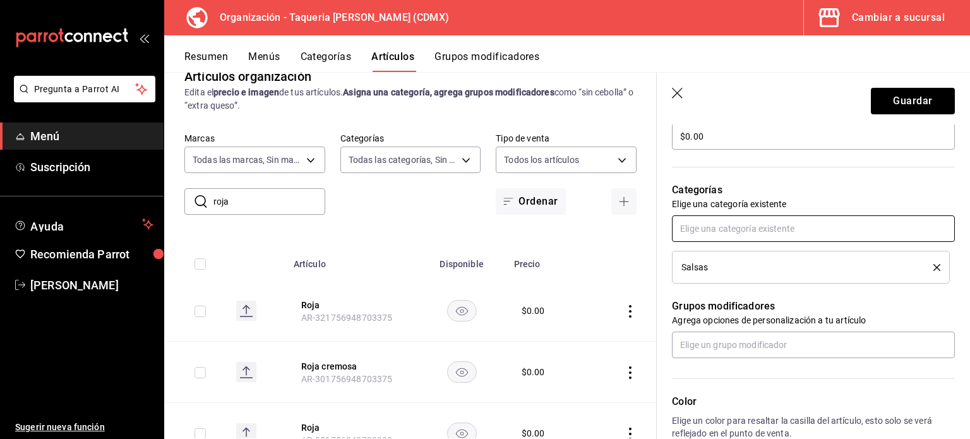
scroll to position [421, 0]
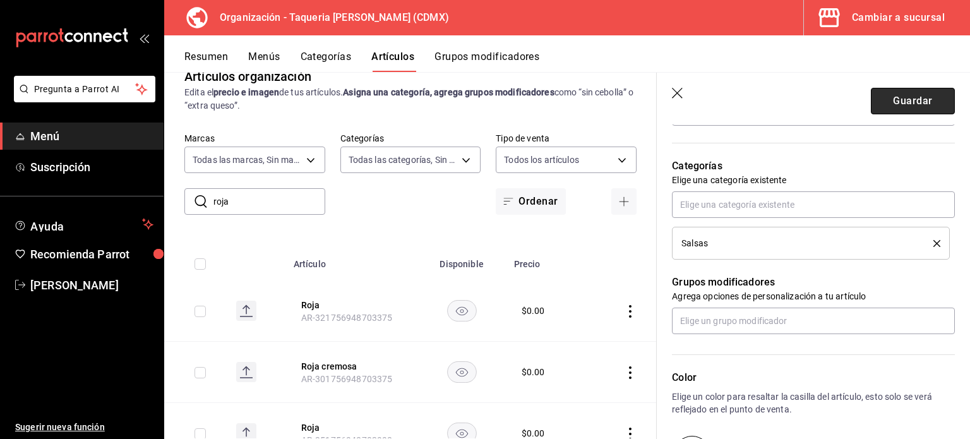
click at [889, 98] on button "Guardar" at bounding box center [913, 101] width 84 height 27
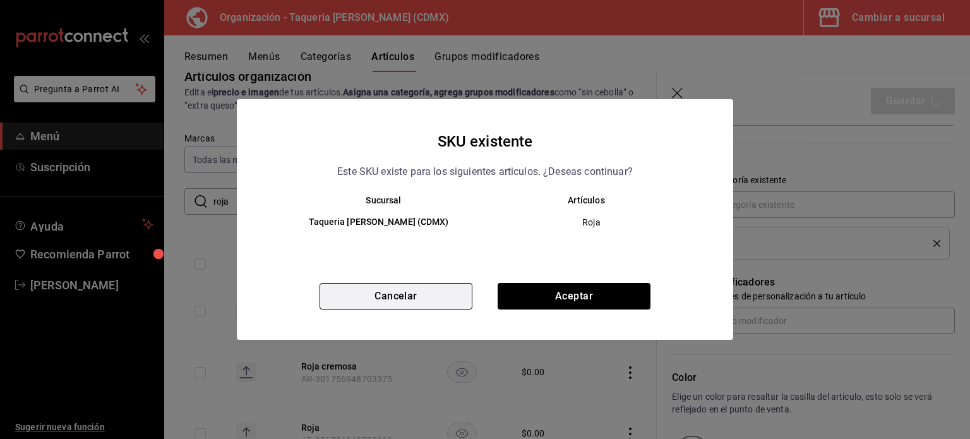
click at [417, 290] on button "Cancelar" at bounding box center [396, 296] width 153 height 27
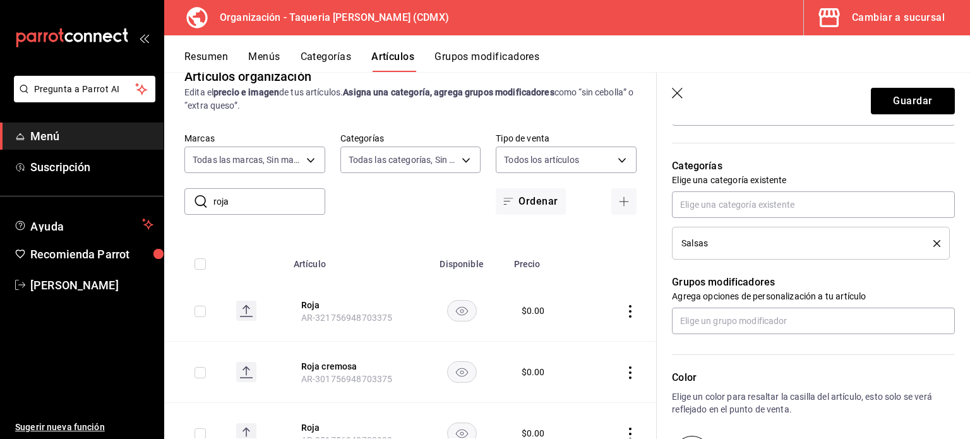
click at [677, 92] on icon "button" at bounding box center [677, 93] width 11 height 11
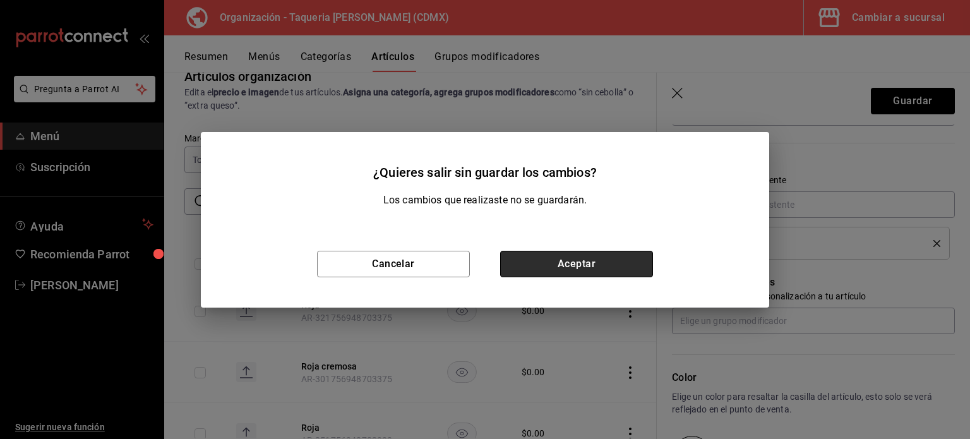
click at [558, 253] on button "Aceptar" at bounding box center [576, 264] width 153 height 27
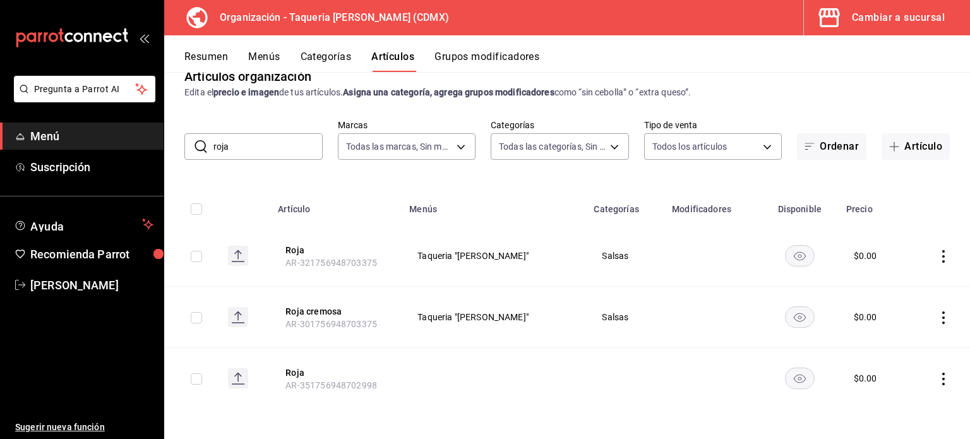
click at [937, 376] on icon "actions" at bounding box center [943, 379] width 13 height 13
click at [901, 404] on span "Eliminar" at bounding box center [896, 405] width 32 height 10
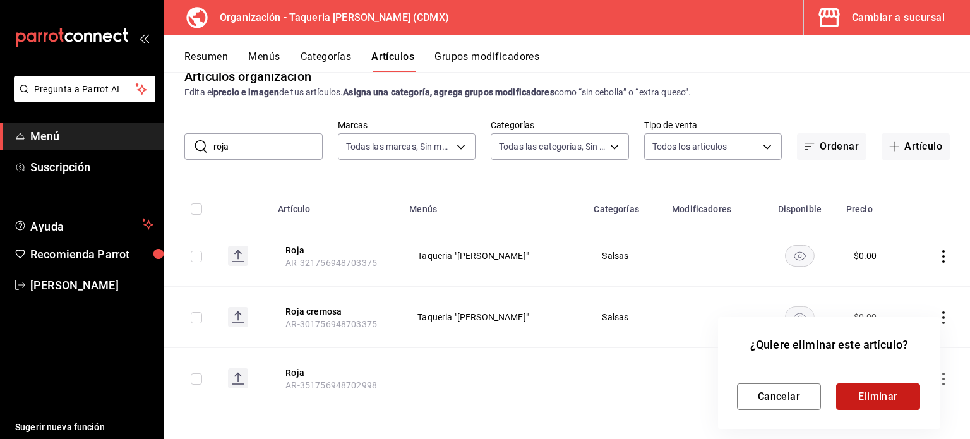
click at [875, 392] on button "Eliminar" at bounding box center [878, 396] width 84 height 27
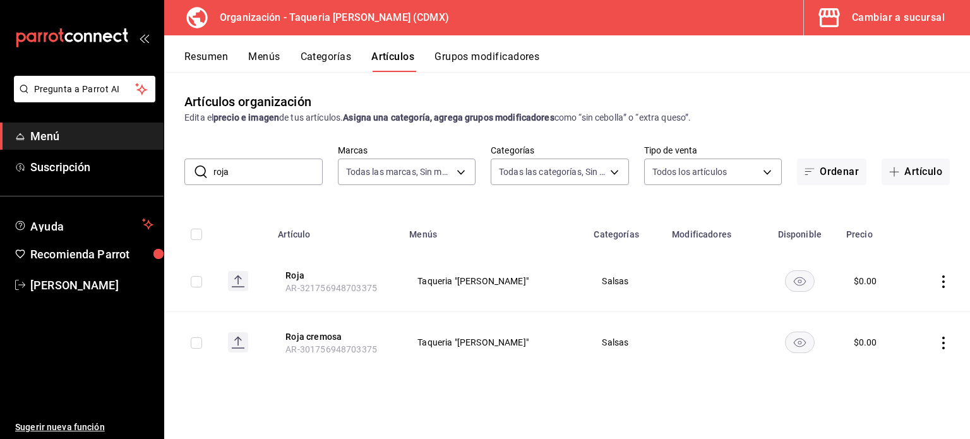
click at [253, 169] on input "roja" at bounding box center [267, 171] width 109 height 25
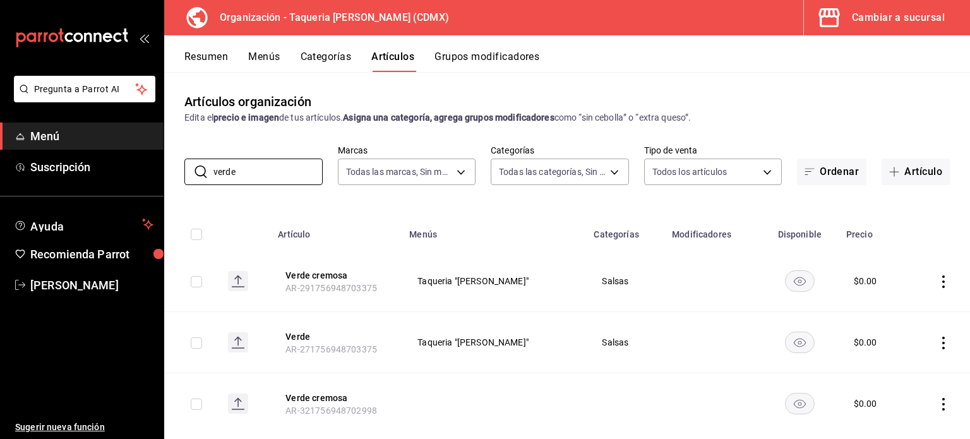
scroll to position [25, 0]
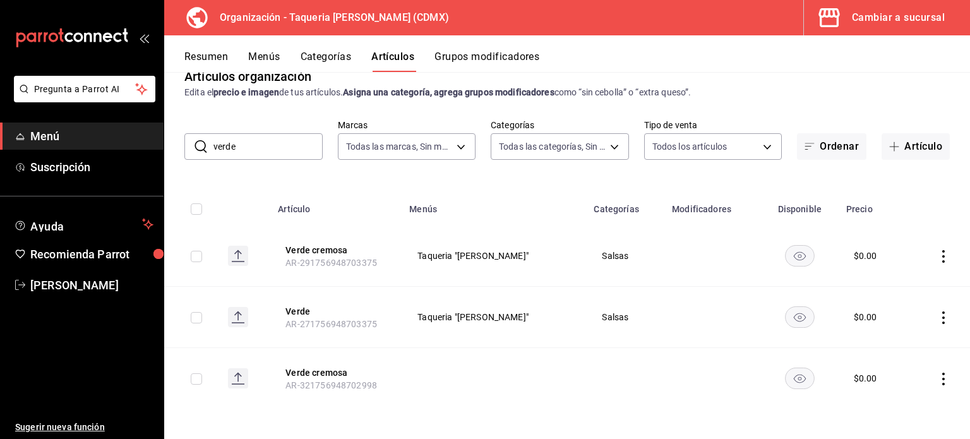
click at [937, 373] on icon "actions" at bounding box center [943, 379] width 13 height 13
click at [911, 401] on span "Eliminar" at bounding box center [896, 405] width 32 height 10
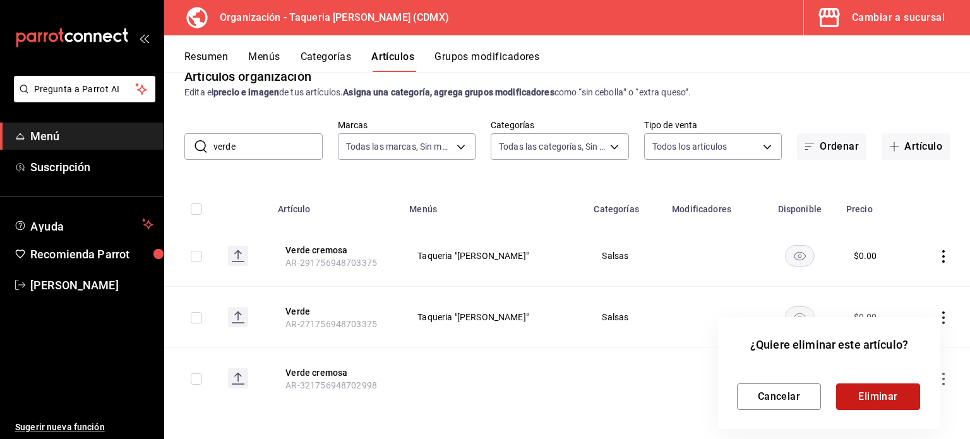
click at [882, 393] on button "Eliminar" at bounding box center [878, 396] width 84 height 27
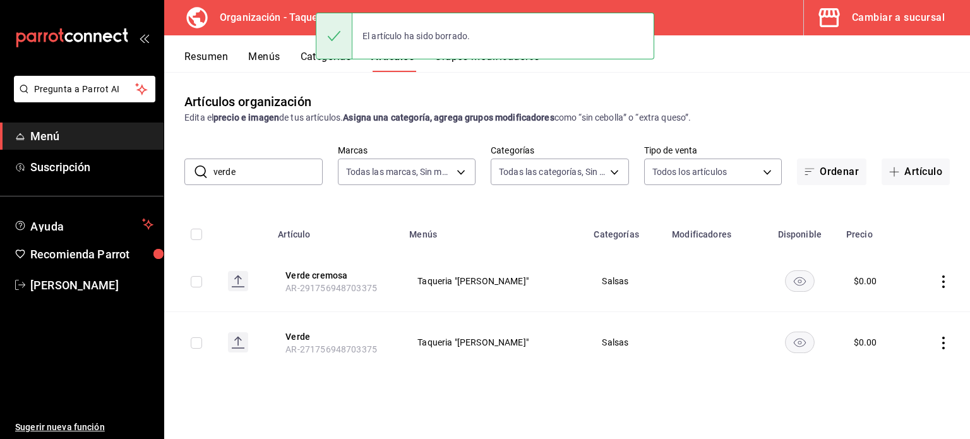
scroll to position [0, 0]
click at [277, 164] on input "verde" at bounding box center [267, 171] width 109 height 25
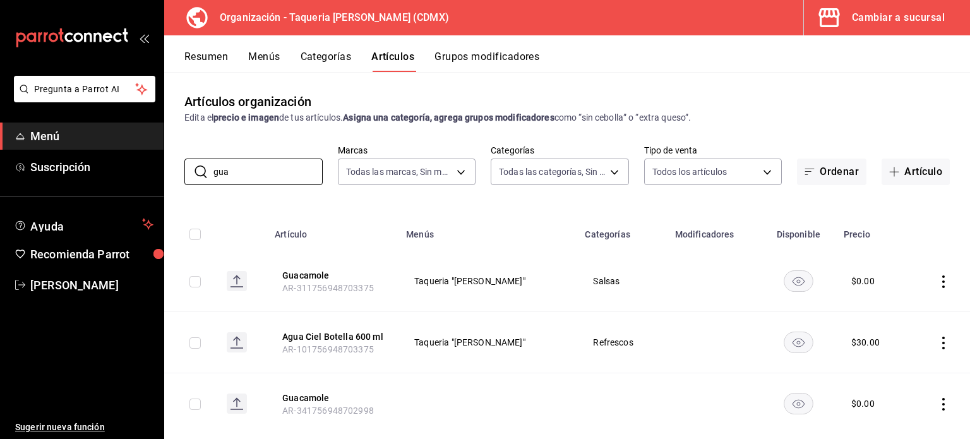
scroll to position [25, 0]
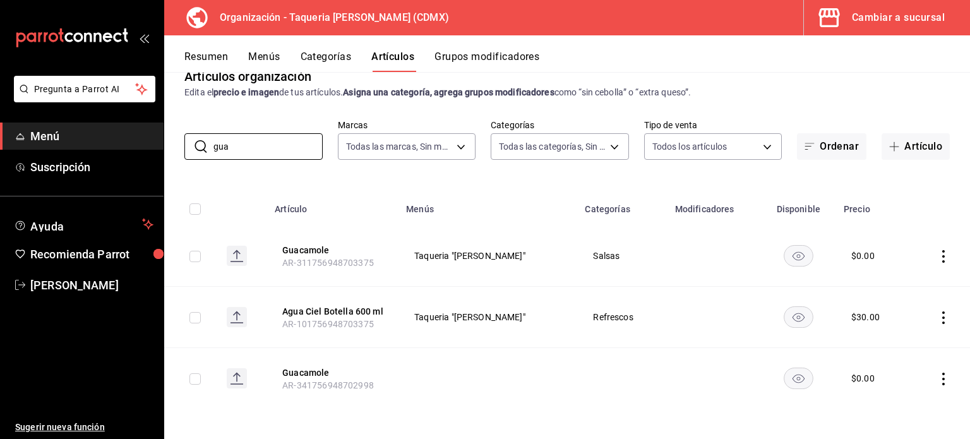
type input "gua"
click at [942, 378] on icon "actions" at bounding box center [943, 379] width 3 height 13
click at [881, 401] on span "Eliminar" at bounding box center [896, 405] width 32 height 10
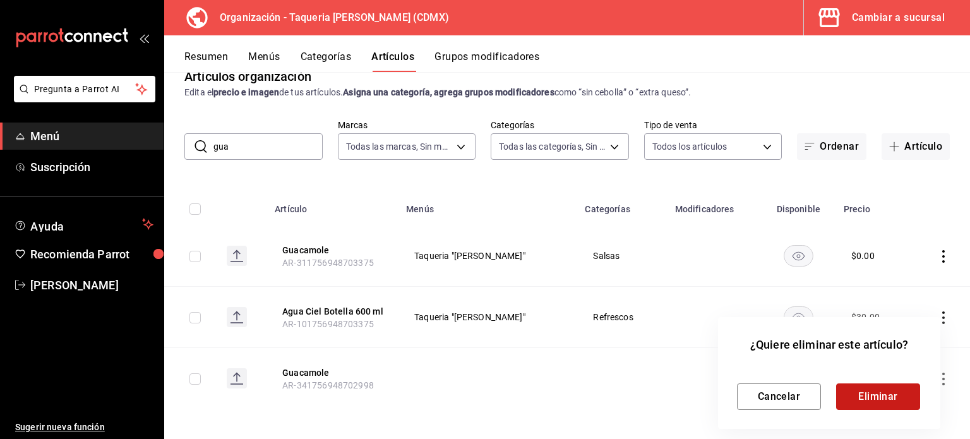
click at [874, 399] on button "Eliminar" at bounding box center [878, 396] width 84 height 27
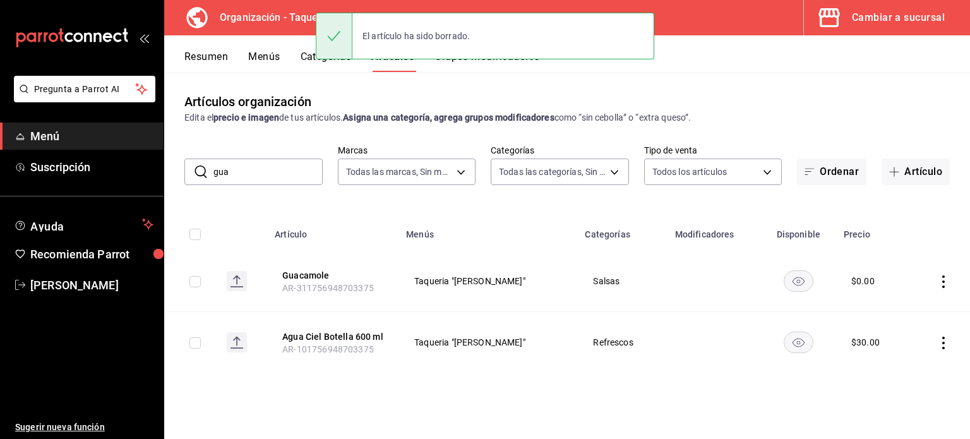
scroll to position [0, 0]
click at [263, 168] on input "gua" at bounding box center [267, 171] width 109 height 25
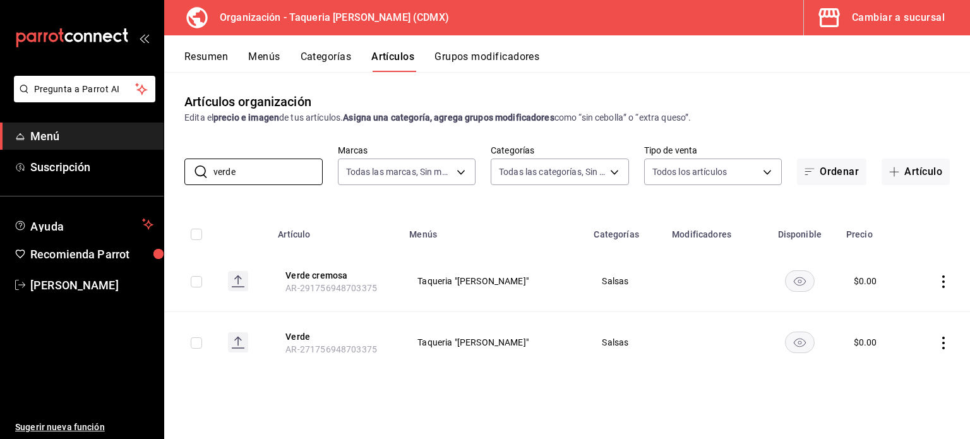
type input "verde"
click at [246, 186] on div "Artículos organización Edita el precio e imagen de tus artículos. Asigna una ca…" at bounding box center [567, 255] width 806 height 366
click at [249, 172] on input "verde" at bounding box center [267, 171] width 109 height 25
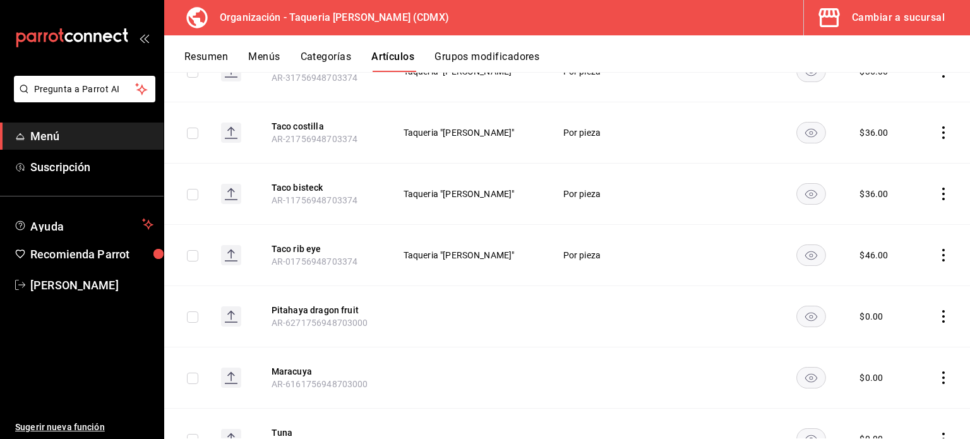
scroll to position [3275, 0]
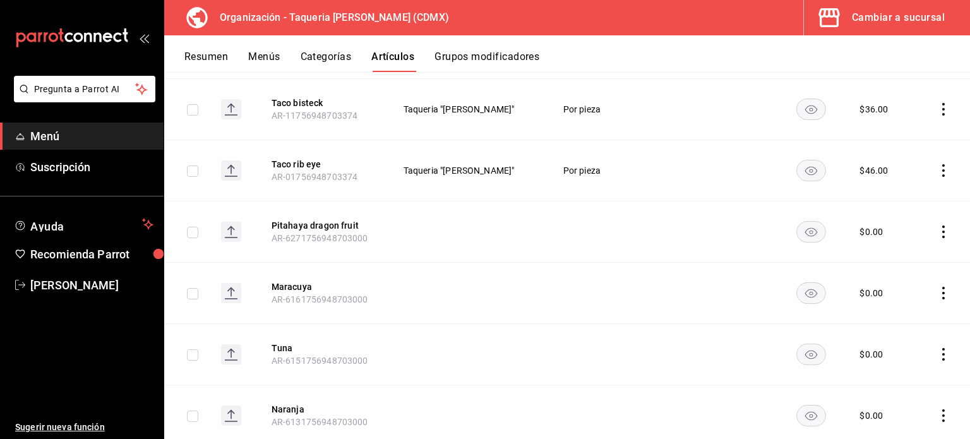
click at [937, 225] on icon "actions" at bounding box center [943, 231] width 13 height 13
click at [901, 276] on span "Eliminar" at bounding box center [896, 275] width 32 height 10
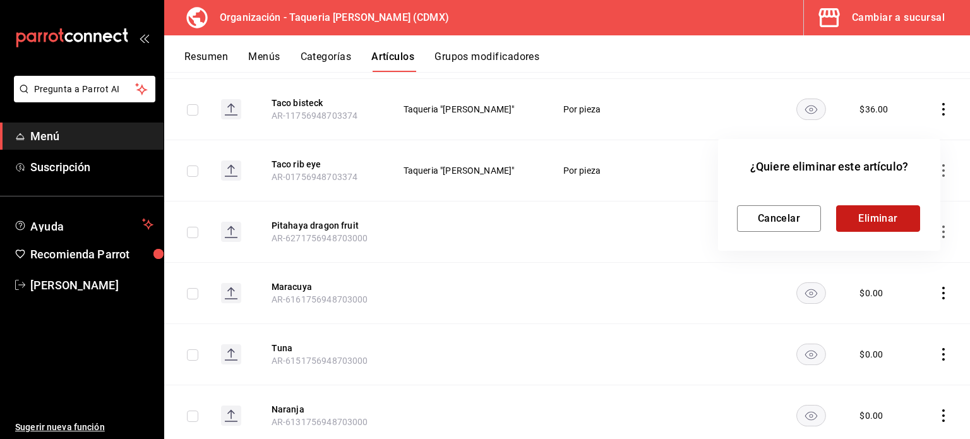
click at [896, 225] on button "Eliminar" at bounding box center [878, 218] width 84 height 27
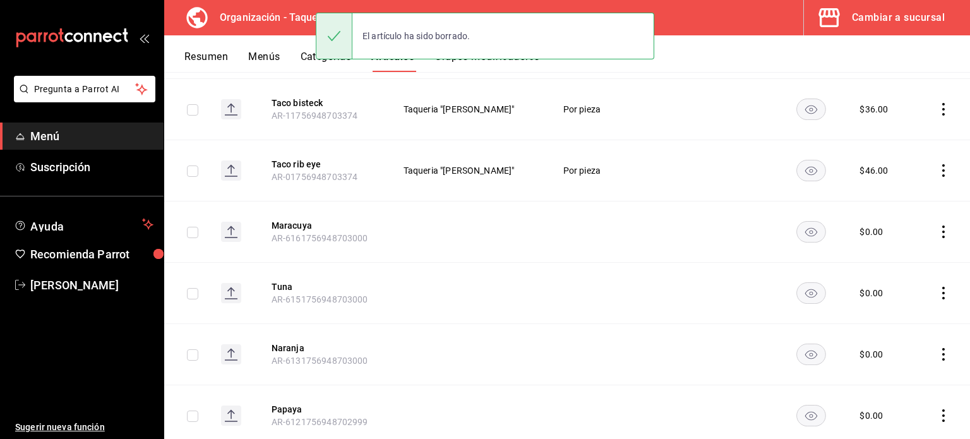
click at [937, 225] on icon "actions" at bounding box center [943, 231] width 13 height 13
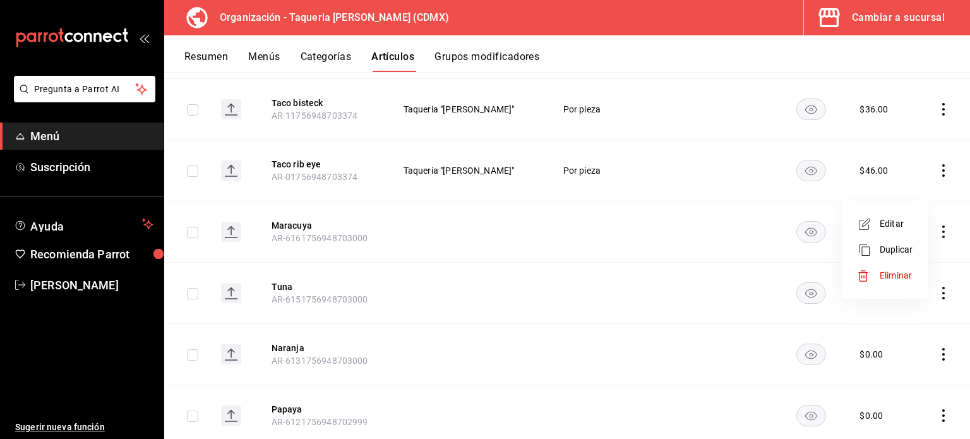
click at [884, 277] on span "Eliminar" at bounding box center [896, 275] width 32 height 10
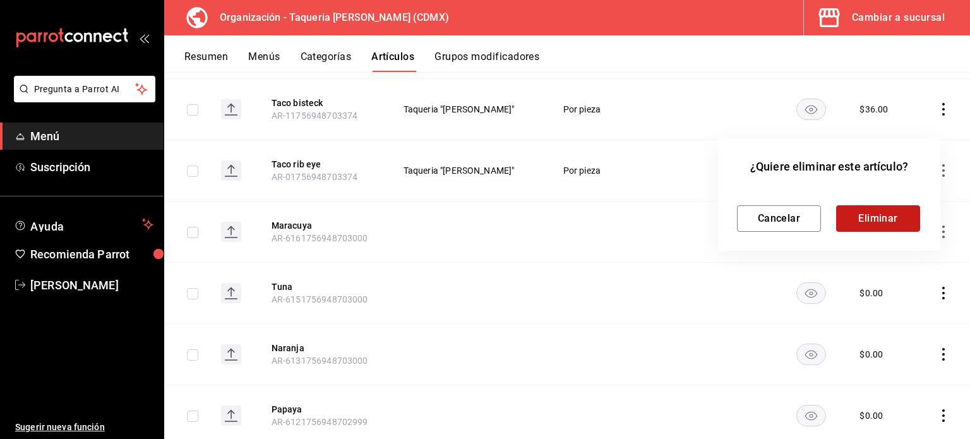
click at [858, 217] on button "Eliminar" at bounding box center [878, 218] width 84 height 27
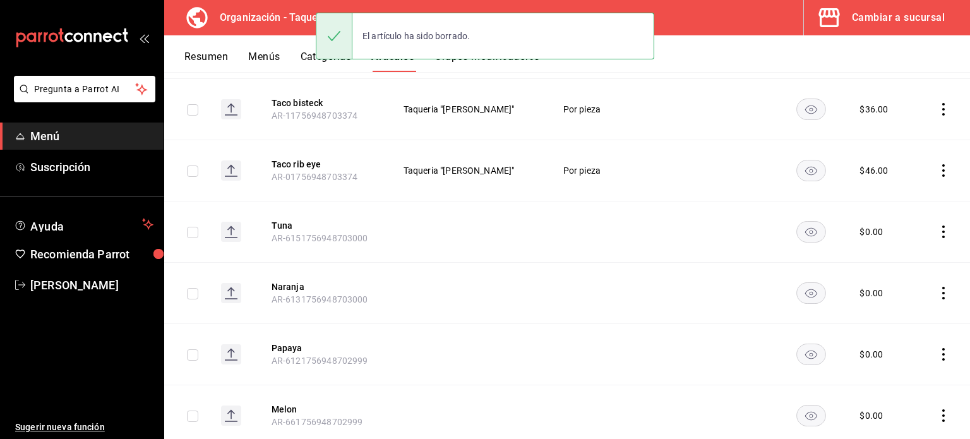
click at [937, 225] on icon "actions" at bounding box center [943, 231] width 13 height 13
click at [877, 279] on div at bounding box center [868, 276] width 23 height 13
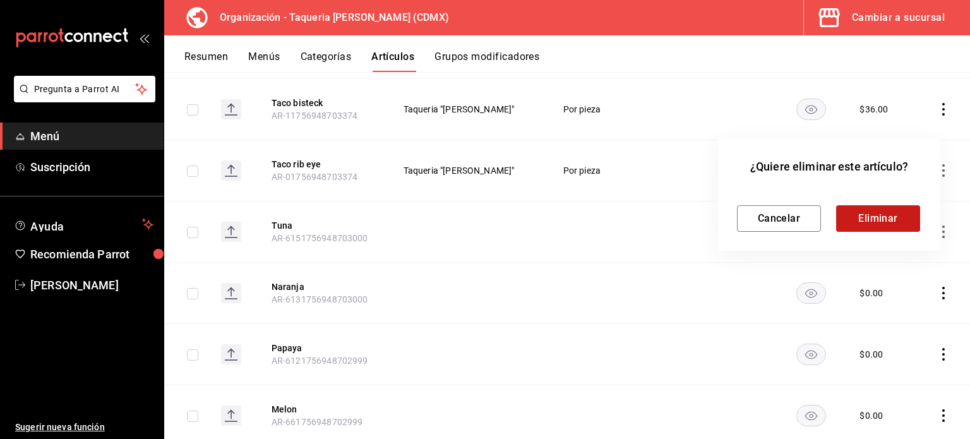
click at [884, 205] on div "Cancelar Eliminar" at bounding box center [829, 208] width 184 height 47
click at [884, 218] on button "Eliminar" at bounding box center [878, 218] width 84 height 27
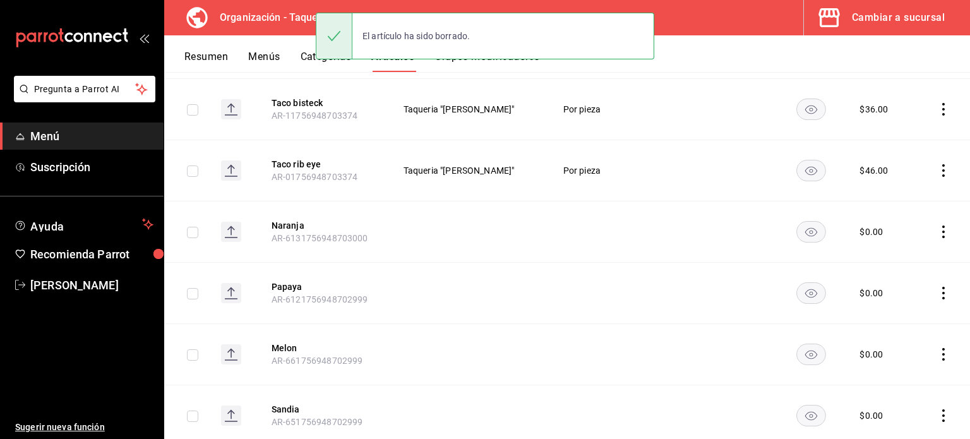
click at [930, 201] on td at bounding box center [943, 231] width 54 height 61
click at [937, 225] on icon "actions" at bounding box center [943, 231] width 13 height 13
click at [899, 272] on span "Eliminar" at bounding box center [896, 275] width 32 height 10
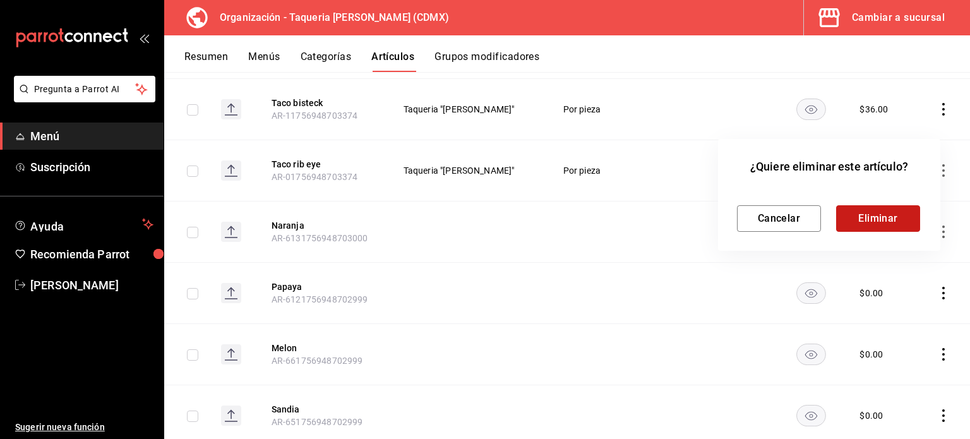
click at [904, 210] on button "Eliminar" at bounding box center [878, 218] width 84 height 27
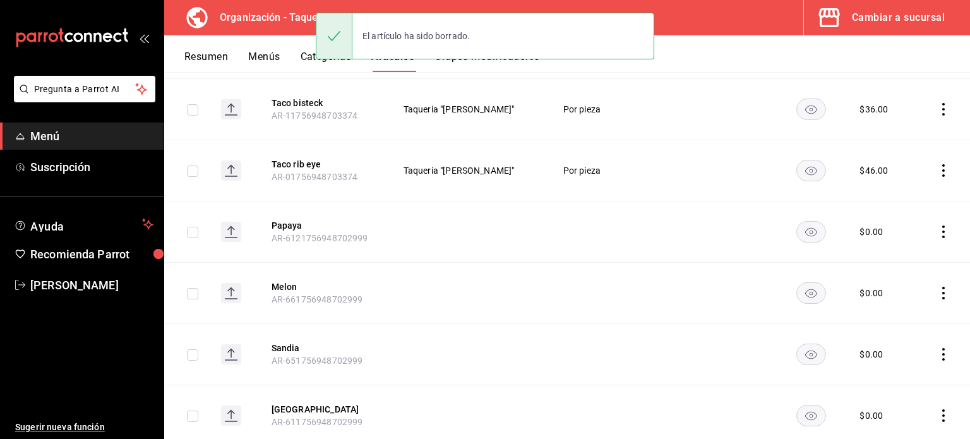
click at [926, 201] on td at bounding box center [943, 231] width 54 height 61
click at [937, 225] on icon "actions" at bounding box center [943, 231] width 13 height 13
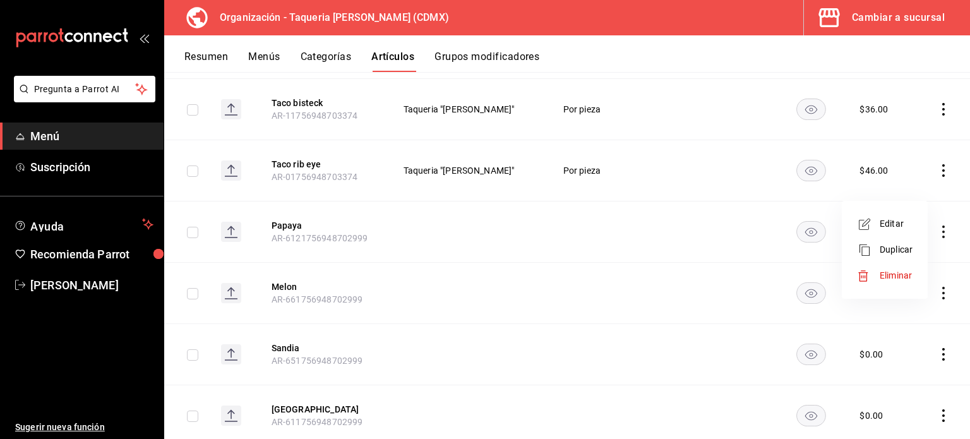
click at [891, 270] on span "Eliminar" at bounding box center [896, 275] width 32 height 10
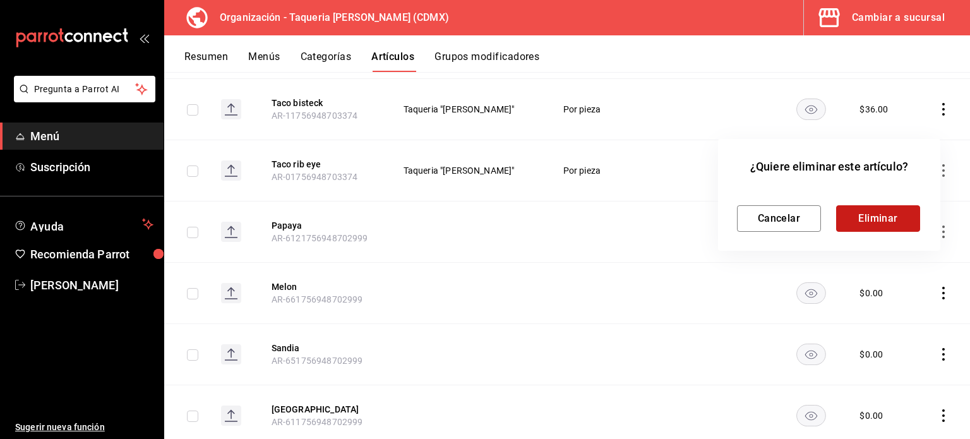
click at [870, 222] on button "Eliminar" at bounding box center [878, 218] width 84 height 27
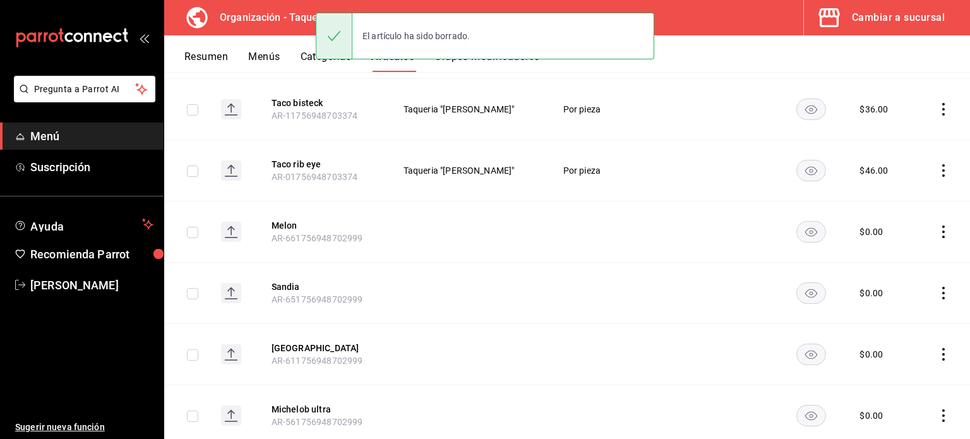
click at [937, 225] on icon "actions" at bounding box center [943, 231] width 13 height 13
click at [897, 277] on span "Eliminar" at bounding box center [896, 275] width 32 height 10
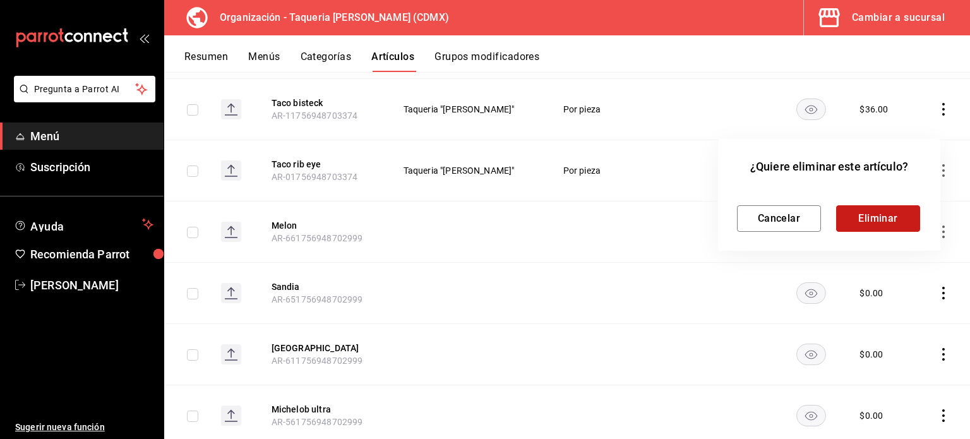
click at [859, 220] on button "Eliminar" at bounding box center [878, 218] width 84 height 27
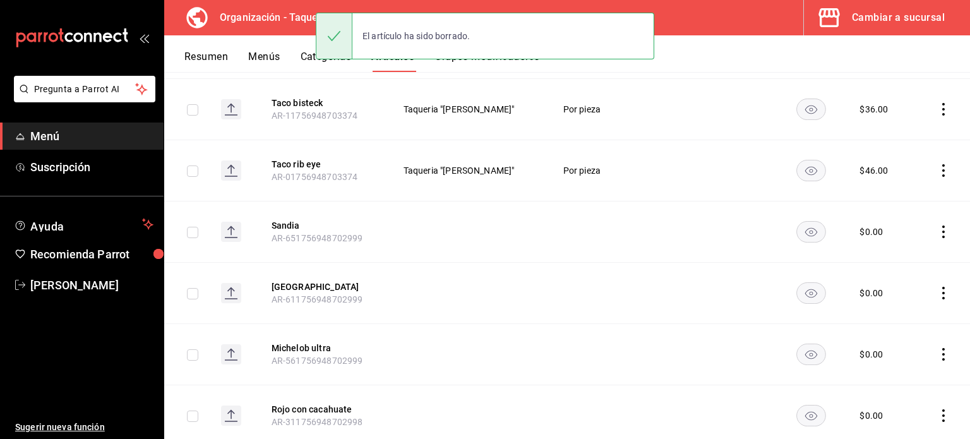
click at [942, 225] on icon "actions" at bounding box center [943, 231] width 3 height 13
click at [894, 277] on span "Eliminar" at bounding box center [896, 275] width 32 height 10
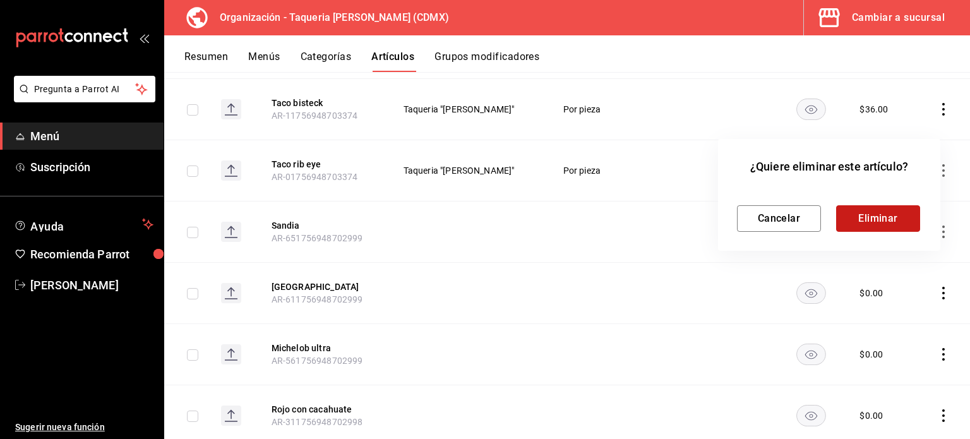
click at [872, 222] on button "Eliminar" at bounding box center [878, 218] width 84 height 27
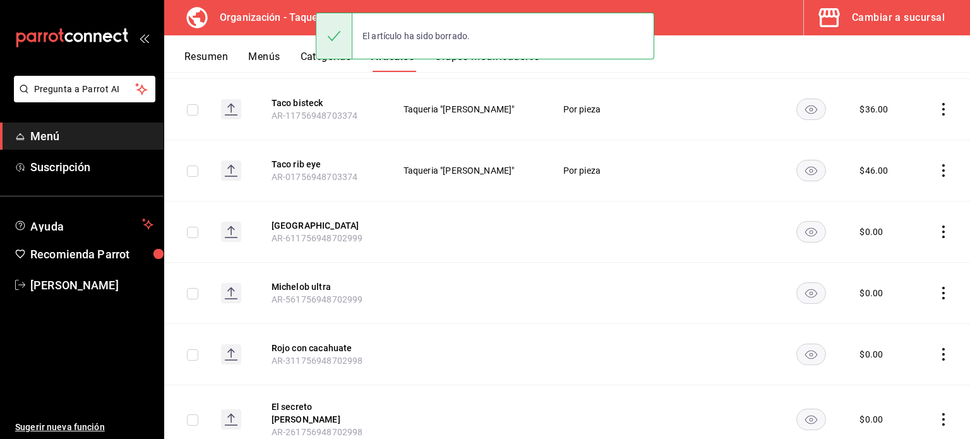
click at [937, 225] on icon "actions" at bounding box center [943, 231] width 13 height 13
click at [902, 266] on li "Eliminar" at bounding box center [885, 276] width 76 height 26
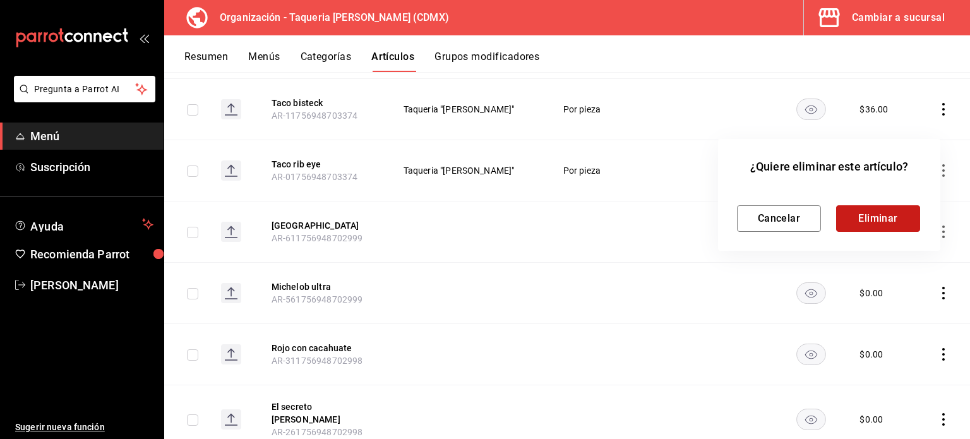
click at [882, 214] on button "Eliminar" at bounding box center [878, 218] width 84 height 27
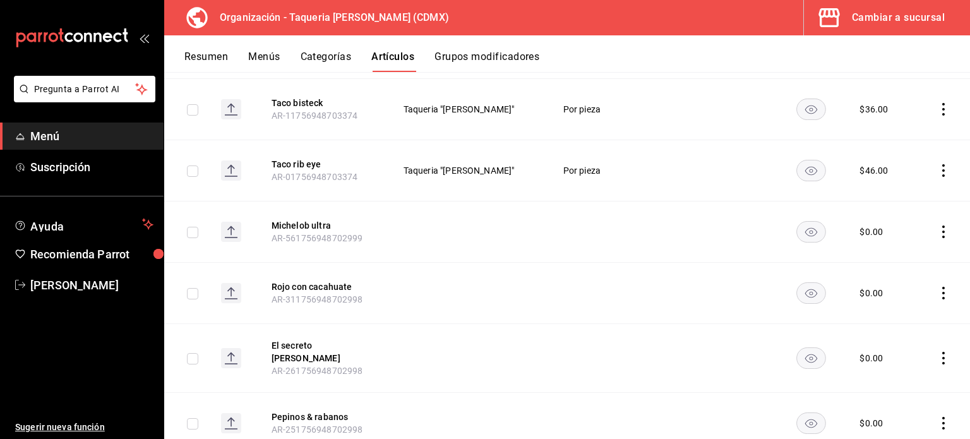
click at [937, 225] on icon "actions" at bounding box center [943, 231] width 13 height 13
click at [897, 266] on li "Eliminar" at bounding box center [885, 276] width 76 height 26
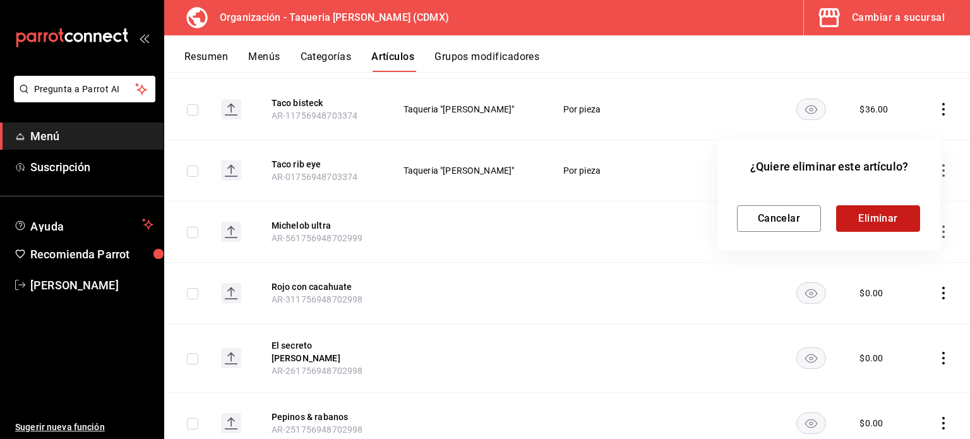
click at [887, 215] on button "Eliminar" at bounding box center [878, 218] width 84 height 27
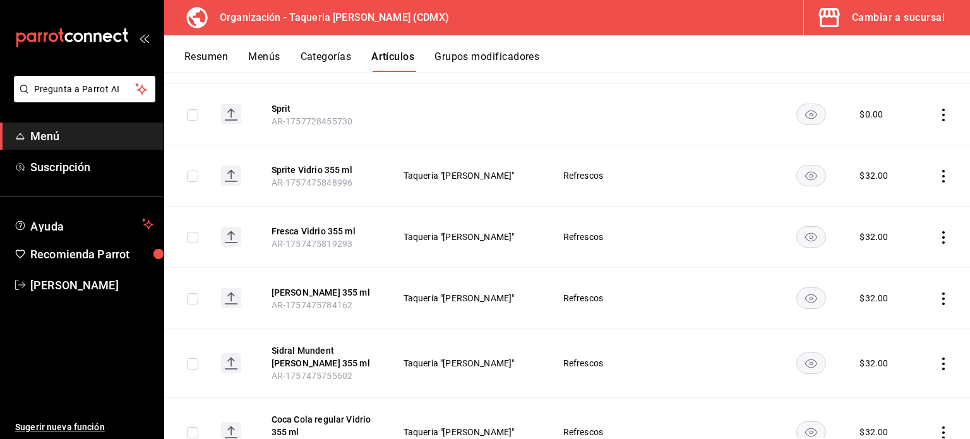
scroll to position [0, 0]
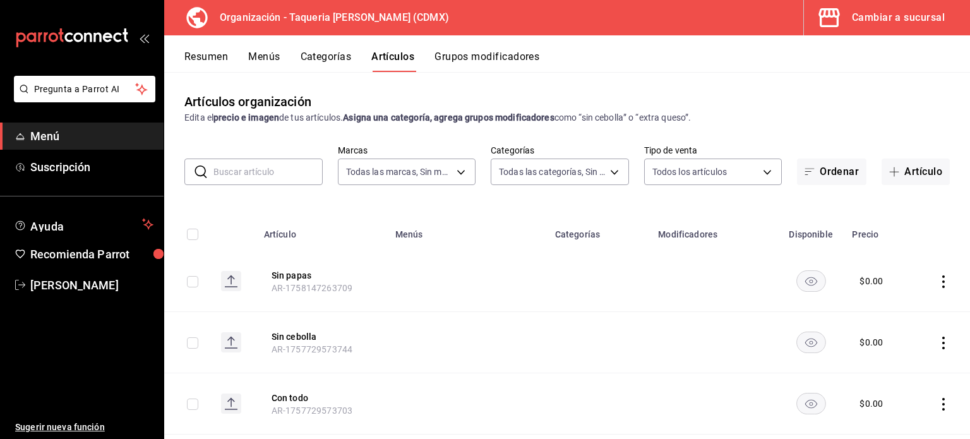
drag, startPoint x: 248, startPoint y: 190, endPoint x: 248, endPoint y: 179, distance: 10.8
click at [248, 186] on div "Artículos organización Edita el precio e imagen de tus artículos. Asigna una ca…" at bounding box center [567, 255] width 806 height 366
click at [252, 174] on input "text" at bounding box center [267, 171] width 109 height 25
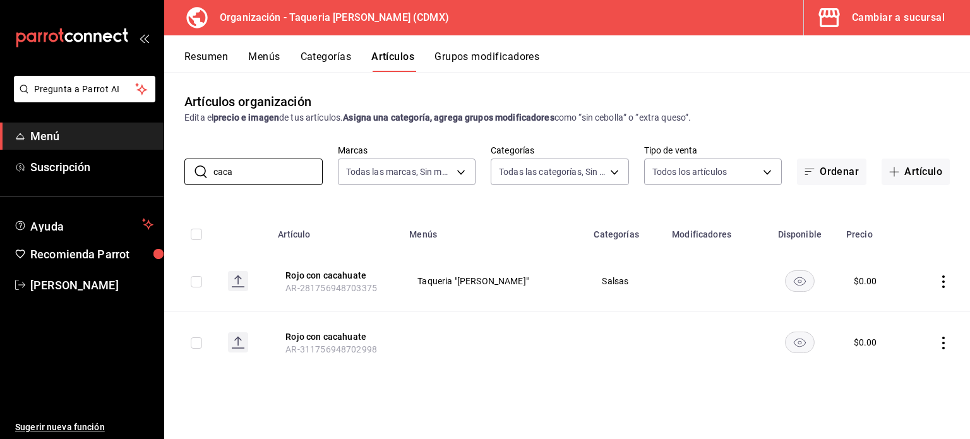
type input "caca"
click at [944, 343] on icon "actions" at bounding box center [943, 343] width 3 height 13
click at [906, 412] on span "Eliminar" at bounding box center [905, 405] width 33 height 13
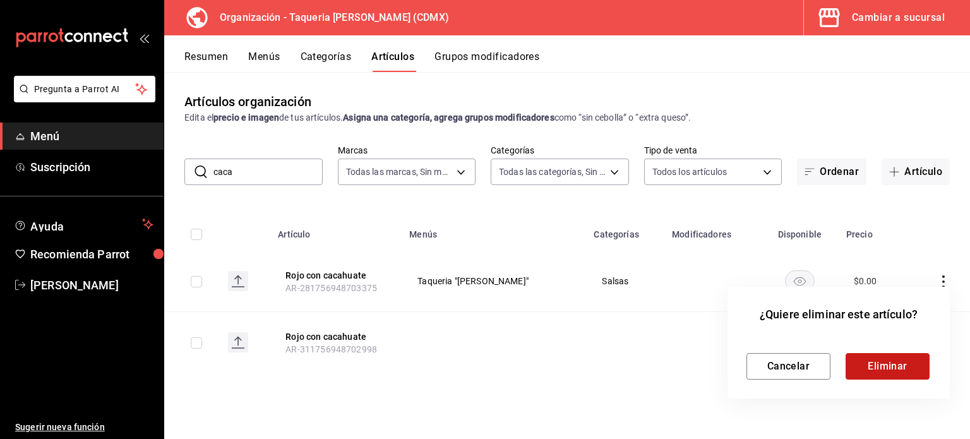
click at [880, 368] on button "Eliminar" at bounding box center [888, 366] width 84 height 27
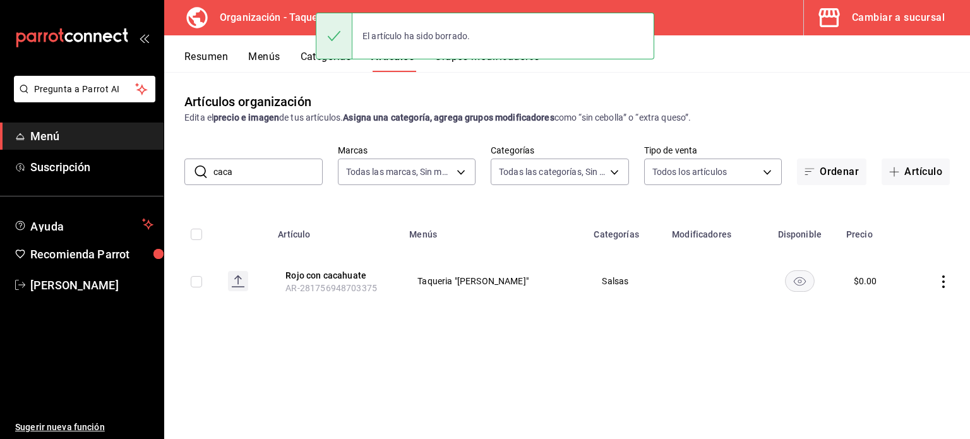
click at [942, 280] on icon "actions" at bounding box center [943, 281] width 13 height 13
click at [904, 306] on span "Editar" at bounding box center [905, 310] width 33 height 13
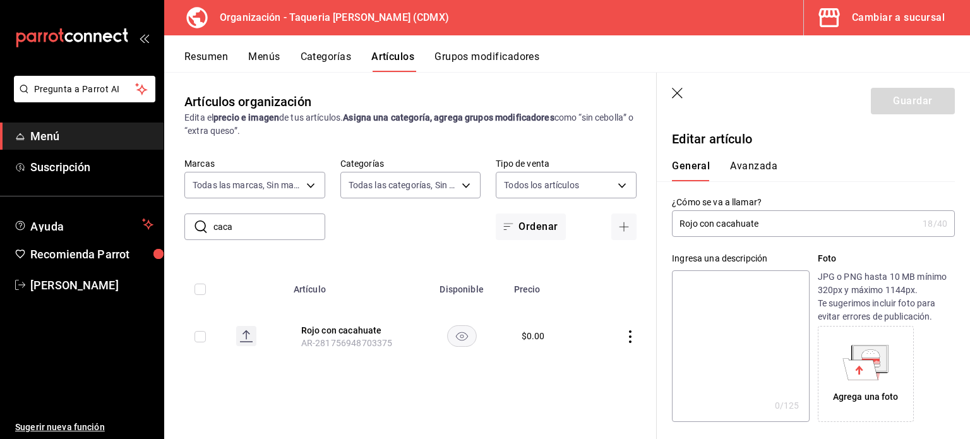
click at [771, 222] on input "Rojo con cacahuate" at bounding box center [795, 223] width 246 height 25
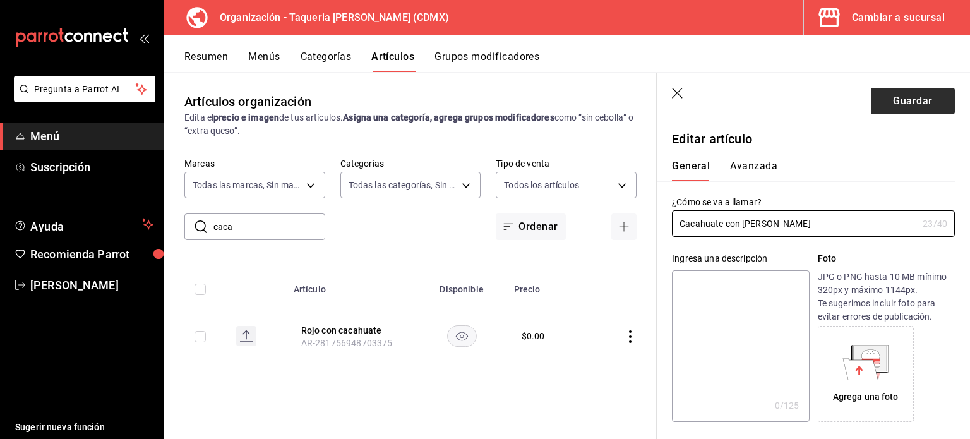
type input "Cacahuate con almendras"
click at [879, 93] on button "Guardar" at bounding box center [913, 101] width 84 height 27
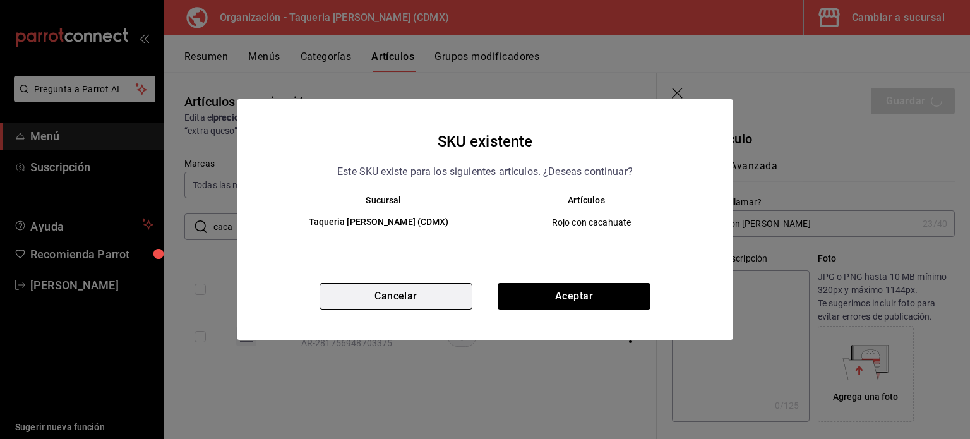
click at [417, 289] on button "Cancelar" at bounding box center [396, 296] width 153 height 27
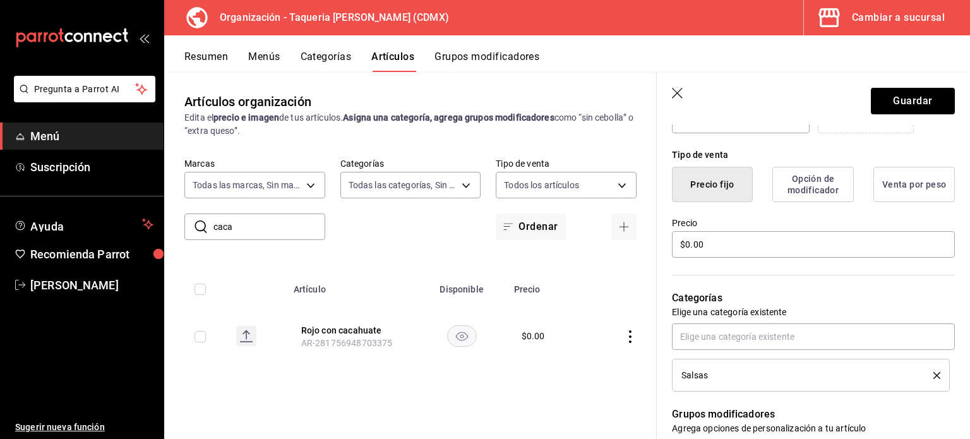
scroll to position [421, 0]
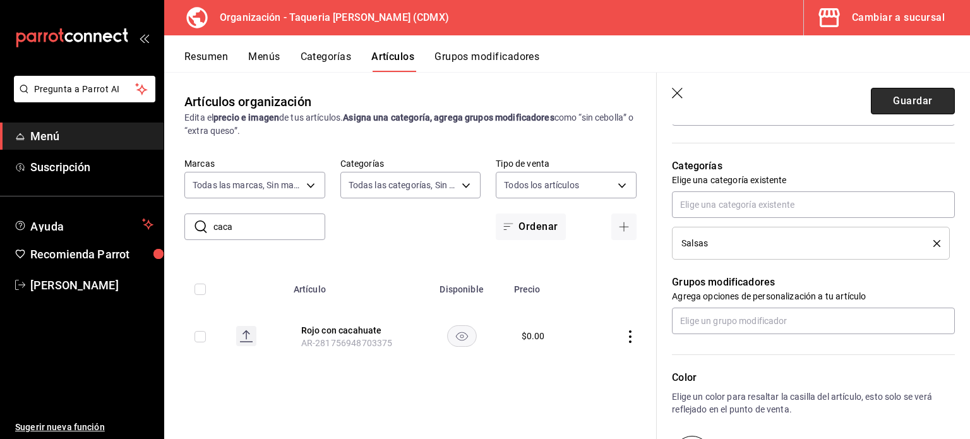
click at [911, 100] on button "Guardar" at bounding box center [913, 101] width 84 height 27
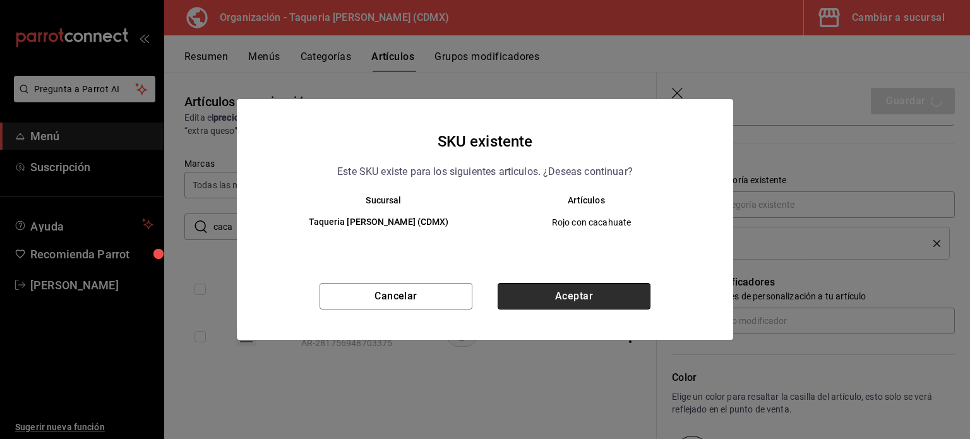
click at [611, 295] on button "Aceptar" at bounding box center [574, 296] width 153 height 27
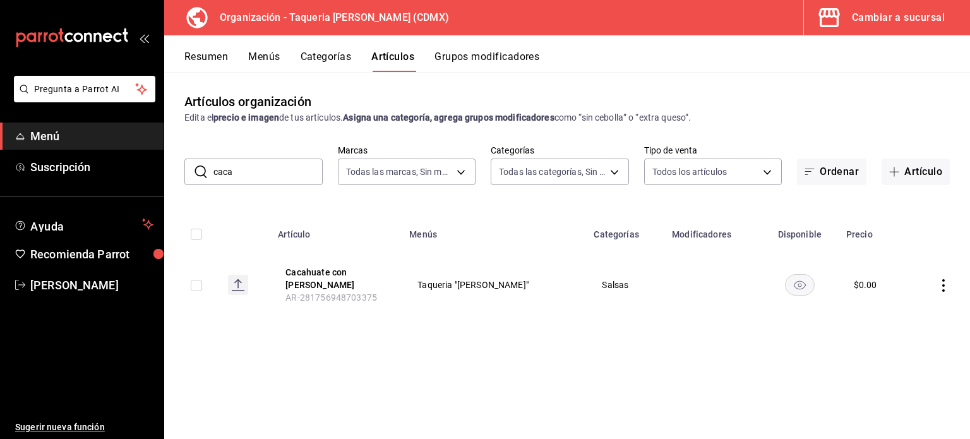
click at [291, 176] on input "caca" at bounding box center [267, 171] width 109 height 25
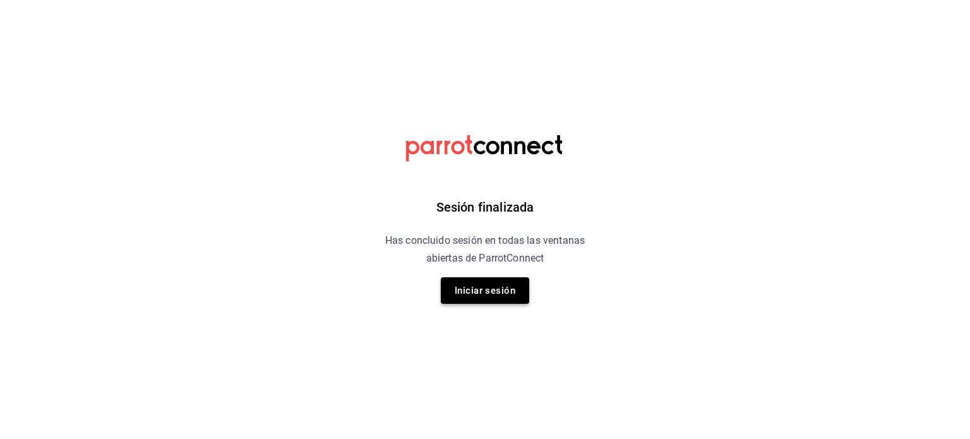
click at [495, 289] on button "Iniciar sesión" at bounding box center [485, 290] width 88 height 27
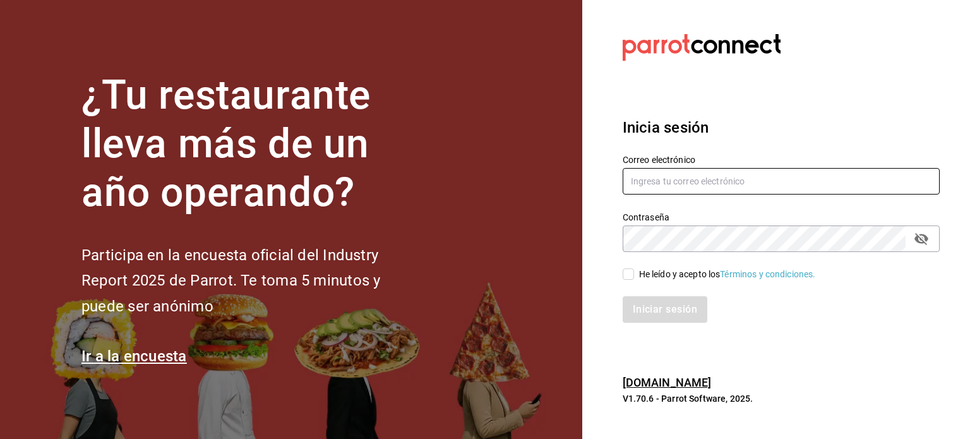
type input "kev_og95@hotmail.com"
click at [642, 277] on div "He leído y acepto los Términos y condiciones." at bounding box center [727, 274] width 177 height 13
click at [634, 277] on input "He leído y acepto los Términos y condiciones." at bounding box center [628, 273] width 11 height 11
checkbox input "true"
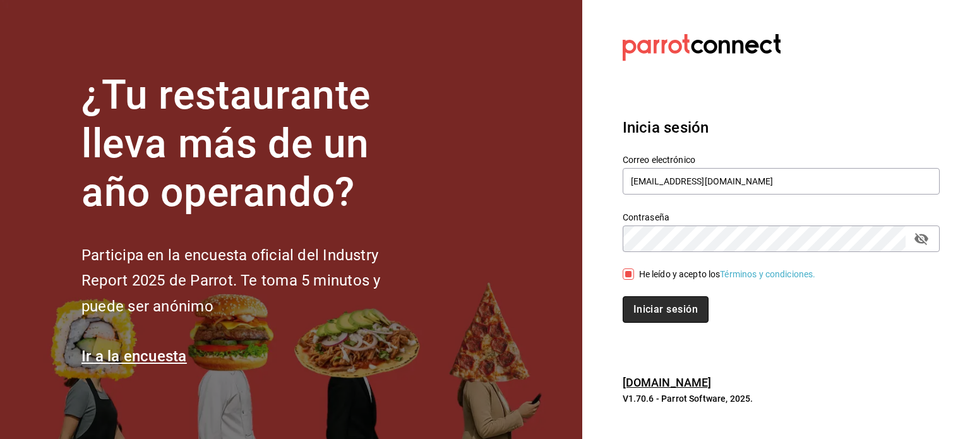
click at [652, 318] on button "Iniciar sesión" at bounding box center [666, 309] width 86 height 27
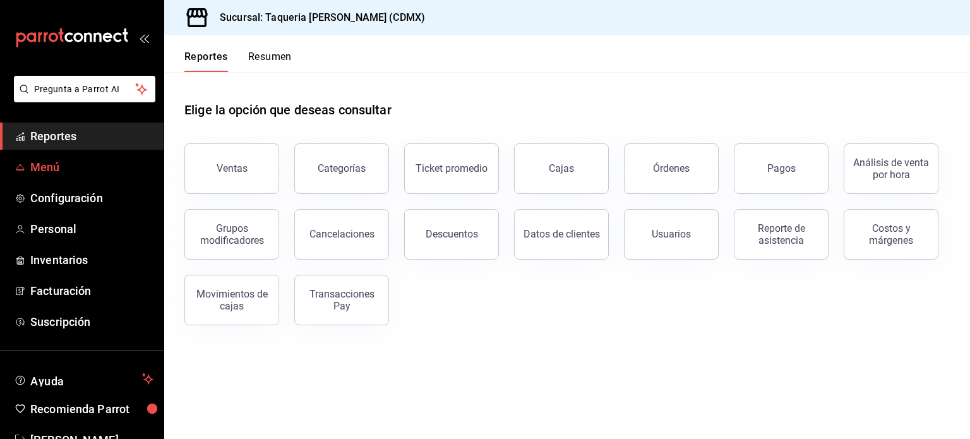
click at [67, 168] on span "Menú" at bounding box center [91, 167] width 123 height 17
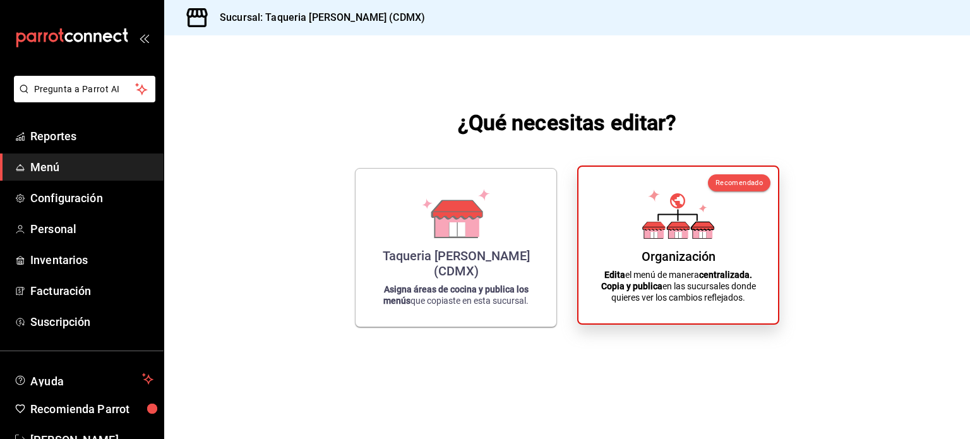
click at [635, 232] on div "Organización Edita el menú de manera centralizada. Copia y publica en las sucur…" at bounding box center [678, 245] width 169 height 136
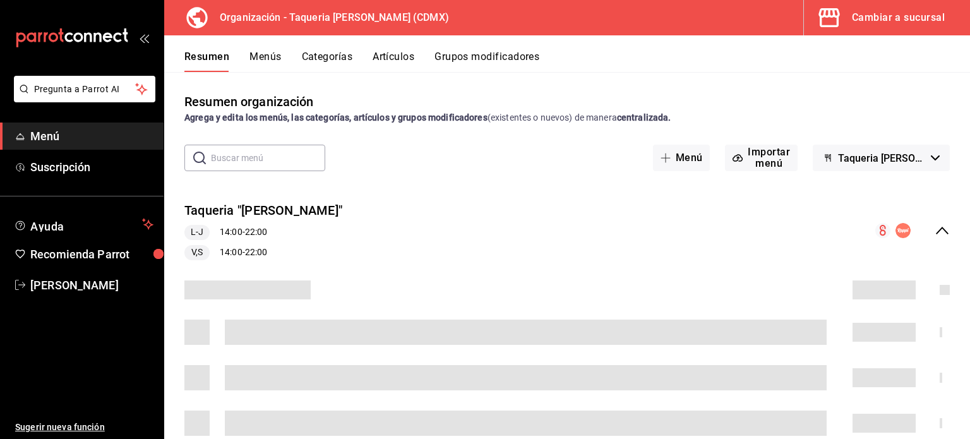
click at [375, 57] on button "Artículos" at bounding box center [394, 61] width 42 height 21
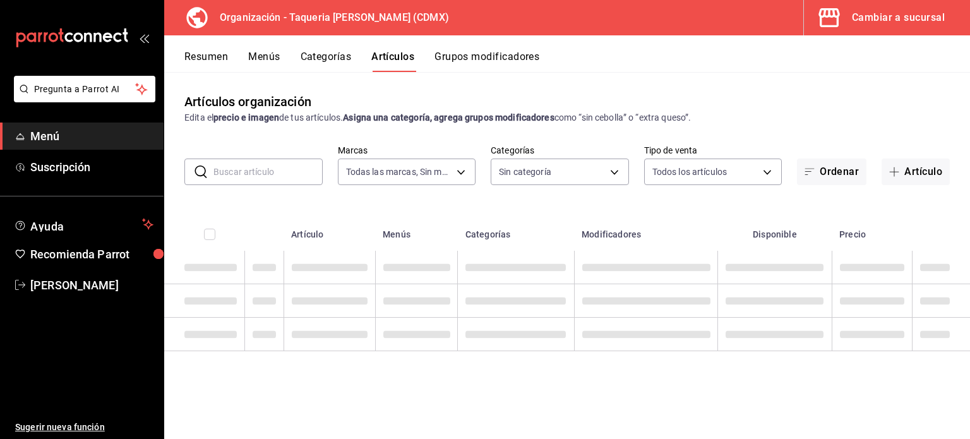
type input "ce101241-e291-4bf4-bb44-606d110127b7"
type input "7de7a4dd-acdb-4824-bf6d-5963acec2b1f,c4bf706a-ddd3-4fac-b740-788052cdb08e,95d0e…"
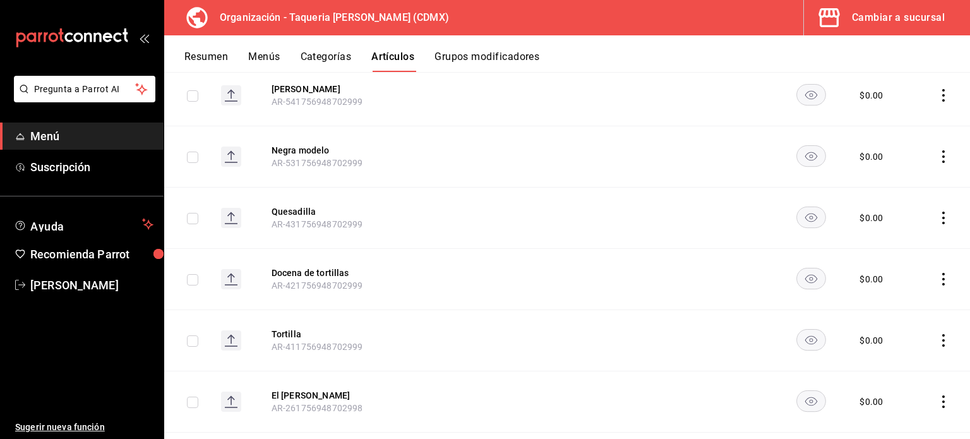
scroll to position [3589, 0]
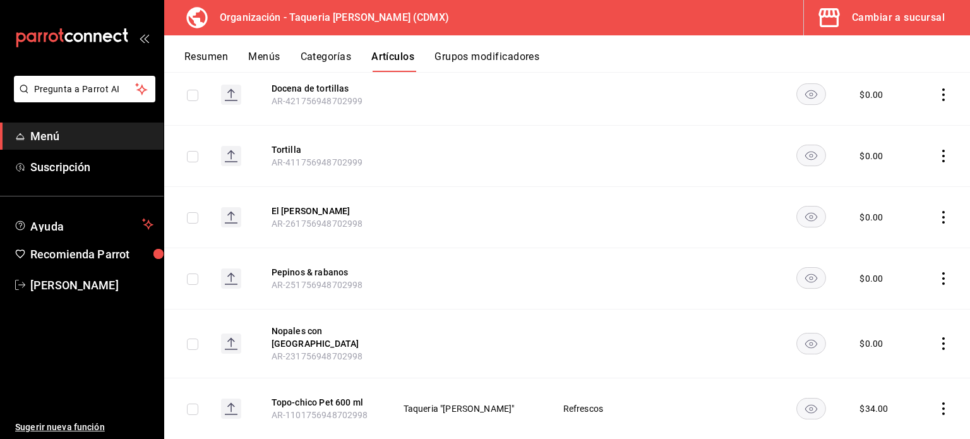
click at [937, 272] on icon "actions" at bounding box center [943, 278] width 13 height 13
click at [870, 338] on div at bounding box center [868, 337] width 23 height 13
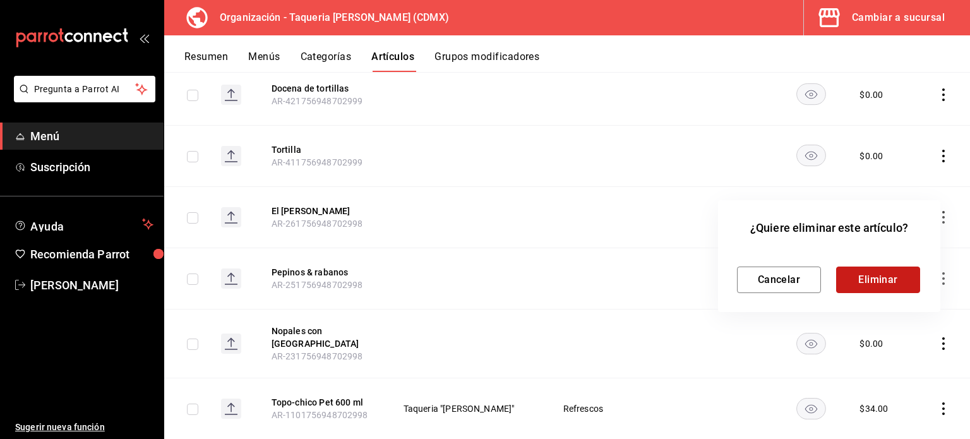
click at [880, 279] on button "Eliminar" at bounding box center [878, 280] width 84 height 27
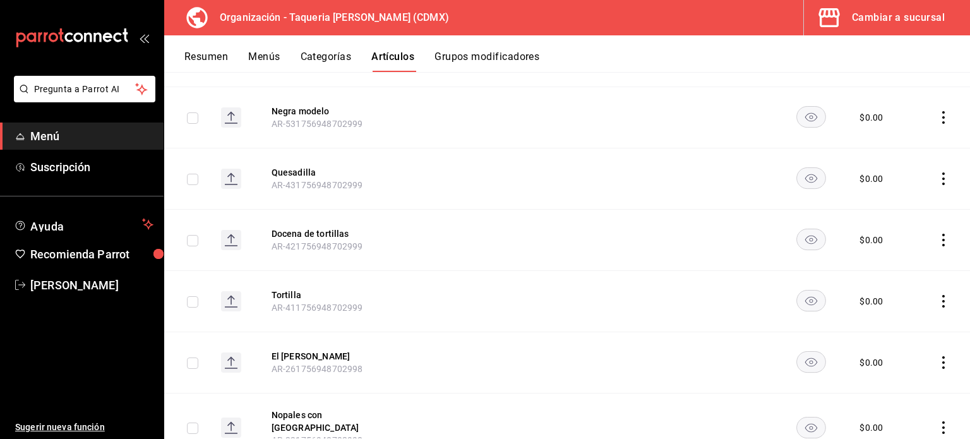
scroll to position [3359, 0]
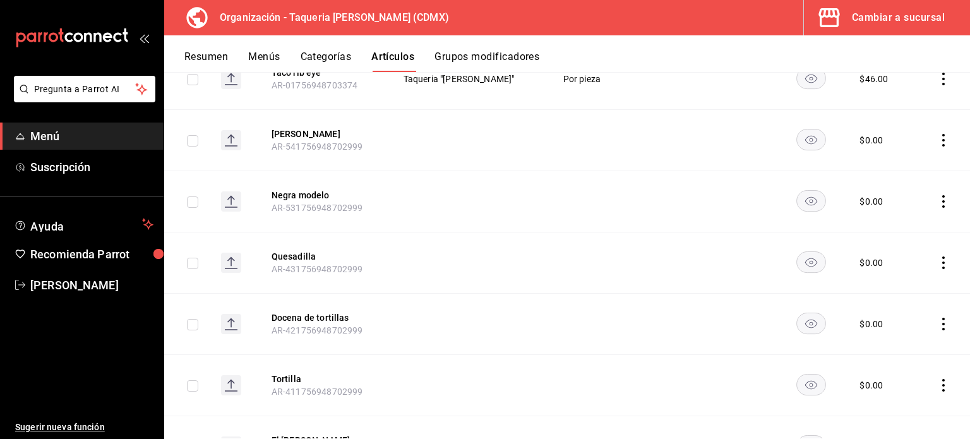
click at [942, 195] on icon "actions" at bounding box center [943, 201] width 3 height 13
click at [909, 252] on li "Eliminar" at bounding box center [885, 261] width 76 height 26
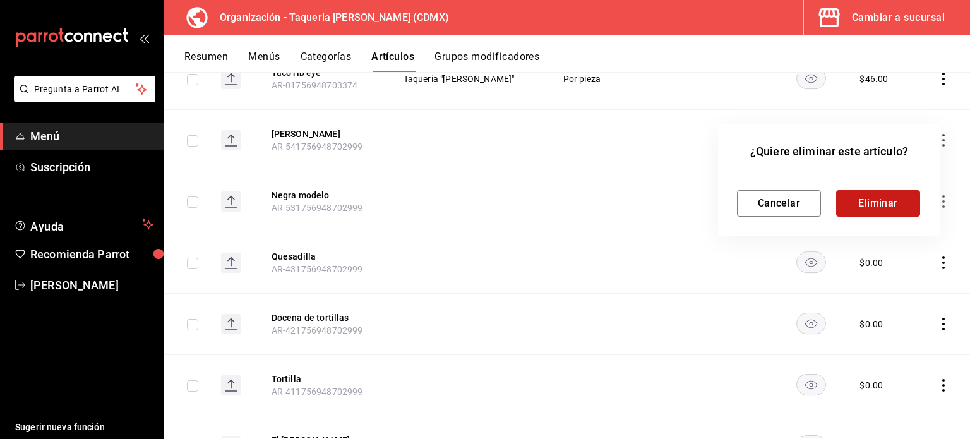
click at [889, 195] on button "Eliminar" at bounding box center [878, 203] width 84 height 27
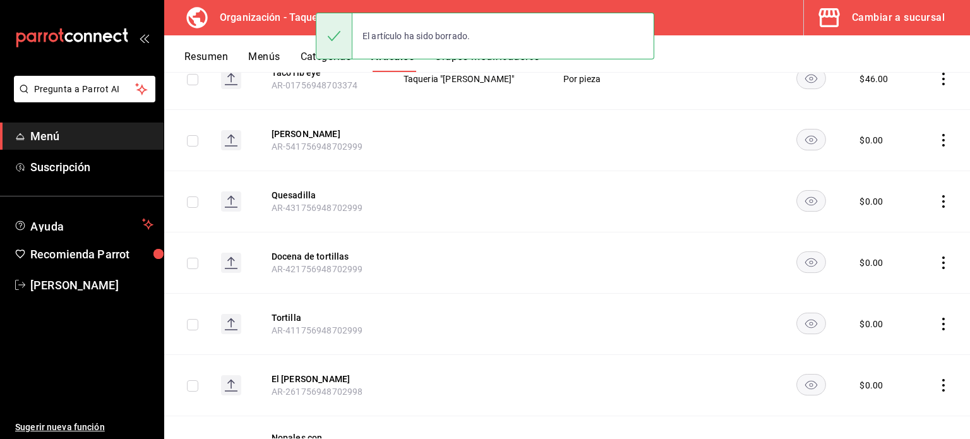
scroll to position [3275, 0]
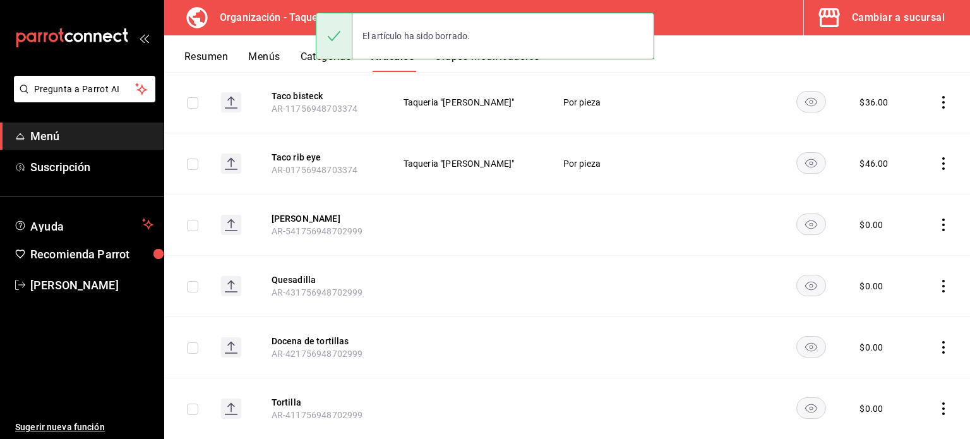
click at [937, 219] on icon "actions" at bounding box center [943, 225] width 13 height 13
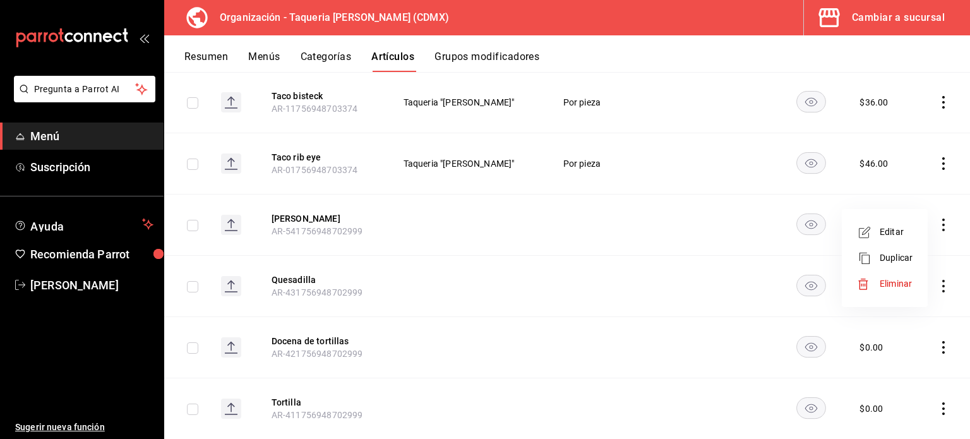
click at [889, 280] on span "Eliminar" at bounding box center [896, 284] width 32 height 10
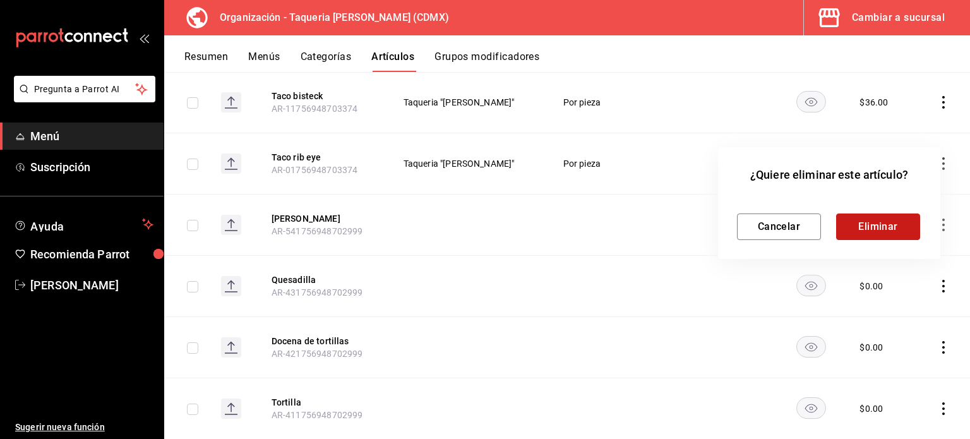
click at [870, 229] on button "Eliminar" at bounding box center [878, 226] width 84 height 27
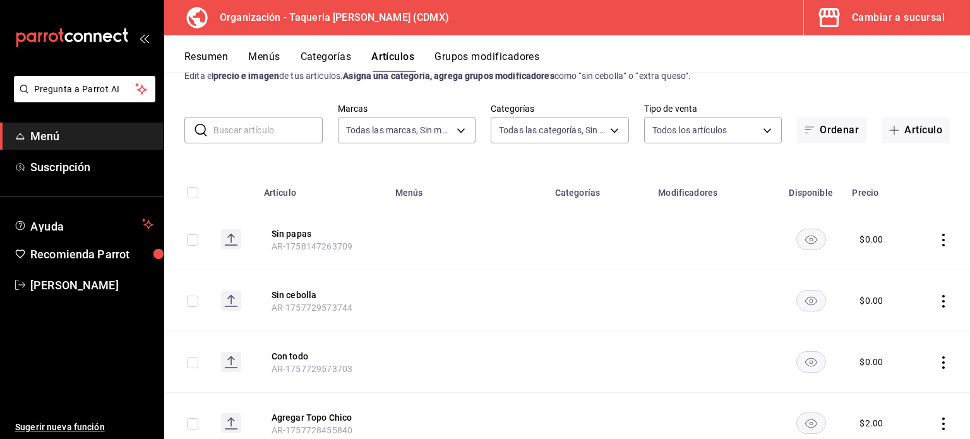
scroll to position [0, 0]
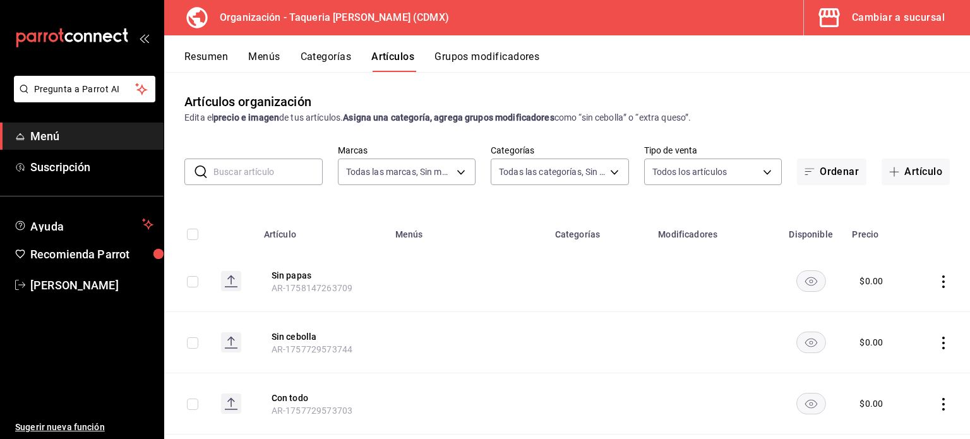
click at [243, 168] on input "text" at bounding box center [267, 171] width 109 height 25
click at [249, 174] on input "sp" at bounding box center [267, 171] width 109 height 25
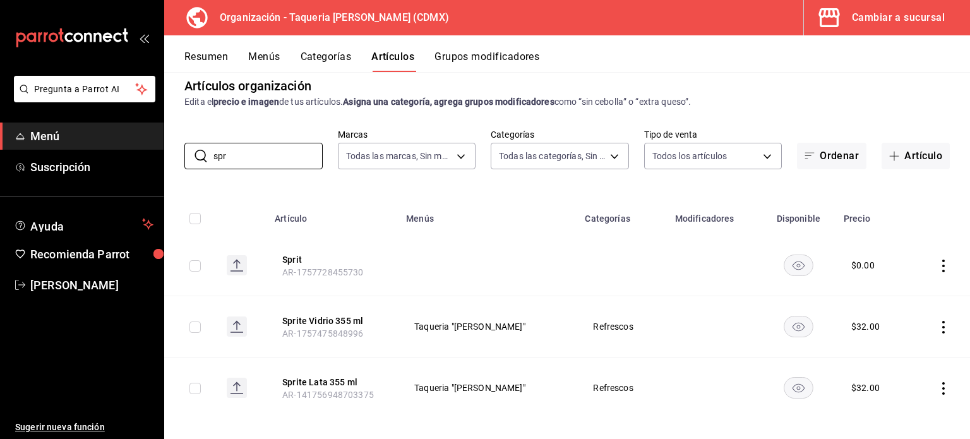
scroll to position [25, 0]
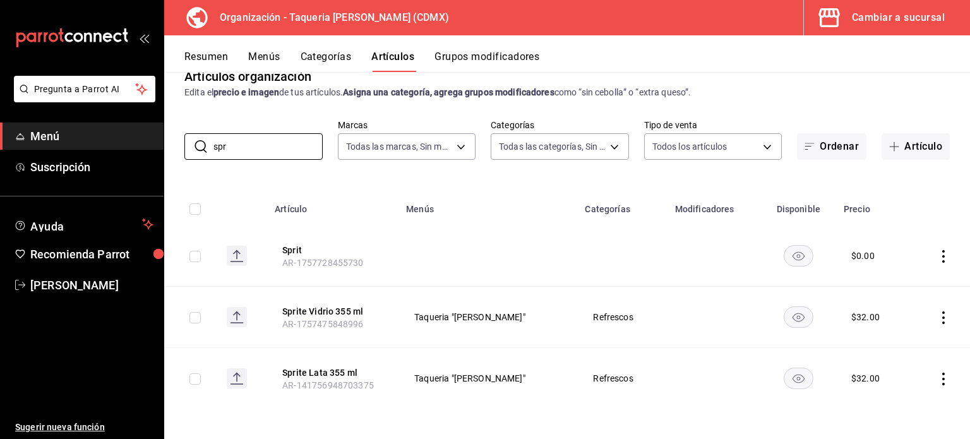
click at [937, 255] on icon "actions" at bounding box center [943, 256] width 13 height 13
click at [912, 338] on span "Eliminar" at bounding box center [896, 337] width 33 height 13
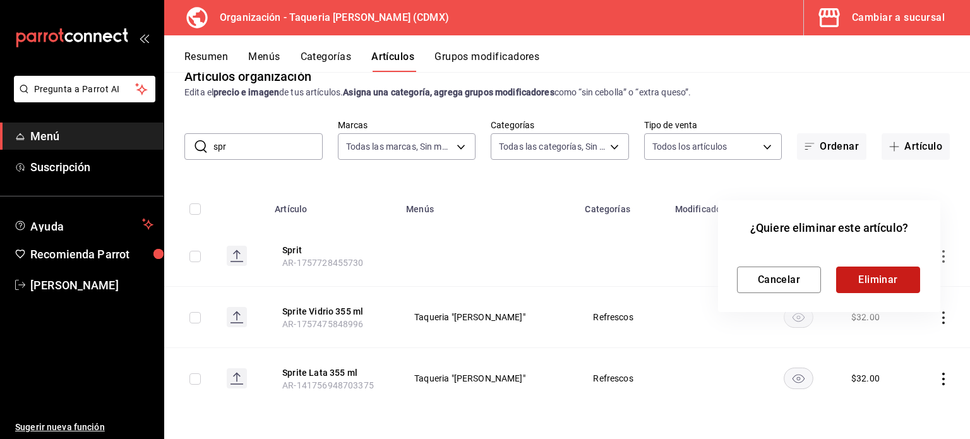
drag, startPoint x: 884, startPoint y: 274, endPoint x: 884, endPoint y: 287, distance: 13.3
click at [884, 275] on button "Eliminar" at bounding box center [878, 280] width 84 height 27
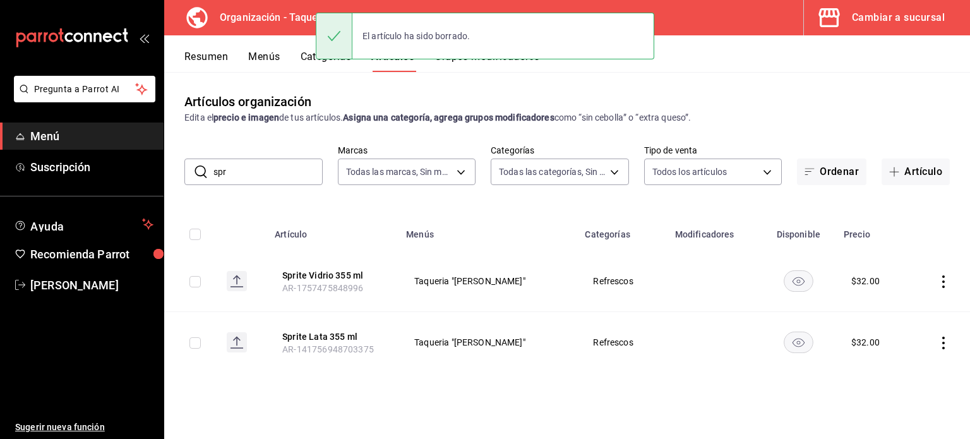
scroll to position [0, 0]
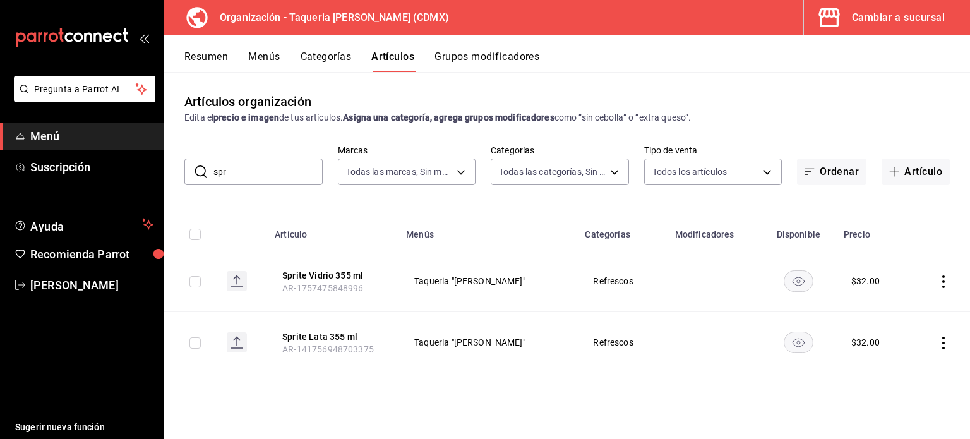
click at [296, 171] on input "spr" at bounding box center [267, 171] width 109 height 25
type input "s"
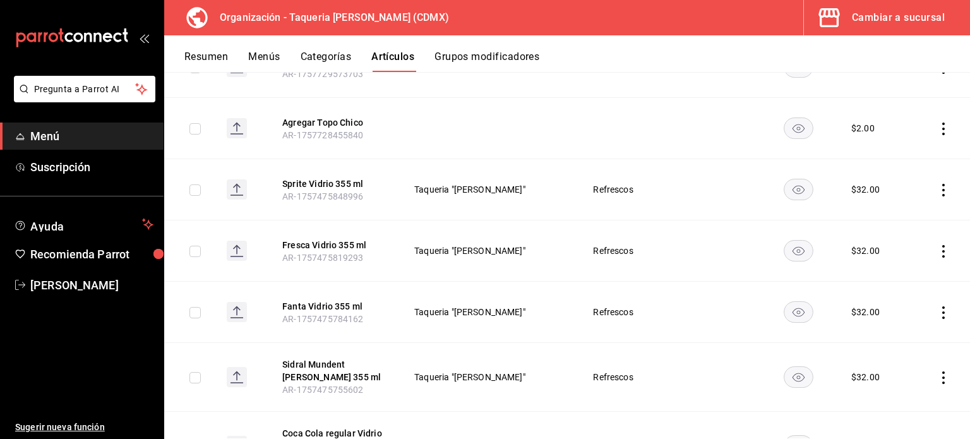
scroll to position [253, 0]
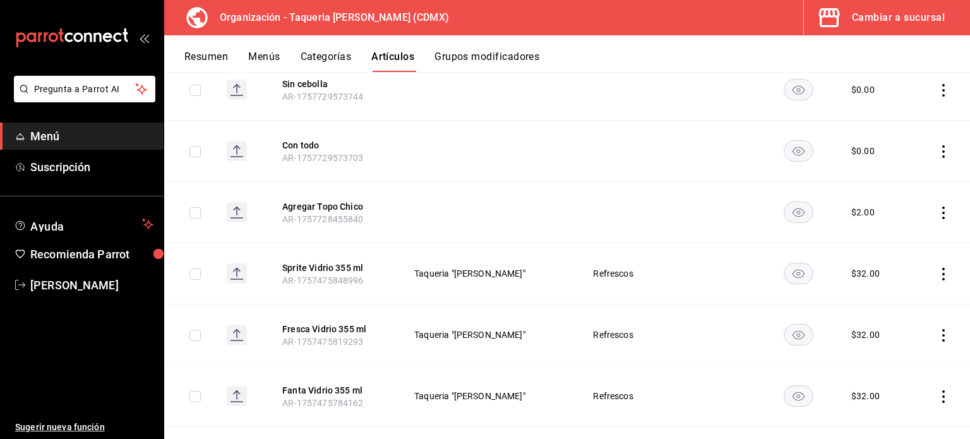
click at [457, 179] on td at bounding box center [488, 151] width 179 height 61
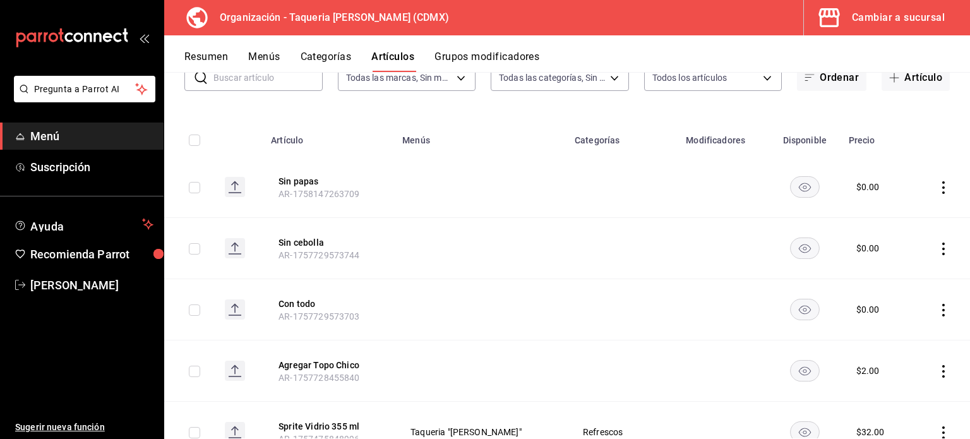
scroll to position [0, 0]
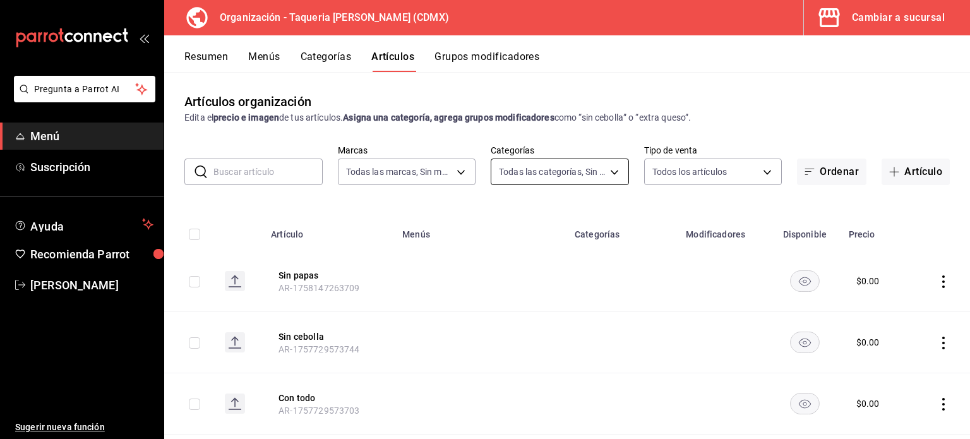
click at [611, 168] on body "Pregunta a Parrot AI Menú Suscripción Ayuda Recomienda Parrot Kevin Ocaña Suger…" at bounding box center [485, 219] width 970 height 439
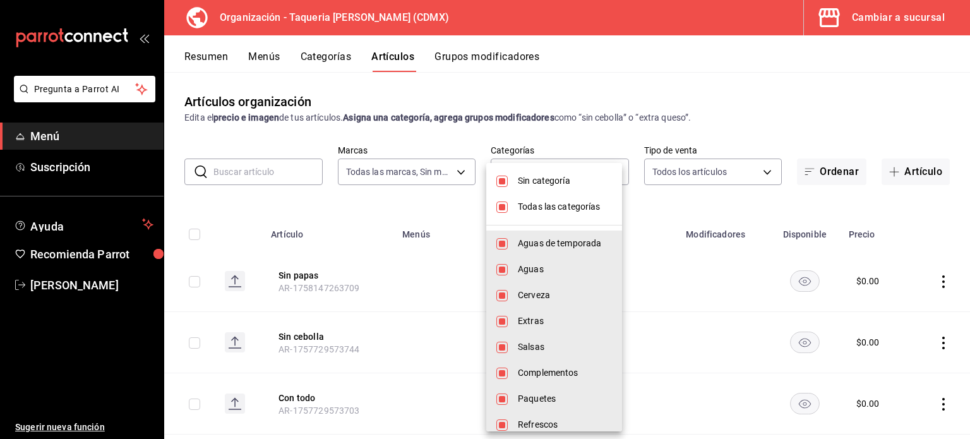
click at [501, 184] on input "checkbox" at bounding box center [501, 181] width 11 height 11
click at [507, 183] on input "checkbox" at bounding box center [501, 181] width 11 height 11
checkbox input "false"
click at [506, 215] on li "Todas las categorías" at bounding box center [554, 207] width 136 height 26
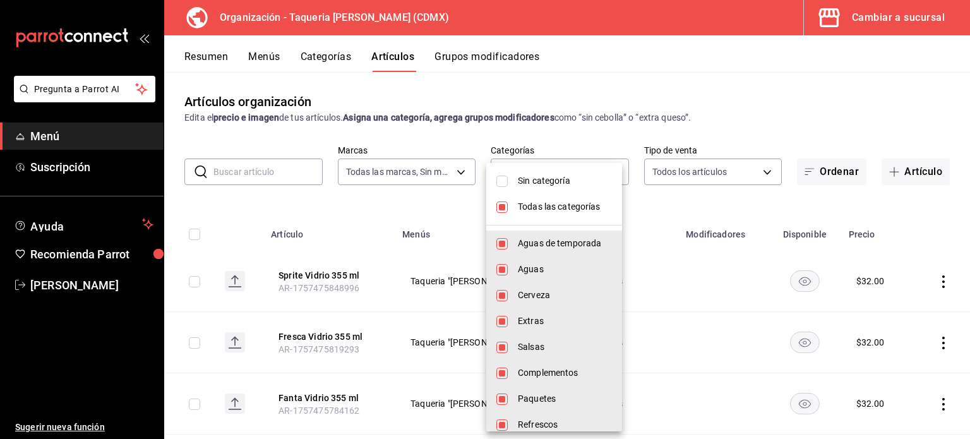
checkbox input "false"
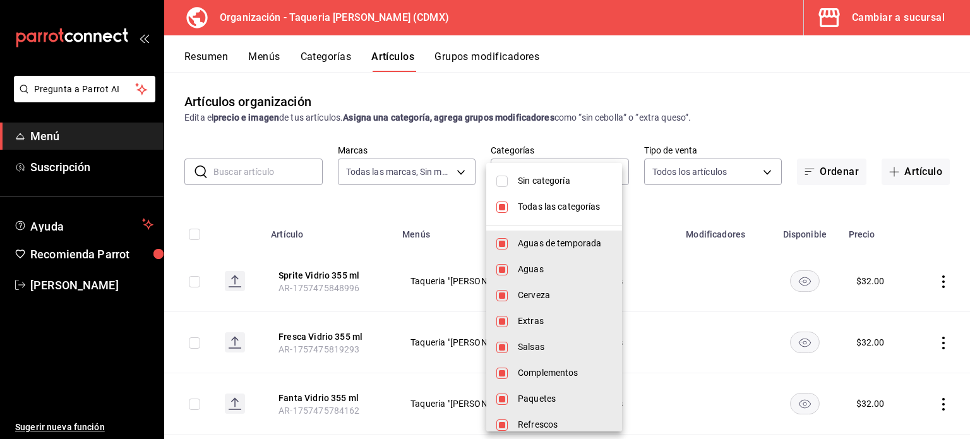
checkbox input "false"
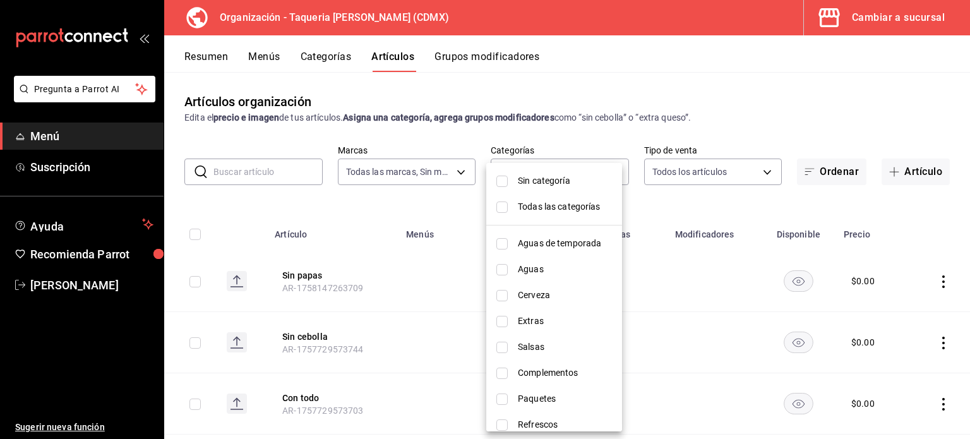
click at [510, 184] on li "Sin categoría" at bounding box center [554, 181] width 136 height 26
checkbox input "true"
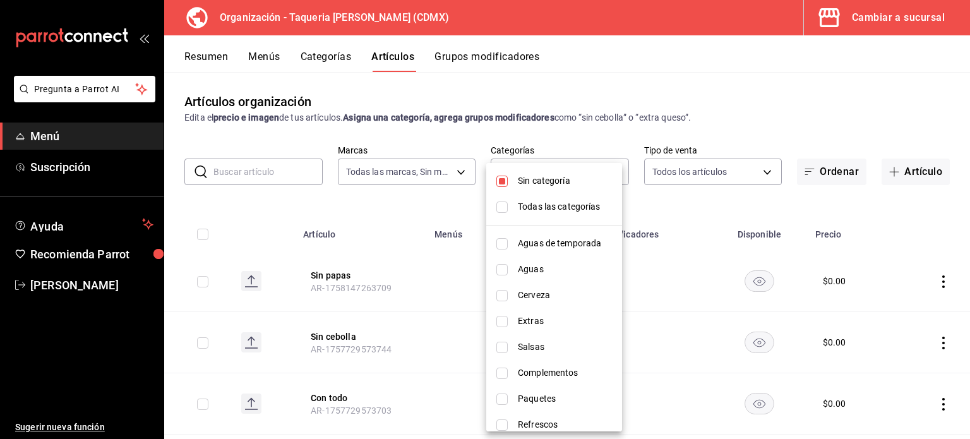
click at [909, 227] on div at bounding box center [485, 219] width 970 height 439
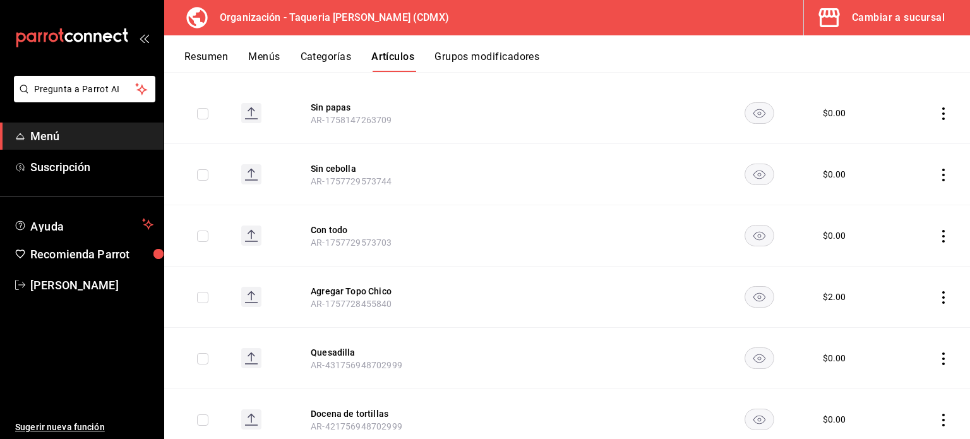
scroll to position [84, 0]
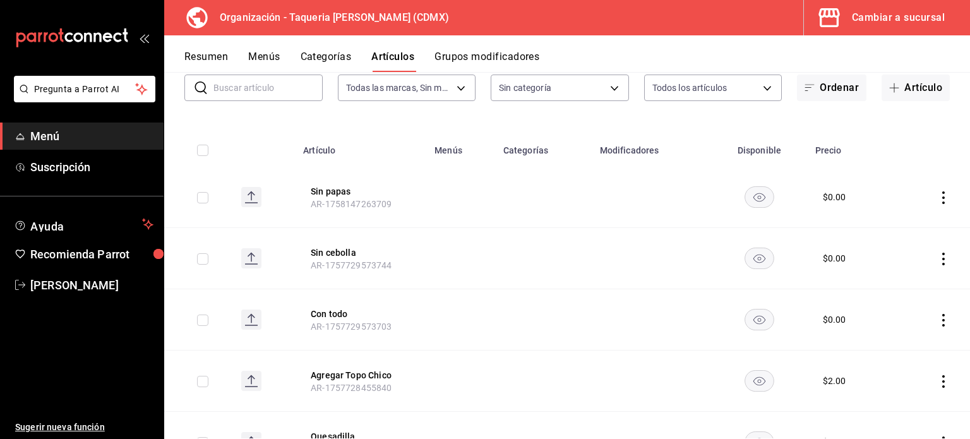
click at [937, 194] on icon "actions" at bounding box center [943, 197] width 13 height 13
click at [896, 226] on span "Editar" at bounding box center [896, 226] width 33 height 13
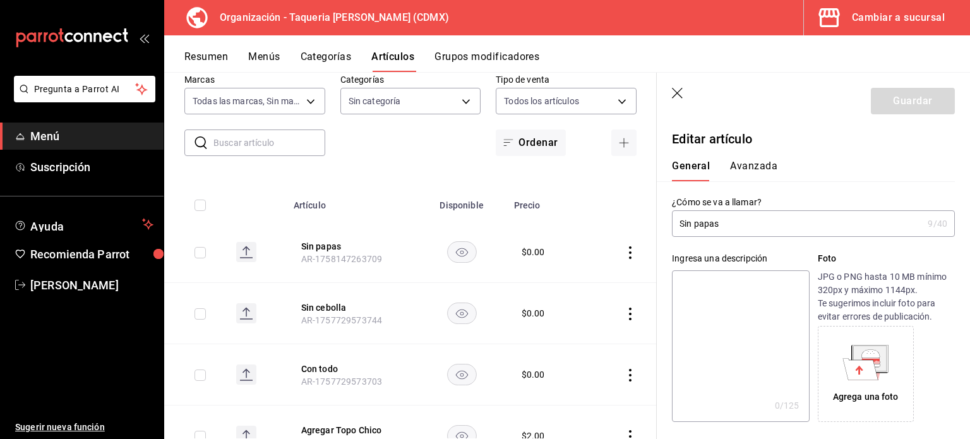
click at [676, 88] on icon "button" at bounding box center [678, 94] width 13 height 13
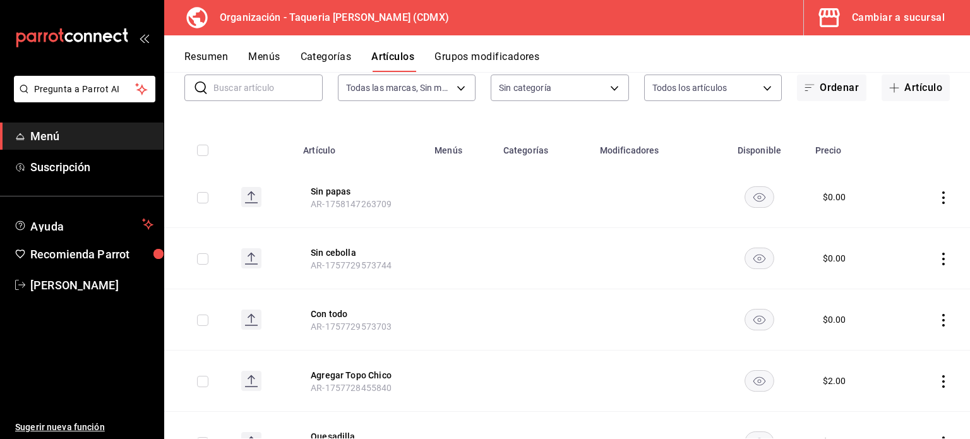
click at [203, 148] on input "checkbox" at bounding box center [202, 150] width 11 height 11
checkbox input "true"
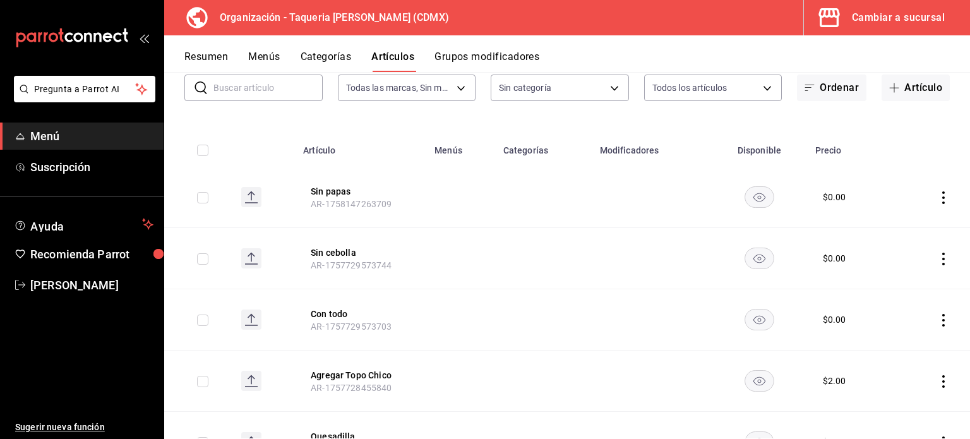
checkbox input "true"
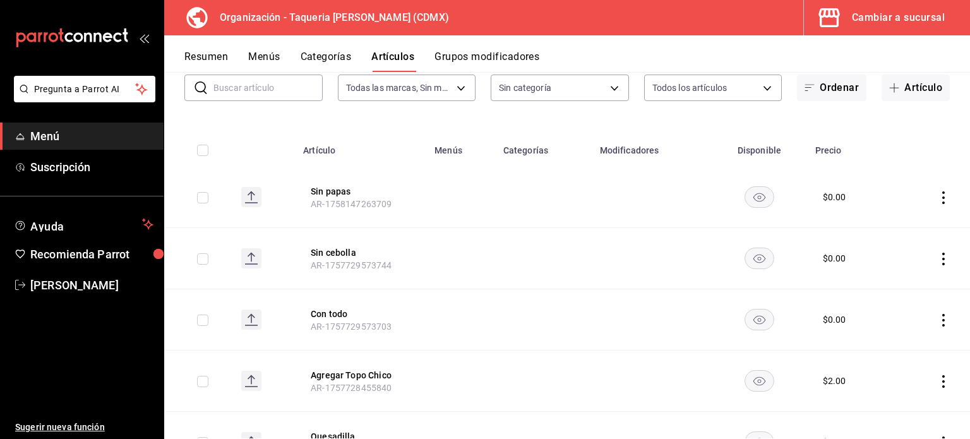
checkbox input "true"
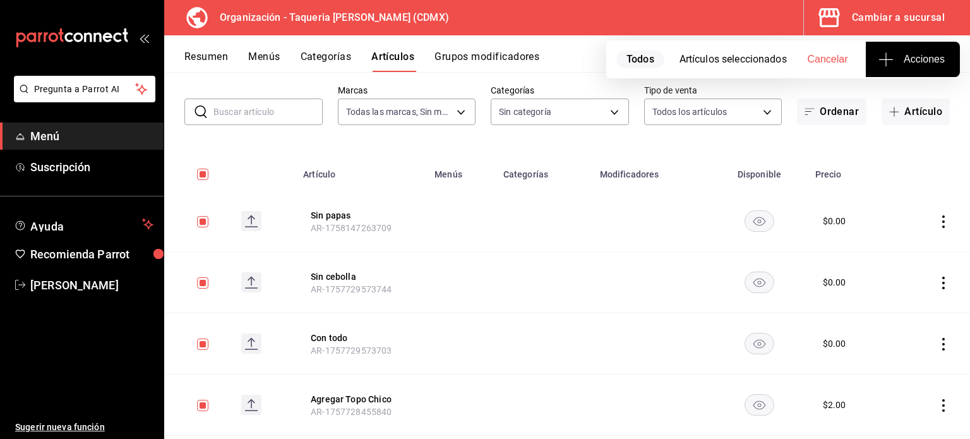
scroll to position [84, 0]
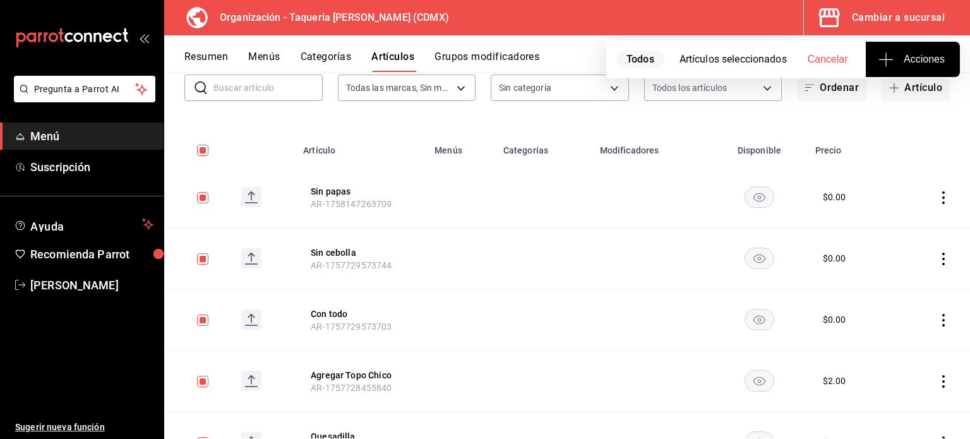
click at [193, 150] on th at bounding box center [197, 146] width 67 height 40
click at [201, 149] on input "checkbox" at bounding box center [202, 150] width 11 height 11
checkbox input "false"
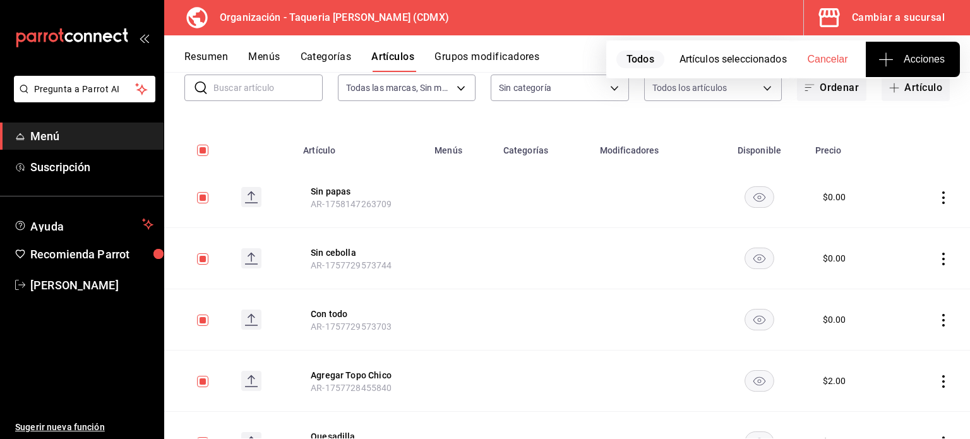
checkbox input "false"
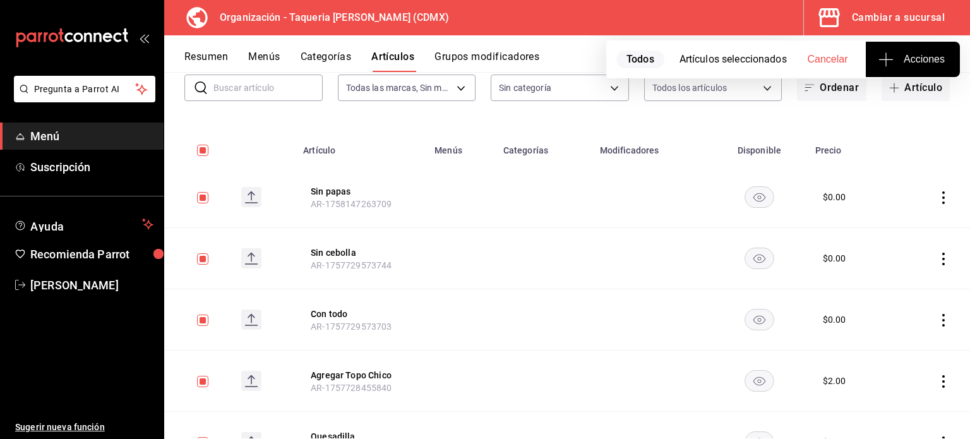
checkbox input "false"
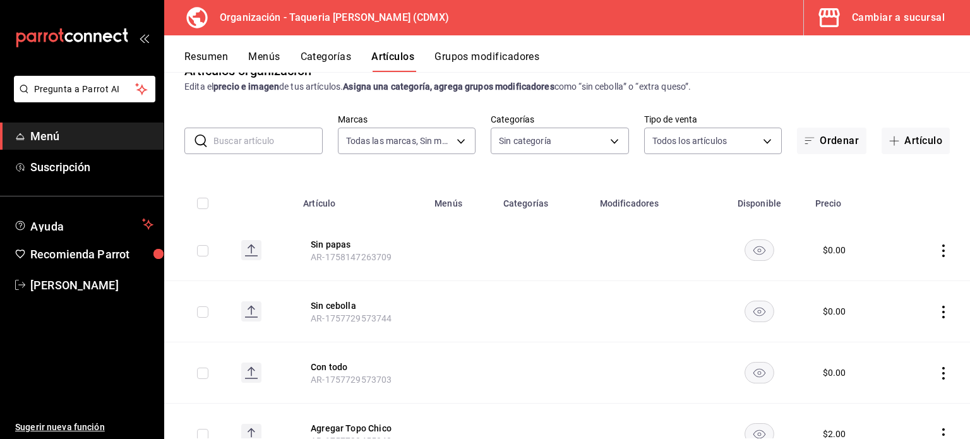
scroll to position [0, 0]
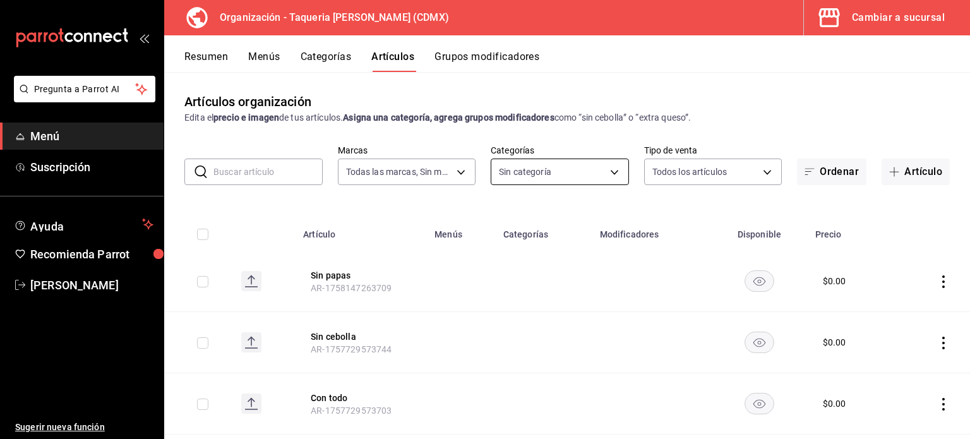
click at [584, 172] on body "Pregunta a Parrot AI Menú Suscripción Ayuda Recomienda Parrot Kevin Ocaña Suger…" at bounding box center [485, 219] width 970 height 439
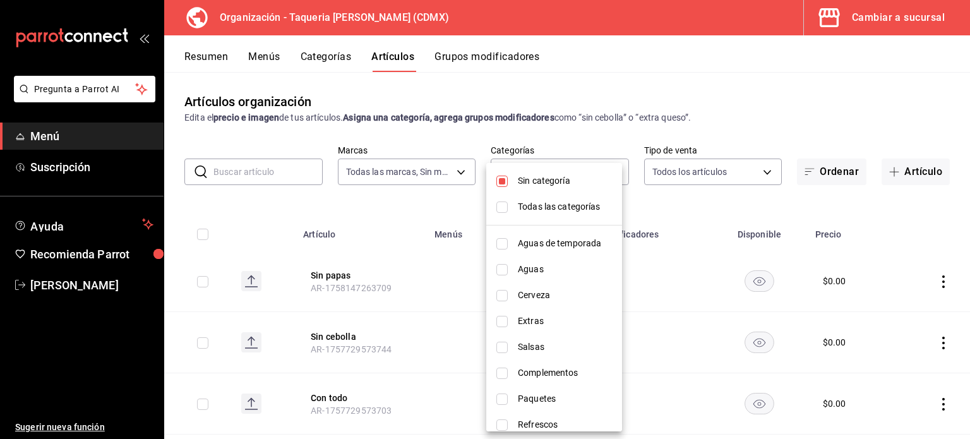
click at [508, 179] on li "Sin categoría" at bounding box center [554, 181] width 136 height 26
checkbox input "false"
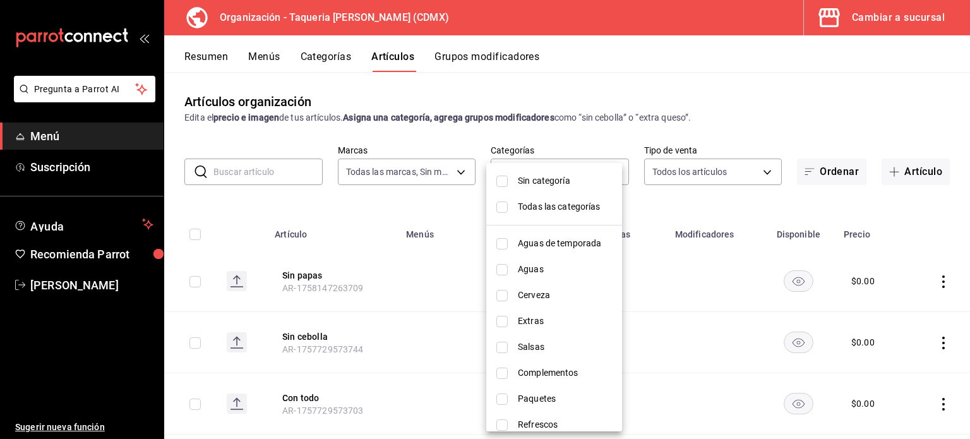
click at [508, 241] on li "Aguas de temporada" at bounding box center [554, 244] width 136 height 26
type input "7de7a4dd-acdb-4824-bf6d-5963acec2b1f"
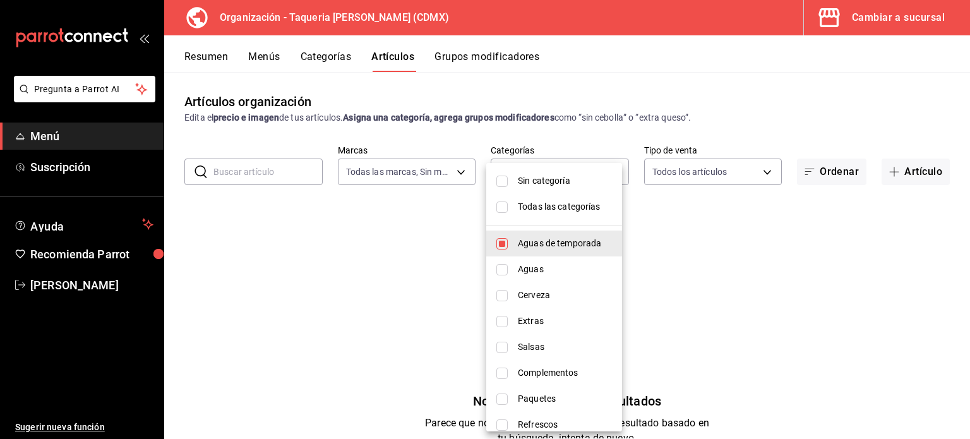
click at [498, 244] on input "checkbox" at bounding box center [501, 243] width 11 height 11
checkbox input "false"
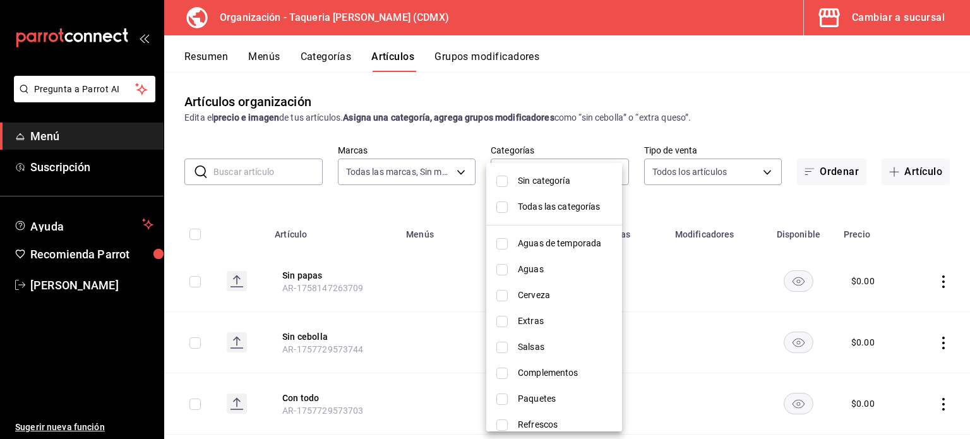
click at [505, 272] on input "checkbox" at bounding box center [501, 269] width 11 height 11
checkbox input "true"
type input "c4bf706a-ddd3-4fac-b740-788052cdb08e"
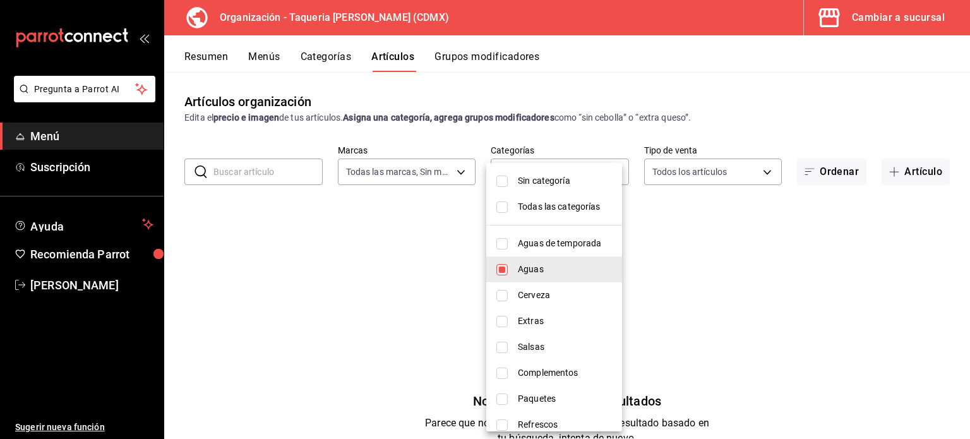
click at [505, 272] on input "checkbox" at bounding box center [501, 269] width 11 height 11
checkbox input "false"
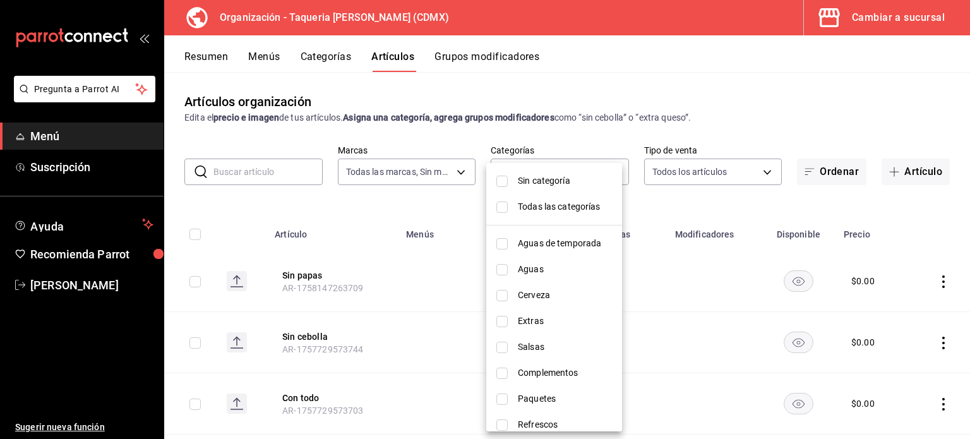
click at [532, 131] on div at bounding box center [485, 219] width 970 height 439
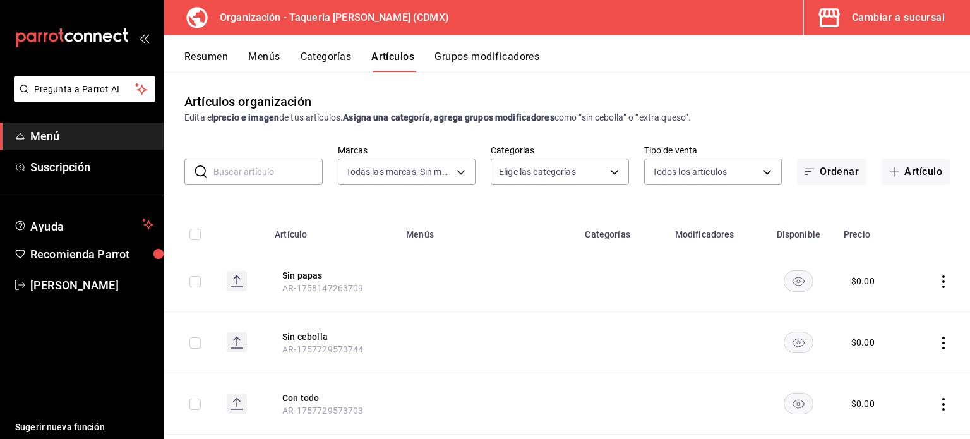
click at [306, 45] on div "Resumen Menús Categorías Artículos Grupos modificadores" at bounding box center [567, 53] width 806 height 37
click at [310, 54] on button "Categorías" at bounding box center [326, 61] width 51 height 21
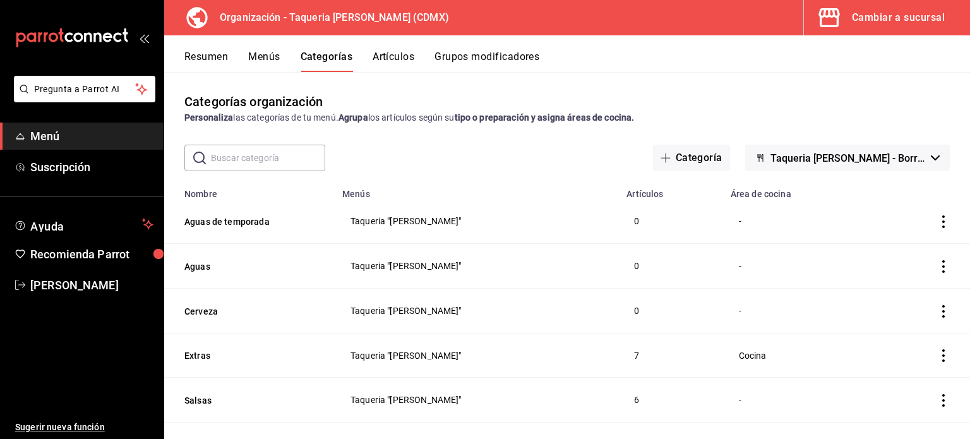
click at [937, 219] on icon "actions" at bounding box center [943, 221] width 13 height 13
click at [907, 305] on span "Eliminar" at bounding box center [896, 303] width 32 height 10
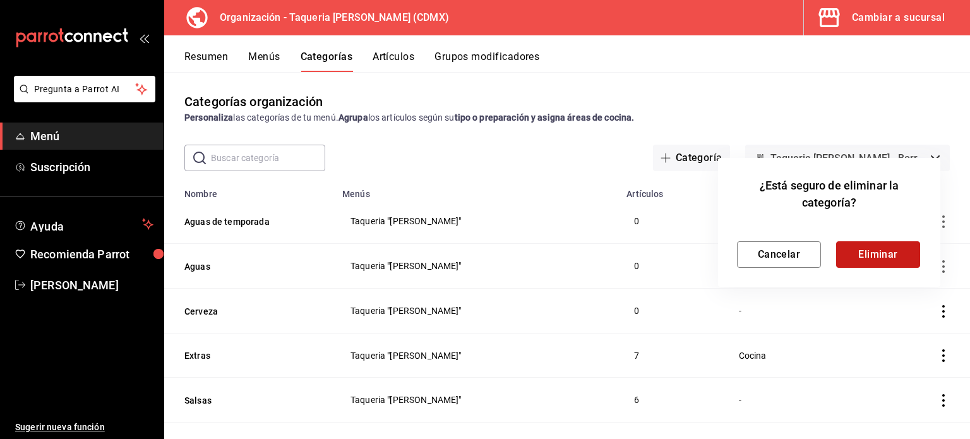
click at [872, 247] on button "Eliminar" at bounding box center [878, 254] width 84 height 27
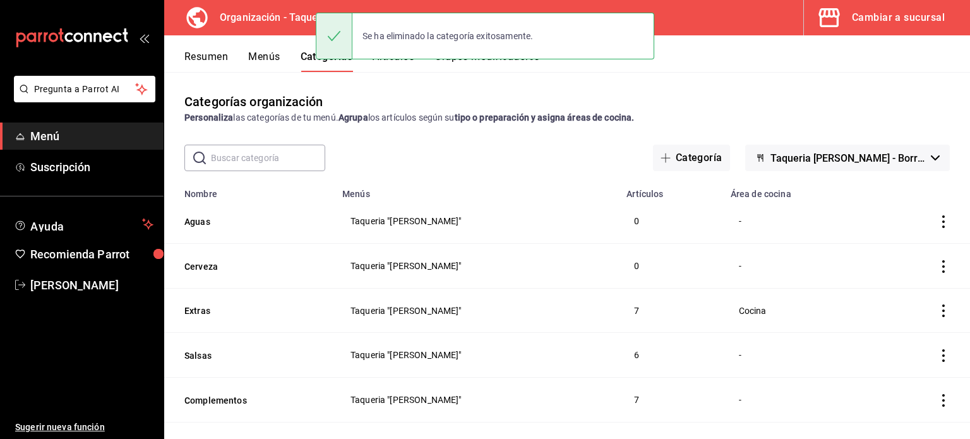
click at [937, 219] on icon "actions" at bounding box center [943, 221] width 13 height 13
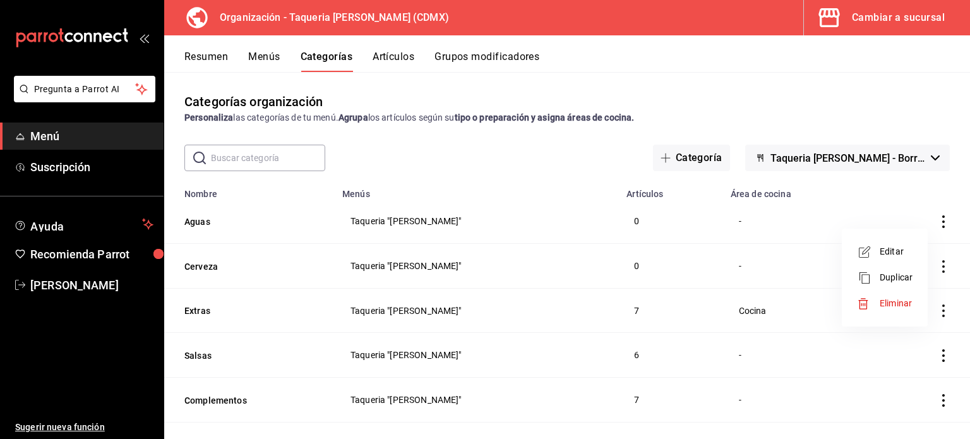
click at [901, 300] on span "Eliminar" at bounding box center [896, 303] width 32 height 10
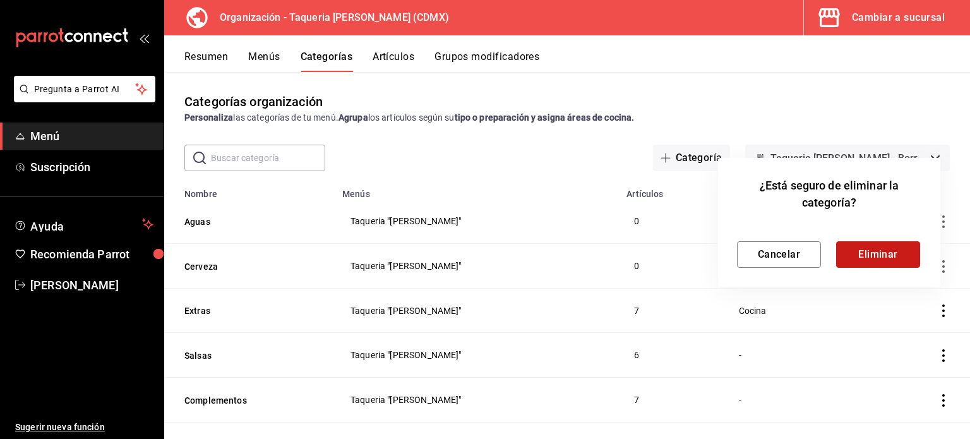
click at [897, 255] on button "Eliminar" at bounding box center [878, 254] width 84 height 27
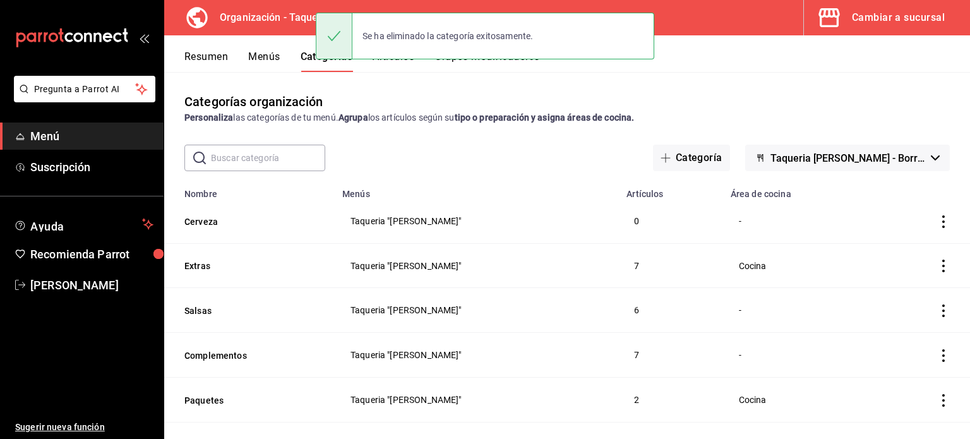
click at [937, 225] on icon "actions" at bounding box center [943, 221] width 13 height 13
click at [894, 303] on span "Eliminar" at bounding box center [896, 303] width 32 height 10
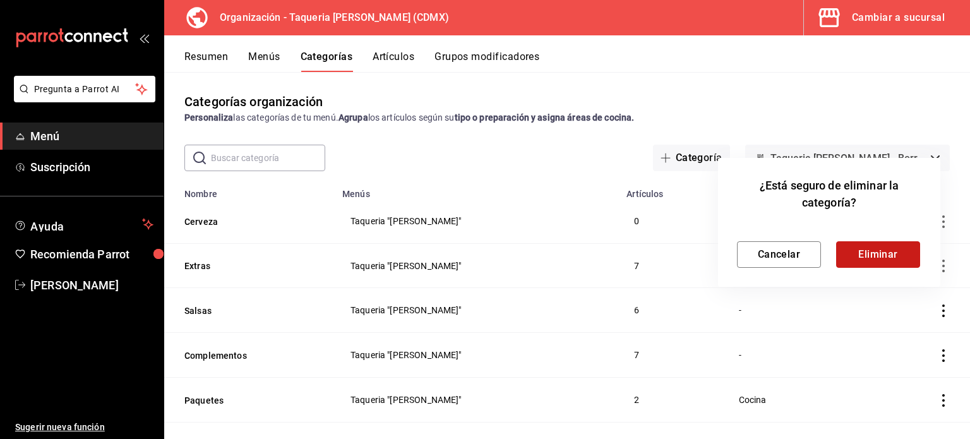
click at [908, 249] on button "Eliminar" at bounding box center [878, 254] width 84 height 27
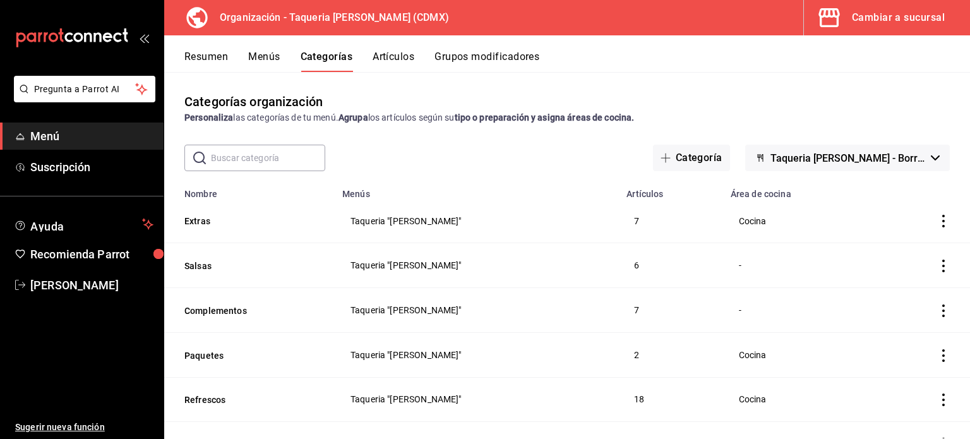
click at [937, 267] on icon "actions" at bounding box center [943, 266] width 13 height 13
click at [954, 300] on div at bounding box center [485, 219] width 970 height 439
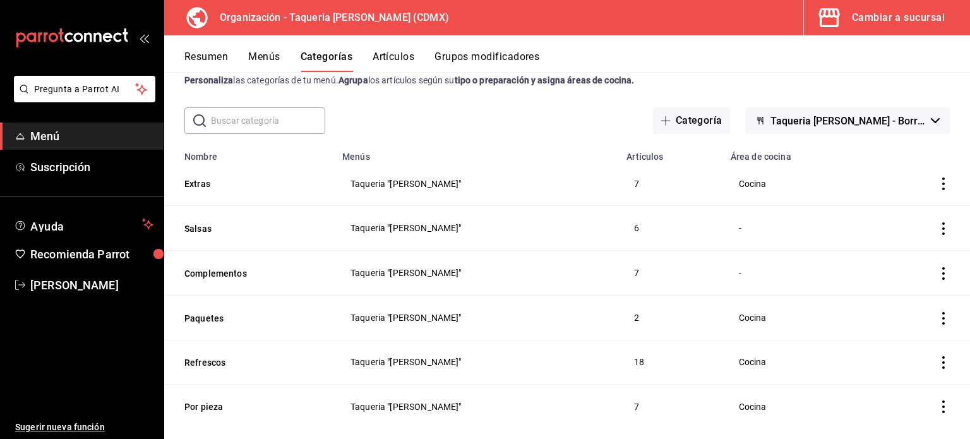
scroll to position [57, 0]
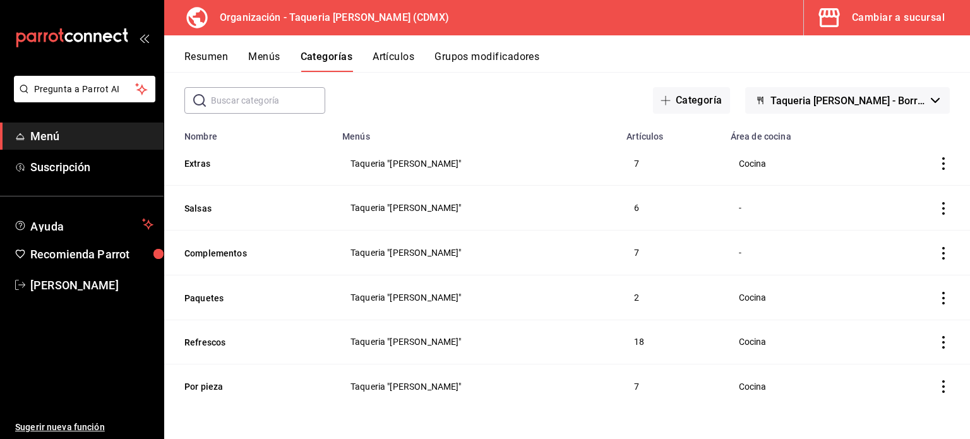
click at [937, 385] on icon "actions" at bounding box center [943, 386] width 13 height 13
click at [922, 351] on li "Editar" at bounding box center [885, 354] width 76 height 26
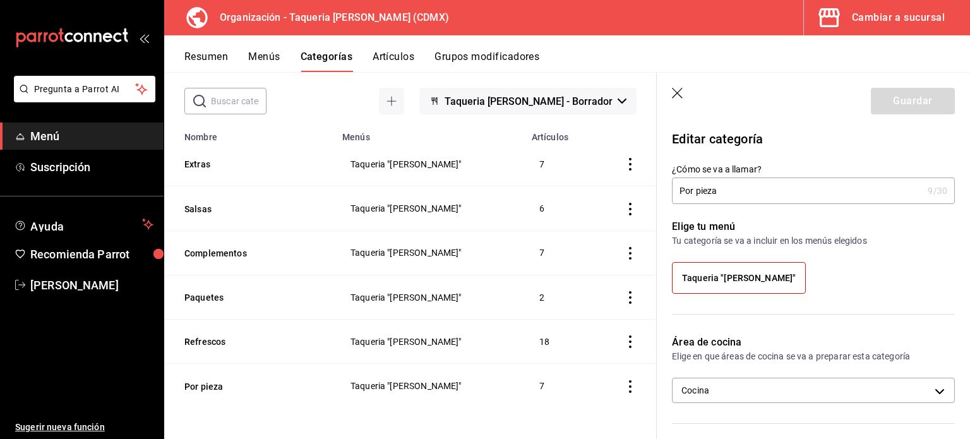
click at [771, 191] on input "Por pieza" at bounding box center [797, 190] width 251 height 25
type input "P"
type input "Por pieza"
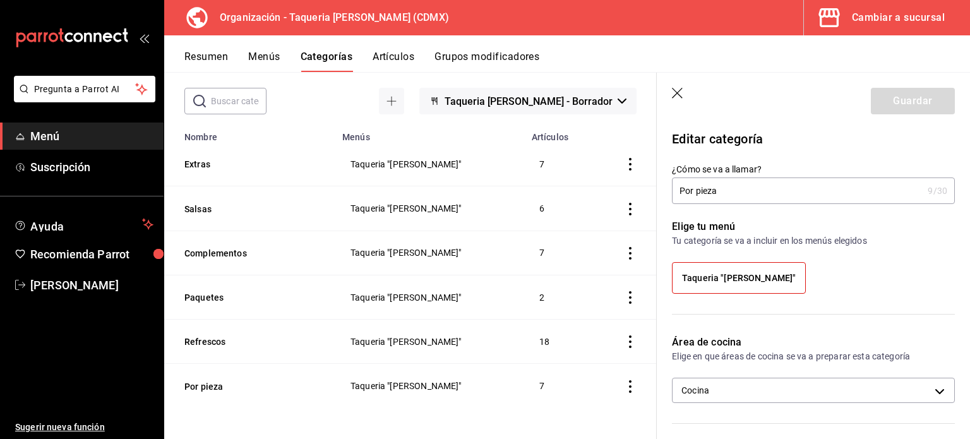
click at [909, 97] on div "Guardar" at bounding box center [913, 101] width 84 height 27
click at [675, 93] on icon "button" at bounding box center [678, 94] width 13 height 13
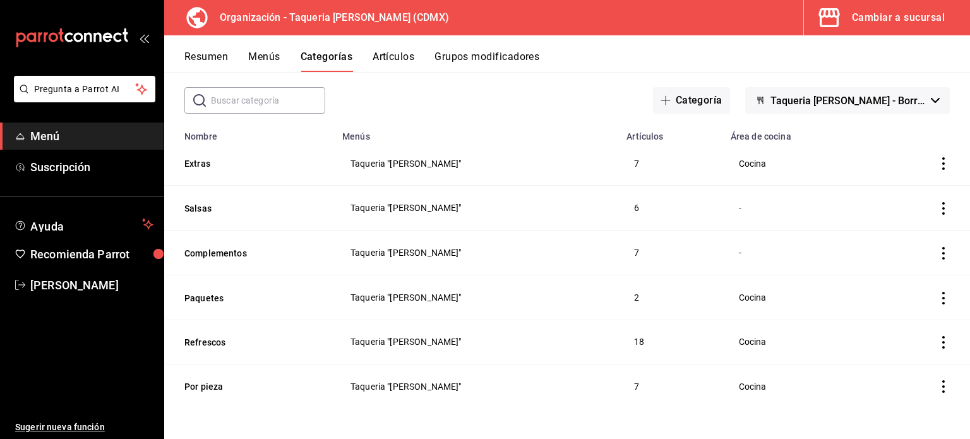
click at [937, 251] on icon "actions" at bounding box center [943, 253] width 13 height 13
click at [907, 285] on span "Editar" at bounding box center [896, 282] width 33 height 13
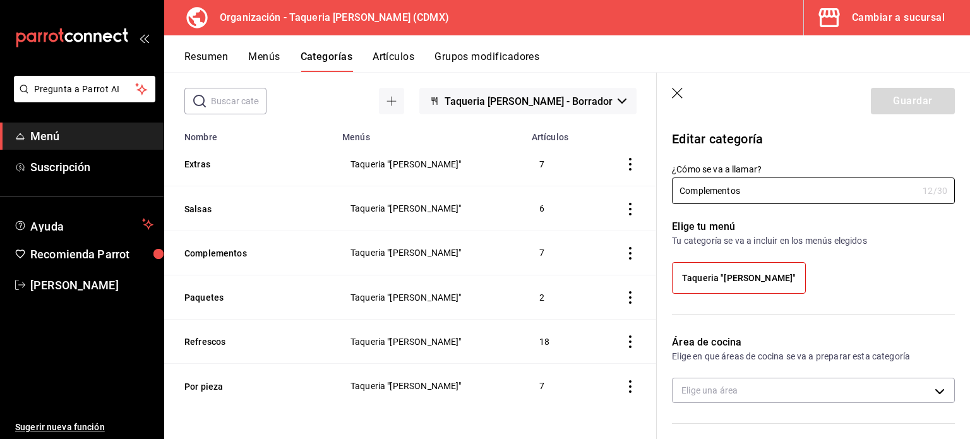
click at [730, 273] on span "Taqueria "[PERSON_NAME]"" at bounding box center [739, 278] width 114 height 11
click at [0, 0] on input "Taqueria "[PERSON_NAME]"" at bounding box center [0, 0] width 0 height 0
drag, startPoint x: 720, startPoint y: 265, endPoint x: 729, endPoint y: 273, distance: 13.0
click at [721, 268] on label "Taqueria "[PERSON_NAME]"" at bounding box center [739, 278] width 133 height 30
click at [0, 0] on input "Taqueria "[PERSON_NAME]"" at bounding box center [0, 0] width 0 height 0
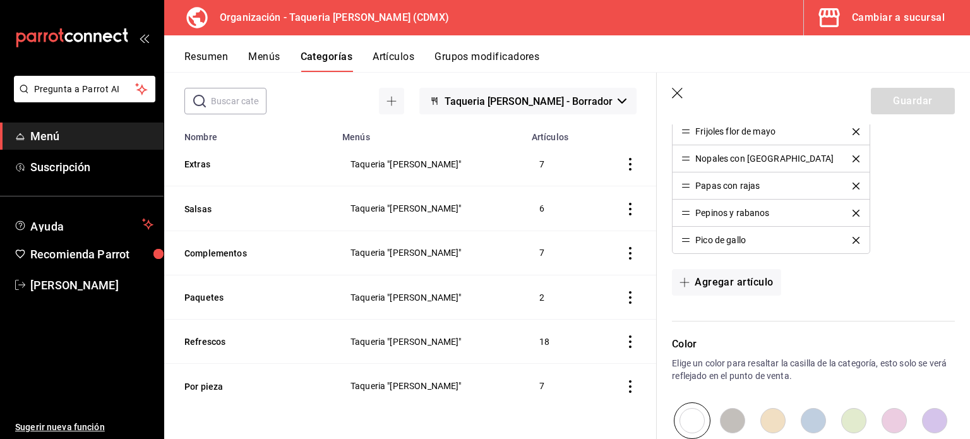
scroll to position [505, 0]
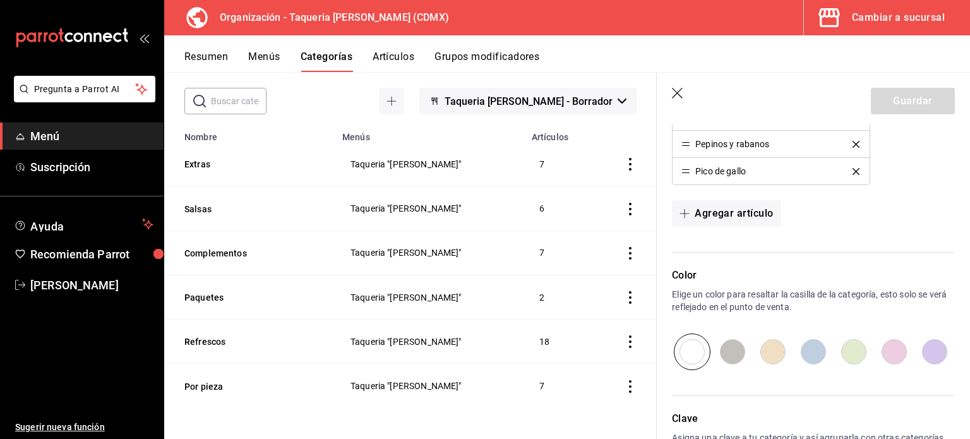
click at [778, 90] on header "Guardar" at bounding box center [813, 99] width 313 height 52
click at [681, 87] on header "Guardar" at bounding box center [813, 99] width 313 height 52
click at [670, 93] on header "Guardar" at bounding box center [813, 99] width 313 height 52
click at [680, 96] on icon "button" at bounding box center [678, 94] width 13 height 13
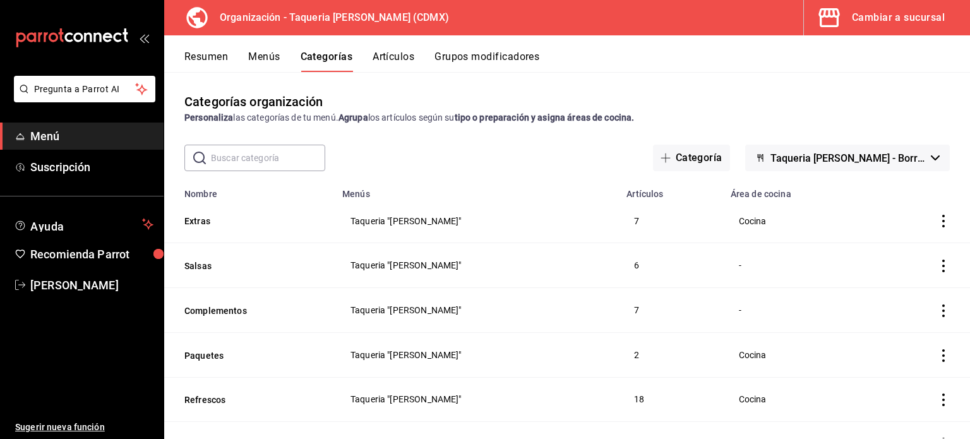
click at [937, 222] on icon "actions" at bounding box center [943, 221] width 13 height 13
click at [896, 253] on span "Editar" at bounding box center [896, 250] width 33 height 13
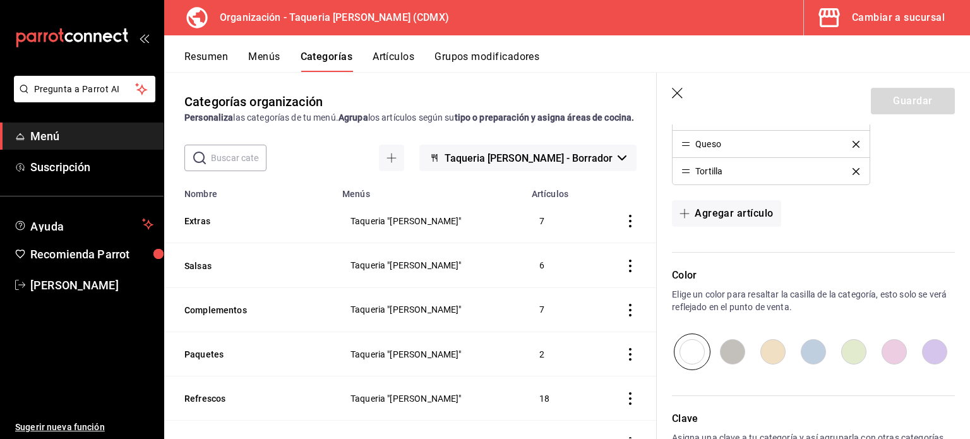
scroll to position [589, 0]
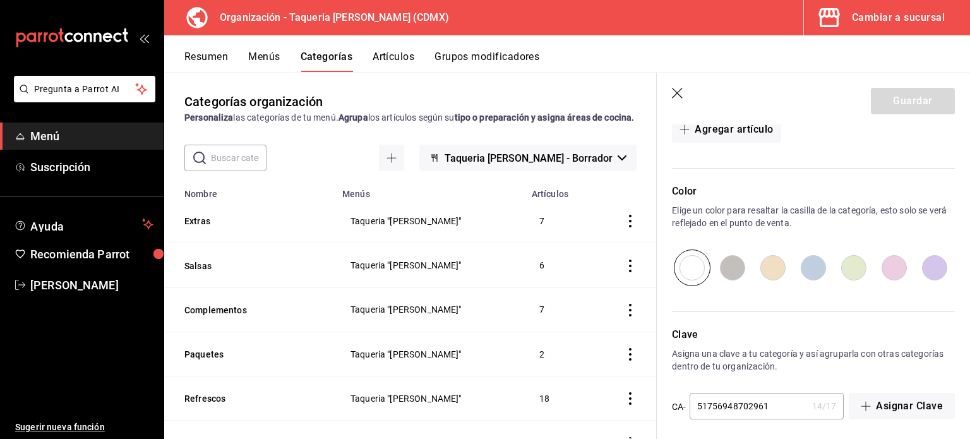
click at [732, 265] on input "radio" at bounding box center [732, 267] width 40 height 37
radio input "true"
click at [927, 265] on input "radio" at bounding box center [935, 267] width 40 height 37
radio input "true"
click at [811, 267] on input "radio" at bounding box center [813, 267] width 40 height 37
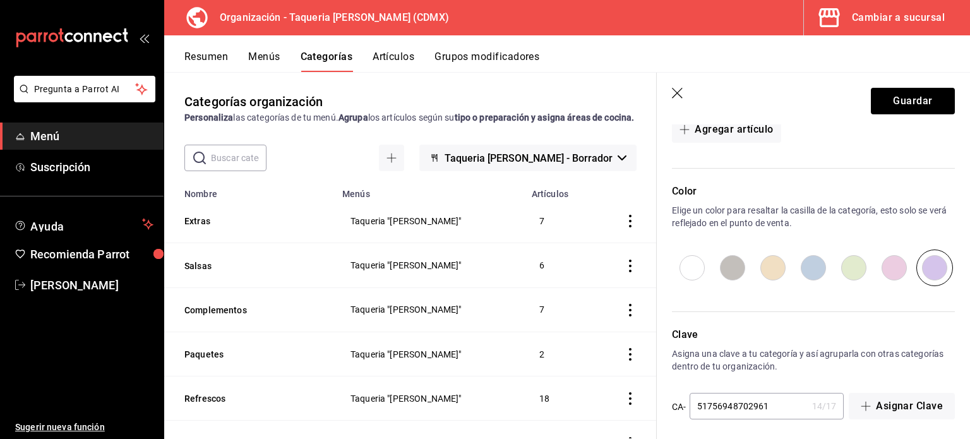
radio input "true"
click at [896, 102] on button "Guardar" at bounding box center [913, 101] width 84 height 27
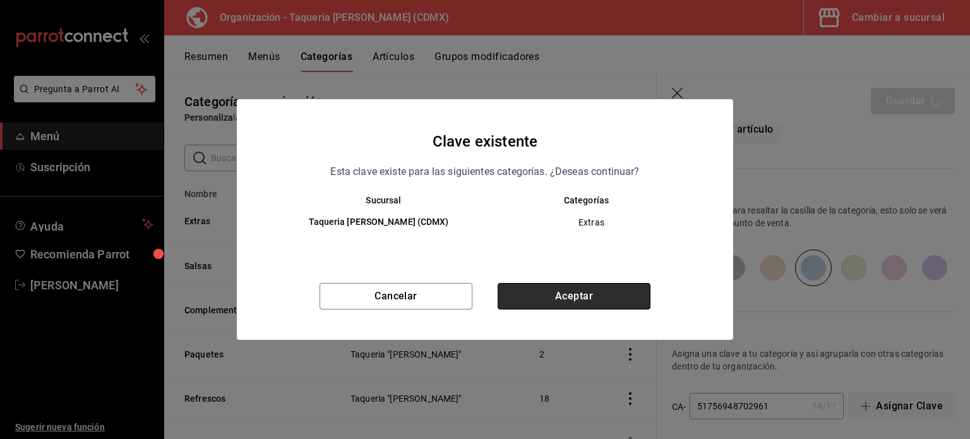
click at [546, 300] on button "Aceptar" at bounding box center [574, 296] width 153 height 27
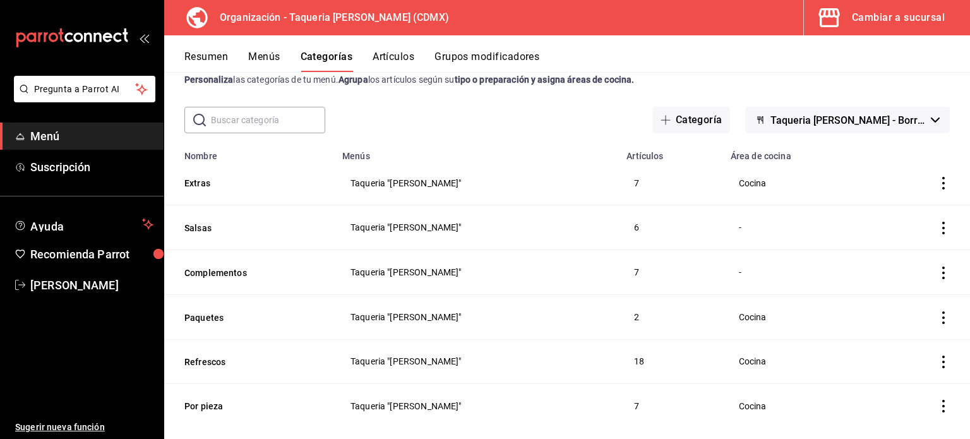
scroll to position [57, 0]
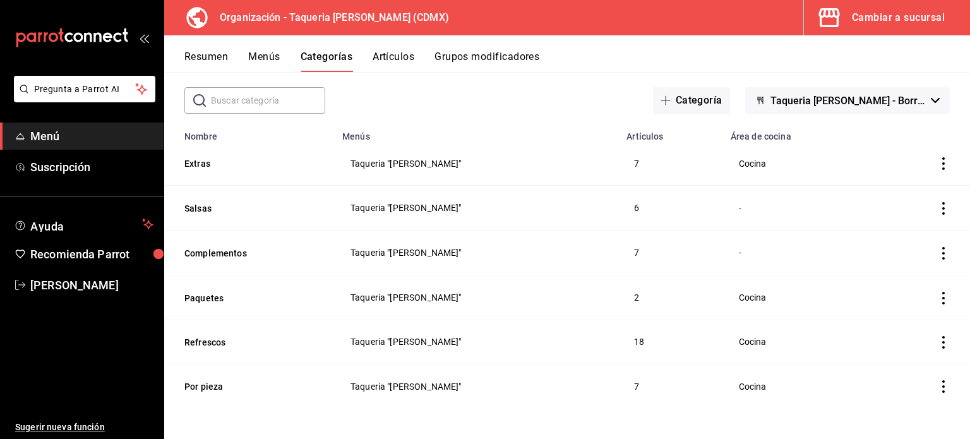
click at [939, 297] on icon "actions" at bounding box center [943, 298] width 13 height 13
click at [915, 326] on li "Editar" at bounding box center [885, 328] width 76 height 26
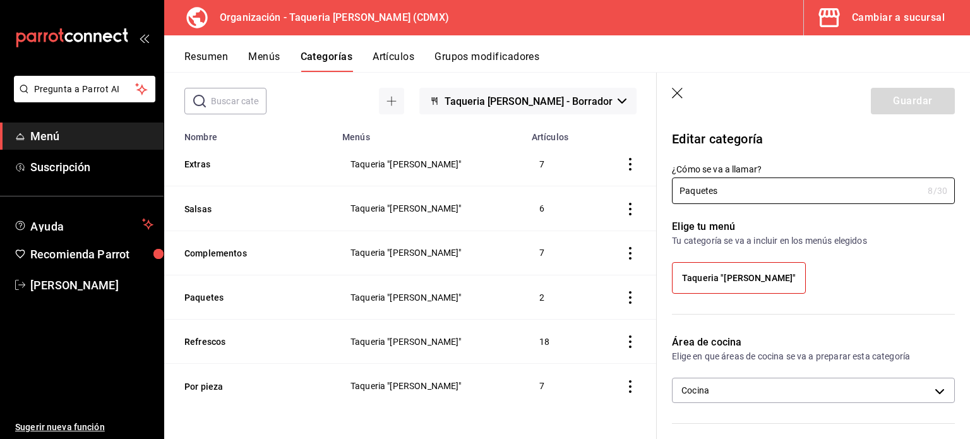
scroll to position [459, 0]
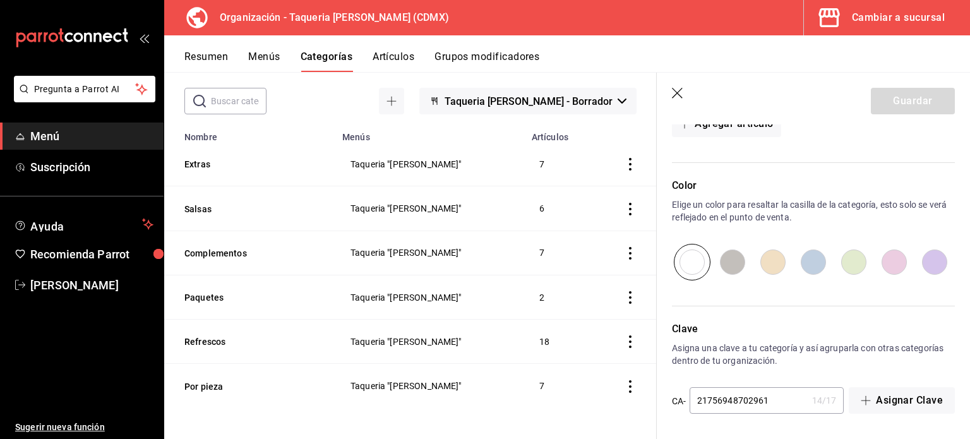
click at [837, 264] on input "radio" at bounding box center [854, 262] width 40 height 37
radio input "true"
click at [899, 114] on button "Guardar" at bounding box center [913, 101] width 84 height 27
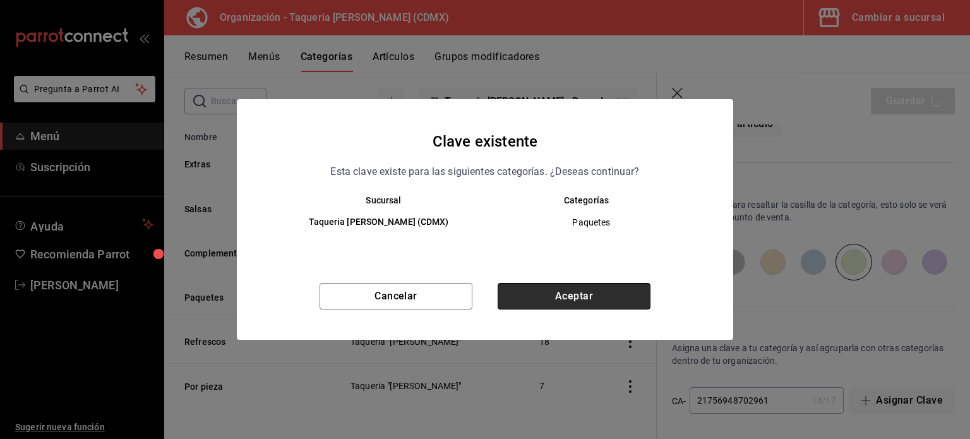
click at [548, 300] on button "Aceptar" at bounding box center [574, 296] width 153 height 27
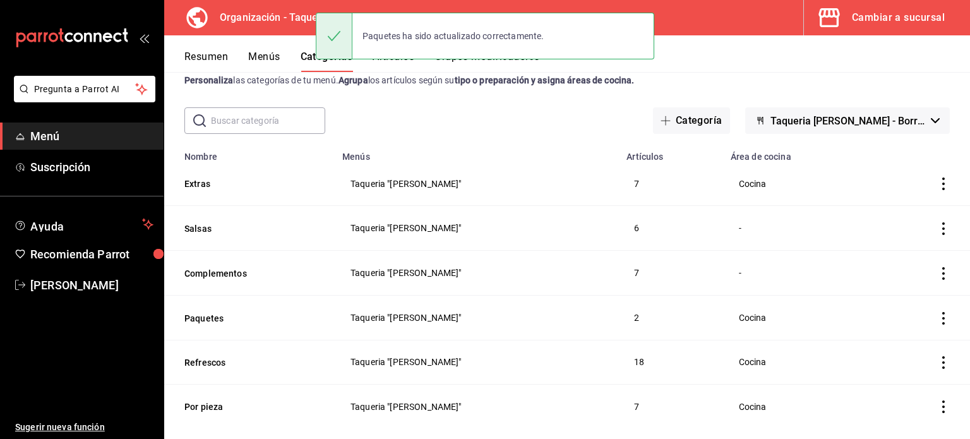
scroll to position [57, 0]
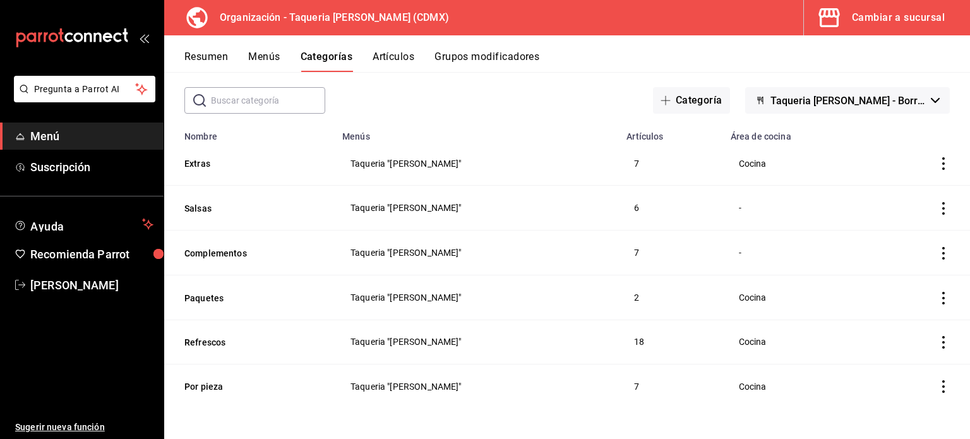
click at [937, 340] on icon "actions" at bounding box center [943, 342] width 13 height 13
click at [900, 352] on span "Editar" at bounding box center [896, 353] width 33 height 13
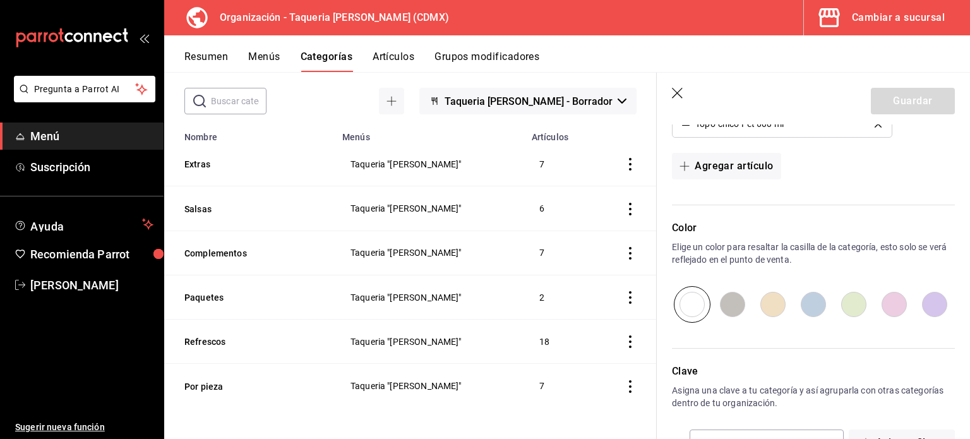
scroll to position [892, 0]
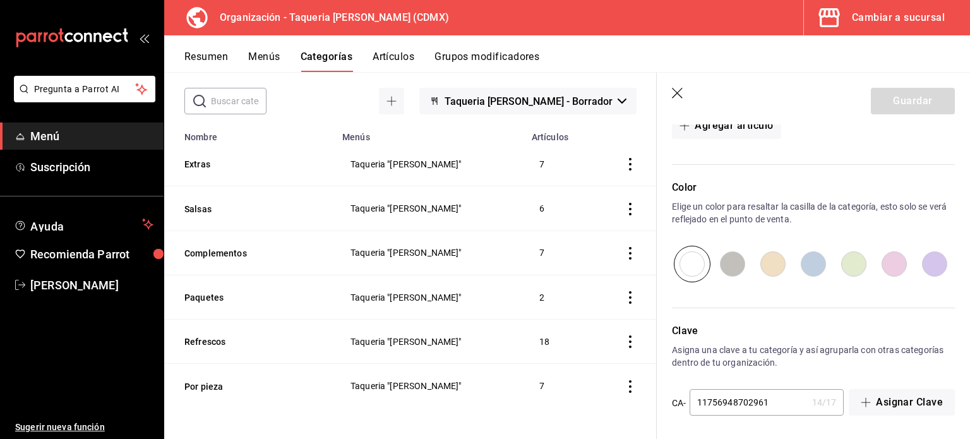
click at [771, 263] on input "radio" at bounding box center [773, 264] width 40 height 37
radio input "true"
click at [892, 100] on button "Guardar" at bounding box center [913, 101] width 84 height 27
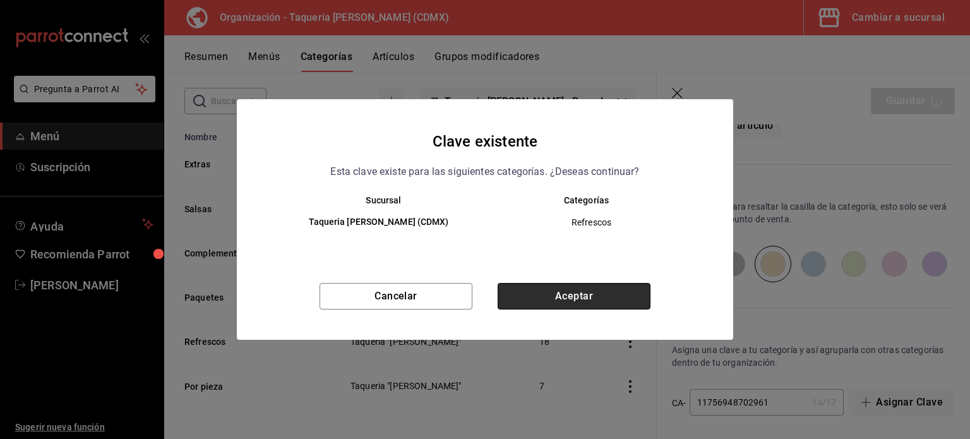
click at [558, 290] on button "Aceptar" at bounding box center [574, 296] width 153 height 27
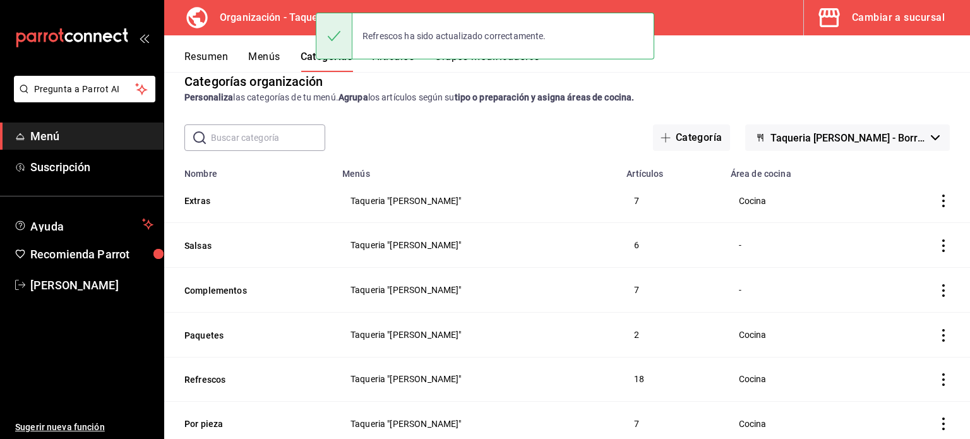
scroll to position [57, 0]
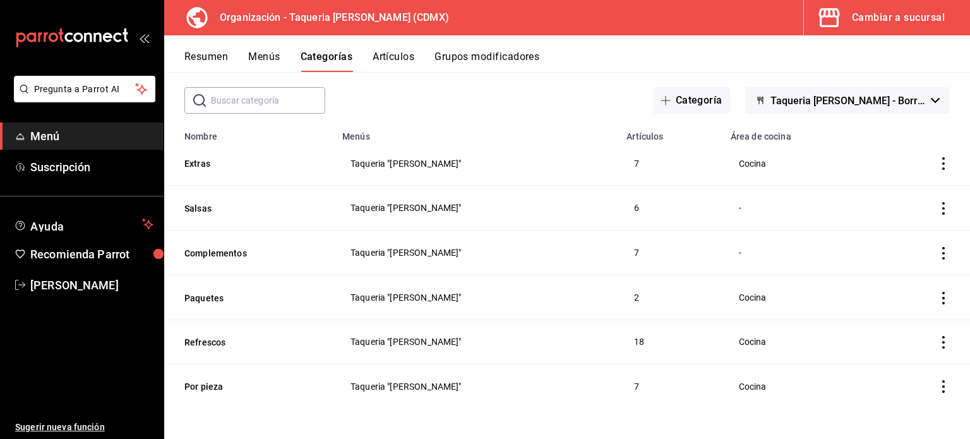
click at [937, 385] on icon "actions" at bounding box center [943, 386] width 13 height 13
click at [884, 357] on span "Editar" at bounding box center [896, 353] width 33 height 13
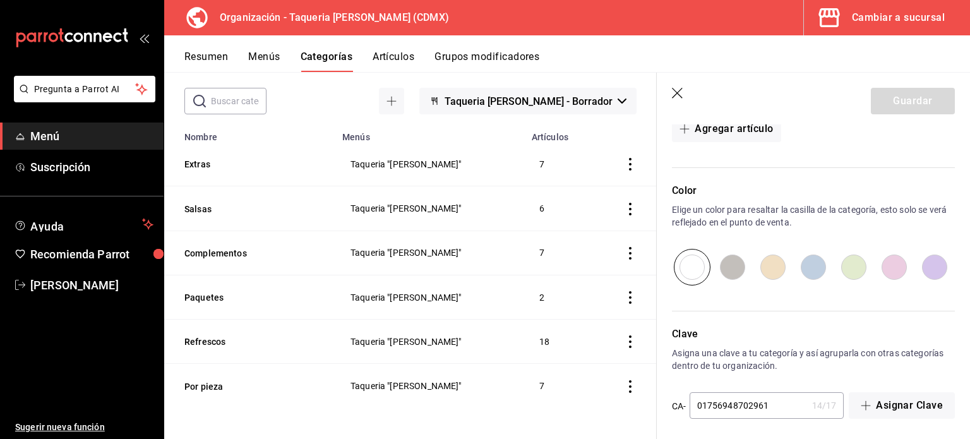
scroll to position [594, 0]
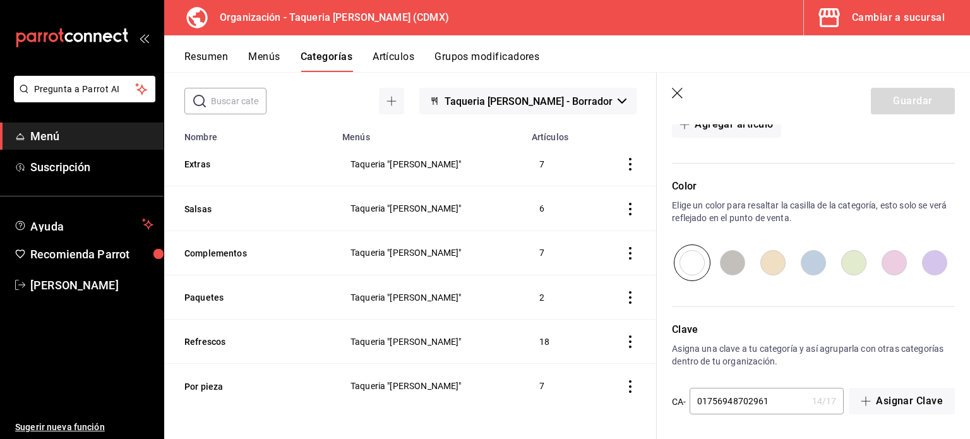
click at [673, 54] on div "Resumen Menús Categorías Artículos Grupos modificadores" at bounding box center [577, 61] width 786 height 21
click at [879, 260] on input "radio" at bounding box center [894, 262] width 40 height 37
radio input "true"
click at [904, 98] on button "Guardar" at bounding box center [913, 101] width 84 height 27
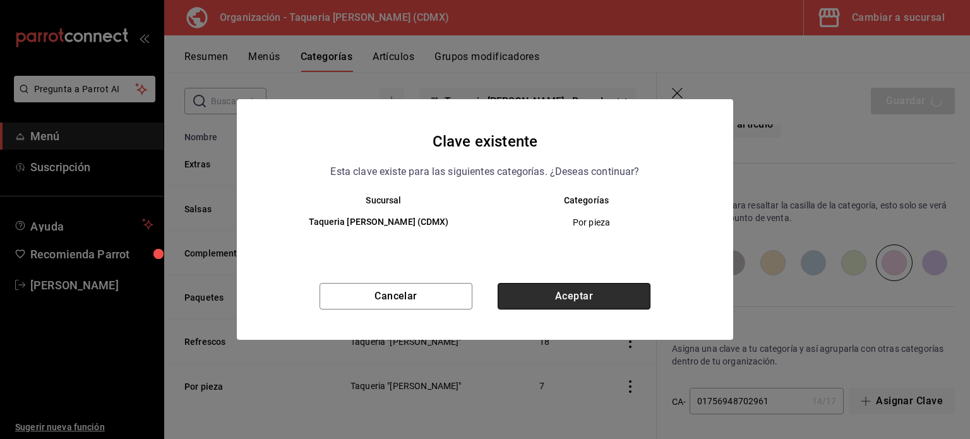
click at [621, 291] on button "Aceptar" at bounding box center [574, 296] width 153 height 27
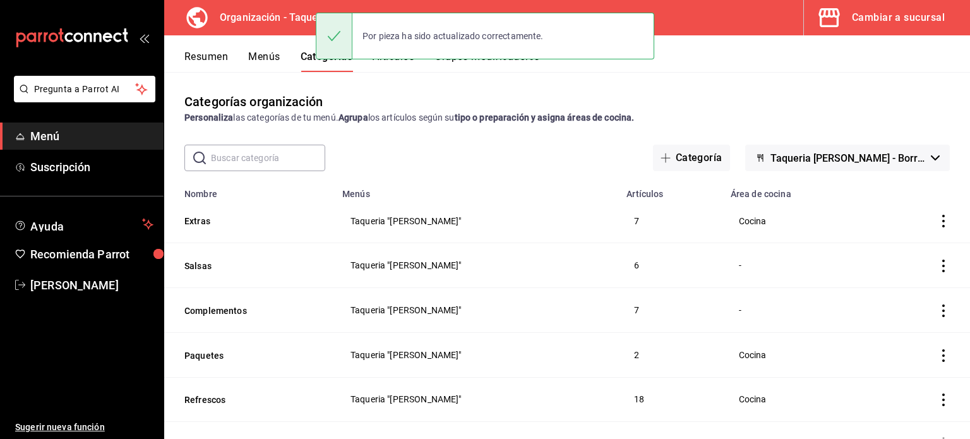
scroll to position [57, 0]
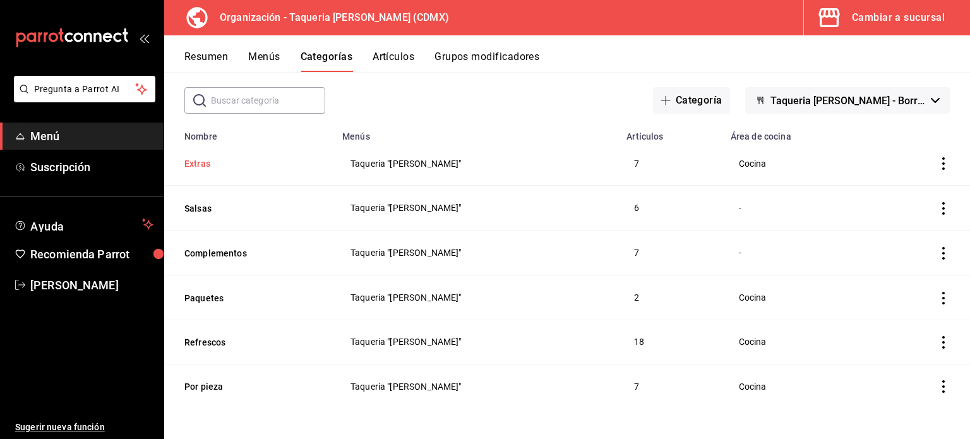
click at [194, 165] on button "Extras" at bounding box center [247, 163] width 126 height 13
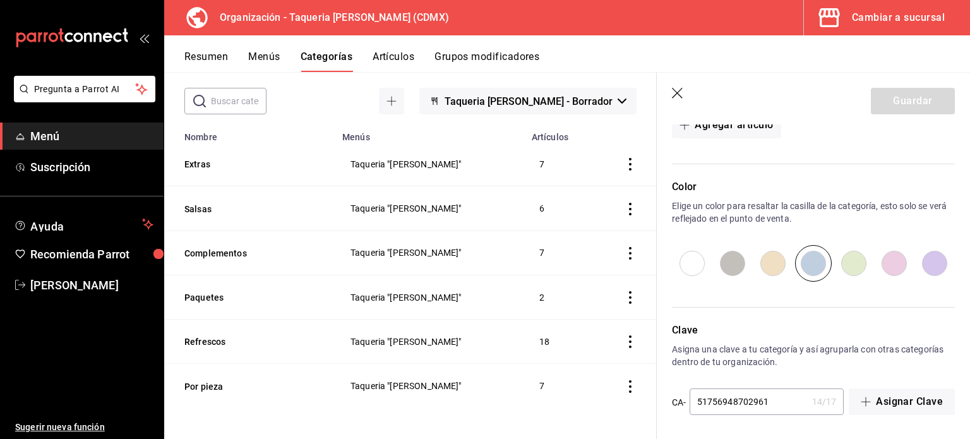
scroll to position [594, 0]
click at [678, 94] on icon "button" at bounding box center [677, 93] width 11 height 11
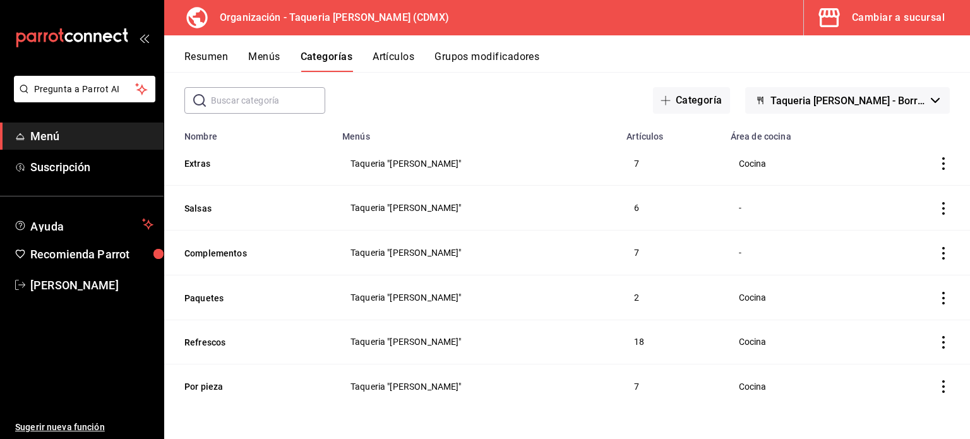
click at [937, 206] on icon "actions" at bounding box center [943, 208] width 13 height 13
click at [897, 237] on span "Editar" at bounding box center [896, 238] width 33 height 13
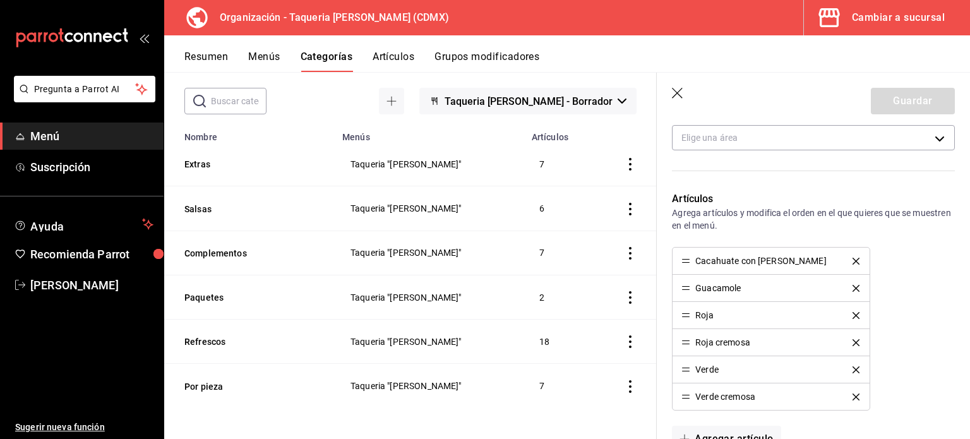
scroll to position [84, 0]
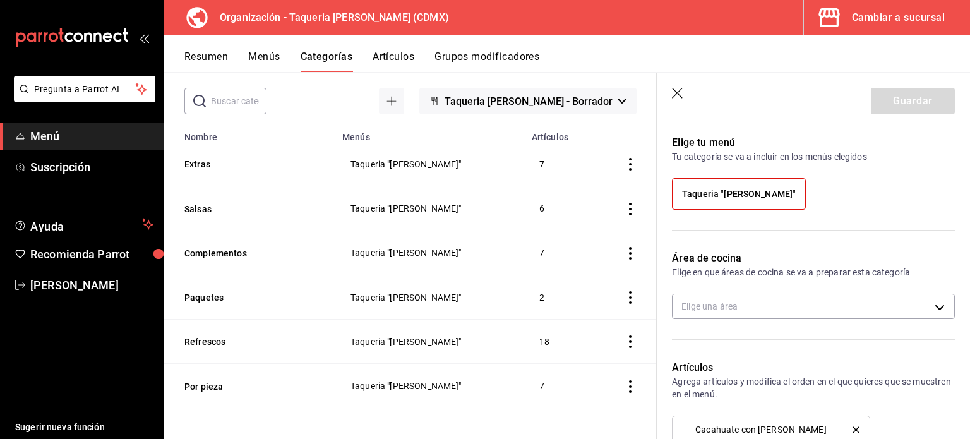
click at [829, 244] on div "Área de cocina Elige en que áreas de cocina se va a preparar esta categoría Eli…" at bounding box center [806, 290] width 298 height 109
click at [639, 340] on td "categoriesTable" at bounding box center [625, 342] width 64 height 44
click at [663, 91] on header "Guardar" at bounding box center [813, 99] width 313 height 52
click at [677, 91] on icon "button" at bounding box center [678, 94] width 13 height 13
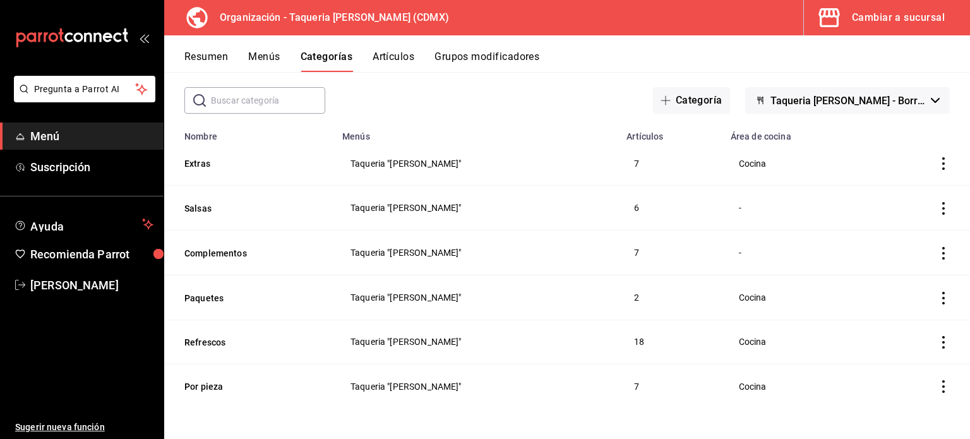
click at [402, 63] on button "Artículos" at bounding box center [394, 61] width 42 height 21
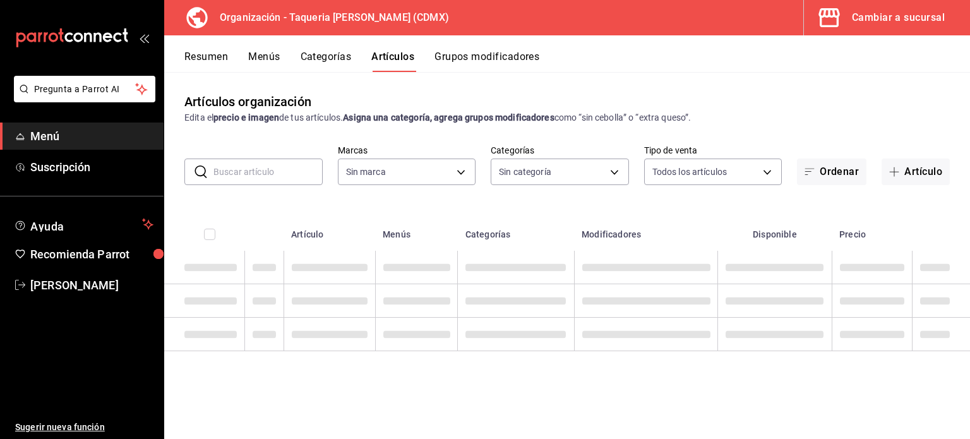
type input "ce101241-e291-4bf4-bb44-606d110127b7"
type input "525dfa34-559b-4d38-94f6-aaf585d6ada2,a85c83a3-24f4-47d7-91b1-cd088f40c17e,fc4c7…"
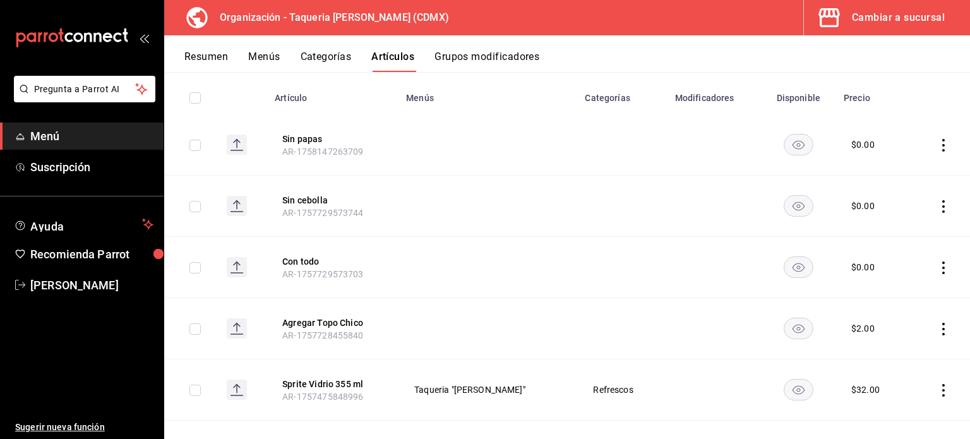
scroll to position [168, 0]
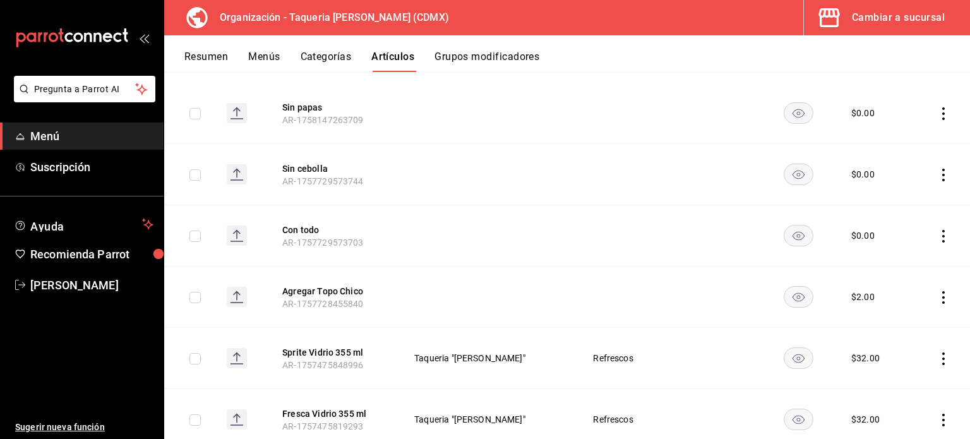
click at [937, 297] on icon "actions" at bounding box center [943, 297] width 13 height 13
click at [872, 331] on icon at bounding box center [864, 326] width 15 height 15
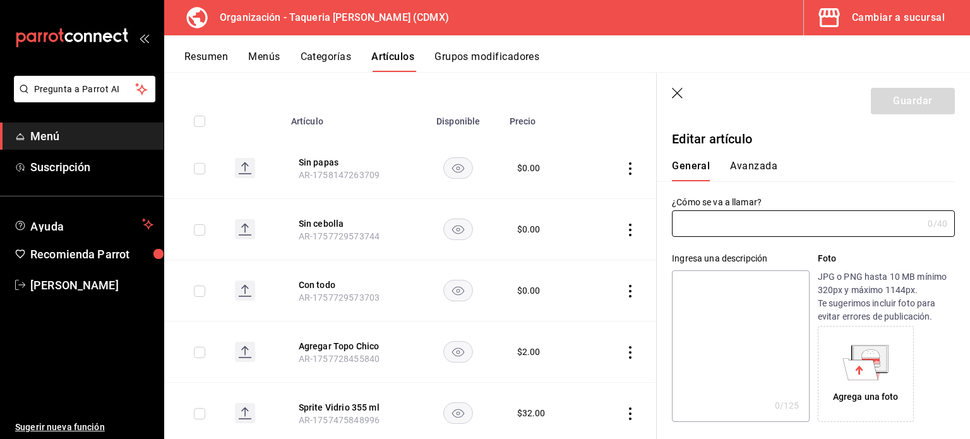
type input "Agregar Topo Chico"
type input "AR-1757728455840"
type input "$2.00"
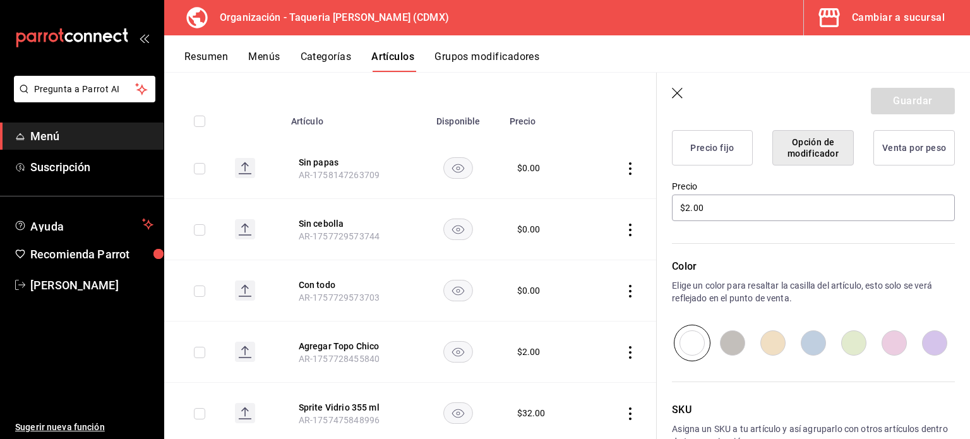
scroll to position [237, 0]
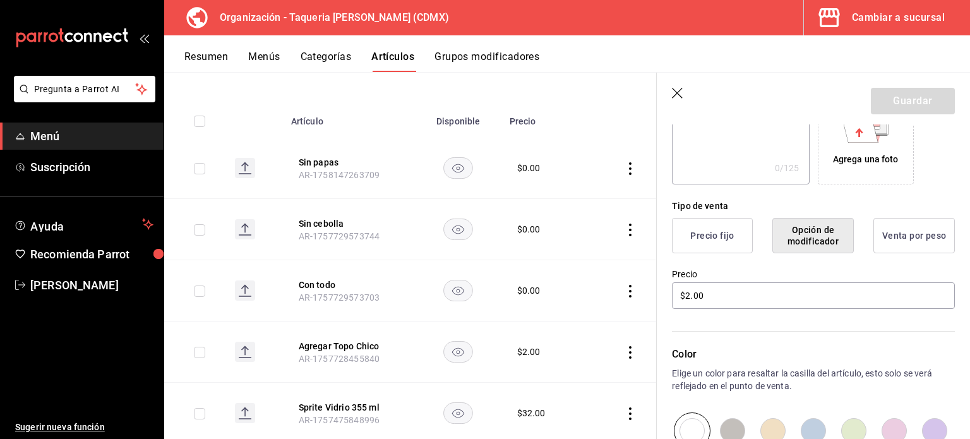
click at [673, 91] on icon "button" at bounding box center [678, 94] width 13 height 13
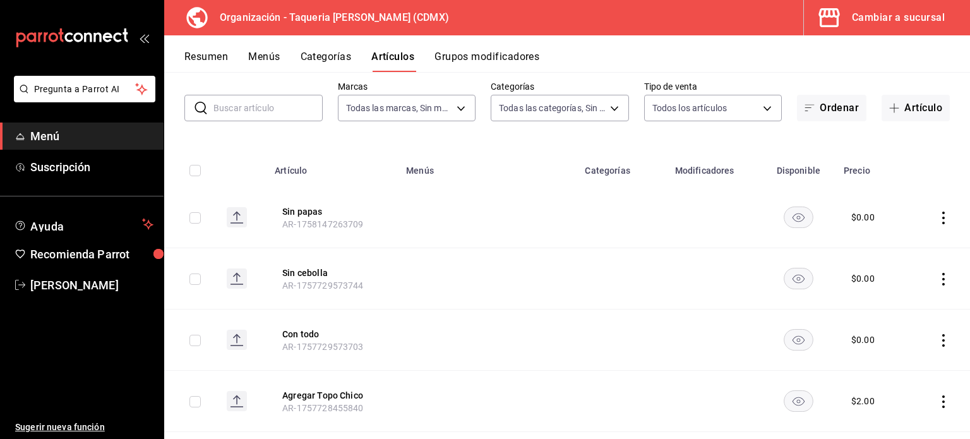
scroll to position [84, 0]
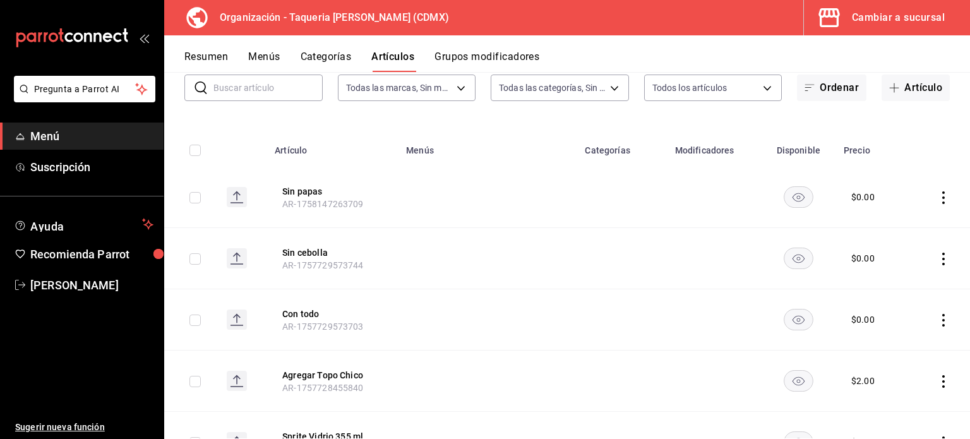
click at [195, 198] on input "checkbox" at bounding box center [194, 197] width 11 height 11
checkbox input "true"
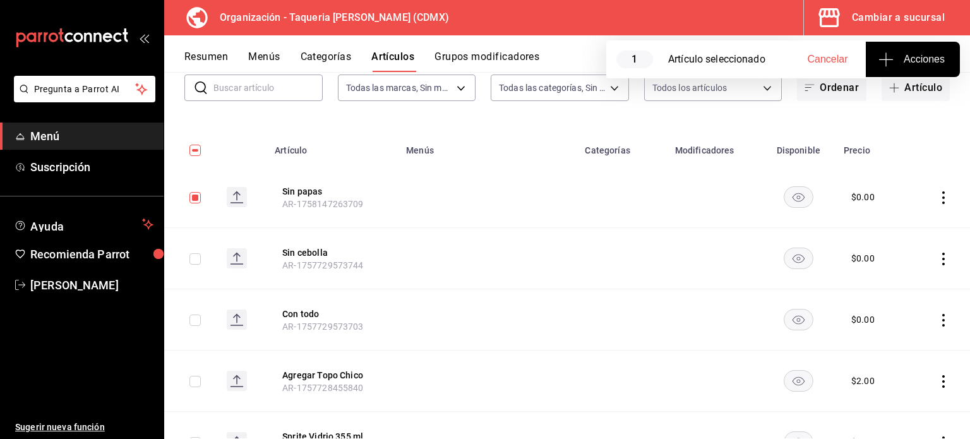
click at [195, 256] on input "checkbox" at bounding box center [194, 258] width 11 height 11
checkbox input "true"
click at [197, 320] on input "checkbox" at bounding box center [194, 320] width 11 height 11
checkbox input "true"
click at [935, 65] on span "Acciones" at bounding box center [913, 59] width 64 height 15
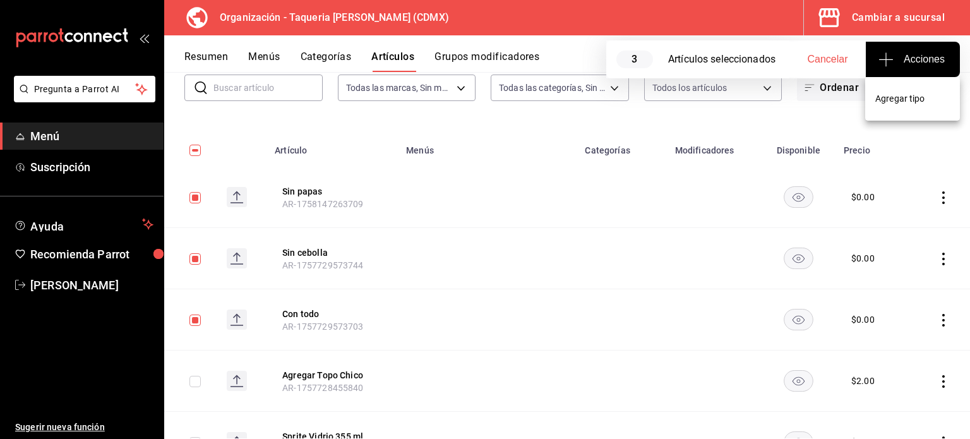
click at [902, 102] on span "Agregar tipo" at bounding box center [912, 98] width 75 height 13
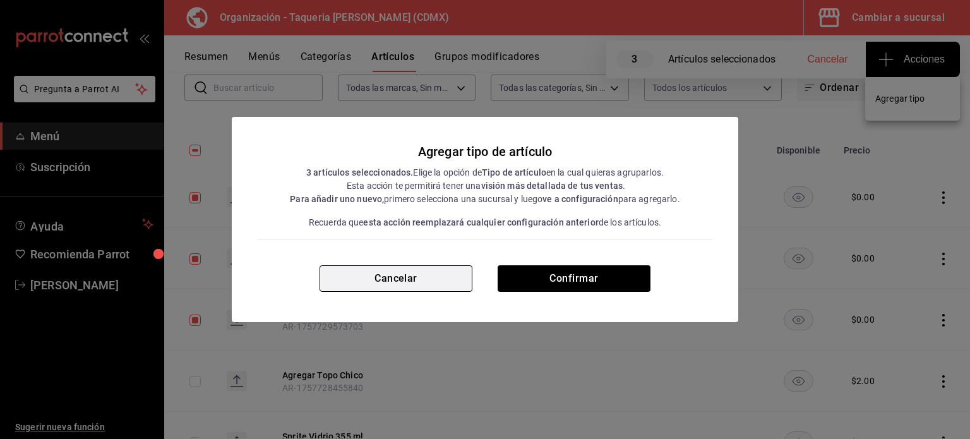
click at [417, 275] on button "Cancelar" at bounding box center [396, 278] width 153 height 27
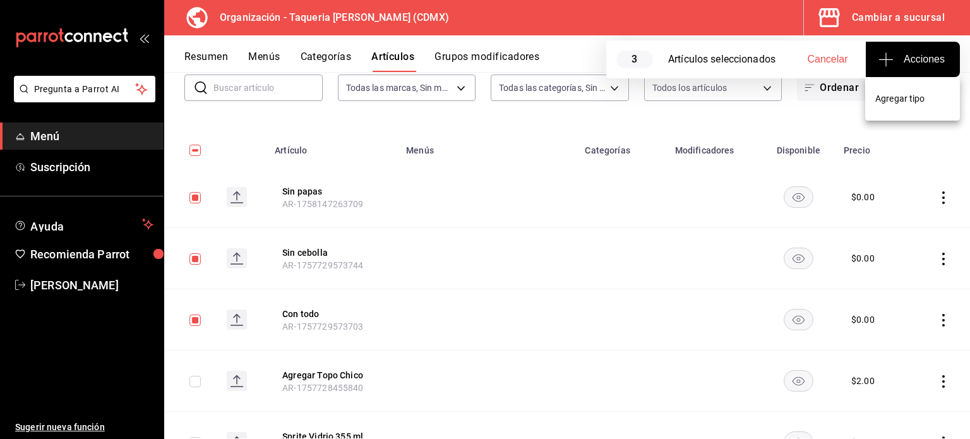
click at [813, 58] on div at bounding box center [485, 219] width 970 height 439
click at [831, 56] on span "Cancelar" at bounding box center [828, 59] width 40 height 11
checkbox input "false"
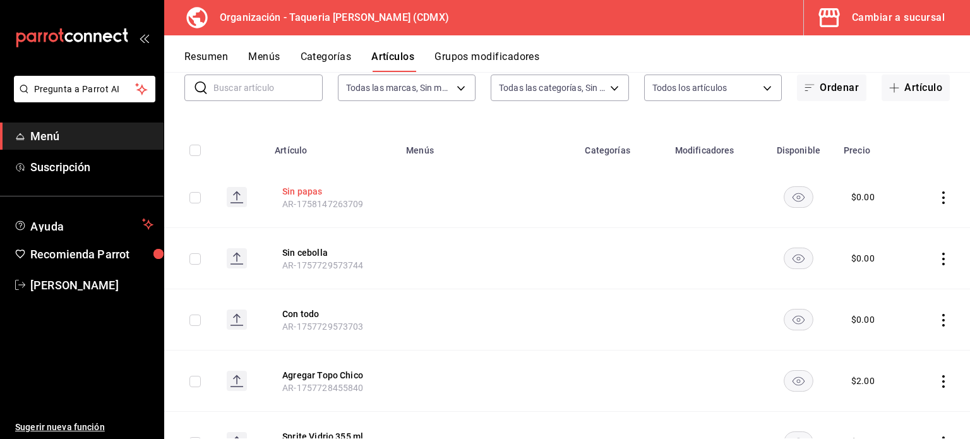
click at [308, 195] on button "Sin papas" at bounding box center [332, 191] width 101 height 13
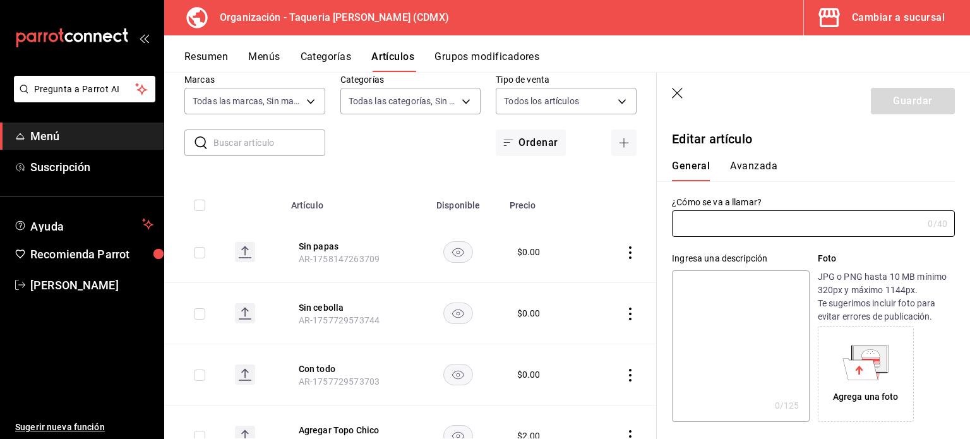
type input "Sin papas"
type input "AR-1758147263709"
type input "$0.00"
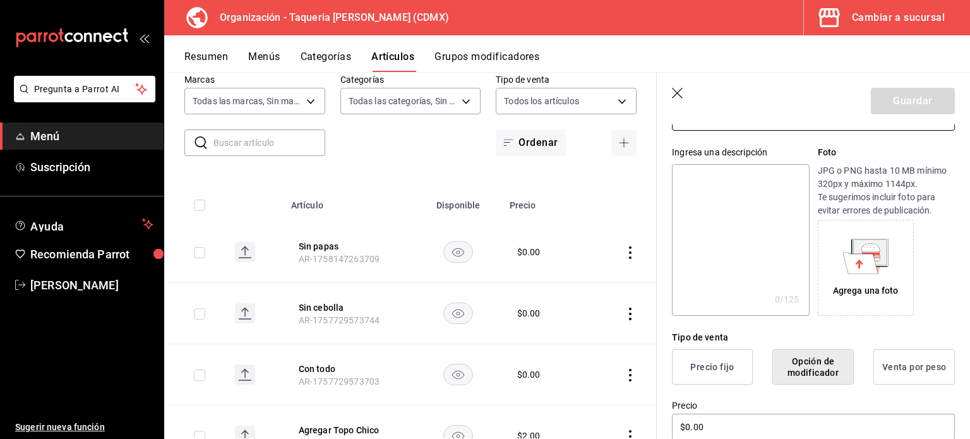
scroll to position [168, 0]
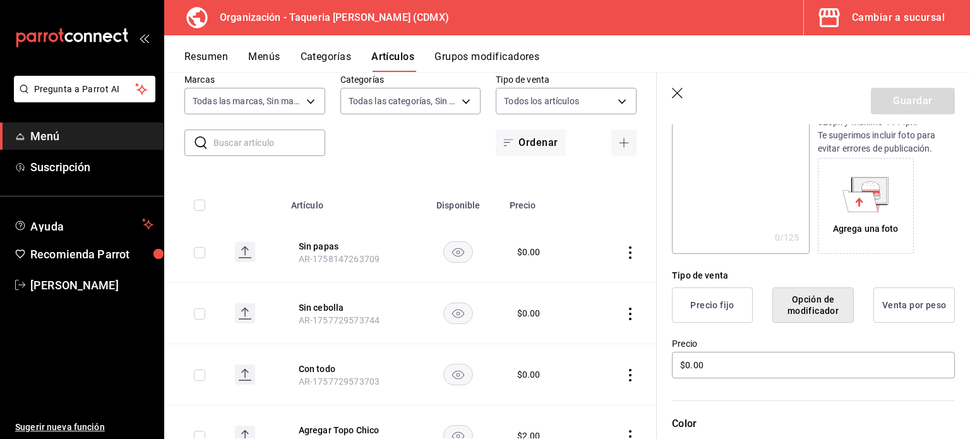
click at [796, 294] on button "Opción de modificador" at bounding box center [812, 304] width 81 height 35
click at [731, 368] on input "$0.00" at bounding box center [813, 365] width 283 height 27
click at [680, 90] on icon "button" at bounding box center [677, 93] width 11 height 11
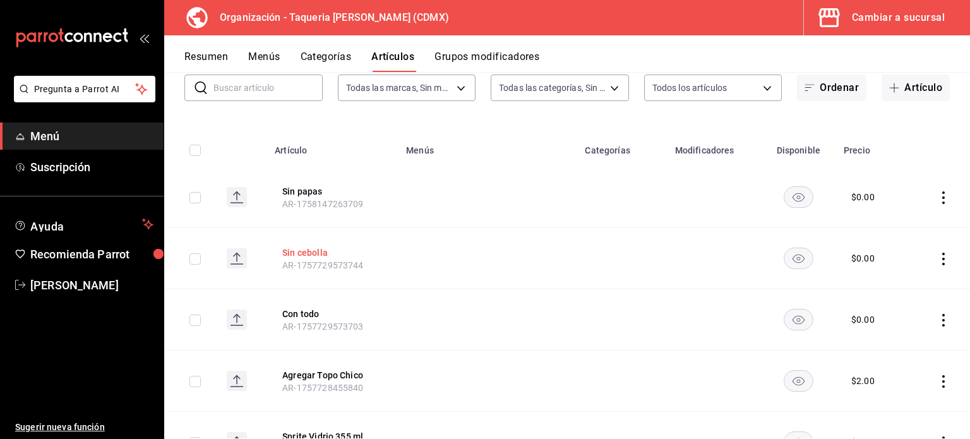
click at [303, 253] on button "Sin cebolla" at bounding box center [332, 252] width 101 height 13
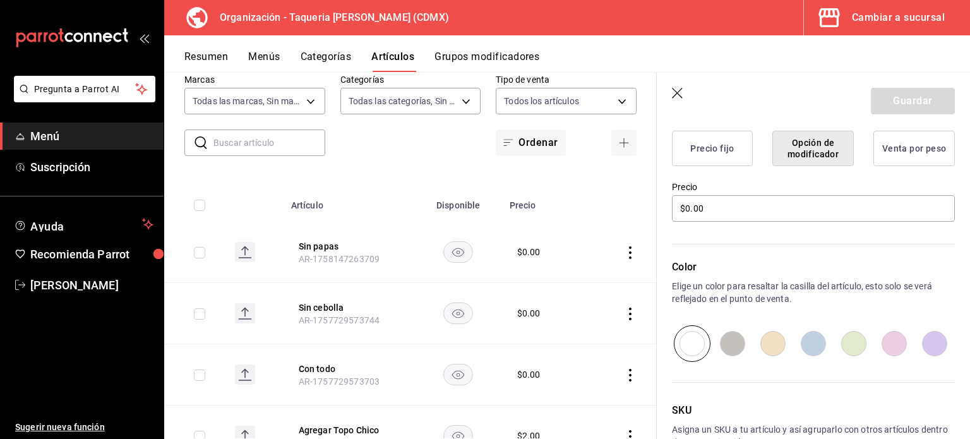
scroll to position [337, 0]
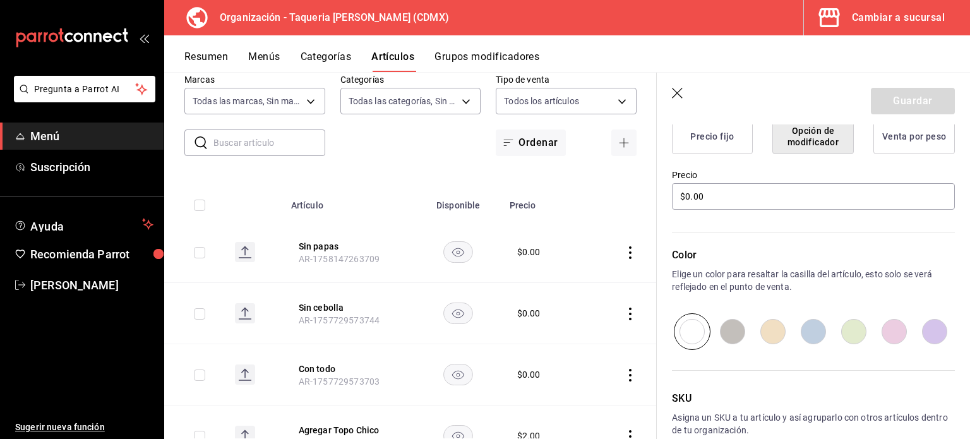
click at [394, 171] on div "Artículos organización Edita el precio e imagen de tus artículos. Asigna una ca…" at bounding box center [410, 255] width 493 height 366
click at [674, 92] on icon "button" at bounding box center [678, 94] width 13 height 13
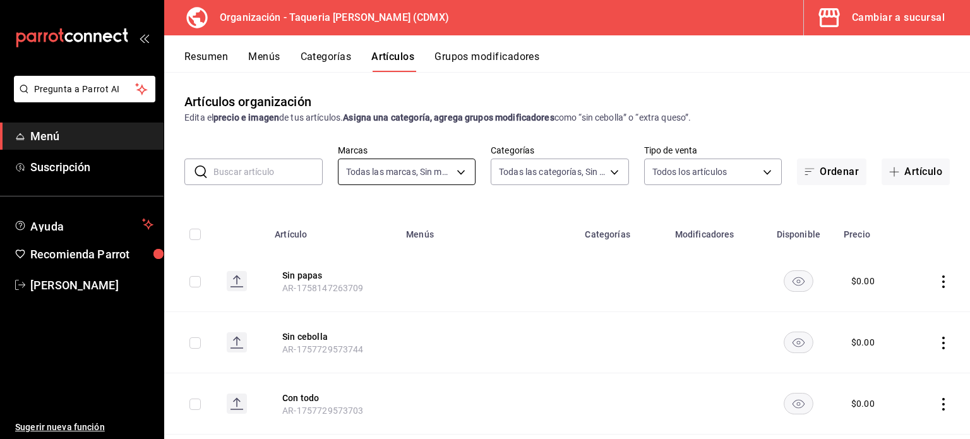
click at [441, 174] on body "Pregunta a Parrot AI Menú Suscripción Ayuda Recomienda Parrot Kevin Ocaña Suger…" at bounding box center [485, 219] width 970 height 439
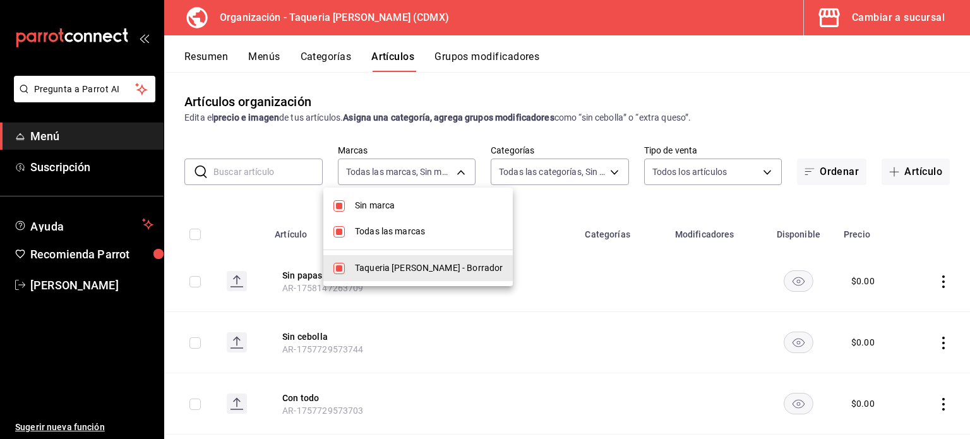
click at [529, 211] on div at bounding box center [485, 219] width 970 height 439
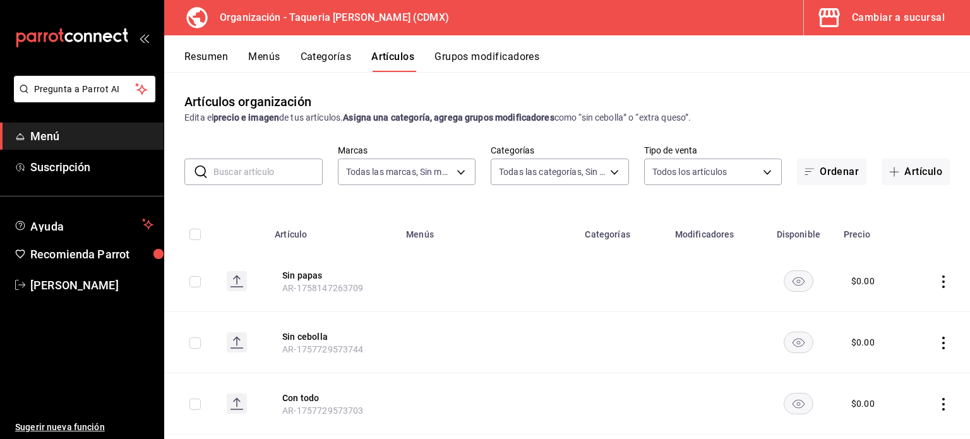
click at [937, 282] on icon "actions" at bounding box center [943, 281] width 13 height 13
click at [892, 310] on span "Editar" at bounding box center [896, 310] width 33 height 13
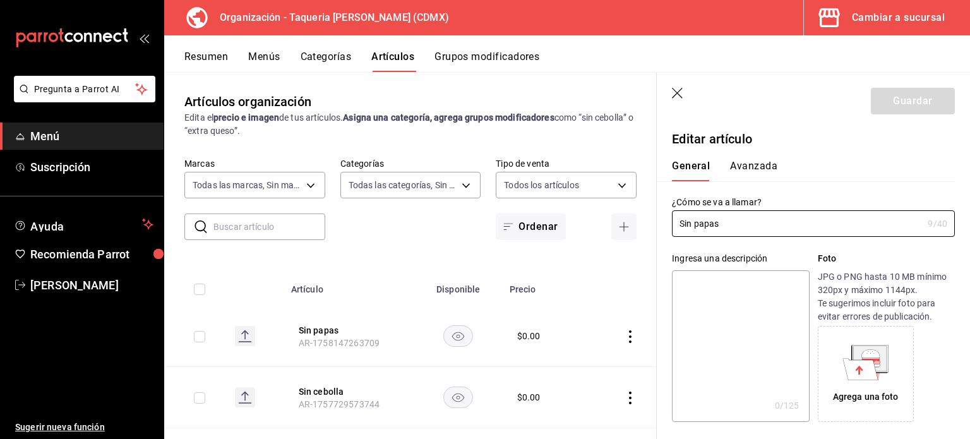
type input "$0.00"
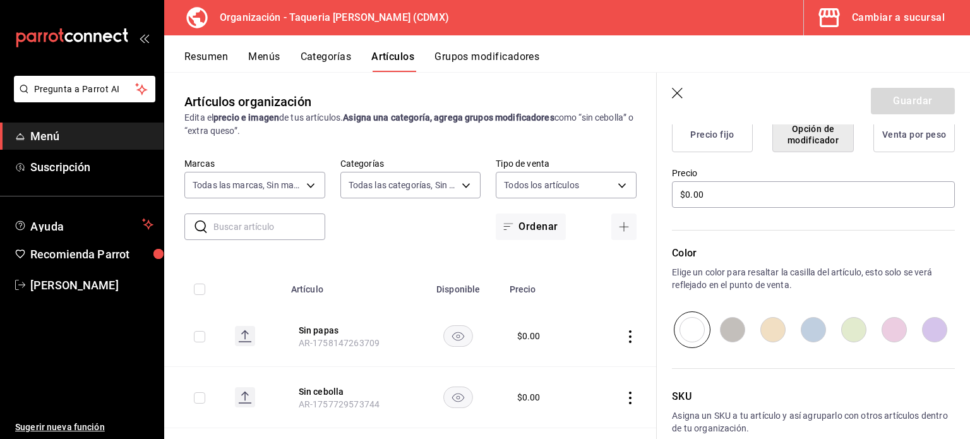
scroll to position [405, 0]
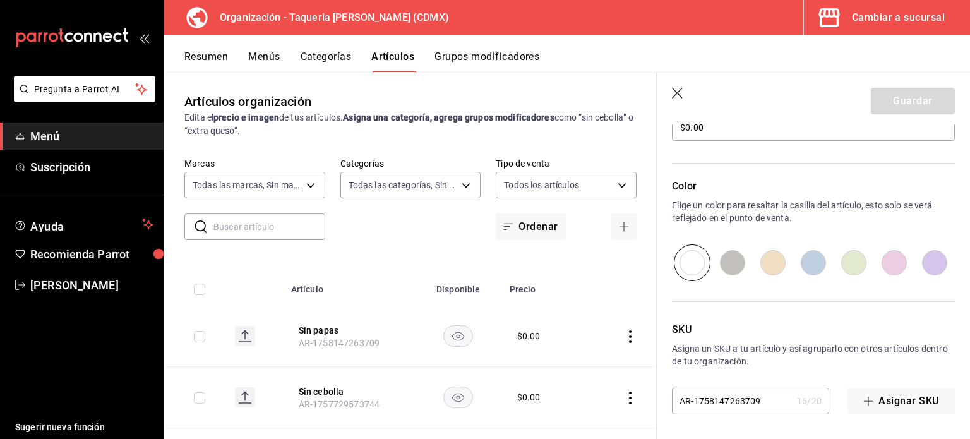
click at [674, 88] on icon "button" at bounding box center [678, 94] width 13 height 13
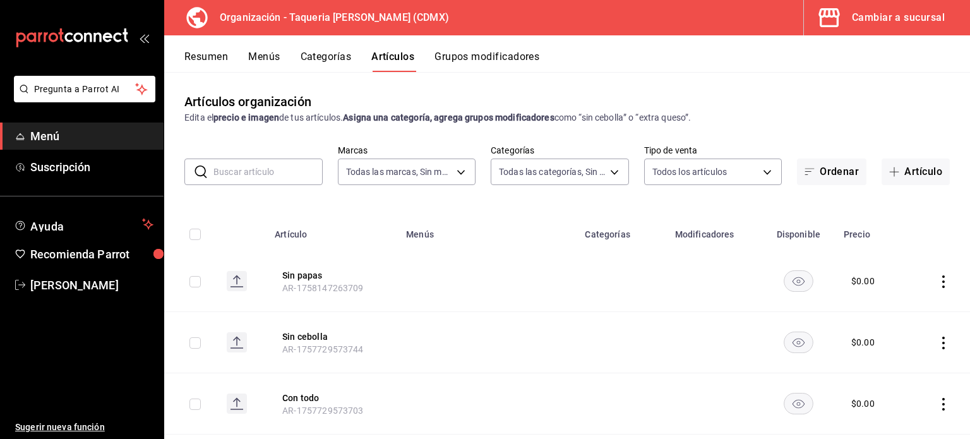
click at [490, 51] on button "Grupos modificadores" at bounding box center [487, 61] width 105 height 21
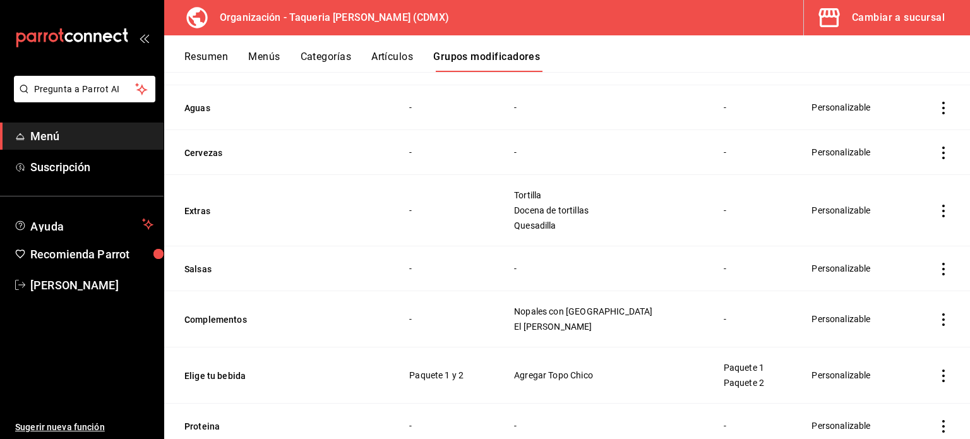
scroll to position [253, 0]
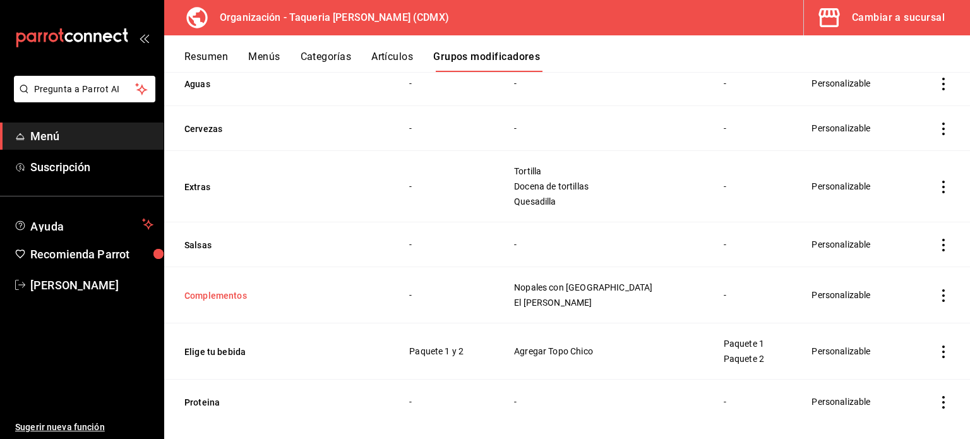
click at [212, 298] on button "Complementos" at bounding box center [260, 295] width 152 height 13
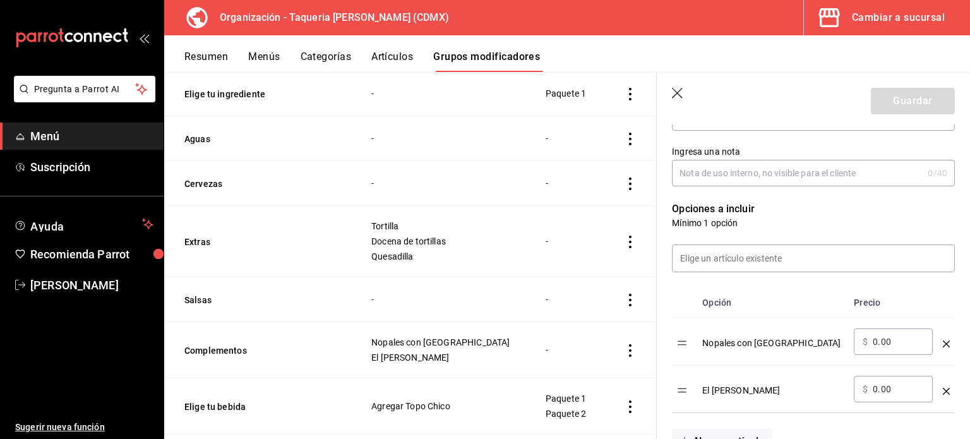
scroll to position [337, 0]
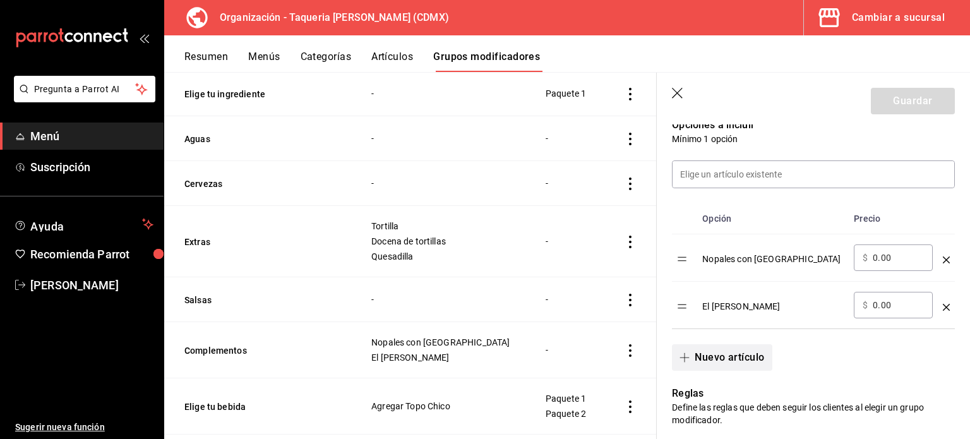
click at [707, 351] on button "Nuevo artículo" at bounding box center [722, 357] width 100 height 27
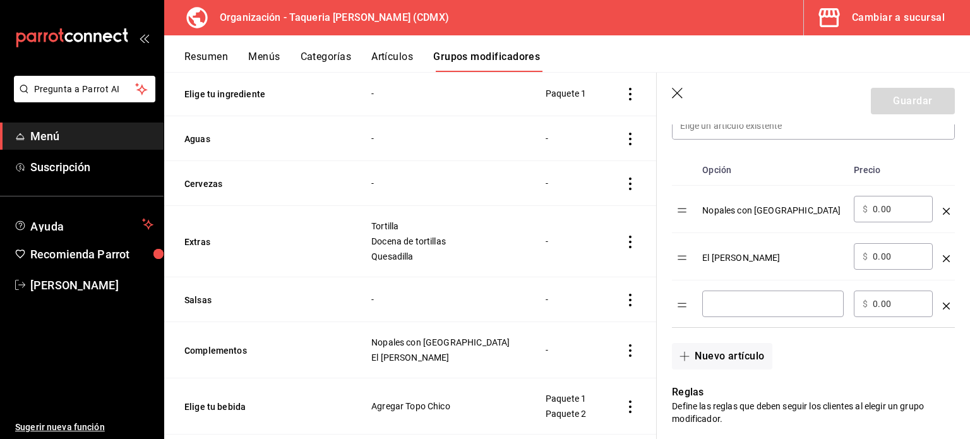
scroll to position [421, 0]
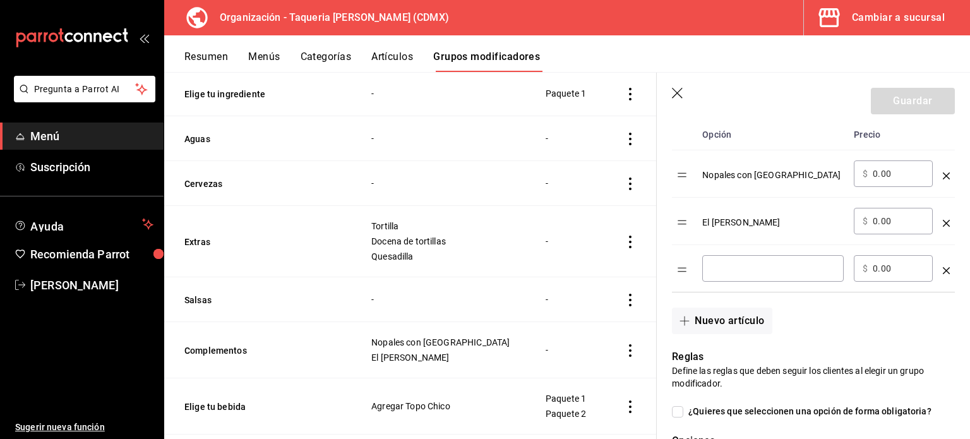
click at [753, 273] on input "optionsTable" at bounding box center [773, 268] width 124 height 13
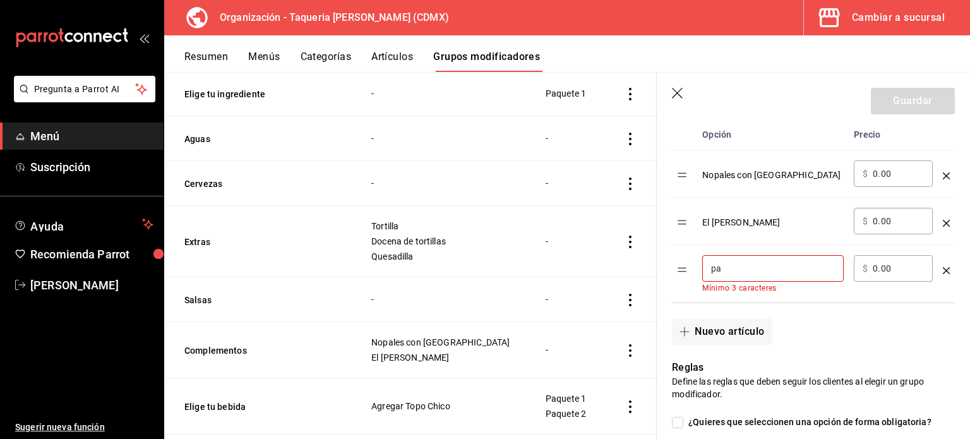
type input "p"
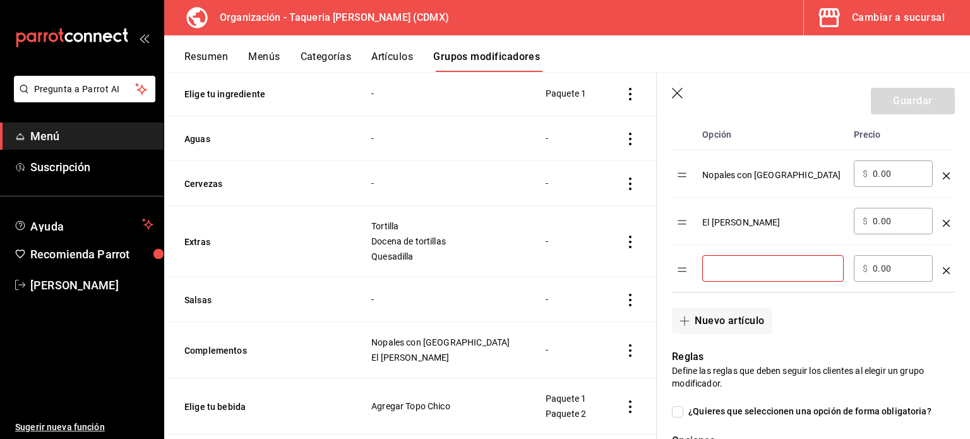
click at [943, 267] on icon "optionsTable" at bounding box center [946, 270] width 7 height 7
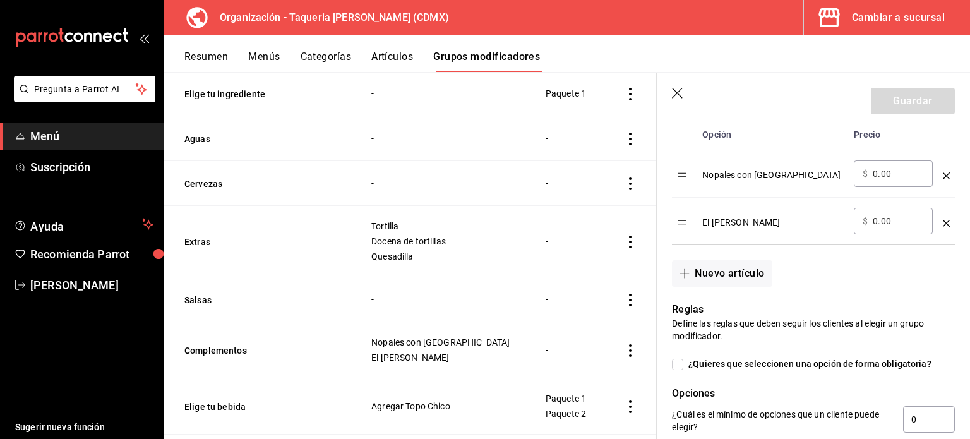
click at [943, 221] on icon "optionsTable" at bounding box center [946, 223] width 7 height 7
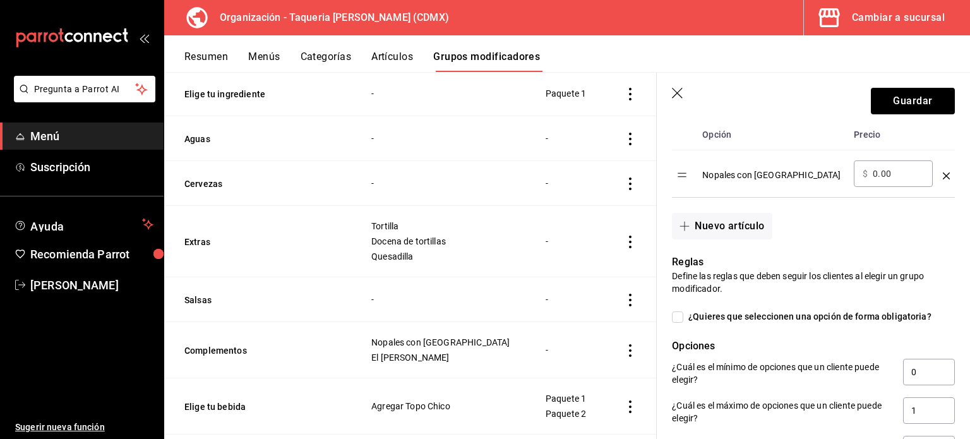
click at [943, 172] on icon "optionsTable" at bounding box center [946, 175] width 7 height 7
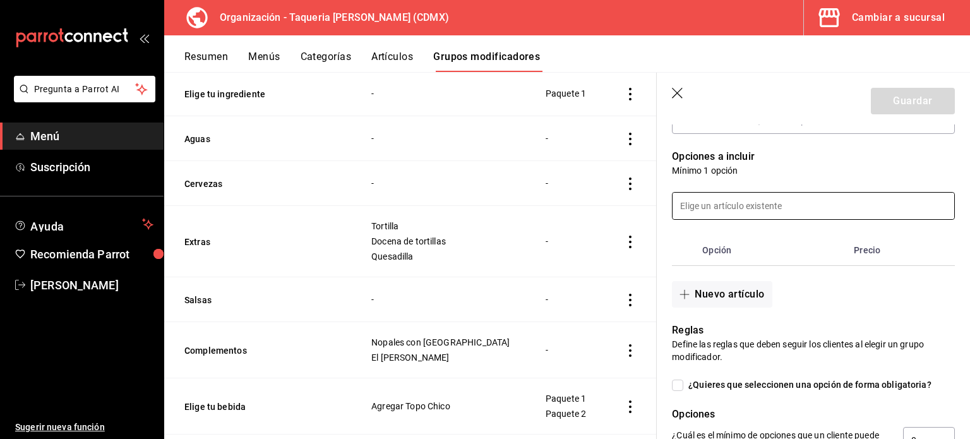
scroll to position [253, 0]
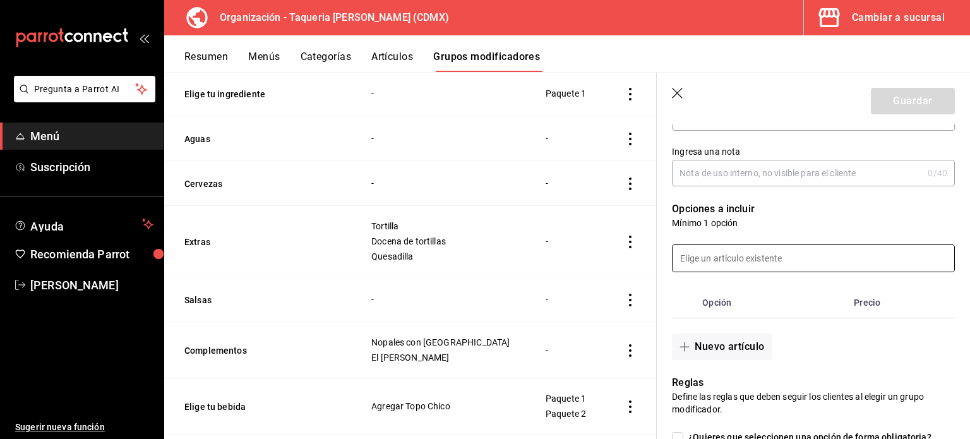
click at [816, 261] on input at bounding box center [814, 258] width 282 height 27
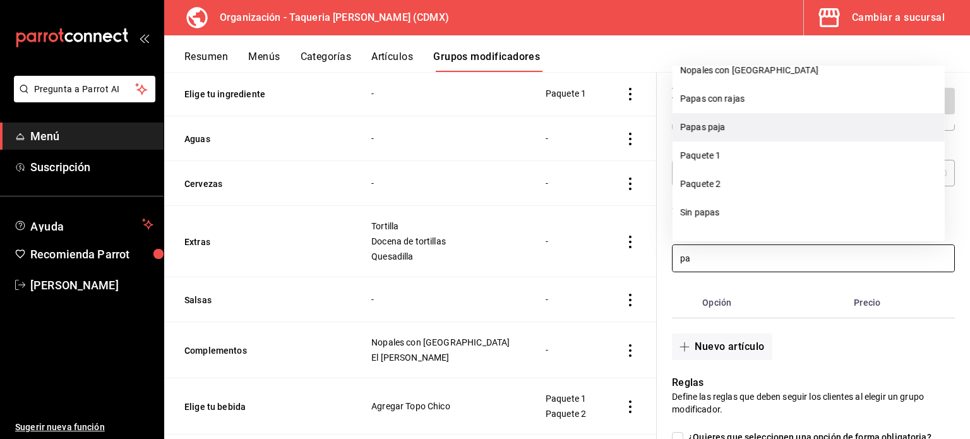
scroll to position [0, 0]
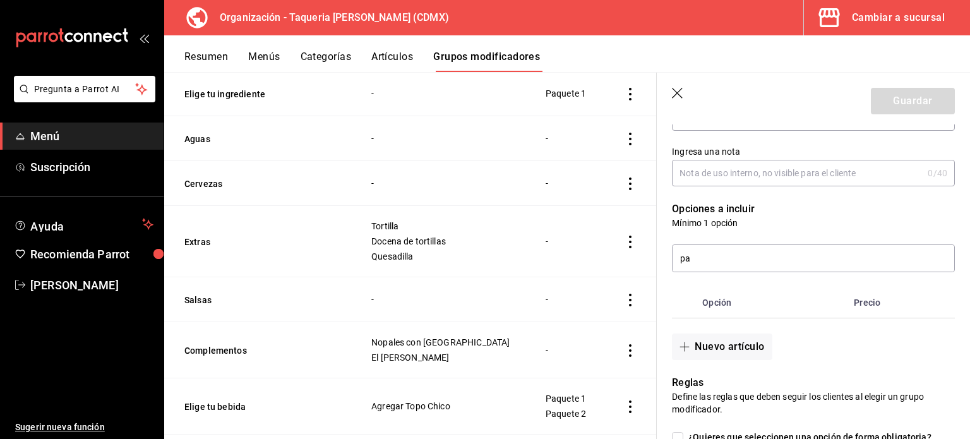
click at [838, 333] on div "Nuevo artículo" at bounding box center [806, 339] width 298 height 42
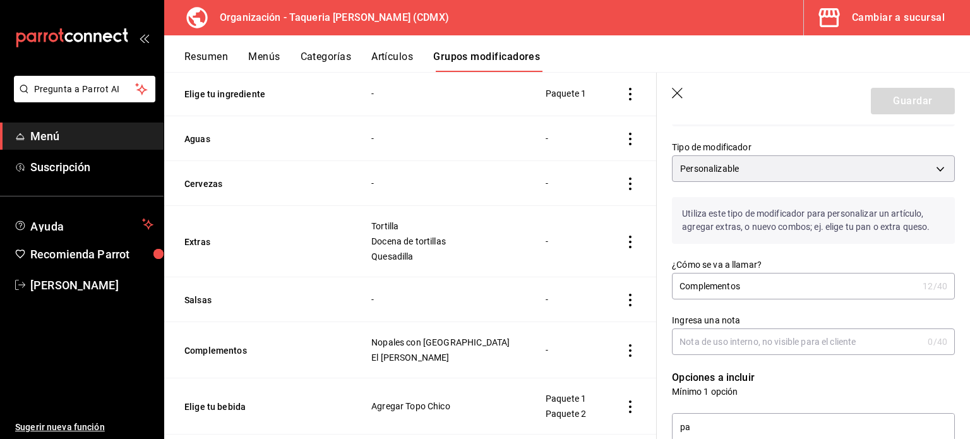
scroll to position [337, 0]
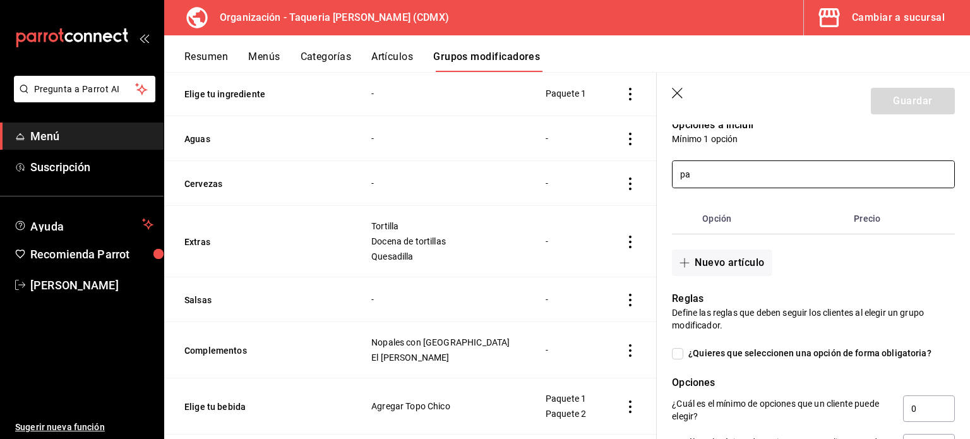
click at [735, 168] on input "pa" at bounding box center [814, 174] width 282 height 27
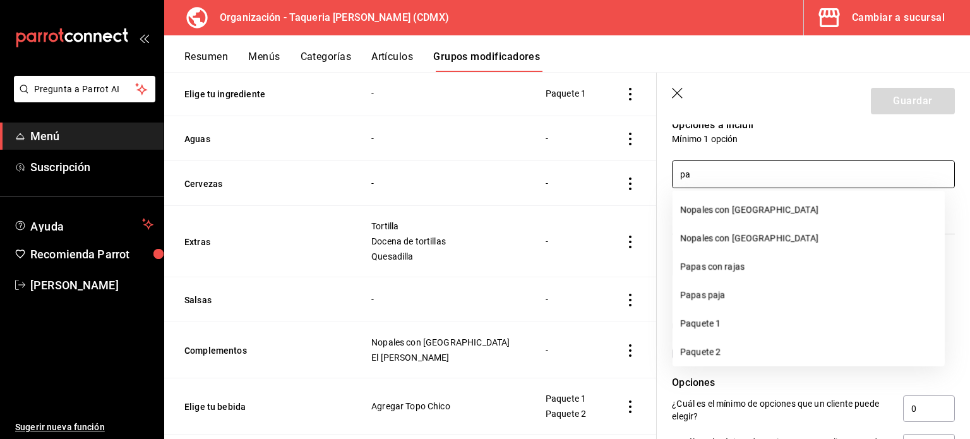
type input "p"
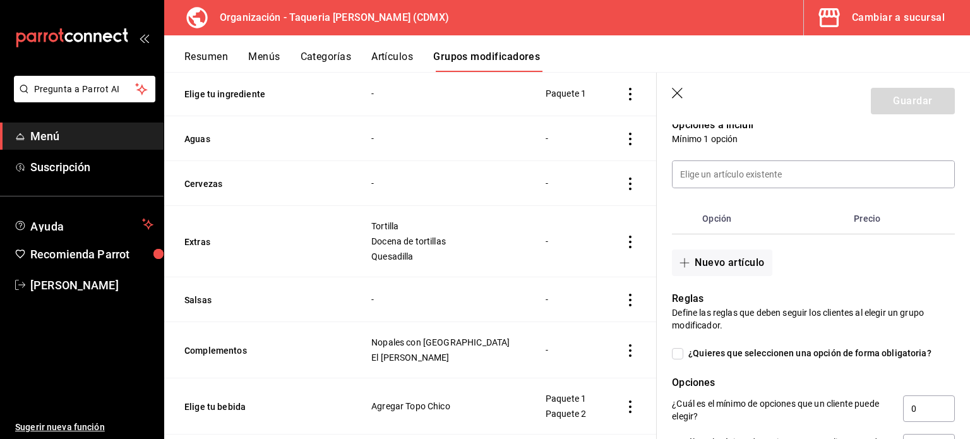
click at [774, 87] on header "Guardar" at bounding box center [813, 99] width 313 height 52
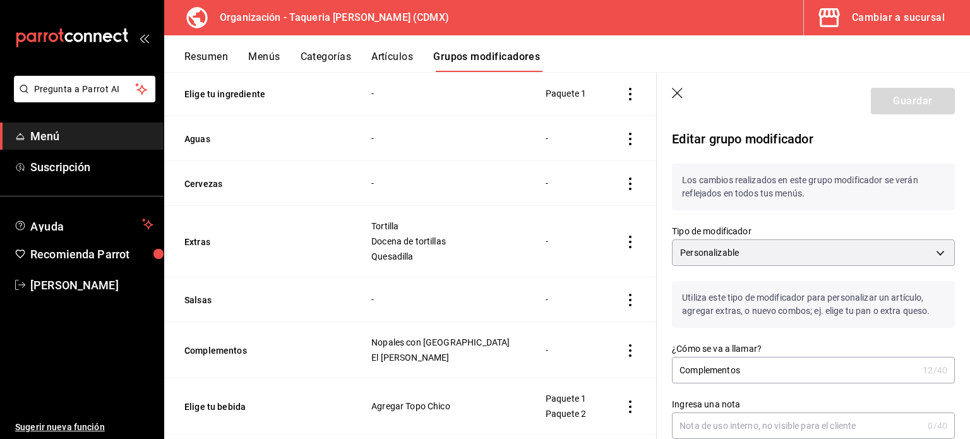
click at [205, 57] on button "Resumen" at bounding box center [206, 61] width 44 height 21
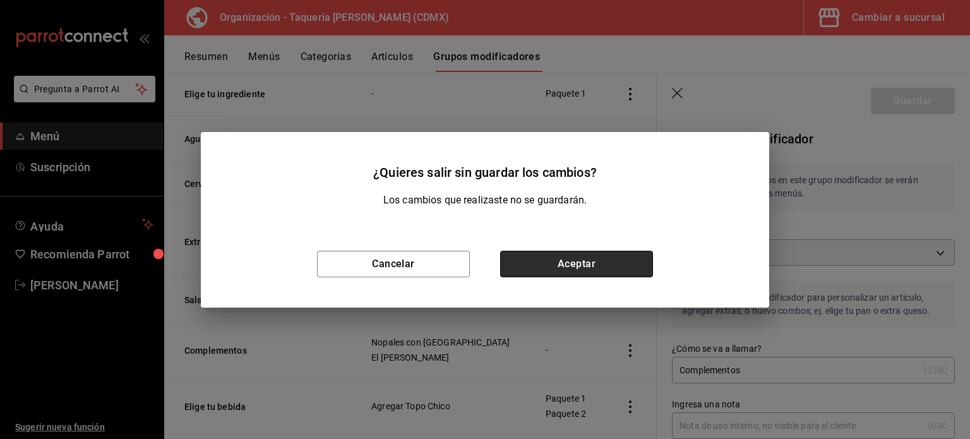
click at [602, 261] on button "Aceptar" at bounding box center [576, 264] width 153 height 27
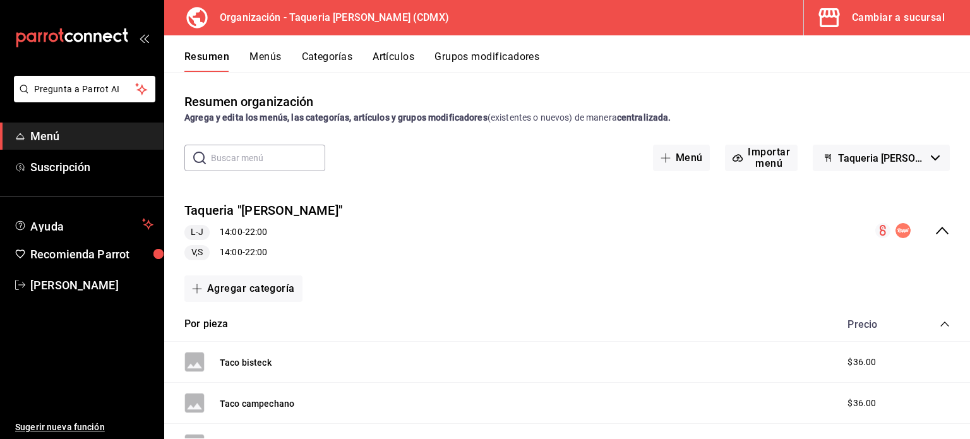
click at [277, 55] on button "Menús" at bounding box center [265, 61] width 32 height 21
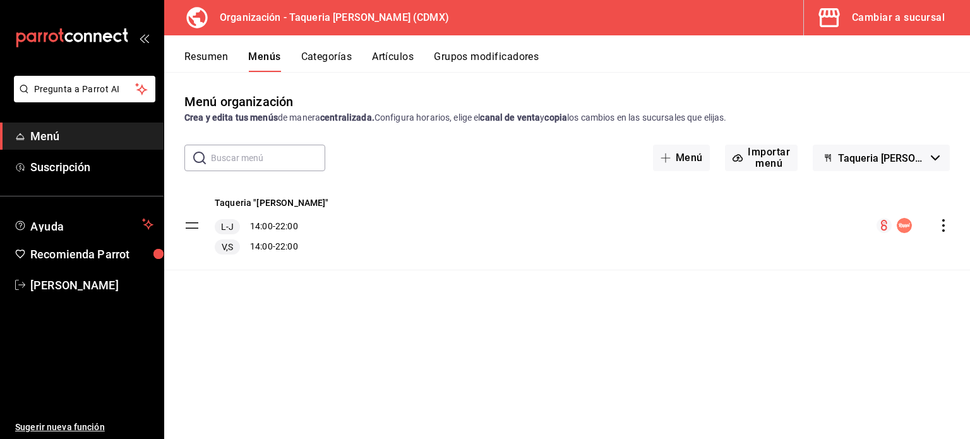
click at [329, 52] on button "Categorías" at bounding box center [326, 61] width 51 height 21
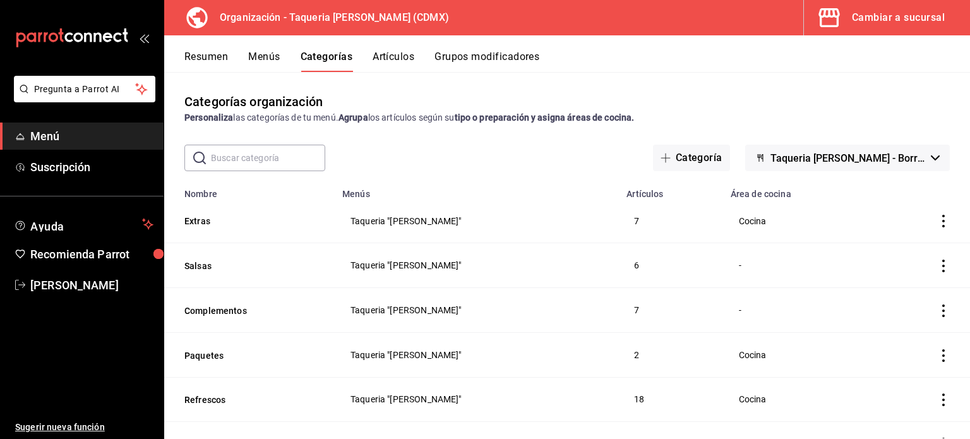
click at [901, 152] on span "Taqueria [PERSON_NAME] - Borrador" at bounding box center [848, 158] width 155 height 12
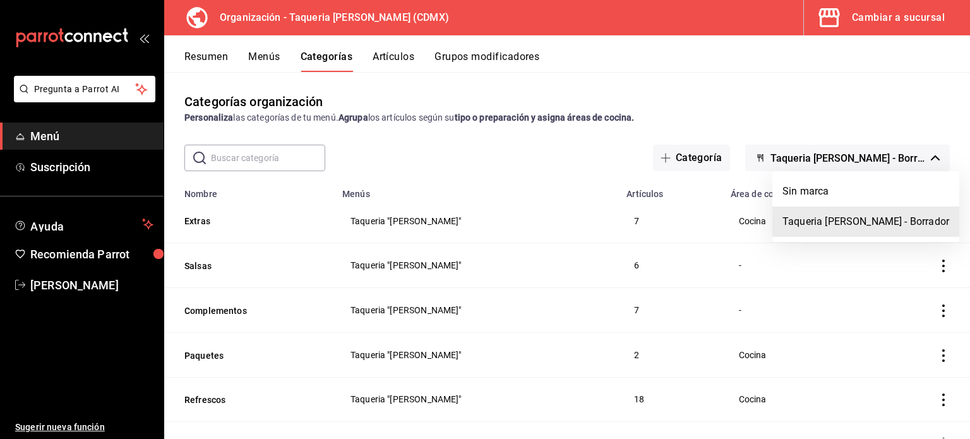
click at [882, 224] on li "Taqueria [PERSON_NAME] - Borrador" at bounding box center [865, 222] width 187 height 30
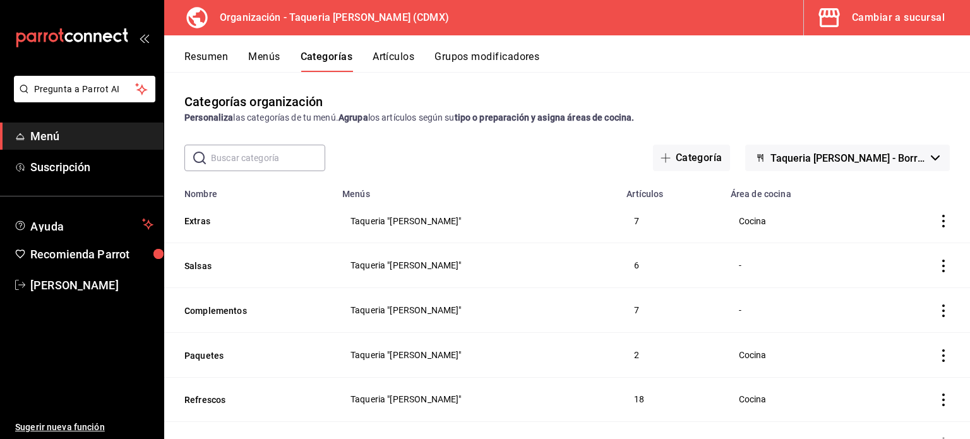
click at [877, 160] on span "Taqueria [PERSON_NAME] - Borrador" at bounding box center [848, 158] width 155 height 12
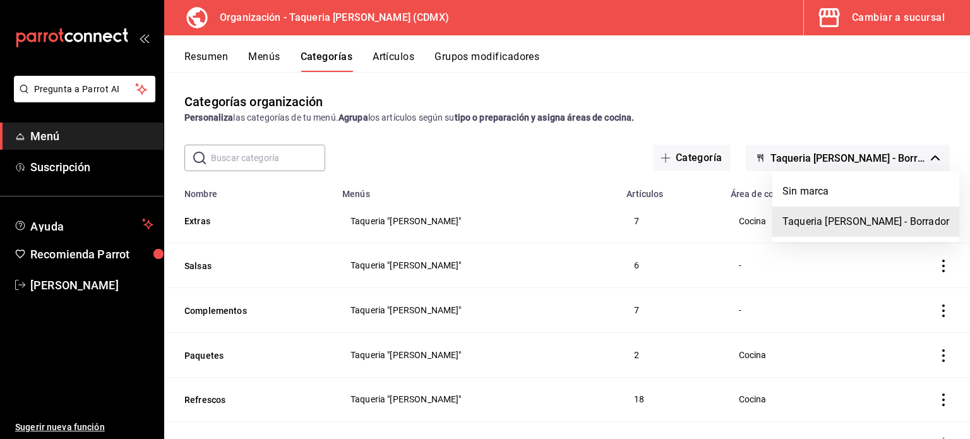
click at [824, 155] on div at bounding box center [485, 219] width 970 height 439
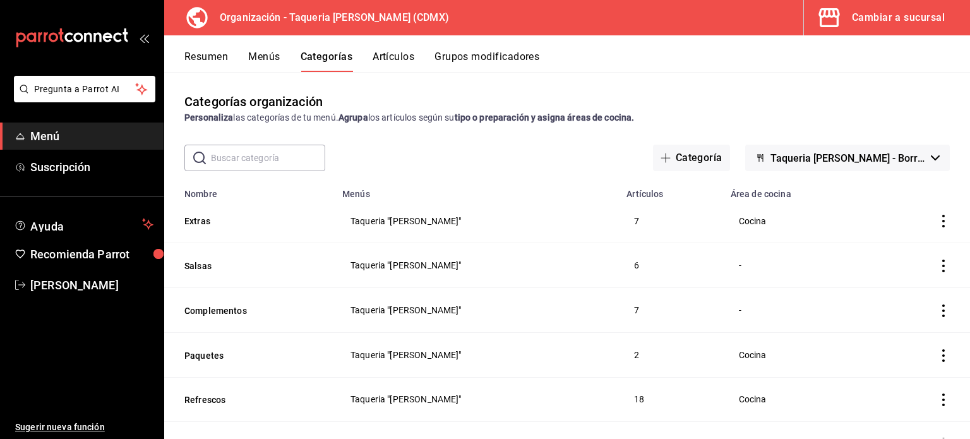
click at [376, 57] on button "Artículos" at bounding box center [394, 61] width 42 height 21
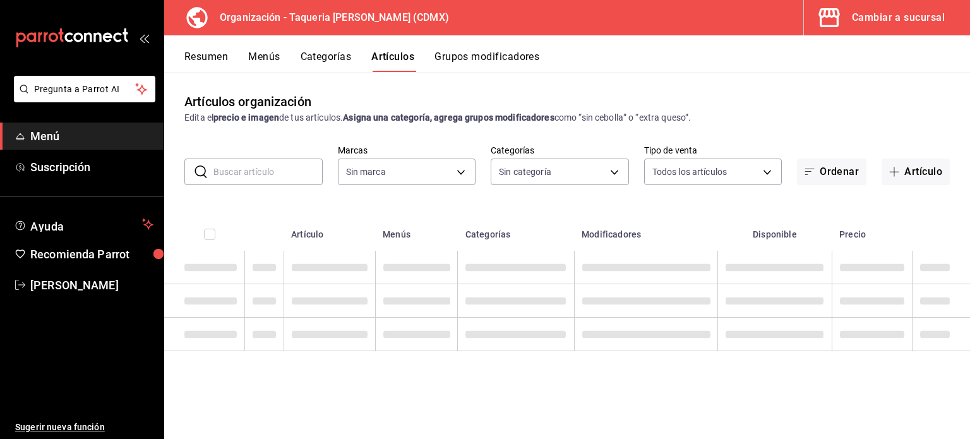
type input "ce101241-e291-4bf4-bb44-606d110127b7"
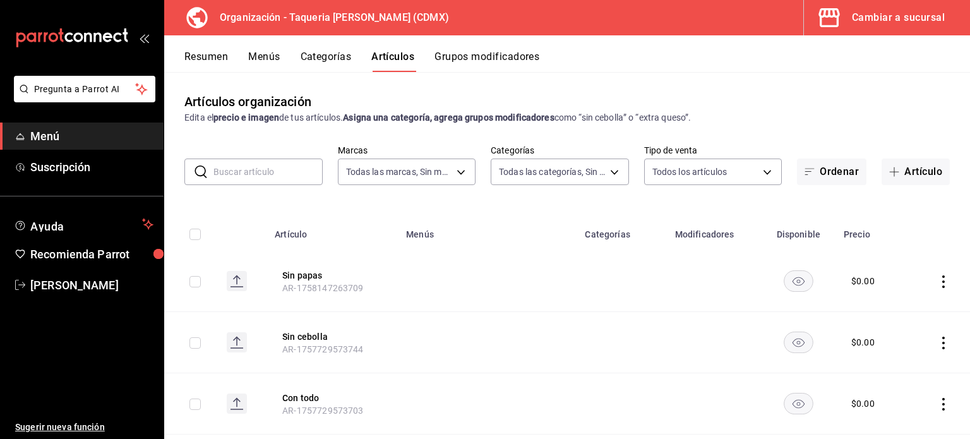
type input "525dfa34-559b-4d38-94f6-aaf585d6ada2,a85c83a3-24f4-47d7-91b1-cd088f40c17e,fc4c7…"
click at [480, 45] on div "Resumen Menús Categorías Artículos Grupos modificadores" at bounding box center [567, 53] width 806 height 37
click at [306, 59] on button "Categorías" at bounding box center [326, 61] width 51 height 21
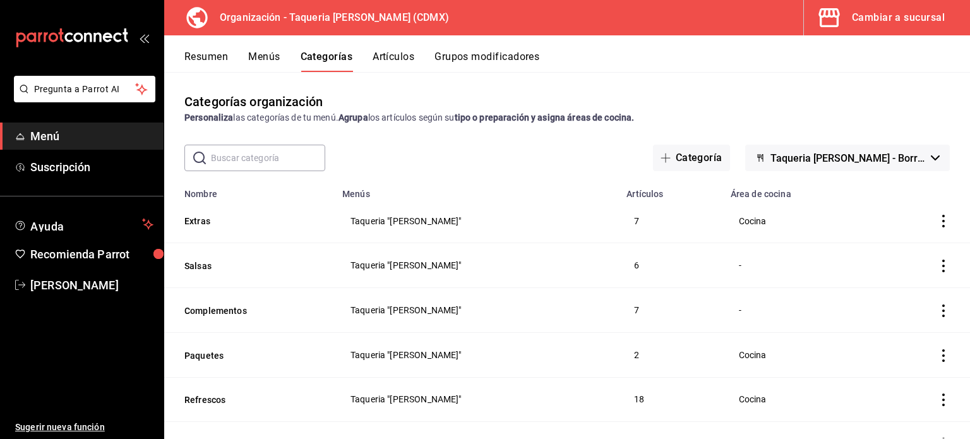
click at [845, 12] on span "button" at bounding box center [832, 17] width 30 height 25
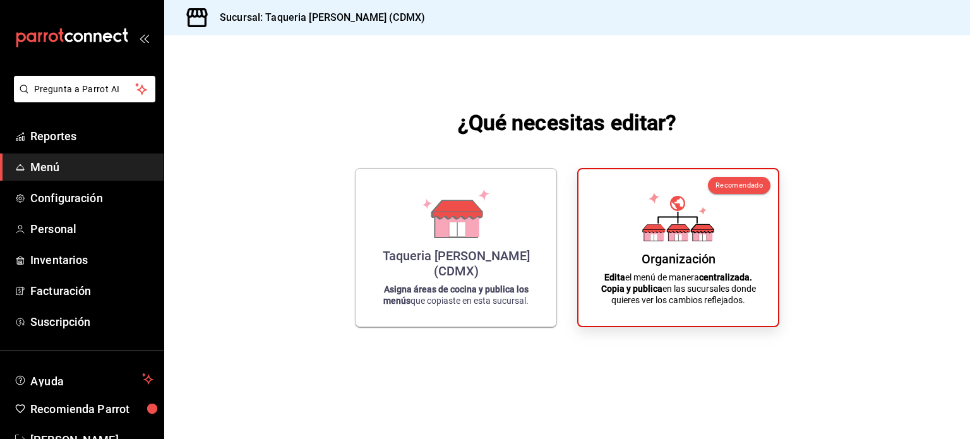
click at [53, 160] on span "Menú" at bounding box center [91, 167] width 123 height 17
click at [66, 175] on span "Menú" at bounding box center [91, 167] width 123 height 17
click at [66, 164] on span "Menú" at bounding box center [91, 167] width 123 height 17
click at [63, 196] on span "Configuración" at bounding box center [91, 197] width 123 height 17
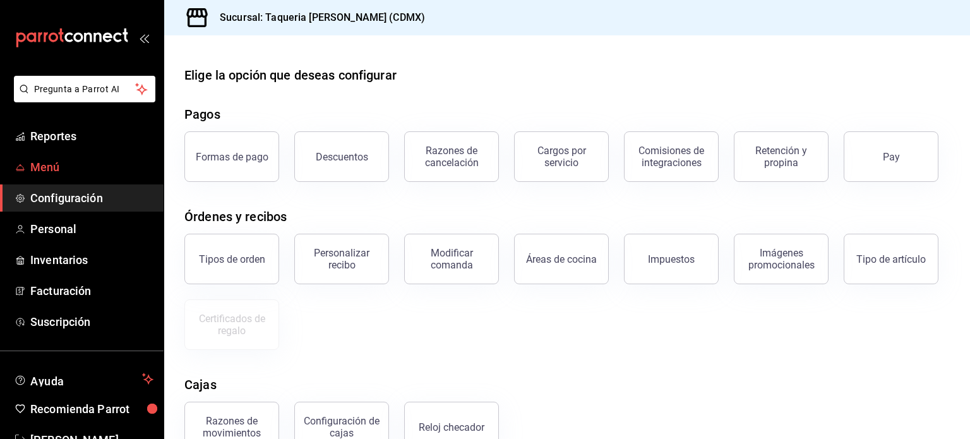
click at [57, 164] on span "Menú" at bounding box center [91, 167] width 123 height 17
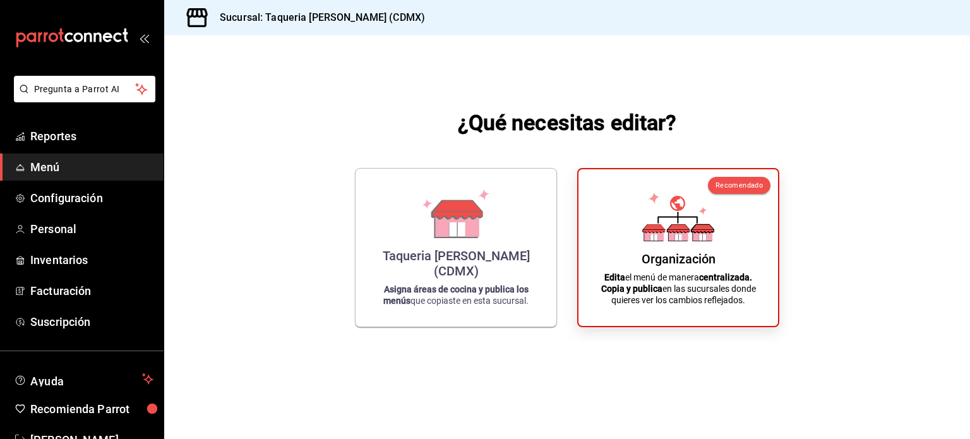
click at [475, 238] on icon at bounding box center [456, 224] width 44 height 27
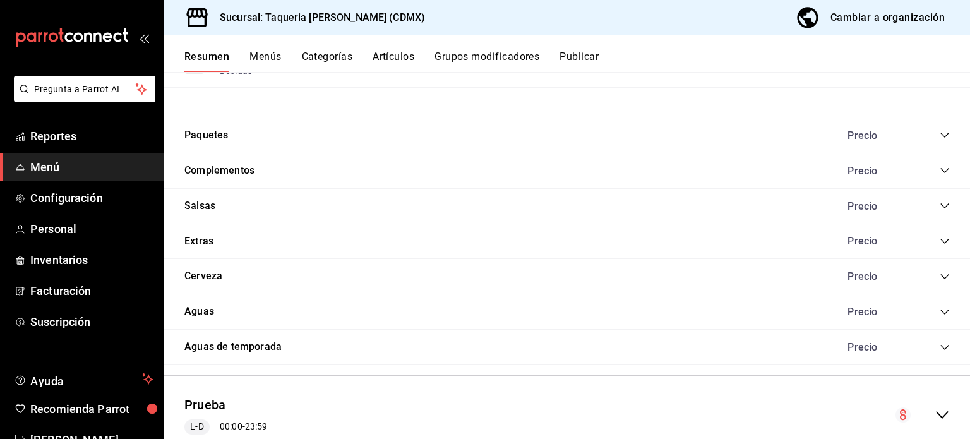
scroll to position [1357, 0]
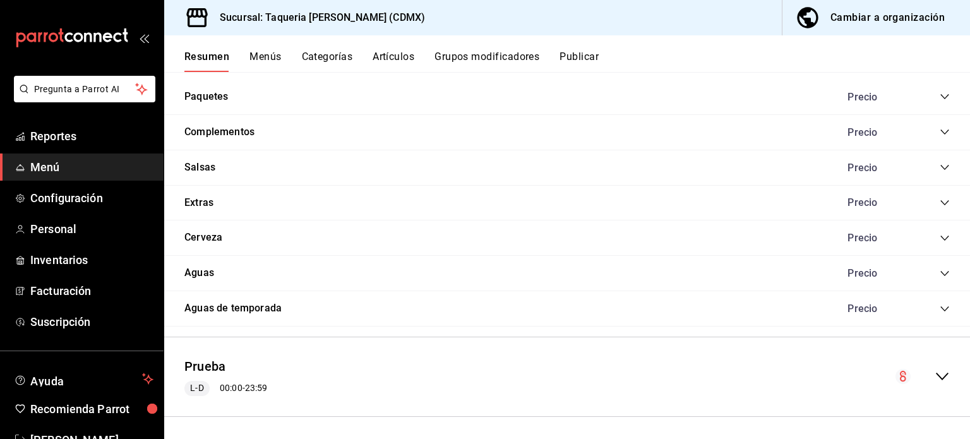
click at [922, 270] on div "Precio" at bounding box center [892, 273] width 115 height 12
click at [940, 269] on icon "collapse-category-row" at bounding box center [945, 273] width 10 height 10
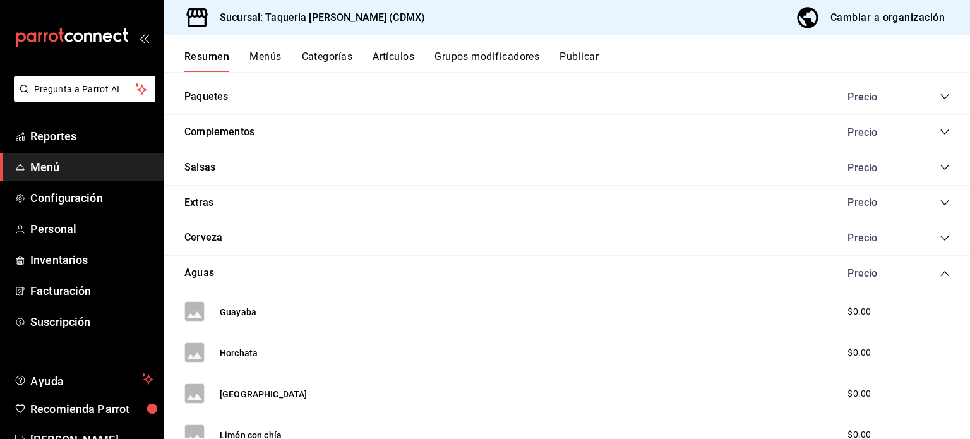
click at [940, 269] on icon "collapse-category-row" at bounding box center [945, 273] width 10 height 10
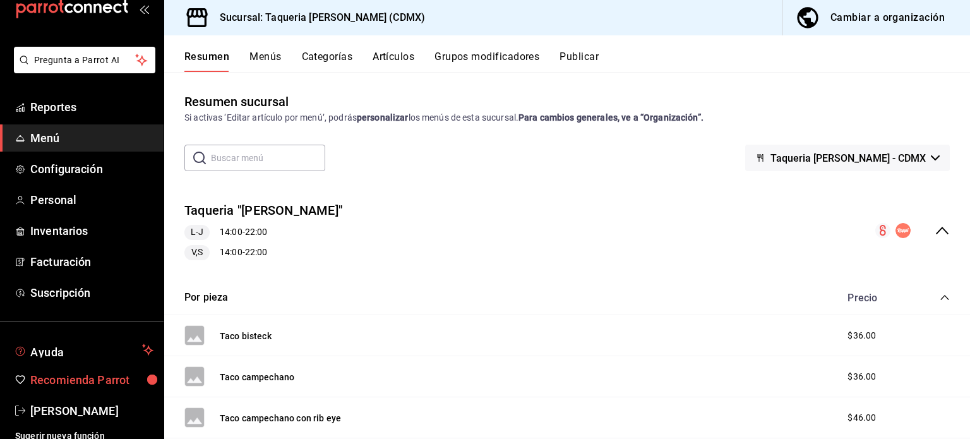
scroll to position [37, 0]
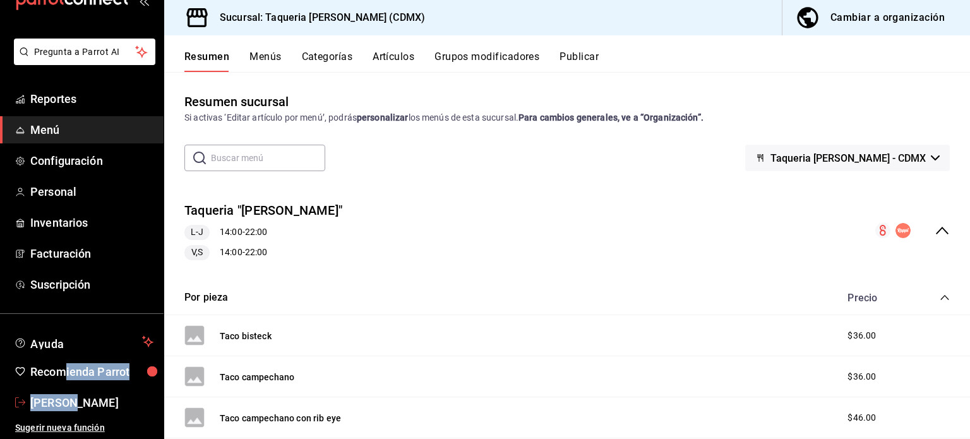
click at [66, 388] on ul "Ayuda Recomienda Parrot Kevin Ocaña" at bounding box center [82, 372] width 164 height 87
click at [73, 397] on span "[PERSON_NAME]" at bounding box center [91, 402] width 123 height 17
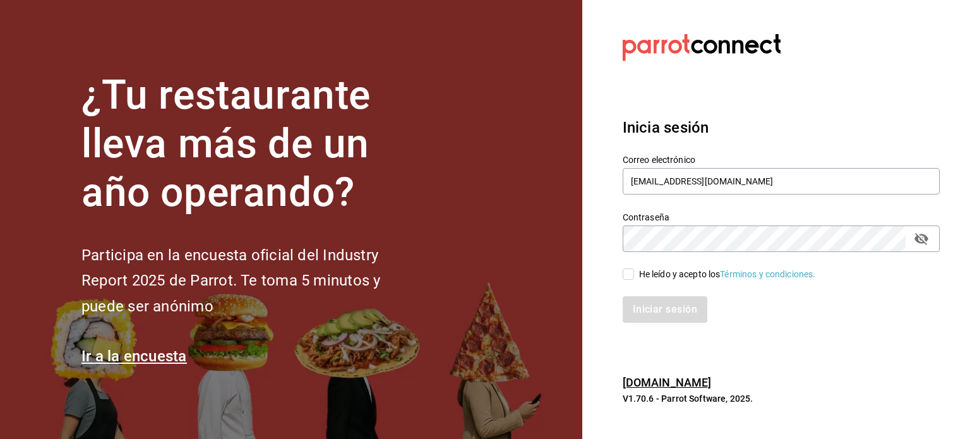
click at [629, 276] on input "He leído y acepto los Términos y condiciones." at bounding box center [628, 273] width 11 height 11
checkbox input "true"
click at [647, 313] on button "Iniciar sesión" at bounding box center [666, 309] width 86 height 27
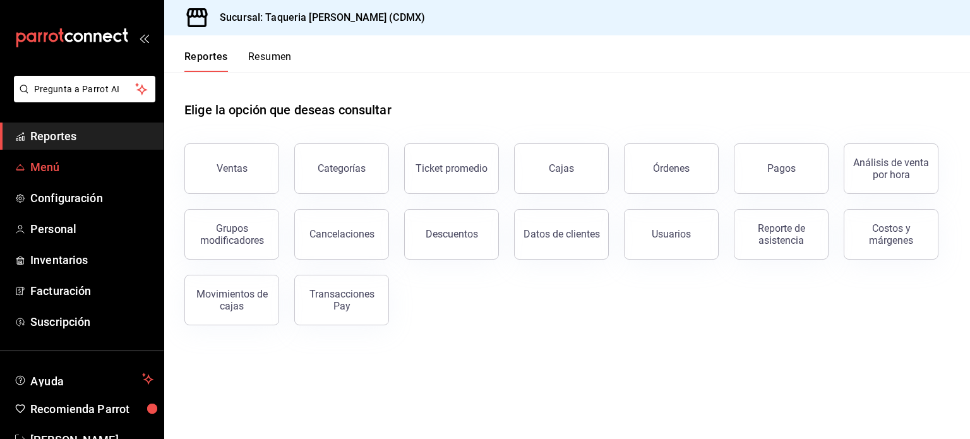
click at [45, 169] on span "Menú" at bounding box center [91, 167] width 123 height 17
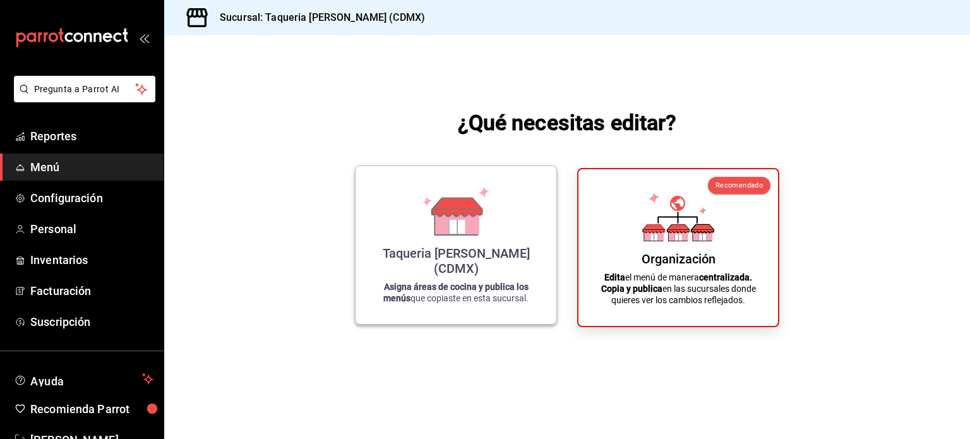
click at [410, 289] on strong "Asigna áreas de cocina y publica los menús" at bounding box center [455, 292] width 145 height 21
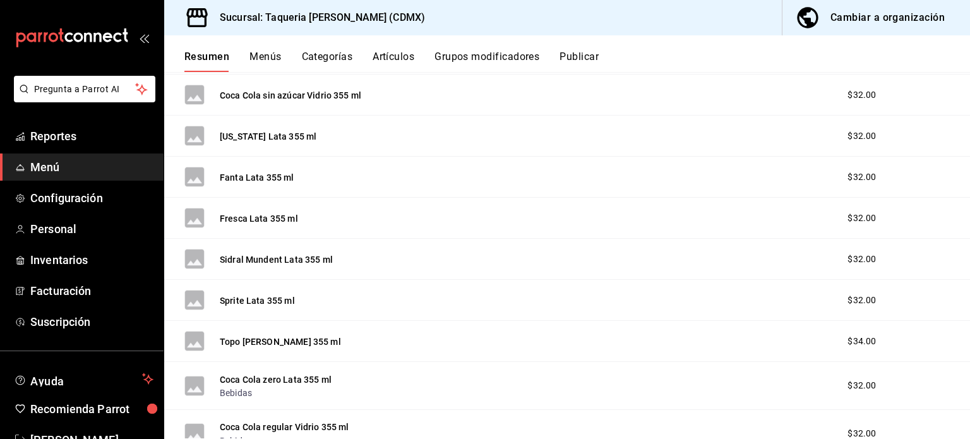
scroll to position [1347, 0]
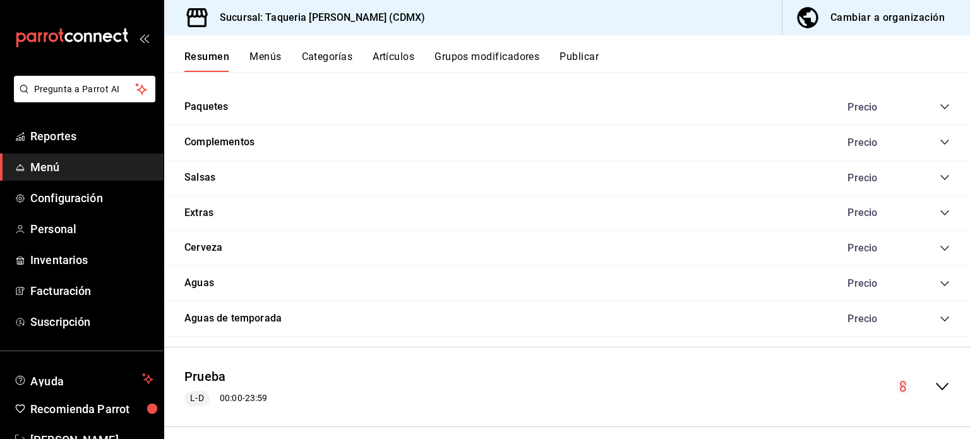
click at [940, 318] on icon "collapse-category-row" at bounding box center [944, 318] width 8 height 5
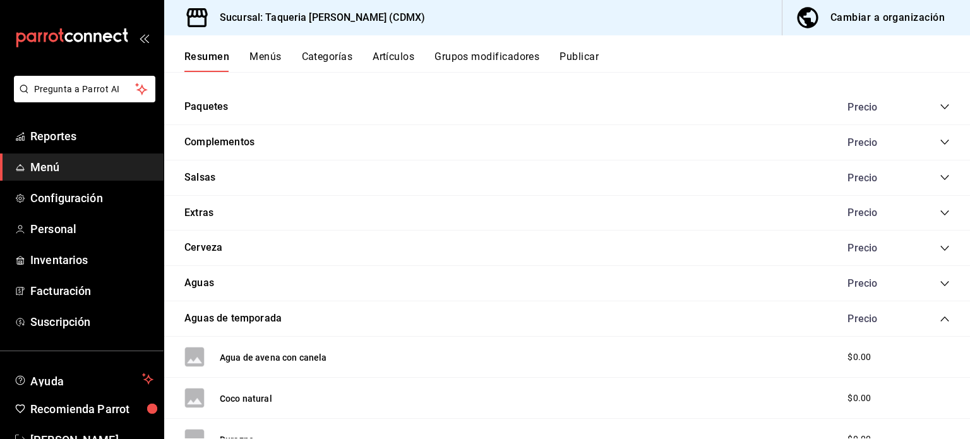
click at [940, 318] on icon "collapse-category-row" at bounding box center [945, 319] width 10 height 10
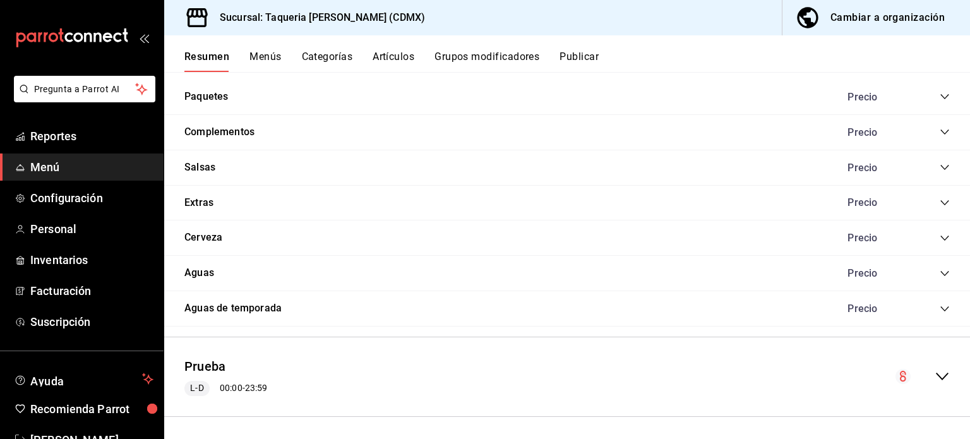
scroll to position [768, 0]
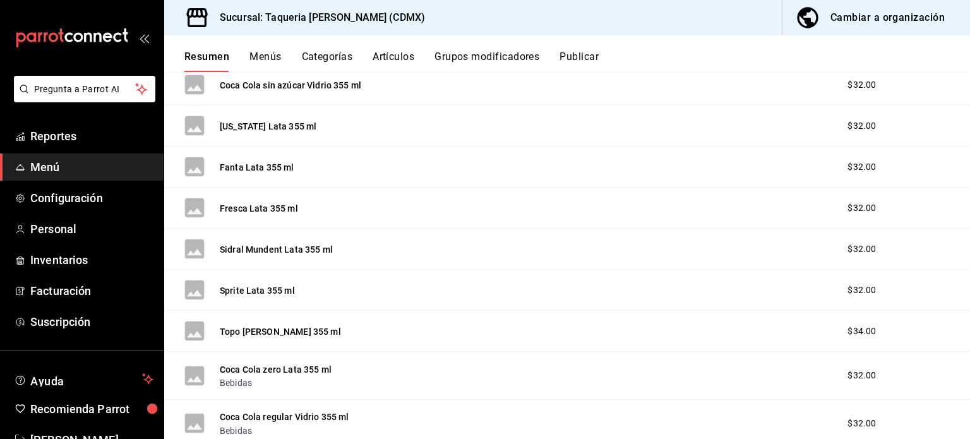
click at [39, 166] on span "Menú" at bounding box center [91, 167] width 123 height 17
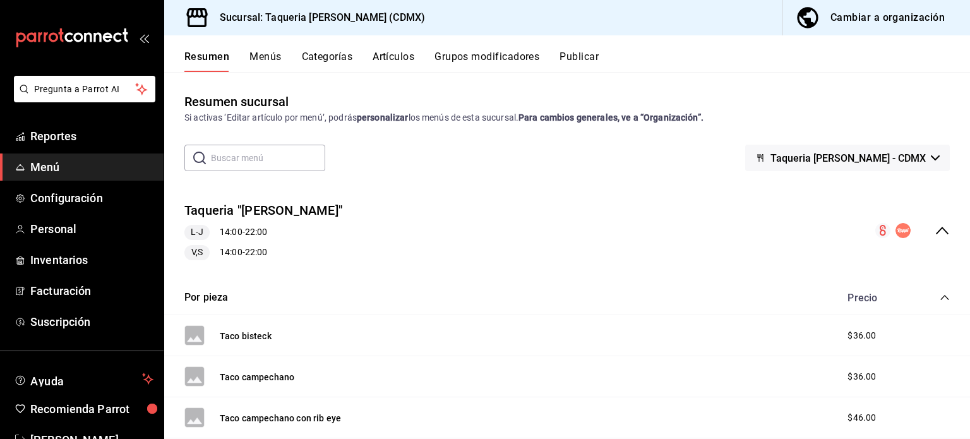
click at [917, 10] on div "Cambiar a organización" at bounding box center [888, 18] width 114 height 18
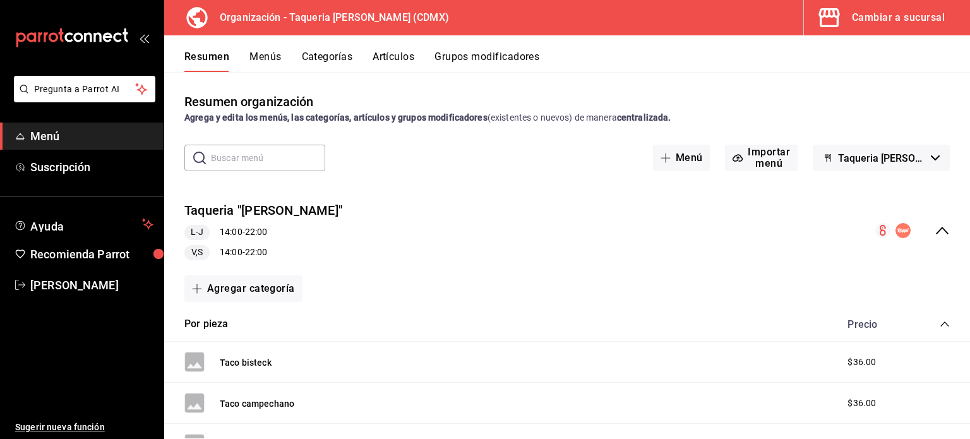
click at [268, 55] on button "Menús" at bounding box center [265, 61] width 32 height 21
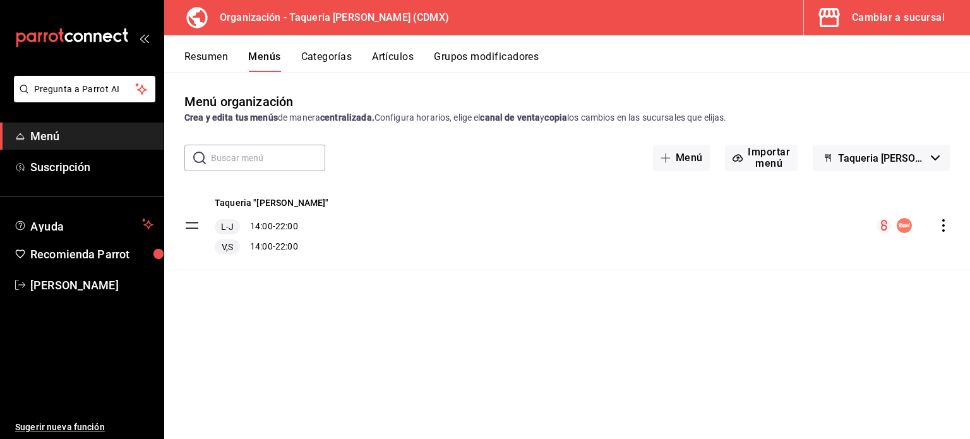
click at [908, 165] on button "Taqueria [PERSON_NAME] - Borrador" at bounding box center [881, 158] width 137 height 27
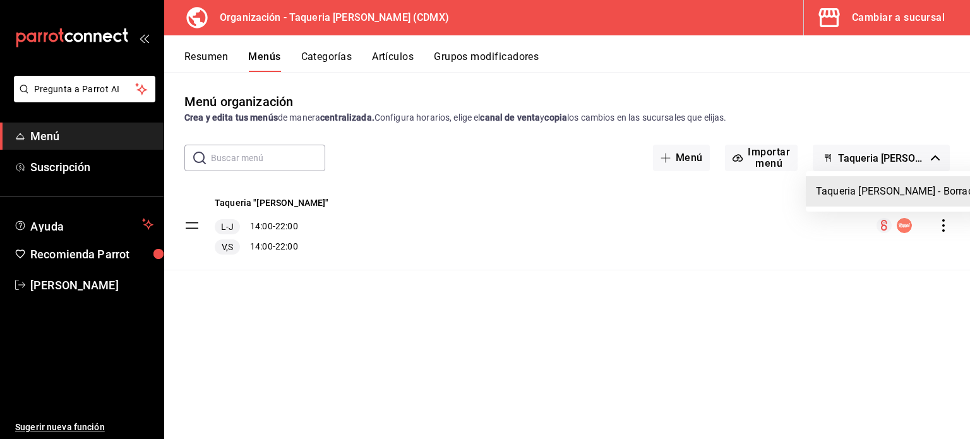
click at [939, 224] on div at bounding box center [485, 219] width 970 height 439
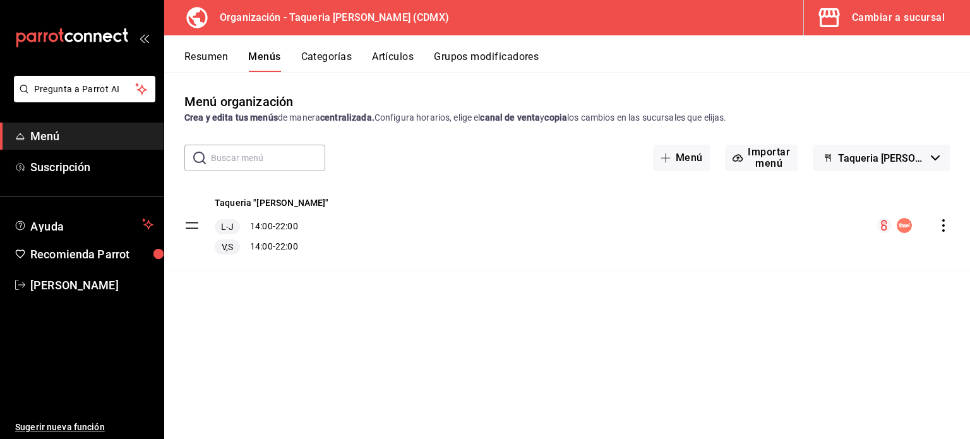
click at [947, 224] on icon "actions" at bounding box center [943, 225] width 13 height 13
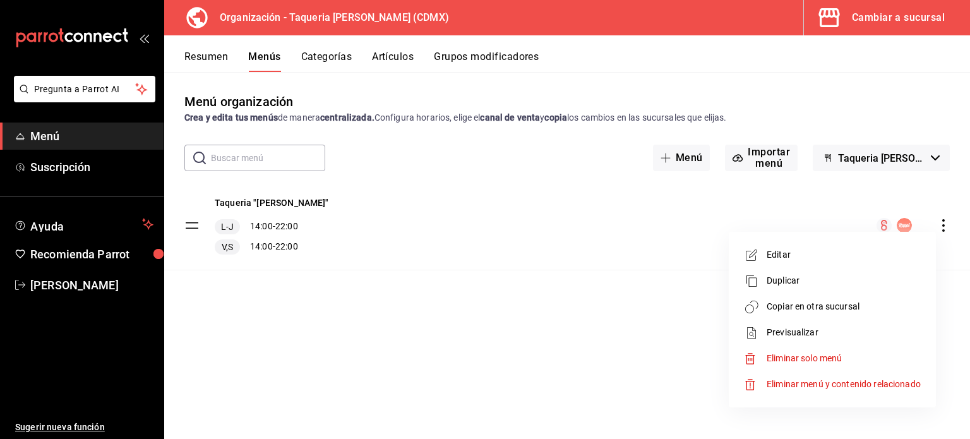
click at [873, 313] on span "Copiar en otra sucursal" at bounding box center [844, 306] width 154 height 13
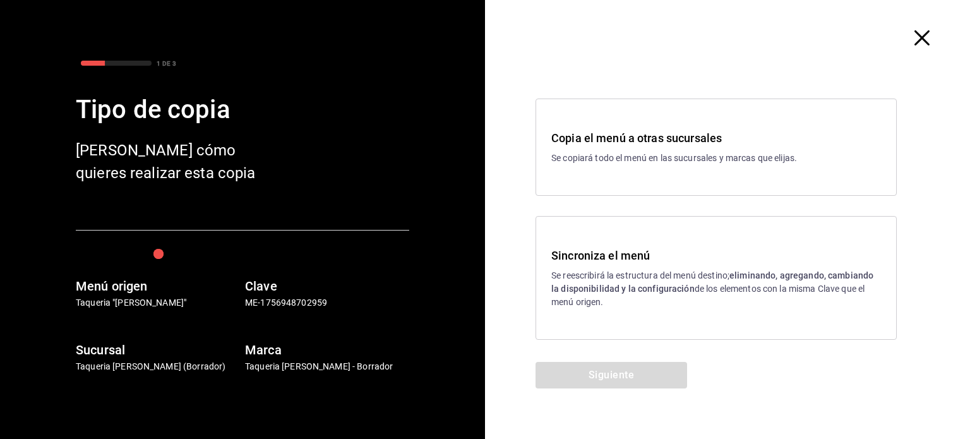
click at [119, 297] on p "Taqueria "[PERSON_NAME]"" at bounding box center [158, 302] width 164 height 13
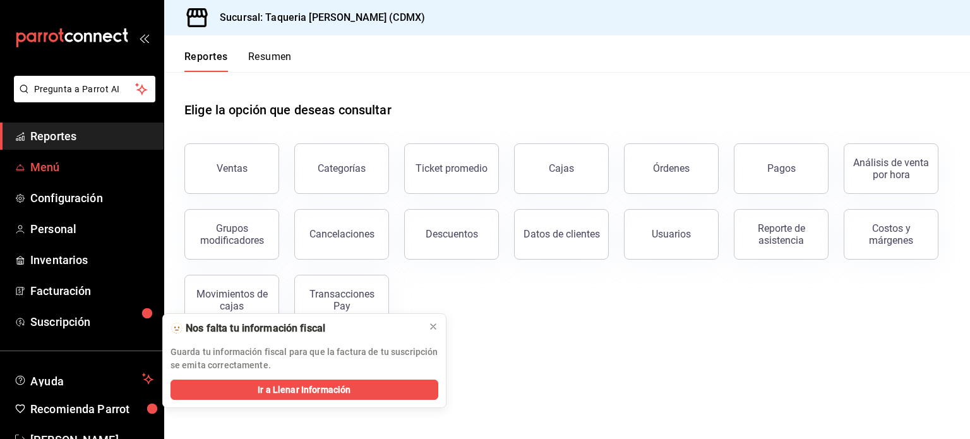
click at [62, 169] on span "Menú" at bounding box center [91, 167] width 123 height 17
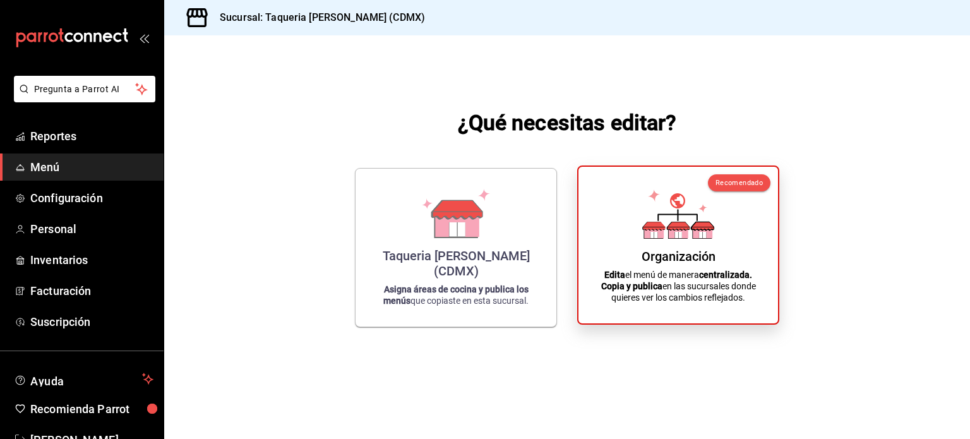
click at [710, 249] on div "Organización" at bounding box center [679, 256] width 74 height 15
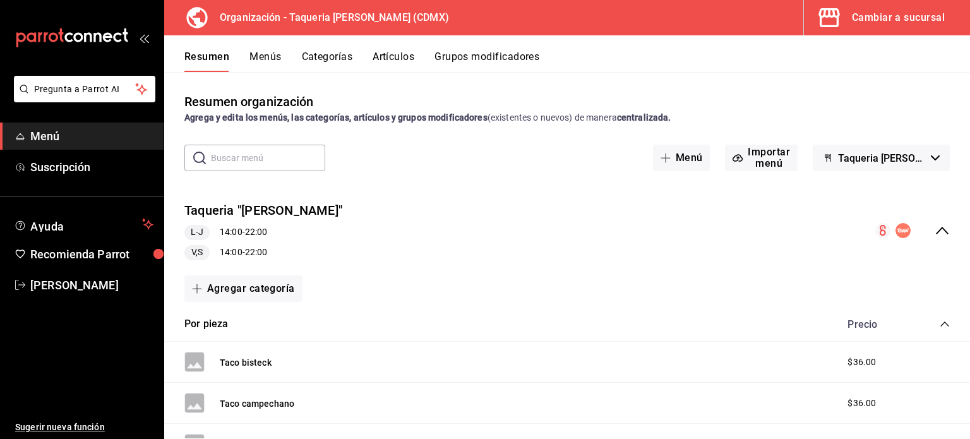
click at [279, 56] on button "Menús" at bounding box center [265, 61] width 32 height 21
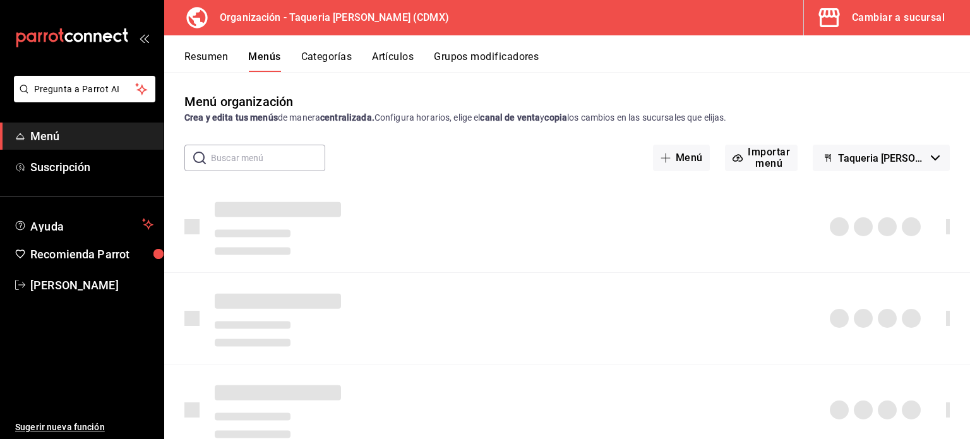
click at [333, 59] on button "Categorías" at bounding box center [326, 61] width 51 height 21
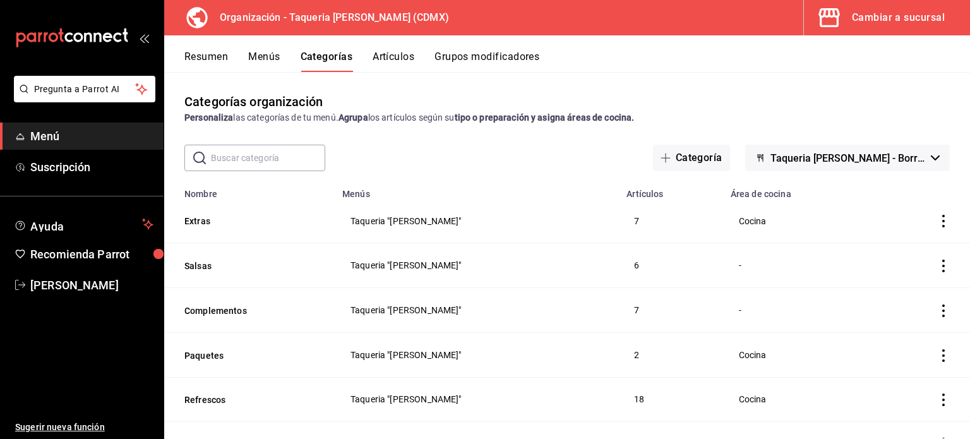
click at [409, 60] on button "Artículos" at bounding box center [394, 61] width 42 height 21
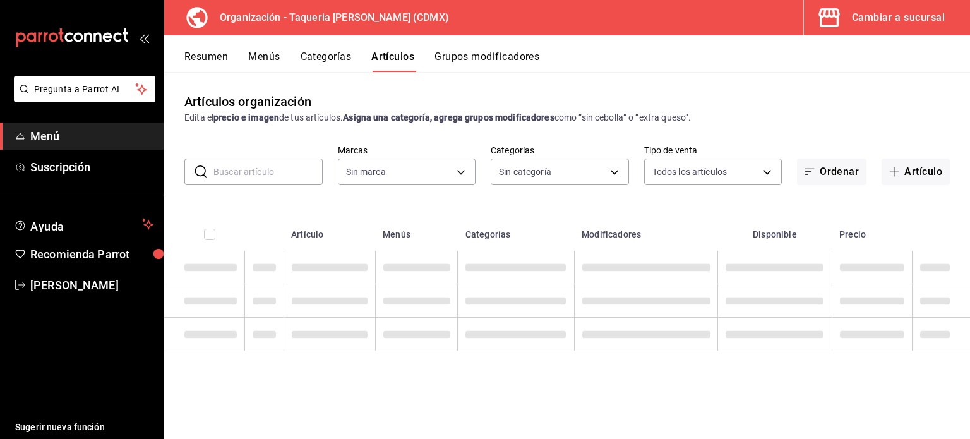
type input "ce101241-e291-4bf4-bb44-606d110127b7"
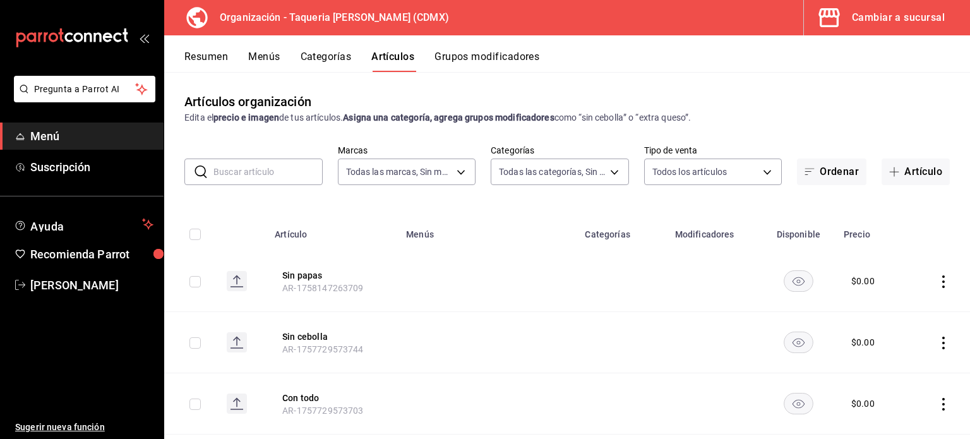
type input "525dfa34-559b-4d38-94f6-aaf585d6ada2,a85c83a3-24f4-47d7-91b1-cd088f40c17e,fc4c7…"
click at [265, 177] on input "text" at bounding box center [267, 171] width 109 height 25
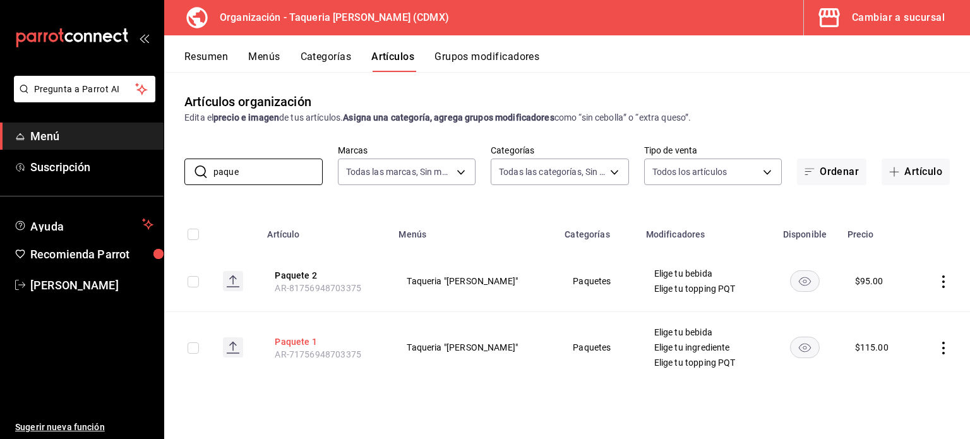
type input "paque"
click at [303, 343] on button "Paquete 1" at bounding box center [325, 341] width 101 height 13
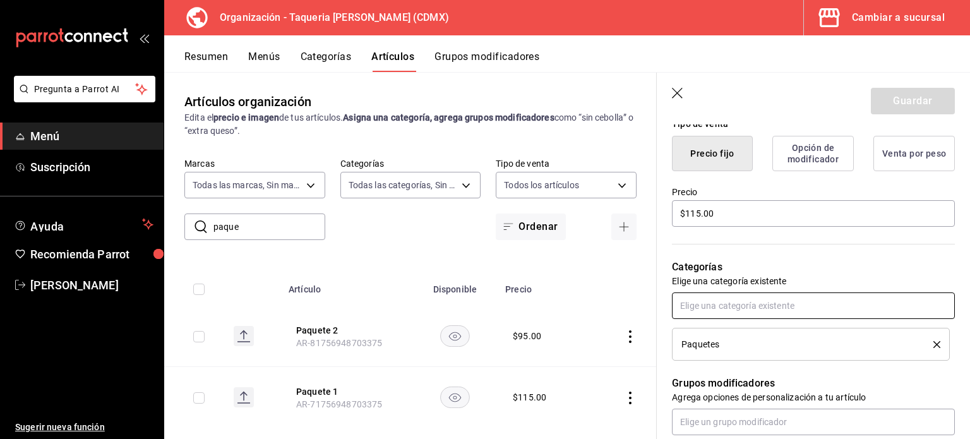
scroll to position [337, 0]
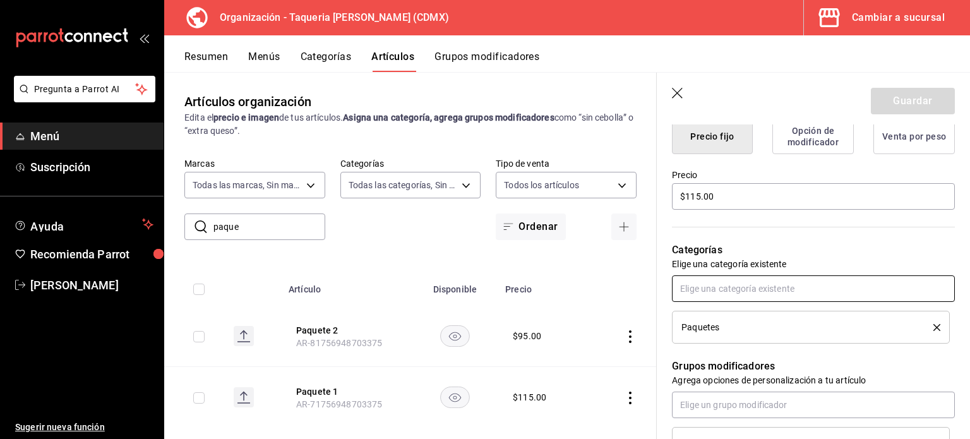
click at [750, 292] on input "text" at bounding box center [813, 288] width 283 height 27
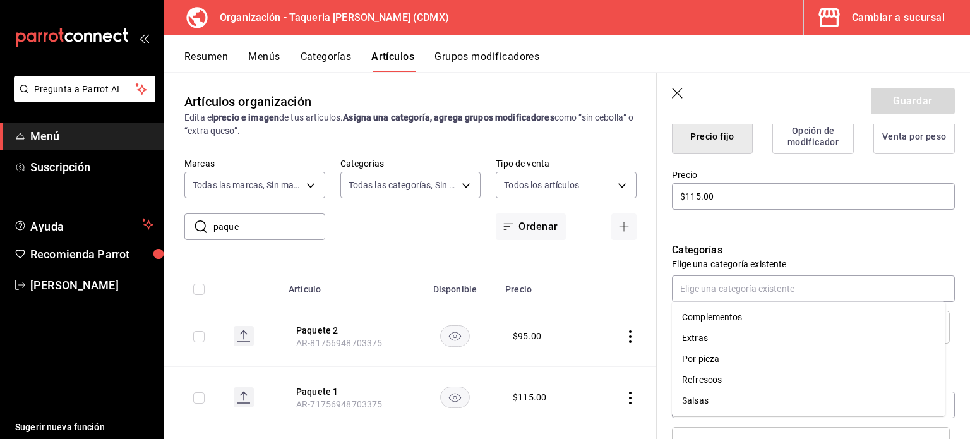
click at [829, 252] on p "Categorías" at bounding box center [813, 250] width 283 height 15
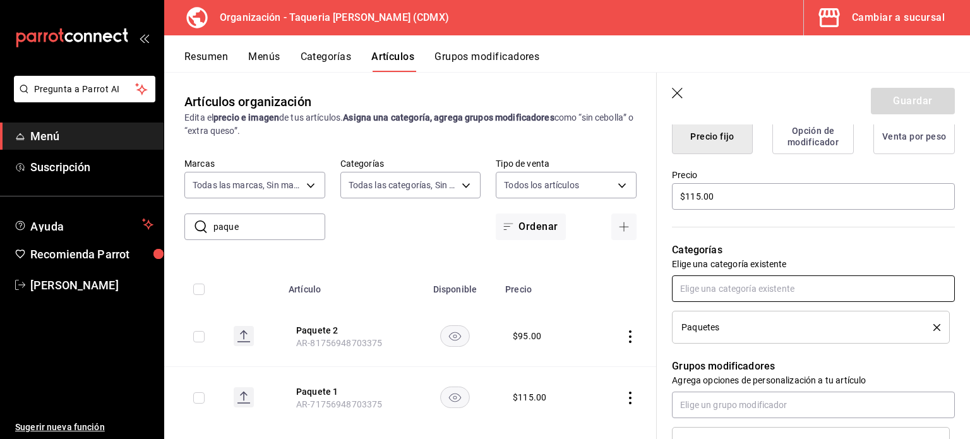
click at [764, 299] on input "text" at bounding box center [813, 288] width 283 height 27
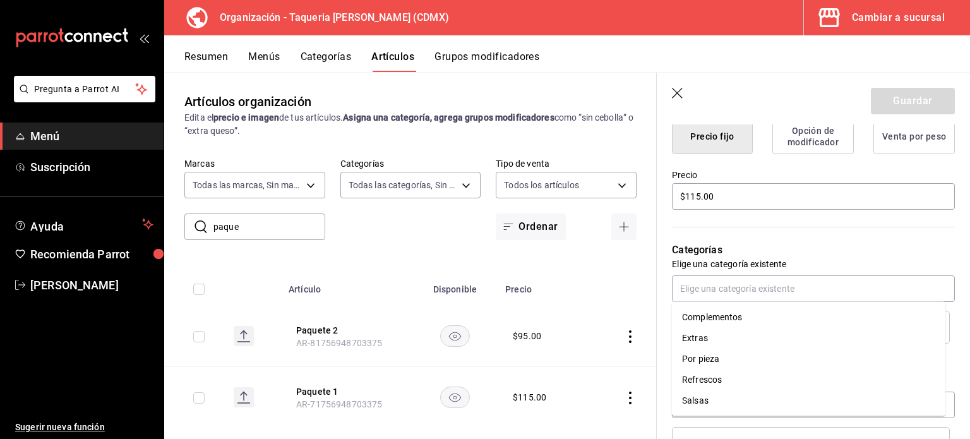
click at [832, 260] on p "Elige una categoría existente" at bounding box center [813, 264] width 283 height 13
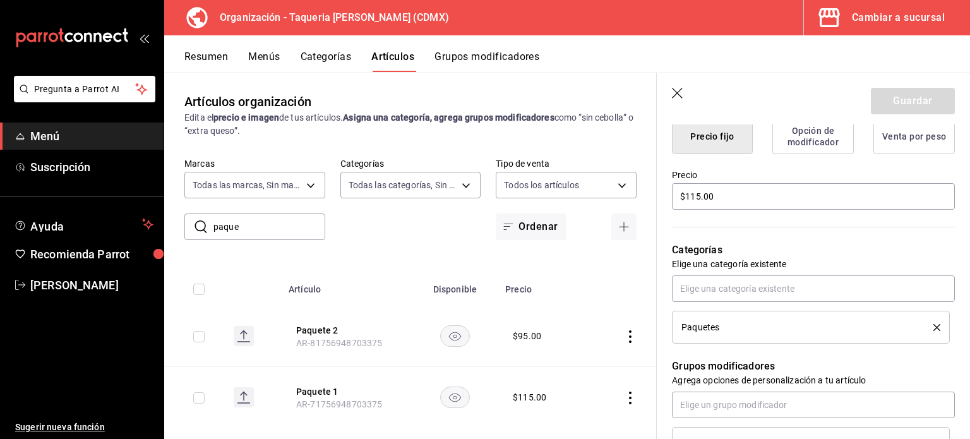
click at [810, 146] on button "Opción de modificador" at bounding box center [812, 136] width 81 height 35
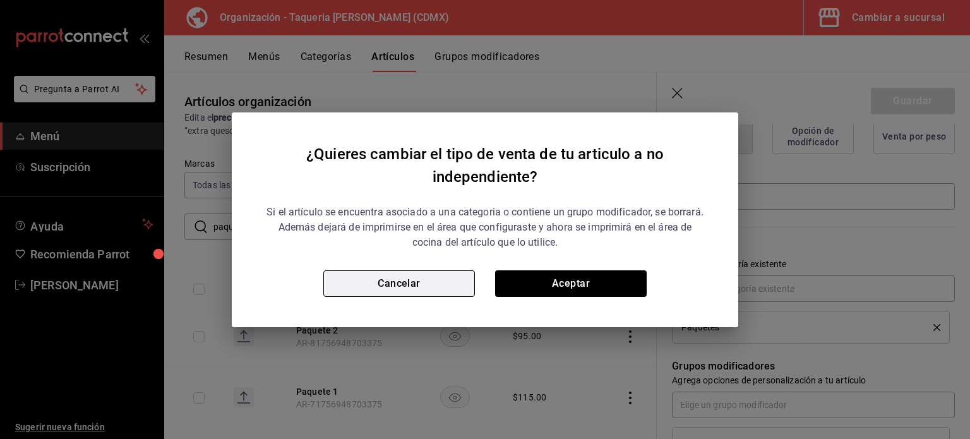
click at [424, 290] on button "Cancelar" at bounding box center [399, 283] width 152 height 27
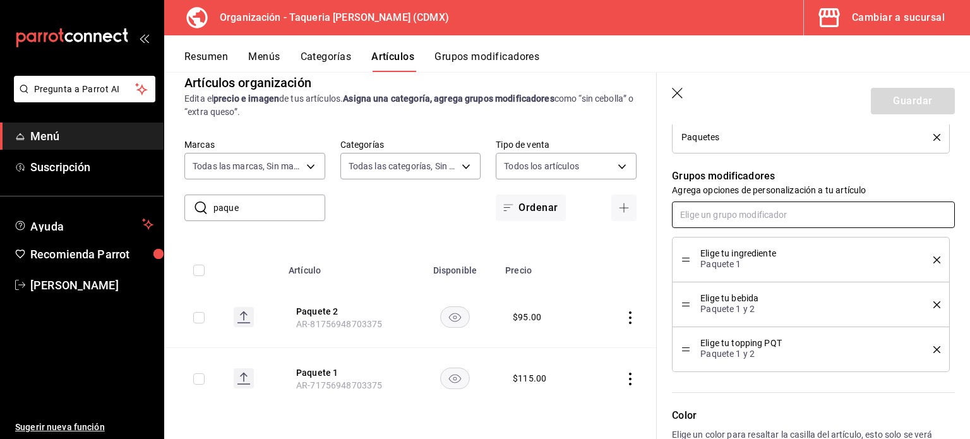
scroll to position [503, 0]
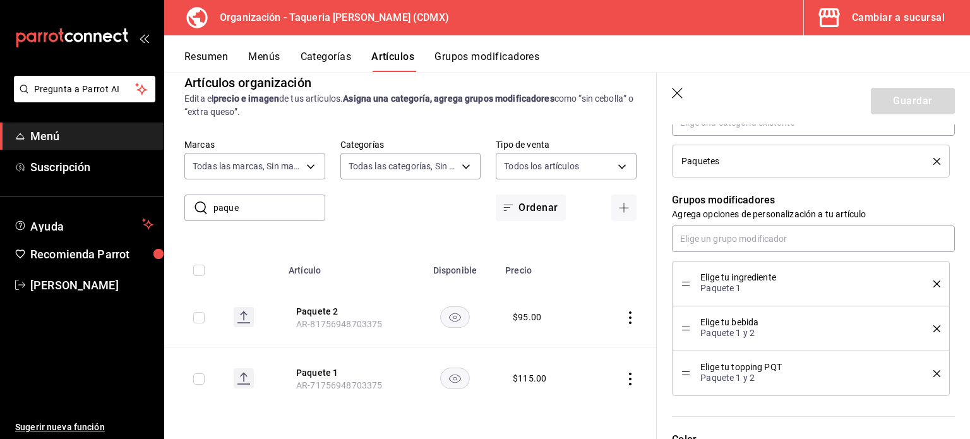
click at [933, 282] on icon "delete" at bounding box center [936, 283] width 7 height 7
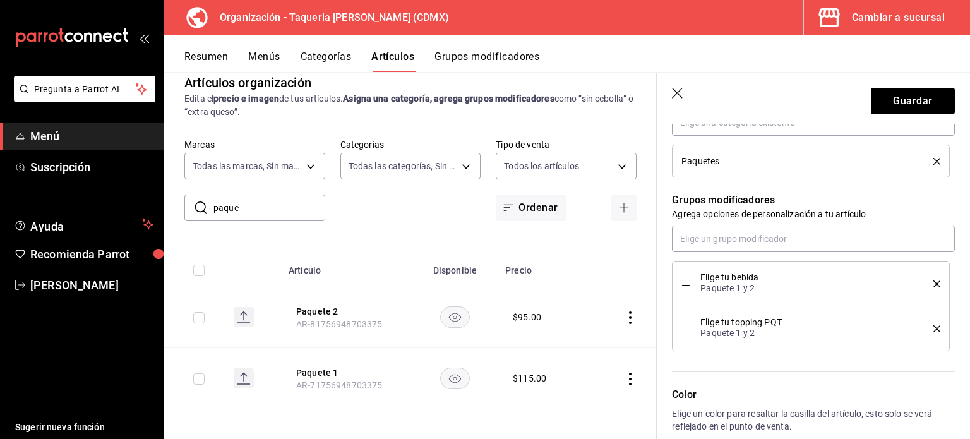
click at [933, 282] on icon "delete" at bounding box center [936, 283] width 7 height 7
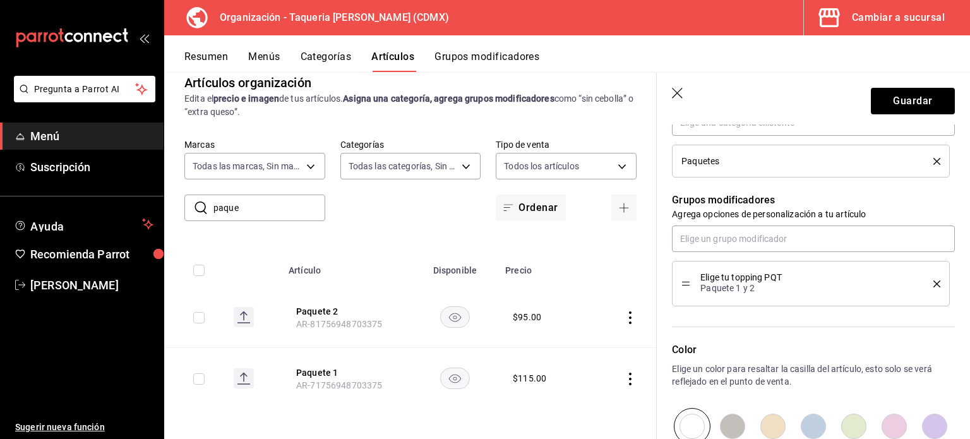
click at [933, 282] on icon "delete" at bounding box center [936, 283] width 7 height 7
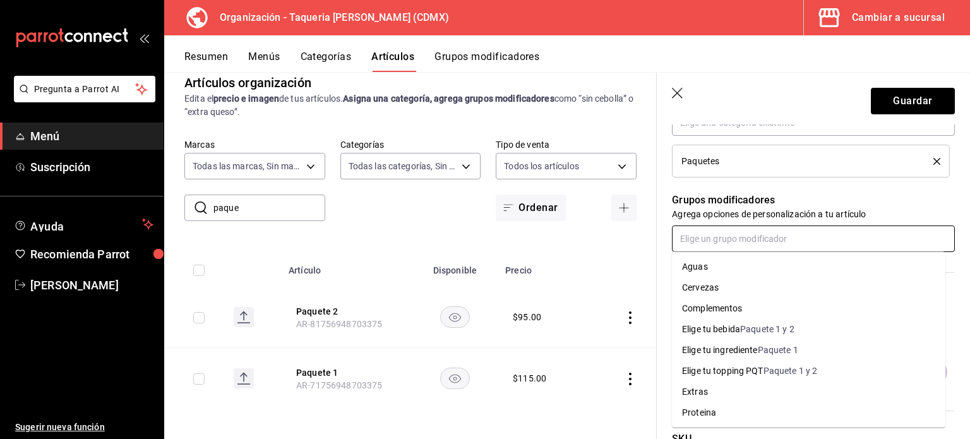
click at [806, 239] on input "text" at bounding box center [813, 238] width 283 height 27
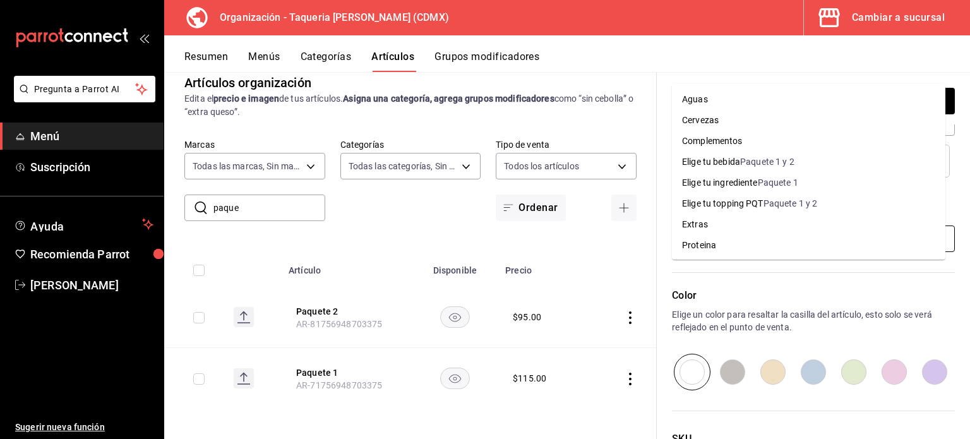
scroll to position [418, 0]
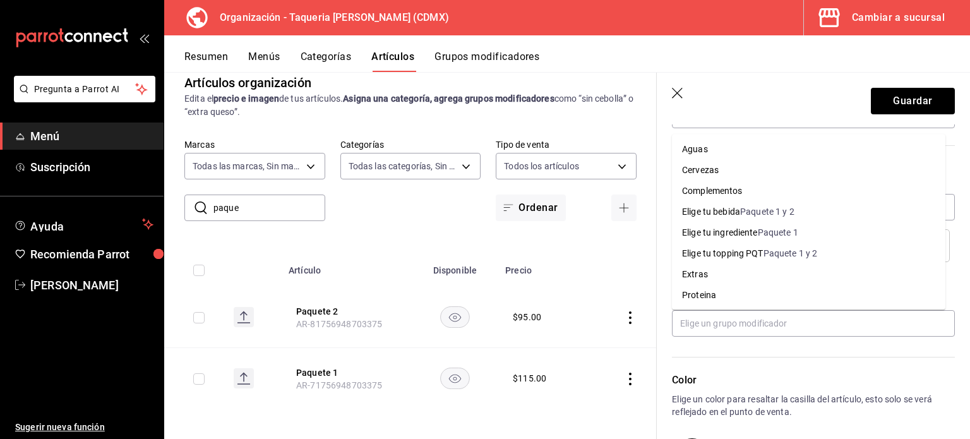
click at [891, 356] on div "Color Elige un color para resaltar la casilla del artículo, esto solo se verá r…" at bounding box center [806, 406] width 298 height 138
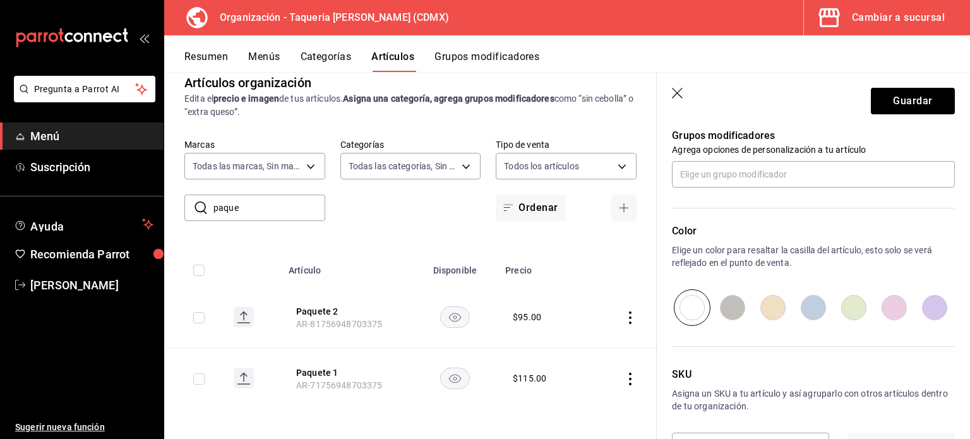
scroll to position [587, 0]
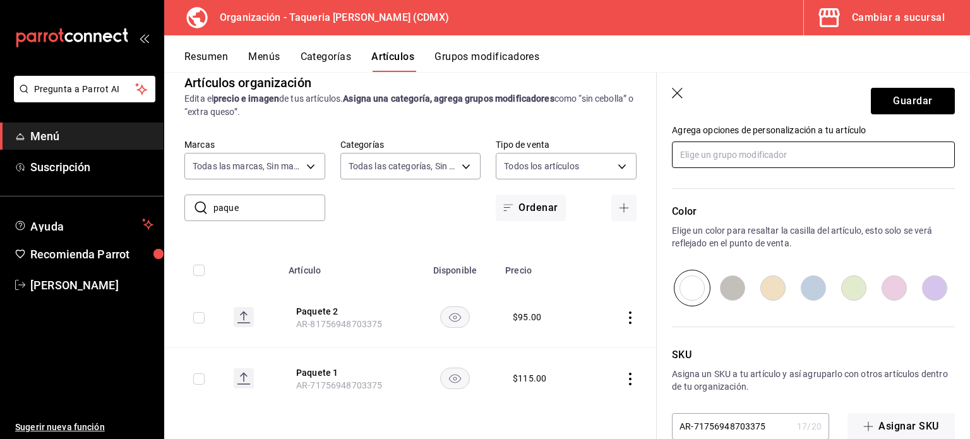
click at [787, 159] on input "text" at bounding box center [813, 154] width 283 height 27
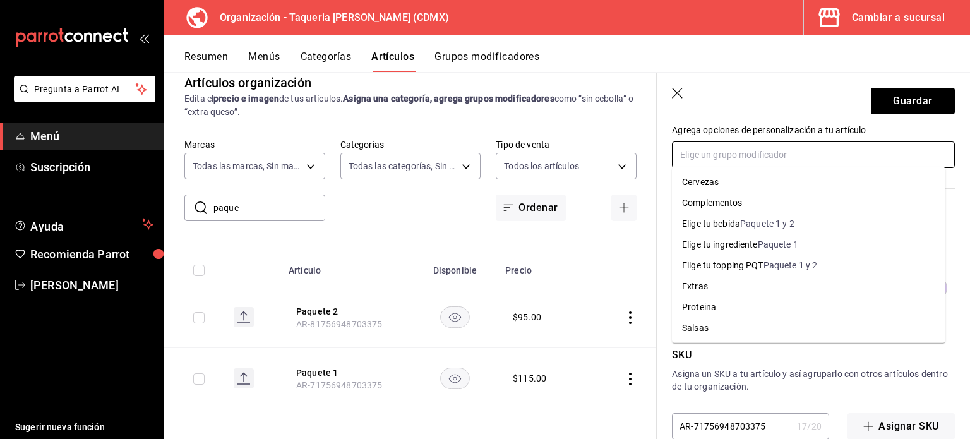
scroll to position [0, 0]
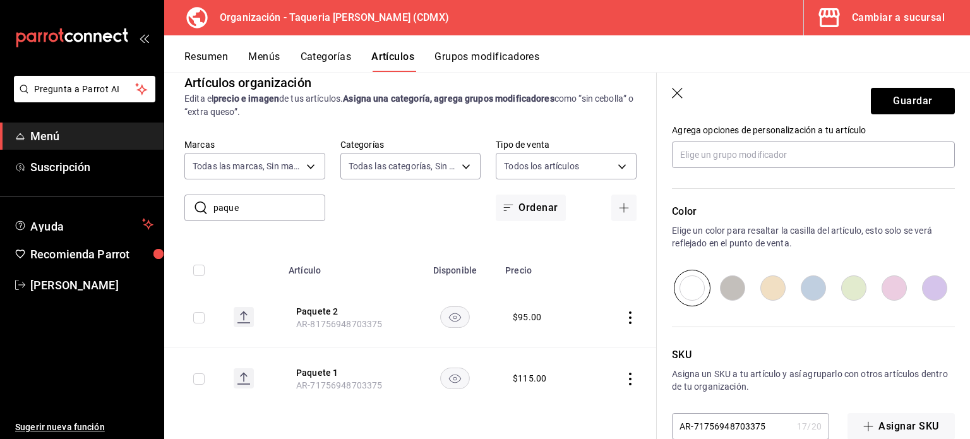
click at [681, 92] on icon "button" at bounding box center [678, 94] width 13 height 13
type textarea "x"
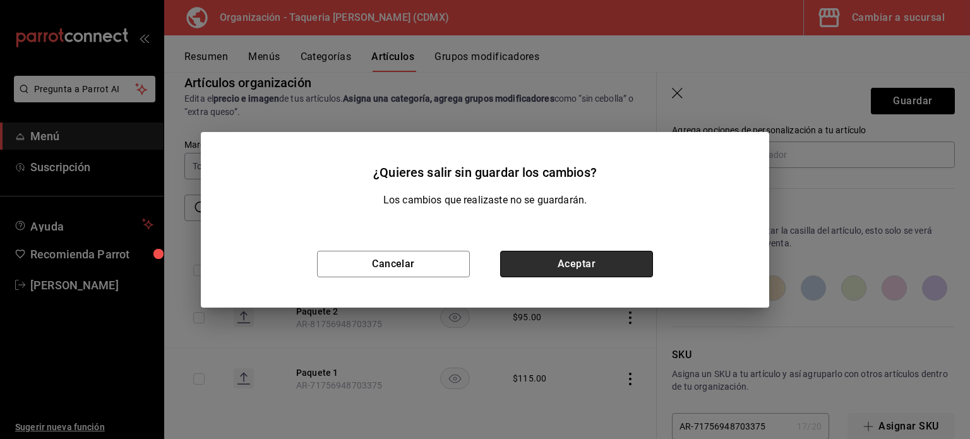
click at [569, 260] on button "Aceptar" at bounding box center [576, 264] width 153 height 27
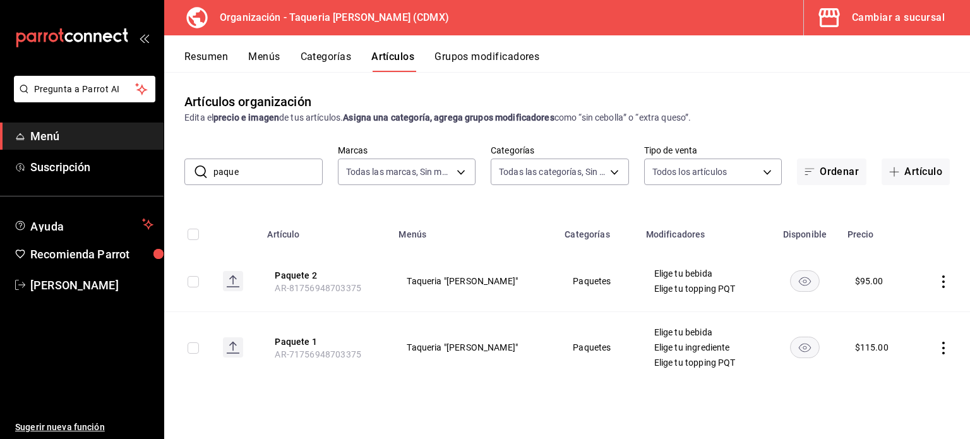
click at [523, 51] on button "Grupos modificadores" at bounding box center [487, 61] width 105 height 21
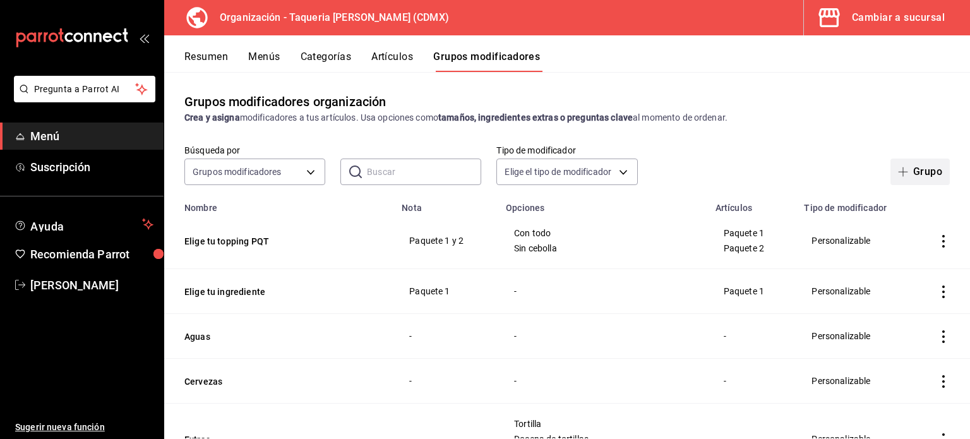
click at [906, 169] on button "Grupo" at bounding box center [920, 172] width 59 height 27
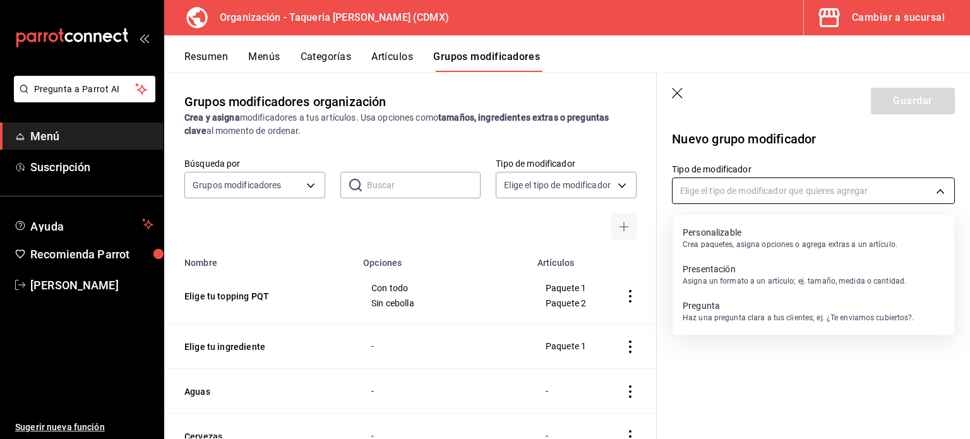
click at [730, 192] on body "Pregunta a Parrot AI Menú Suscripción Ayuda Recomienda Parrot Kevin Ocaña Suger…" at bounding box center [485, 219] width 970 height 439
click at [731, 236] on p "Personalizable" at bounding box center [790, 232] width 215 height 13
type input "CUSTOMIZABLE"
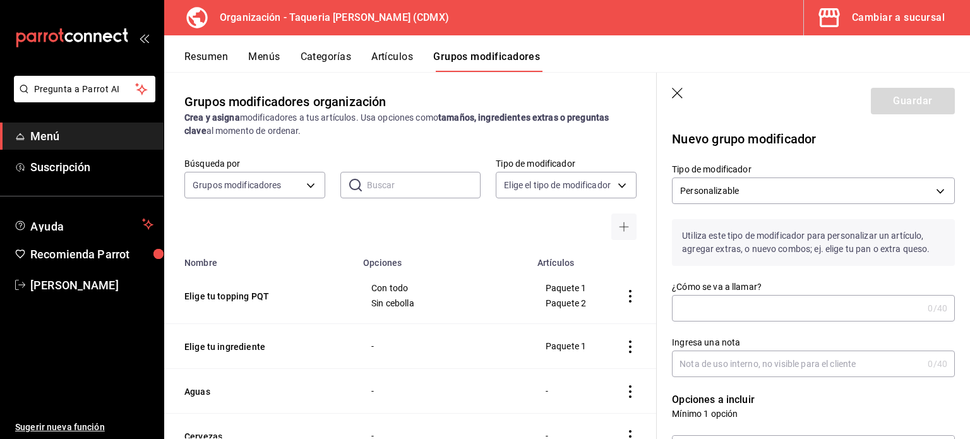
click at [725, 307] on input "¿Cómo se va a llamar?" at bounding box center [797, 308] width 251 height 25
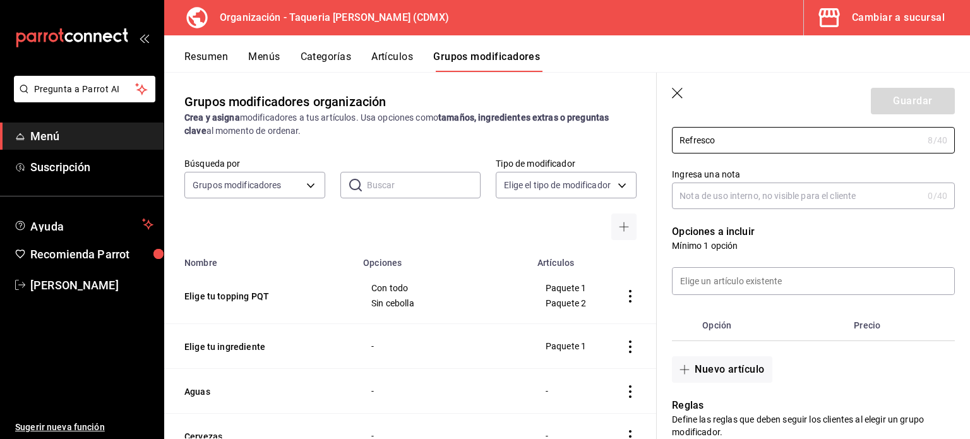
scroll to position [253, 0]
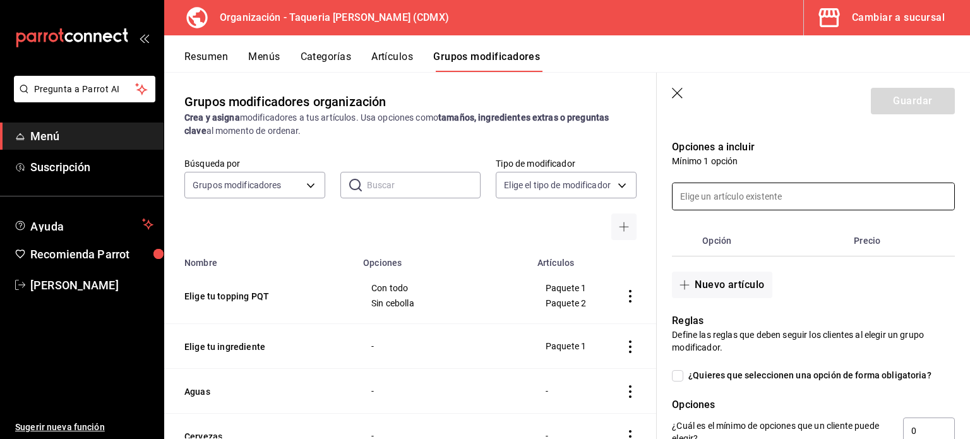
click at [779, 191] on input at bounding box center [814, 196] width 282 height 27
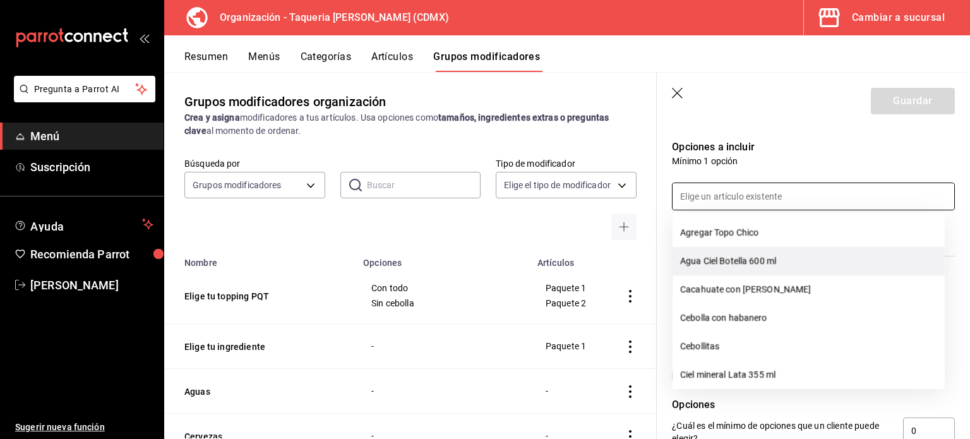
click at [767, 268] on li "Agua Ciel Botella 600 ml" at bounding box center [809, 261] width 272 height 28
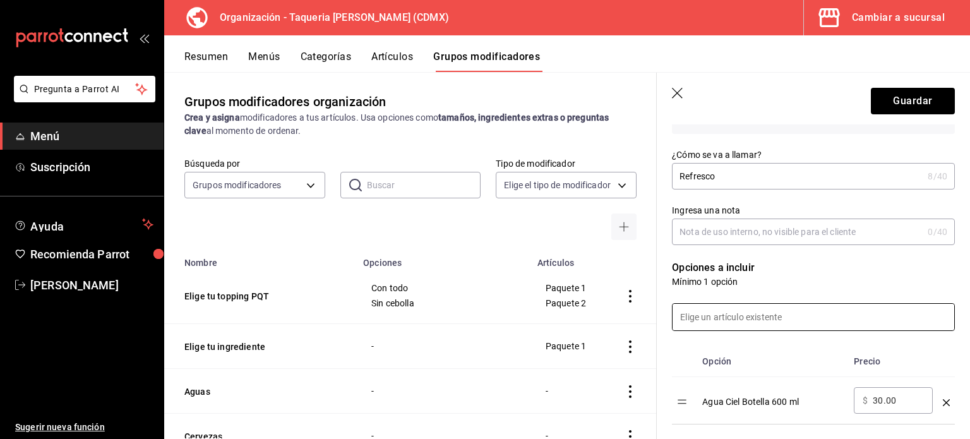
scroll to position [168, 0]
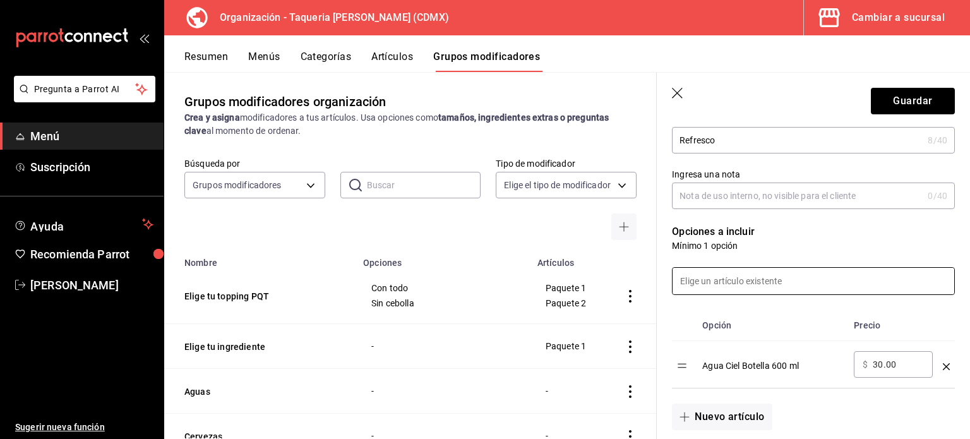
click at [769, 268] on input at bounding box center [814, 281] width 282 height 27
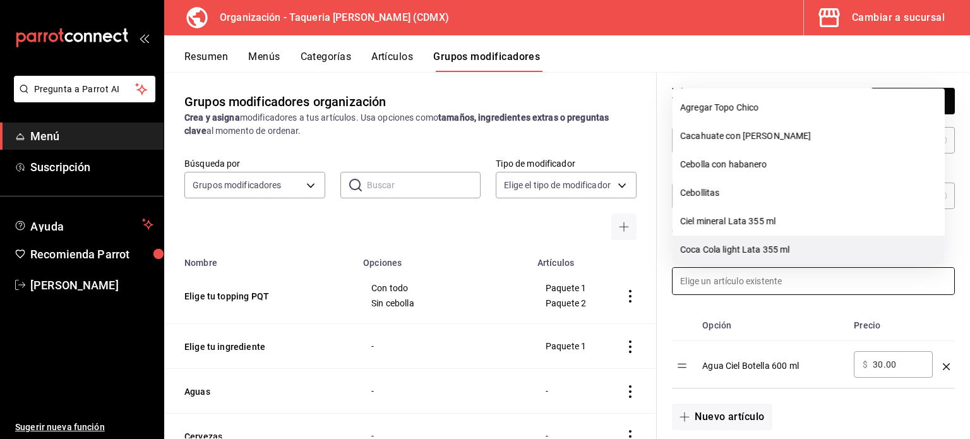
click at [774, 247] on li "Coca Cola light Lata 355 ml" at bounding box center [809, 250] width 272 height 28
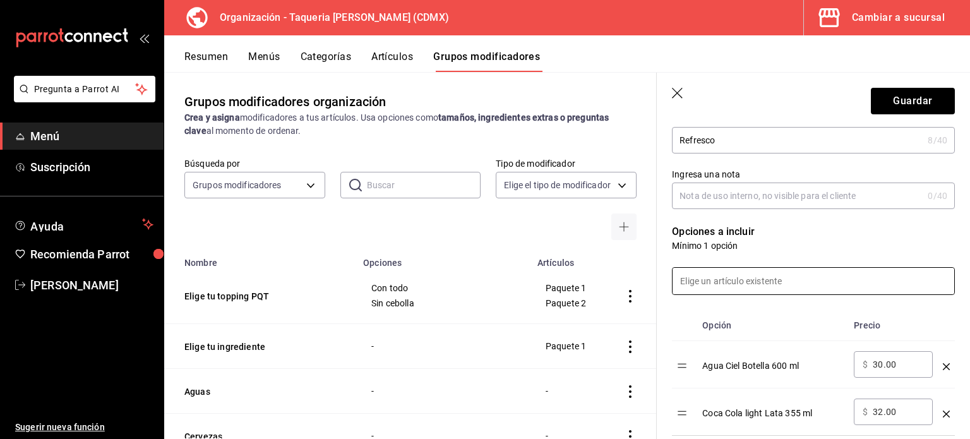
click at [750, 283] on input at bounding box center [814, 281] width 282 height 27
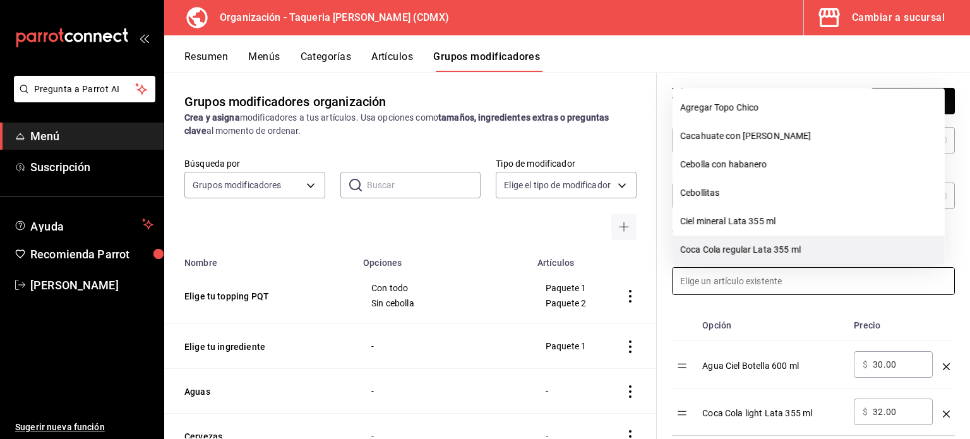
click at [743, 256] on li "Coca Cola regular Lata 355 ml" at bounding box center [809, 250] width 272 height 28
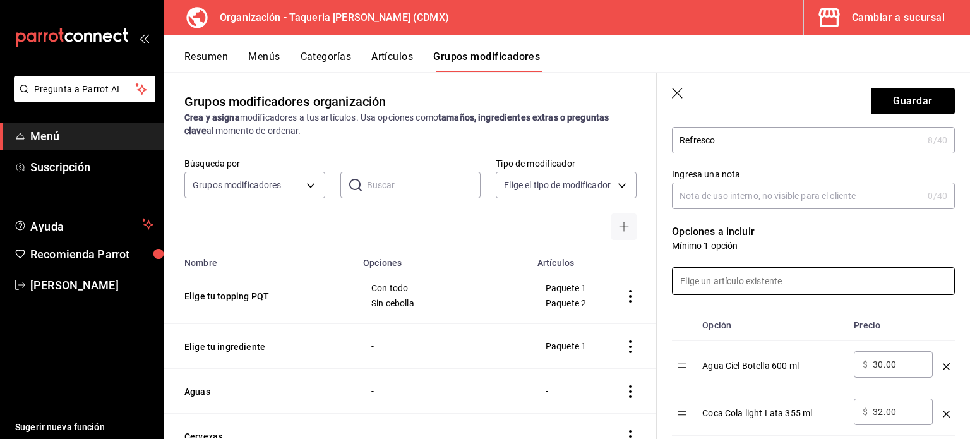
click at [743, 273] on input at bounding box center [814, 281] width 282 height 27
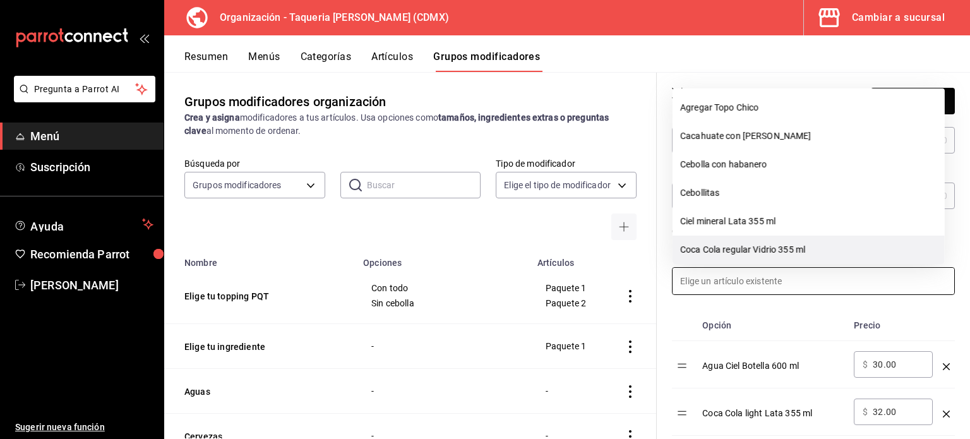
click at [751, 258] on li "Coca Cola regular Vidrio 355 ml" at bounding box center [809, 250] width 272 height 28
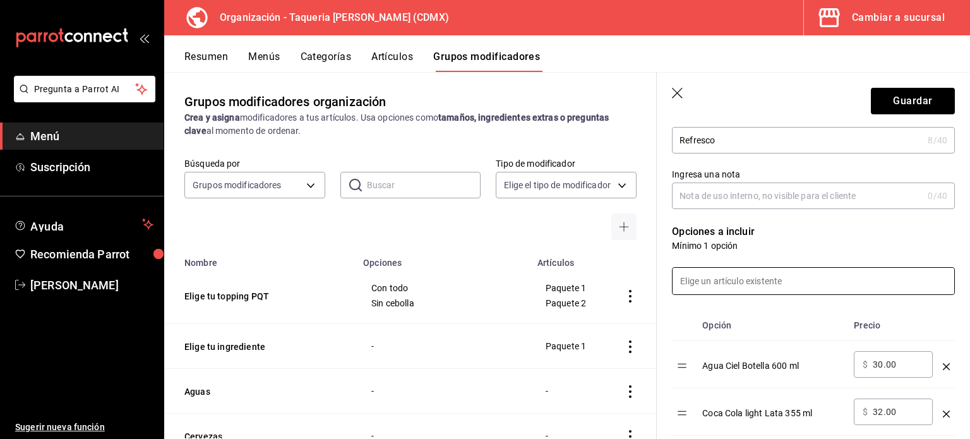
click at [749, 290] on input at bounding box center [814, 281] width 282 height 27
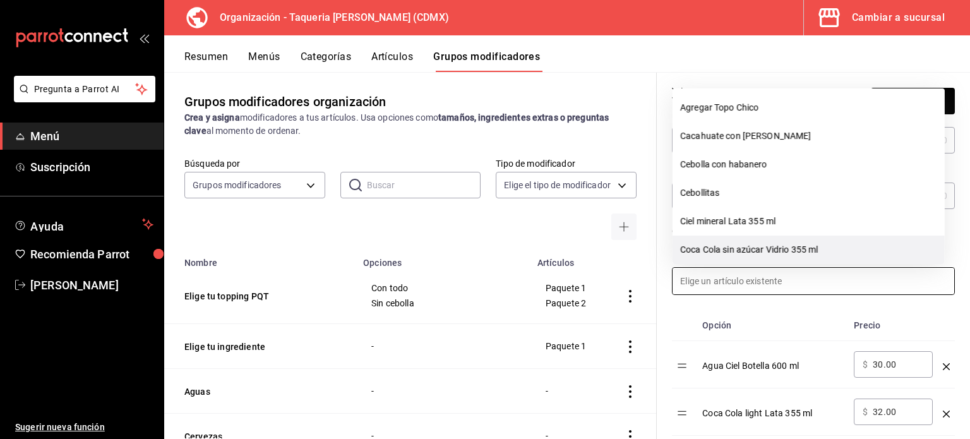
click at [757, 256] on li "Coca Cola sin azúcar Vidrio 355 ml" at bounding box center [809, 250] width 272 height 28
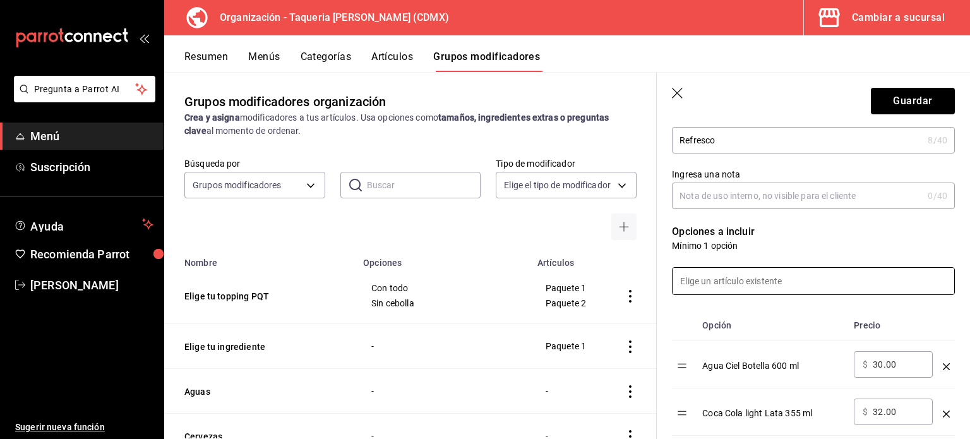
click at [755, 276] on input at bounding box center [814, 281] width 282 height 27
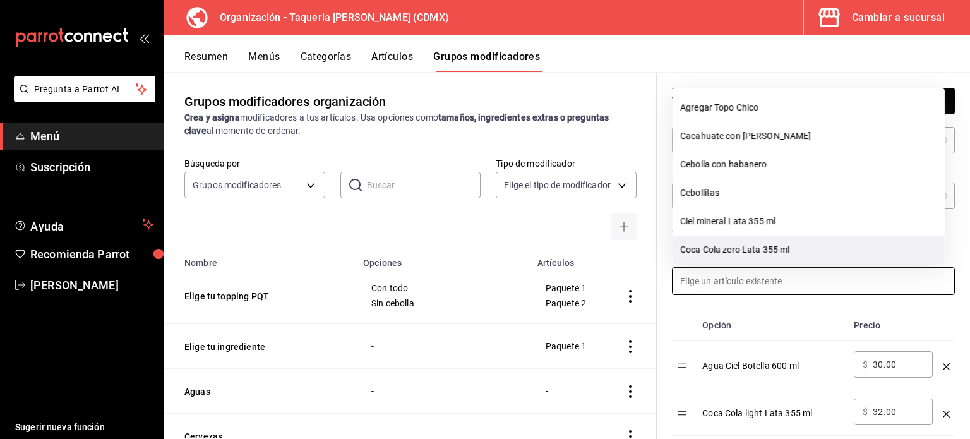
click at [752, 243] on li "Coca Cola zero Lata 355 ml" at bounding box center [809, 250] width 272 height 28
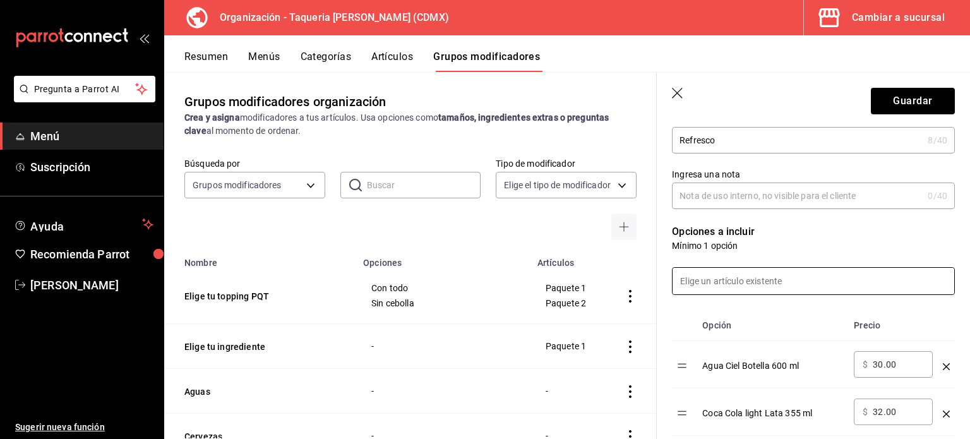
click at [755, 270] on input at bounding box center [814, 281] width 282 height 27
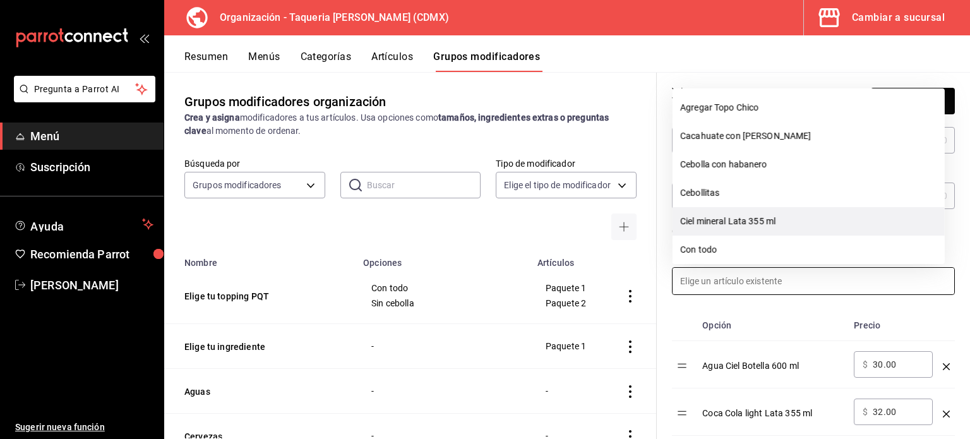
click at [765, 222] on li "Ciel mineral Lata 355 ml" at bounding box center [809, 221] width 272 height 28
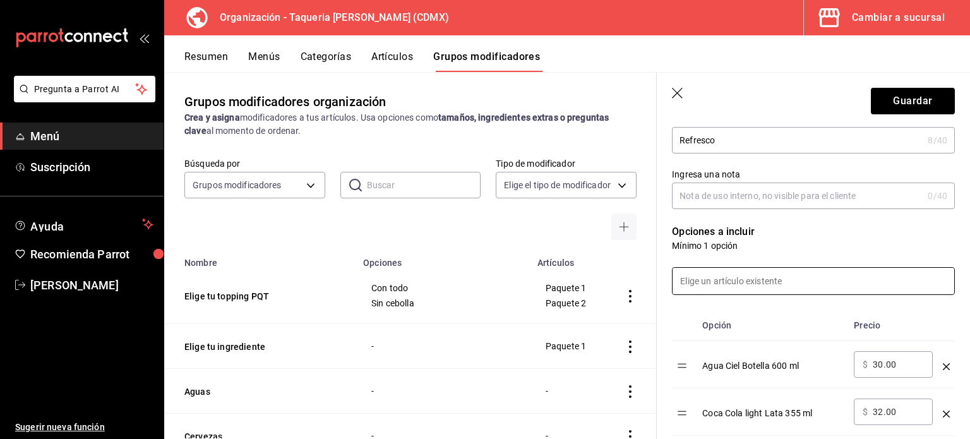
scroll to position [84, 0]
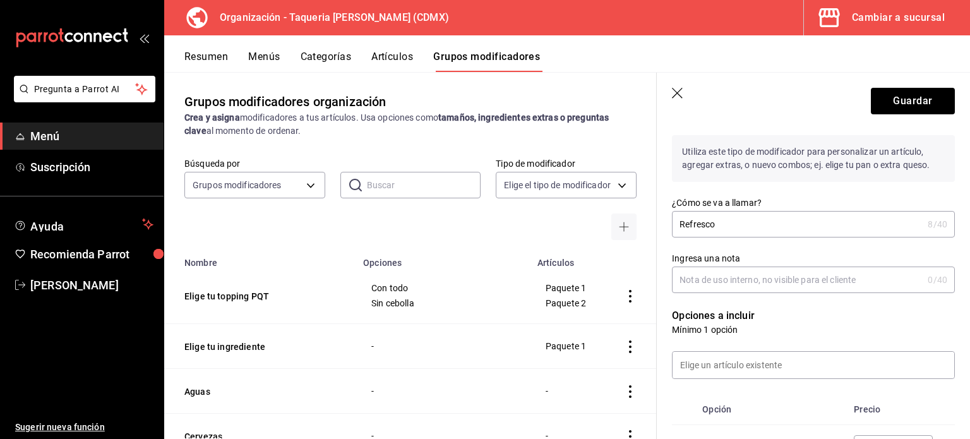
click at [764, 227] on input "Refresco" at bounding box center [797, 224] width 251 height 25
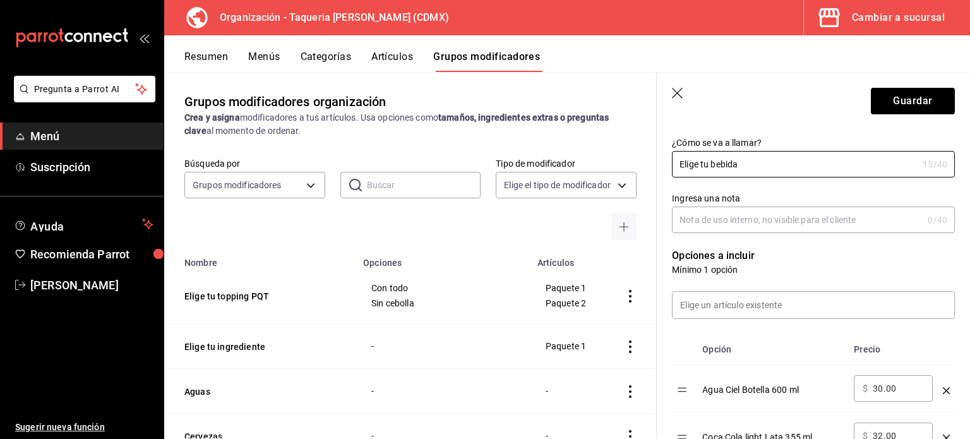
scroll to position [168, 0]
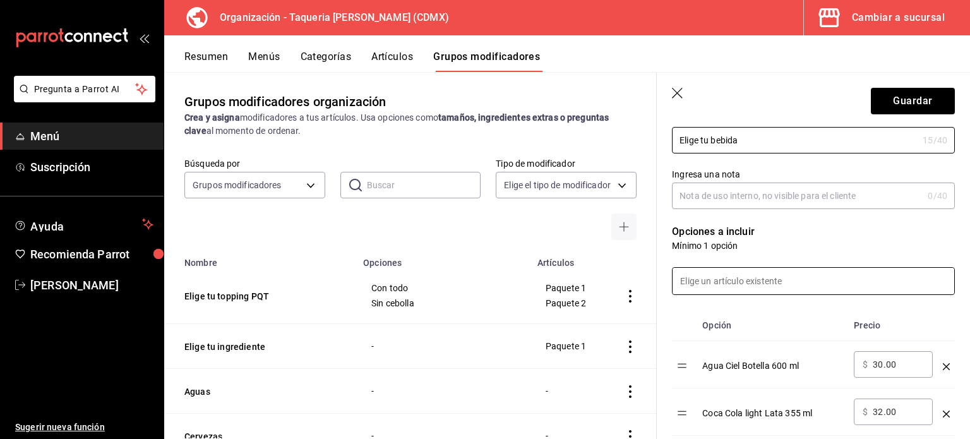
type input "Elige tu bebida"
click at [769, 284] on input at bounding box center [814, 281] width 282 height 27
click at [782, 201] on input "Ingresa una nota" at bounding box center [797, 195] width 251 height 25
click at [750, 282] on input at bounding box center [814, 281] width 282 height 27
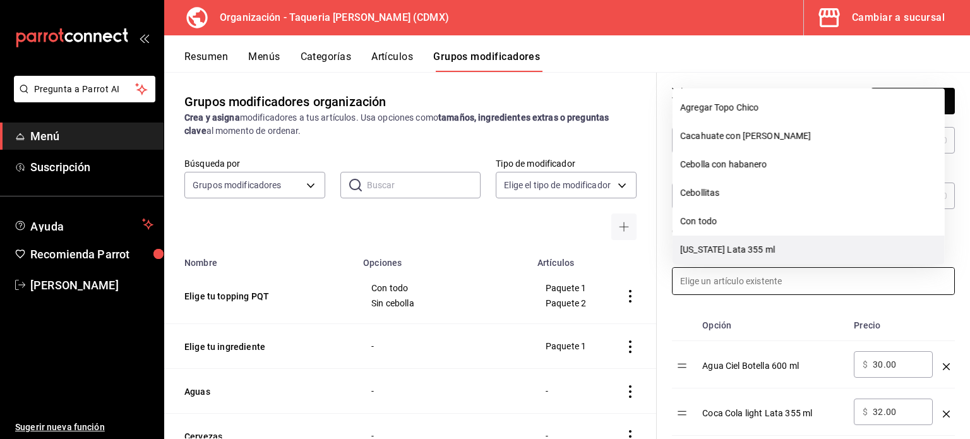
click at [758, 251] on li "[US_STATE] Lata 355 ml" at bounding box center [809, 250] width 272 height 28
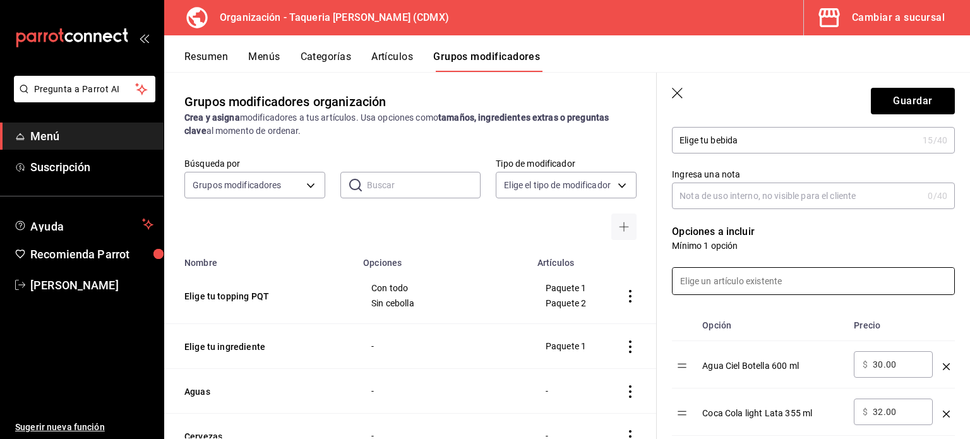
click at [753, 280] on input at bounding box center [814, 281] width 282 height 27
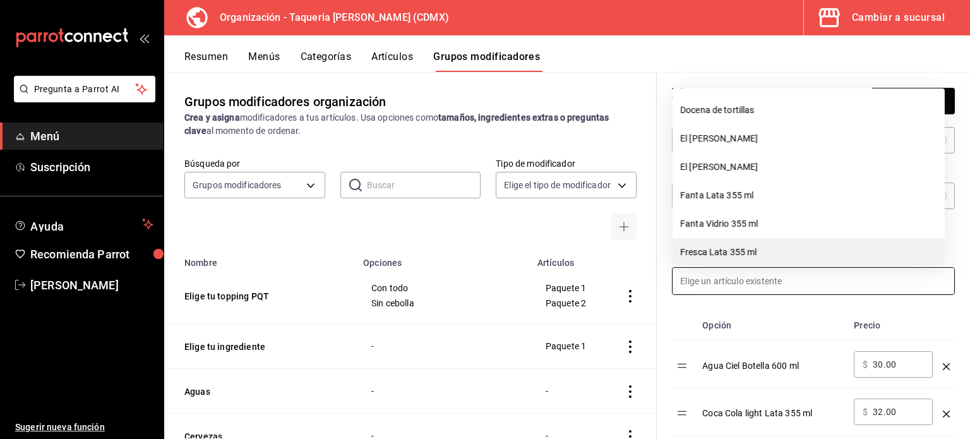
click at [756, 253] on li "Fresca Lata 355 ml" at bounding box center [809, 252] width 272 height 28
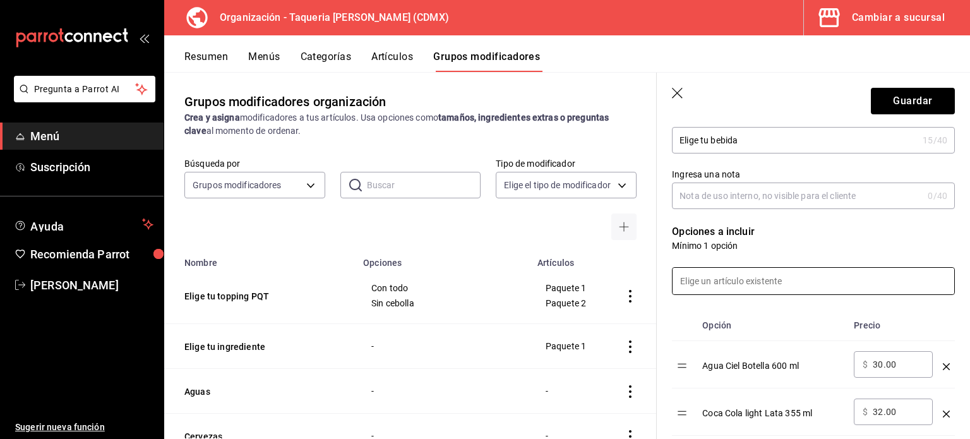
click at [745, 271] on input at bounding box center [814, 281] width 282 height 27
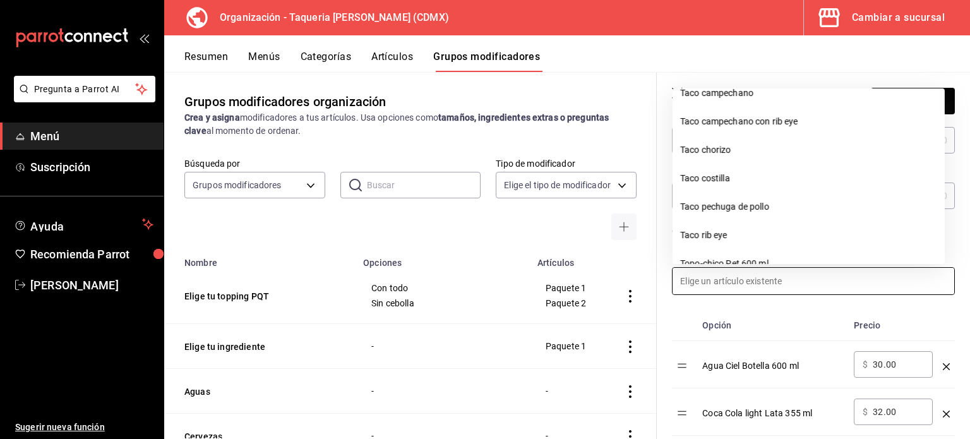
scroll to position [1180, 0]
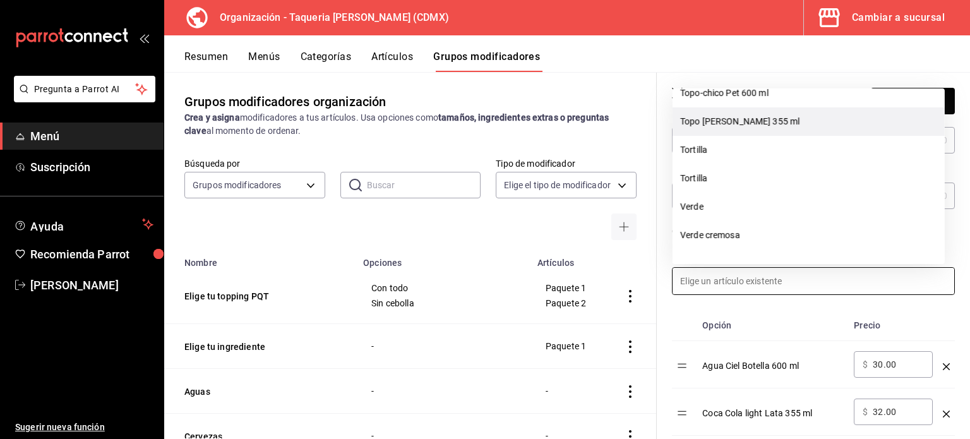
click at [764, 119] on li "Topo [PERSON_NAME] 355 ml" at bounding box center [809, 121] width 272 height 28
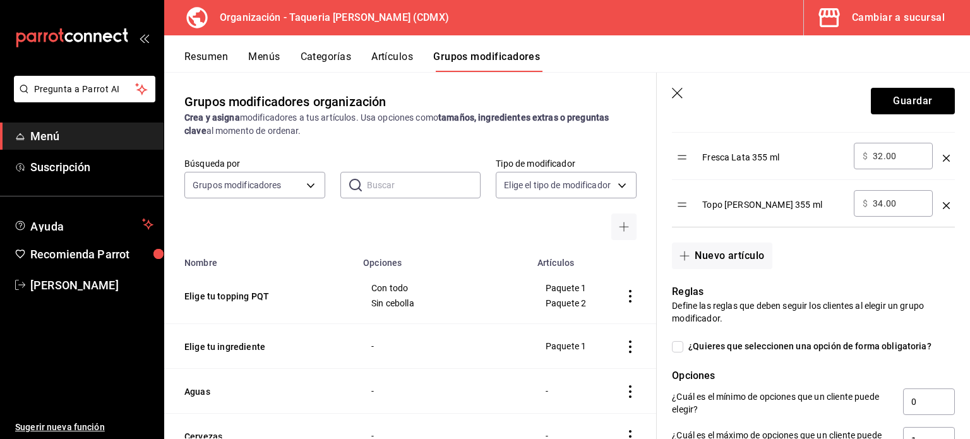
scroll to position [758, 0]
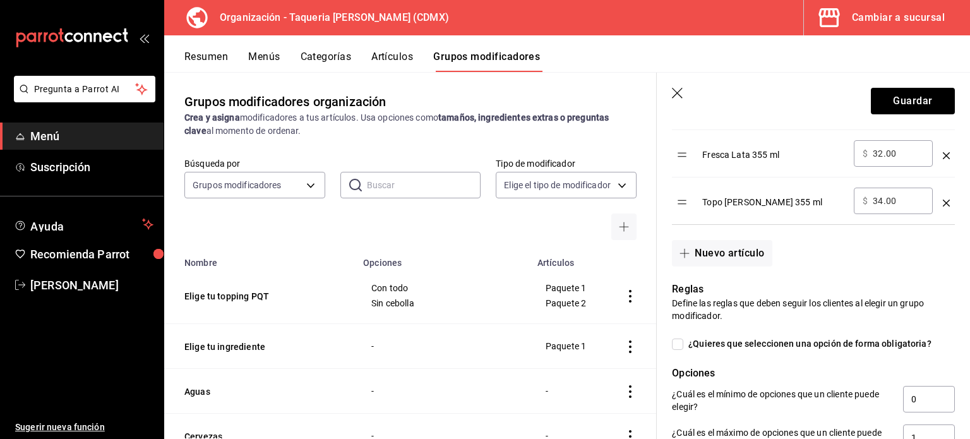
click at [943, 205] on icon "optionsTable" at bounding box center [946, 203] width 7 height 7
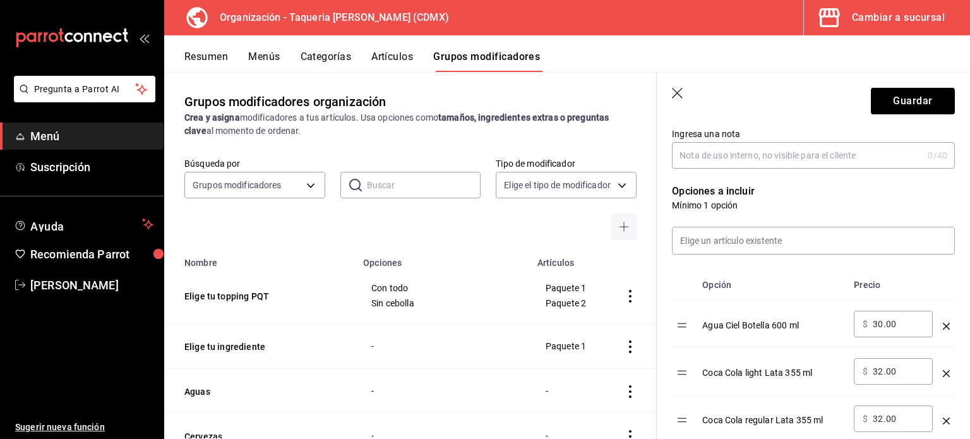
scroll to position [168, 0]
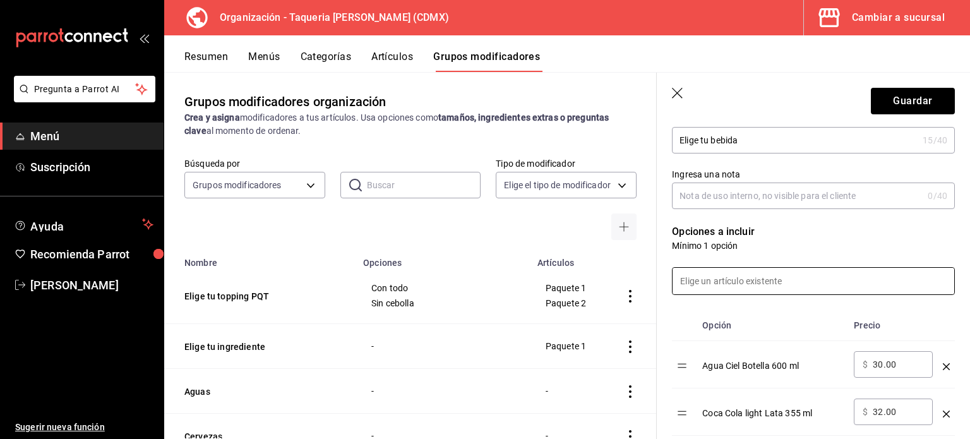
click at [736, 275] on input at bounding box center [814, 281] width 282 height 27
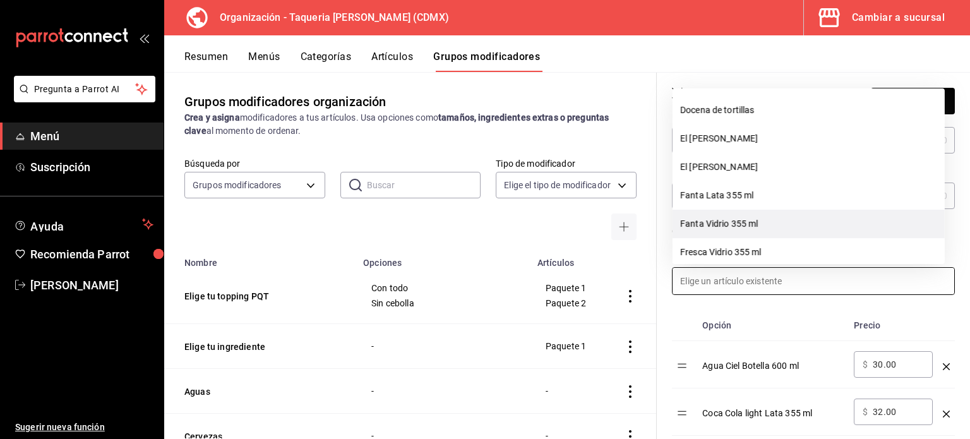
click at [750, 219] on li "Fanta Vidrio 355 ml" at bounding box center [809, 224] width 272 height 28
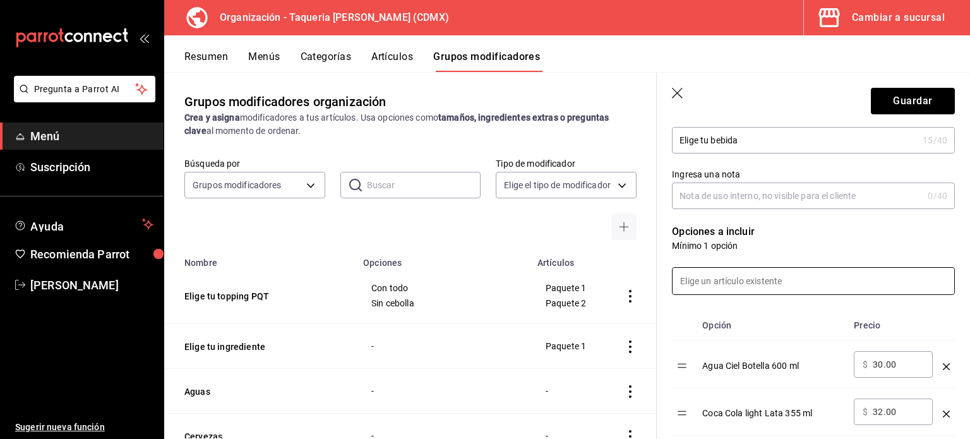
click at [753, 194] on input "Ingresa una nota" at bounding box center [797, 195] width 251 height 25
click at [731, 290] on input at bounding box center [814, 281] width 282 height 27
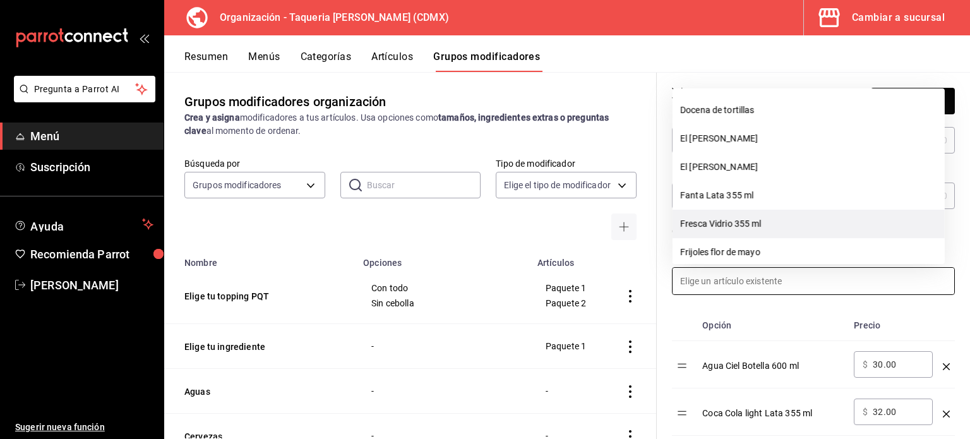
click at [743, 218] on li "Fresca Vidrio 355 ml" at bounding box center [809, 224] width 272 height 28
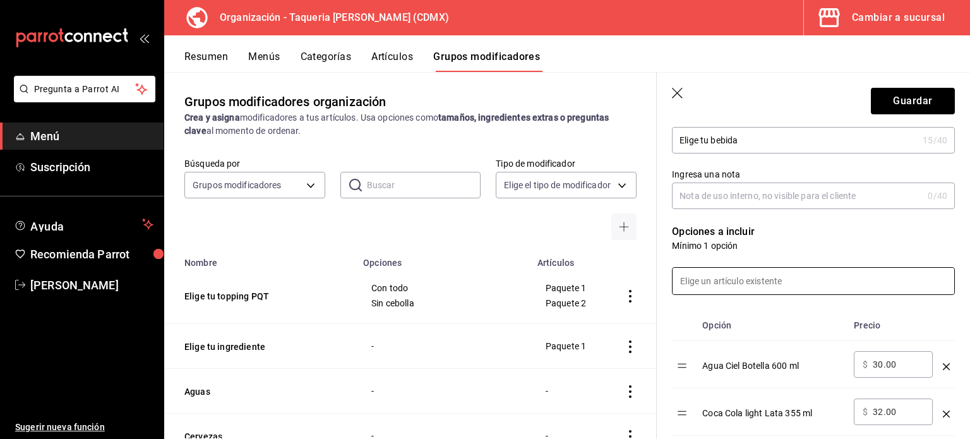
click at [747, 273] on input at bounding box center [814, 281] width 282 height 27
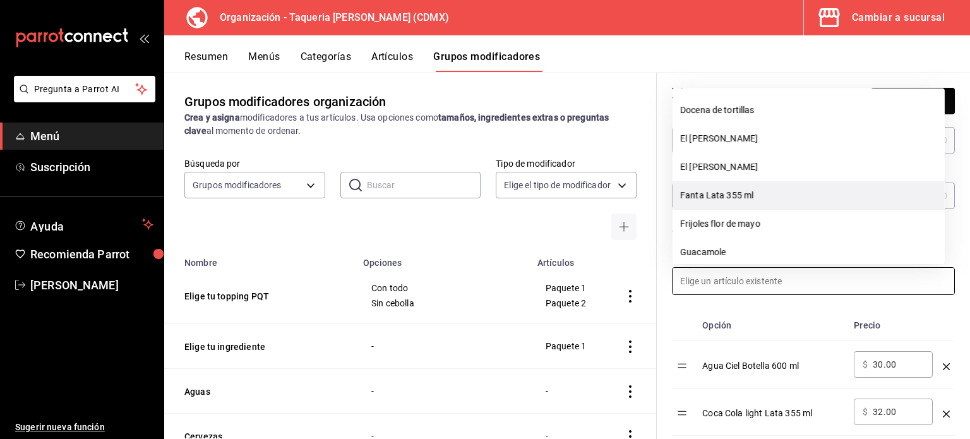
click at [760, 199] on li "Fanta Lata 355 ml" at bounding box center [809, 195] width 272 height 28
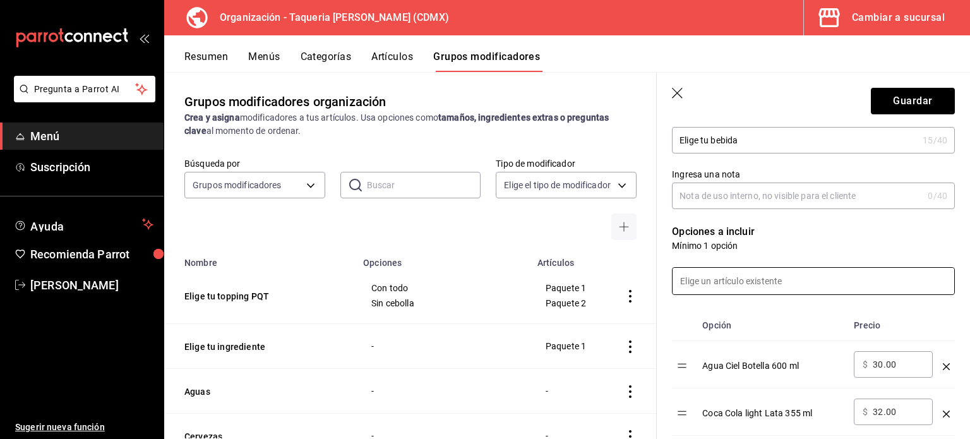
click at [760, 282] on input at bounding box center [814, 281] width 282 height 27
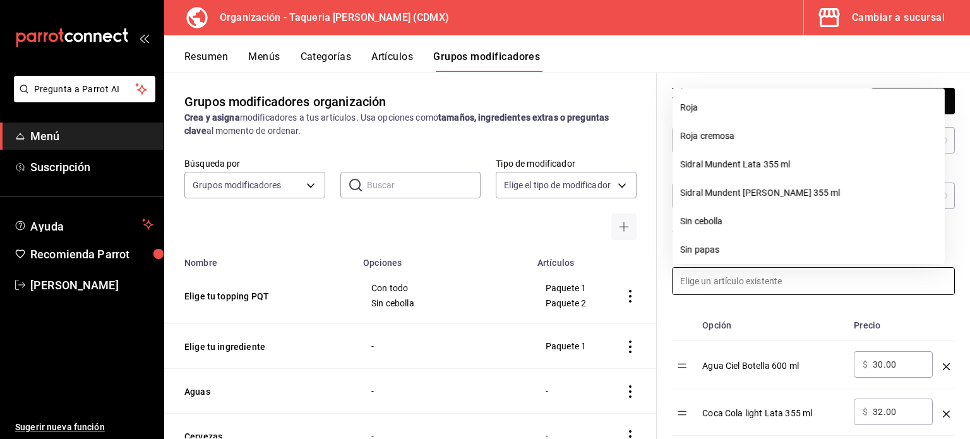
scroll to position [673, 0]
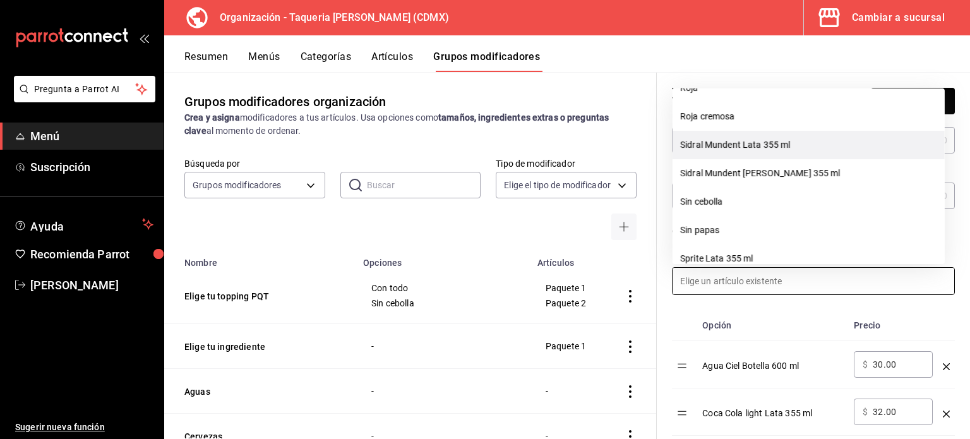
click at [763, 141] on li "Sidral Mundent Lata 355 ml" at bounding box center [809, 145] width 272 height 28
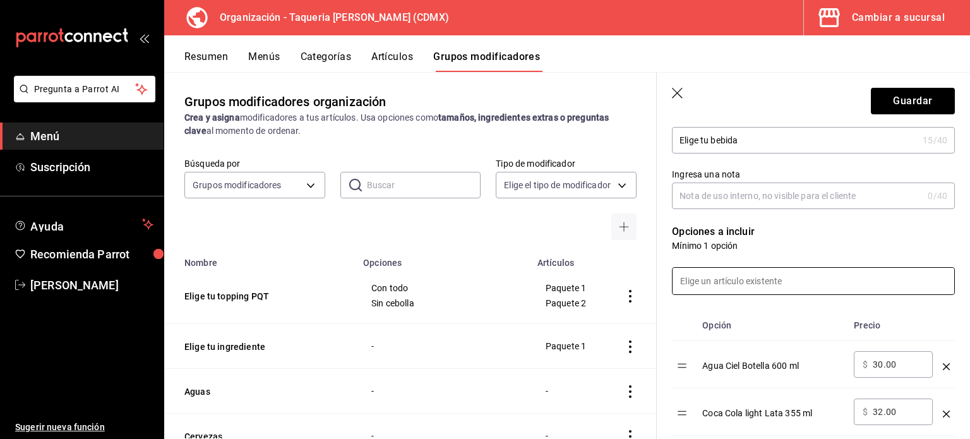
click at [729, 280] on input at bounding box center [814, 281] width 282 height 27
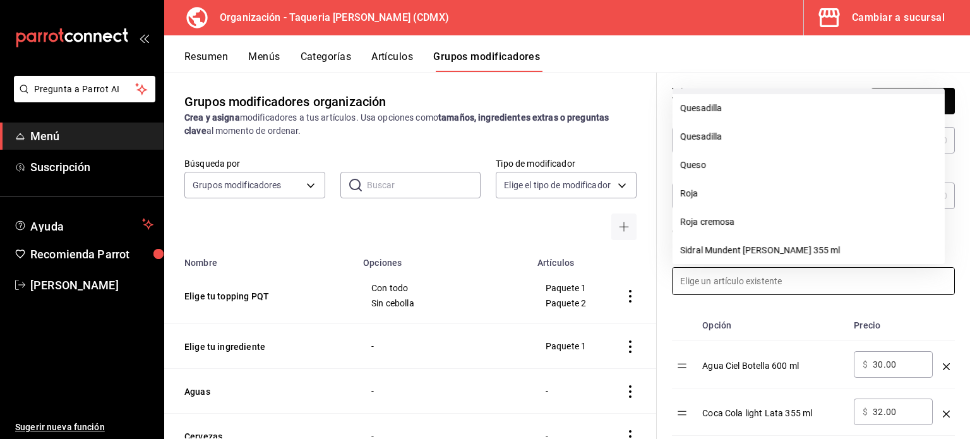
scroll to position [589, 0]
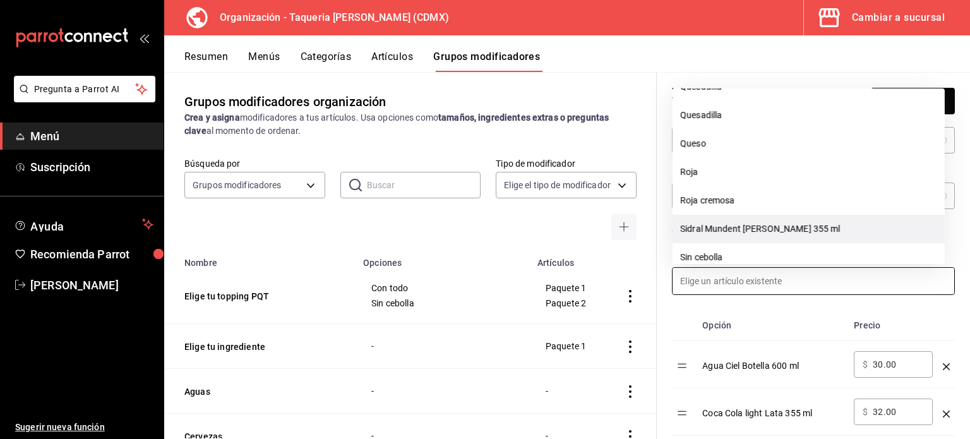
click at [758, 218] on li "Sidral Mundent [PERSON_NAME] 355 ml" at bounding box center [809, 229] width 272 height 28
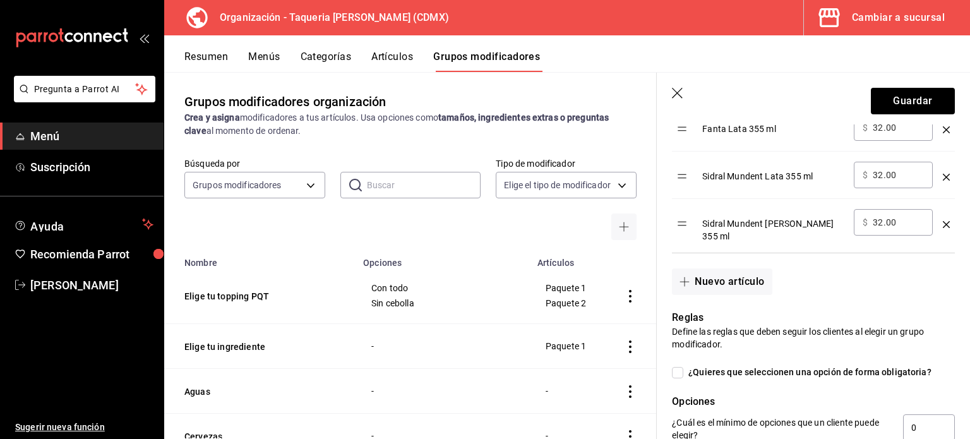
scroll to position [1011, 0]
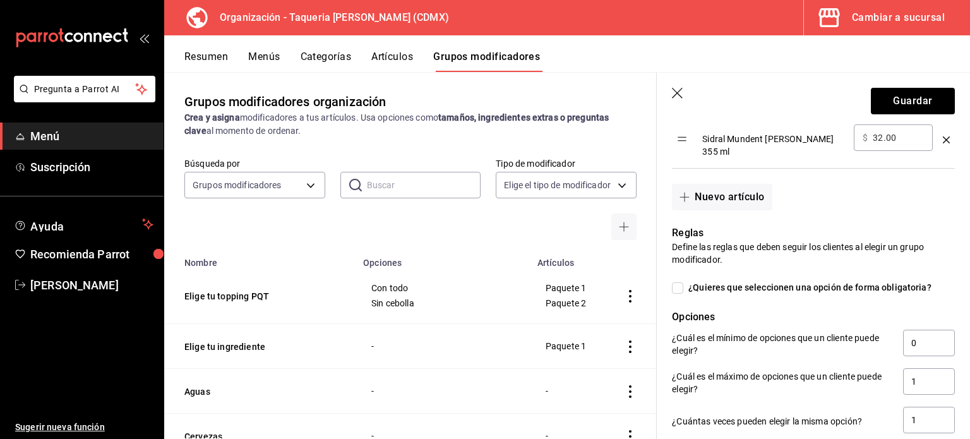
click at [675, 282] on input "¿Quieres que seleccionen una opción de forma obligatoria?" at bounding box center [677, 287] width 11 height 11
checkbox input "true"
type input "1"
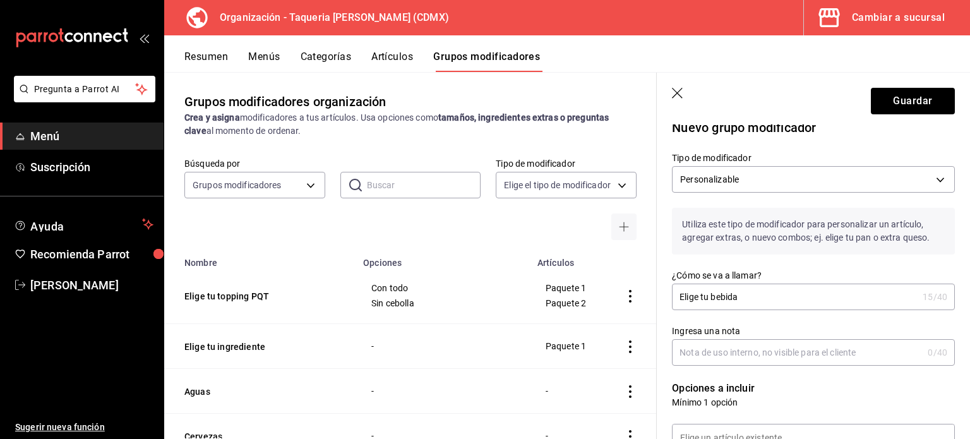
scroll to position [0, 0]
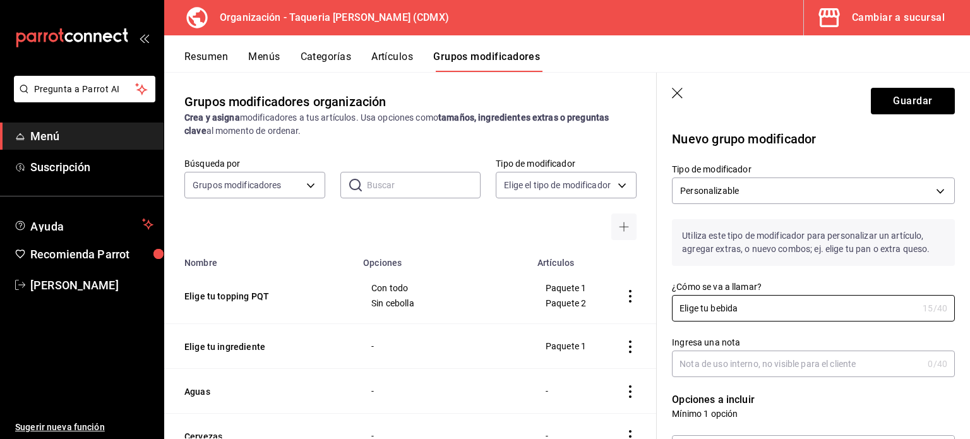
click at [813, 310] on input "Elige tu bebida" at bounding box center [795, 308] width 246 height 25
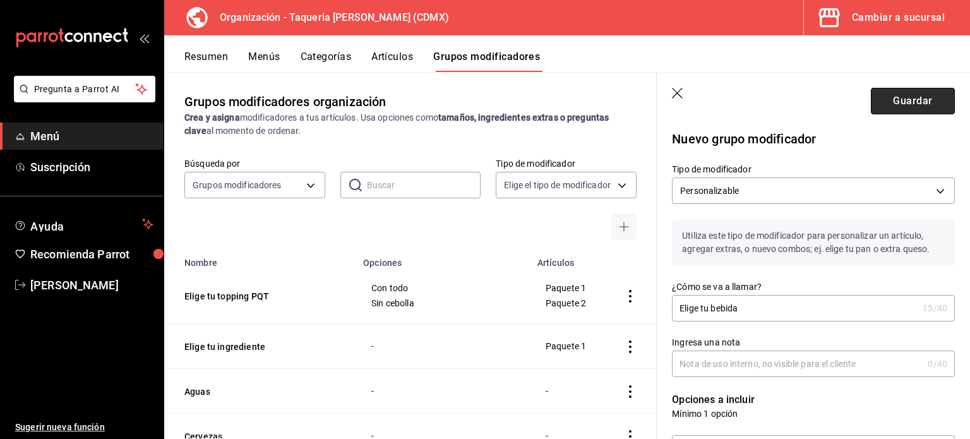
click at [919, 98] on button "Guardar" at bounding box center [913, 101] width 84 height 27
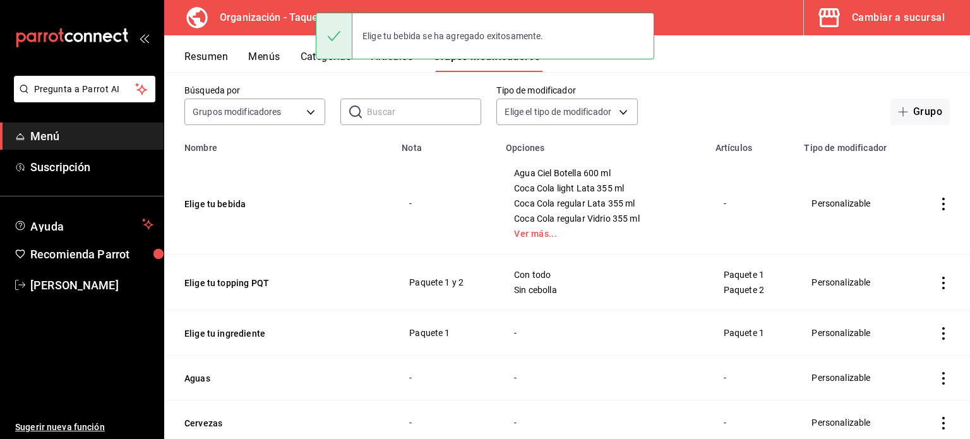
scroll to position [84, 0]
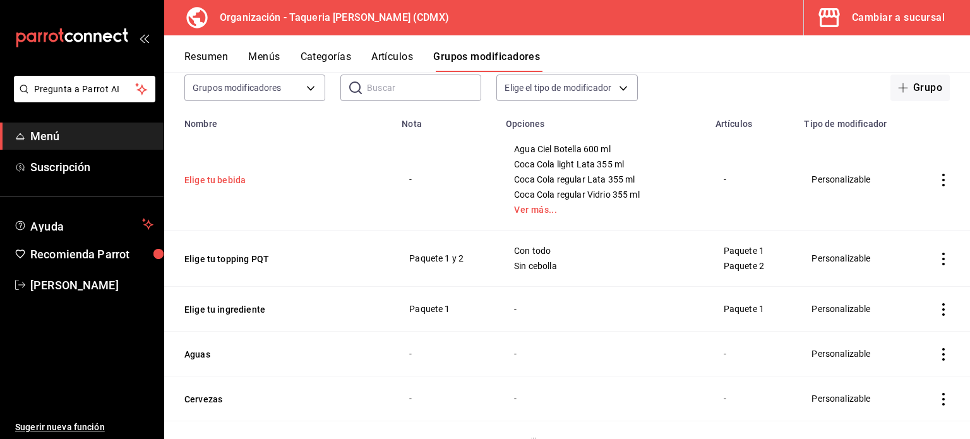
click at [204, 181] on button "Elige tu bebida" at bounding box center [260, 180] width 152 height 13
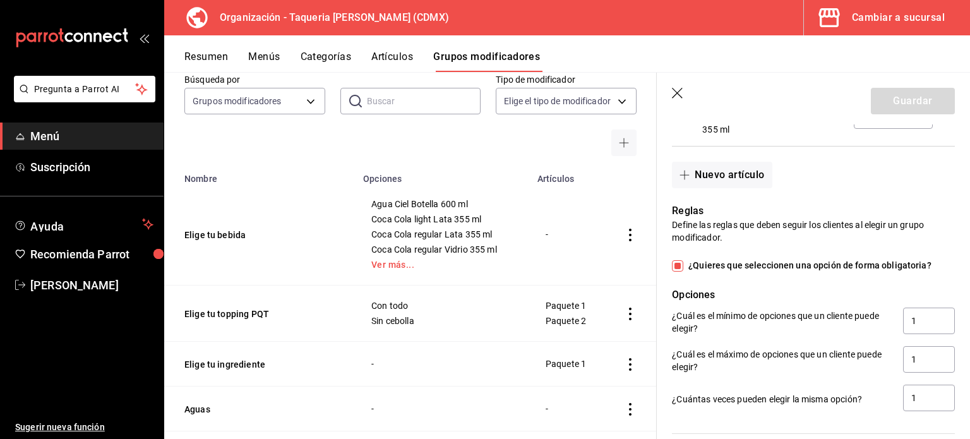
scroll to position [1263, 0]
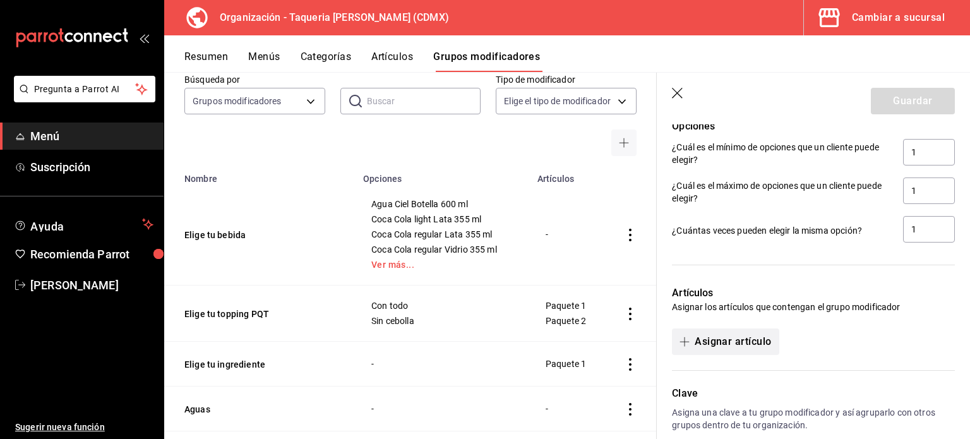
click at [731, 338] on button "Asignar artículo" at bounding box center [725, 341] width 107 height 27
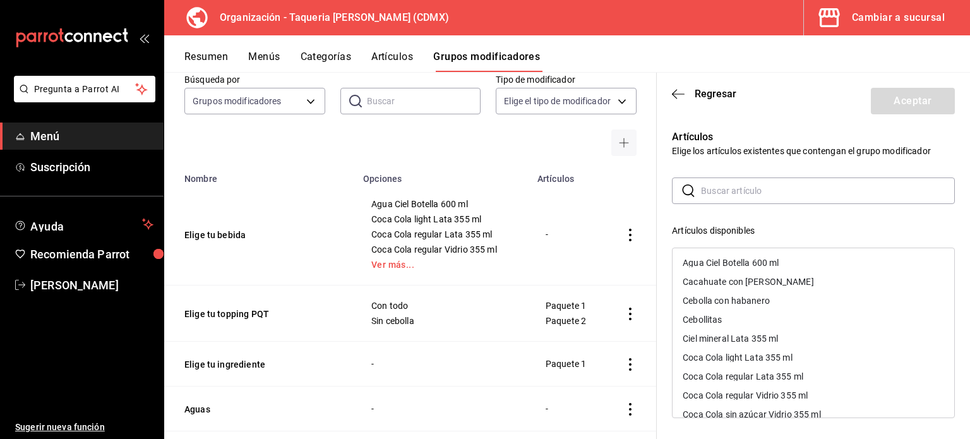
click at [756, 264] on div "Agua Ciel Botella 600 ml" at bounding box center [731, 262] width 96 height 9
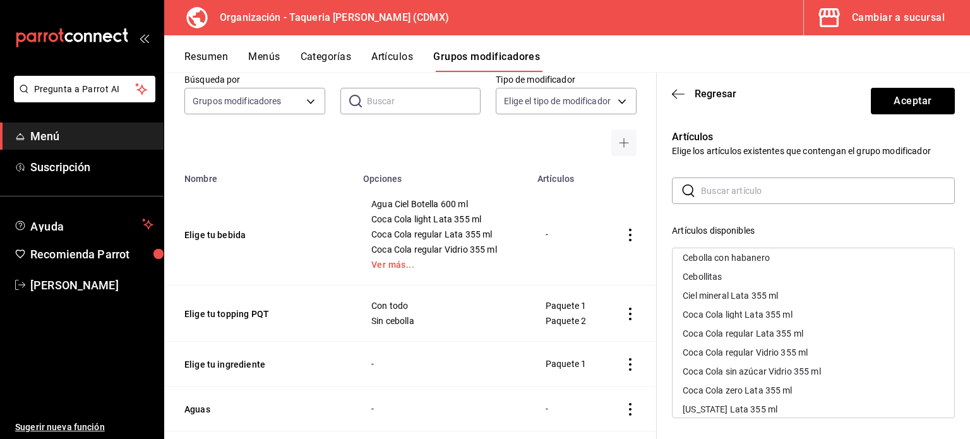
scroll to position [0, 0]
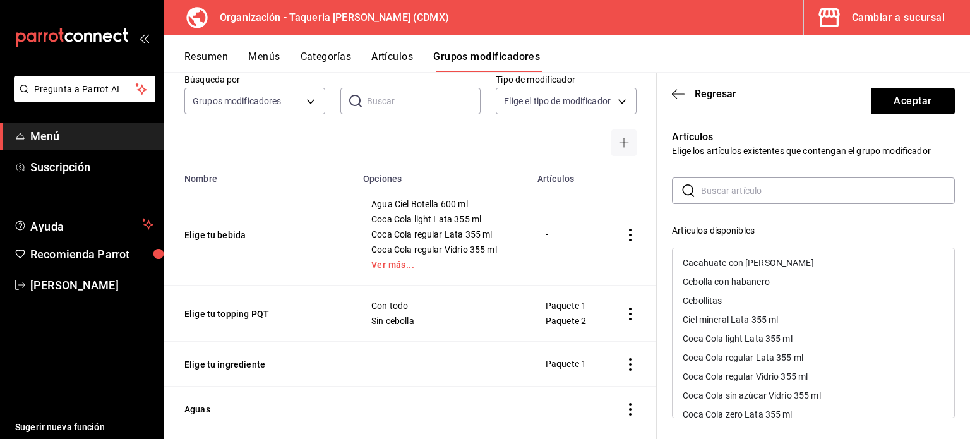
click at [773, 318] on div "Ciel mineral Lata 355 ml" at bounding box center [730, 319] width 95 height 9
click at [766, 321] on div "Coca Cola light Lata 355 ml" at bounding box center [738, 319] width 110 height 9
click at [754, 322] on div "Coca Cola regular Lata 355 ml" at bounding box center [743, 319] width 121 height 9
click at [752, 321] on div "Coca Cola regular Vidrio 355 ml" at bounding box center [745, 319] width 125 height 9
click at [748, 326] on div "Coca Cola sin azúcar Vidrio 355 ml" at bounding box center [814, 319] width 282 height 19
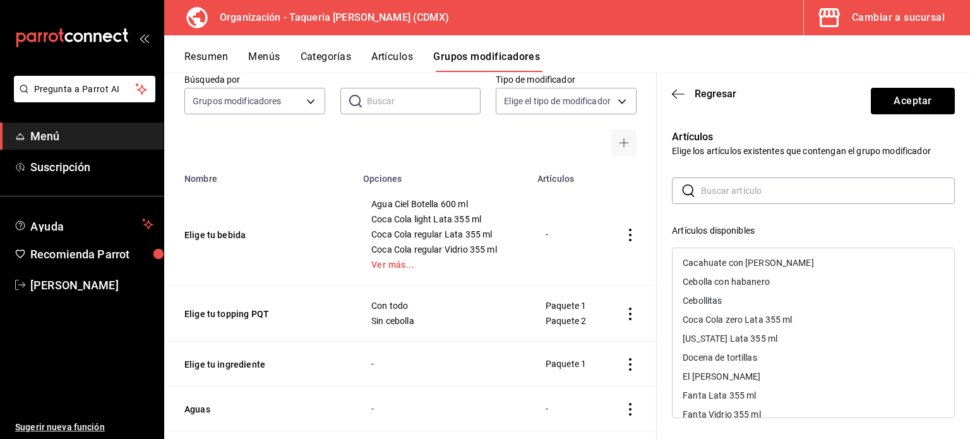
click at [748, 323] on div "Coca Cola zero Lata 355 ml" at bounding box center [737, 319] width 109 height 9
click at [747, 323] on div "[US_STATE] Lata 355 ml" at bounding box center [730, 319] width 95 height 9
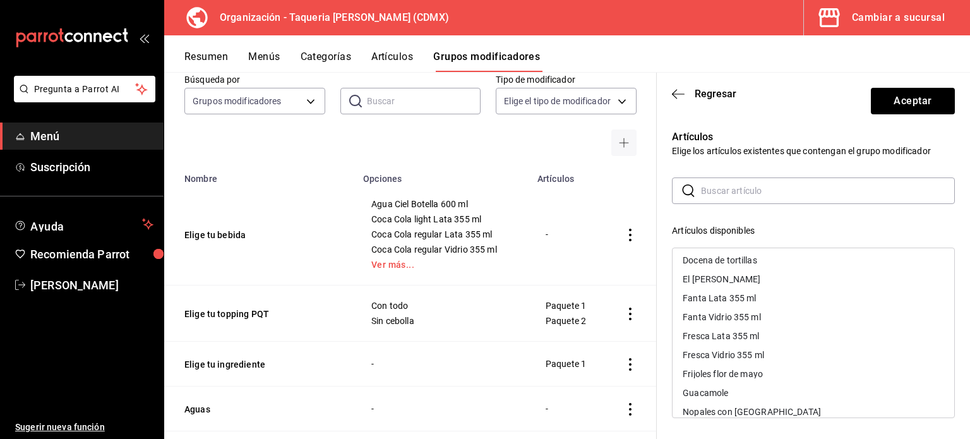
scroll to position [84, 0]
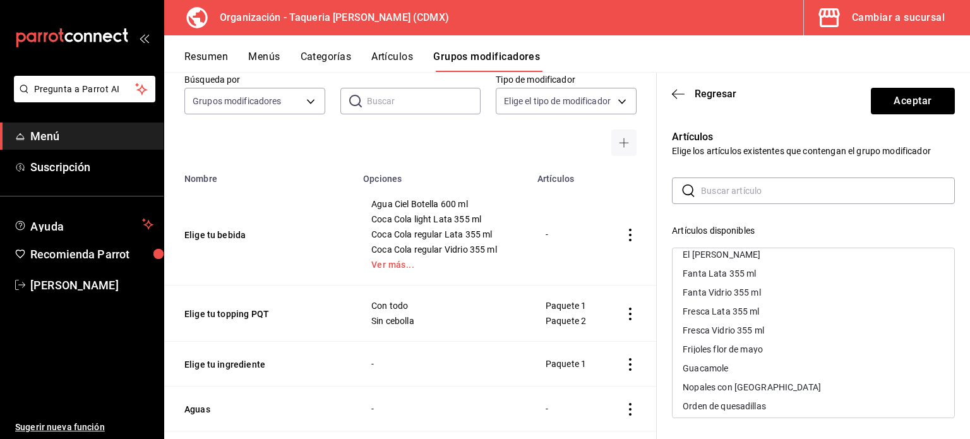
click at [748, 277] on div "Fanta Lata 355 ml" at bounding box center [719, 273] width 73 height 9
click at [749, 275] on div "Fanta Vidrio 355 ml" at bounding box center [722, 273] width 78 height 9
click at [755, 275] on div "Fresca Lata 355 ml" at bounding box center [721, 273] width 76 height 9
click at [760, 275] on div "Fresca Vidrio 355 ml" at bounding box center [723, 273] width 81 height 9
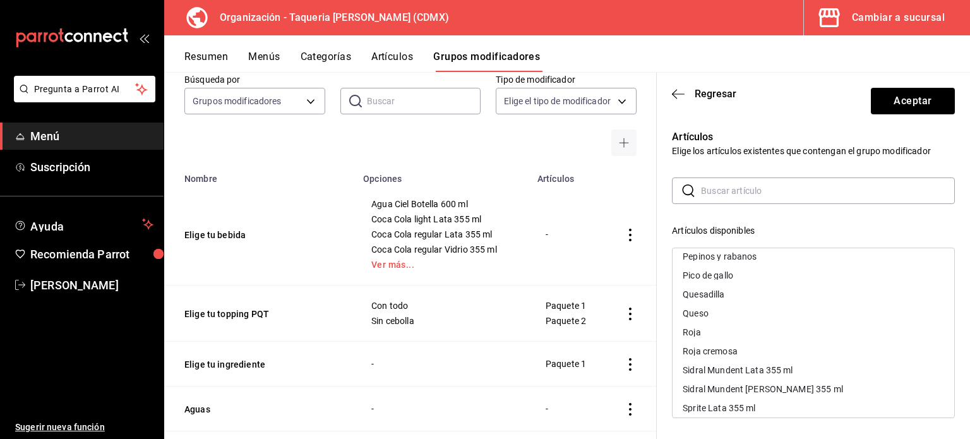
scroll to position [337, 0]
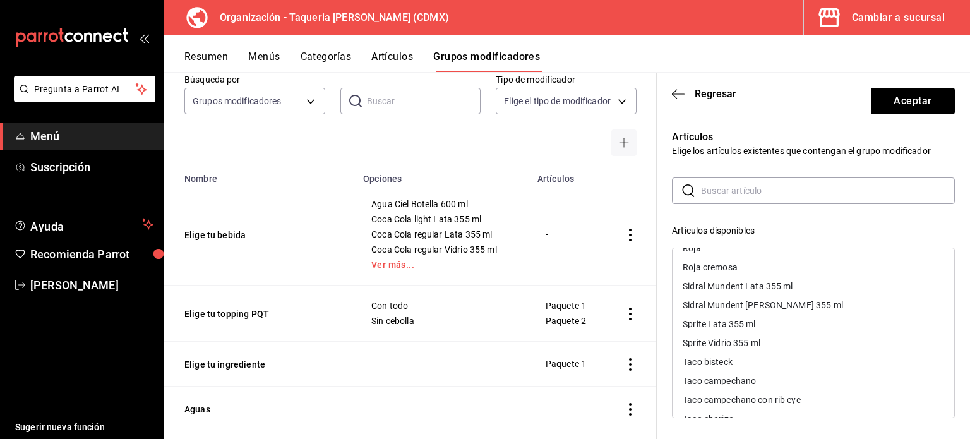
click at [763, 291] on div "Sidral Mundent Lata 355 ml" at bounding box center [814, 286] width 282 height 19
click at [766, 289] on div "Sidral Mundent [PERSON_NAME] 355 ml" at bounding box center [763, 286] width 160 height 9
click at [766, 288] on div "Sprite Lata 355 ml" at bounding box center [814, 286] width 282 height 19
click at [765, 285] on div "Sprite Vidrio 355 ml" at bounding box center [814, 286] width 282 height 19
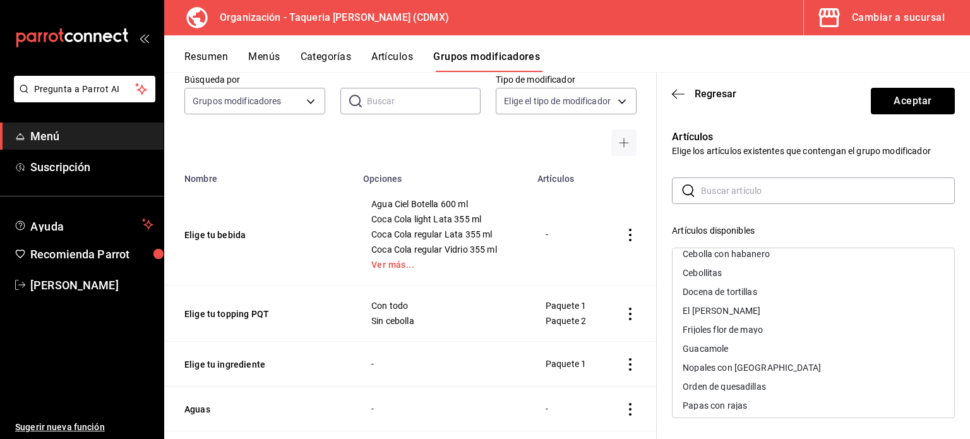
scroll to position [0, 0]
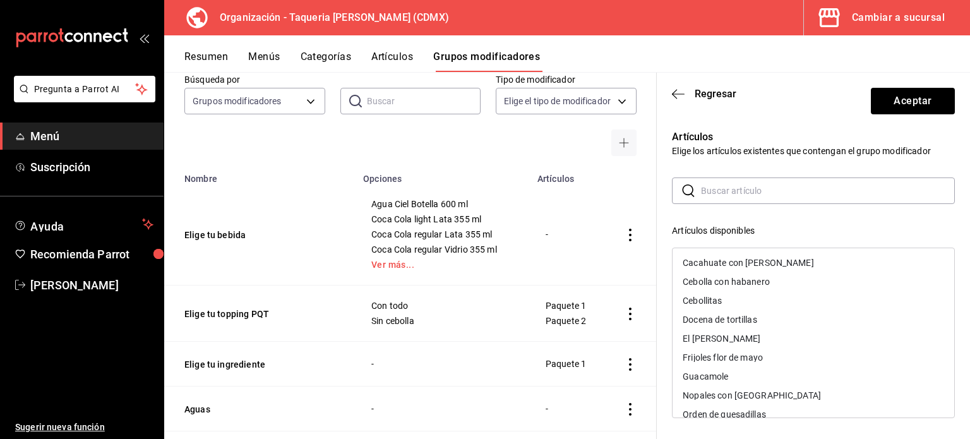
click at [955, 338] on div "Artículos Elige los artículos existentes que contengan el grupo modificador ​ ​…" at bounding box center [813, 388] width 313 height 529
click at [954, 147] on div "Artículos Elige los artículos existentes que contengan el grupo modificador ​ ​…" at bounding box center [813, 388] width 313 height 529
click at [754, 229] on div "Artículos disponibles" at bounding box center [813, 230] width 283 height 13
click at [894, 98] on button "Aceptar" at bounding box center [913, 101] width 84 height 27
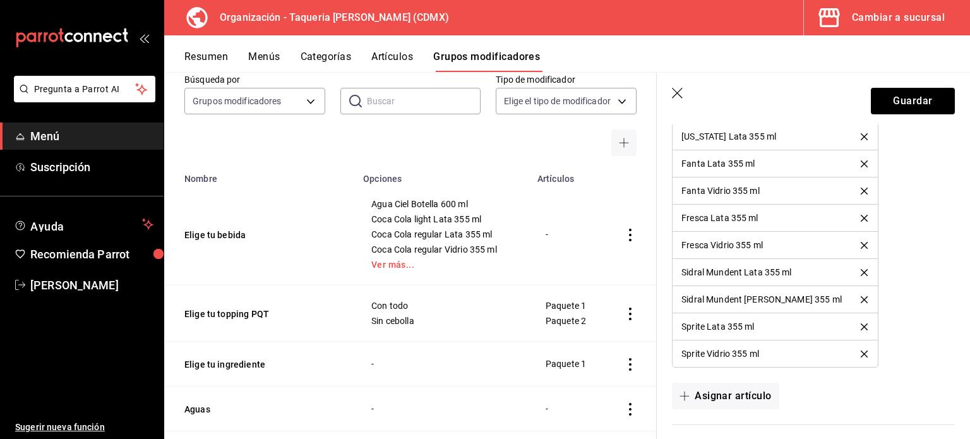
scroll to position [1768, 0]
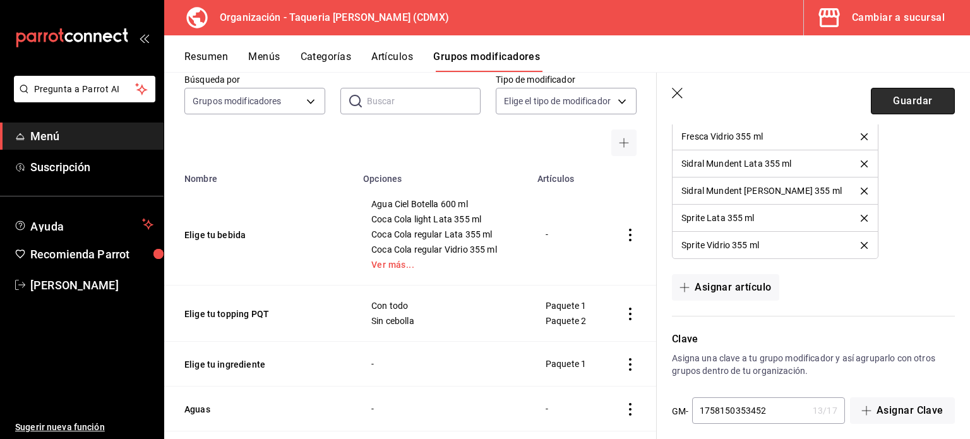
click at [933, 111] on button "Guardar" at bounding box center [913, 101] width 84 height 27
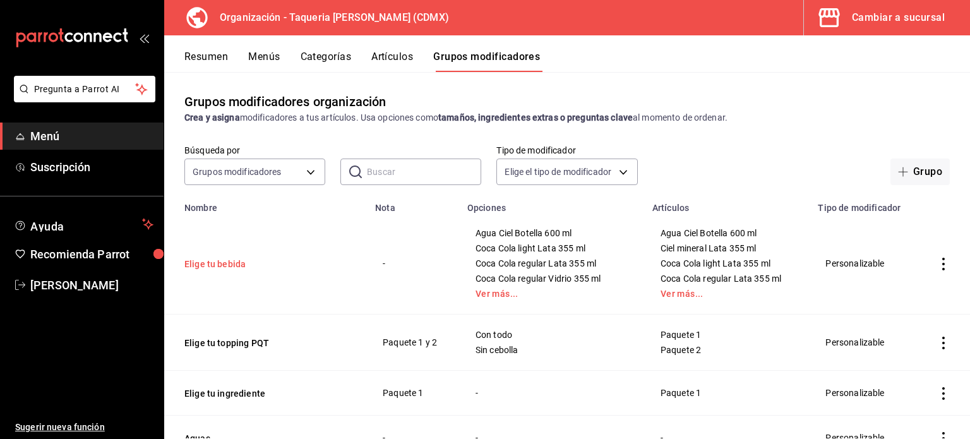
click at [211, 268] on button "Elige tu bebida" at bounding box center [260, 264] width 152 height 13
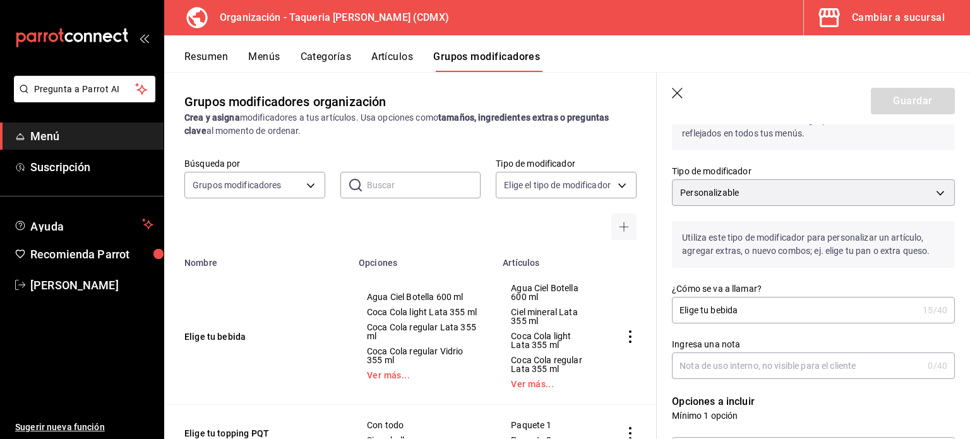
scroll to position [84, 0]
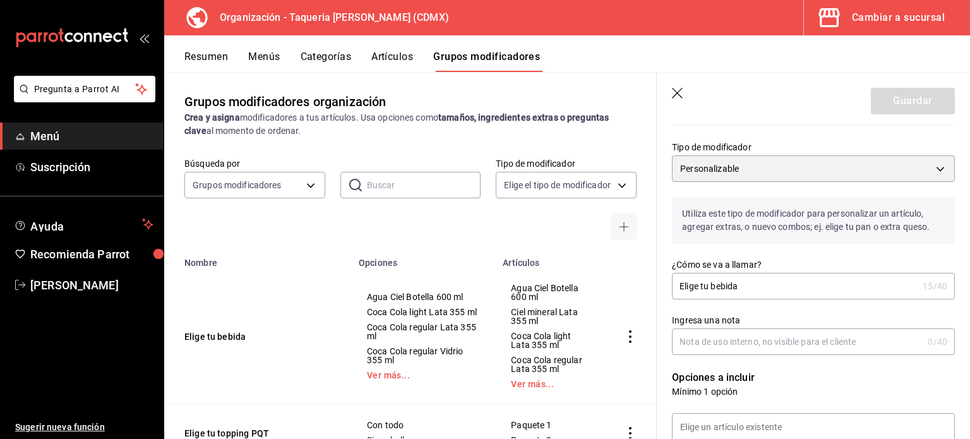
click at [740, 335] on input "Ingresa una nota" at bounding box center [797, 341] width 251 height 25
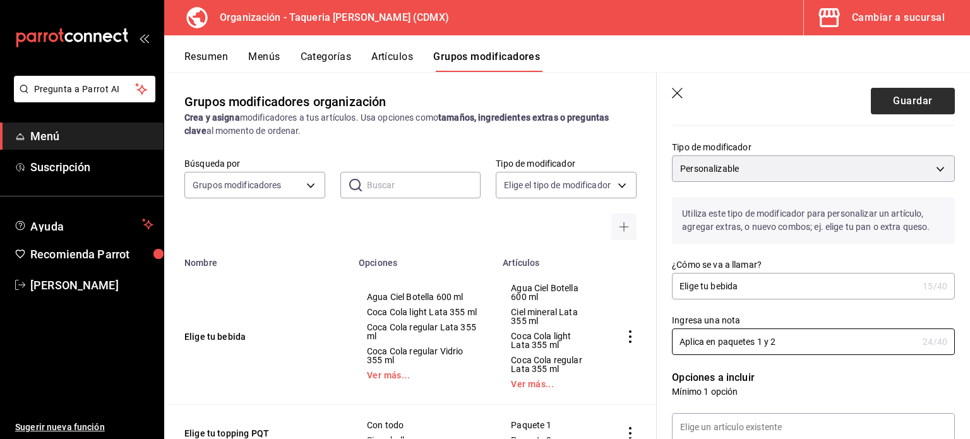
type input "Aplica en paquetes 1 y 2"
click at [939, 99] on button "Guardar" at bounding box center [913, 101] width 84 height 27
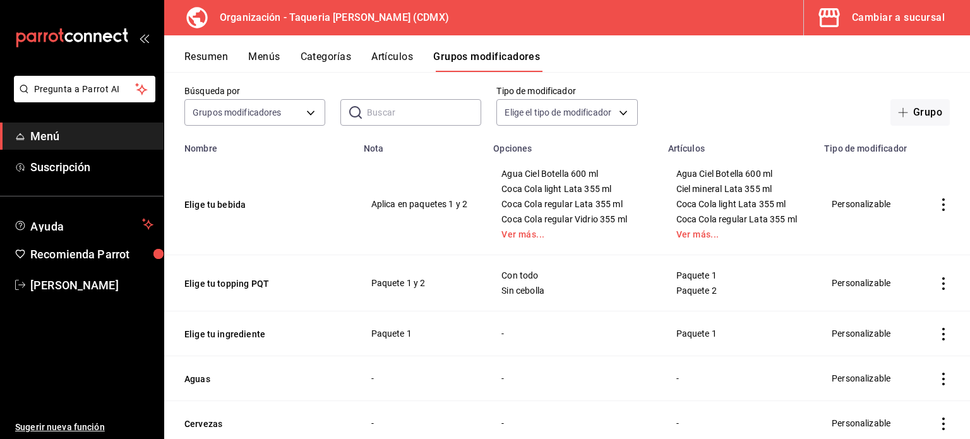
scroll to position [84, 0]
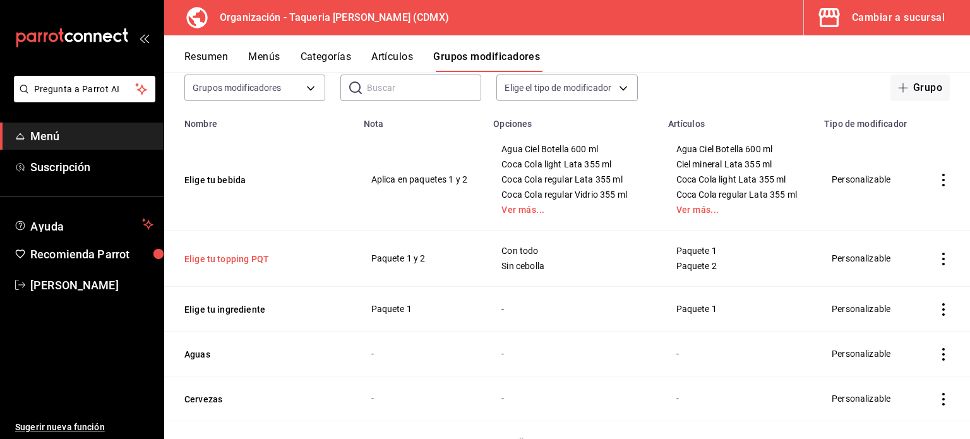
click at [245, 256] on button "Elige tu topping PQT" at bounding box center [260, 259] width 152 height 13
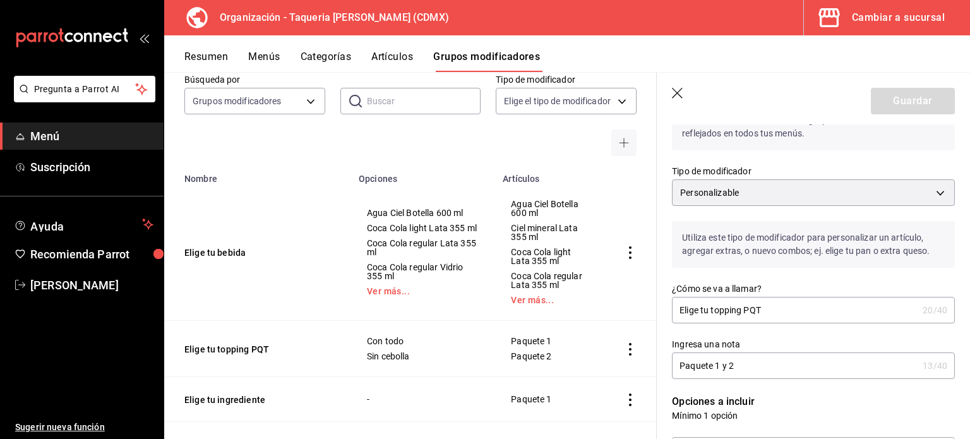
scroll to position [84, 0]
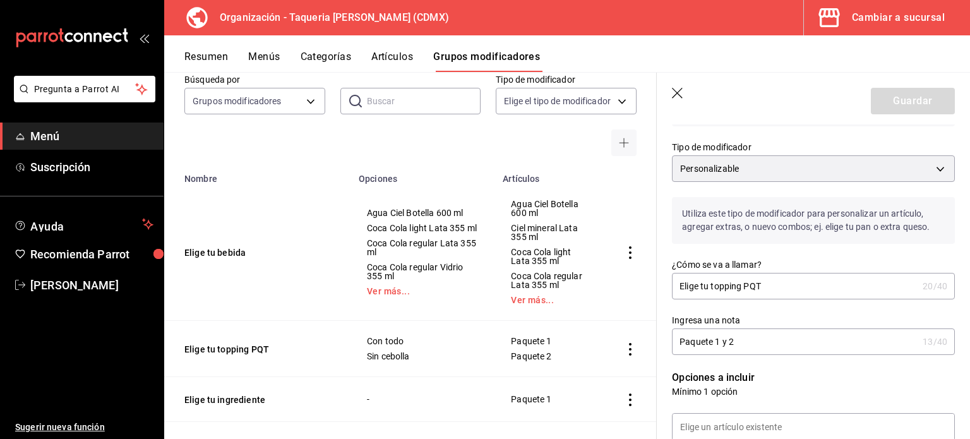
click at [738, 297] on input "Elige tu topping PQT" at bounding box center [795, 285] width 246 height 25
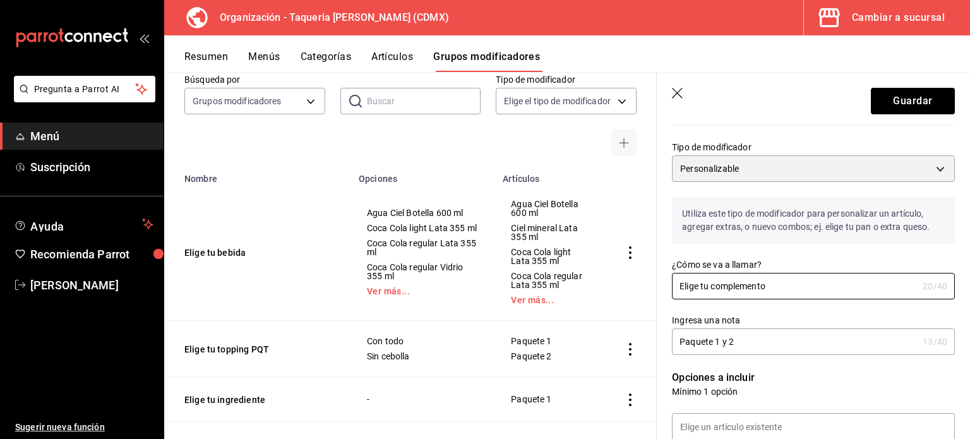
type input "Elige tu complemento"
click at [836, 248] on div "¿Cómo se va a llamar? Elige tu complemento 20 /40 ¿Cómo se va a llamar?" at bounding box center [806, 272] width 298 height 56
click at [801, 297] on input "Elige tu complemento" at bounding box center [795, 285] width 246 height 25
click at [253, 350] on button "Elige tu topping PQT" at bounding box center [260, 349] width 152 height 13
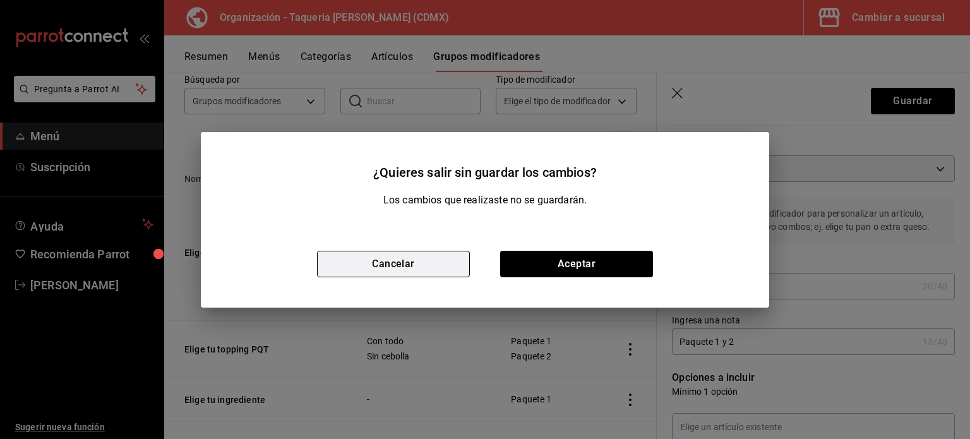
click at [437, 263] on button "Cancelar" at bounding box center [393, 264] width 153 height 27
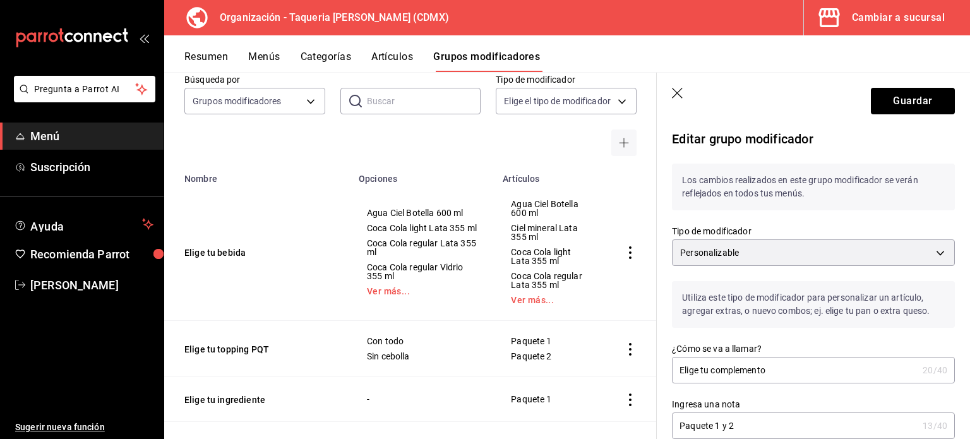
scroll to position [168, 0]
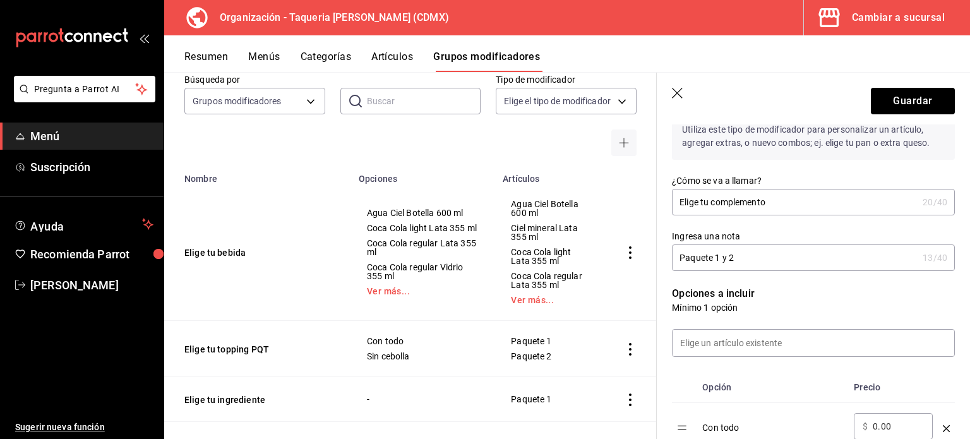
click at [771, 258] on input "Paquete 1 y 2" at bounding box center [795, 257] width 246 height 25
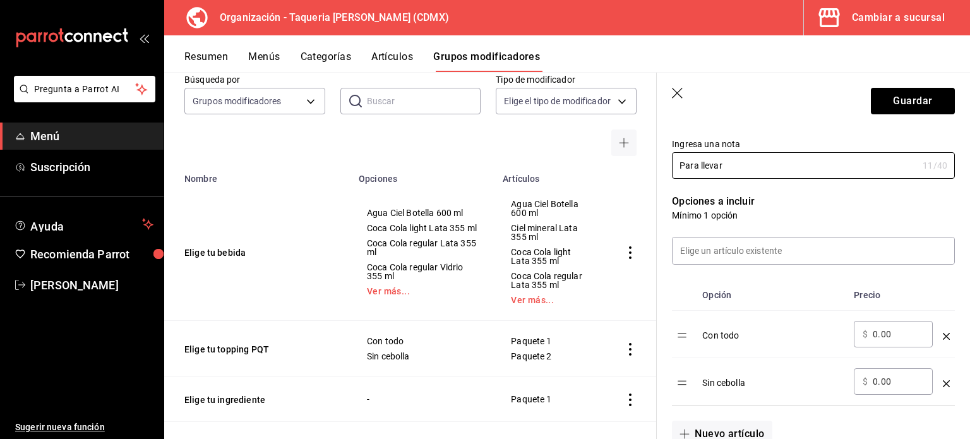
scroll to position [337, 0]
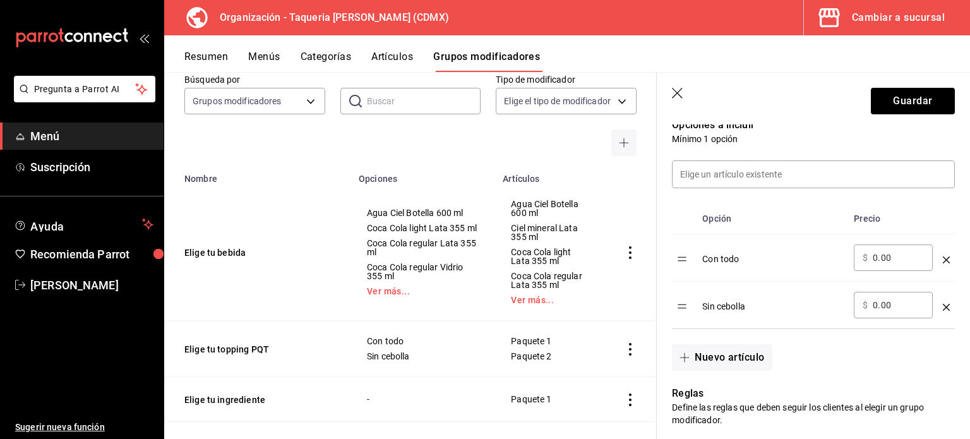
type input "Para llevar"
click at [938, 256] on td "optionsTable" at bounding box center [946, 257] width 17 height 47
click at [943, 257] on icon "optionsTable" at bounding box center [946, 259] width 7 height 7
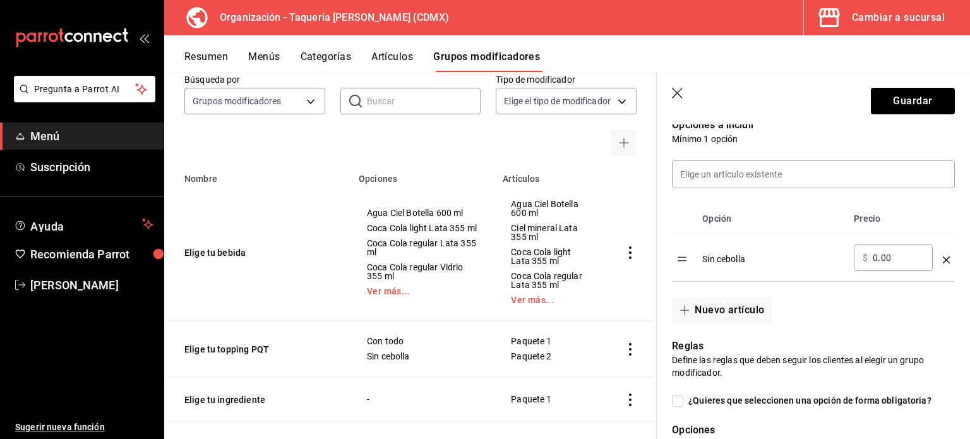
click at [943, 257] on icon "optionsTable" at bounding box center [946, 259] width 7 height 7
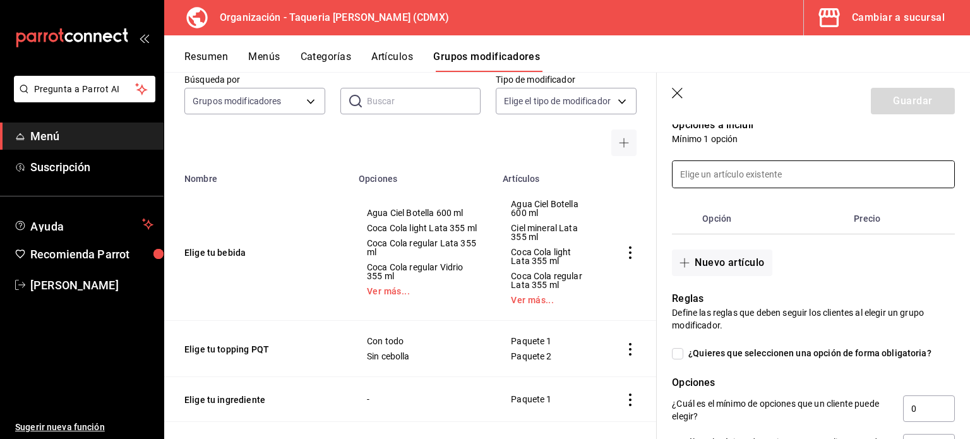
click at [807, 179] on input at bounding box center [814, 174] width 282 height 27
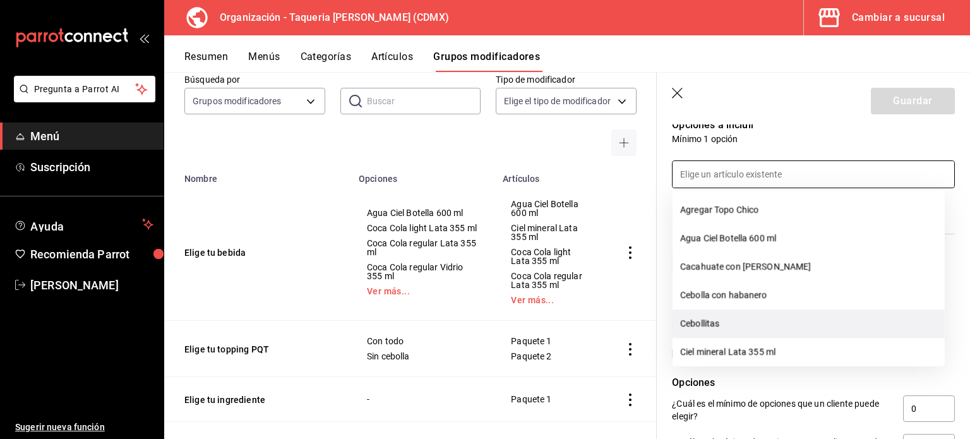
click at [731, 320] on li "Cebollitas" at bounding box center [809, 323] width 272 height 28
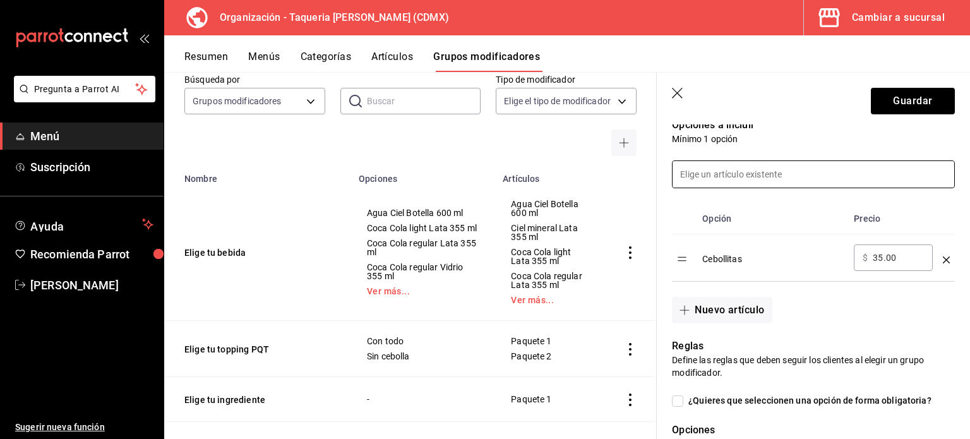
click at [835, 170] on input at bounding box center [814, 174] width 282 height 27
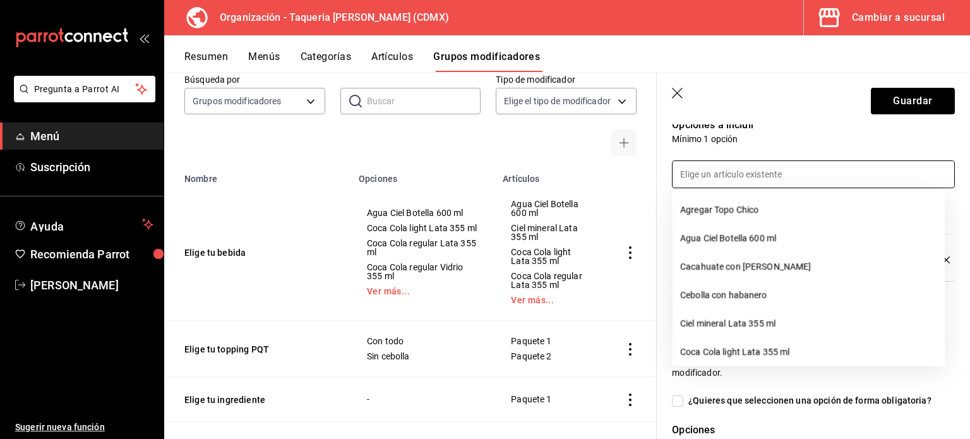
click at [845, 138] on p "Mínimo 1 opción" at bounding box center [813, 139] width 283 height 13
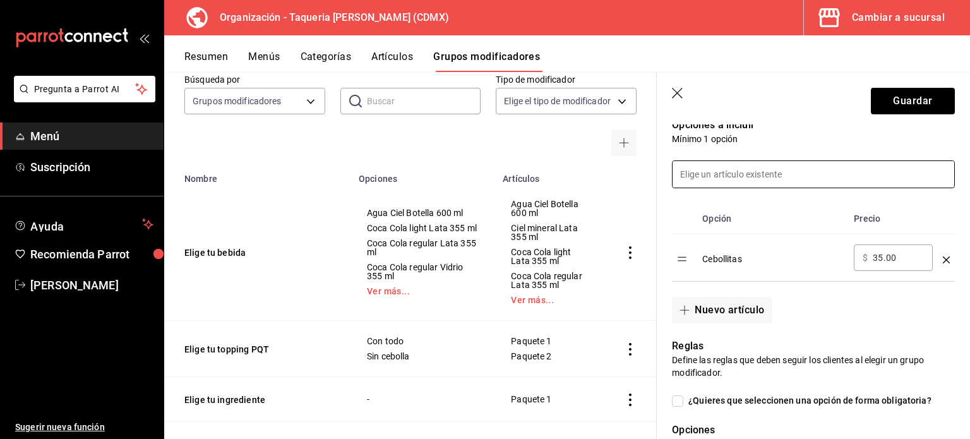
click at [798, 165] on input at bounding box center [814, 174] width 282 height 27
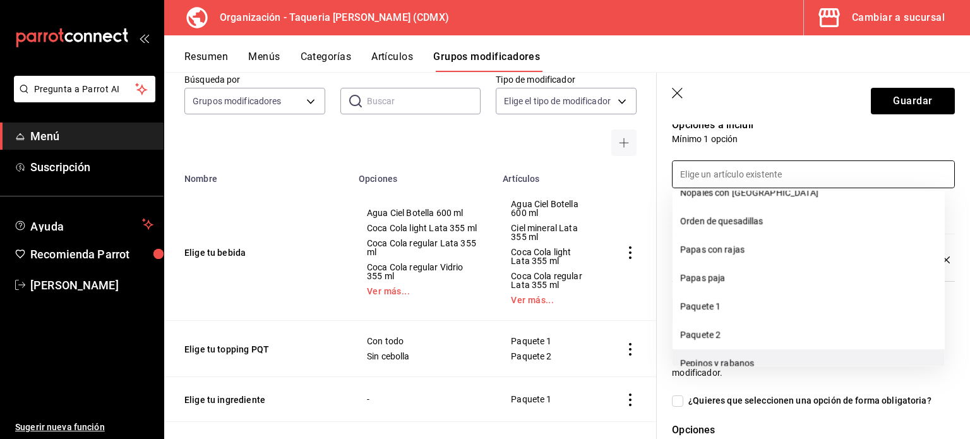
scroll to position [649, 0]
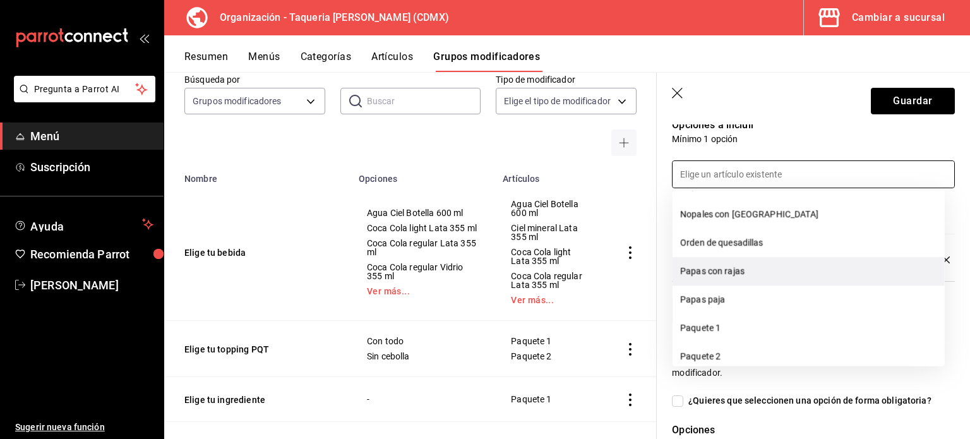
click at [776, 280] on li "Papas con rajas" at bounding box center [809, 271] width 272 height 28
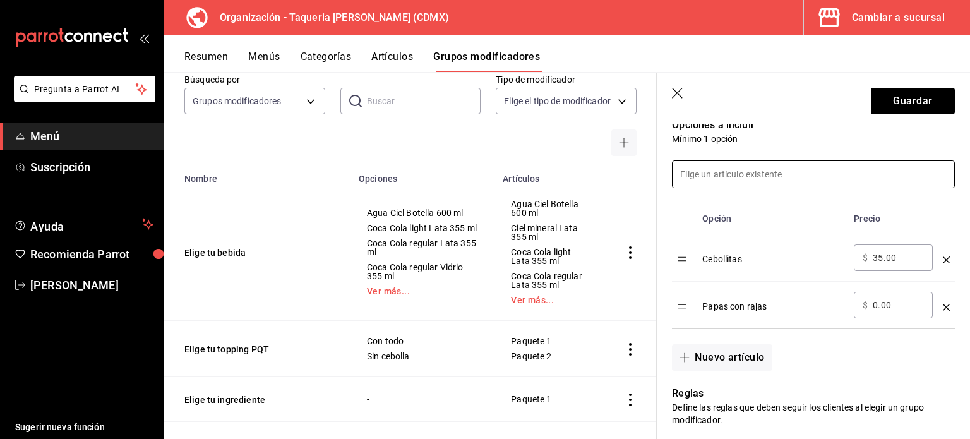
click at [800, 172] on input at bounding box center [814, 174] width 282 height 27
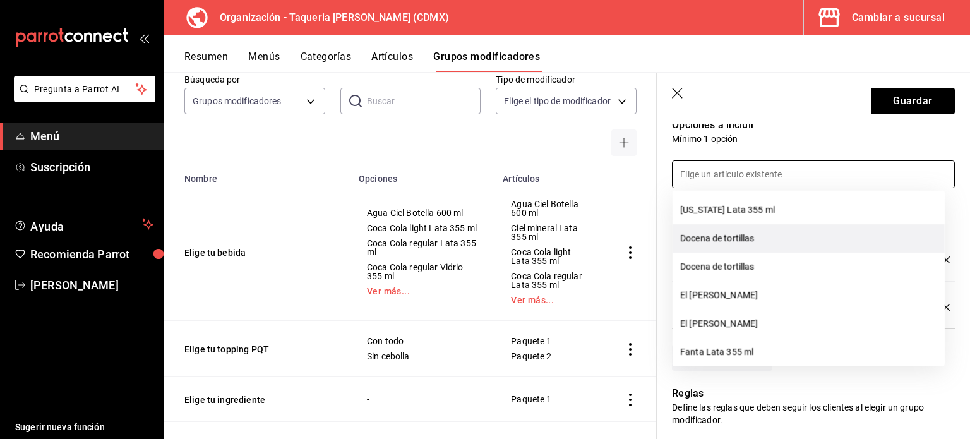
scroll to position [337, 0]
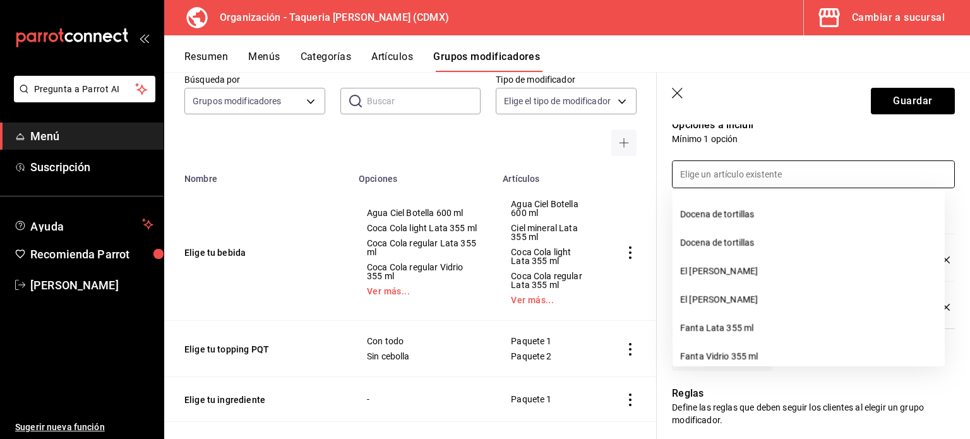
click at [814, 178] on input at bounding box center [814, 174] width 282 height 27
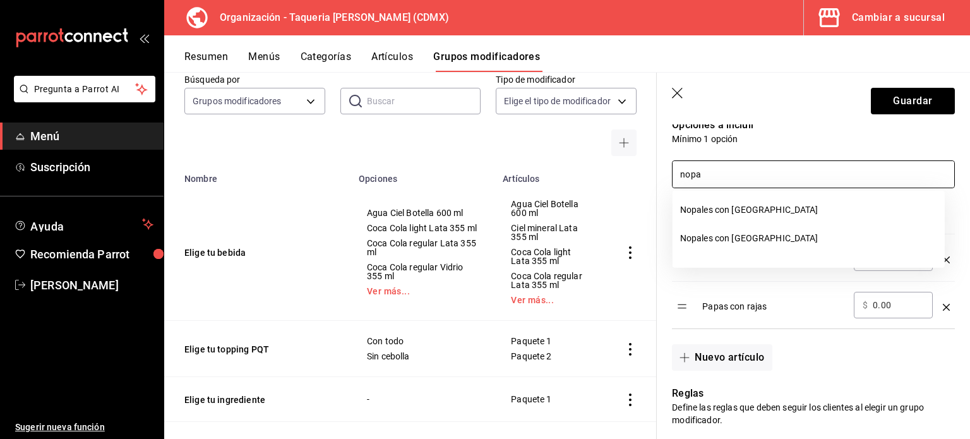
click at [795, 141] on p "Mínimo 1 opción" at bounding box center [813, 139] width 283 height 13
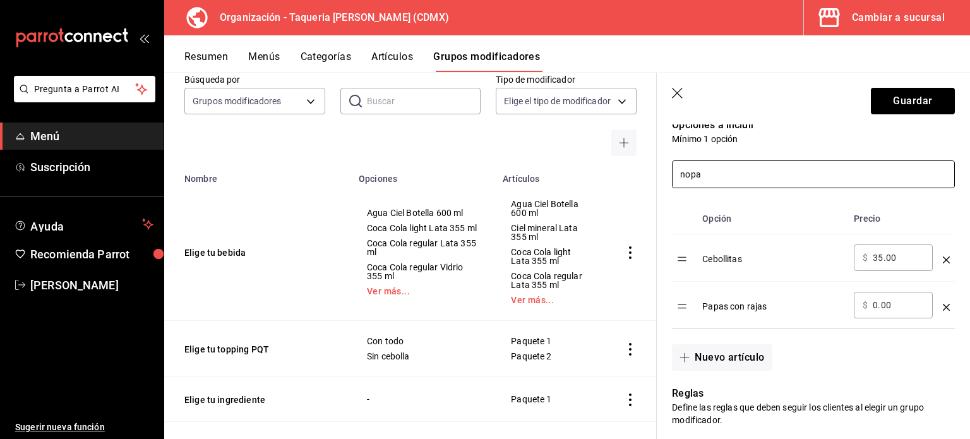
click at [768, 181] on input "nopa" at bounding box center [814, 174] width 282 height 27
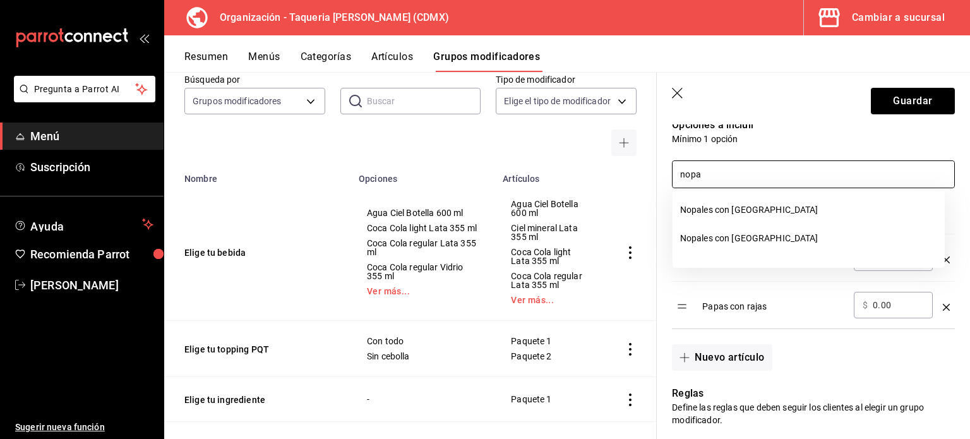
click at [768, 181] on input "nopa" at bounding box center [814, 174] width 282 height 27
type input "el se"
click at [795, 151] on div "el se" at bounding box center [806, 166] width 298 height 43
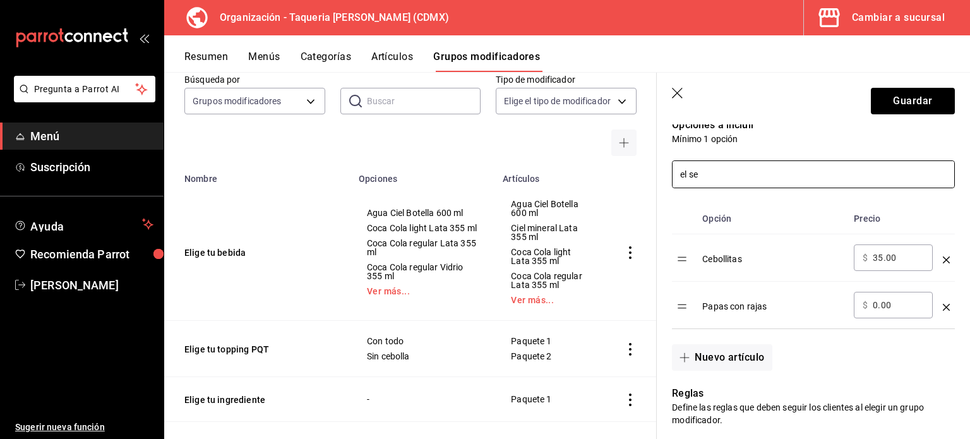
click at [745, 176] on input "el se" at bounding box center [814, 174] width 282 height 27
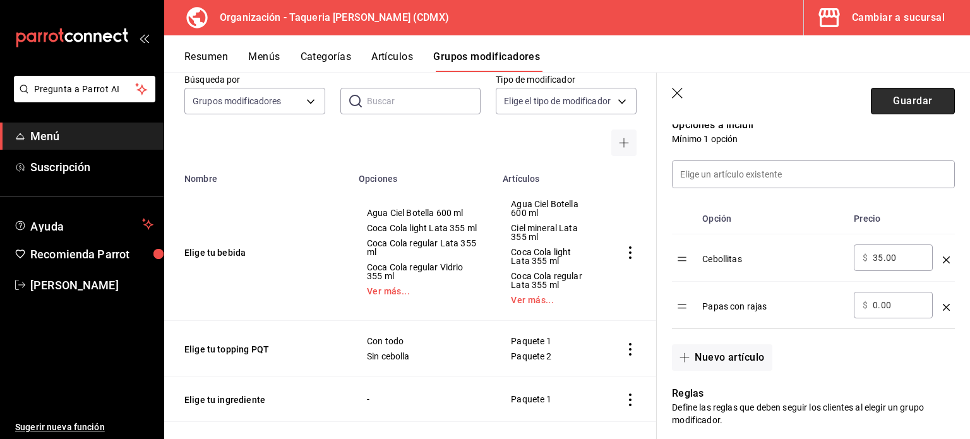
click at [925, 96] on button "Guardar" at bounding box center [913, 101] width 84 height 27
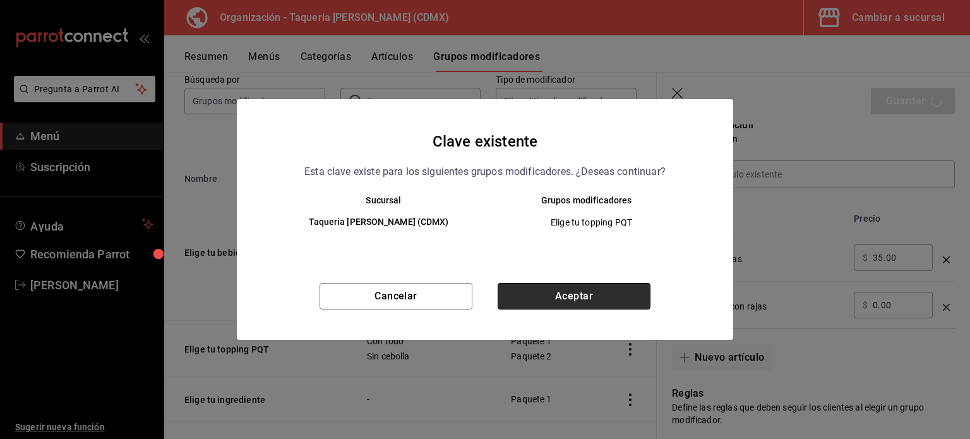
click at [548, 292] on button "Aceptar" at bounding box center [574, 296] width 153 height 27
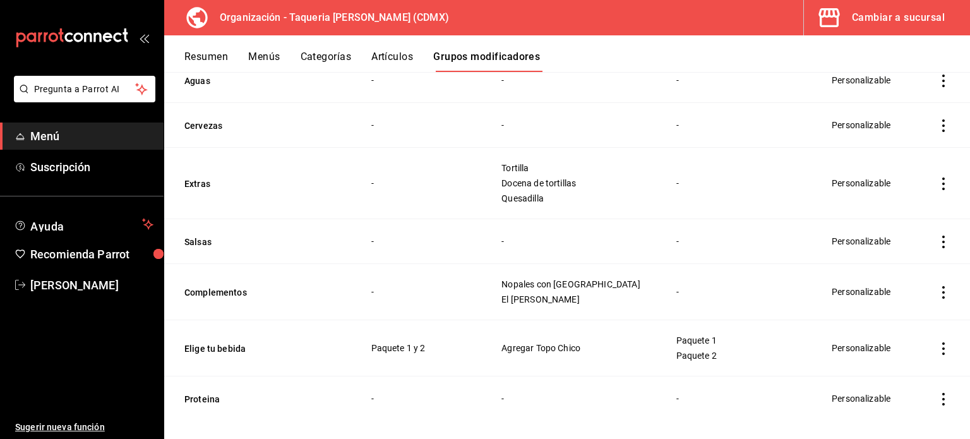
scroll to position [369, 0]
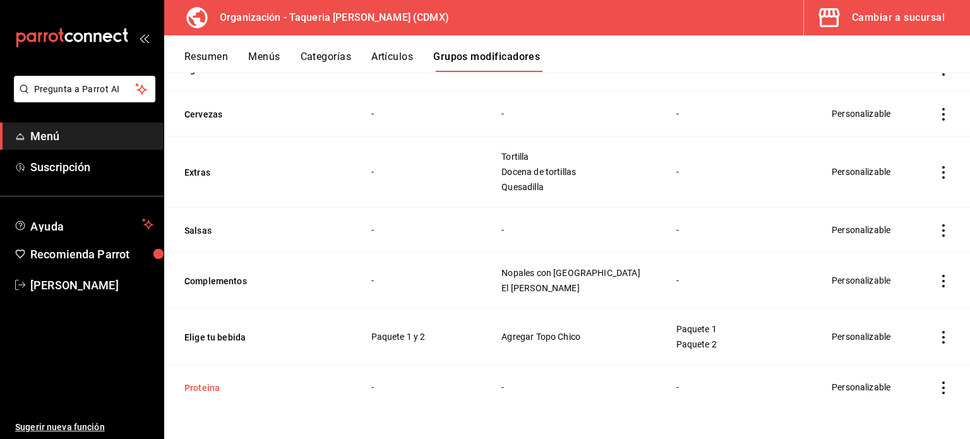
click at [207, 386] on button "Proteina" at bounding box center [260, 387] width 152 height 13
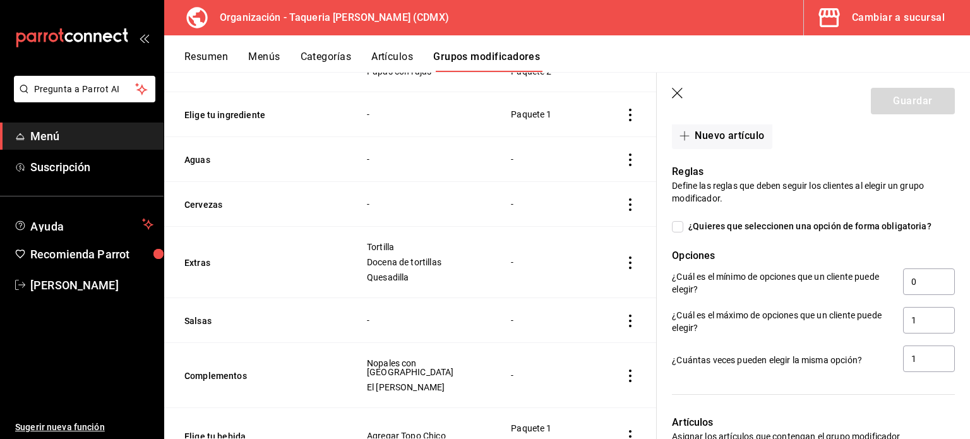
scroll to position [505, 0]
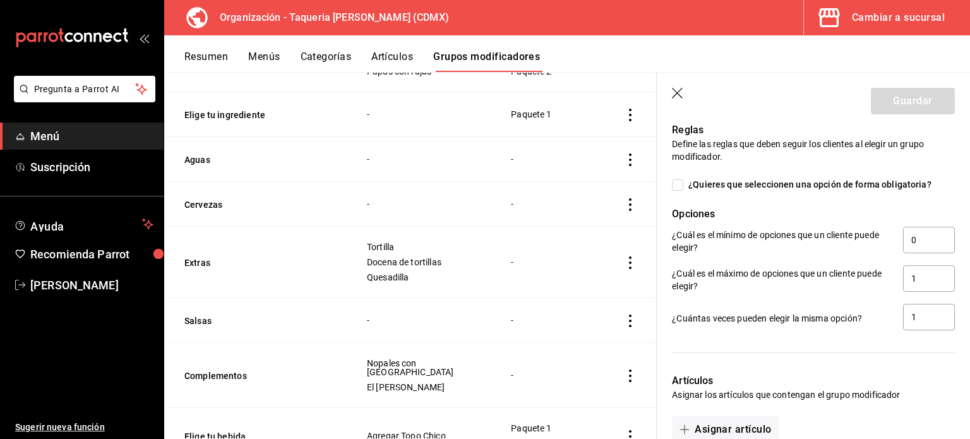
click at [668, 93] on header "Guardar" at bounding box center [813, 99] width 313 height 52
click at [680, 90] on icon "button" at bounding box center [678, 94] width 13 height 13
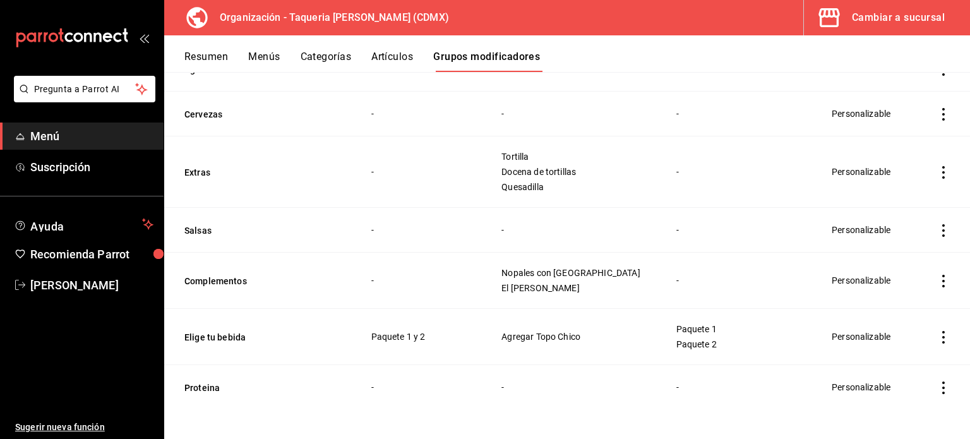
click at [942, 387] on icon "actions" at bounding box center [943, 387] width 3 height 13
click at [889, 404] on span "Eliminar" at bounding box center [896, 405] width 32 height 10
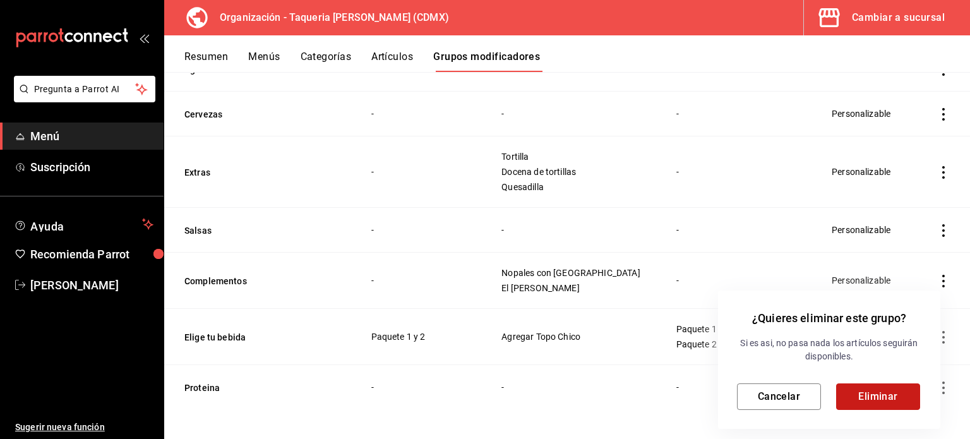
click at [895, 397] on button "Eliminar" at bounding box center [878, 396] width 84 height 27
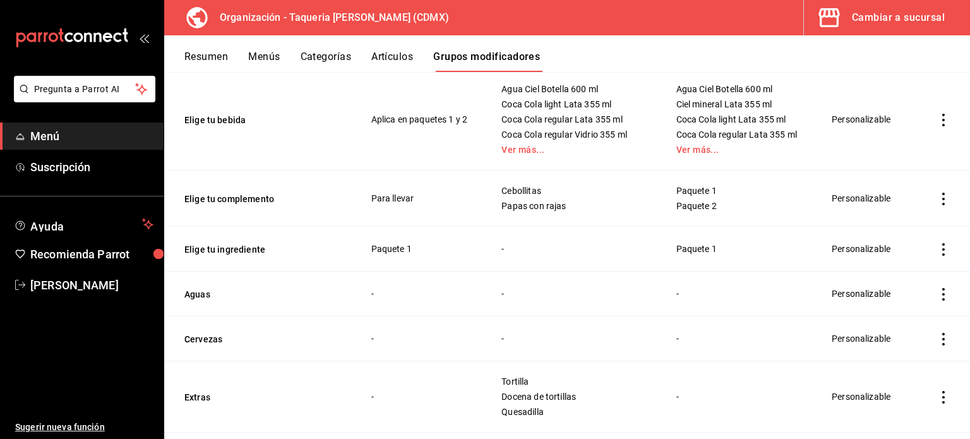
scroll to position [168, 0]
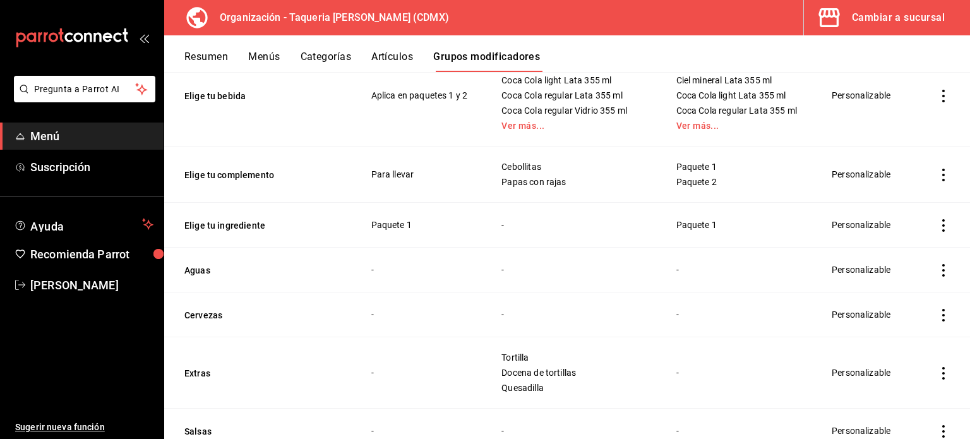
click at [937, 265] on icon "actions" at bounding box center [943, 270] width 13 height 13
click at [879, 357] on div at bounding box center [868, 351] width 23 height 13
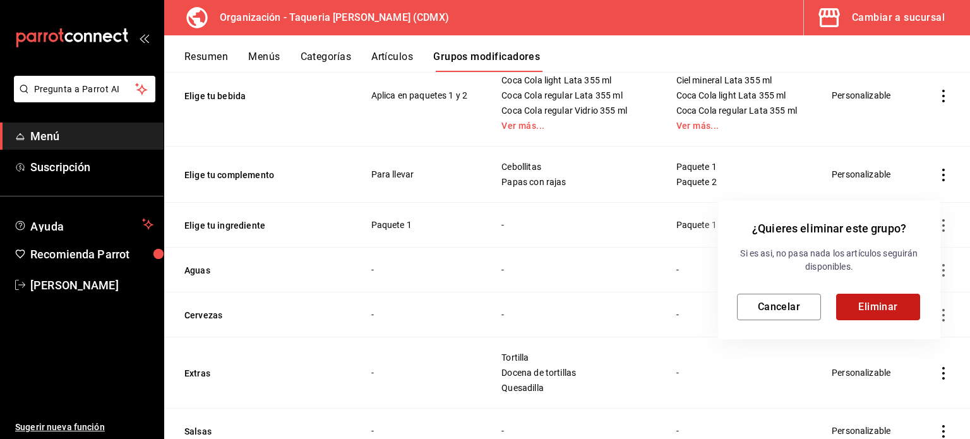
click at [877, 307] on button "Eliminar" at bounding box center [878, 307] width 84 height 27
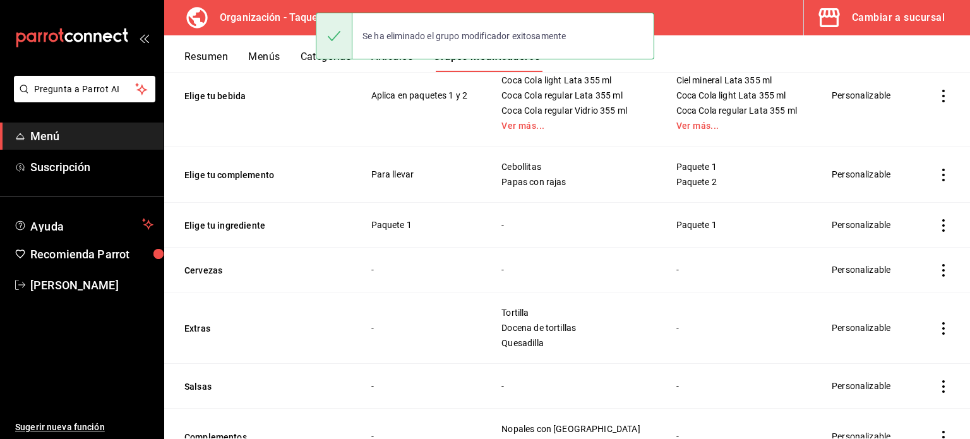
click at [937, 271] on icon "actions" at bounding box center [943, 270] width 13 height 13
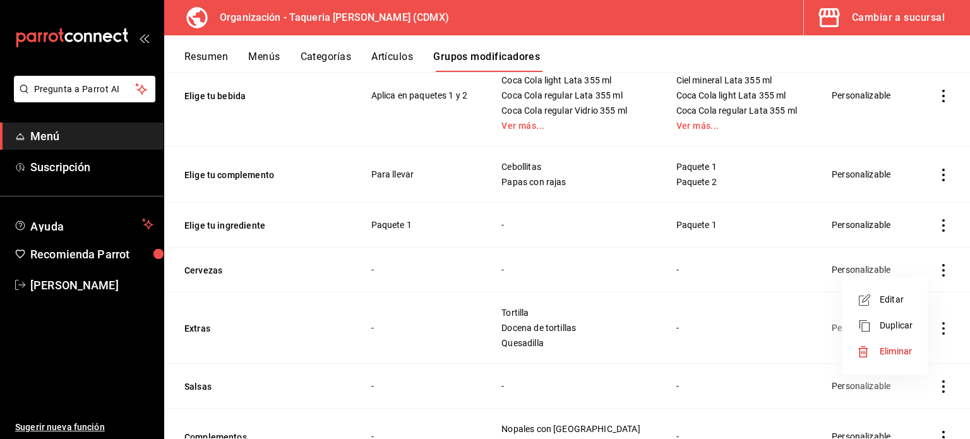
click at [905, 346] on span "Eliminar" at bounding box center [896, 351] width 32 height 10
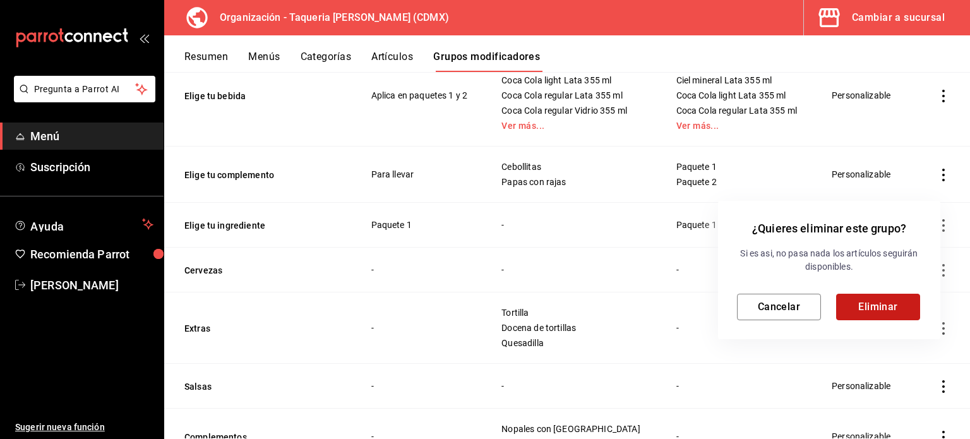
click at [888, 303] on button "Eliminar" at bounding box center [878, 307] width 84 height 27
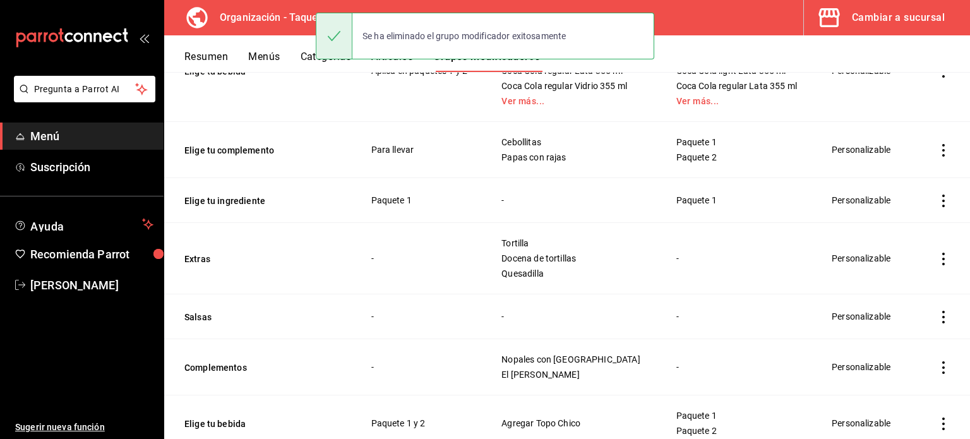
scroll to position [235, 0]
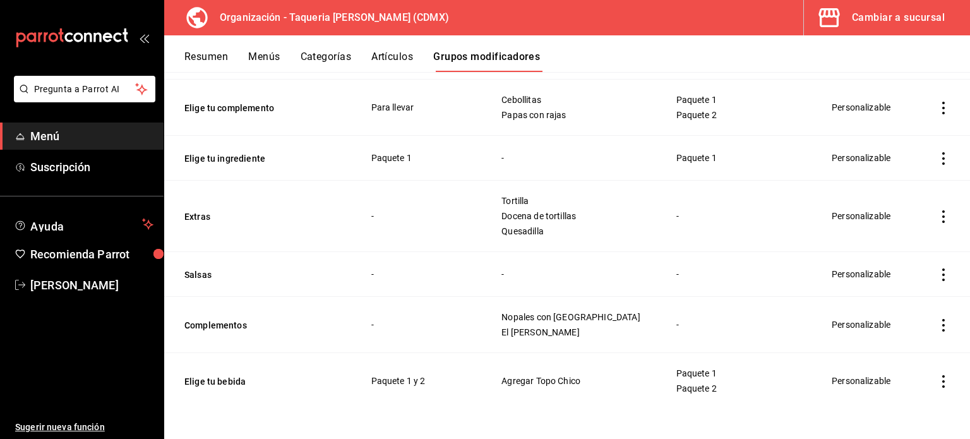
click at [942, 330] on icon "actions" at bounding box center [943, 325] width 3 height 13
click at [882, 408] on span "Eliminar" at bounding box center [896, 405] width 32 height 10
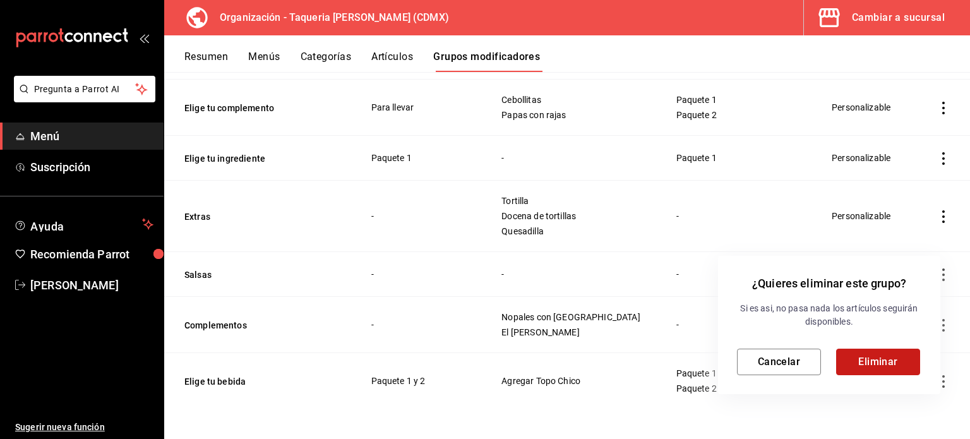
click at [891, 358] on button "Eliminar" at bounding box center [878, 362] width 84 height 27
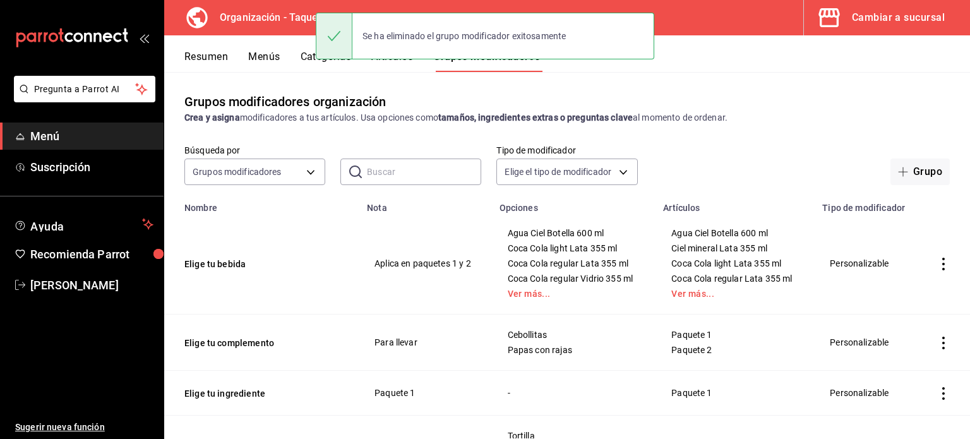
click at [389, 63] on div "Se ha eliminado el grupo modificador exitosamente" at bounding box center [485, 36] width 339 height 54
click at [389, 59] on div "Se ha eliminado el grupo modificador exitosamente" at bounding box center [485, 36] width 339 height 47
click at [395, 62] on div "Se ha eliminado el grupo modificador exitosamente" at bounding box center [485, 36] width 339 height 54
click at [395, 65] on button "Artículos" at bounding box center [392, 61] width 42 height 21
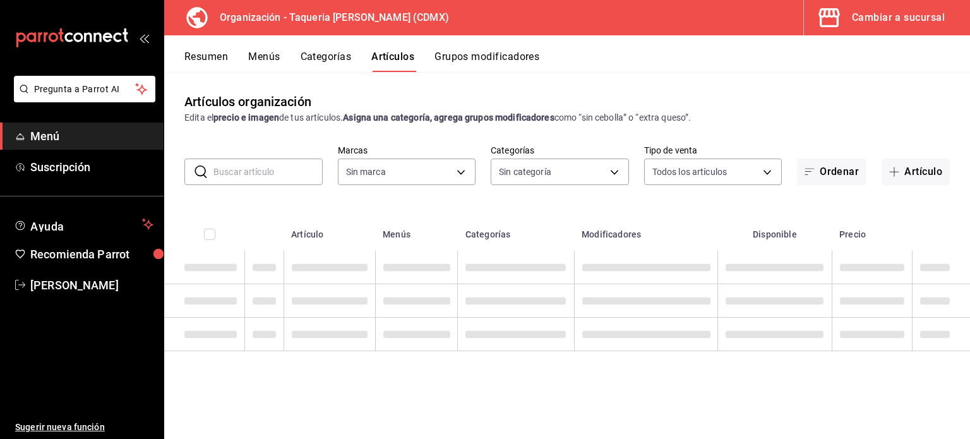
type input "ce101241-e291-4bf4-bb44-606d110127b7"
type input "525dfa34-559b-4d38-94f6-aaf585d6ada2,a85c83a3-24f4-47d7-91b1-cd088f40c17e,fc4c7…"
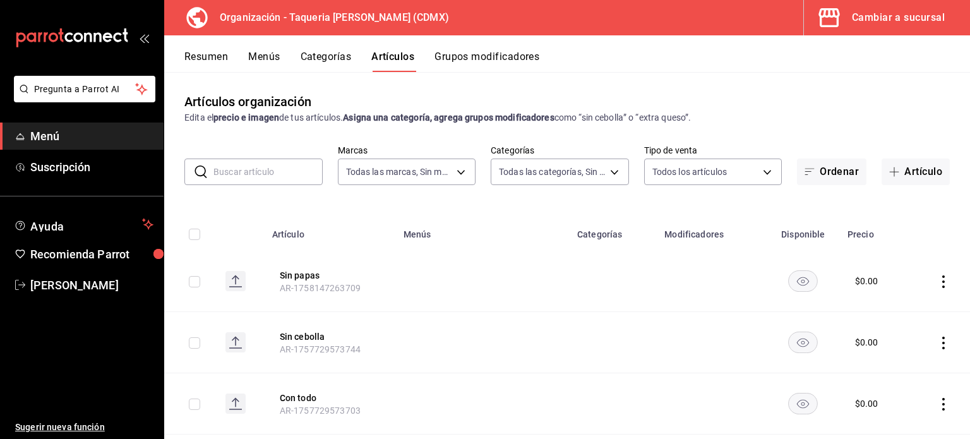
click at [273, 162] on input "text" at bounding box center [267, 171] width 109 height 25
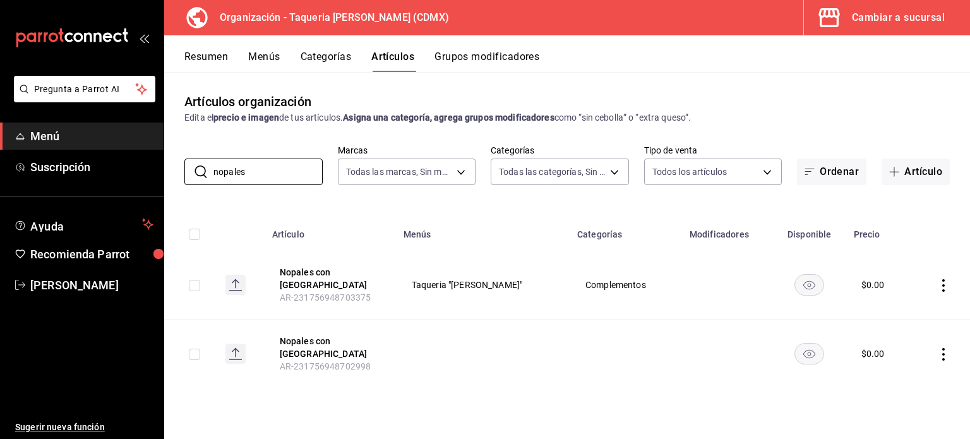
click at [944, 348] on icon "actions" at bounding box center [943, 354] width 13 height 13
click at [907, 408] on span "Eliminar" at bounding box center [905, 405] width 32 height 10
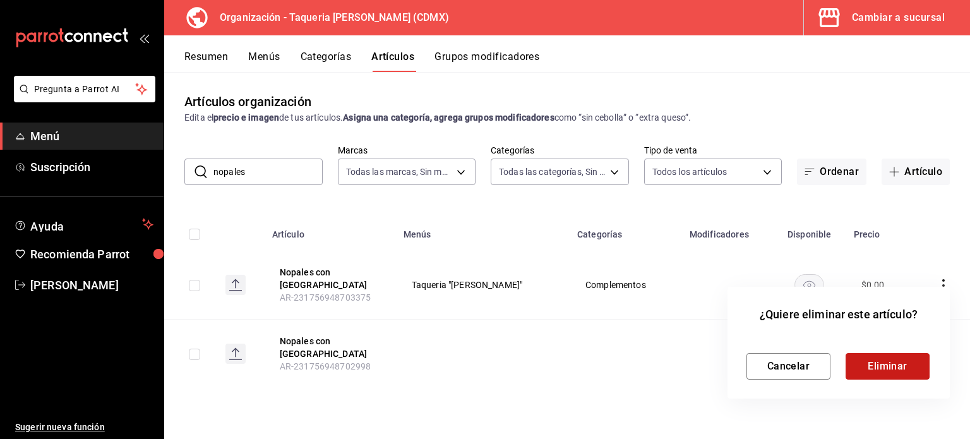
click at [891, 373] on button "Eliminar" at bounding box center [888, 366] width 84 height 27
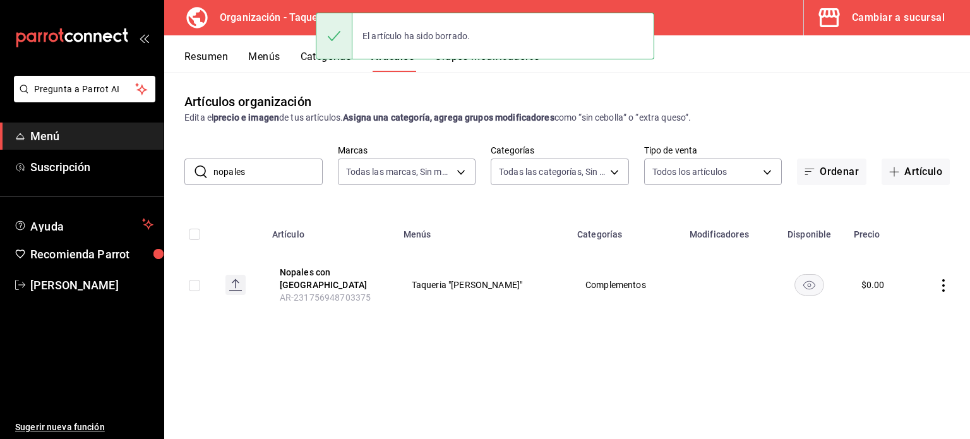
click at [261, 169] on input "nopales" at bounding box center [267, 171] width 109 height 25
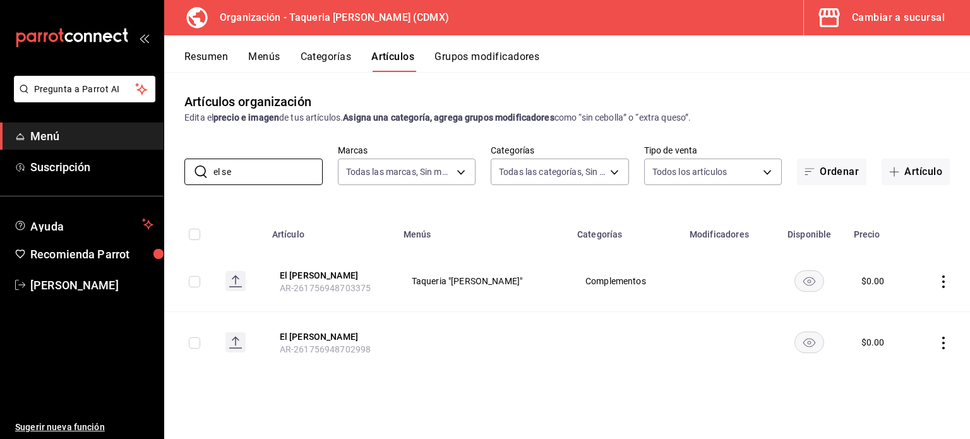
click at [940, 335] on td at bounding box center [940, 342] width 59 height 61
click at [945, 347] on icon "actions" at bounding box center [943, 343] width 13 height 13
click at [912, 404] on span "Eliminar" at bounding box center [905, 405] width 32 height 10
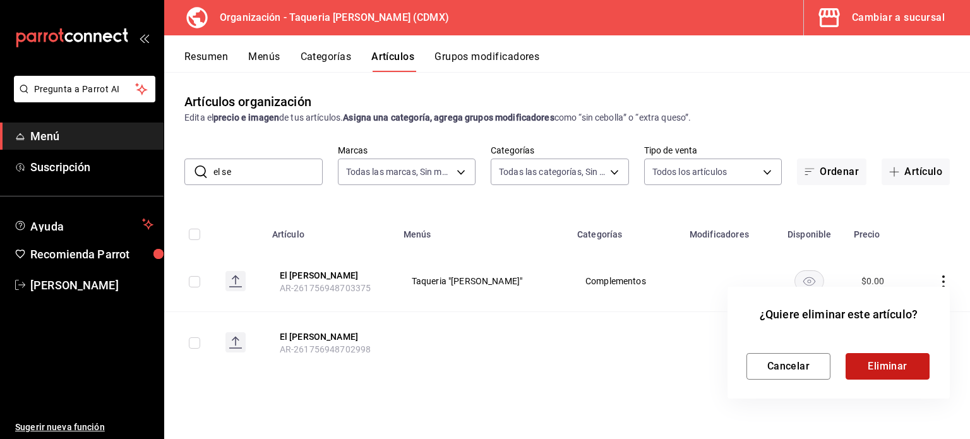
click at [896, 357] on button "Eliminar" at bounding box center [888, 366] width 84 height 27
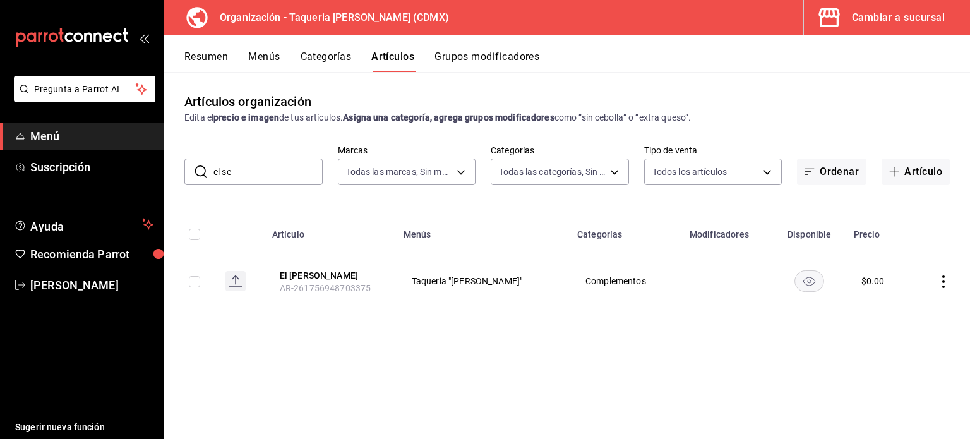
click at [258, 174] on input "el se" at bounding box center [267, 171] width 109 height 25
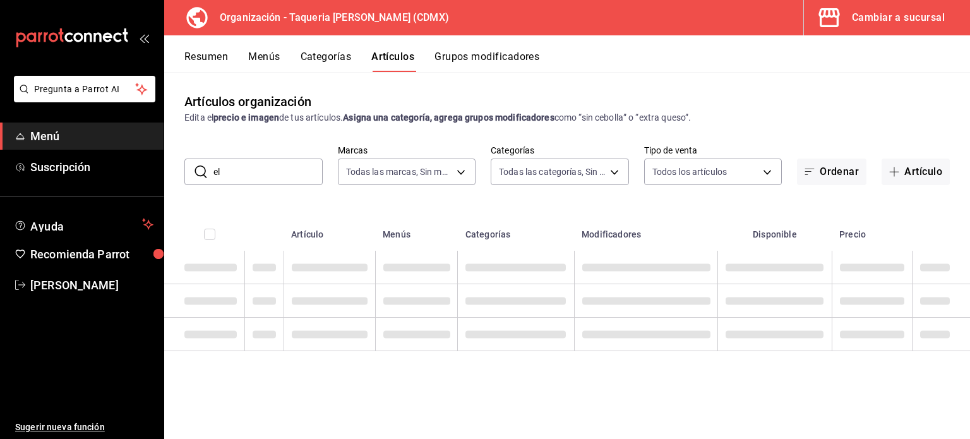
type input "e"
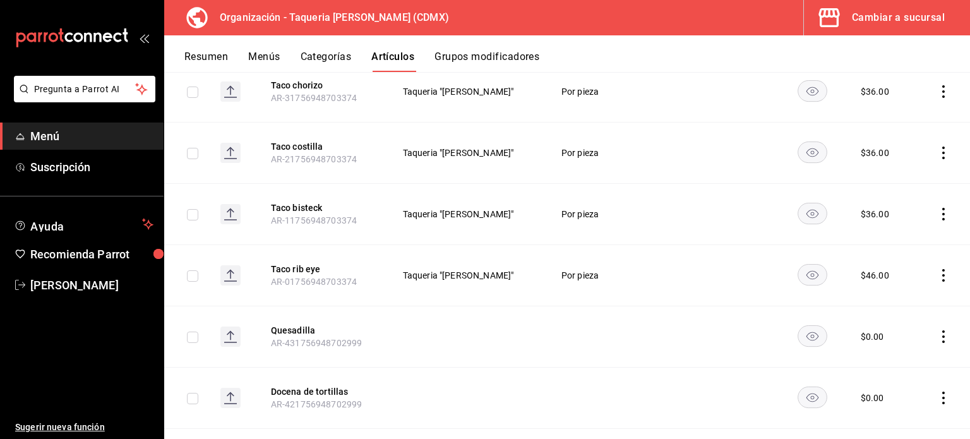
scroll to position [3114, 0]
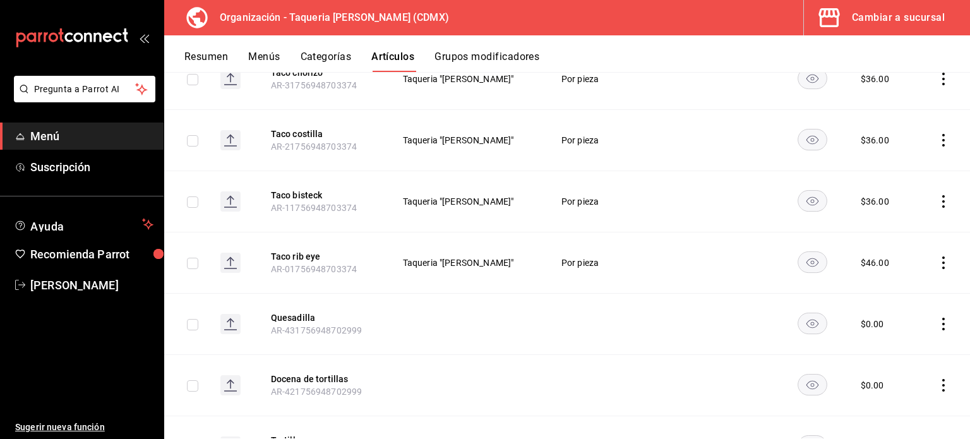
click at [937, 318] on icon "actions" at bounding box center [943, 324] width 13 height 13
click at [904, 330] on span "Editar" at bounding box center [896, 331] width 33 height 13
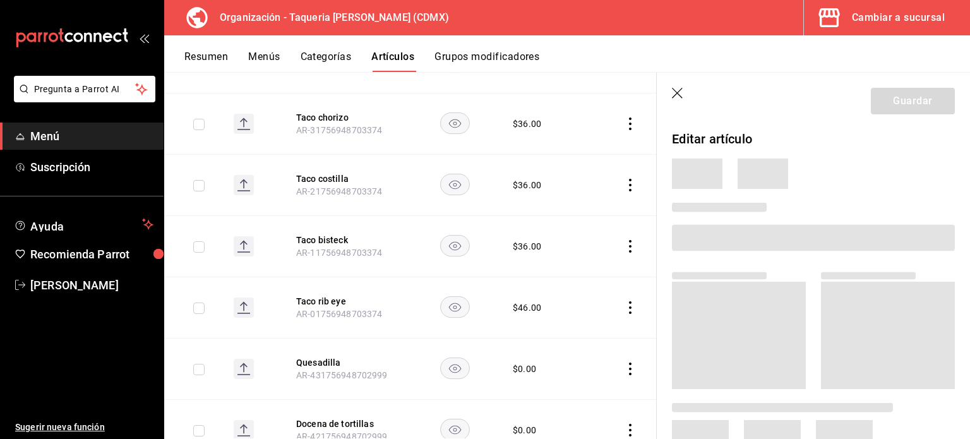
scroll to position [3104, 0]
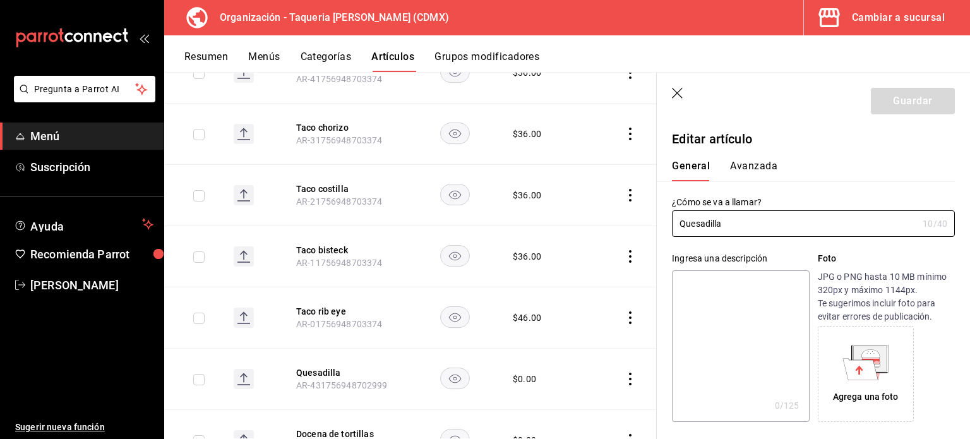
type input "$0.00"
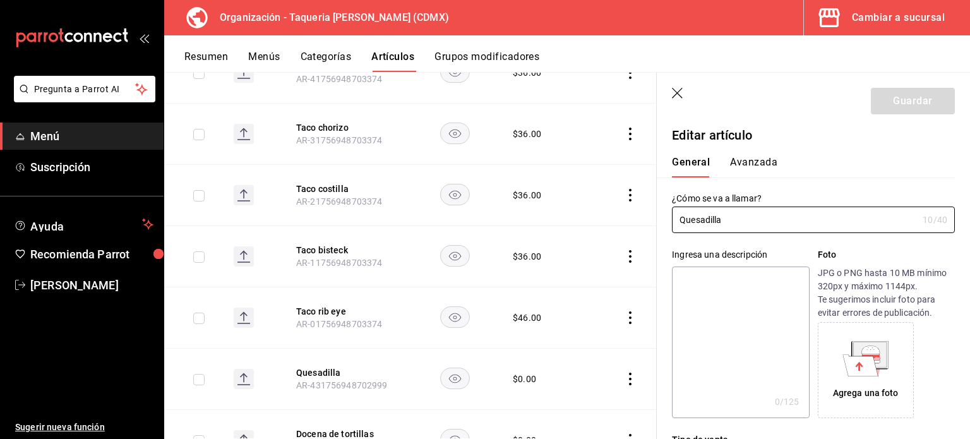
scroll to position [0, 0]
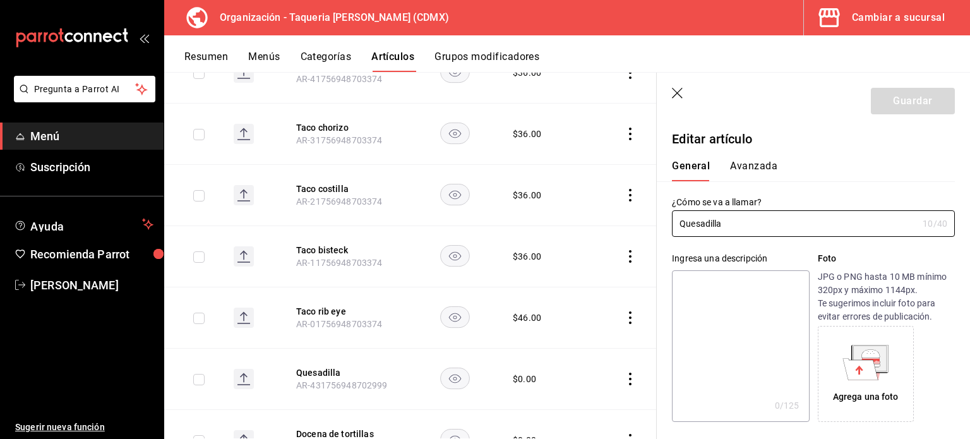
click at [744, 163] on button "Avanzada" at bounding box center [753, 170] width 47 height 21
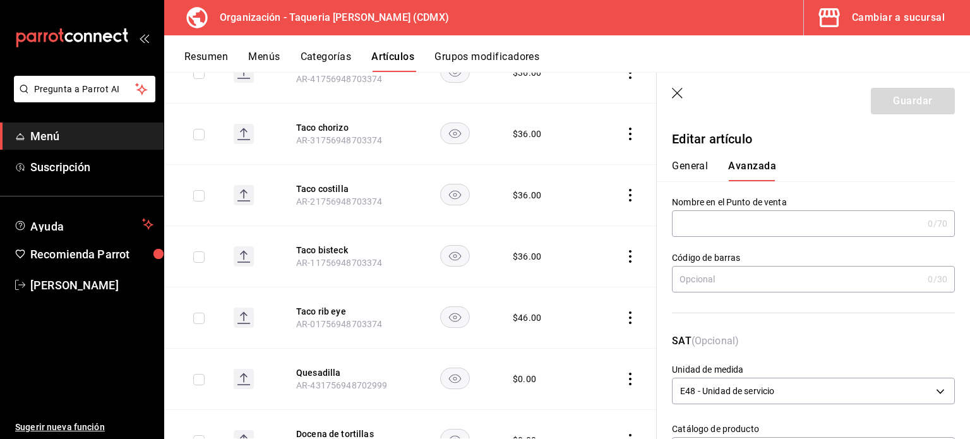
click at [793, 225] on input "text" at bounding box center [797, 223] width 251 height 25
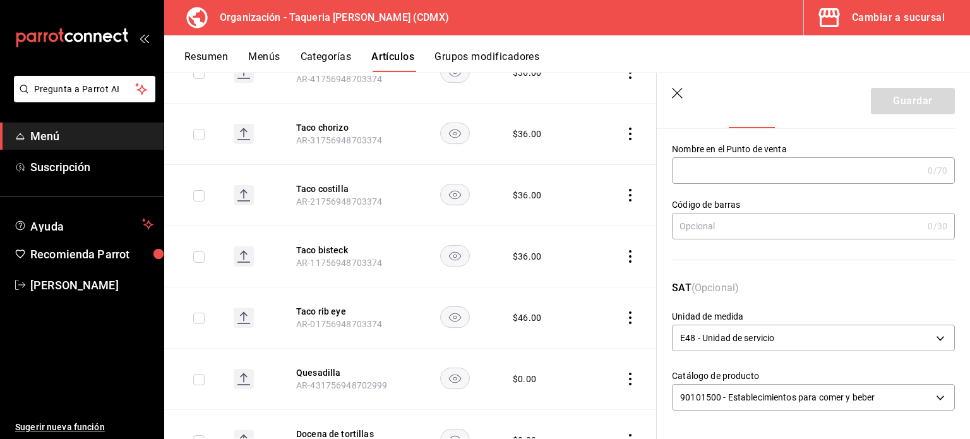
click at [675, 92] on icon "button" at bounding box center [678, 94] width 13 height 13
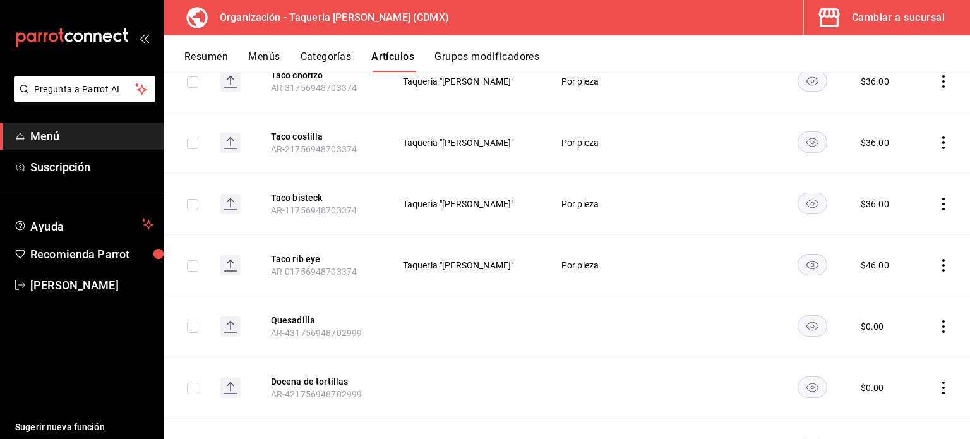
click at [318, 54] on button "Categorías" at bounding box center [326, 61] width 51 height 21
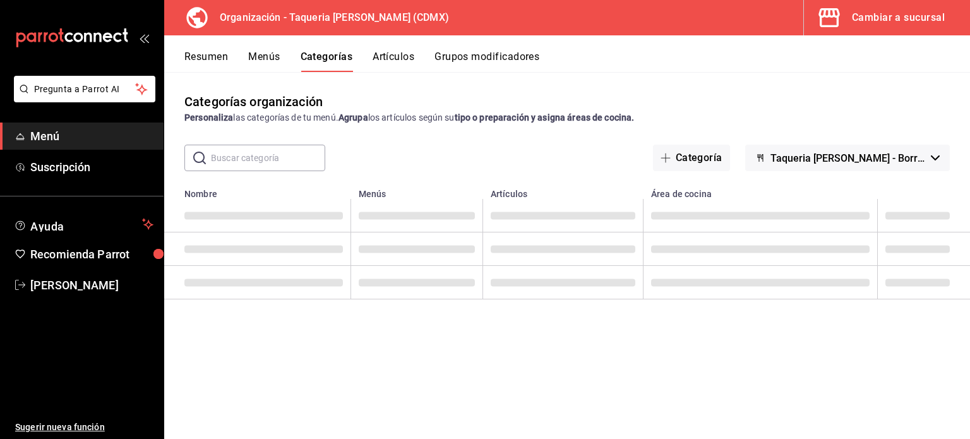
click at [255, 55] on button "Menús" at bounding box center [264, 61] width 32 height 21
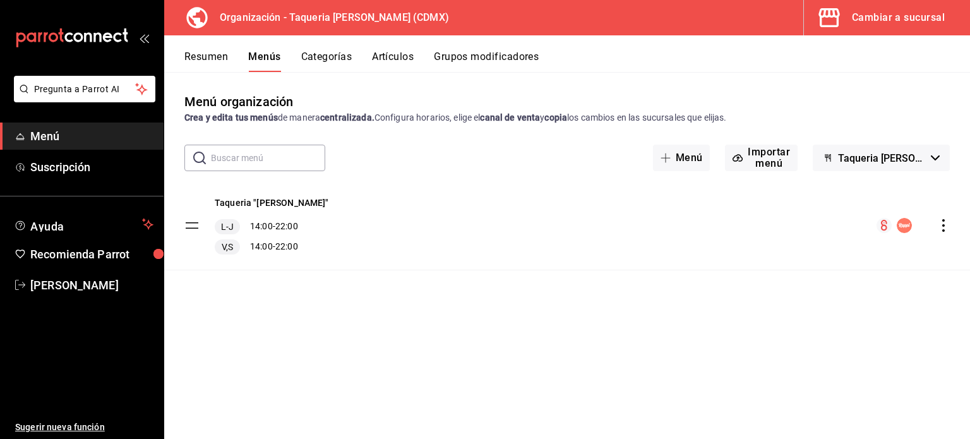
click at [327, 55] on button "Categorías" at bounding box center [326, 61] width 51 height 21
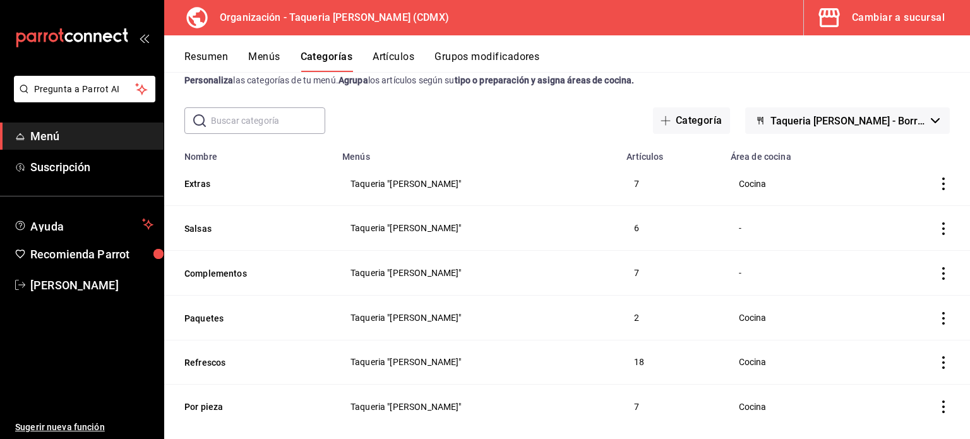
scroll to position [57, 0]
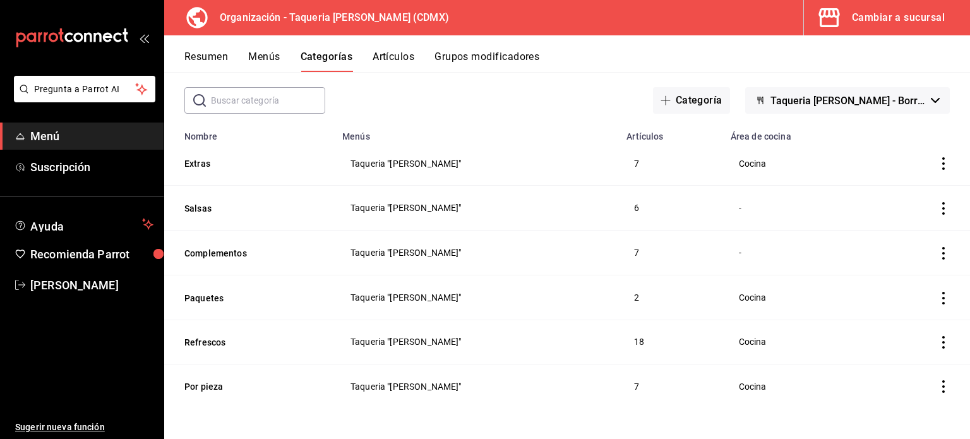
click at [482, 49] on div "Resumen Menús Categorías Artículos Grupos modificadores" at bounding box center [567, 53] width 806 height 37
click at [472, 64] on button "Grupos modificadores" at bounding box center [487, 61] width 105 height 21
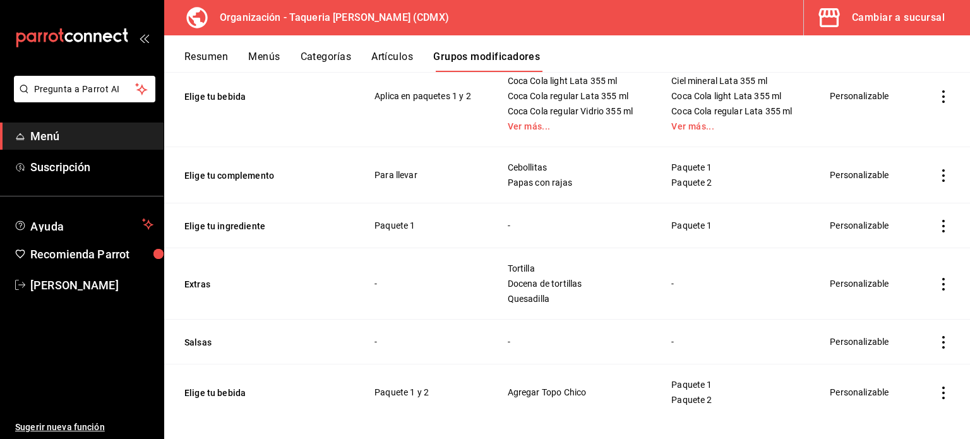
scroll to position [168, 0]
click at [937, 224] on icon "actions" at bounding box center [943, 225] width 13 height 13
click at [889, 306] on span "Eliminar" at bounding box center [896, 306] width 32 height 10
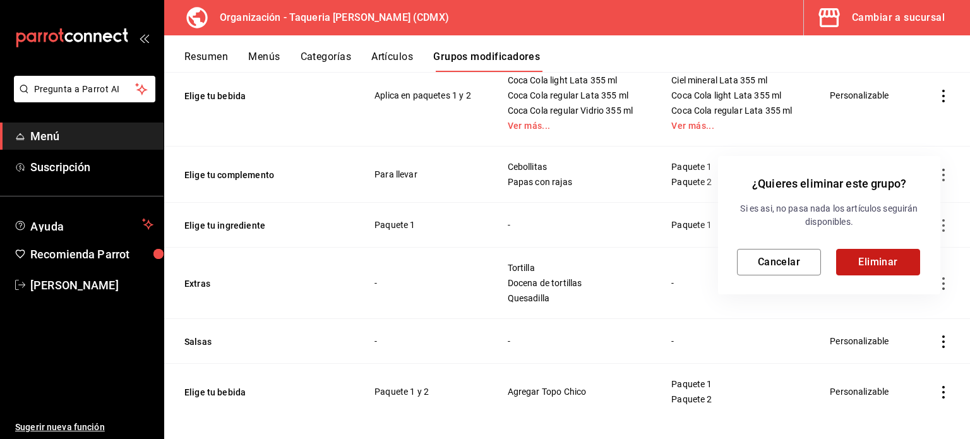
click at [879, 257] on button "Eliminar" at bounding box center [878, 262] width 84 height 27
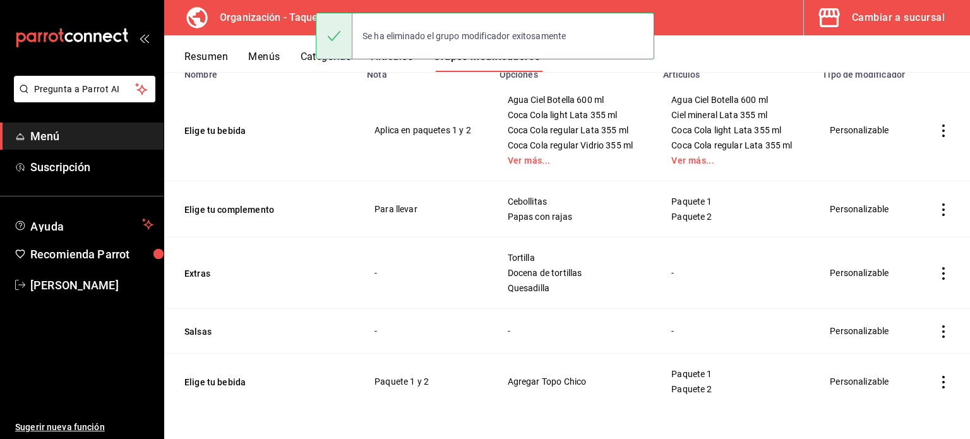
scroll to position [134, 0]
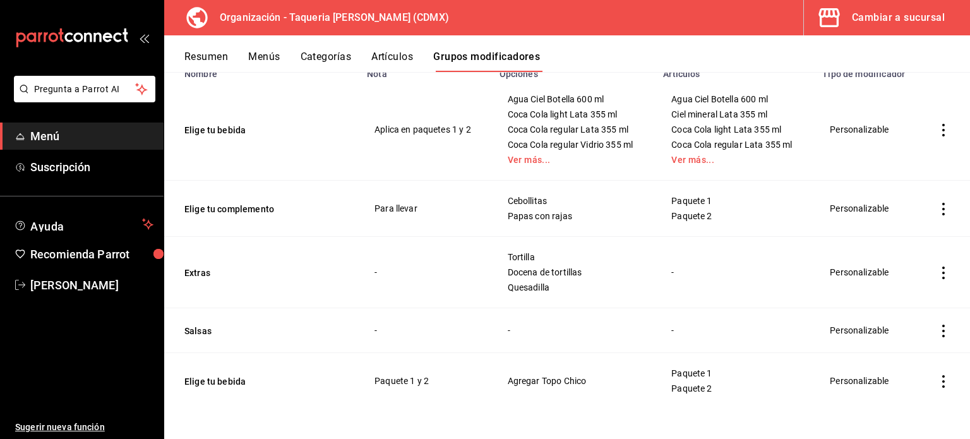
click at [937, 330] on icon "actions" at bounding box center [943, 331] width 13 height 13
click at [889, 357] on span "Editar" at bounding box center [896, 353] width 33 height 13
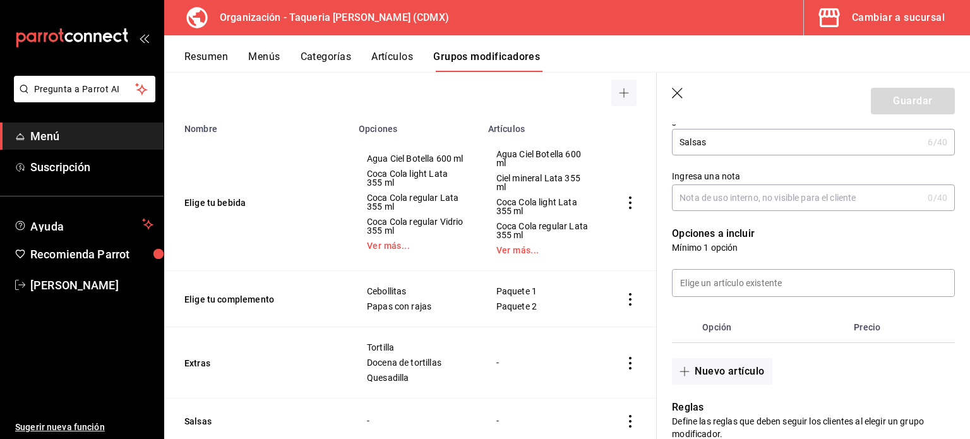
scroll to position [253, 0]
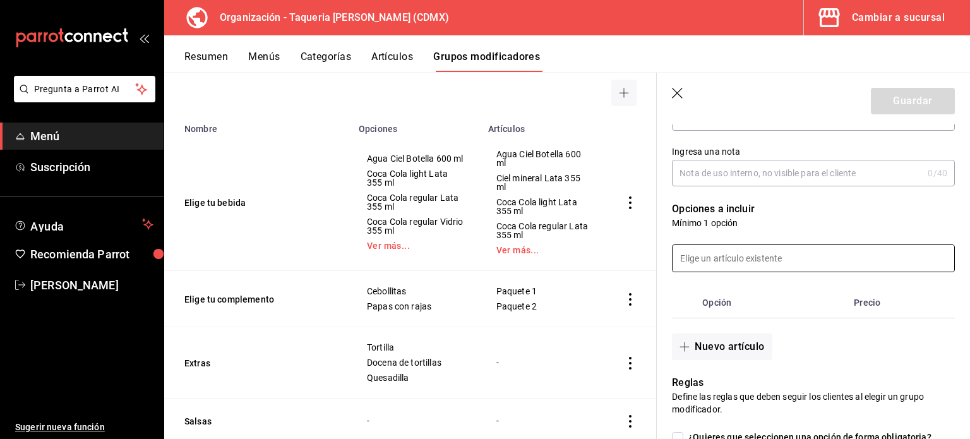
click at [786, 261] on input at bounding box center [814, 258] width 282 height 27
click at [838, 337] on div "Nuevo artículo" at bounding box center [806, 339] width 298 height 42
click at [796, 253] on input at bounding box center [814, 258] width 282 height 27
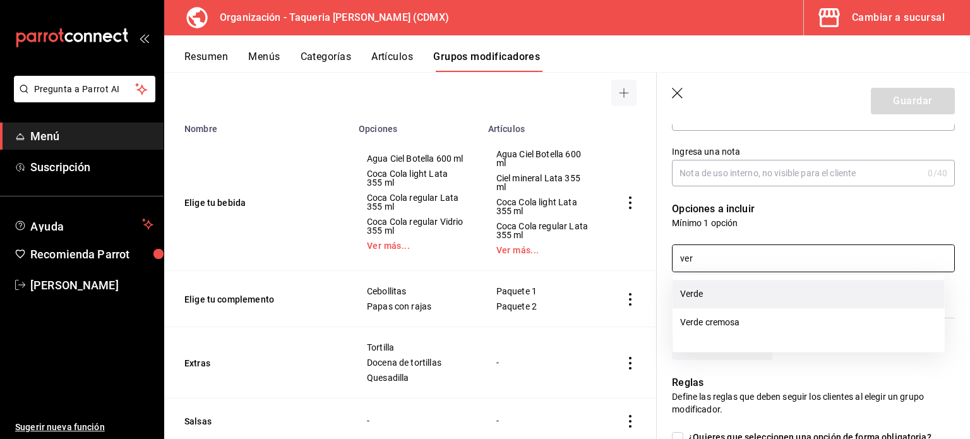
click at [759, 301] on li "Verde" at bounding box center [809, 294] width 272 height 28
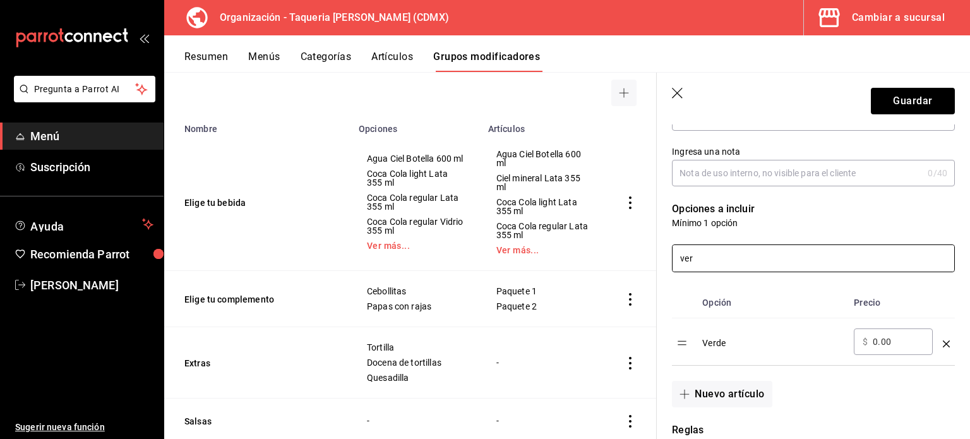
click at [745, 260] on input "ver" at bounding box center [814, 258] width 282 height 27
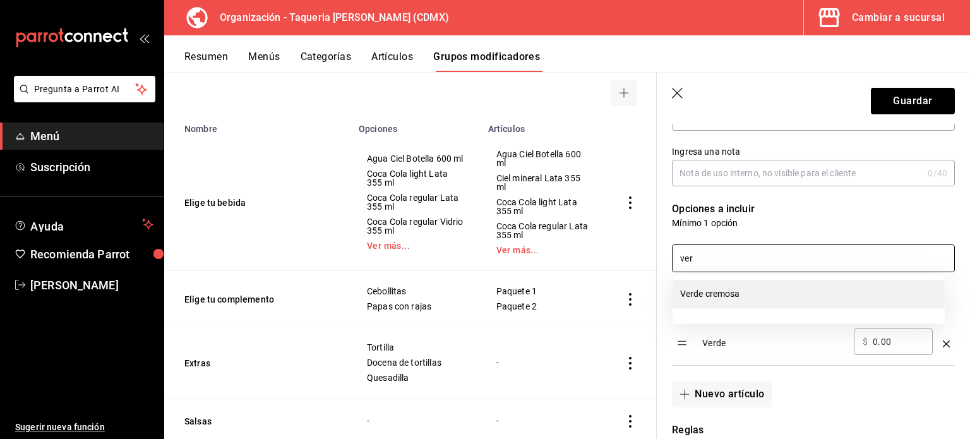
click at [731, 297] on li "Verde cremosa" at bounding box center [809, 294] width 272 height 28
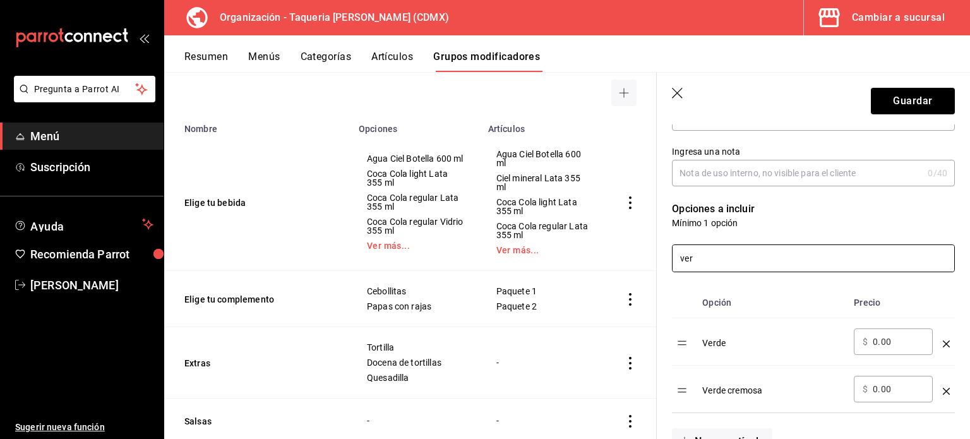
click at [735, 260] on input "ver" at bounding box center [814, 258] width 282 height 27
type input "v"
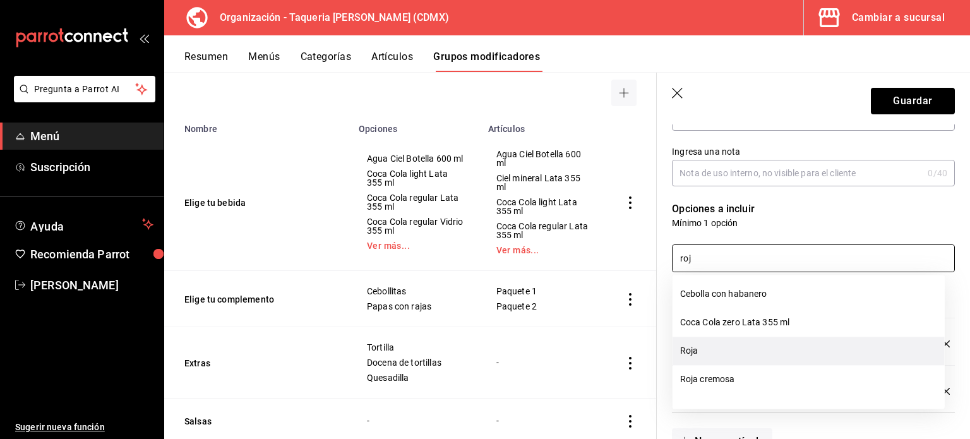
click at [749, 356] on li "Roja" at bounding box center [809, 351] width 272 height 28
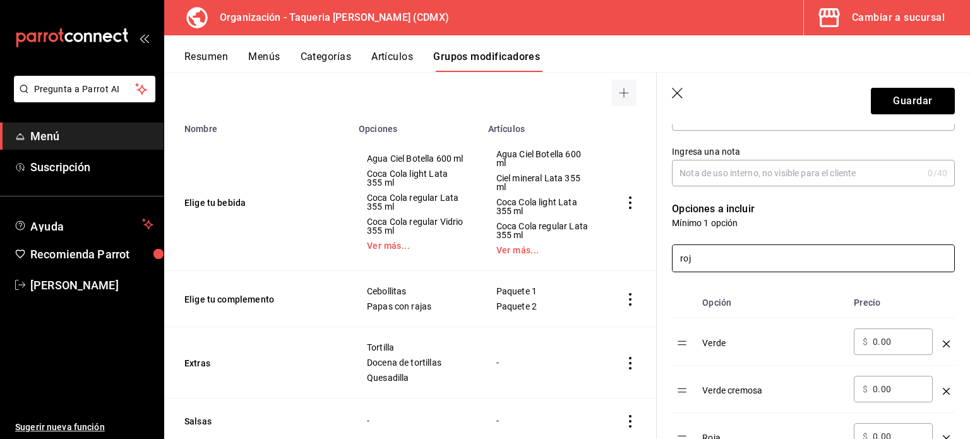
click at [738, 258] on input "roj" at bounding box center [814, 258] width 282 height 27
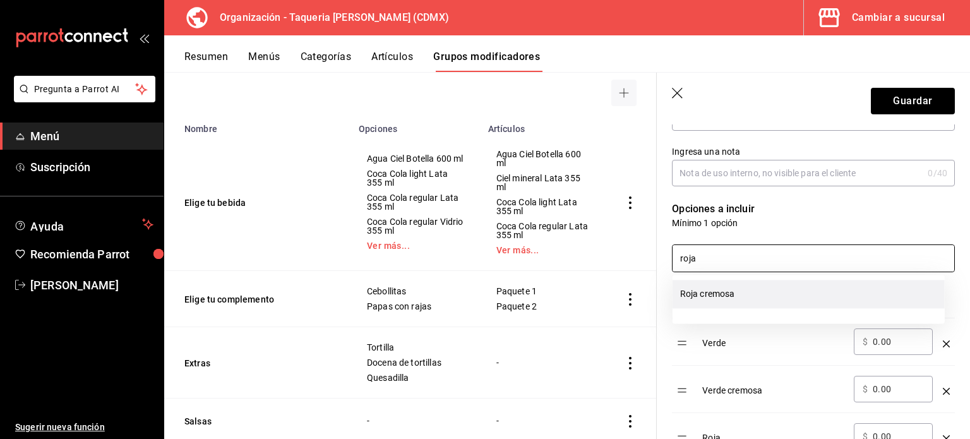
click at [751, 294] on li "Roja cremosa" at bounding box center [809, 294] width 272 height 28
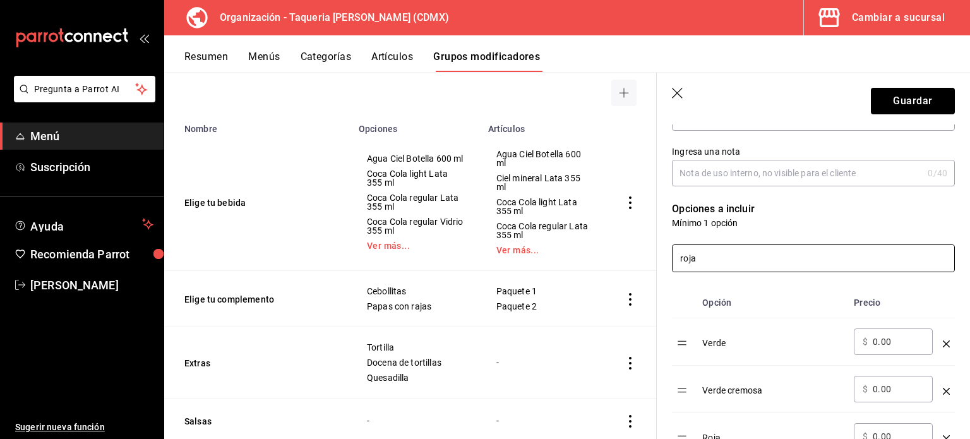
scroll to position [337, 0]
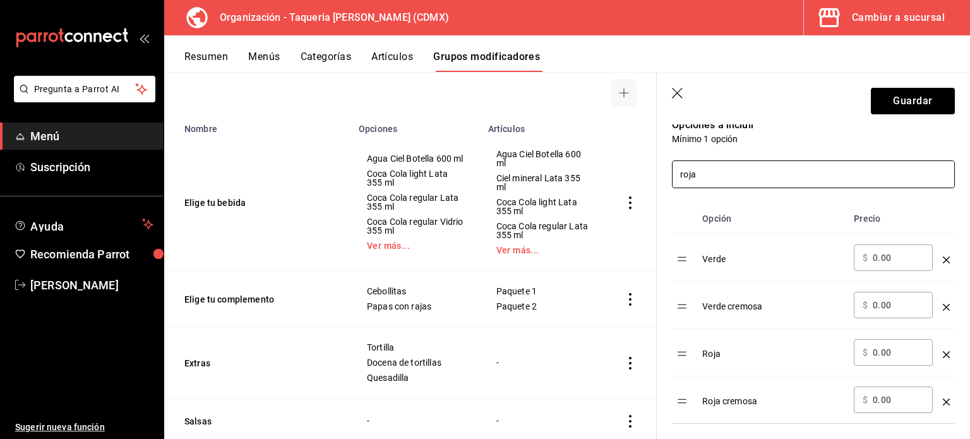
click at [761, 174] on input "roja" at bounding box center [814, 174] width 282 height 27
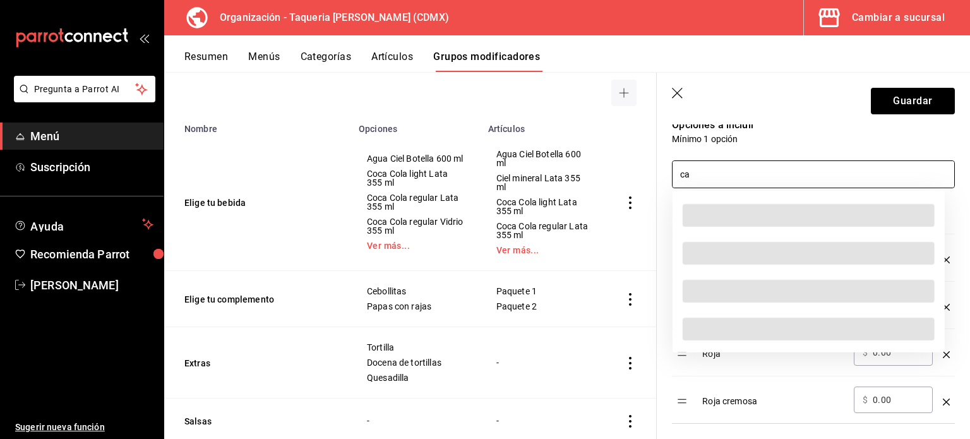
type input "cac"
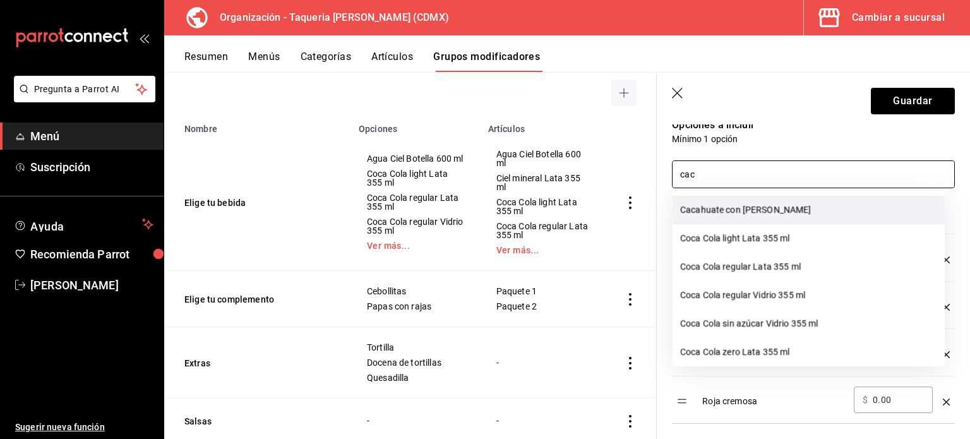
click at [771, 207] on li "Cacahuate con almendras" at bounding box center [809, 210] width 272 height 28
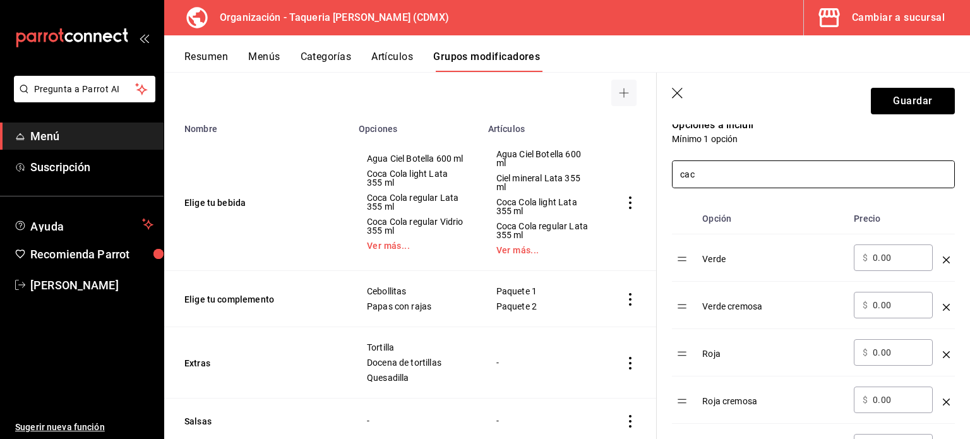
click at [846, 174] on input "cac" at bounding box center [814, 174] width 282 height 27
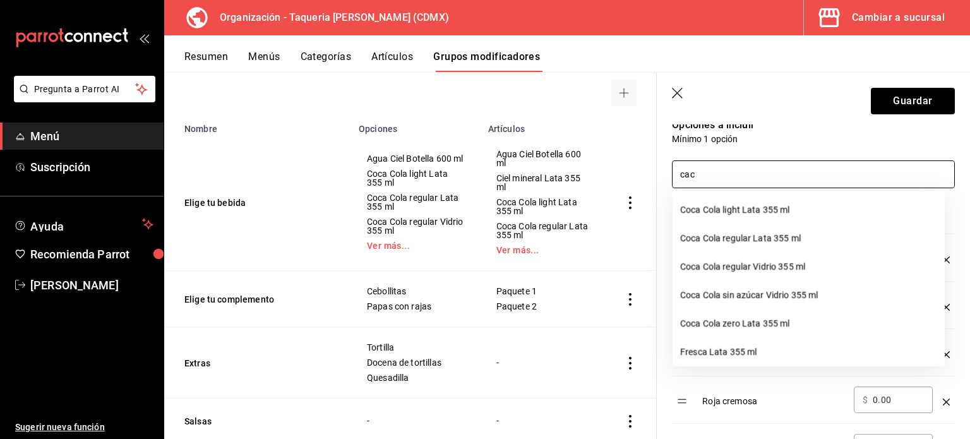
click at [846, 174] on input "cac" at bounding box center [814, 174] width 282 height 27
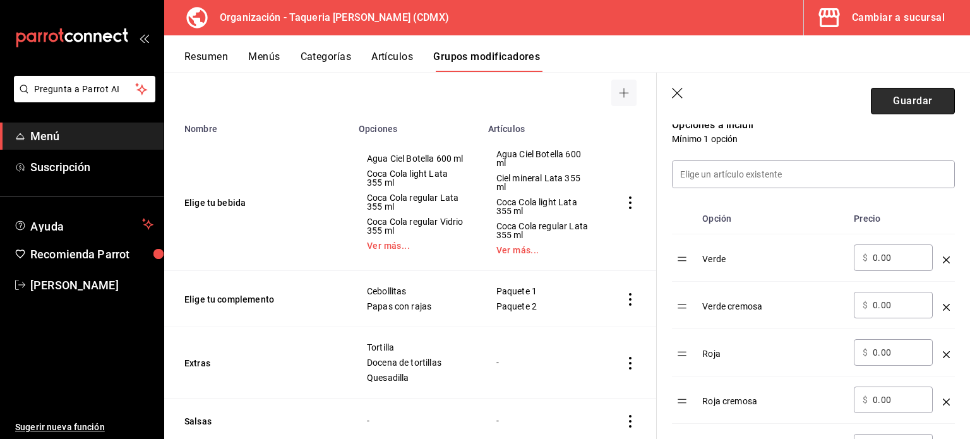
click at [926, 100] on button "Guardar" at bounding box center [913, 101] width 84 height 27
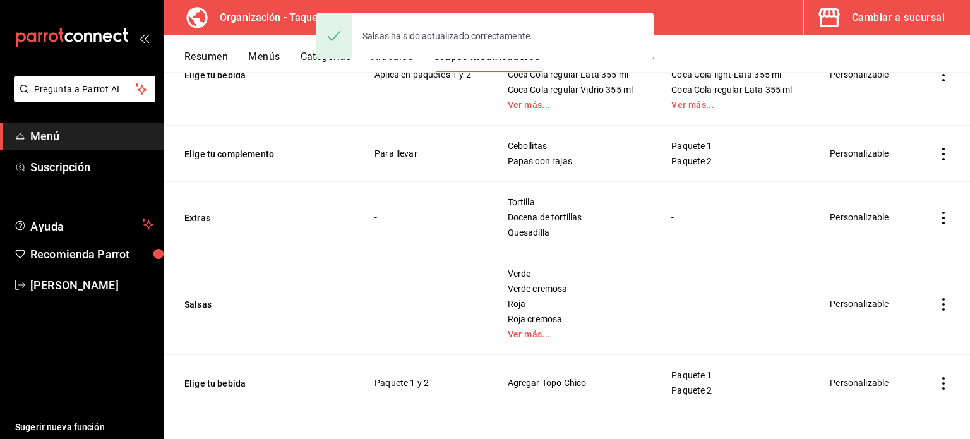
scroll to position [191, 0]
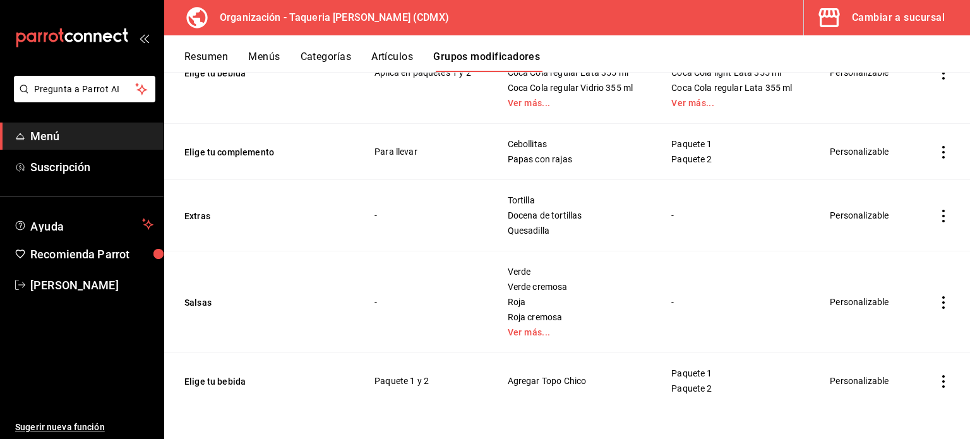
click at [937, 376] on icon "actions" at bounding box center [943, 381] width 13 height 13
click at [893, 406] on span "Eliminar" at bounding box center [896, 405] width 32 height 10
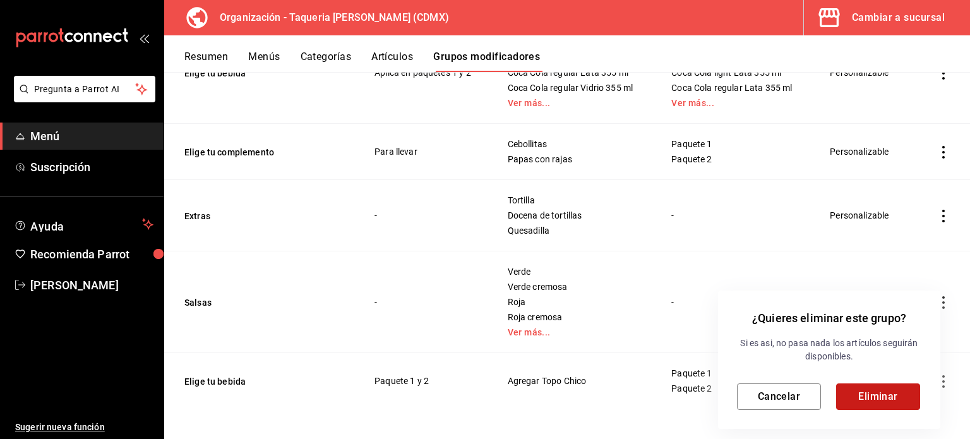
click at [892, 397] on button "Eliminar" at bounding box center [878, 396] width 84 height 27
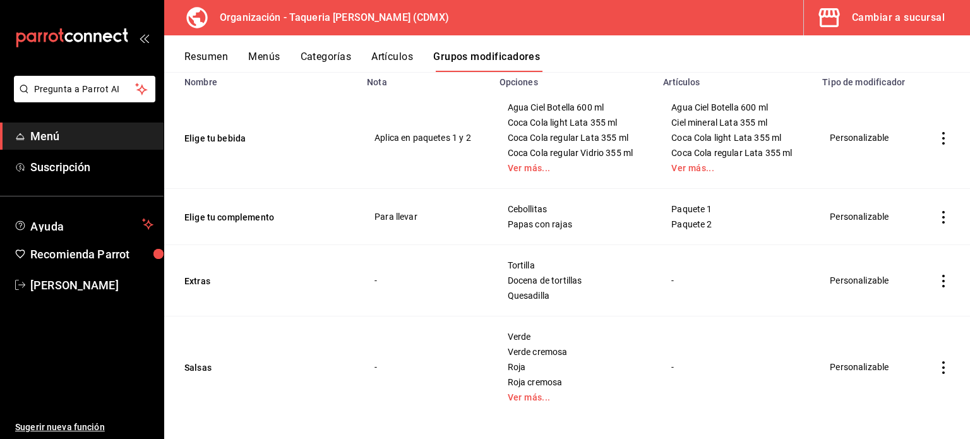
scroll to position [135, 0]
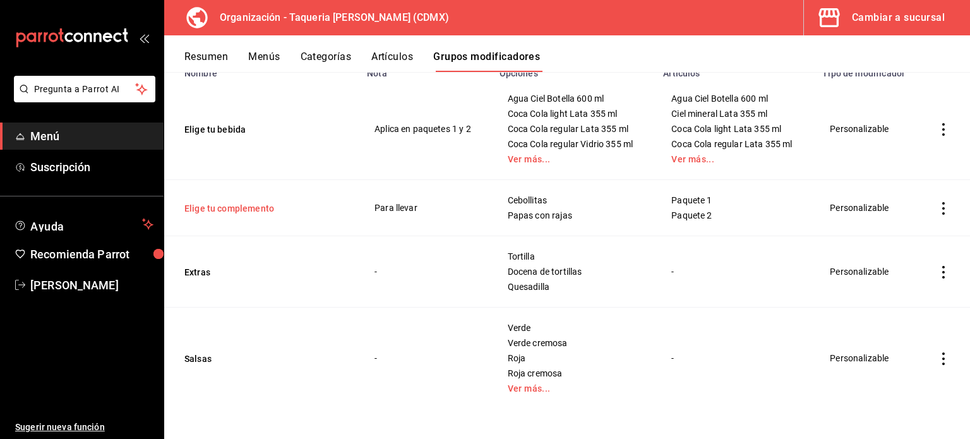
click at [227, 210] on button "Elige tu complemento" at bounding box center [260, 208] width 152 height 13
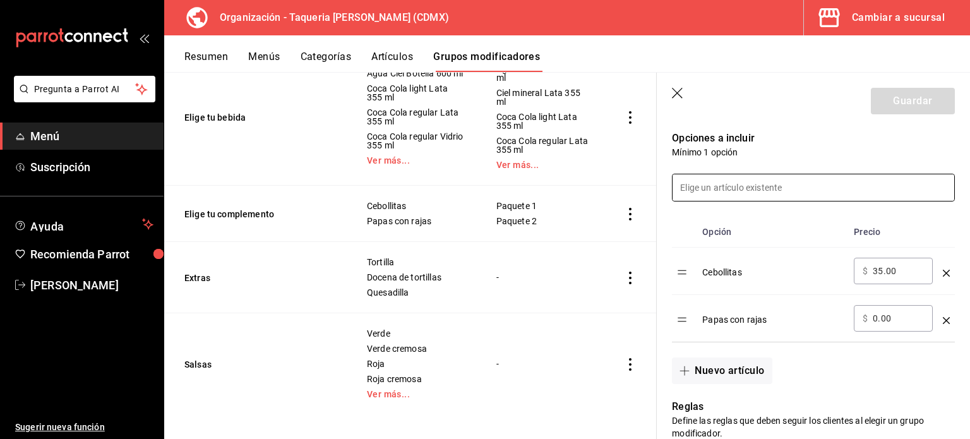
scroll to position [337, 0]
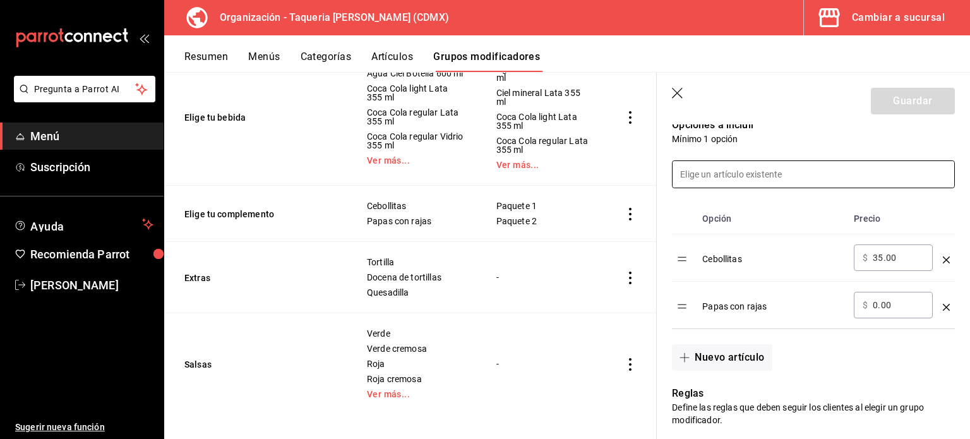
click at [728, 171] on input at bounding box center [814, 174] width 282 height 27
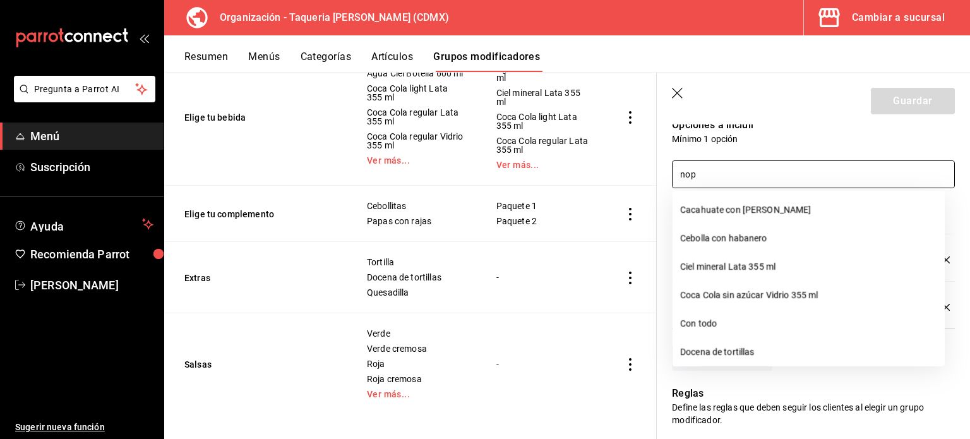
type input "nopa"
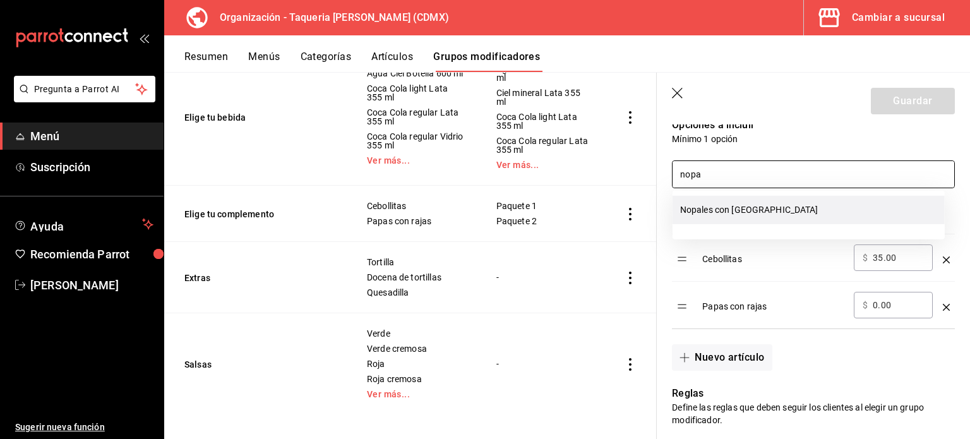
click at [742, 207] on li "Nopales con [GEOGRAPHIC_DATA]" at bounding box center [809, 210] width 272 height 28
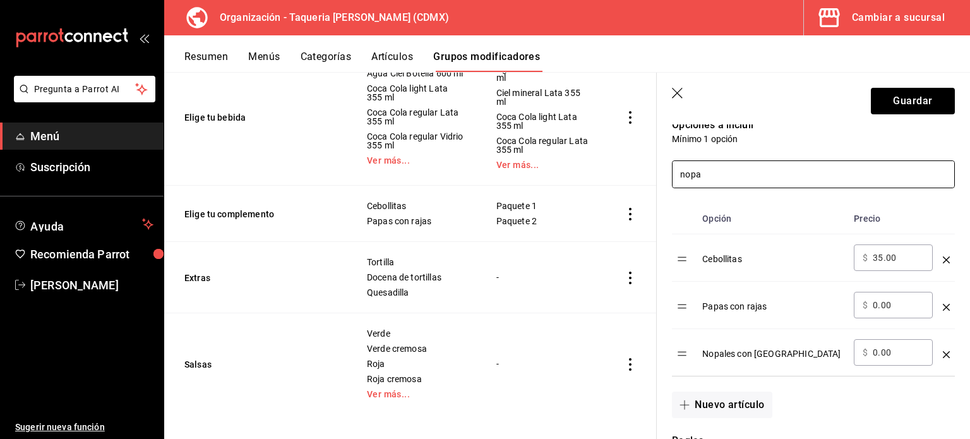
click at [740, 172] on input "nopa" at bounding box center [814, 174] width 282 height 27
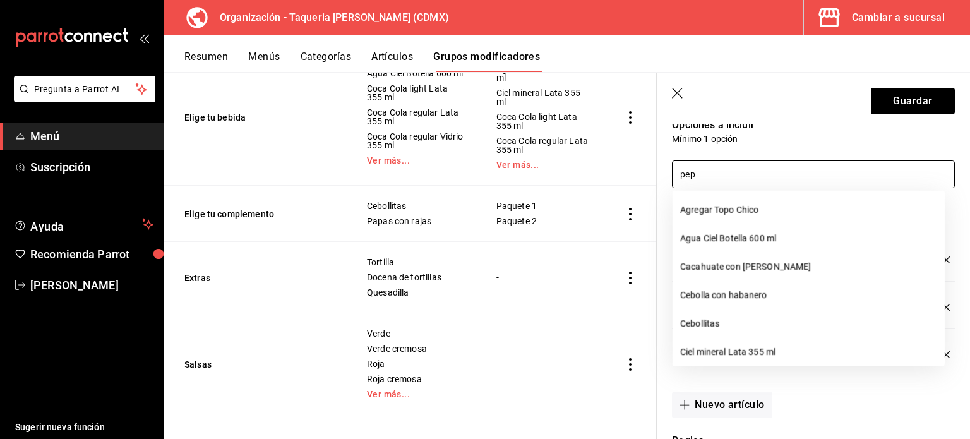
type input "pepe"
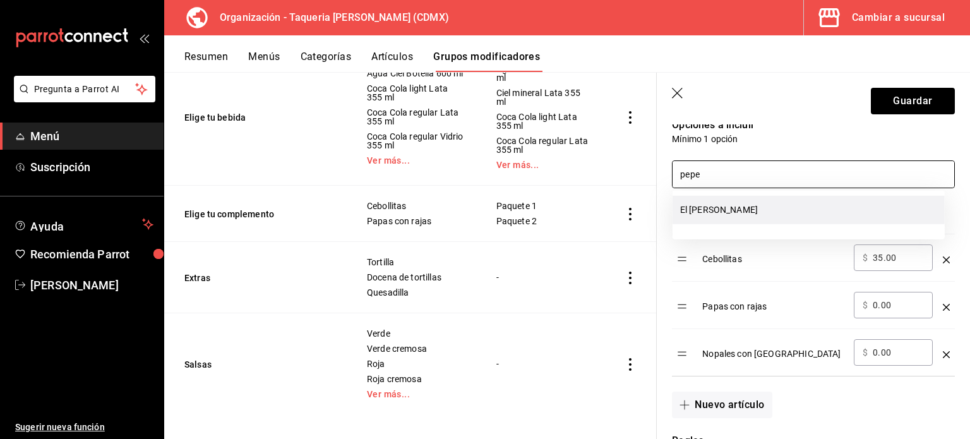
click at [746, 210] on li "El [PERSON_NAME]" at bounding box center [809, 210] width 272 height 28
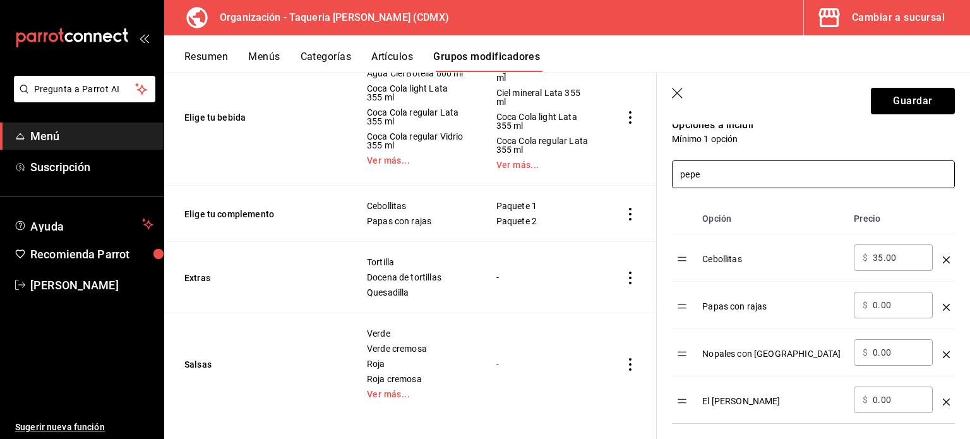
click at [752, 177] on input "pepe" at bounding box center [814, 174] width 282 height 27
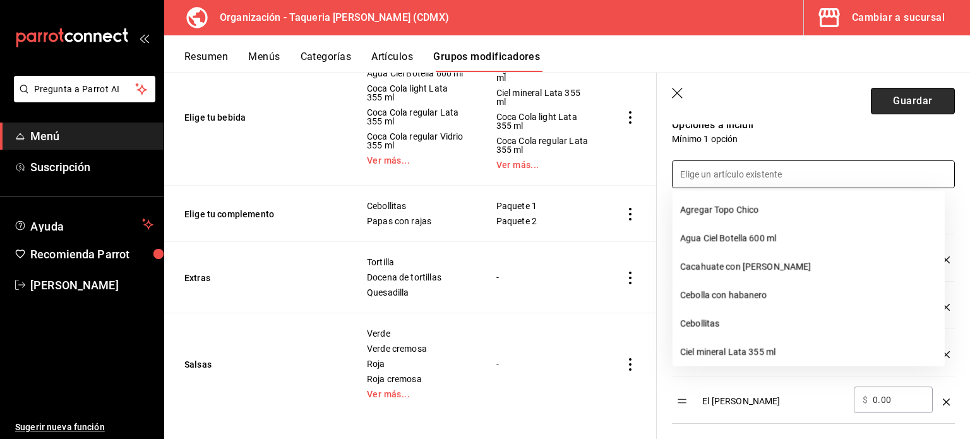
click at [897, 96] on button "Guardar" at bounding box center [913, 101] width 84 height 27
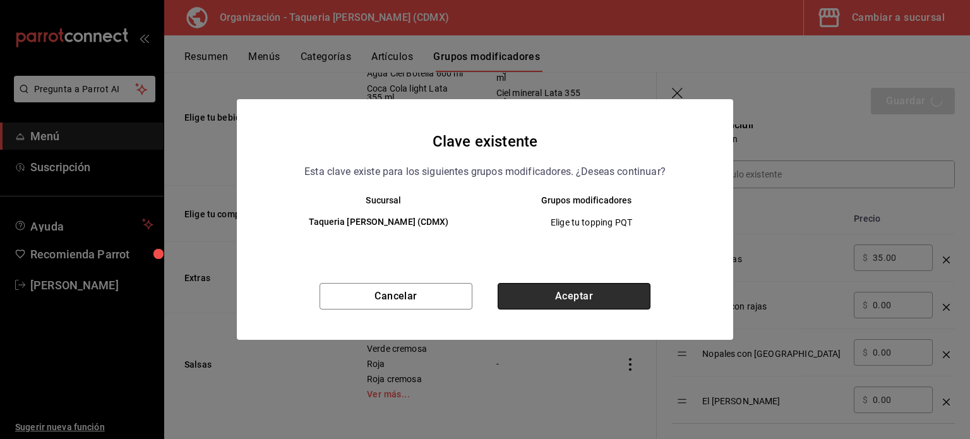
click at [599, 300] on button "Aceptar" at bounding box center [574, 296] width 153 height 27
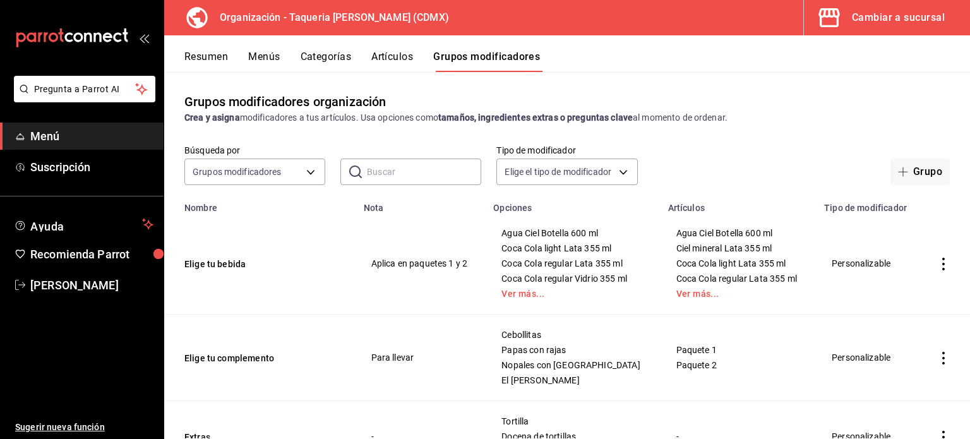
click at [274, 59] on button "Menús" at bounding box center [264, 61] width 32 height 21
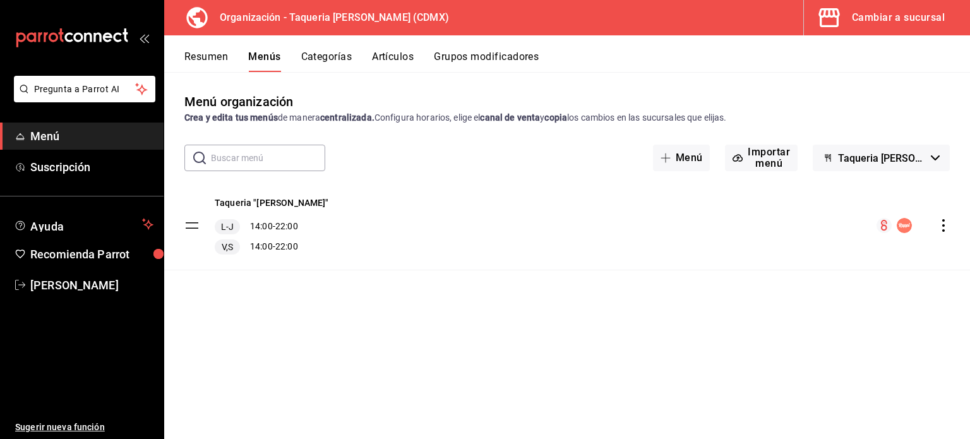
click at [336, 54] on button "Categorías" at bounding box center [326, 61] width 51 height 21
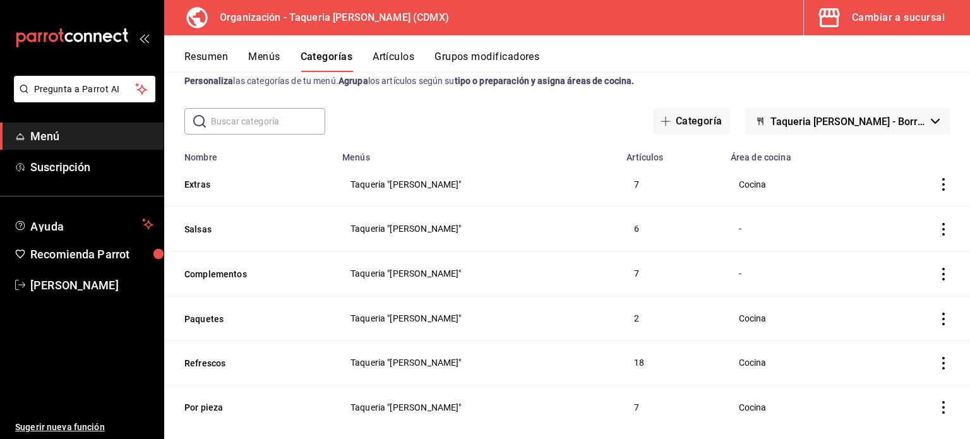
scroll to position [57, 0]
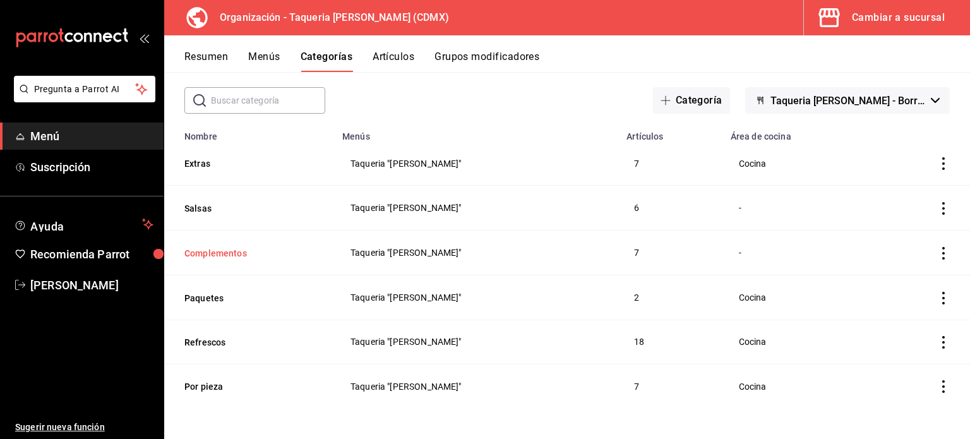
click at [226, 252] on button "Complementos" at bounding box center [247, 253] width 126 height 13
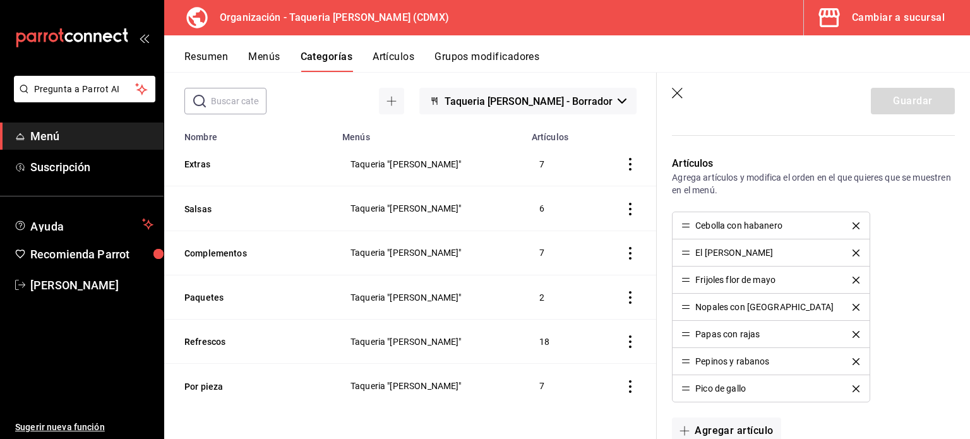
scroll to position [337, 0]
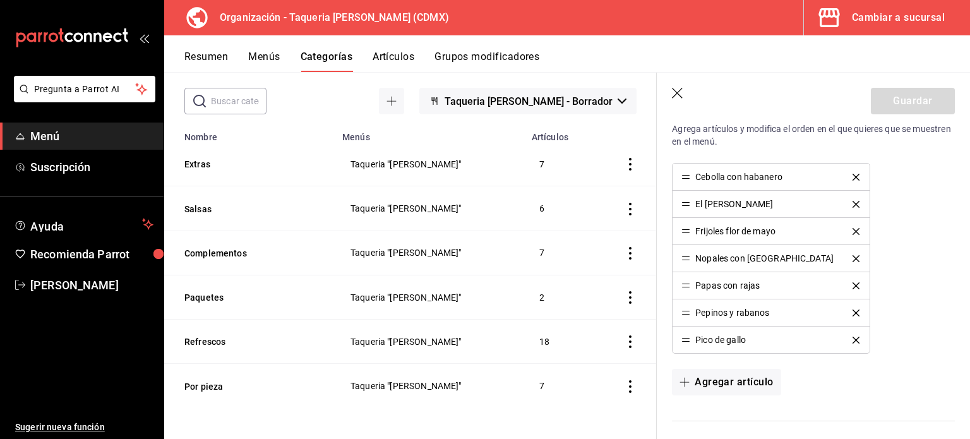
click at [397, 57] on button "Artículos" at bounding box center [394, 61] width 42 height 21
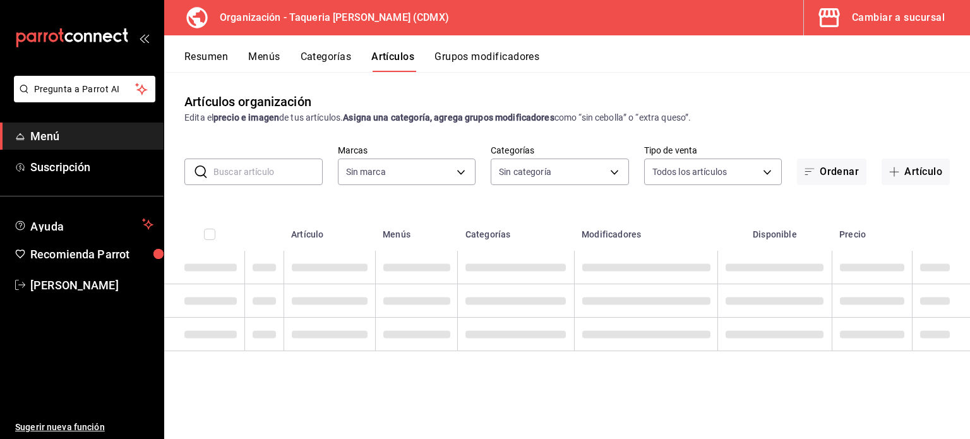
click at [282, 179] on input "text" at bounding box center [267, 171] width 109 height 25
type input "ce101241-e291-4bf4-bb44-606d110127b7"
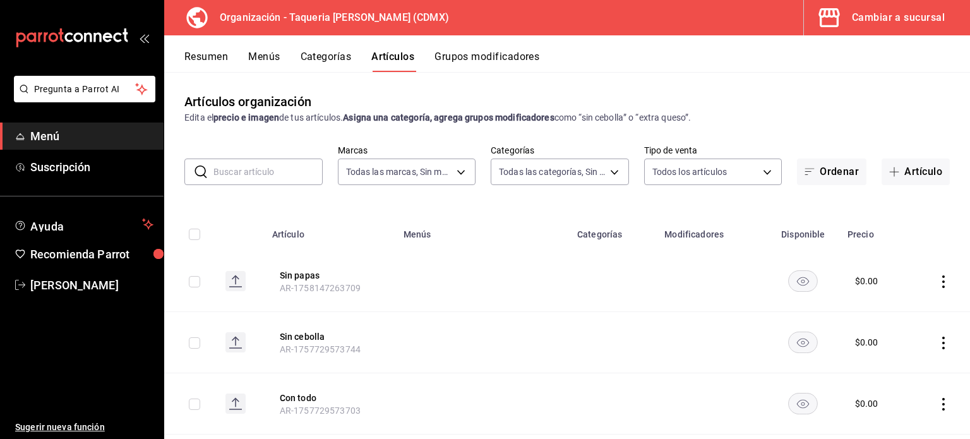
type input "525dfa34-559b-4d38-94f6-aaf585d6ada2,a85c83a3-24f4-47d7-91b1-cd088f40c17e,fc4c7…"
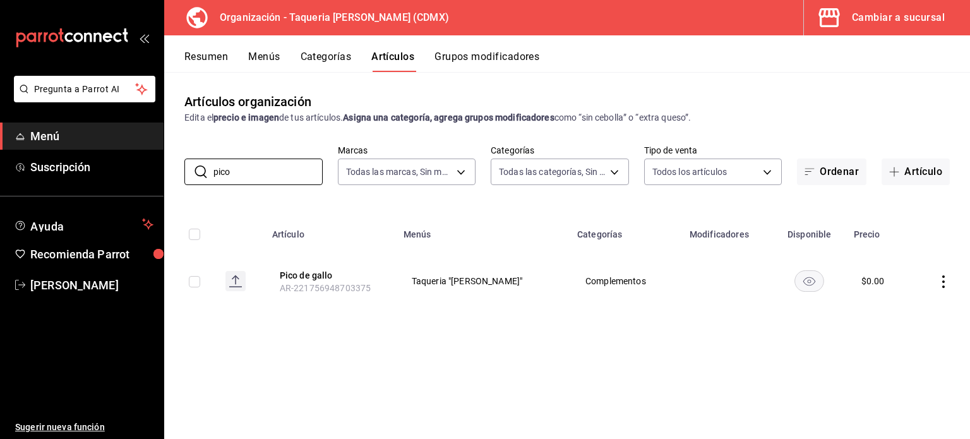
type input "pico"
click at [943, 274] on td at bounding box center [940, 281] width 59 height 61
click at [945, 285] on icon "actions" at bounding box center [943, 281] width 13 height 13
click at [901, 354] on li "Eliminar" at bounding box center [894, 363] width 76 height 26
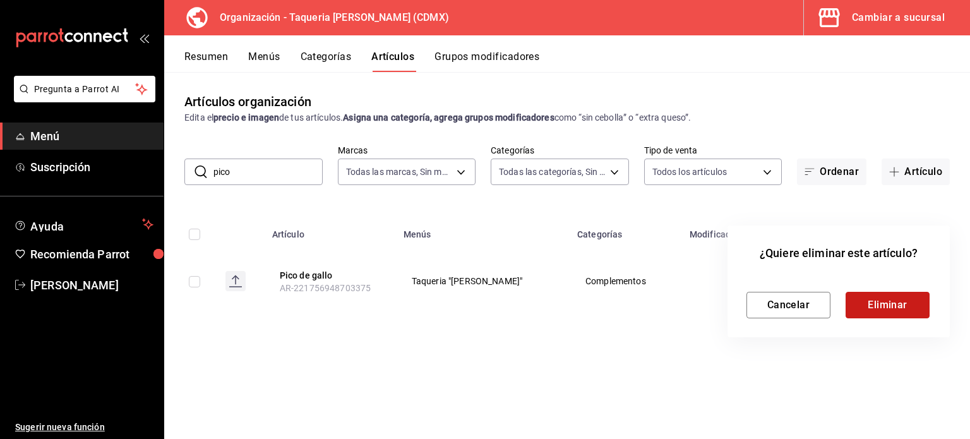
click at [894, 306] on button "Eliminar" at bounding box center [888, 305] width 84 height 27
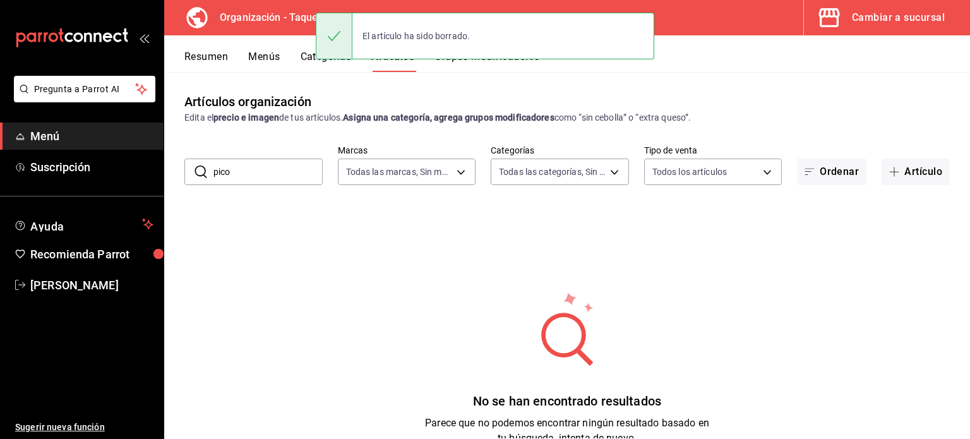
click at [272, 174] on input "pico" at bounding box center [267, 171] width 109 height 25
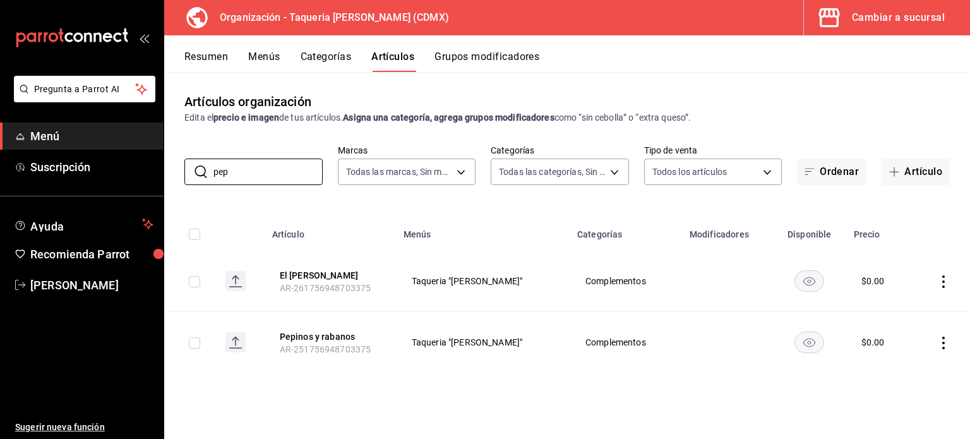
type input "pep"
click at [945, 341] on icon "actions" at bounding box center [943, 343] width 13 height 13
click at [901, 407] on span "Eliminar" at bounding box center [905, 405] width 32 height 10
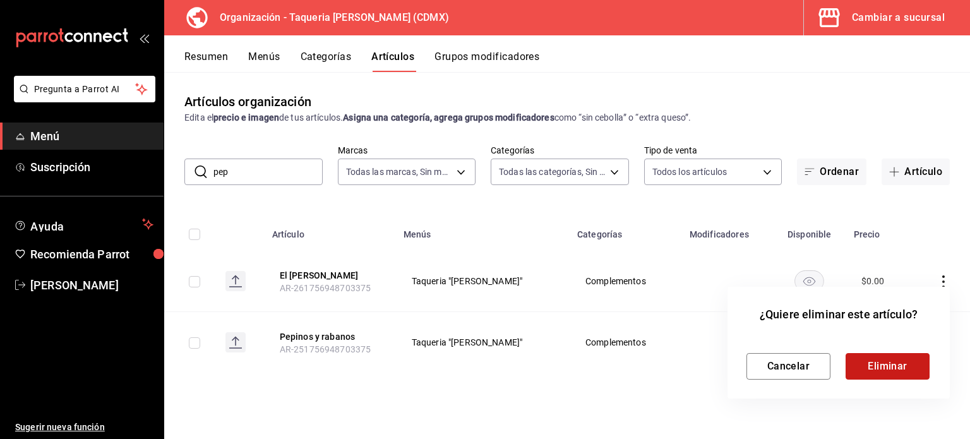
click at [868, 363] on button "Eliminar" at bounding box center [888, 366] width 84 height 27
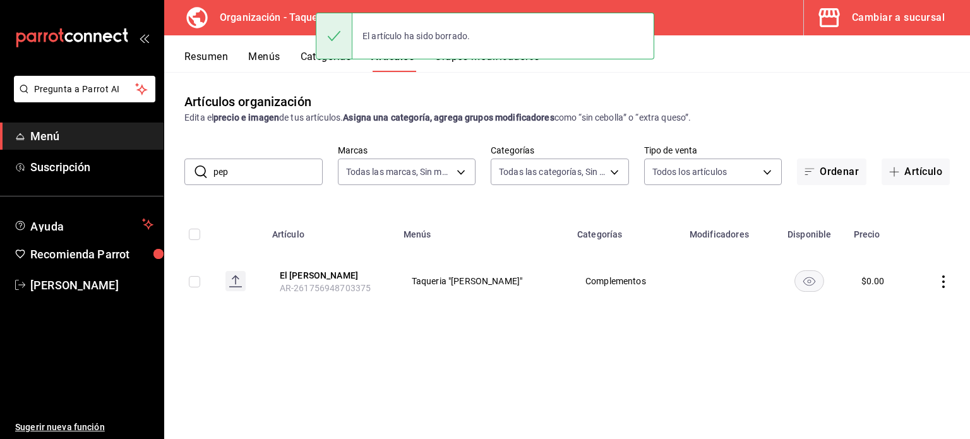
click at [278, 189] on div "Artículos organización Edita el precio e imagen de tus artículos. Asigna una ca…" at bounding box center [567, 255] width 806 height 366
click at [271, 176] on input "pep" at bounding box center [267, 171] width 109 height 25
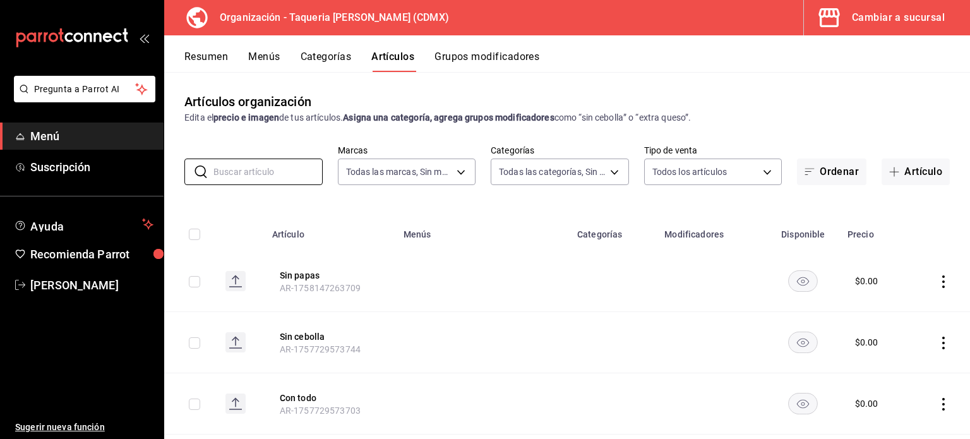
click at [275, 58] on button "Menús" at bounding box center [264, 61] width 32 height 21
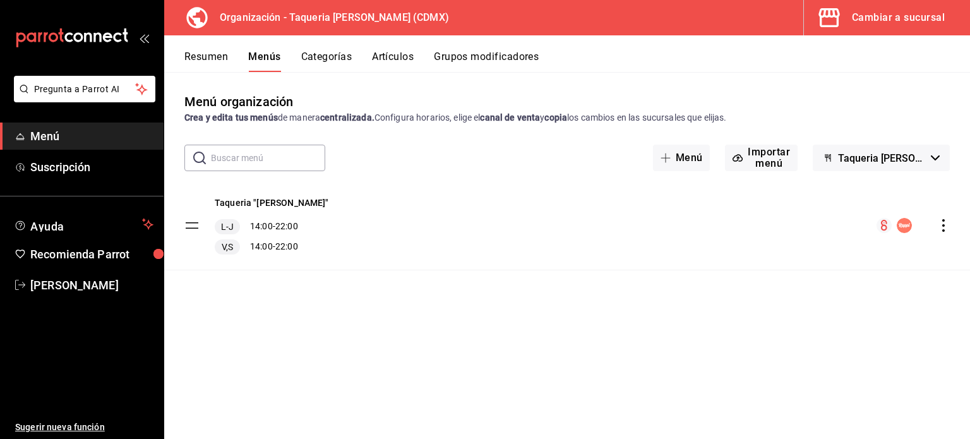
click at [483, 57] on button "Grupos modificadores" at bounding box center [486, 61] width 105 height 21
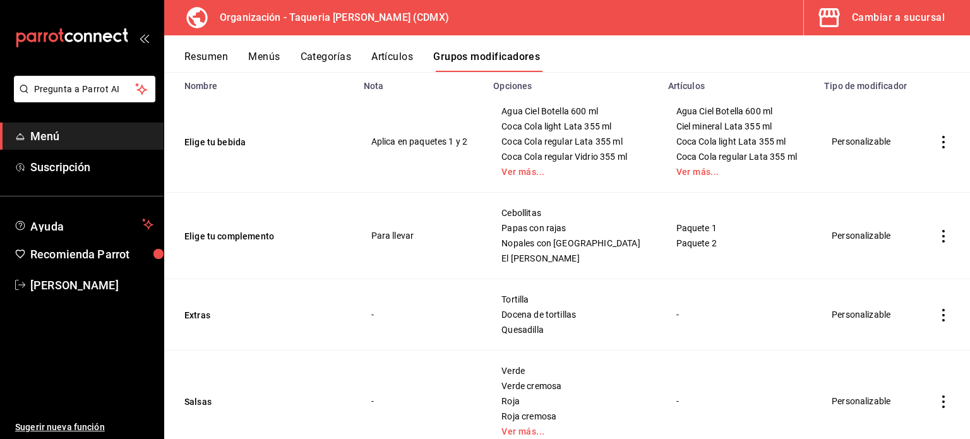
scroll to position [165, 0]
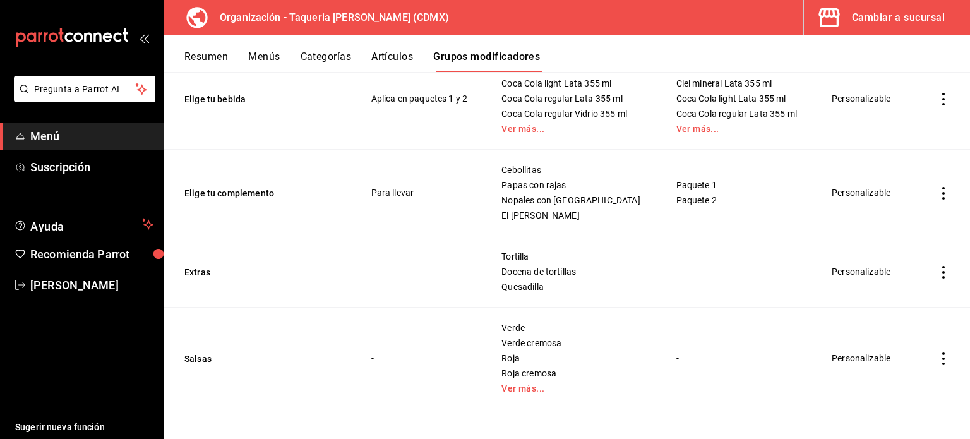
click at [332, 55] on button "Categorías" at bounding box center [326, 61] width 51 height 21
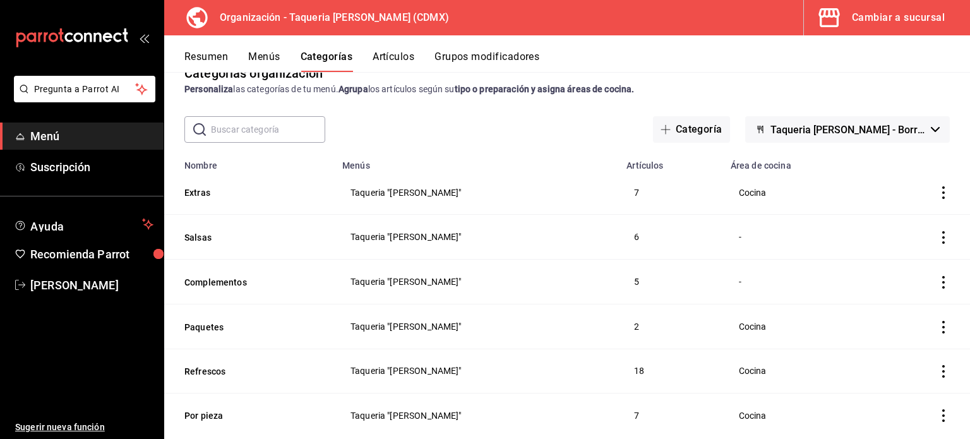
scroll to position [57, 0]
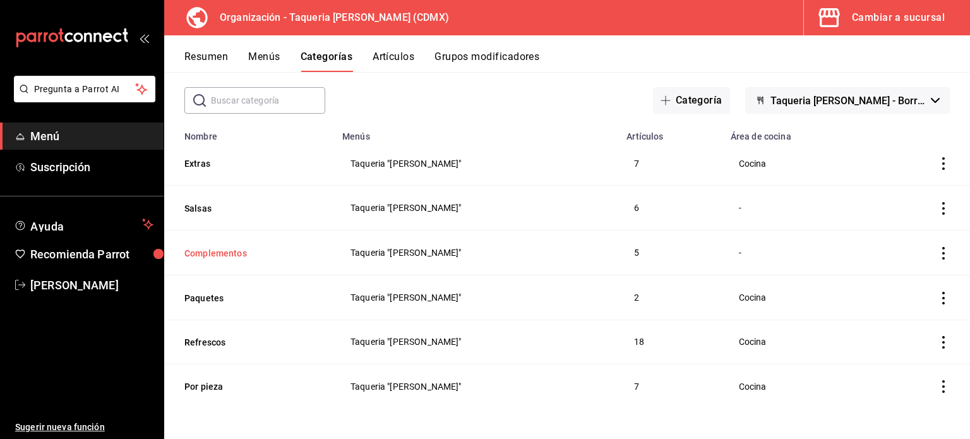
click at [235, 250] on button "Complementos" at bounding box center [247, 253] width 126 height 13
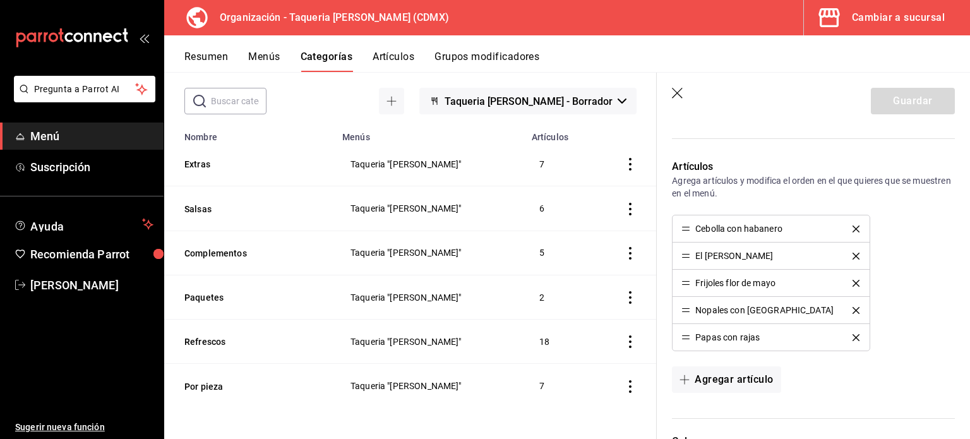
scroll to position [253, 0]
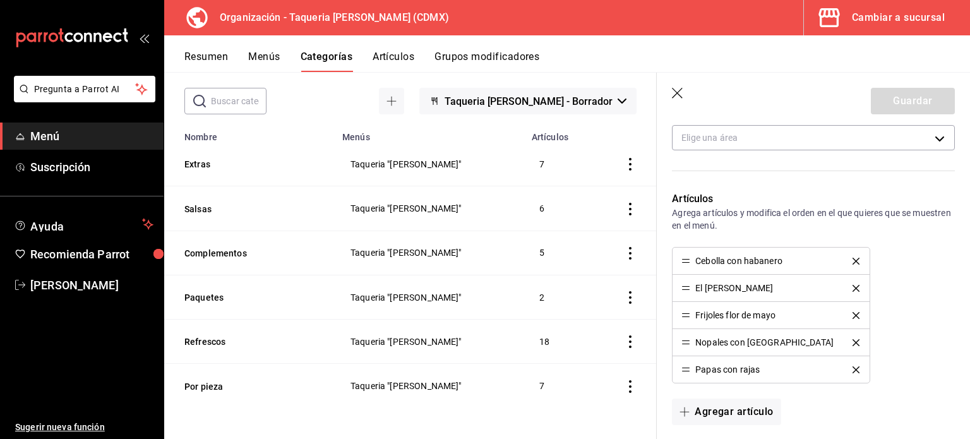
click at [480, 54] on button "Grupos modificadores" at bounding box center [487, 61] width 105 height 21
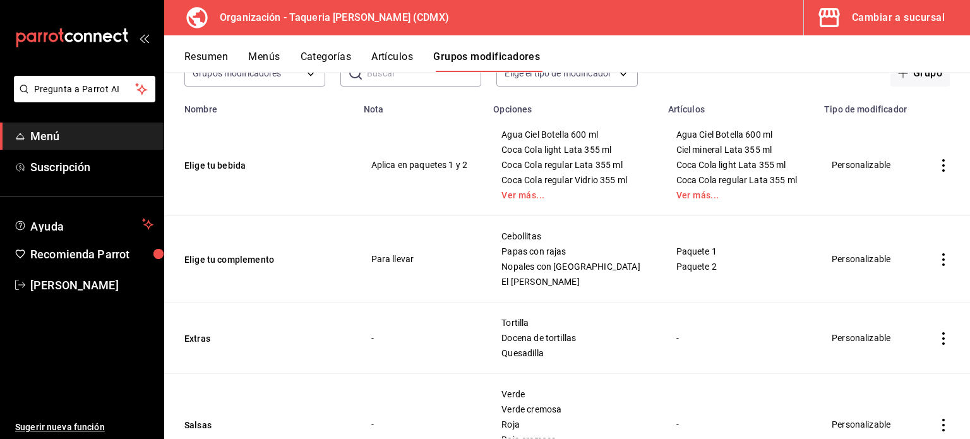
scroll to position [165, 0]
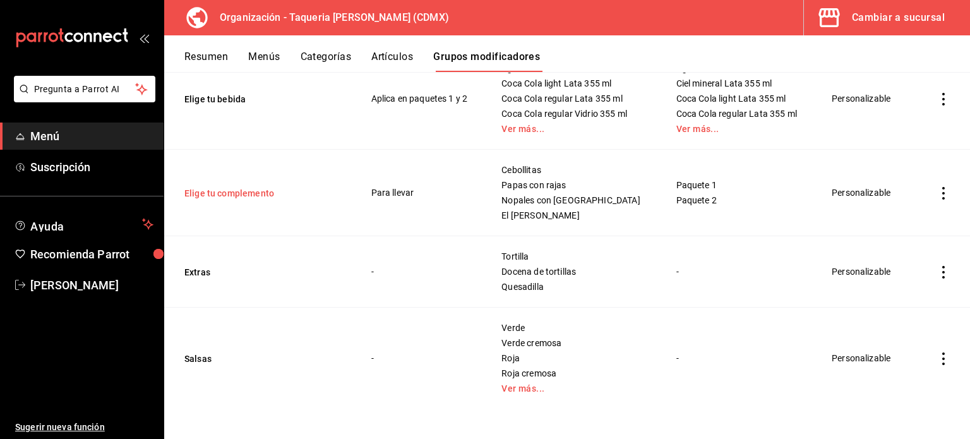
click at [252, 193] on button "Elige tu complemento" at bounding box center [260, 193] width 152 height 13
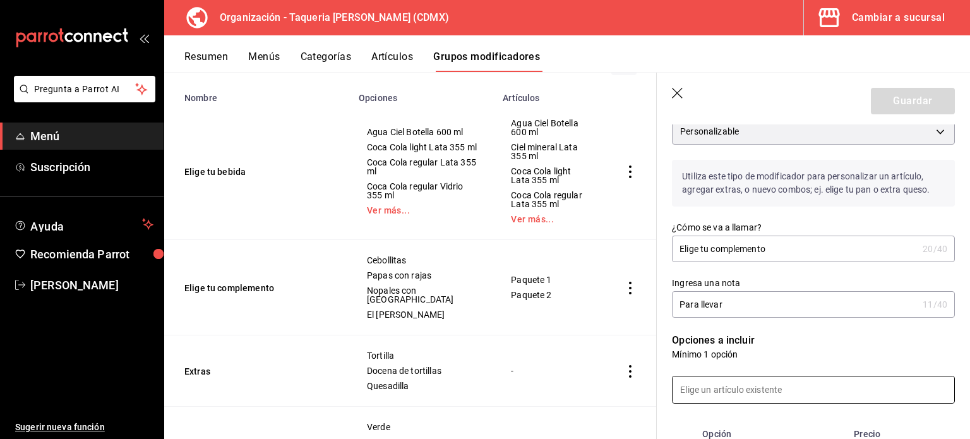
scroll to position [253, 0]
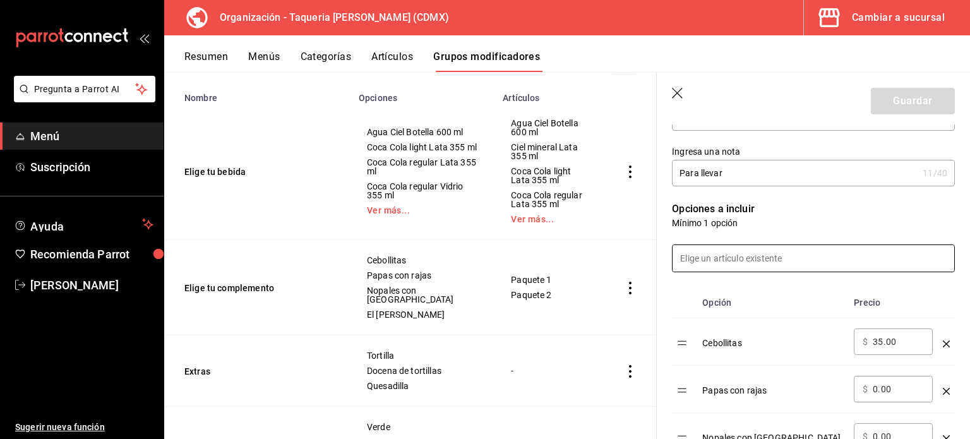
click at [750, 261] on input at bounding box center [814, 258] width 282 height 27
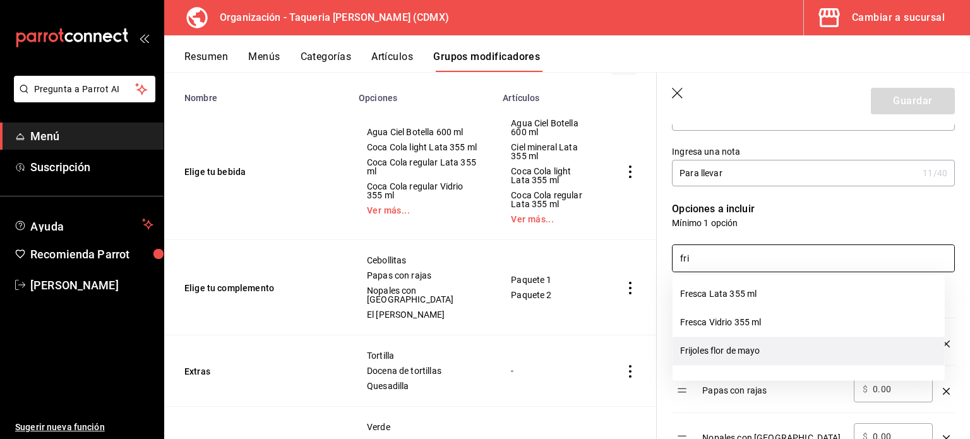
click at [773, 351] on li "Frijoles flor de mayo" at bounding box center [809, 351] width 272 height 28
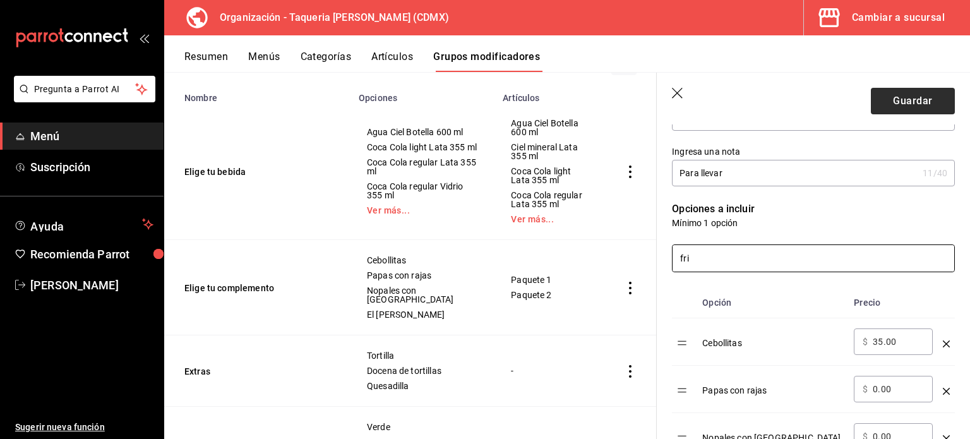
type input "fri"
click at [912, 98] on button "Guardar" at bounding box center [913, 101] width 84 height 27
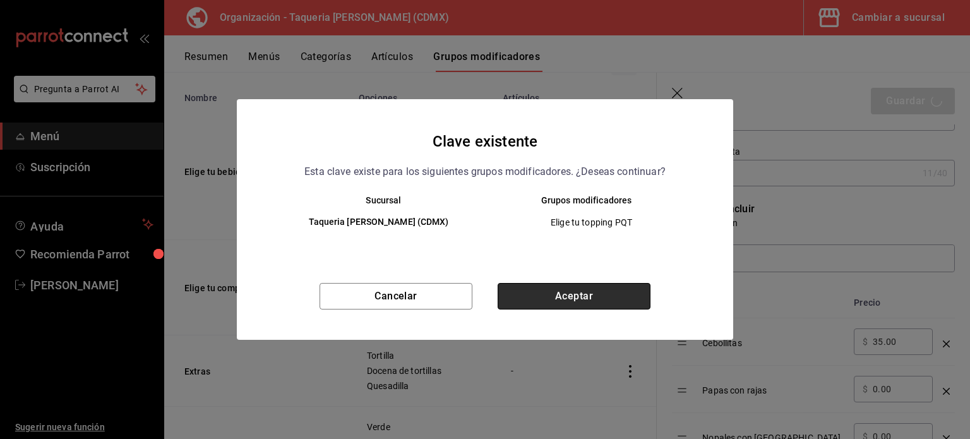
click at [594, 304] on button "Aceptar" at bounding box center [574, 296] width 153 height 27
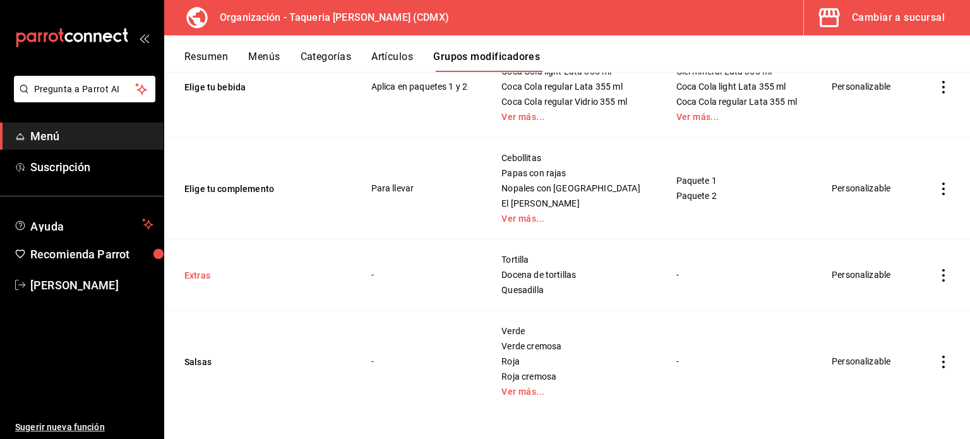
scroll to position [180, 0]
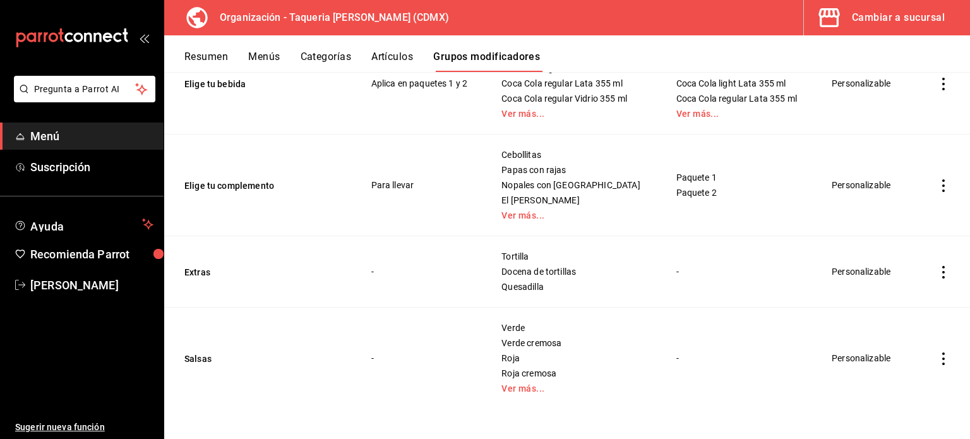
click at [332, 55] on button "Categorías" at bounding box center [326, 61] width 51 height 21
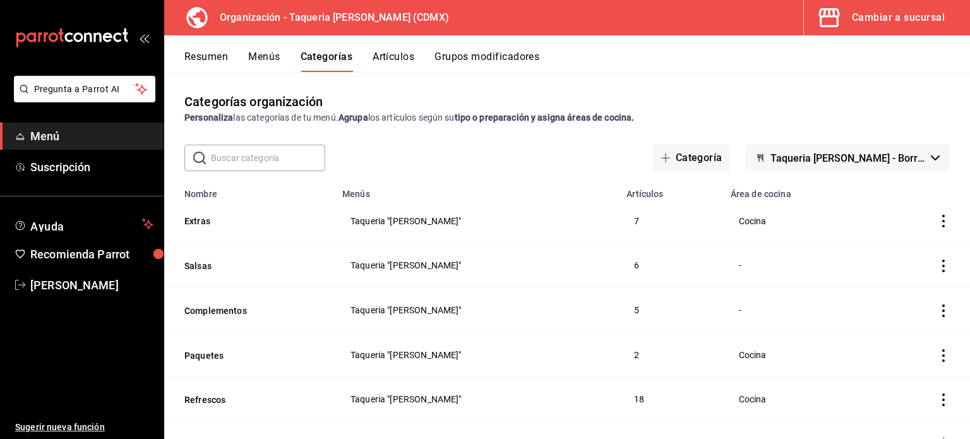
click at [328, 48] on div "Resumen Menús Categorías Artículos Grupos modificadores" at bounding box center [567, 53] width 806 height 37
click at [326, 55] on button "Categorías" at bounding box center [327, 61] width 52 height 21
click at [206, 224] on button "Extras" at bounding box center [247, 221] width 126 height 13
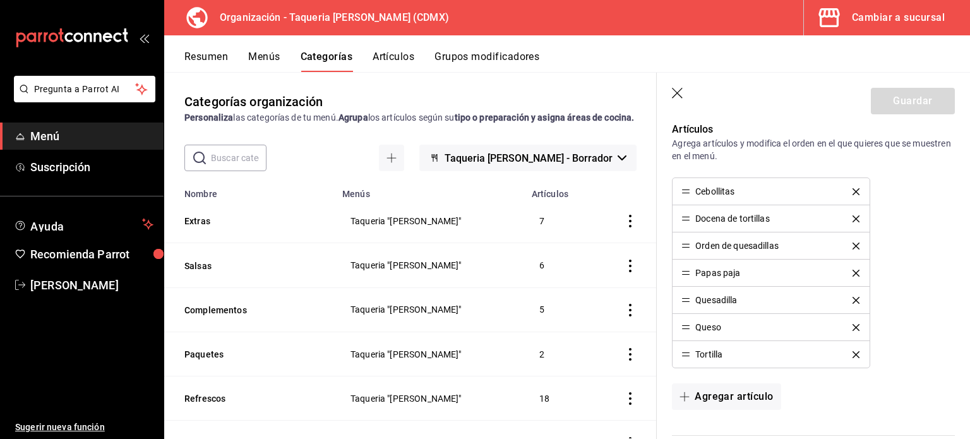
scroll to position [337, 0]
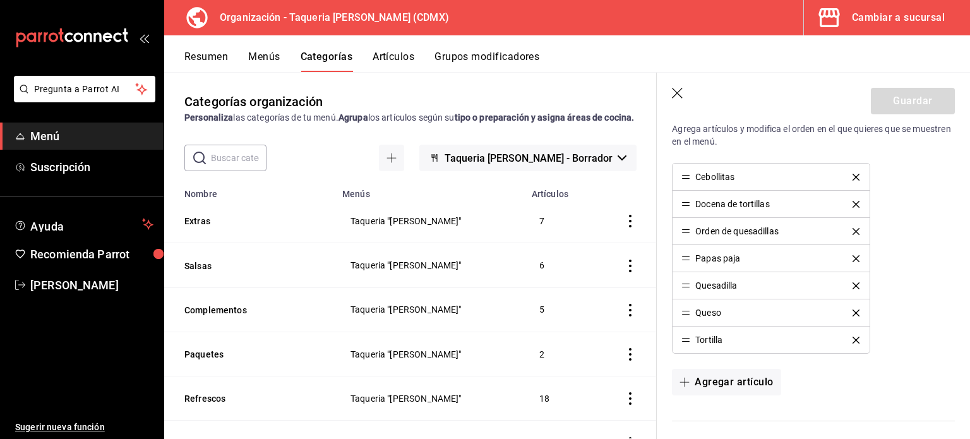
click at [496, 52] on button "Grupos modificadores" at bounding box center [487, 61] width 105 height 21
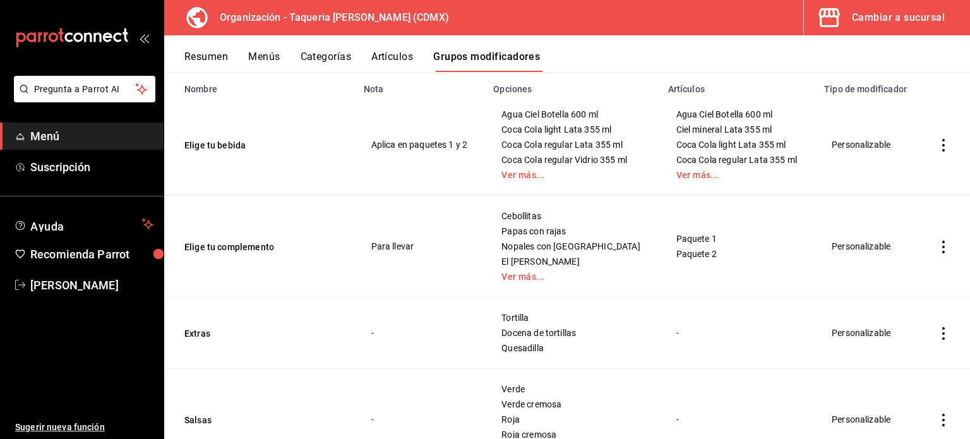
scroll to position [180, 0]
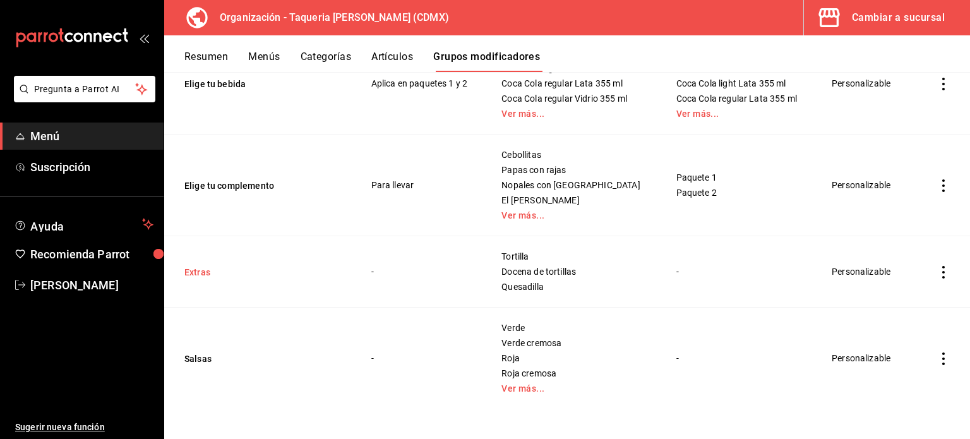
click at [206, 270] on button "Extras" at bounding box center [260, 272] width 152 height 13
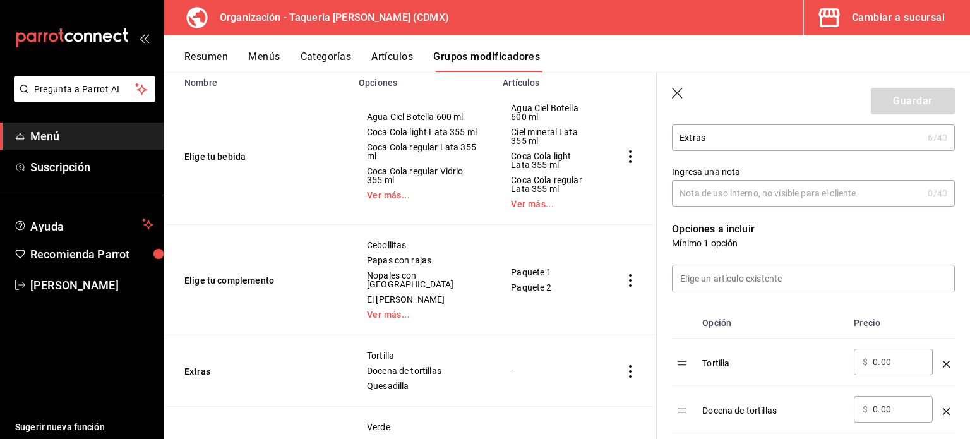
scroll to position [253, 0]
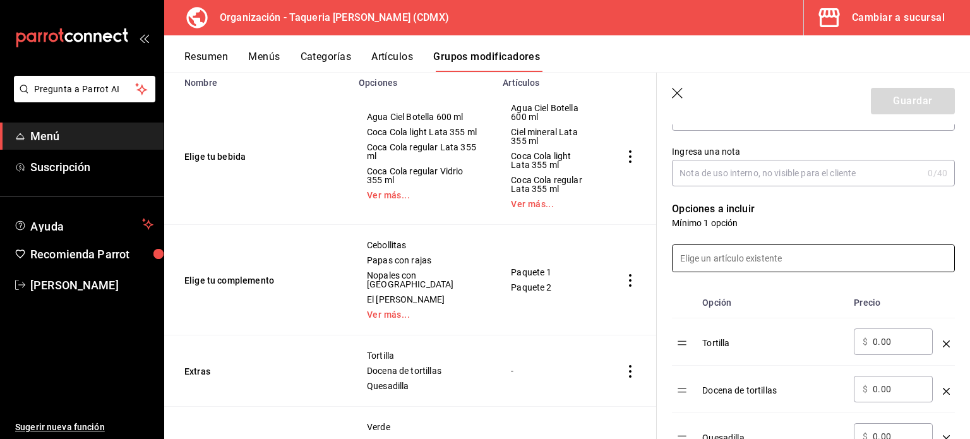
click at [765, 260] on input at bounding box center [814, 258] width 282 height 27
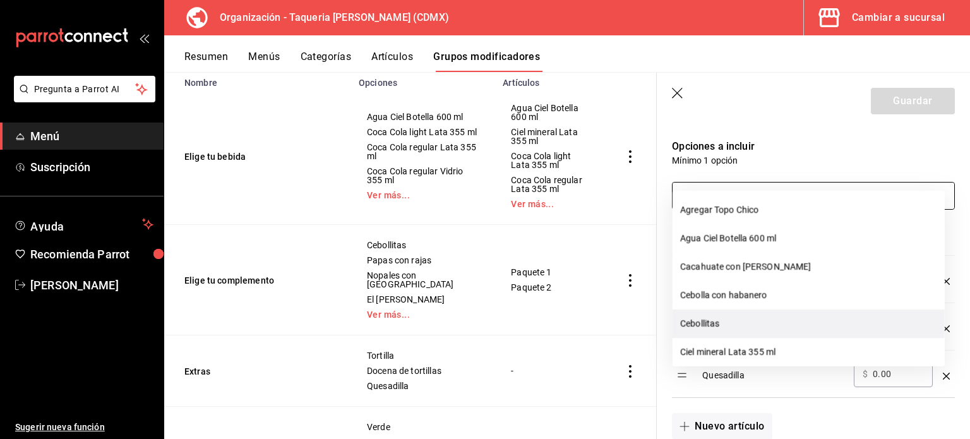
scroll to position [337, 0]
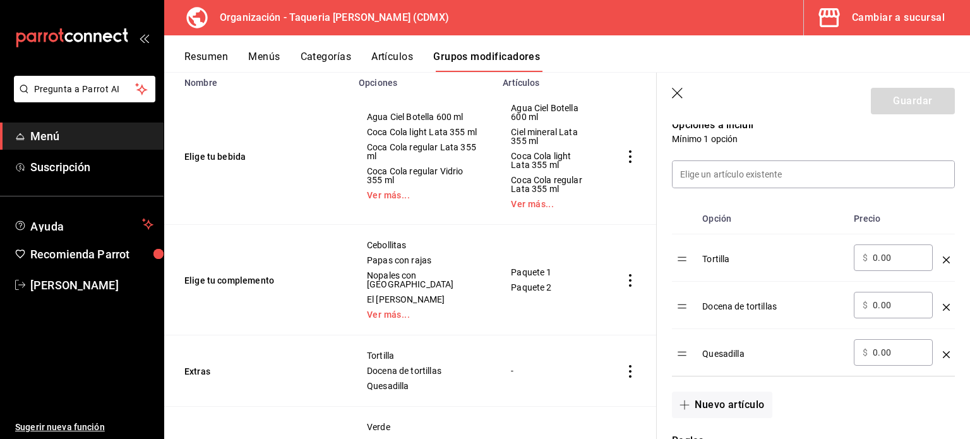
click at [955, 291] on div "Editar grupo modificador Los cambios realizados en este grupo modificador se ve…" at bounding box center [813, 345] width 313 height 1115
click at [798, 171] on input at bounding box center [814, 174] width 282 height 27
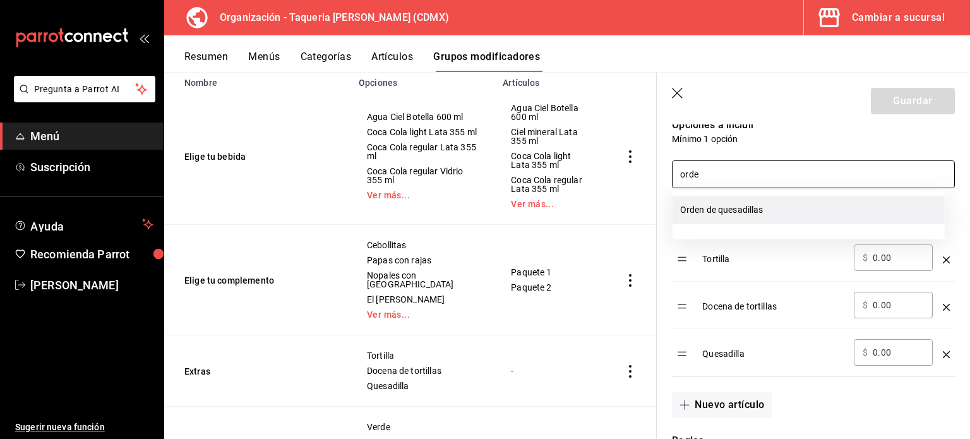
click at [800, 205] on li "Orden de quesadillas" at bounding box center [809, 210] width 272 height 28
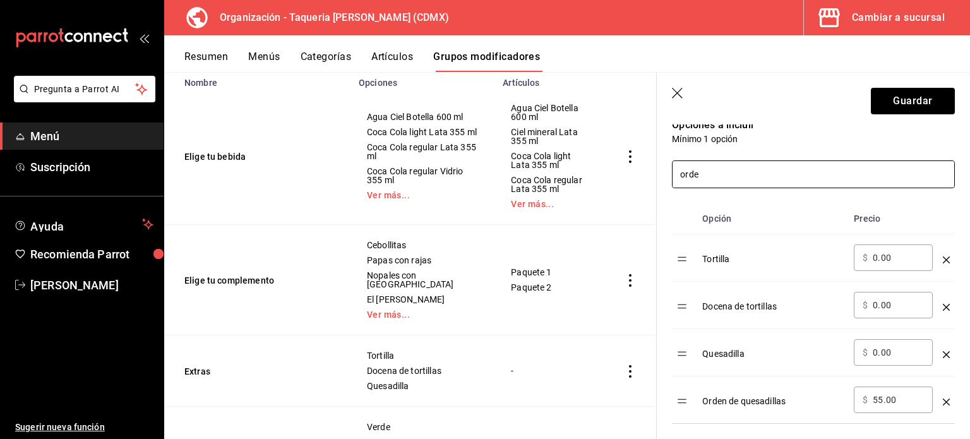
click at [806, 174] on input "orde" at bounding box center [814, 174] width 282 height 27
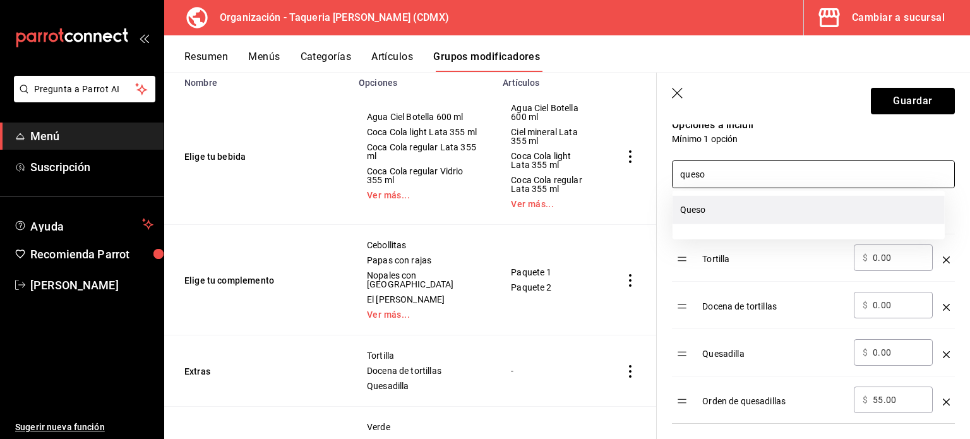
click at [793, 210] on li "Queso" at bounding box center [809, 210] width 272 height 28
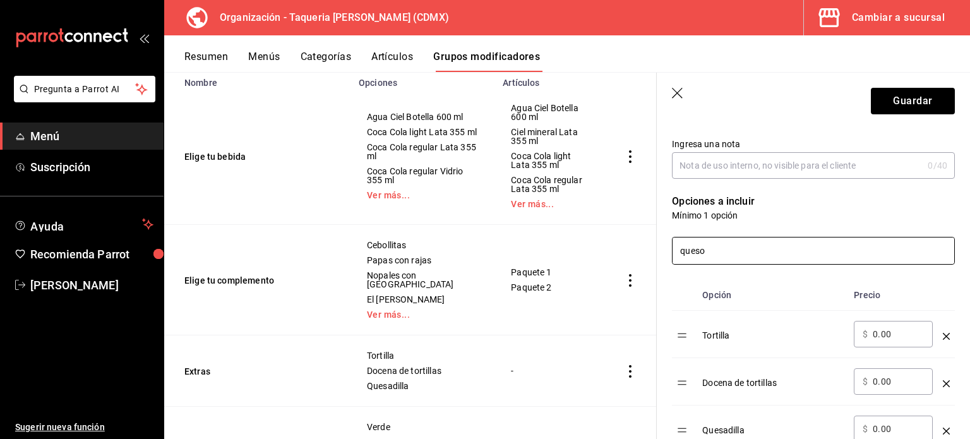
scroll to position [168, 0]
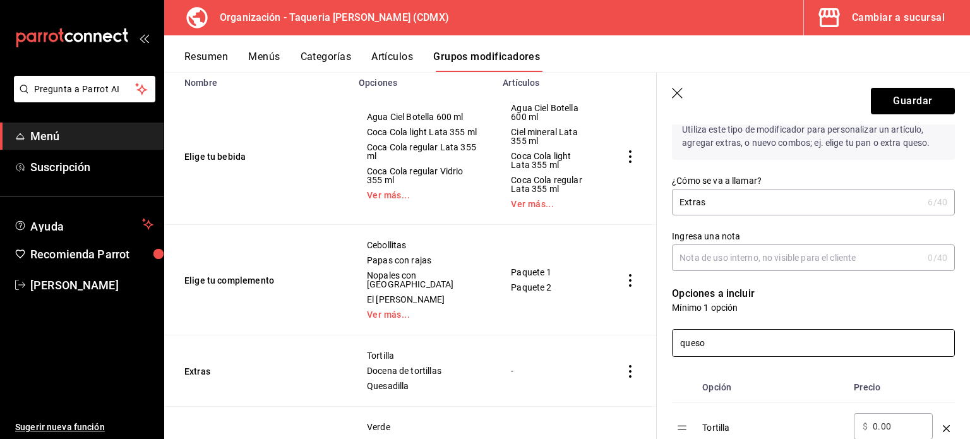
click at [730, 350] on input "queso" at bounding box center [814, 343] width 282 height 27
click at [733, 350] on input "queso" at bounding box center [814, 343] width 282 height 27
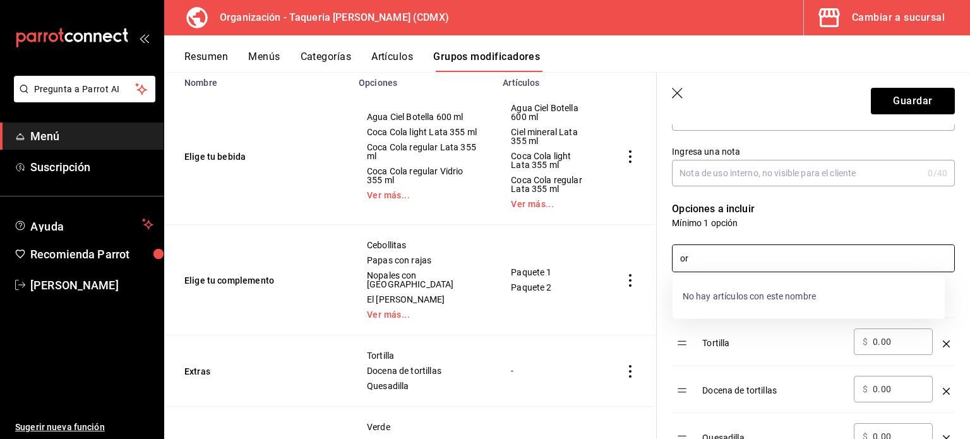
type input "o"
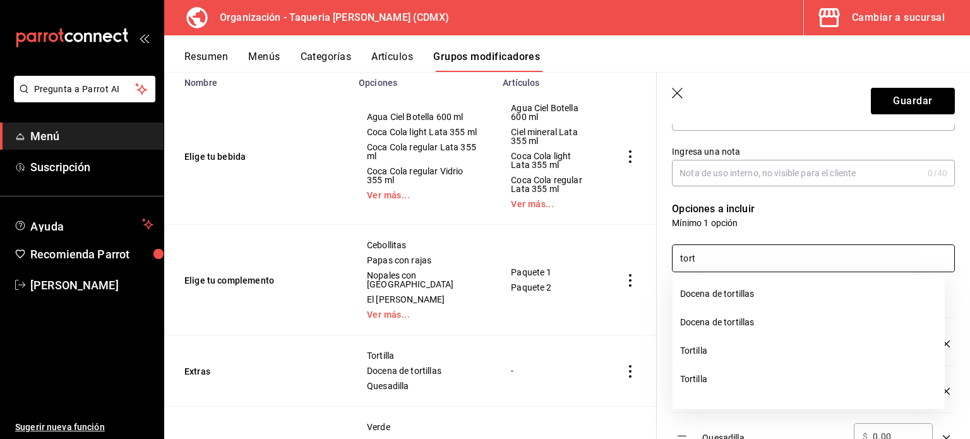
type input "tort"
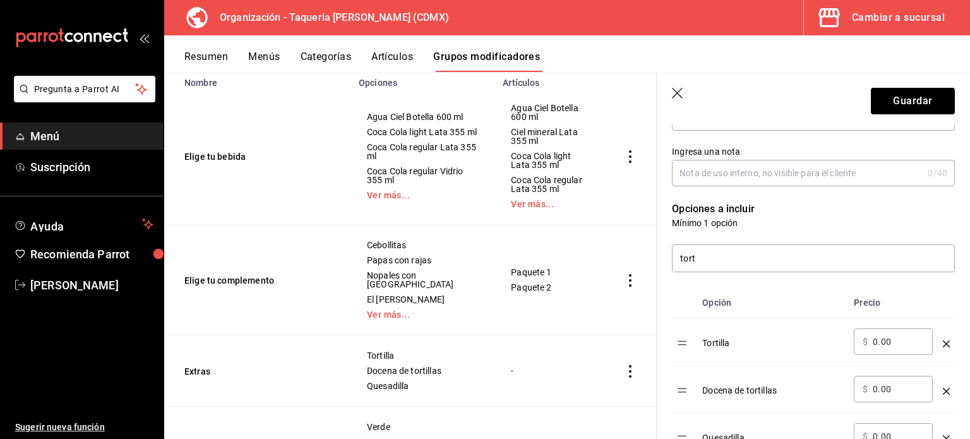
click at [292, 44] on div "Resumen Menús Categorías Artículos Grupos modificadores" at bounding box center [567, 53] width 806 height 37
click at [338, 55] on button "Categorías" at bounding box center [326, 61] width 51 height 21
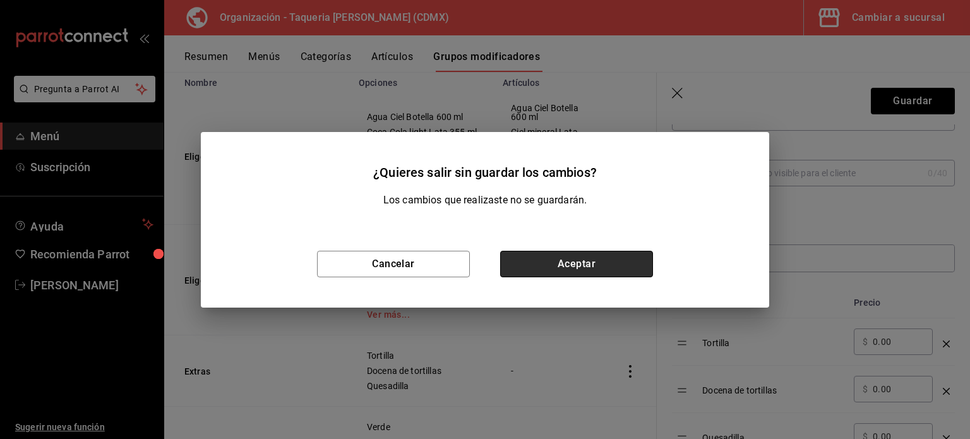
click at [579, 259] on button "Aceptar" at bounding box center [576, 264] width 153 height 27
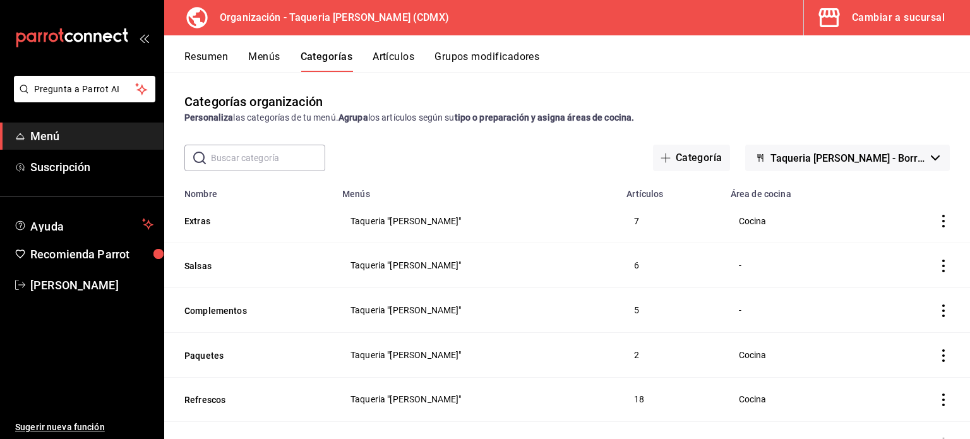
click at [387, 42] on div "Resumen Menús Categorías Artículos Grupos modificadores" at bounding box center [567, 53] width 806 height 37
click at [392, 57] on button "Artículos" at bounding box center [394, 61] width 42 height 21
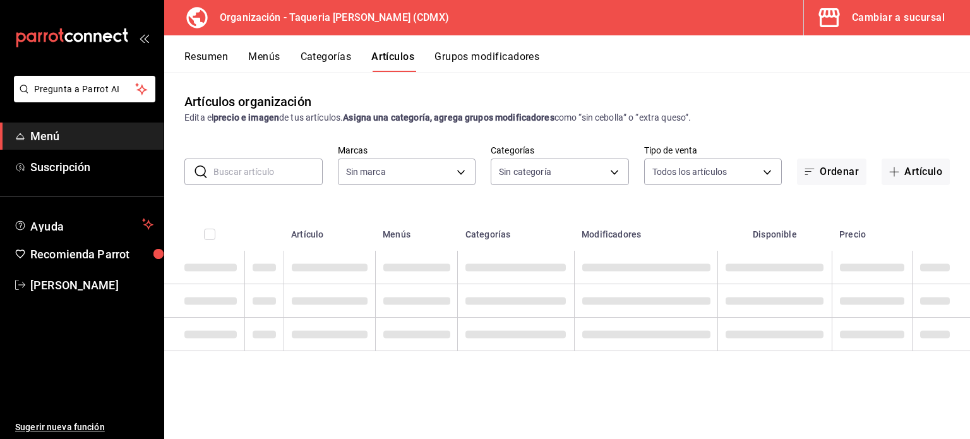
click at [267, 174] on input "text" at bounding box center [267, 171] width 109 height 25
type input "ce101241-e291-4bf4-bb44-606d110127b7"
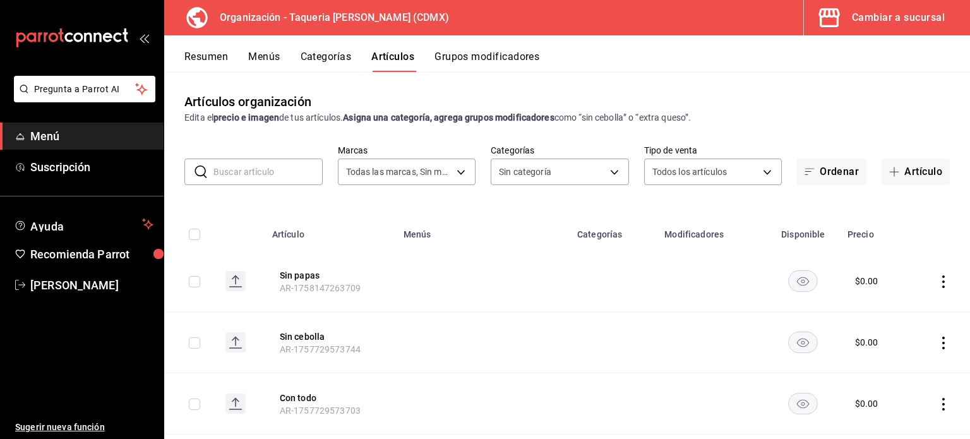
type input "525dfa34-559b-4d38-94f6-aaf585d6ada2,a85c83a3-24f4-47d7-91b1-cd088f40c17e,fc4c7…"
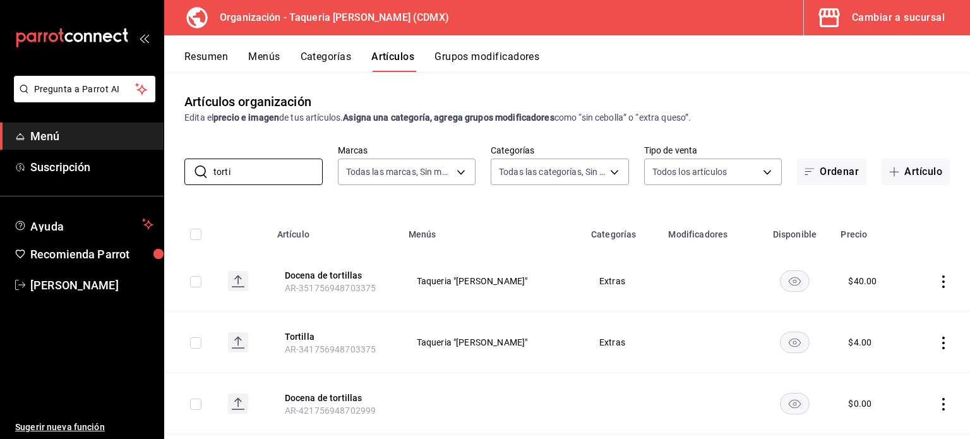
scroll to position [86, 0]
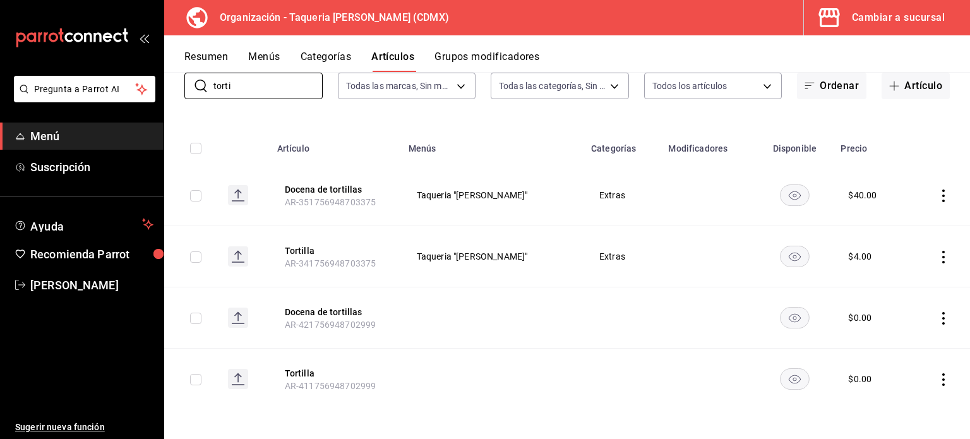
type input "torti"
click at [937, 312] on icon "actions" at bounding box center [943, 318] width 13 height 13
click at [892, 401] on span "Eliminar" at bounding box center [896, 398] width 32 height 10
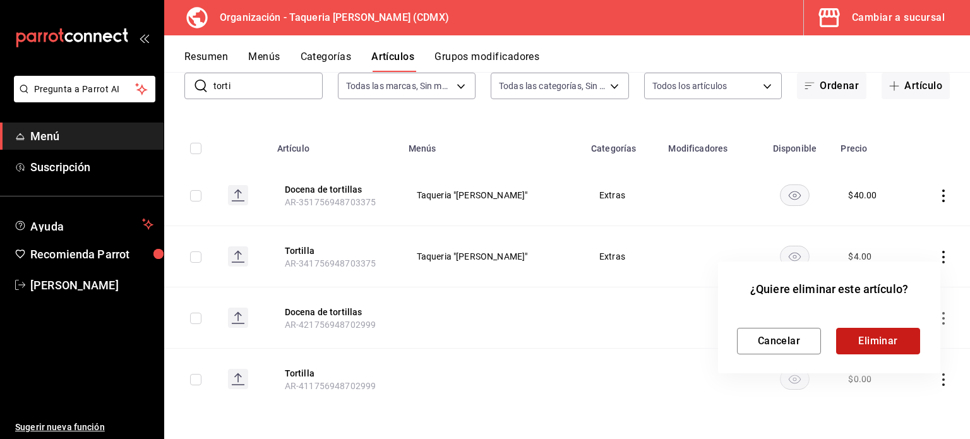
click at [885, 335] on button "Eliminar" at bounding box center [878, 341] width 84 height 27
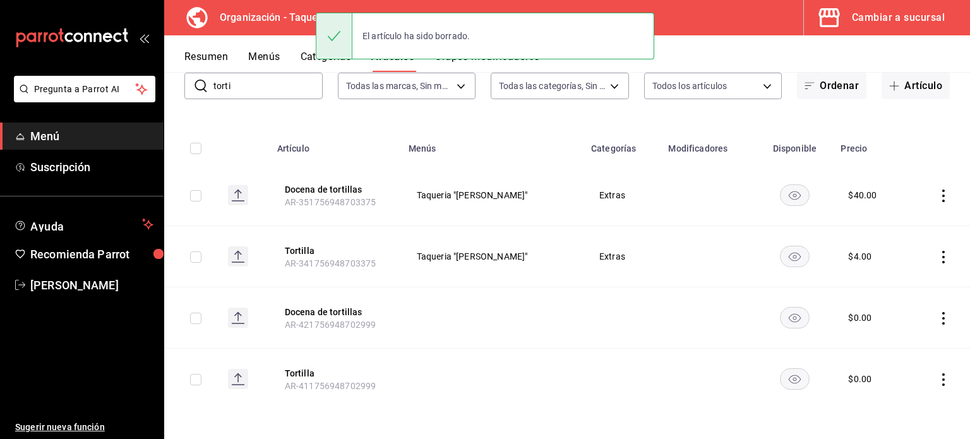
scroll to position [25, 0]
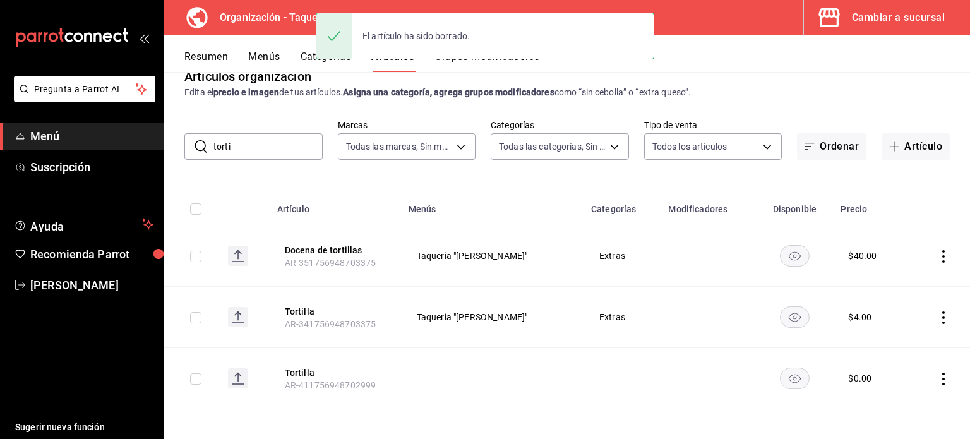
click at [937, 381] on icon "actions" at bounding box center [943, 379] width 13 height 13
click at [896, 403] on span "Eliminar" at bounding box center [896, 405] width 32 height 10
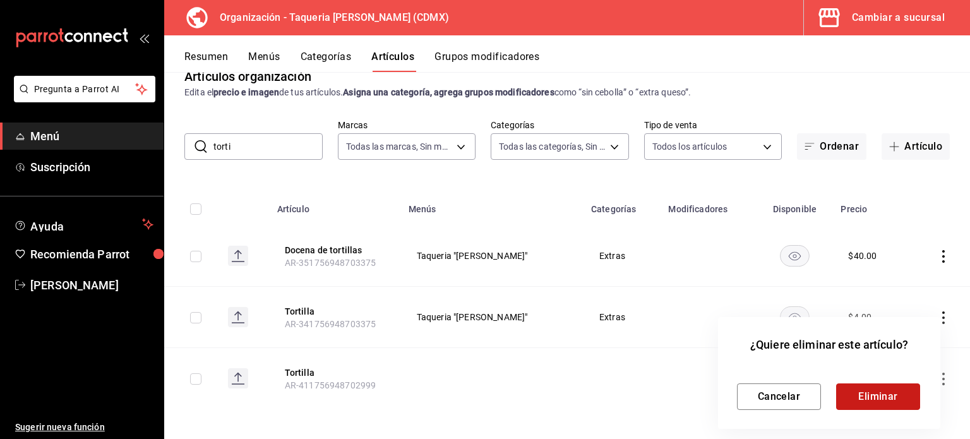
click at [872, 387] on button "Eliminar" at bounding box center [878, 396] width 84 height 27
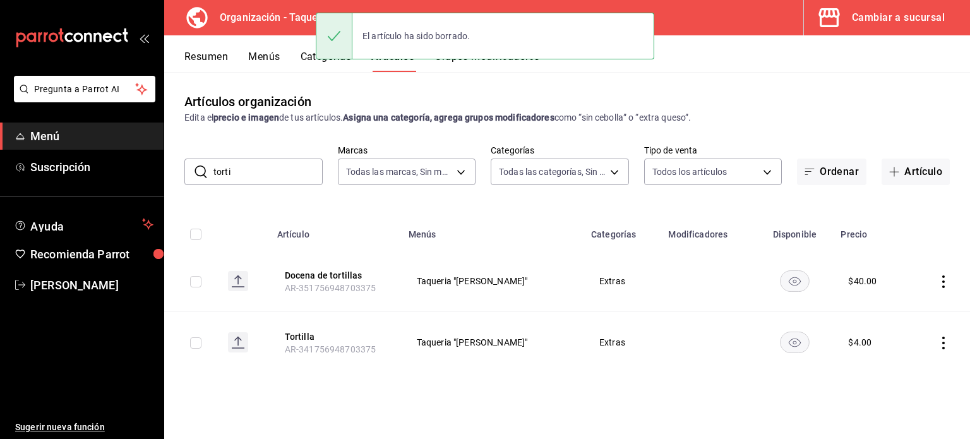
scroll to position [0, 0]
click at [270, 52] on button "Menús" at bounding box center [264, 61] width 32 height 21
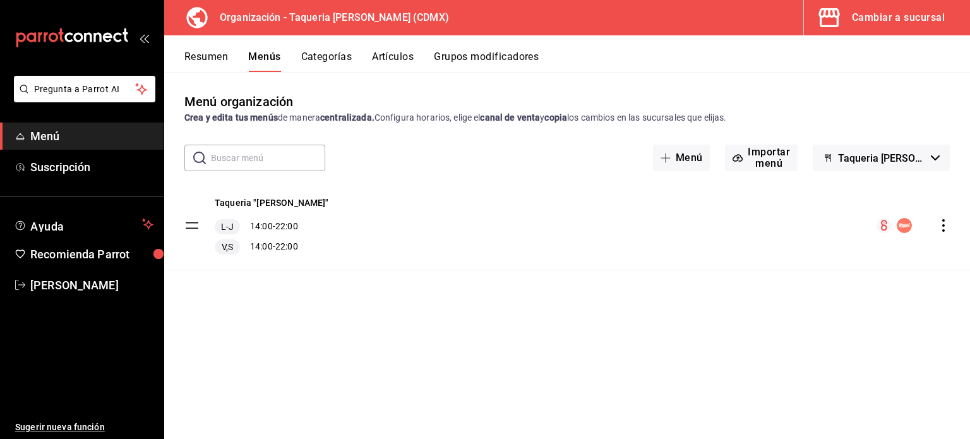
click at [330, 60] on button "Categorías" at bounding box center [326, 61] width 51 height 21
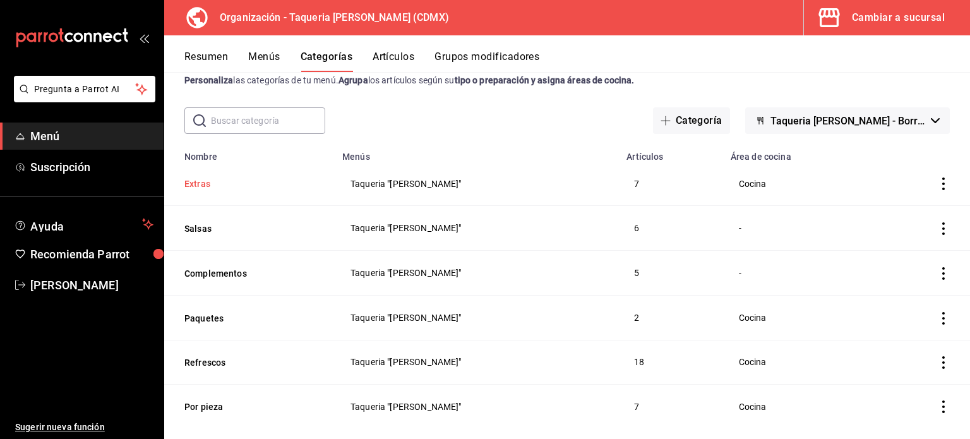
scroll to position [57, 0]
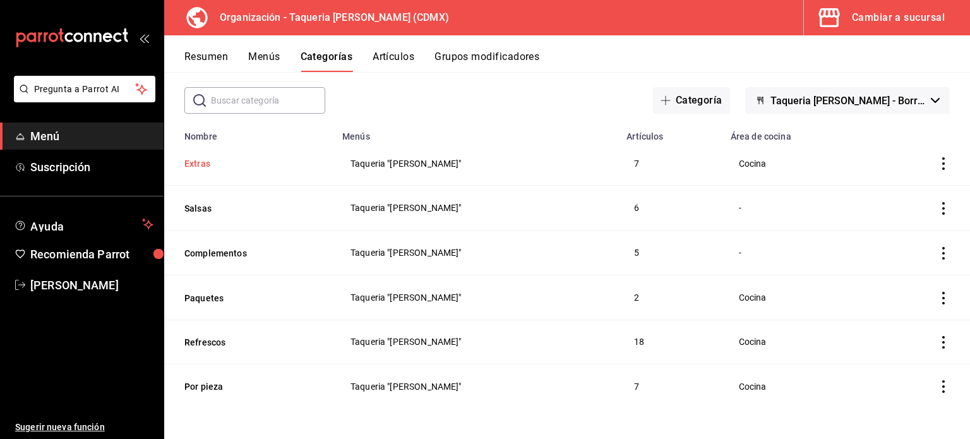
click at [195, 159] on button "Extras" at bounding box center [247, 163] width 126 height 13
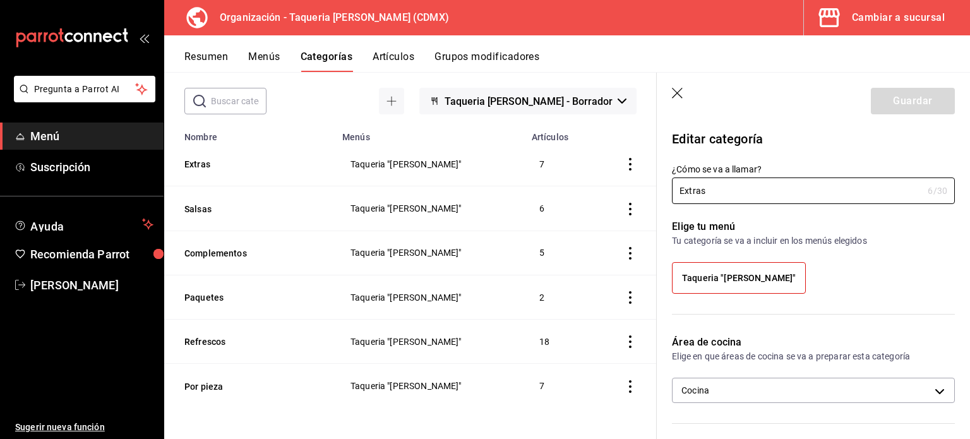
click at [401, 52] on button "Artículos" at bounding box center [394, 61] width 42 height 21
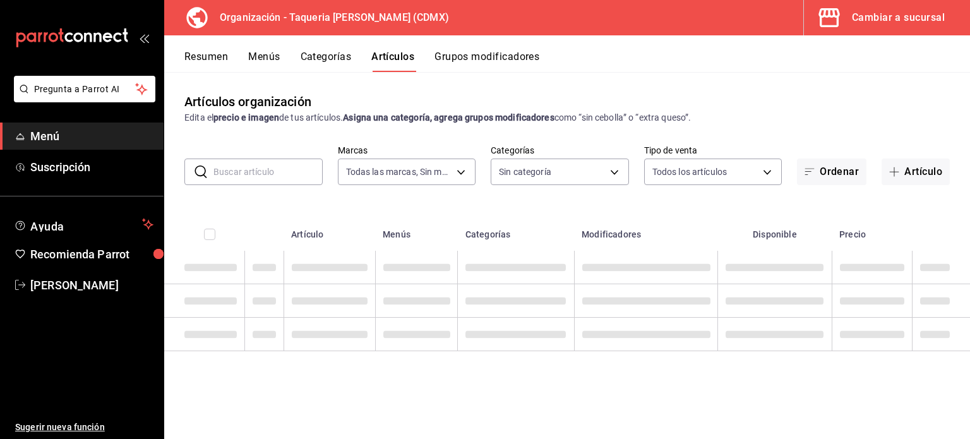
type input "ce101241-e291-4bf4-bb44-606d110127b7"
type input "525dfa34-559b-4d38-94f6-aaf585d6ada2,a85c83a3-24f4-47d7-91b1-cd088f40c17e,fc4c7…"
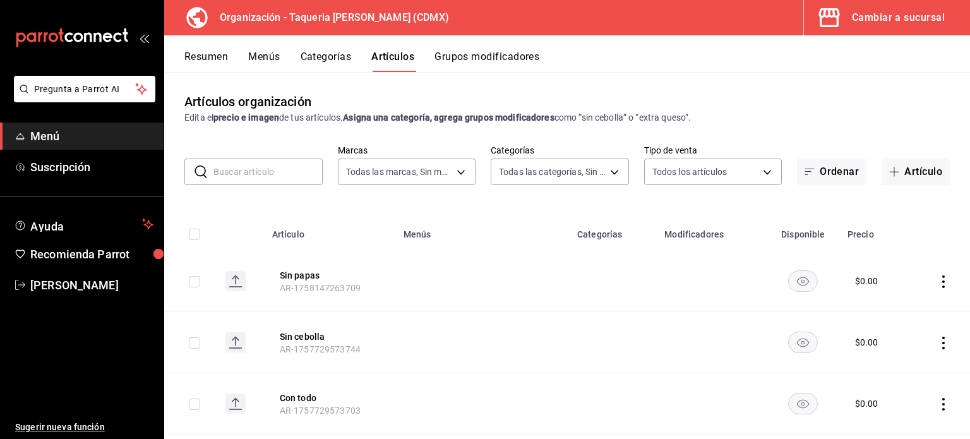
click at [477, 52] on button "Grupos modificadores" at bounding box center [487, 61] width 105 height 21
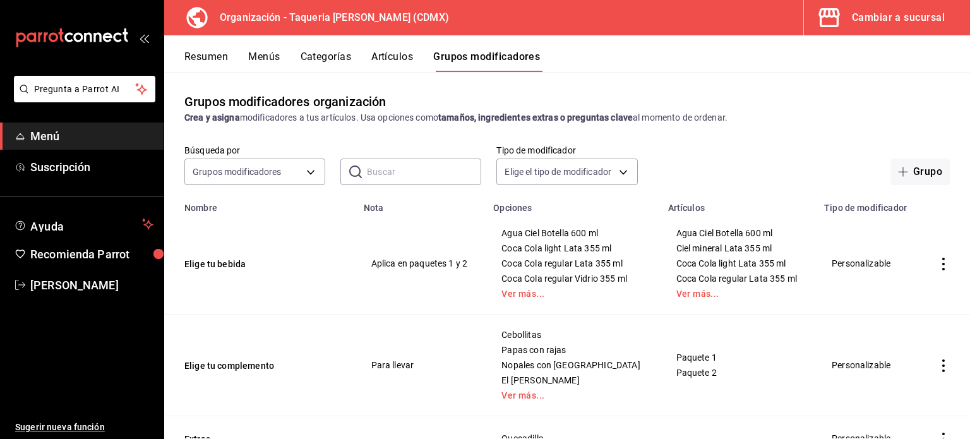
click at [387, 52] on button "Artículos" at bounding box center [392, 61] width 42 height 21
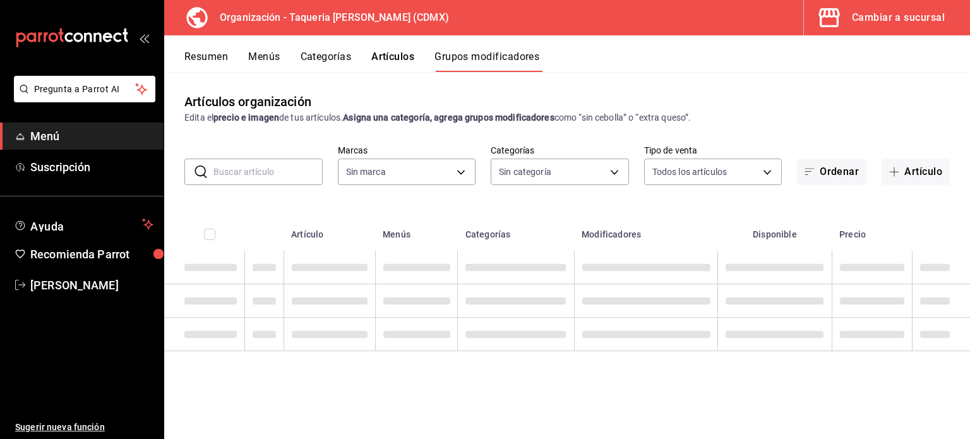
type input "ce101241-e291-4bf4-bb44-606d110127b7"
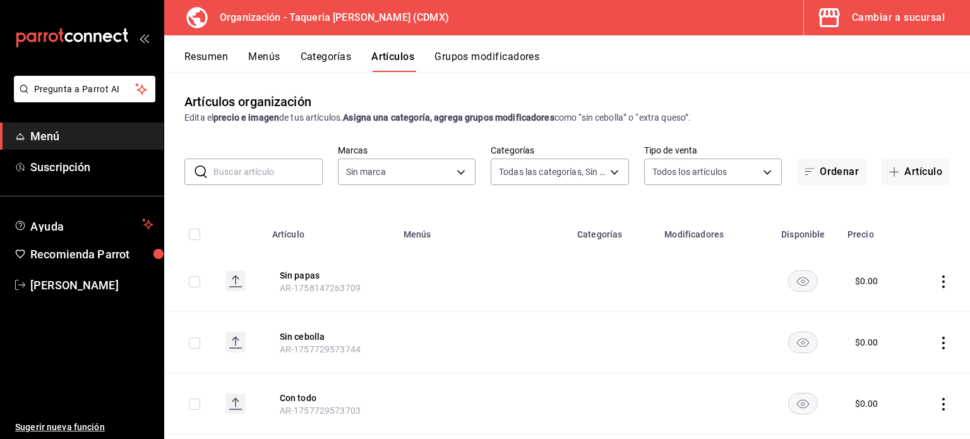
type input "525dfa34-559b-4d38-94f6-aaf585d6ada2,a85c83a3-24f4-47d7-91b1-cd088f40c17e,fc4c7…"
type input "ce101241-e291-4bf4-bb44-606d110127b7"
click at [304, 57] on button "Categorías" at bounding box center [326, 61] width 51 height 21
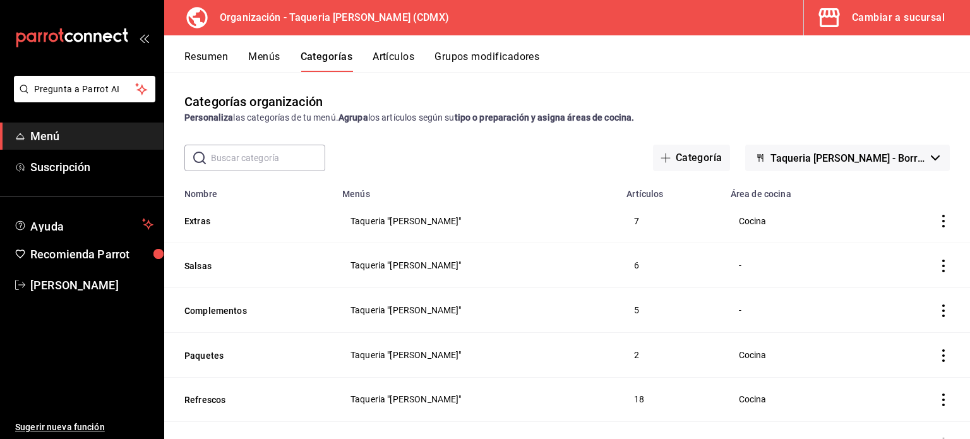
click at [270, 53] on button "Menús" at bounding box center [264, 61] width 32 height 21
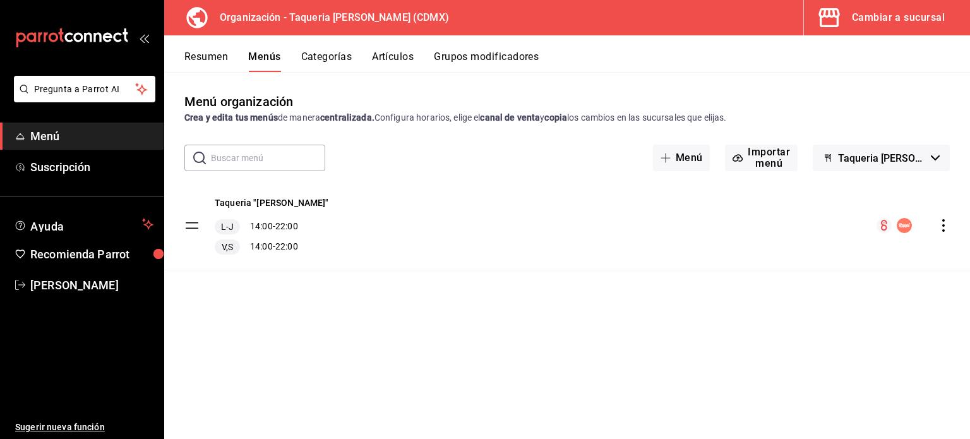
click at [480, 53] on button "Grupos modificadores" at bounding box center [486, 61] width 105 height 21
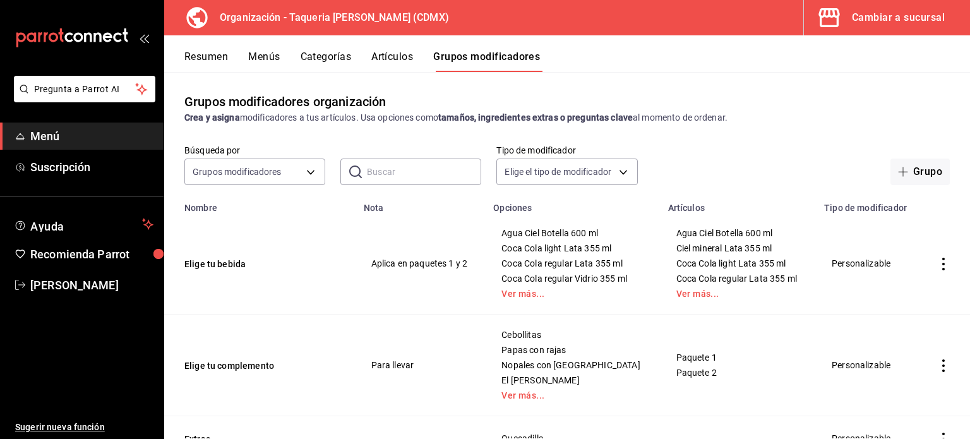
click at [200, 59] on button "Resumen" at bounding box center [206, 61] width 44 height 21
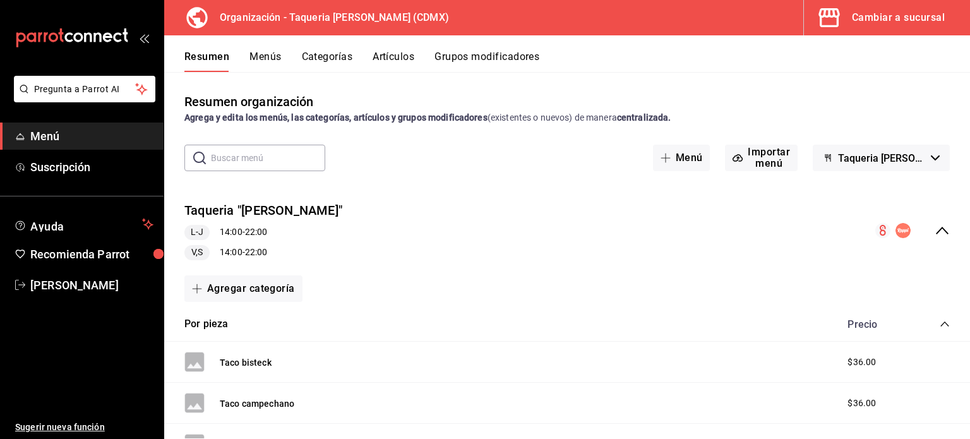
click at [268, 51] on button "Menús" at bounding box center [265, 61] width 32 height 21
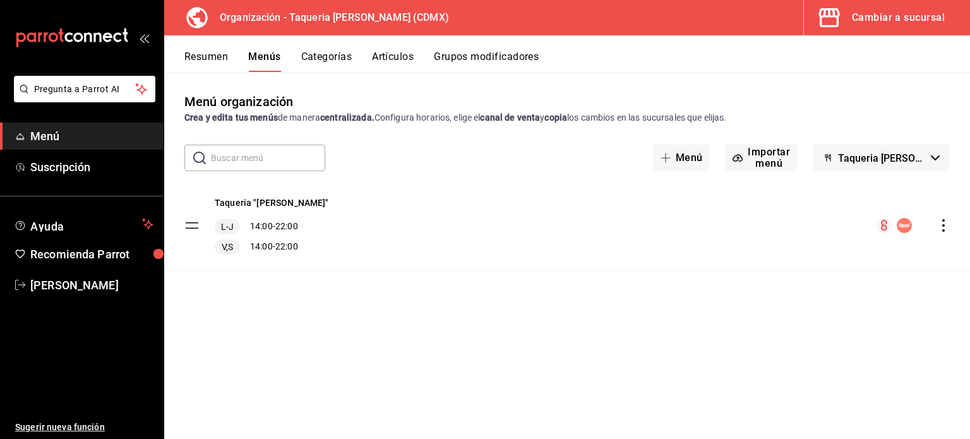
click at [939, 225] on icon "actions" at bounding box center [943, 225] width 13 height 13
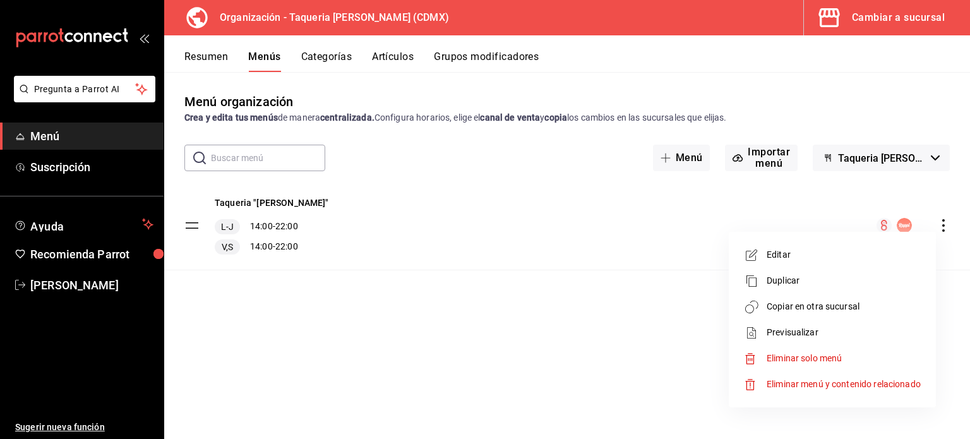
click at [841, 306] on span "Copiar en otra sucursal" at bounding box center [844, 306] width 154 height 13
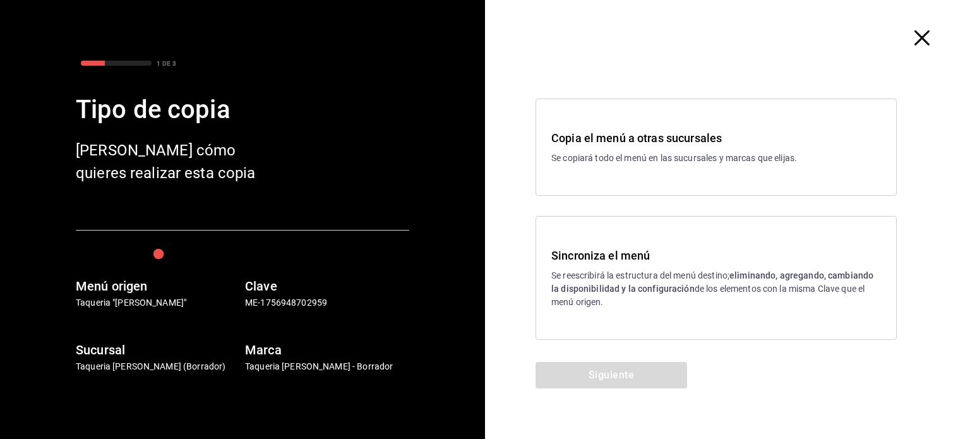
click at [616, 282] on p "Se reescribirá la estructura del menú destino; eliminando, agregando, cambiando…" at bounding box center [716, 289] width 330 height 40
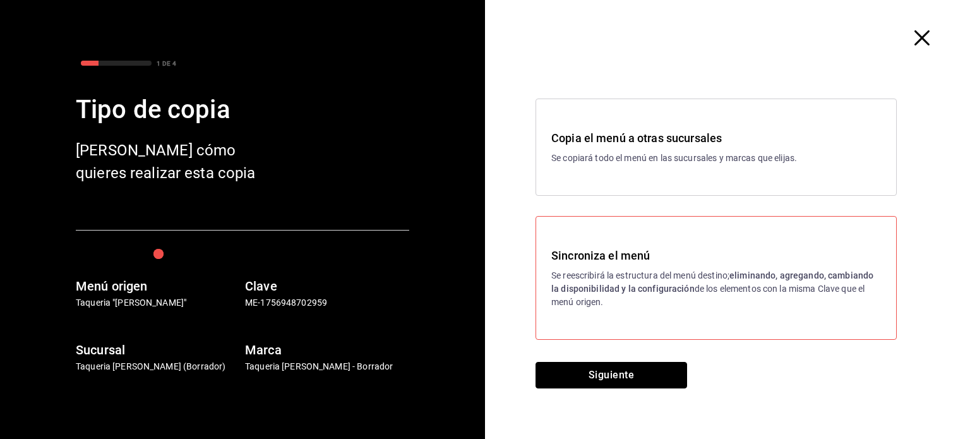
click at [618, 368] on button "Siguiente" at bounding box center [612, 375] width 152 height 27
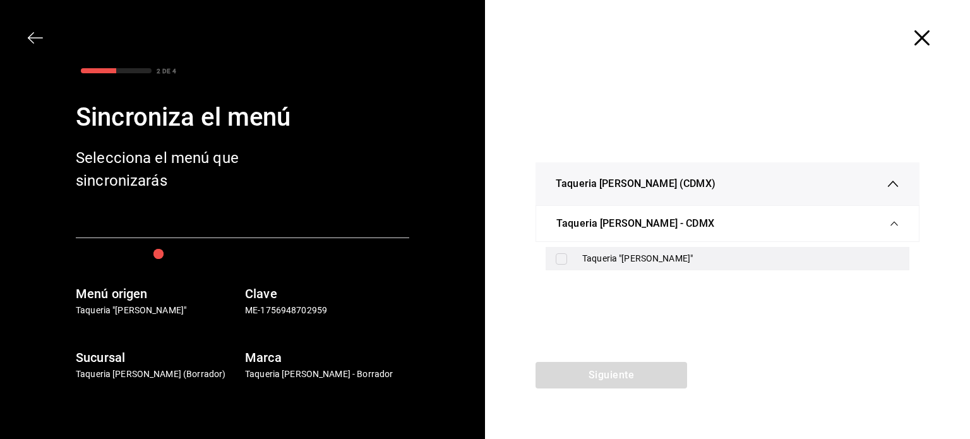
click at [563, 258] on input "checkbox" at bounding box center [561, 258] width 11 height 11
checkbox input "true"
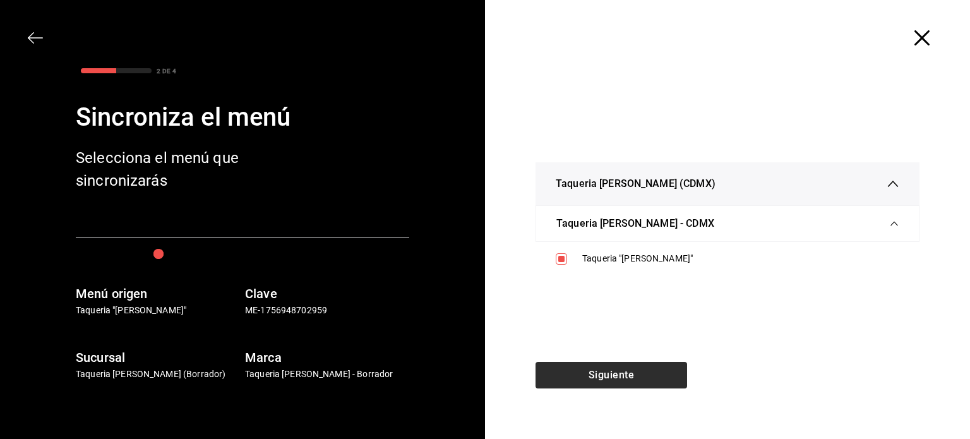
drag, startPoint x: 614, startPoint y: 359, endPoint x: 613, endPoint y: 366, distance: 7.1
click at [614, 359] on div "Taqueria Don Pepe (CDMX) Taqueria Don Pepe - CDMX Taqueria "Don Pepe"" at bounding box center [727, 219] width 485 height 286
click at [611, 373] on button "Siguiente" at bounding box center [612, 375] width 152 height 27
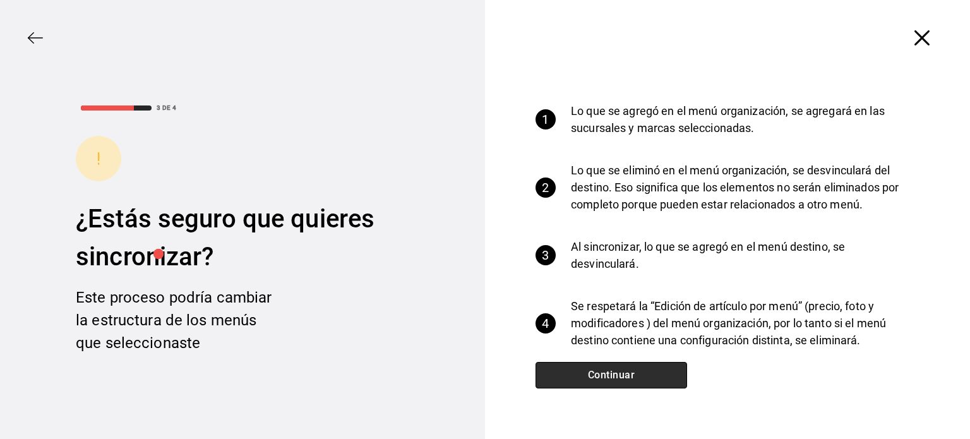
click at [616, 371] on button "Continuar" at bounding box center [612, 375] width 152 height 27
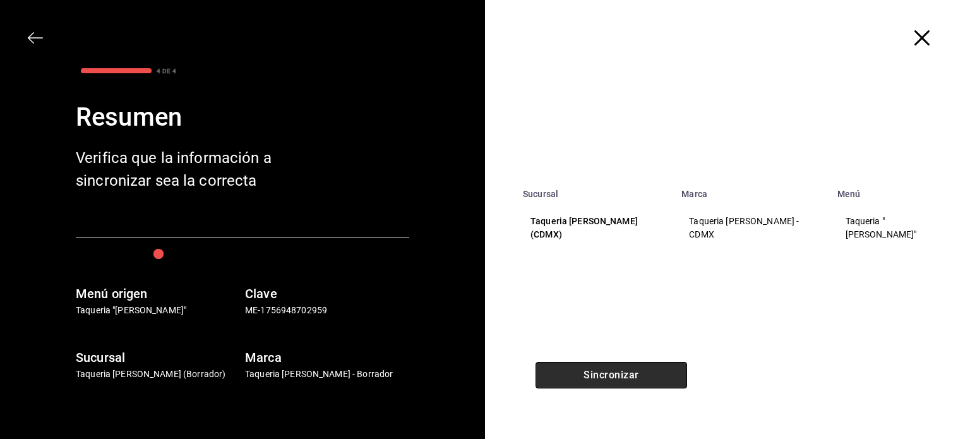
click at [616, 371] on button "Sincronizar" at bounding box center [612, 375] width 152 height 27
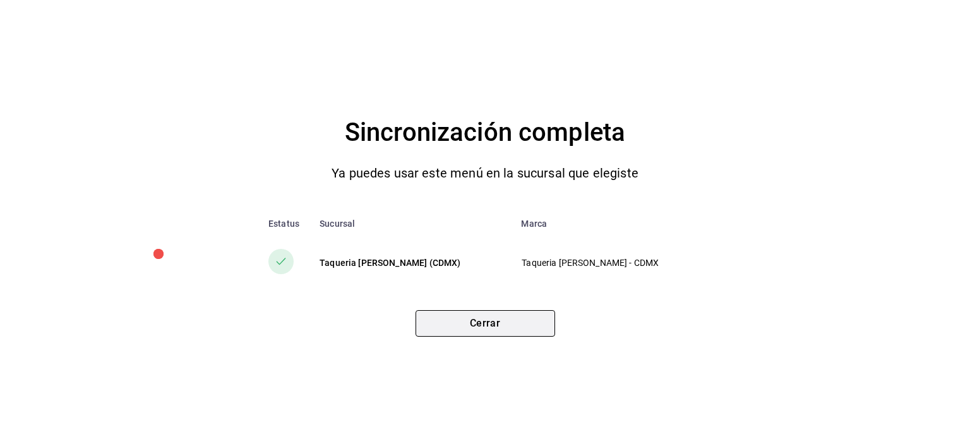
click at [498, 332] on button "Cerrar" at bounding box center [486, 323] width 140 height 27
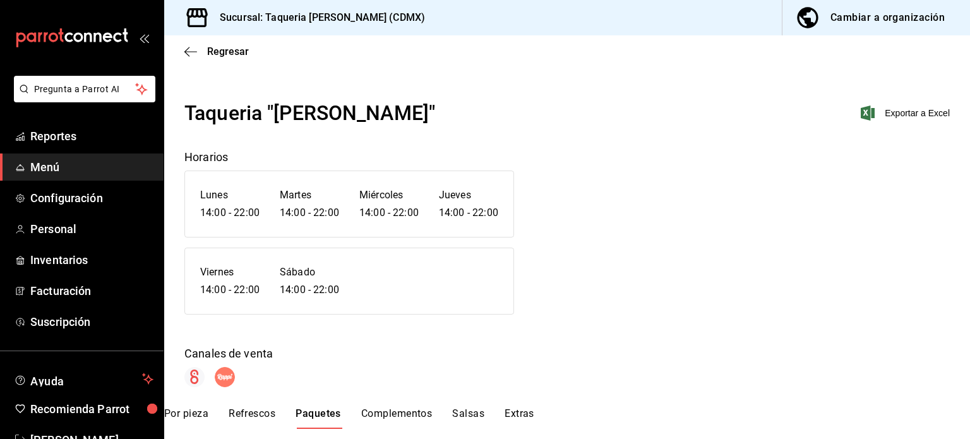
scroll to position [200, 0]
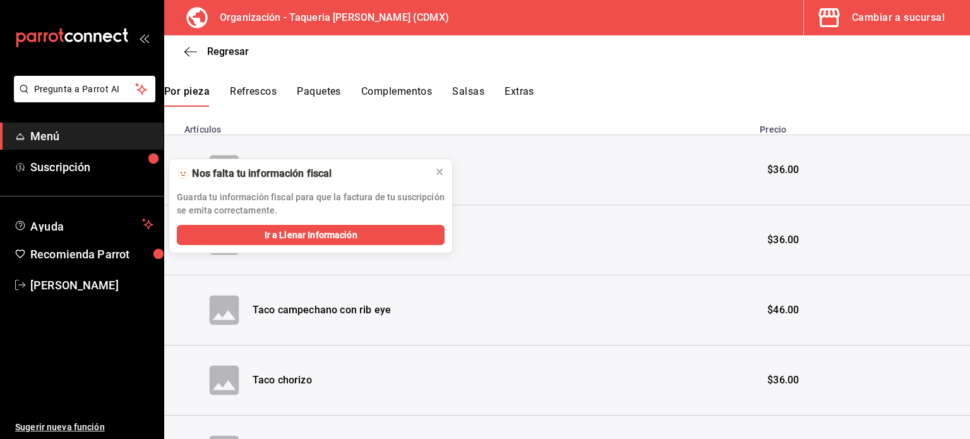
scroll to position [337, 0]
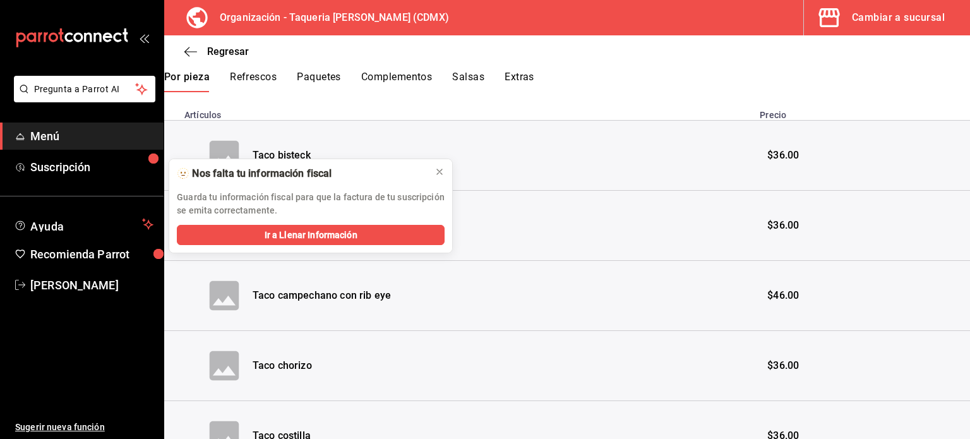
click at [528, 97] on div "Artículos Precio Taco bisteck $36.00 Taco campechano $36.00 Taco campechano con…" at bounding box center [567, 351] width 806 height 519
click at [249, 86] on button "Refrescos" at bounding box center [253, 81] width 47 height 21
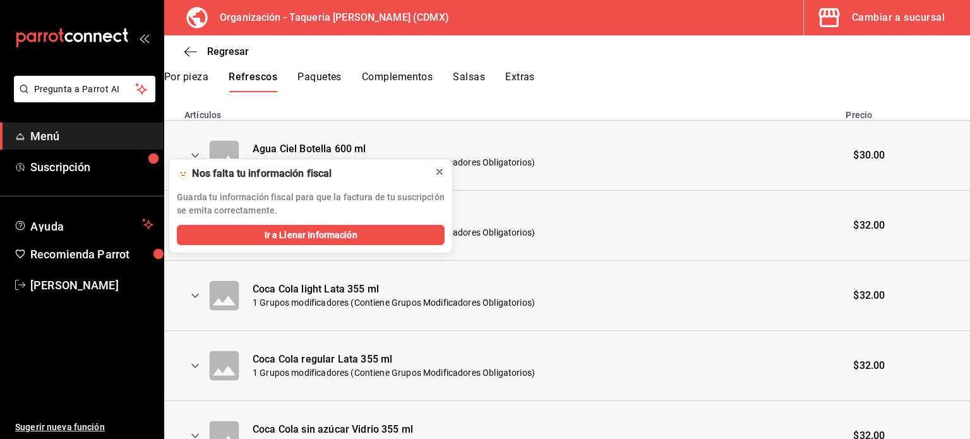
click at [440, 171] on icon at bounding box center [440, 172] width 10 height 10
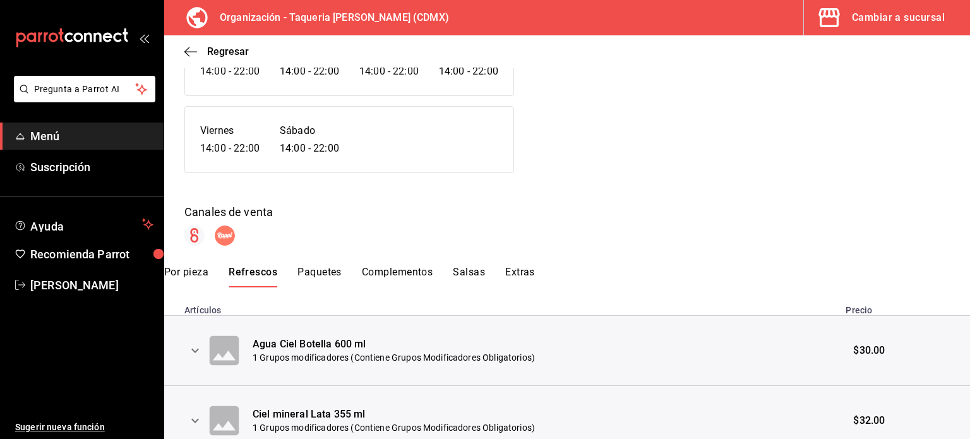
scroll to position [0, 0]
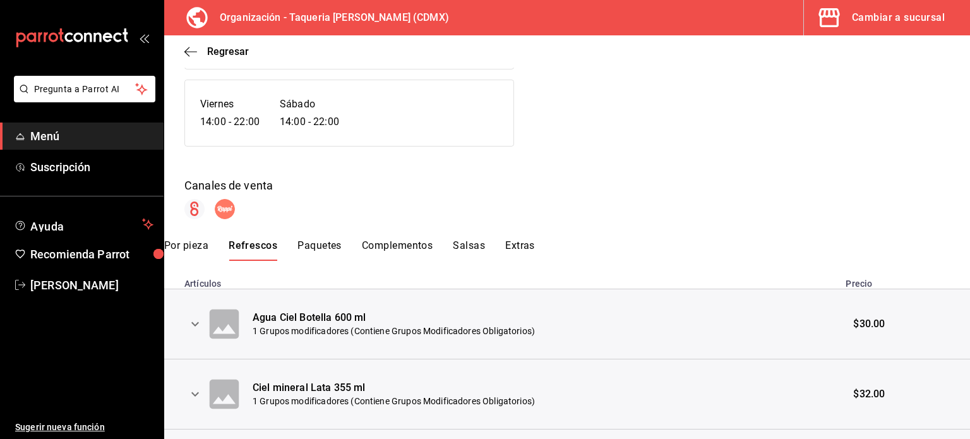
click at [321, 242] on button "Paquetes" at bounding box center [319, 249] width 44 height 21
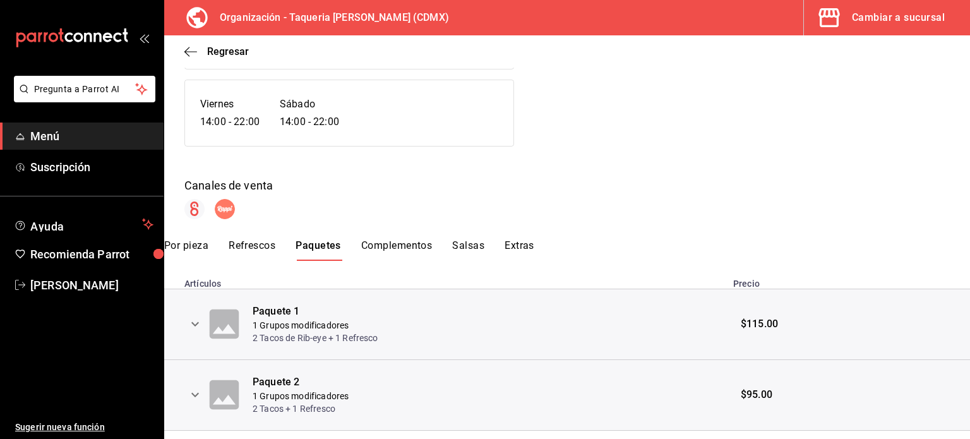
scroll to position [200, 0]
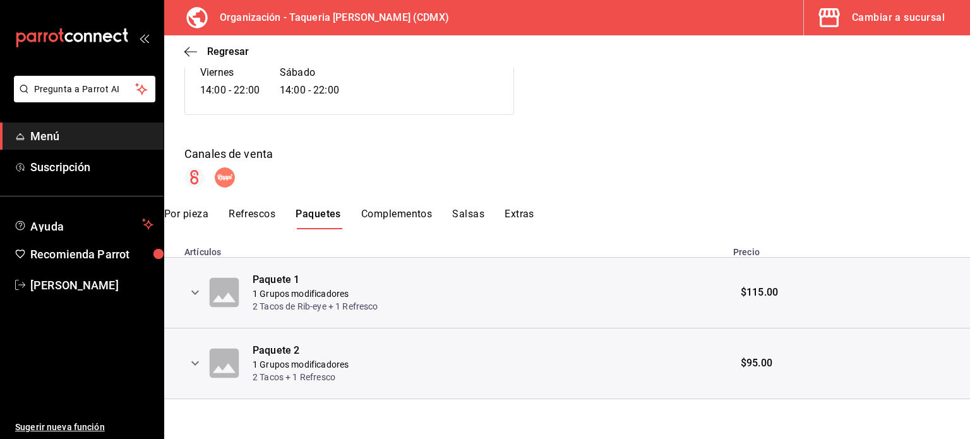
click at [193, 296] on icon "expand row" at bounding box center [195, 292] width 15 height 15
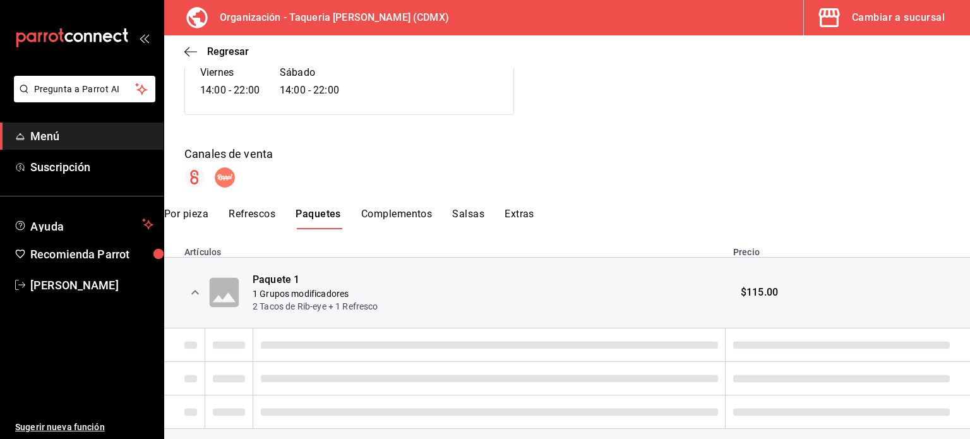
scroll to position [255, 0]
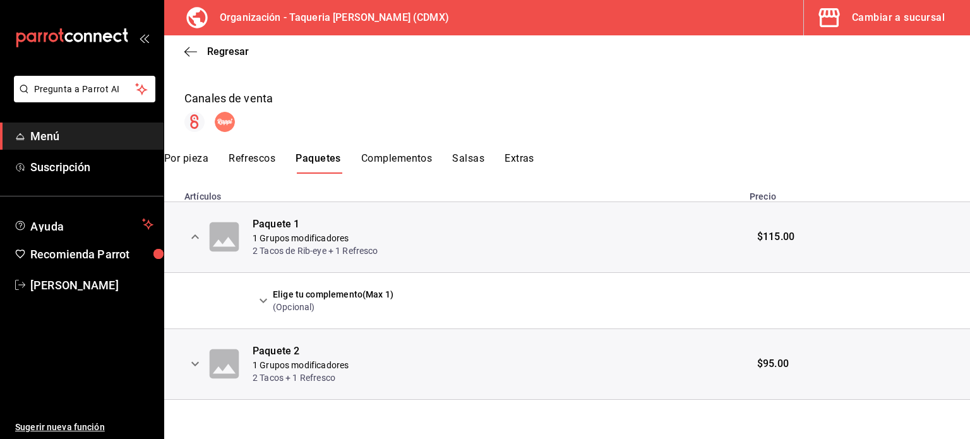
click at [268, 305] on icon "expand row" at bounding box center [263, 300] width 15 height 15
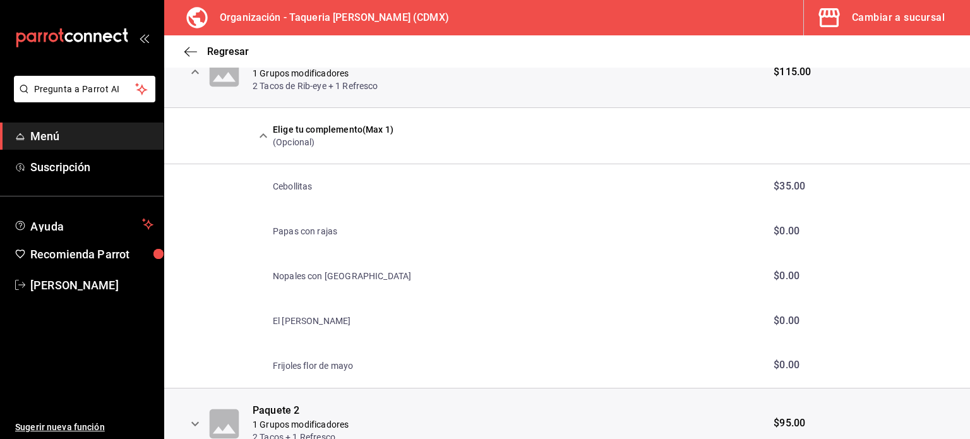
scroll to position [395, 0]
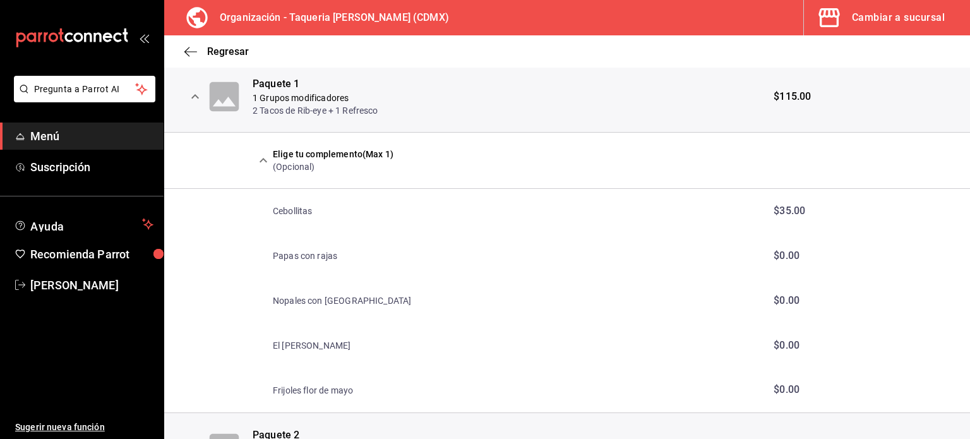
click at [261, 156] on icon "expand row" at bounding box center [263, 160] width 15 height 15
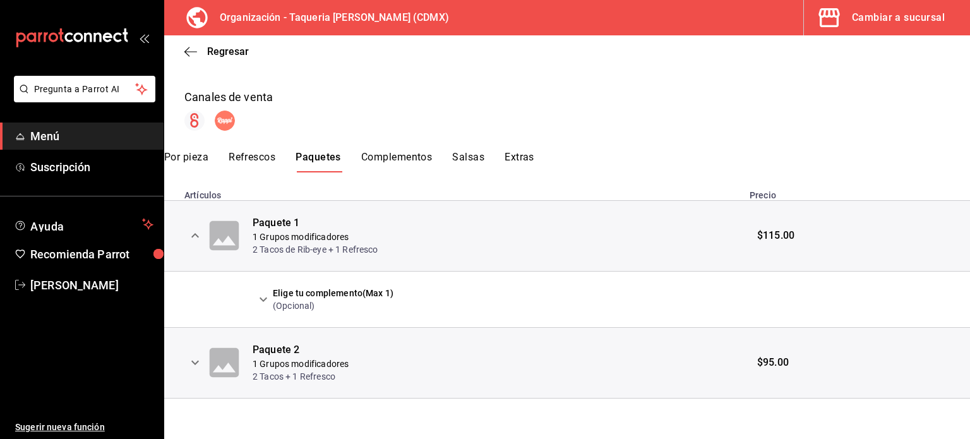
scroll to position [255, 0]
click at [196, 361] on icon "expand row" at bounding box center [195, 363] width 15 height 15
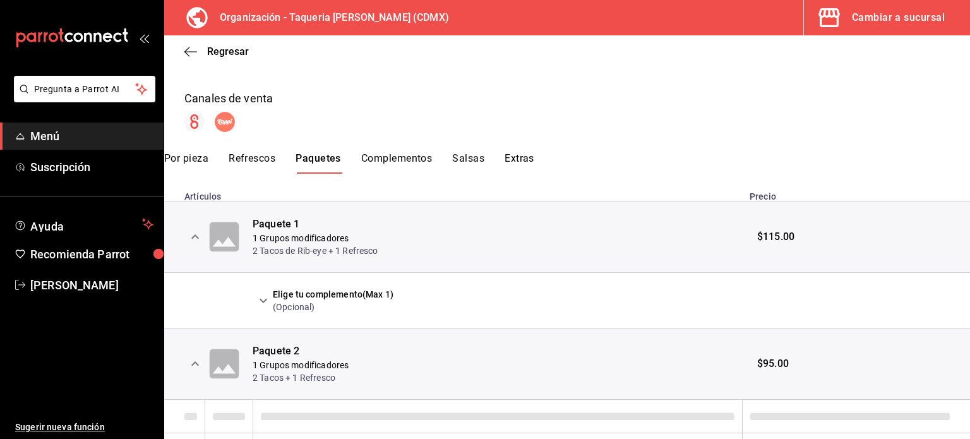
scroll to position [311, 0]
